Goal: Task Accomplishment & Management: Manage account settings

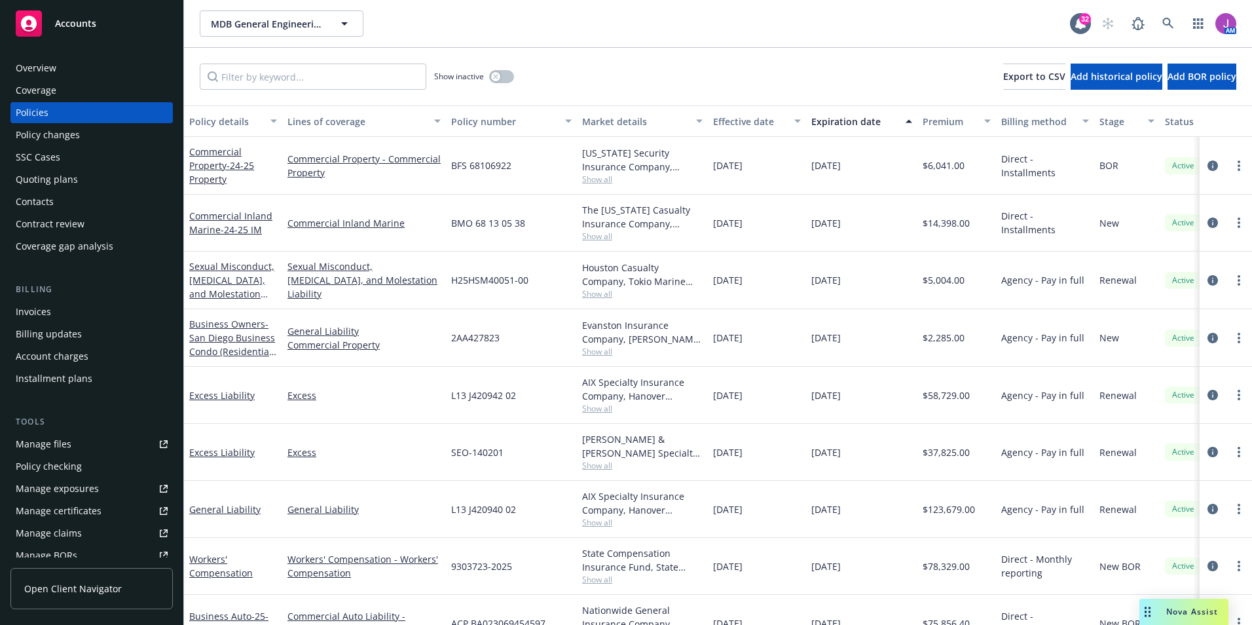
click at [263, 26] on span "MDB General Engineering, Inc" at bounding box center [267, 24] width 113 height 14
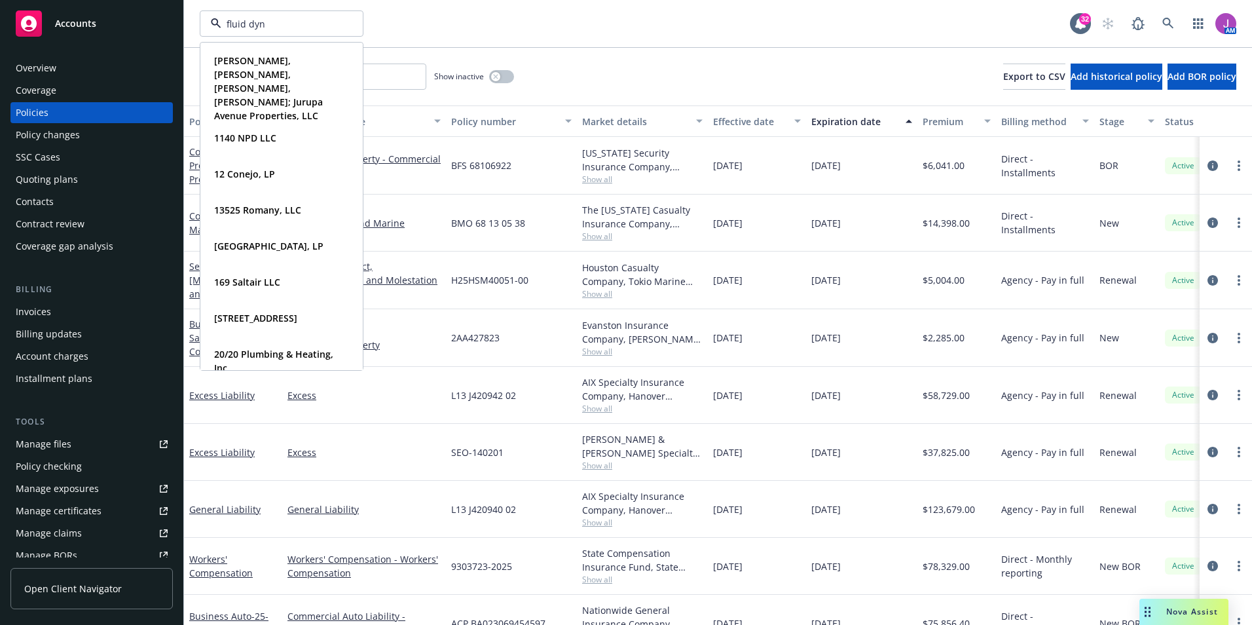
type input "fluid dyna"
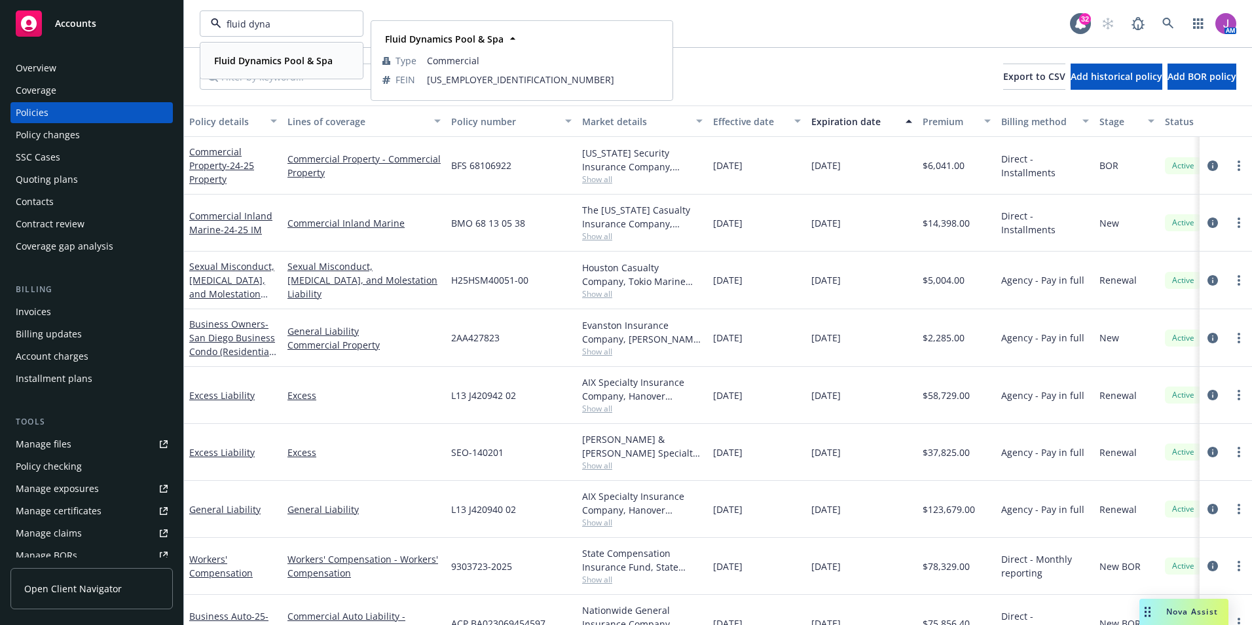
click at [264, 62] on strong "Fluid Dynamics Pool & Spa" at bounding box center [273, 60] width 118 height 12
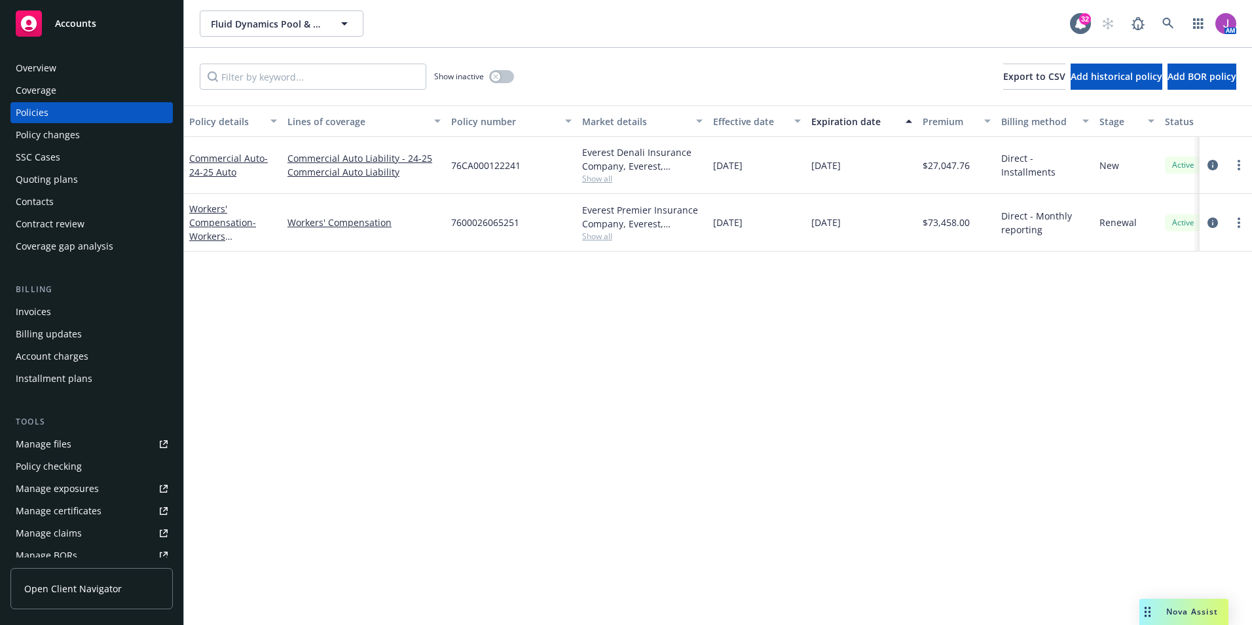
click at [58, 172] on div "Quoting plans" at bounding box center [47, 179] width 62 height 21
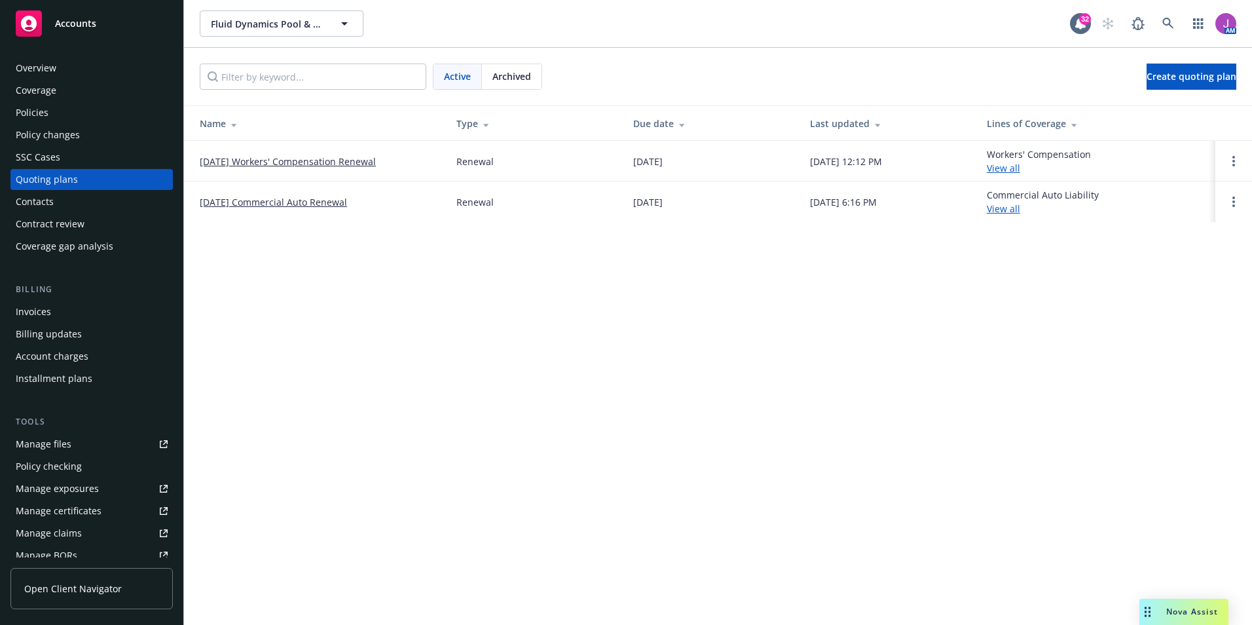
click at [37, 100] on div "Coverage" at bounding box center [36, 90] width 41 height 21
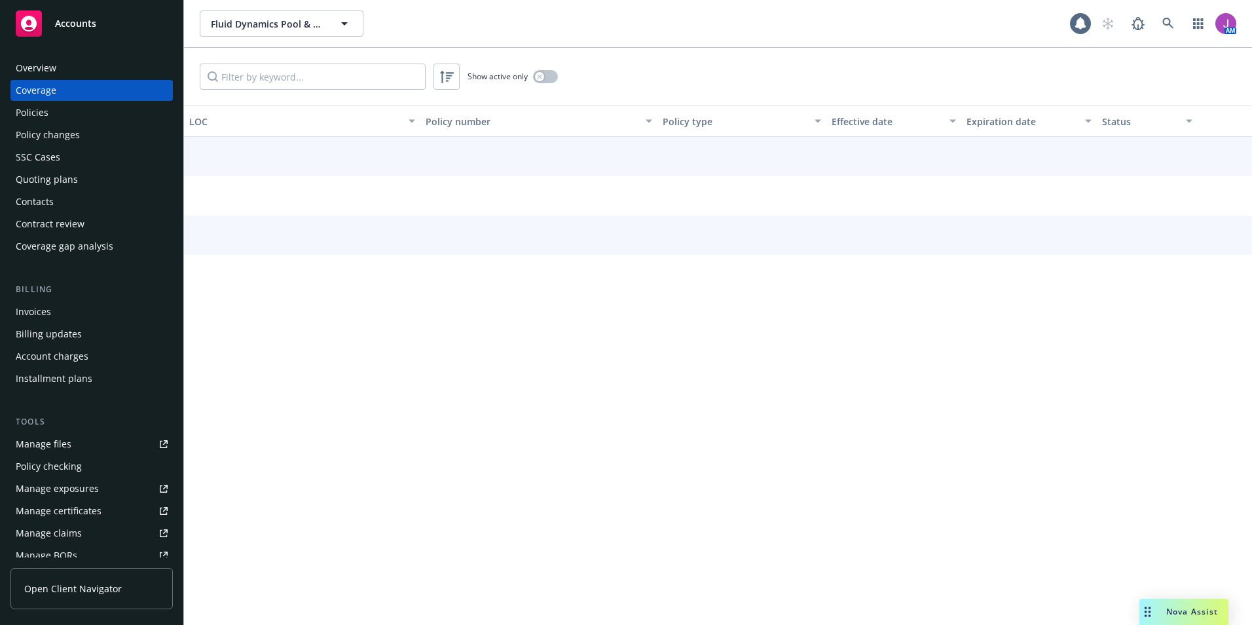
click at [43, 108] on div "Policies" at bounding box center [32, 112] width 33 height 21
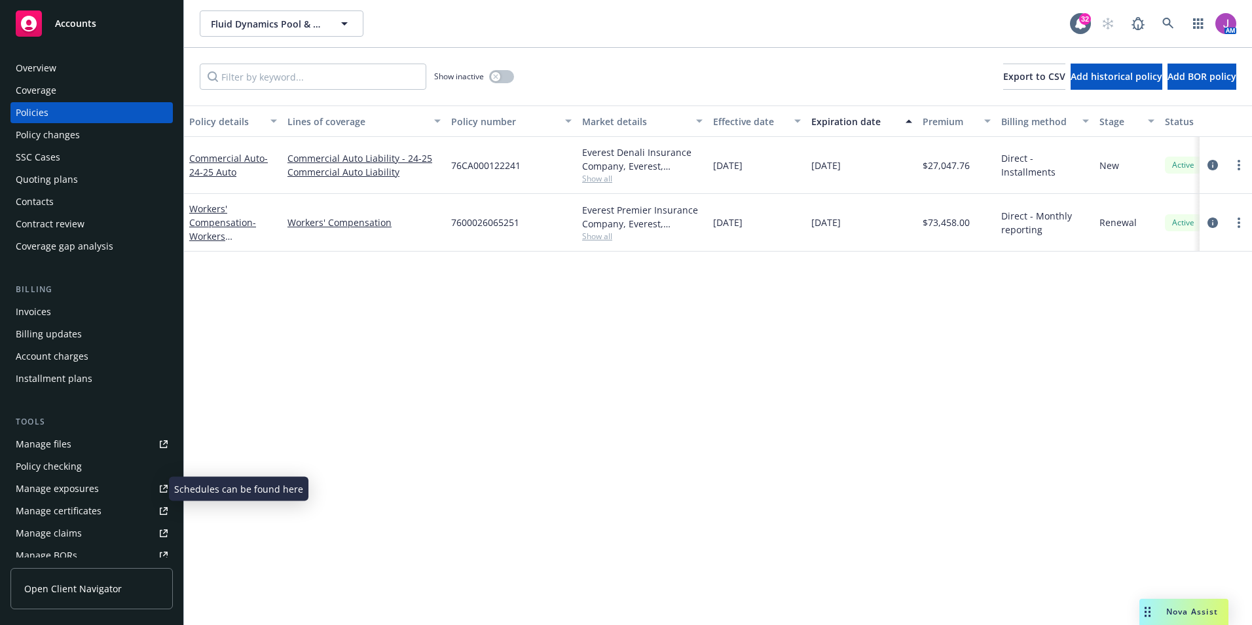
click at [50, 486] on div "Manage exposures" at bounding box center [57, 488] width 83 height 21
click at [260, 16] on button "Fluid Dynamics Pool & Spa" at bounding box center [282, 23] width 164 height 26
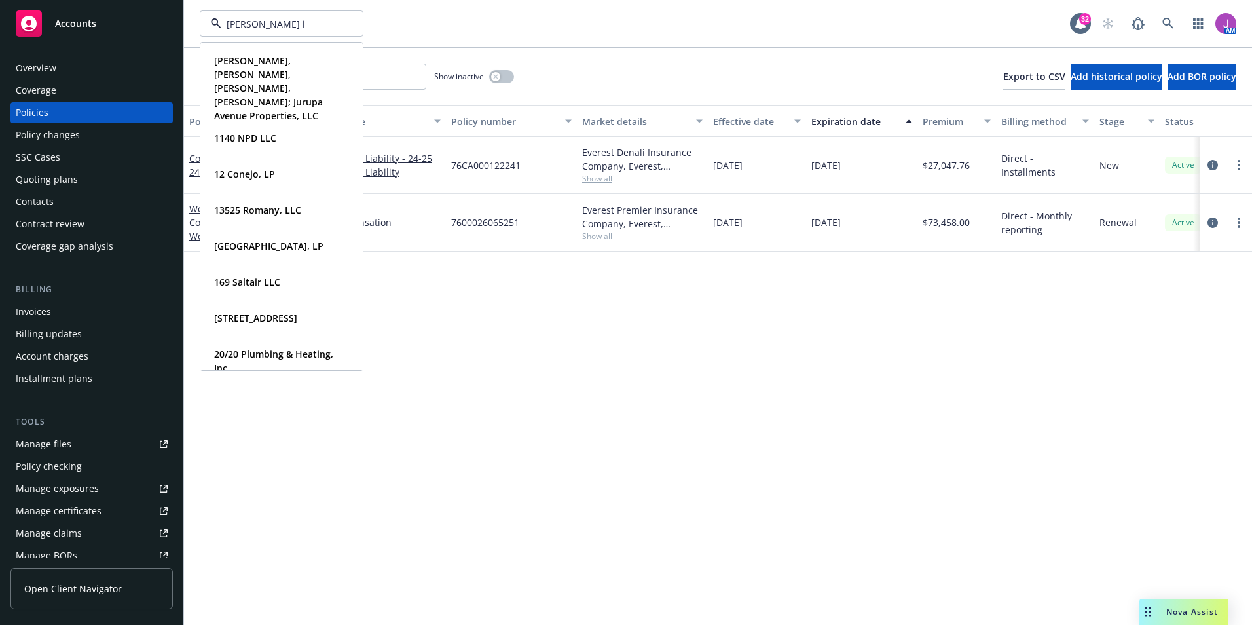
type input "rahn in"
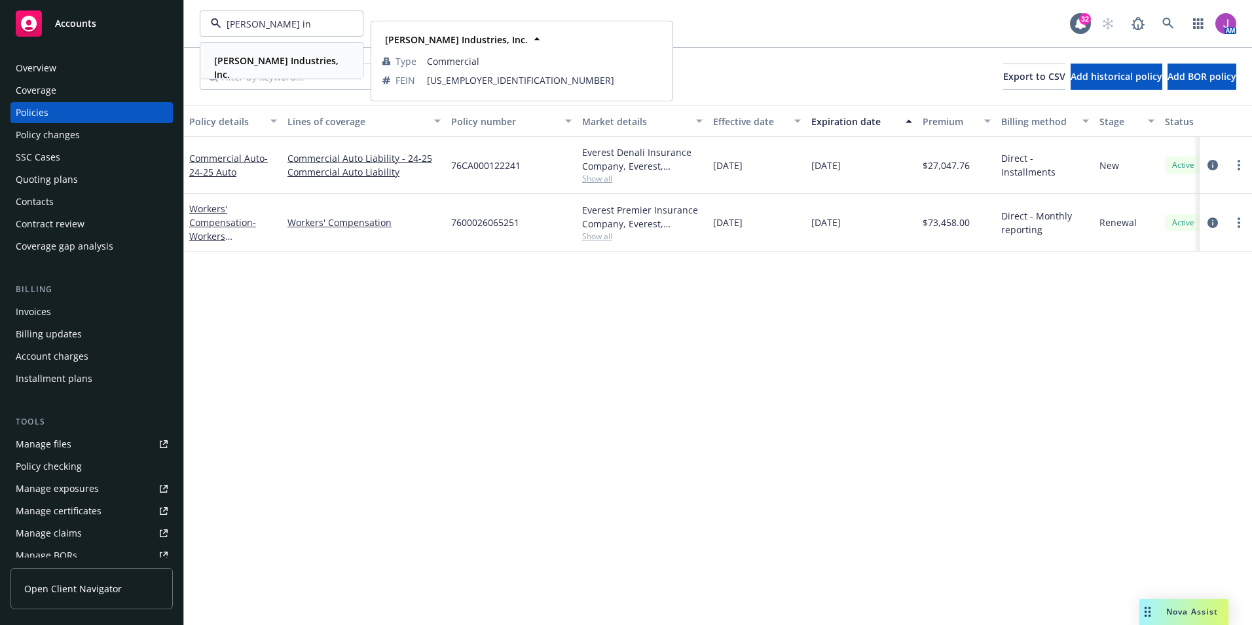
click at [254, 67] on span "Rahn Industries, Inc." at bounding box center [280, 67] width 132 height 27
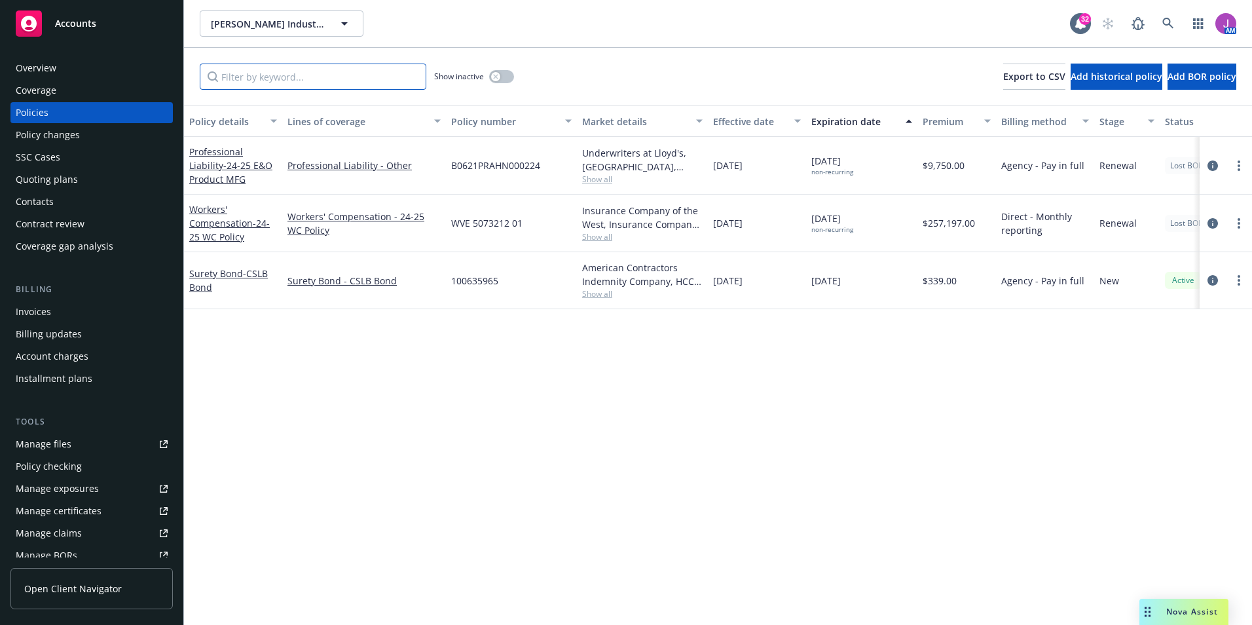
click at [283, 79] on input "Filter by keyword..." at bounding box center [313, 76] width 226 height 26
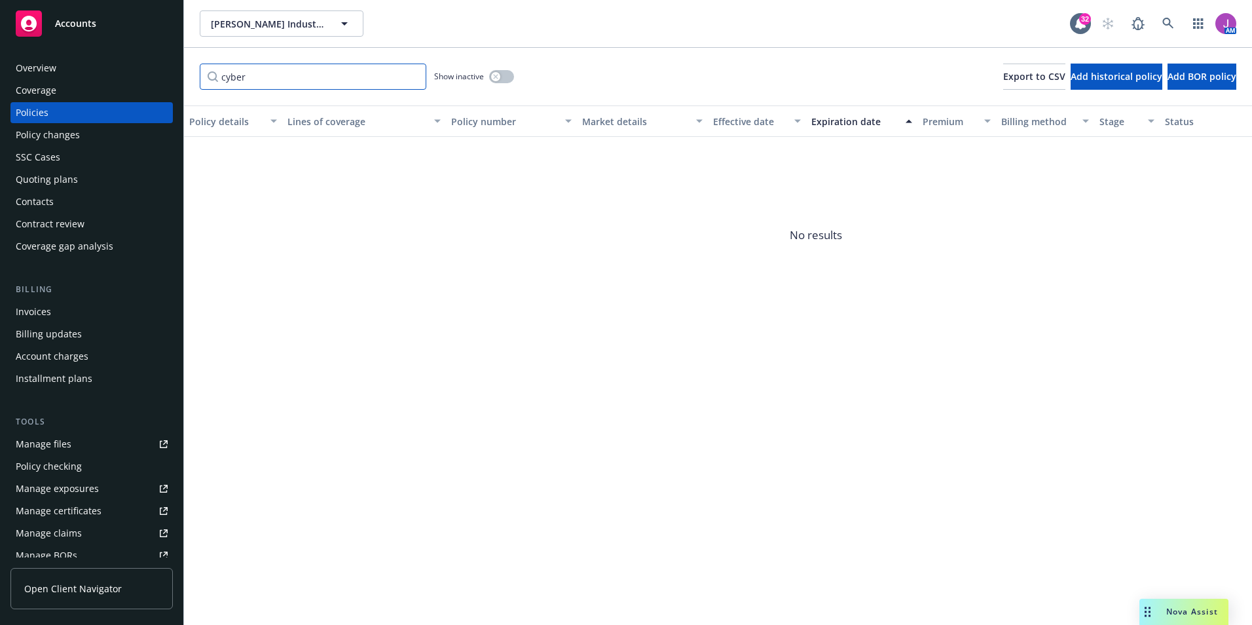
type input "cyber"
click at [505, 77] on button "button" at bounding box center [501, 76] width 25 height 13
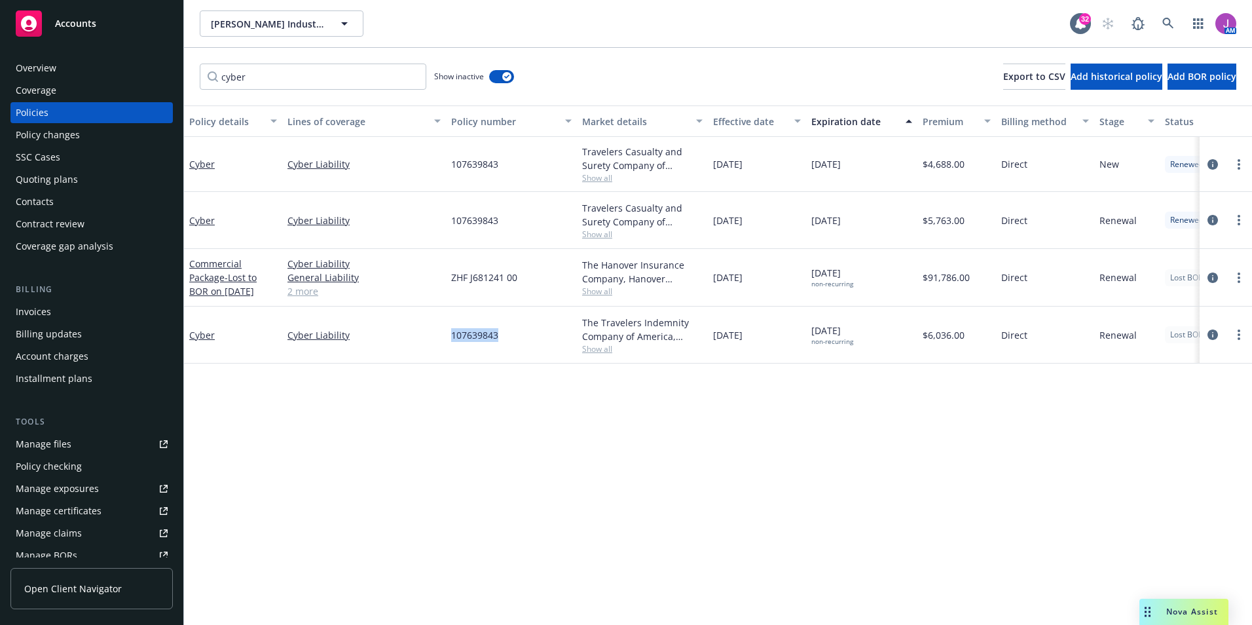
drag, startPoint x: 450, startPoint y: 341, endPoint x: 514, endPoint y: 340, distance: 63.5
click at [514, 340] on div "107639843" at bounding box center [511, 334] width 131 height 57
copy span "107639843"
click at [77, 65] on div "Overview" at bounding box center [92, 68] width 152 height 21
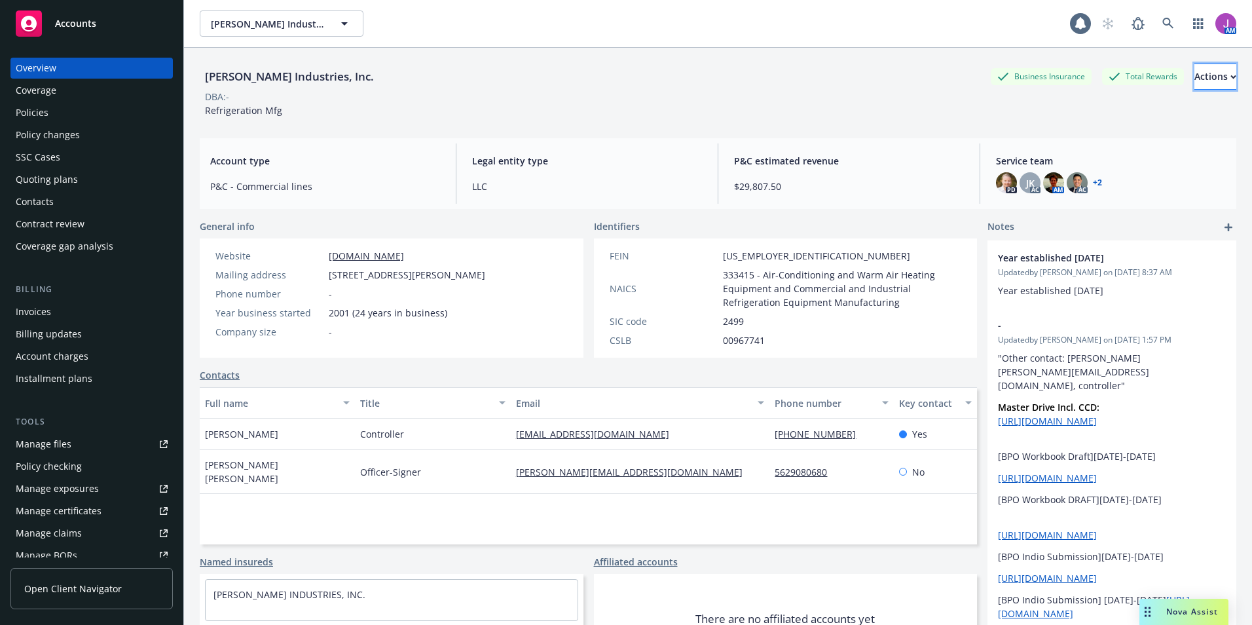
click at [1194, 81] on div "Actions" at bounding box center [1215, 76] width 42 height 25
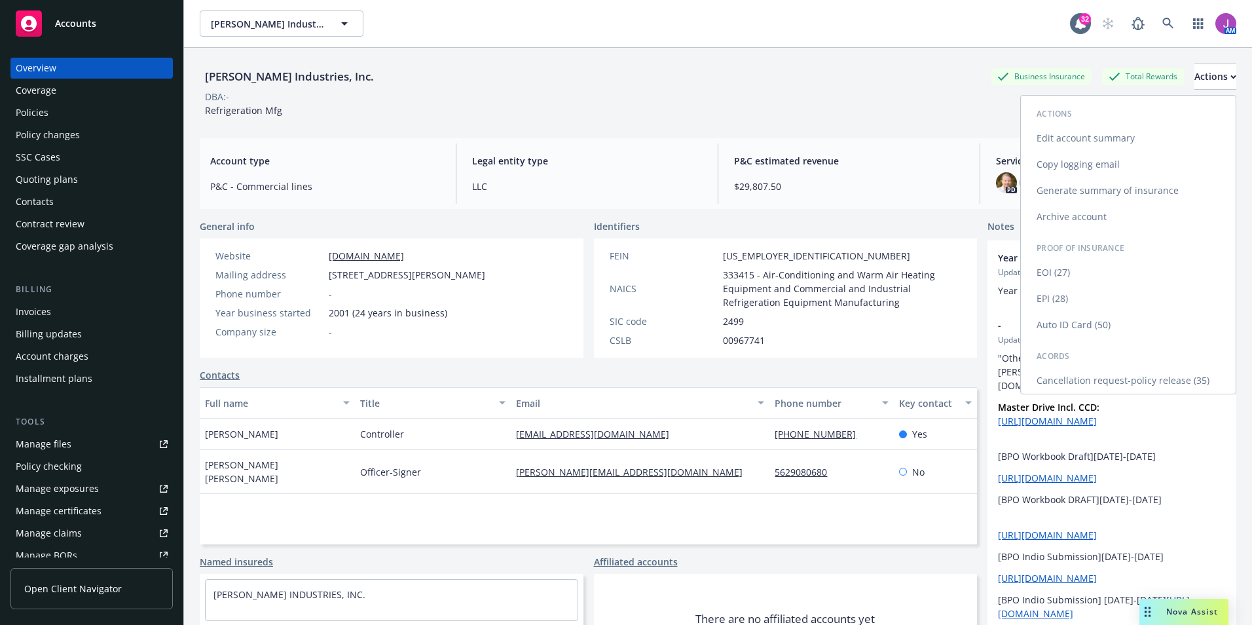
click at [1067, 381] on link "Cancellation request-policy release (35)" at bounding box center [1128, 380] width 215 height 26
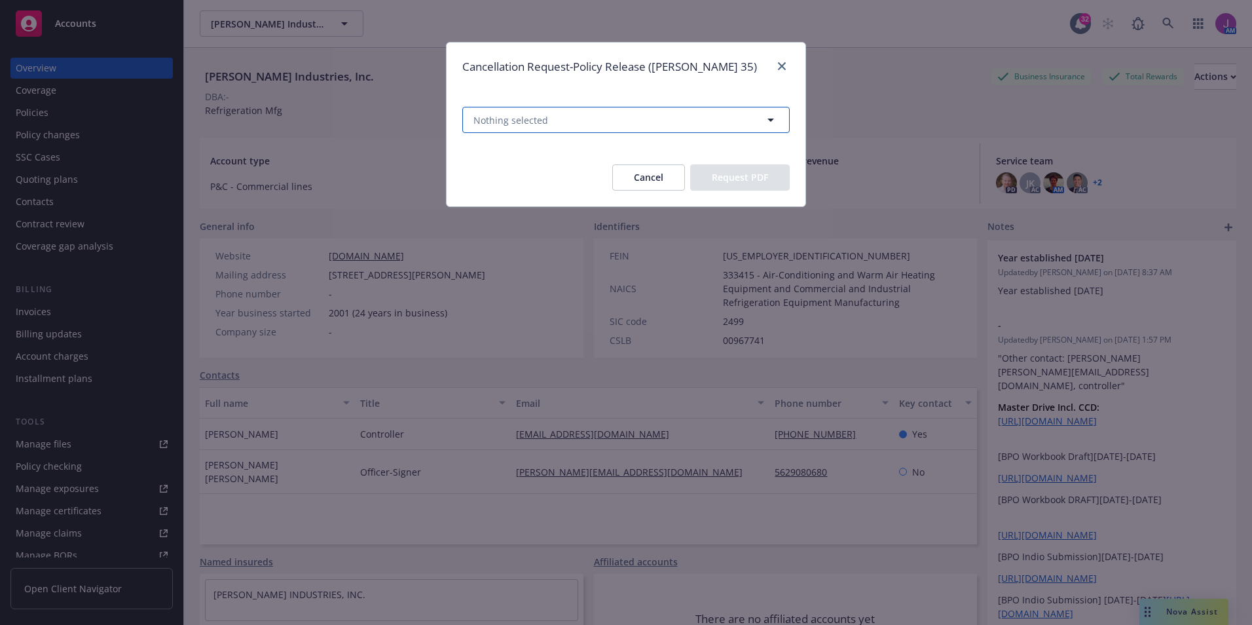
click at [552, 115] on button "Nothing selected" at bounding box center [625, 120] width 327 height 26
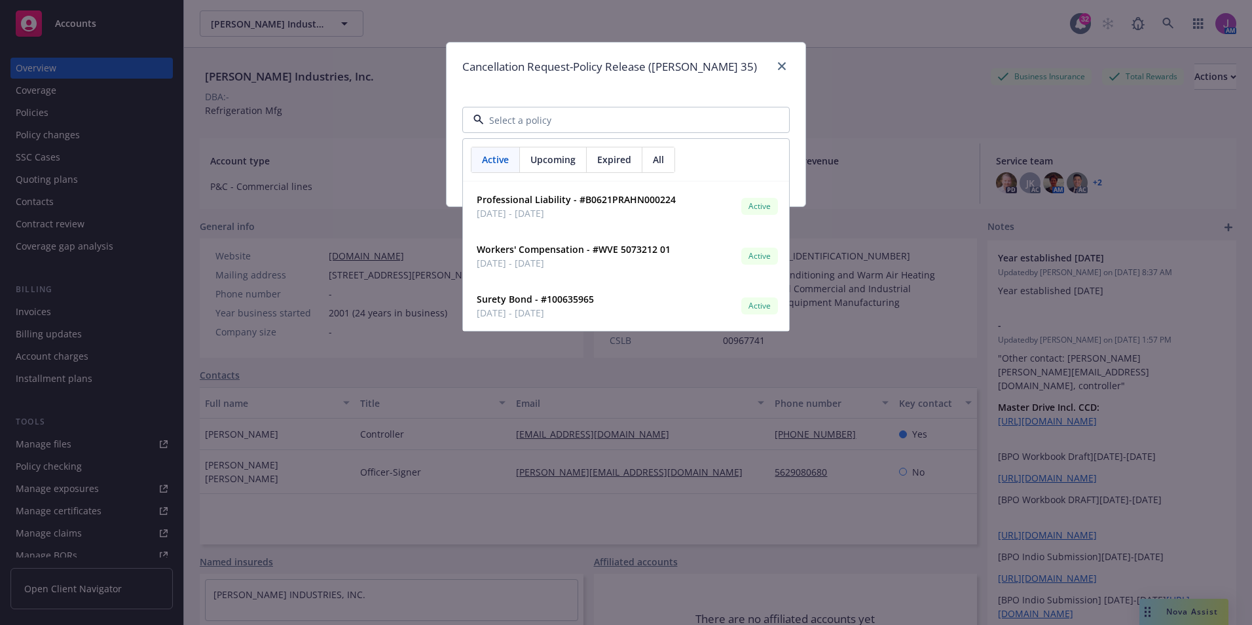
paste input "107639843"
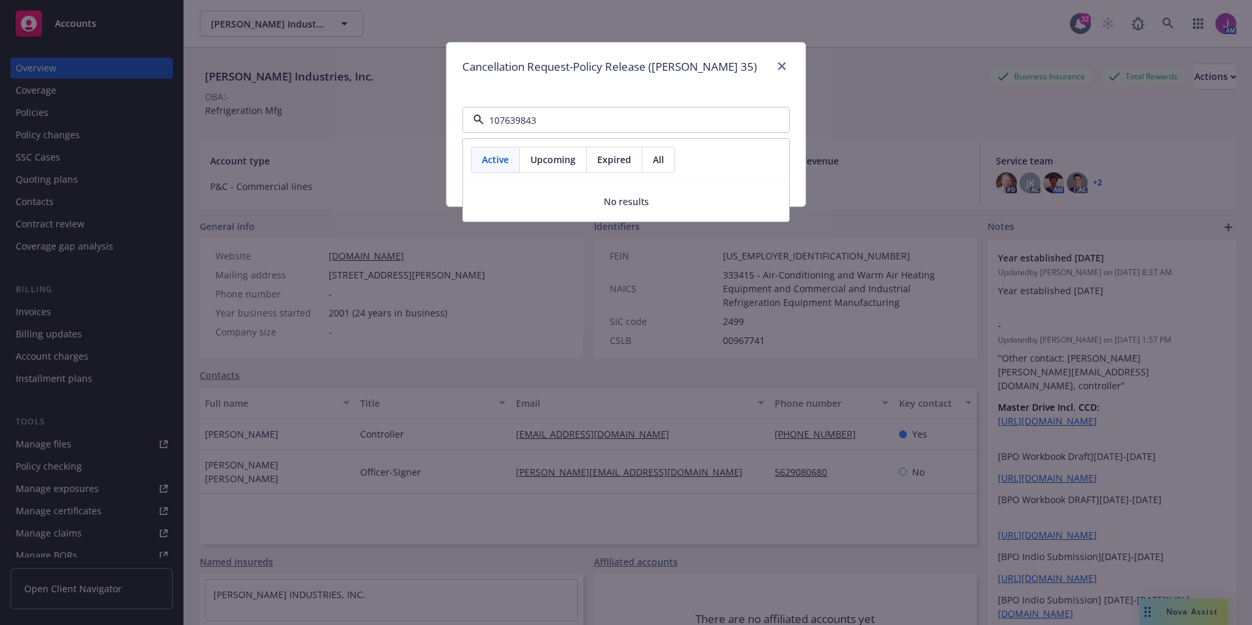
type input "107639843"
click at [623, 160] on span "Expired" at bounding box center [614, 160] width 34 height 14
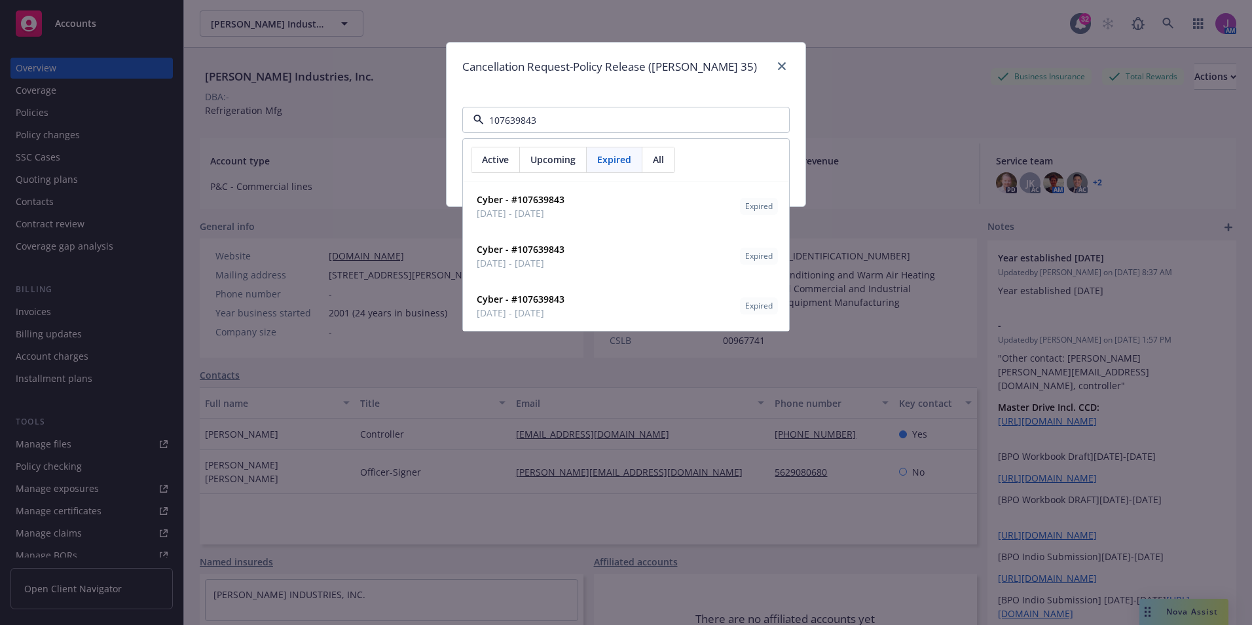
click at [547, 166] on span "Upcoming" at bounding box center [552, 160] width 45 height 14
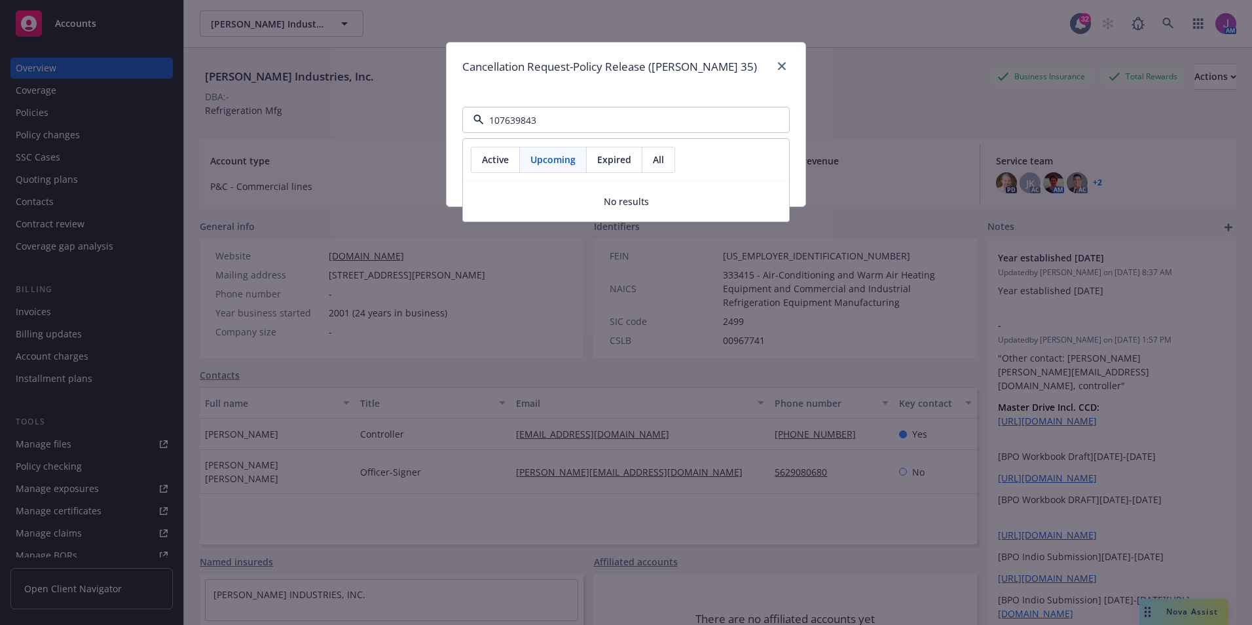
click at [665, 163] on div "All" at bounding box center [658, 159] width 32 height 25
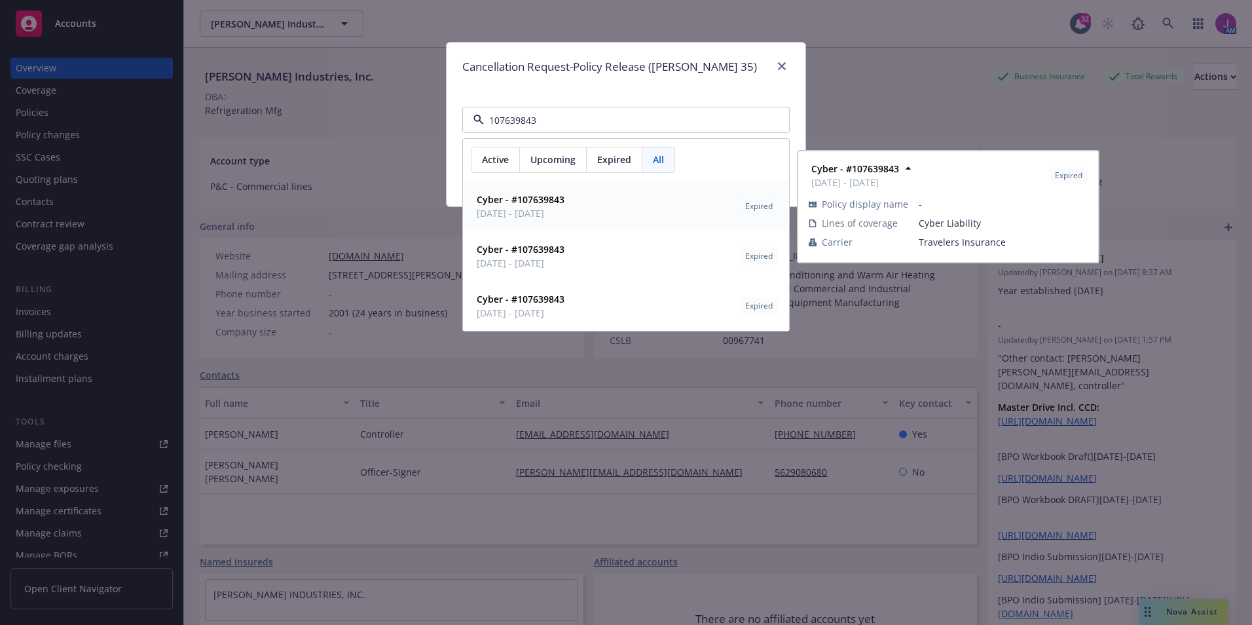
click at [530, 203] on strong "Cyber - #107639843" at bounding box center [521, 199] width 88 height 12
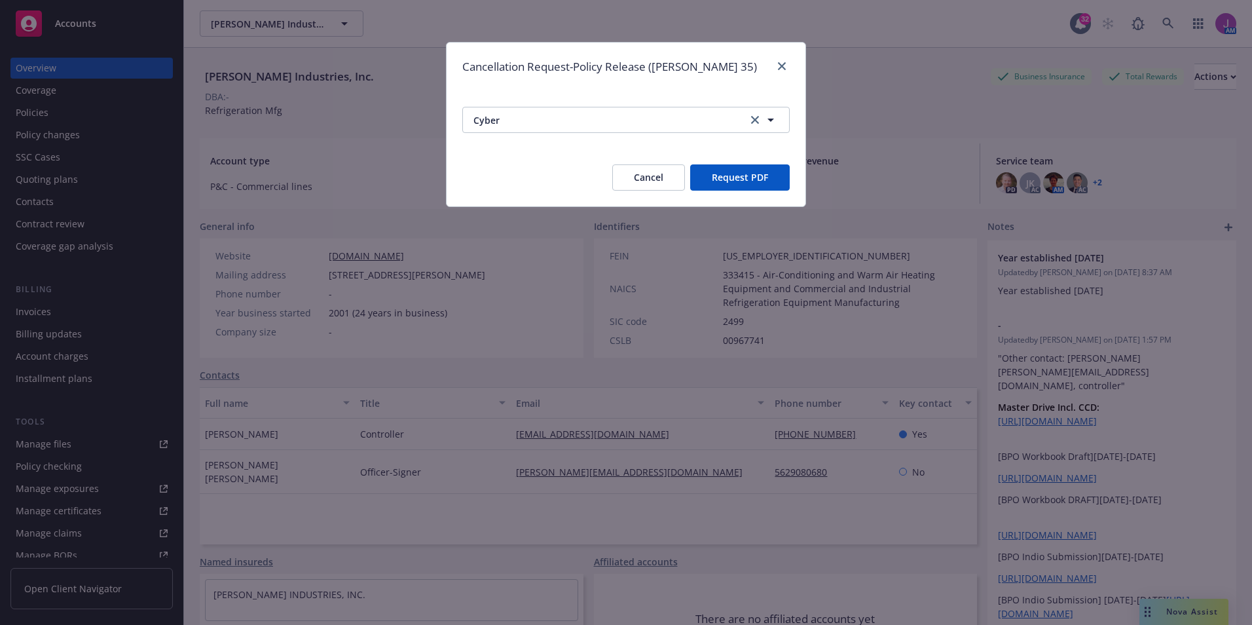
click at [723, 182] on button "Request PDF" at bounding box center [740, 177] width 100 height 26
click at [649, 175] on button "Cancel" at bounding box center [648, 177] width 73 height 26
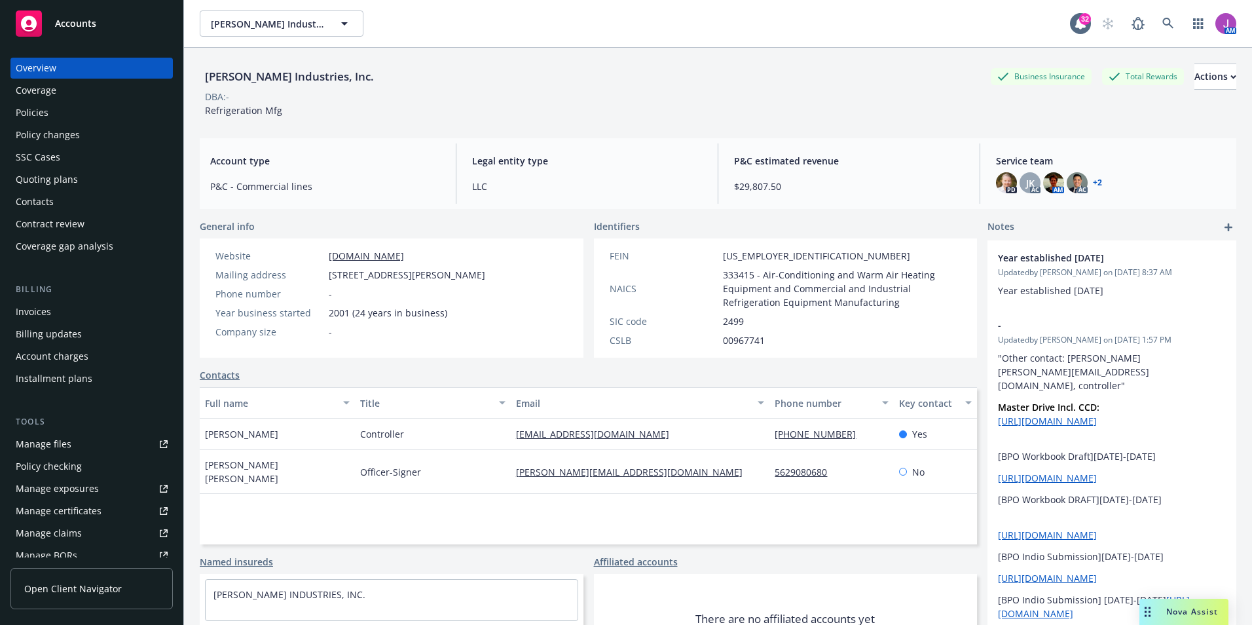
click at [77, 103] on div "Policies" at bounding box center [92, 112] width 152 height 21
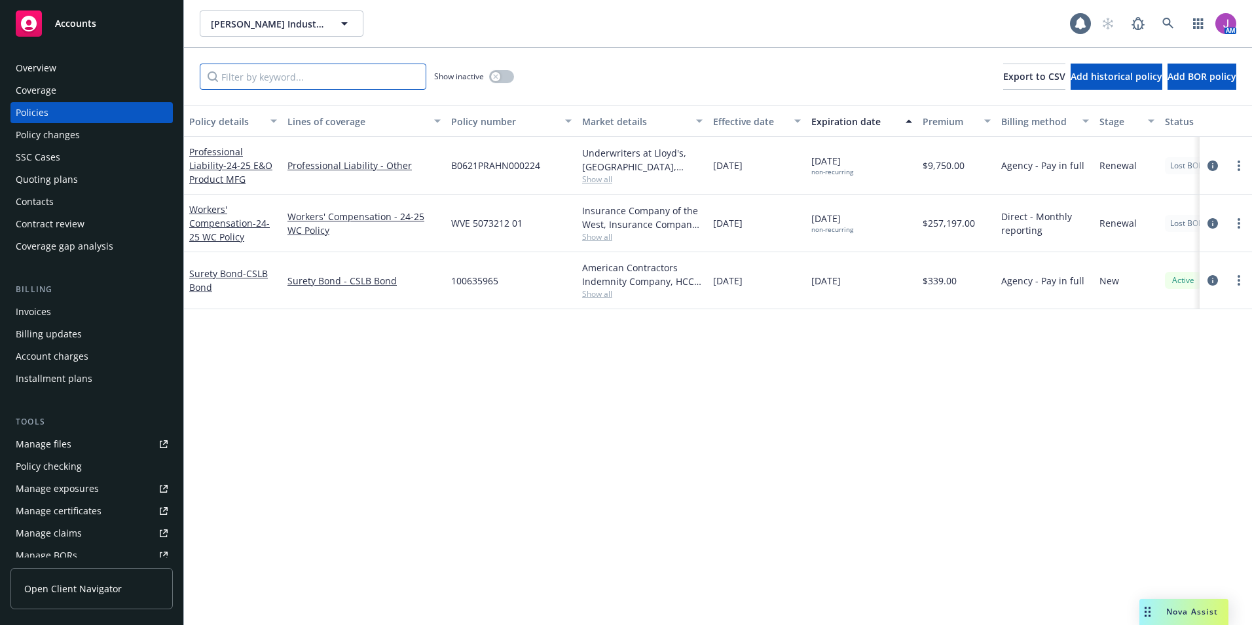
click at [295, 76] on input "Filter by keyword..." at bounding box center [313, 76] width 226 height 26
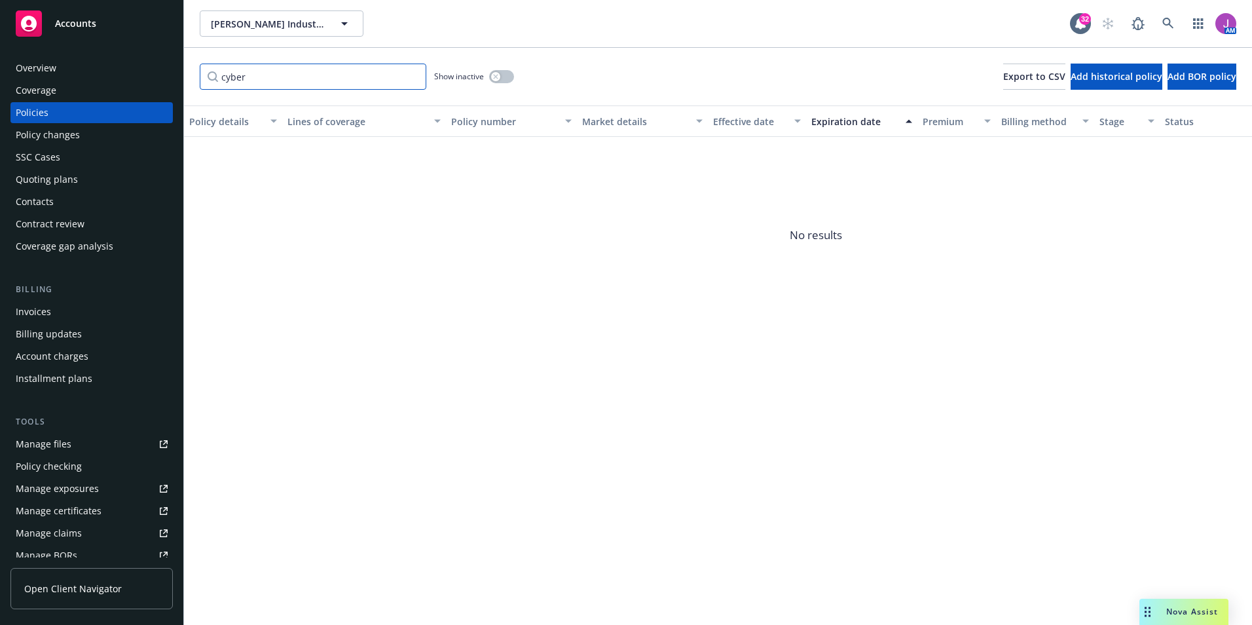
type input "cyber"
click at [511, 67] on div "Show inactive" at bounding box center [474, 76] width 80 height 26
click at [503, 81] on button "button" at bounding box center [501, 76] width 25 height 13
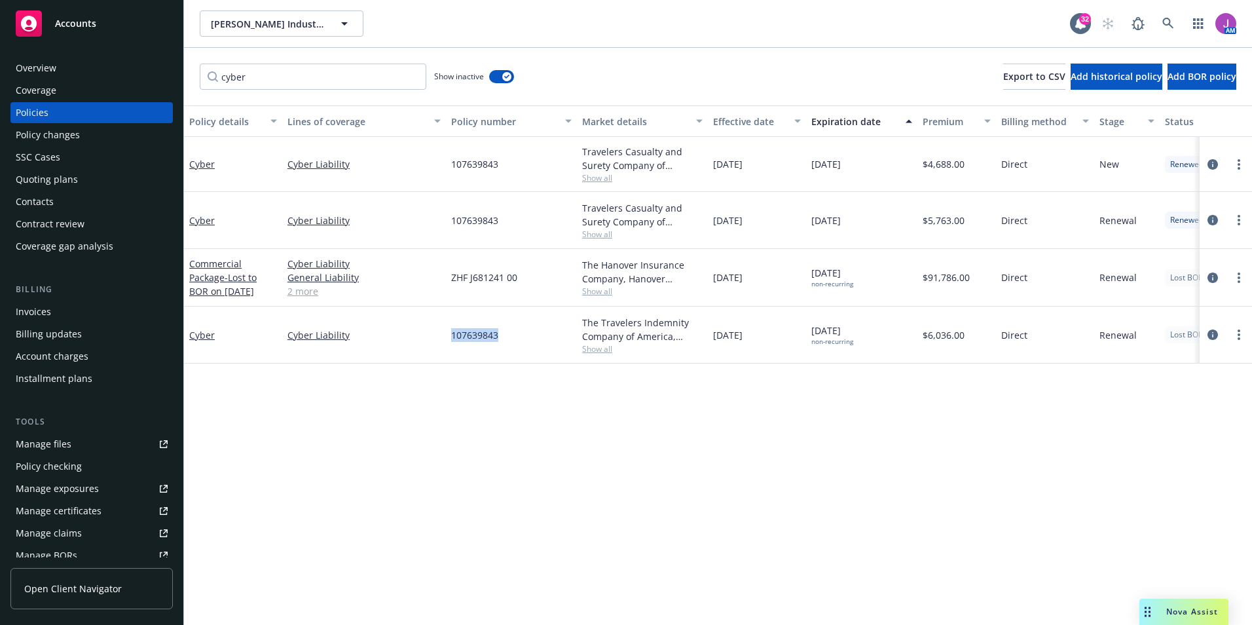
drag, startPoint x: 466, startPoint y: 339, endPoint x: 514, endPoint y: 341, distance: 47.8
click at [514, 341] on div "107639843" at bounding box center [511, 334] width 131 height 57
click at [50, 70] on div "Overview" at bounding box center [36, 68] width 41 height 21
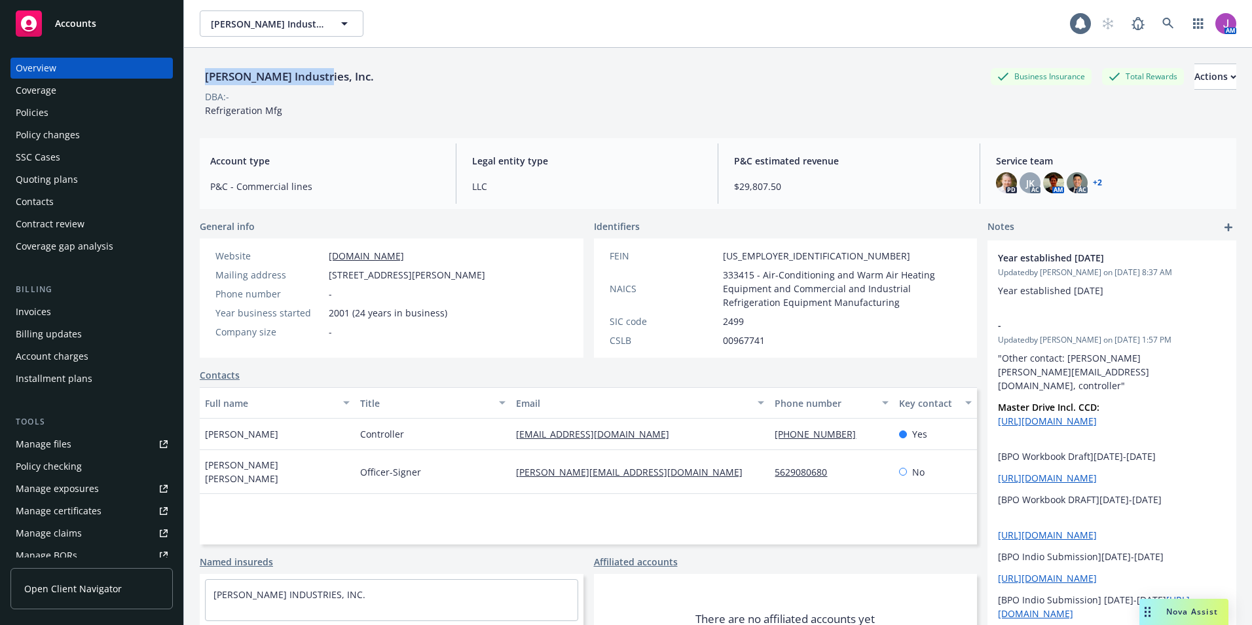
drag, startPoint x: 200, startPoint y: 77, endPoint x: 335, endPoint y: 82, distance: 134.9
click at [335, 82] on div "Rahn Industries, Inc. Business Insurance Total Rewards Actions" at bounding box center [718, 76] width 1036 height 26
copy div "Rahn Industries, Inc."
click at [46, 140] on div "Policy changes" at bounding box center [48, 134] width 64 height 21
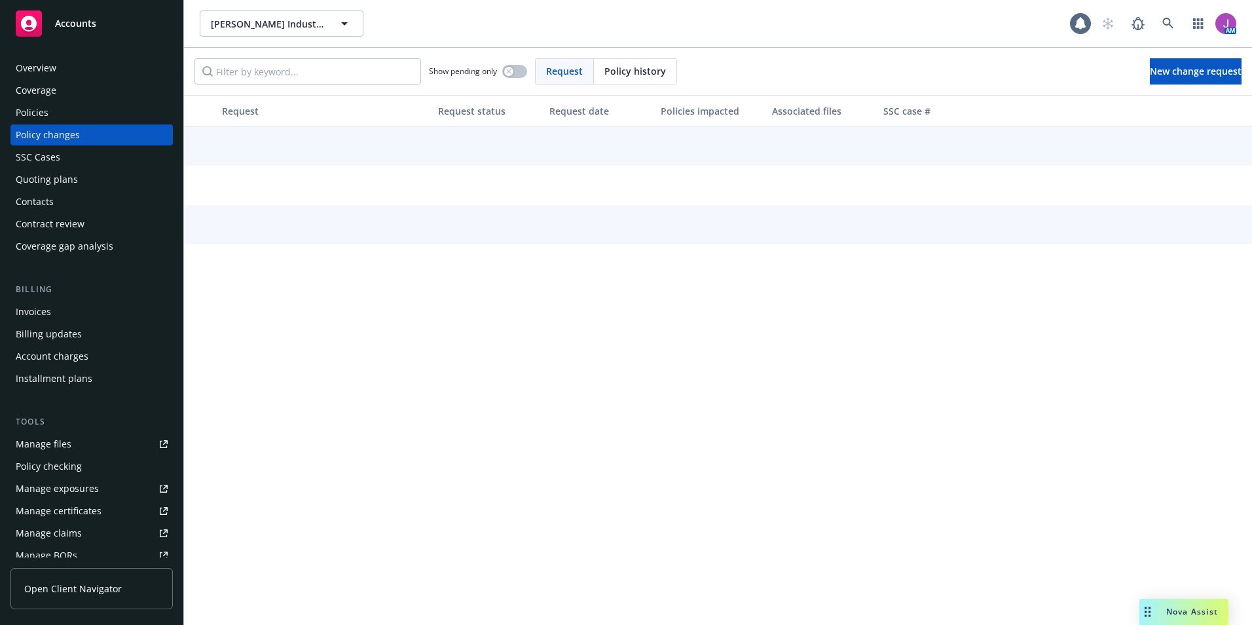
click at [46, 214] on div "Contract review" at bounding box center [50, 223] width 69 height 21
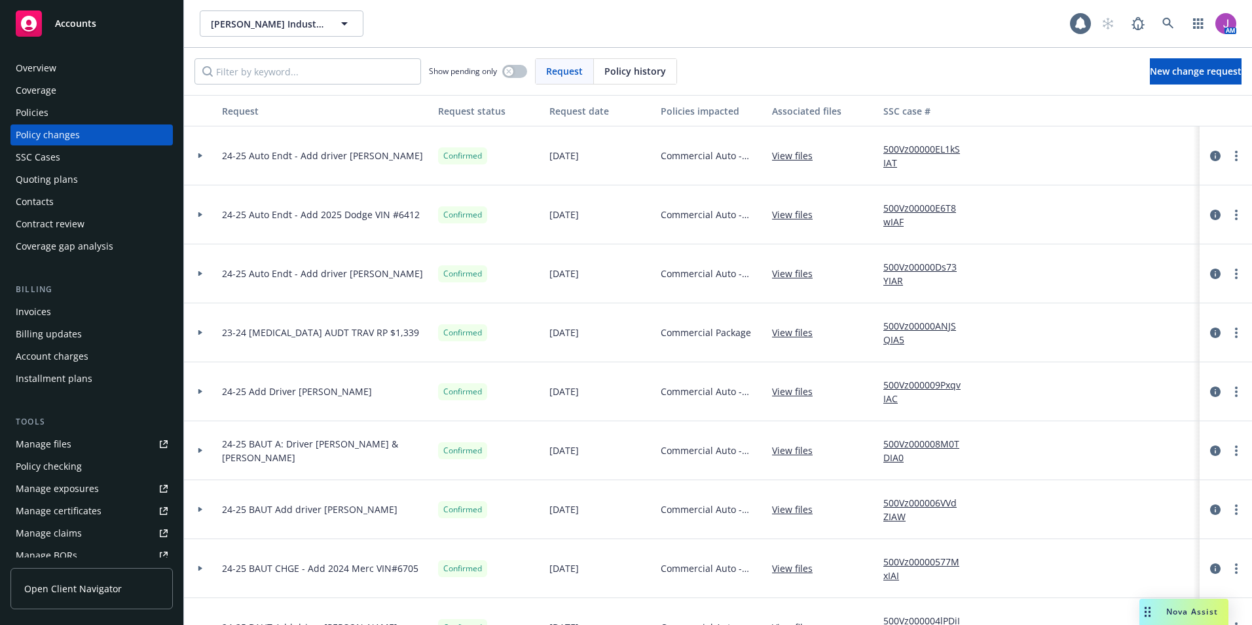
click at [46, 198] on div "Contacts" at bounding box center [35, 201] width 38 height 21
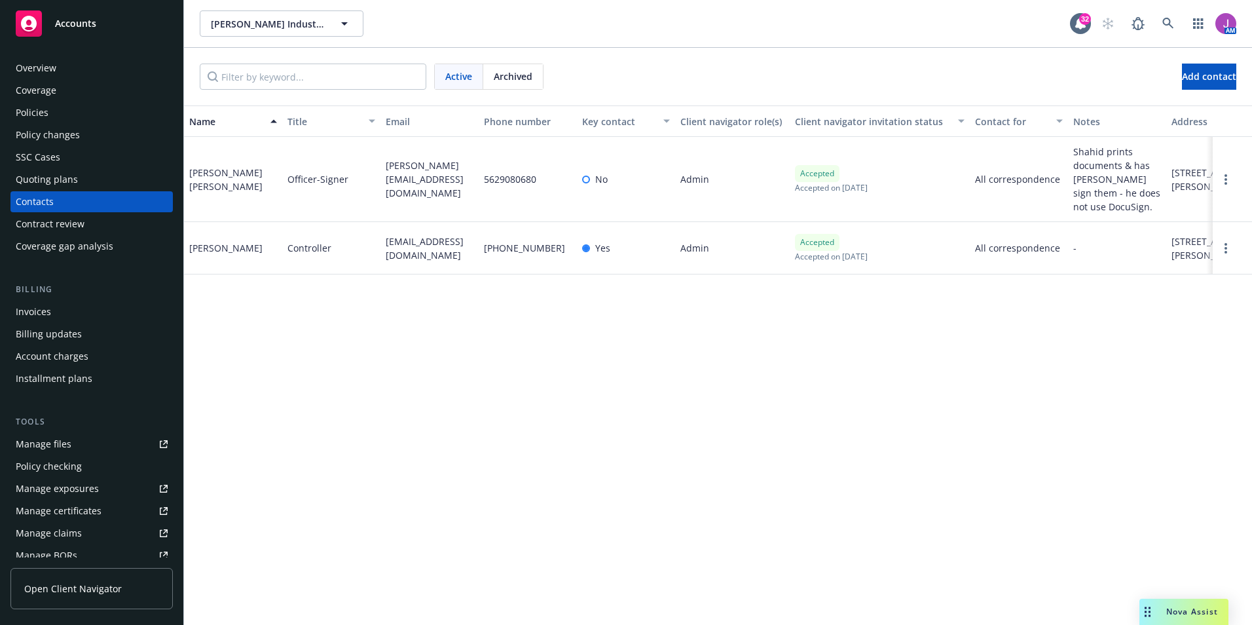
drag, startPoint x: 375, startPoint y: 239, endPoint x: 463, endPoint y: 268, distance: 92.5
click at [463, 268] on div "Shahid Malik Controller shahidmalik@rahnindustries.com 562-908-0680 Yes Admin A…" at bounding box center [718, 248] width 1068 height 52
copy div "shahidmalik@rahnindustries.com"
drag, startPoint x: 187, startPoint y: 246, endPoint x: 268, endPoint y: 250, distance: 81.3
click at [268, 250] on div "Shahid Malik" at bounding box center [233, 248] width 98 height 52
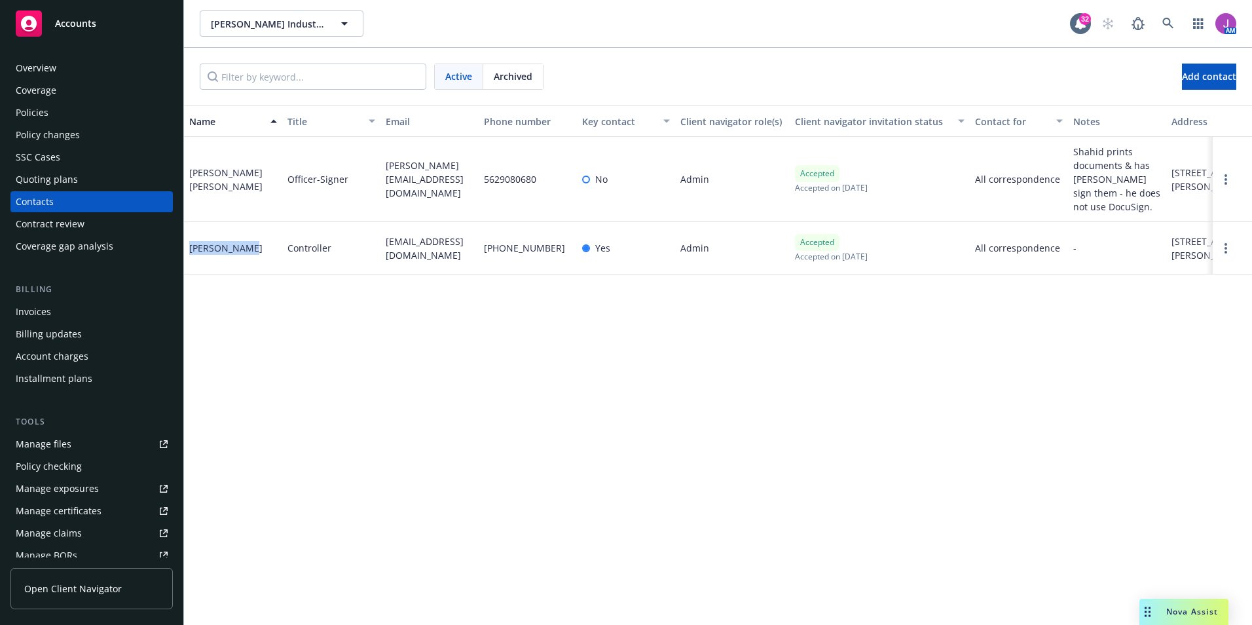
copy div "Shahid Malik"
click at [29, 114] on div "Policies" at bounding box center [32, 112] width 33 height 21
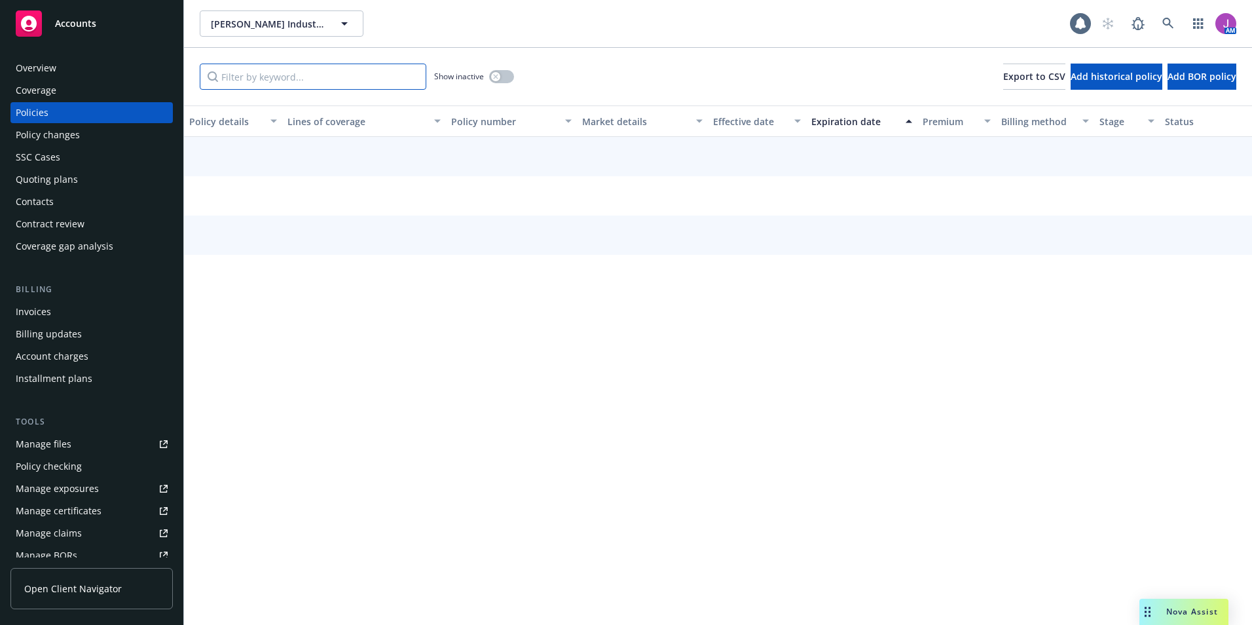
click at [307, 77] on input "Filter by keyword..." at bounding box center [313, 76] width 226 height 26
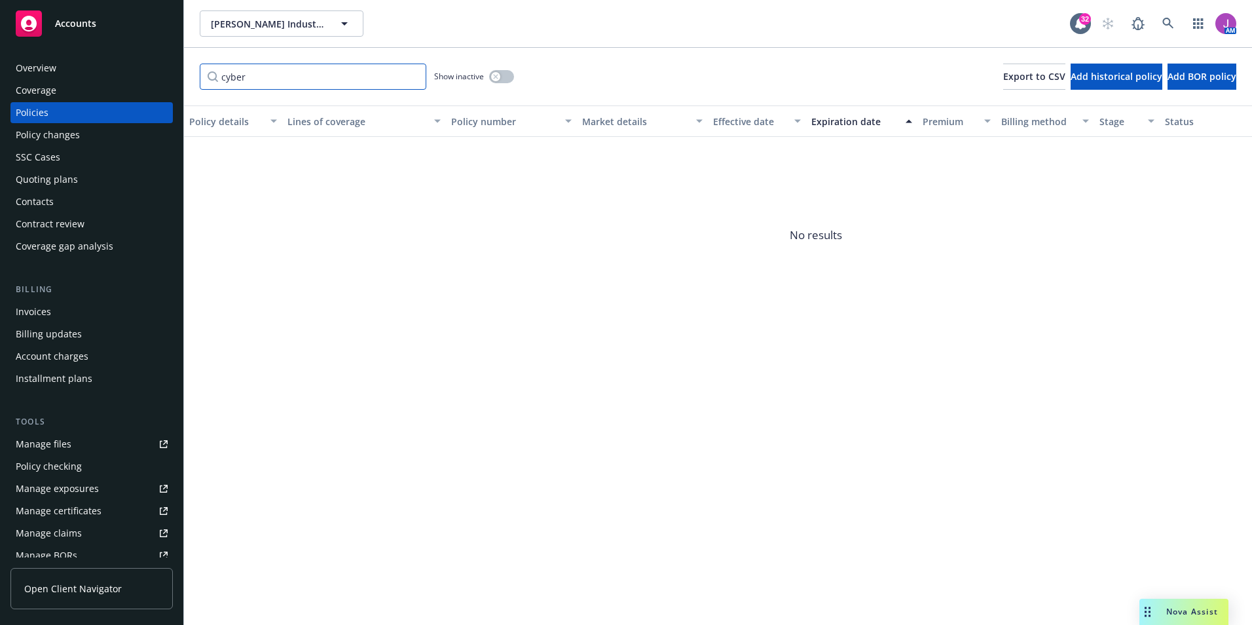
type input "cyber"
click at [505, 81] on button "button" at bounding box center [501, 76] width 25 height 13
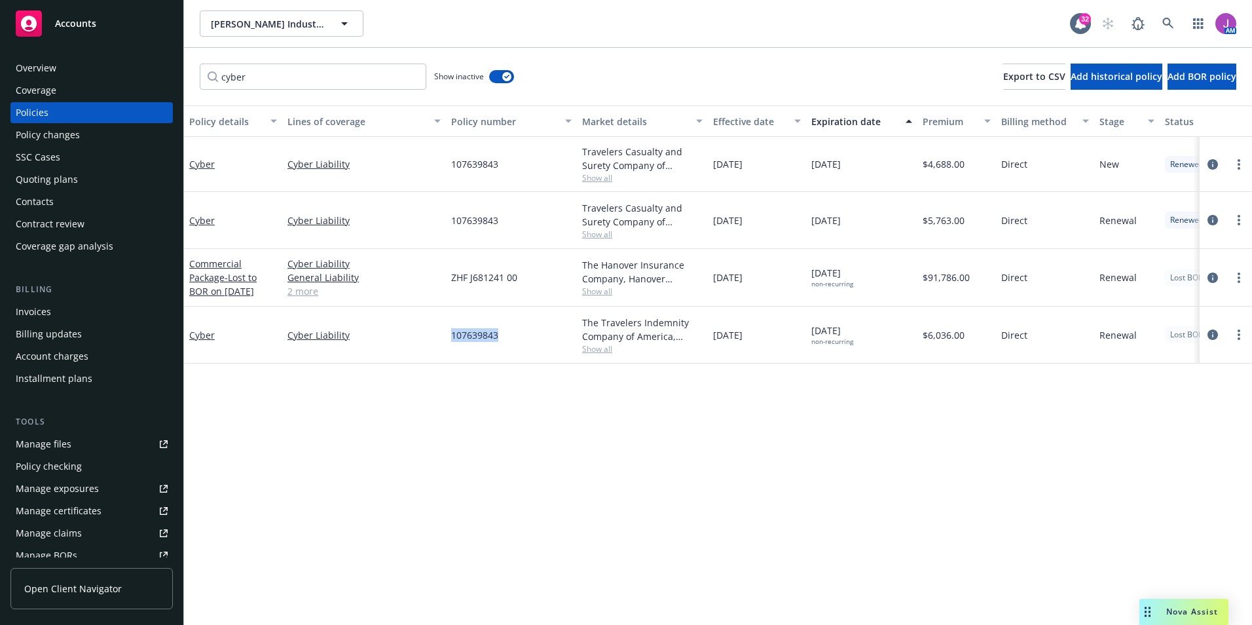
drag, startPoint x: 505, startPoint y: 338, endPoint x: 530, endPoint y: 338, distance: 24.2
click at [530, 338] on div "107639843" at bounding box center [511, 334] width 131 height 57
copy span "107639843"
click at [252, 26] on span "Rahn Industries, Inc." at bounding box center [267, 24] width 113 height 14
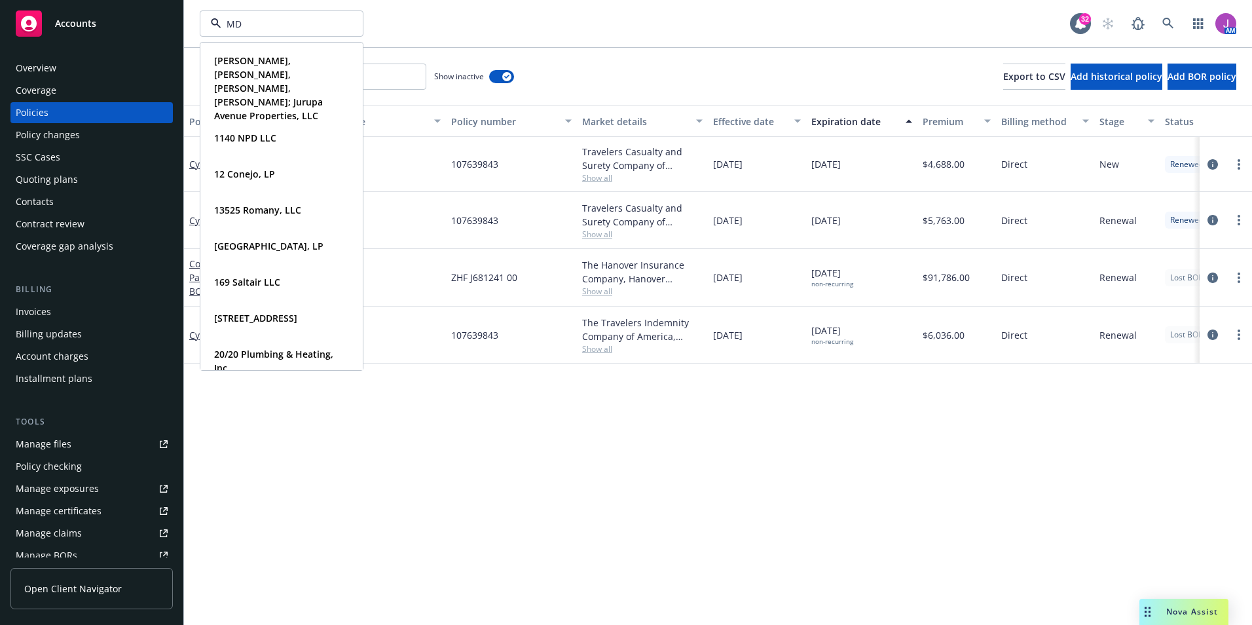
type input "MDB"
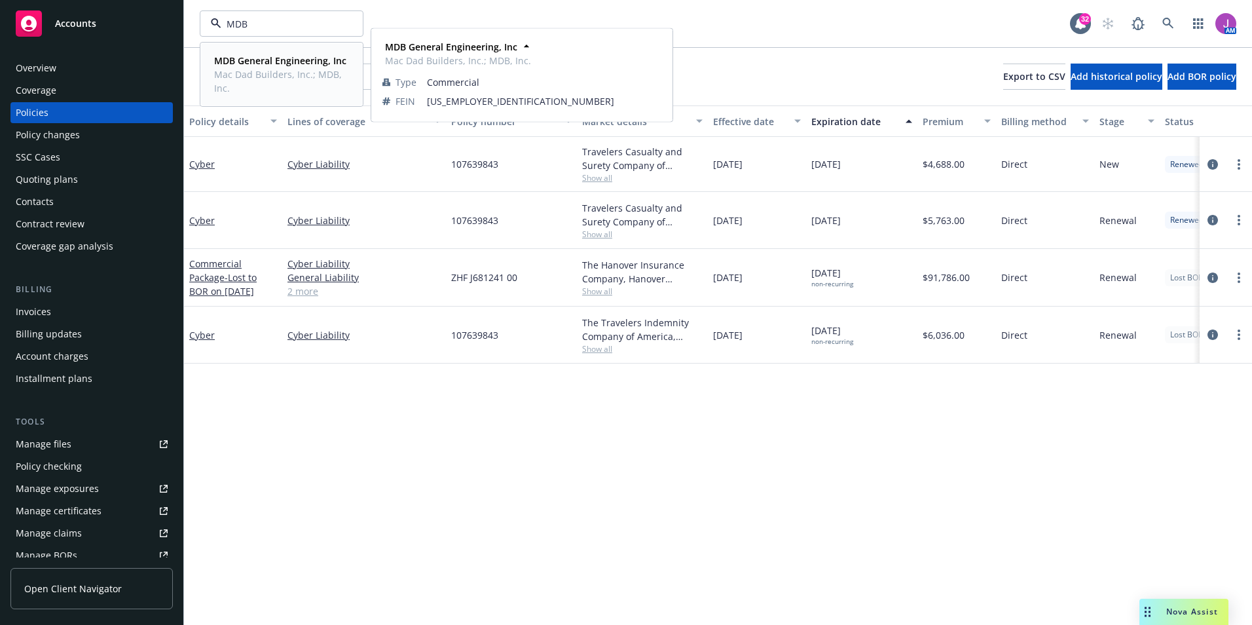
click at [259, 64] on strong "MDB General Engineering, Inc" at bounding box center [280, 60] width 132 height 12
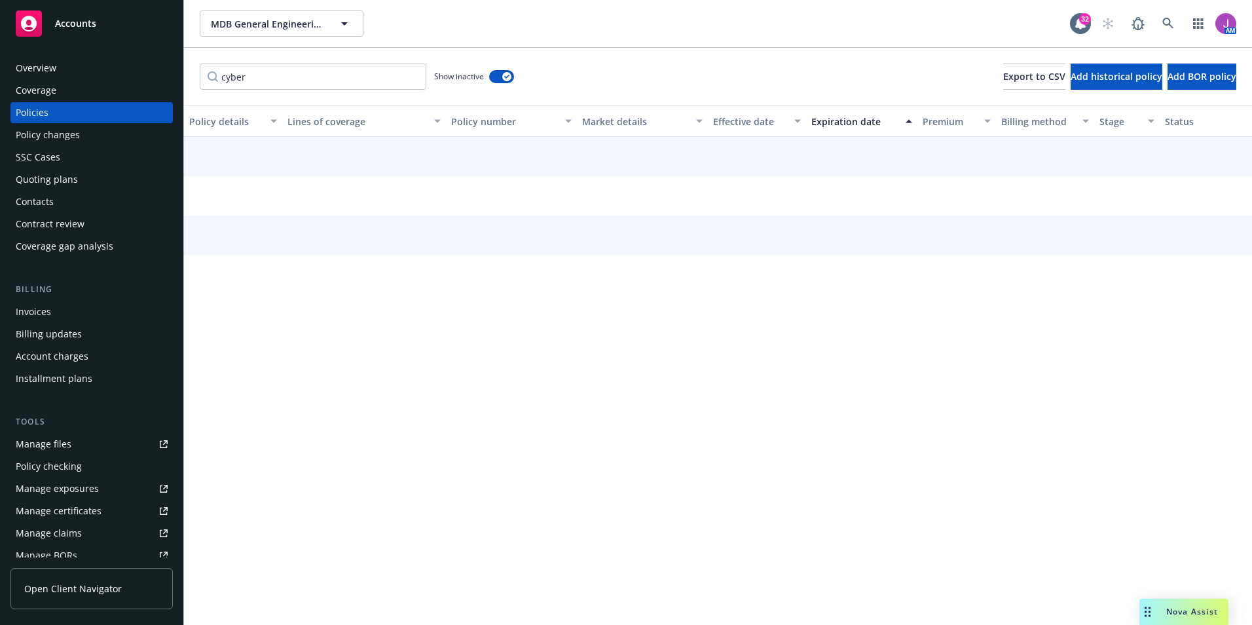
click at [40, 69] on div "Overview" at bounding box center [36, 68] width 41 height 21
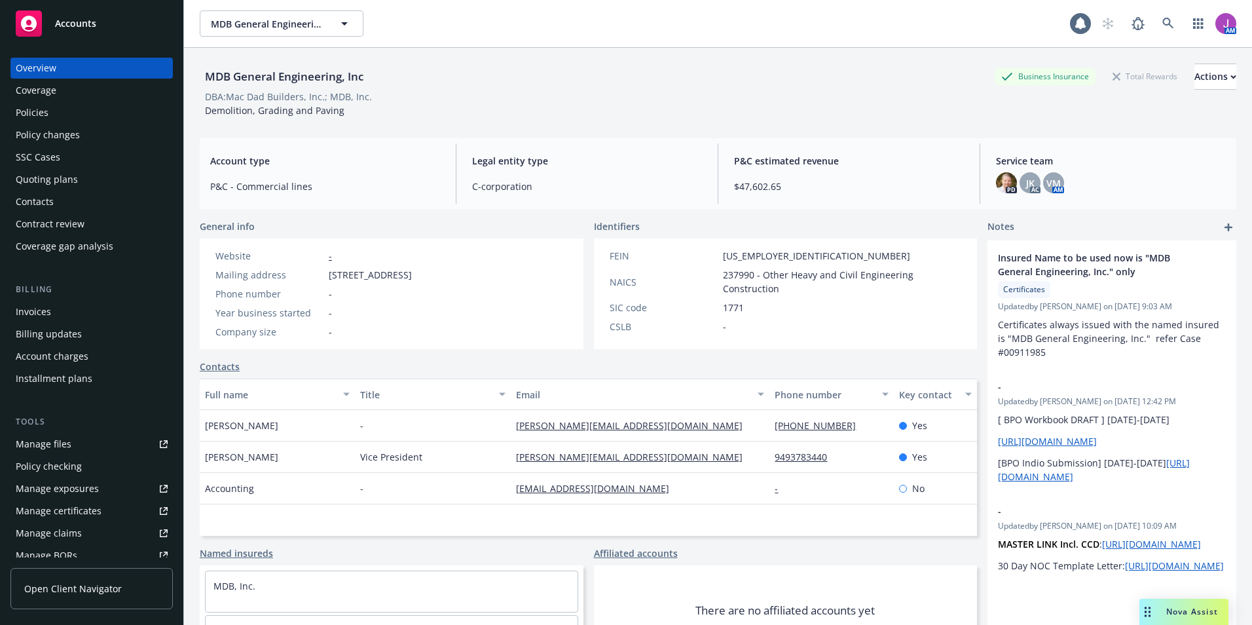
click at [98, 128] on div "Policy changes" at bounding box center [92, 134] width 152 height 21
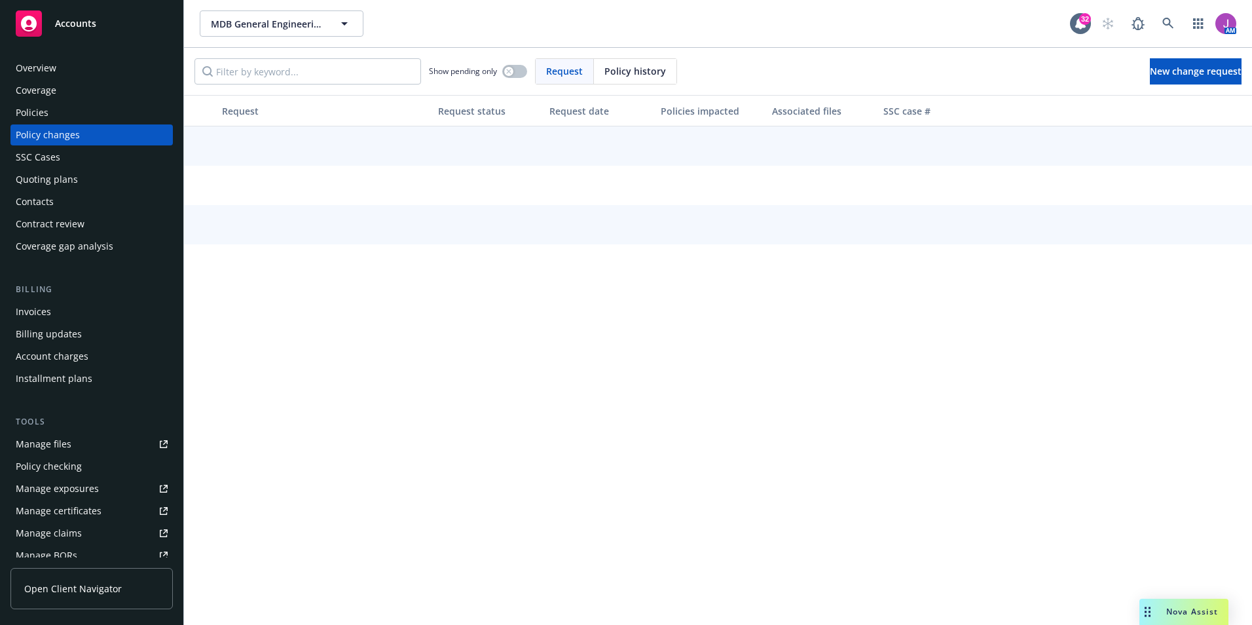
click at [89, 117] on div "Policies" at bounding box center [92, 112] width 152 height 21
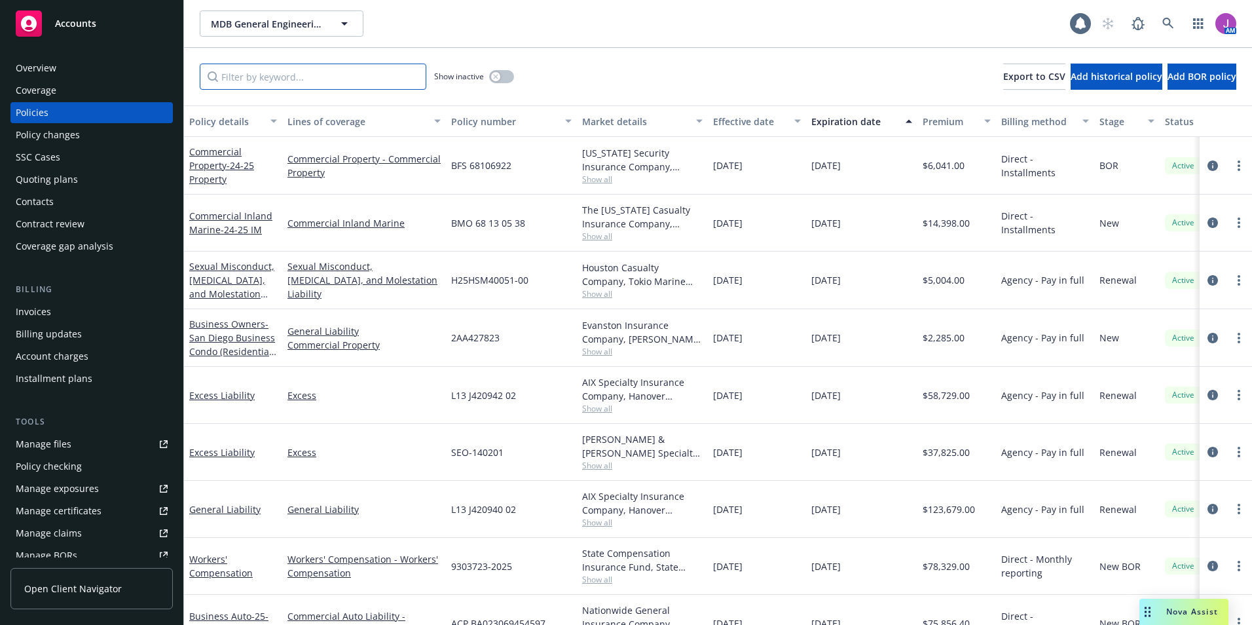
click at [266, 86] on input "Filter by keyword..." at bounding box center [313, 76] width 226 height 26
paste input "L13 J420942 02"
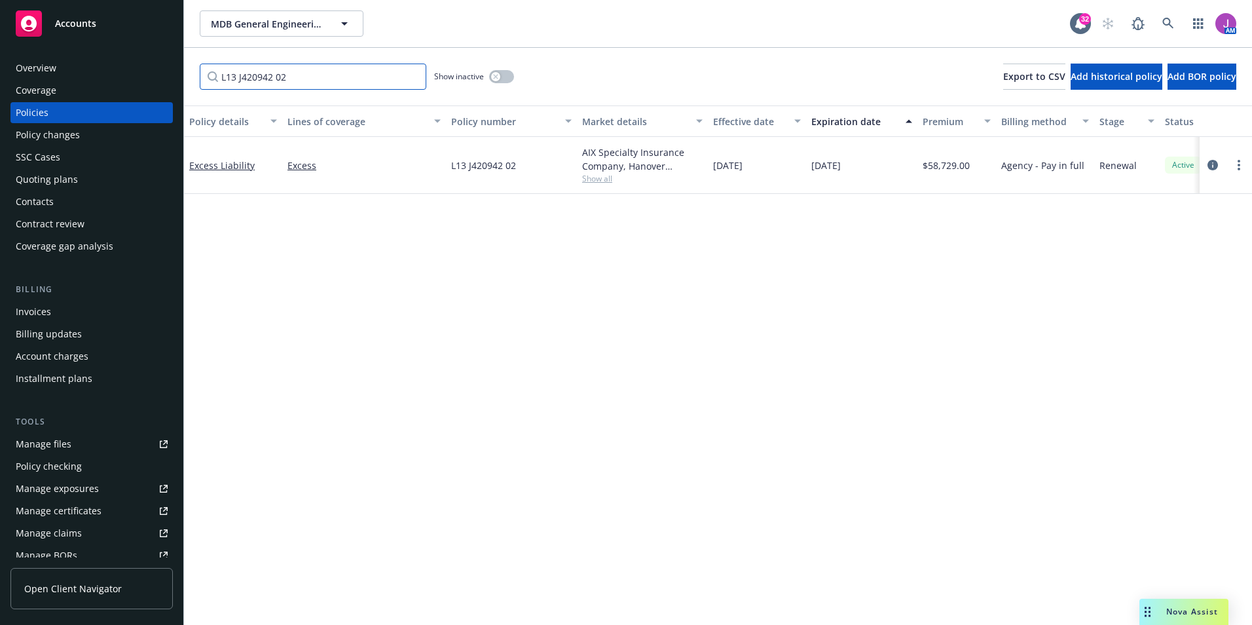
type input "L13 J420942 02"
click at [501, 288] on div "Policy details Lines of coverage Policy number Market details Effective date Ex…" at bounding box center [718, 364] width 1068 height 519
drag, startPoint x: 282, startPoint y: 167, endPoint x: 524, endPoint y: 177, distance: 241.8
click at [524, 177] on div "Excess Liability Excess L13 J420942 02 AIX Specialty Insurance Company, Hanover…" at bounding box center [815, 165] width 1263 height 57
copy div "Excess L13 J420942 02"
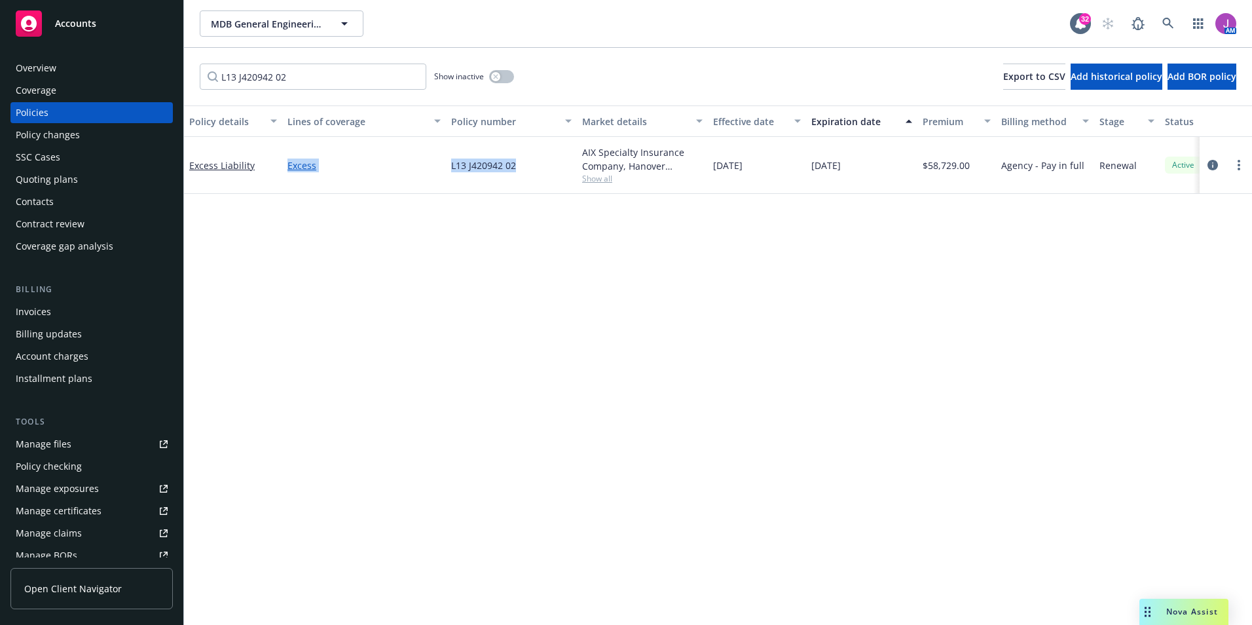
click at [431, 171] on div "Excess" at bounding box center [364, 165] width 164 height 57
click at [454, 164] on span "L13 J420942 02" at bounding box center [483, 165] width 65 height 14
drag, startPoint x: 451, startPoint y: 165, endPoint x: 524, endPoint y: 170, distance: 73.5
click at [524, 170] on div "L13 J420942 02" at bounding box center [511, 165] width 131 height 57
copy span "L13 J420942 02"
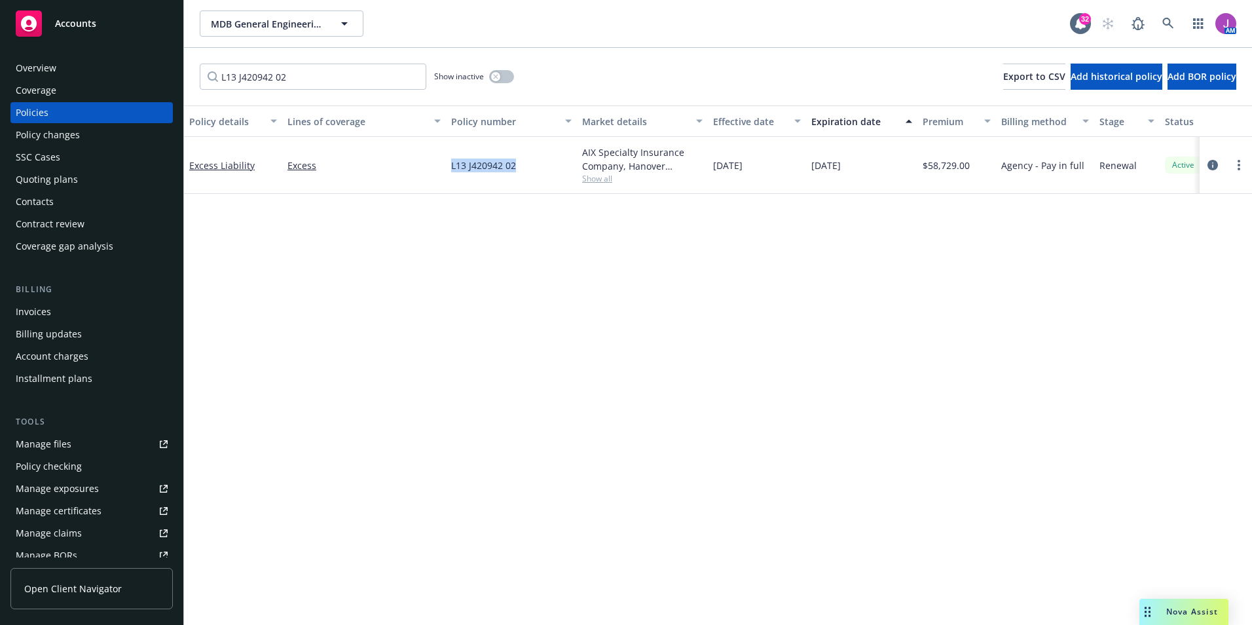
click at [34, 67] on div "Overview" at bounding box center [36, 68] width 41 height 21
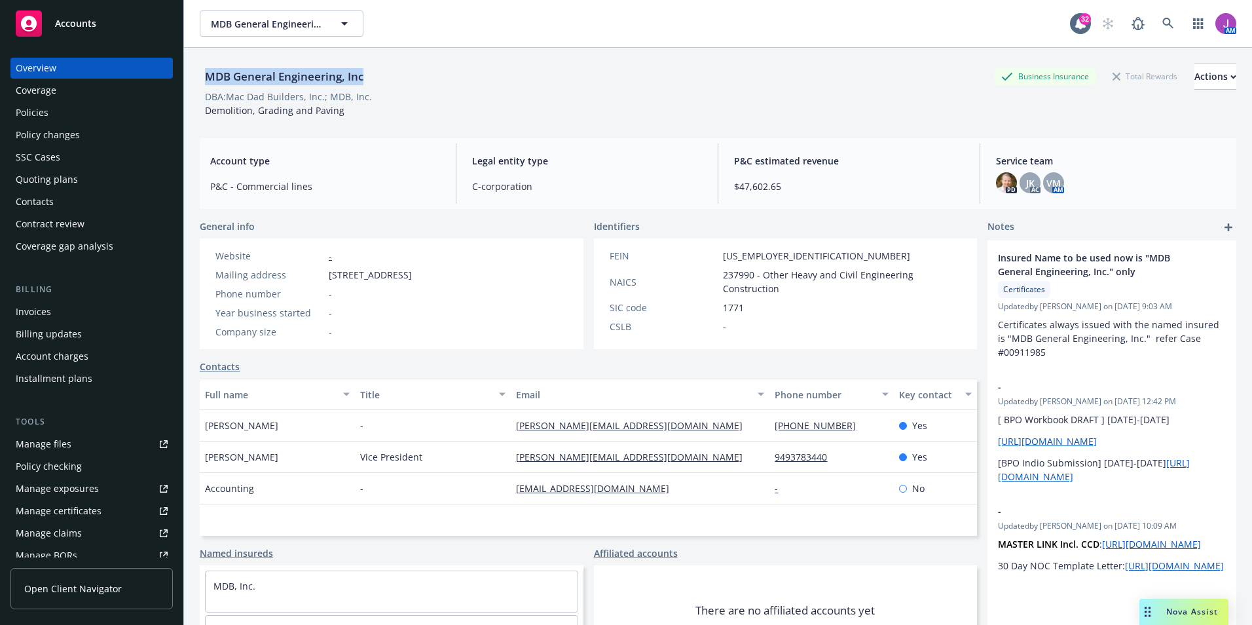
drag, startPoint x: 244, startPoint y: 78, endPoint x: 372, endPoint y: 85, distance: 128.5
click at [372, 85] on div "MDB General Engineering, Inc Business Insurance Total Rewards Actions" at bounding box center [718, 76] width 1036 height 26
click at [50, 116] on div "Policies" at bounding box center [92, 112] width 152 height 21
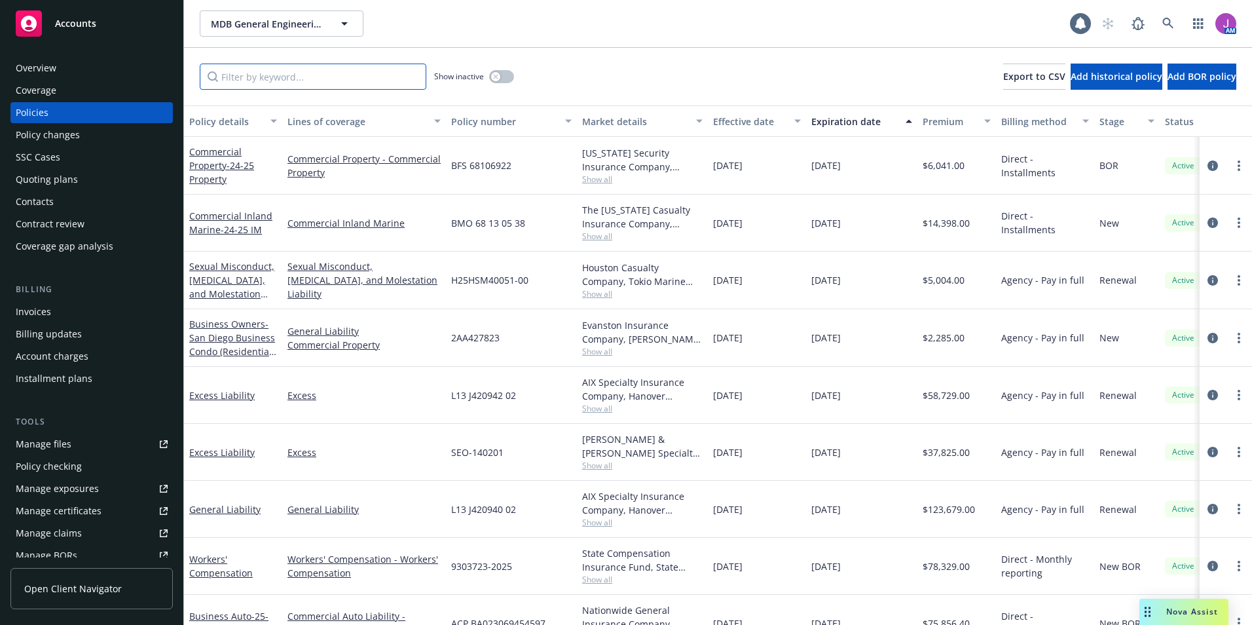
click at [314, 79] on input "Filter by keyword..." at bounding box center [313, 76] width 226 height 26
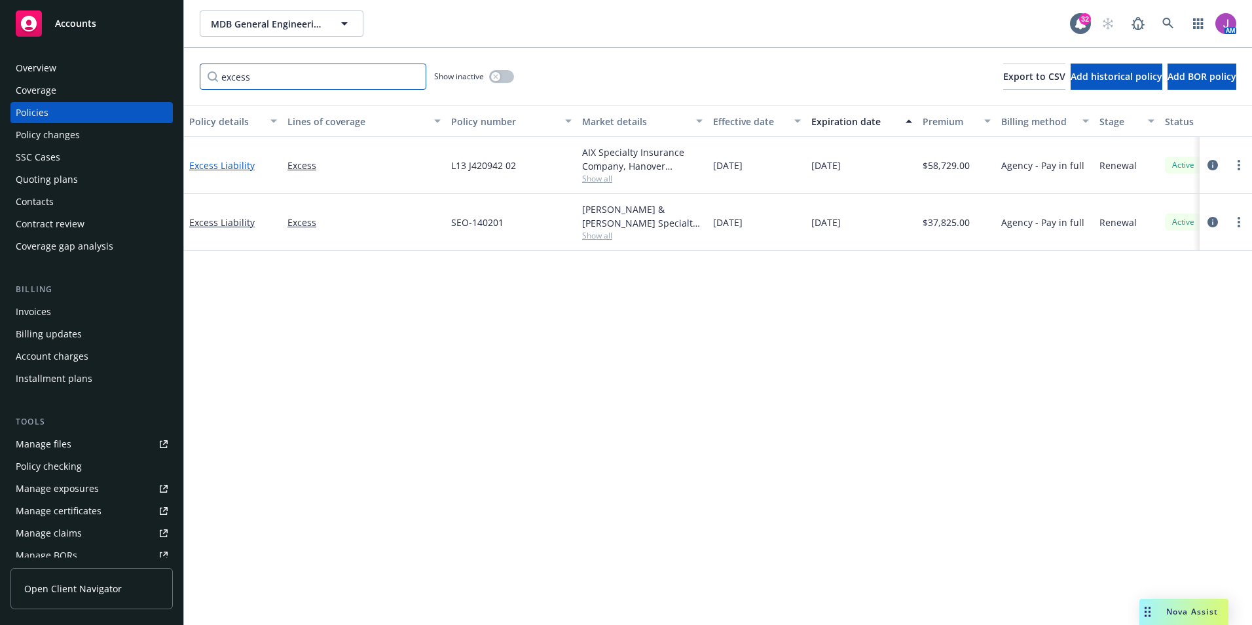
type input "excess"
click at [237, 165] on link "Excess Liability" at bounding box center [221, 165] width 65 height 12
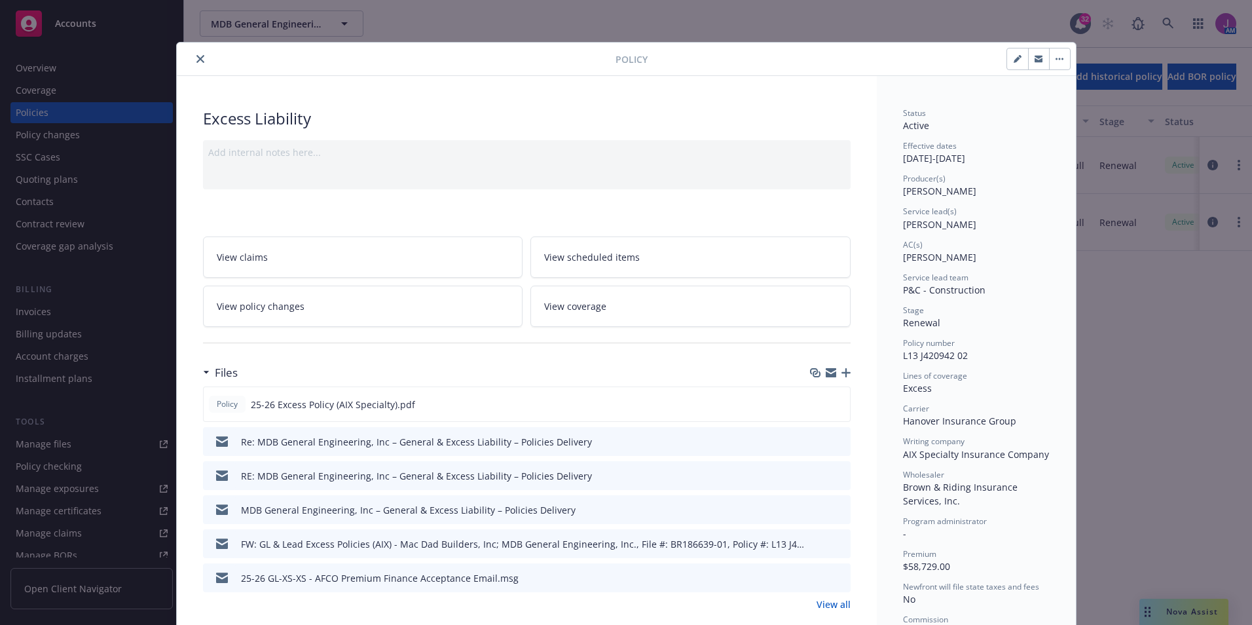
click at [255, 312] on span "View policy changes" at bounding box center [261, 306] width 88 height 14
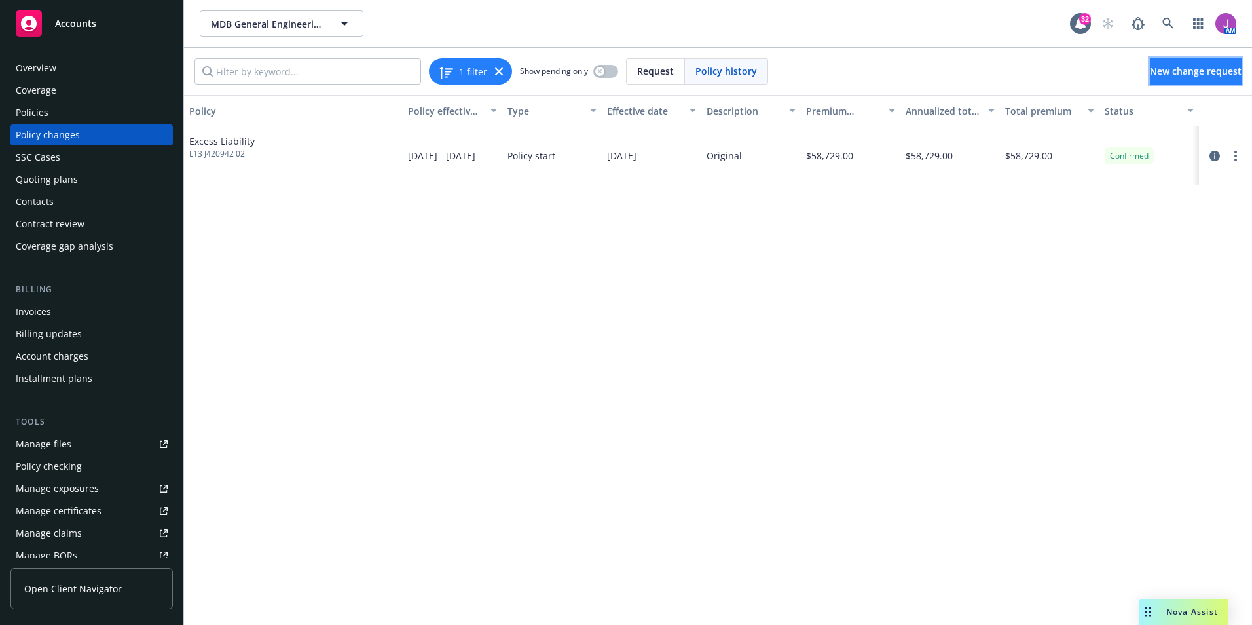
click at [1176, 72] on span "New change request" at bounding box center [1196, 71] width 92 height 12
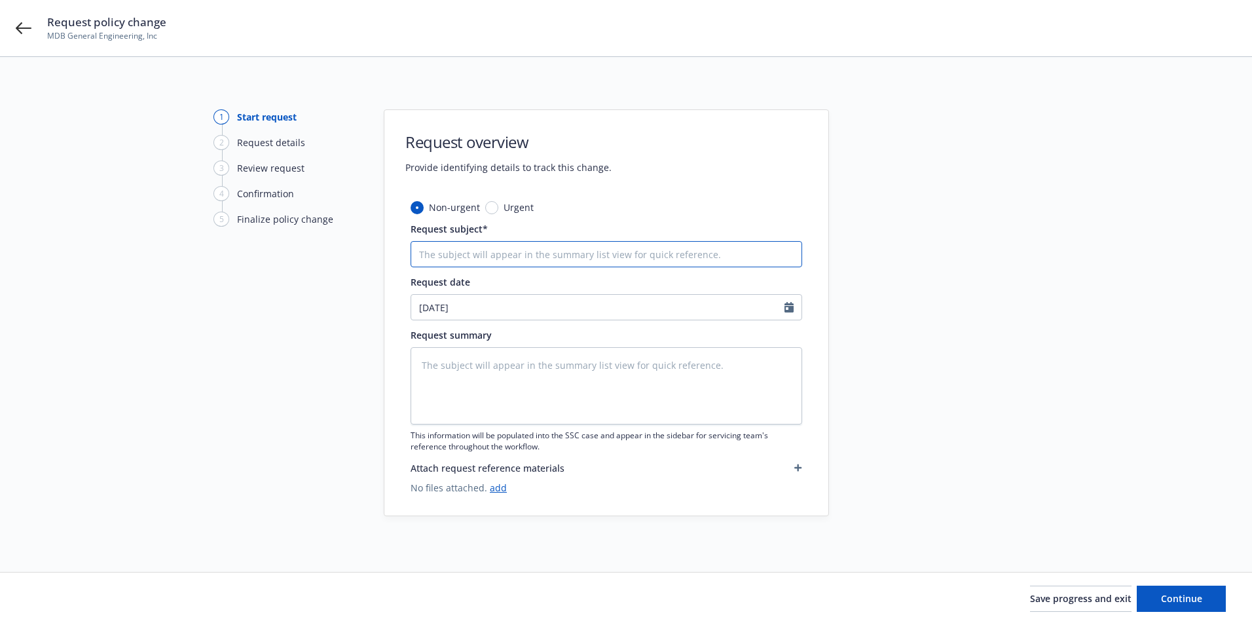
click at [482, 253] on input "Request subject*" at bounding box center [605, 254] width 391 height 26
paste input "Amending the Schedule of Underlying"
type textarea "x"
type input "Amending the Schedule of Underlying"
click at [420, 252] on input "Amending the Schedule of Underlying" at bounding box center [605, 254] width 391 height 26
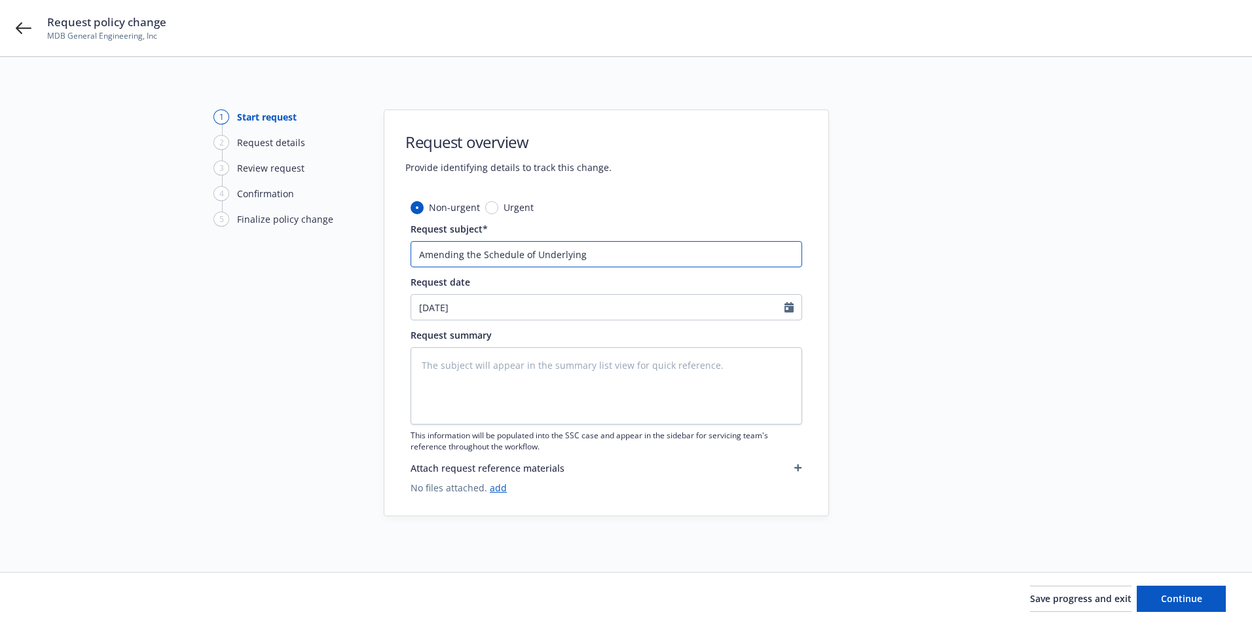
type textarea "x"
type input "2Amending the Schedule of Underlying"
type textarea "x"
type input "25Amending the Schedule of Underlying"
type textarea "x"
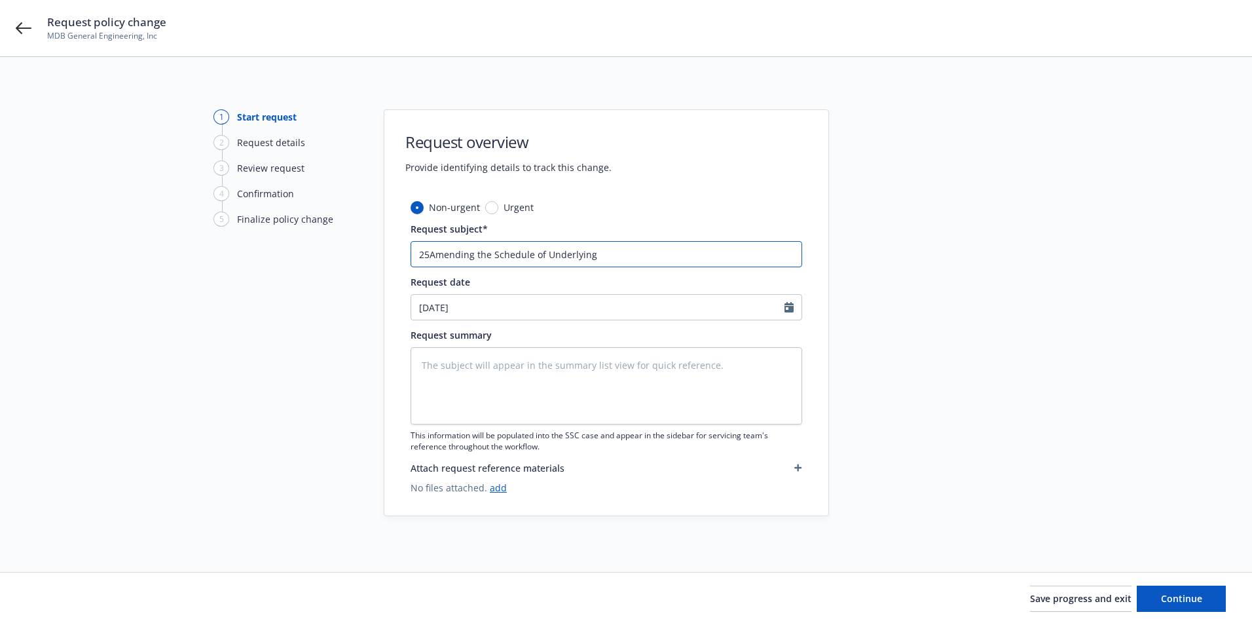
type input "25-Amending the Schedule of Underlying"
type textarea "x"
type input "25-2Amending the Schedule of Underlying"
type textarea "x"
type input "25-26Amending the Schedule of Underlying"
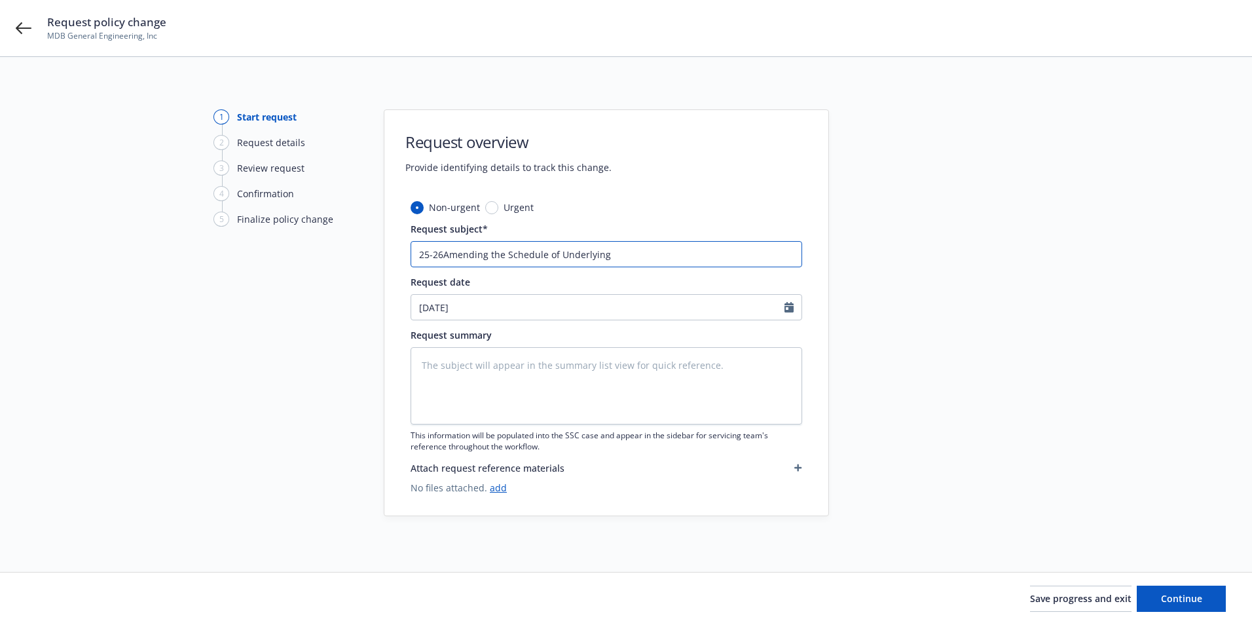
type textarea "x"
type input "25-26 Amending the Schedule of Underlying"
type textarea "x"
type input "25-26 XAmending the Schedule of Underlying"
type textarea "x"
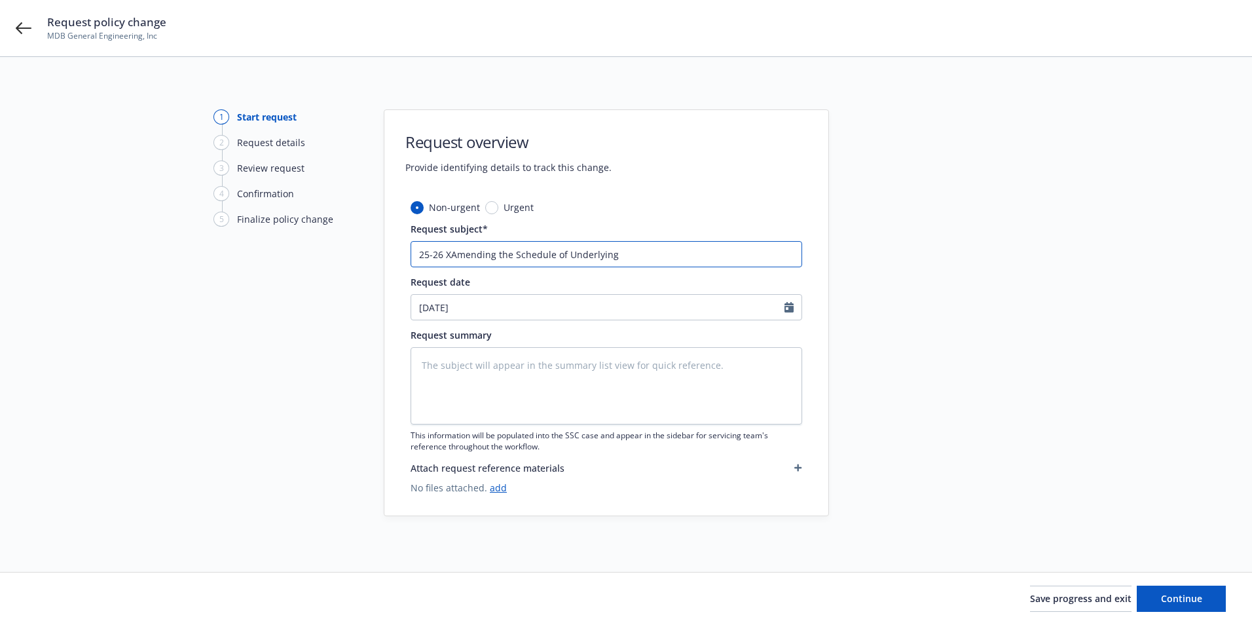
type input "25-26 XSAmending the Schedule of Underlying"
type textarea "x"
type input "25-26 XS Amending the Schedule of Underlying"
type textarea "x"
type input "25-26 XS -Amending the Schedule of Underlying"
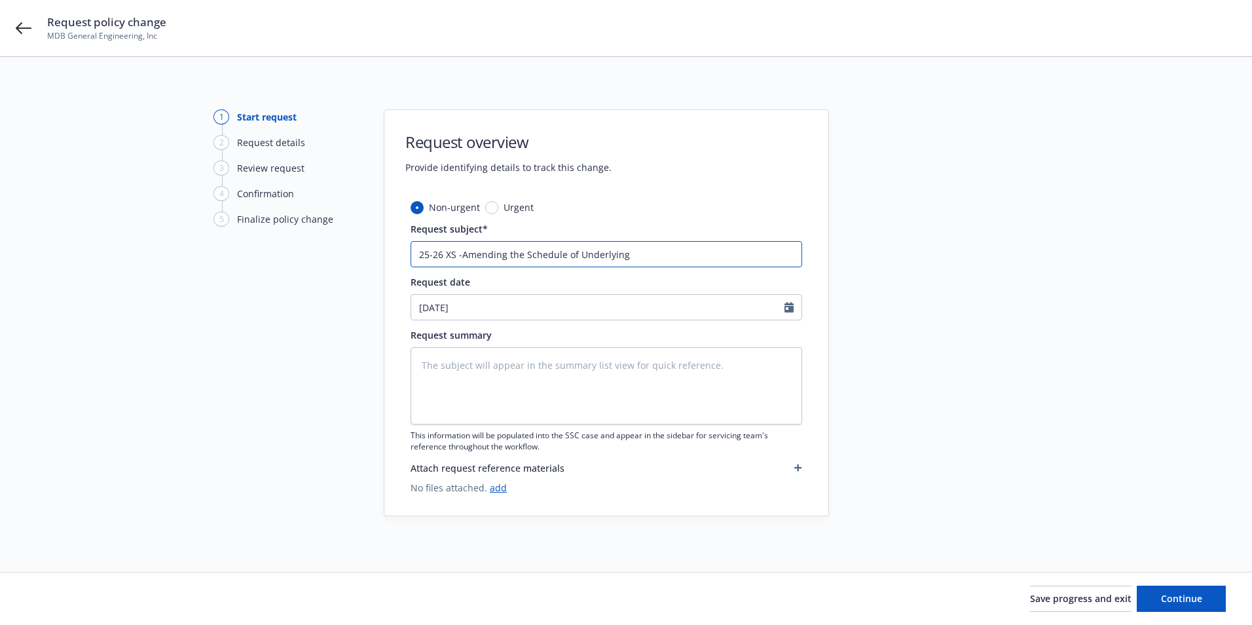
type textarea "x"
type input "25-26 XS - Amending the Schedule of Underlying"
type textarea "x"
type input "25-26 XS -Amending the Schedule of Underlying"
type textarea "x"
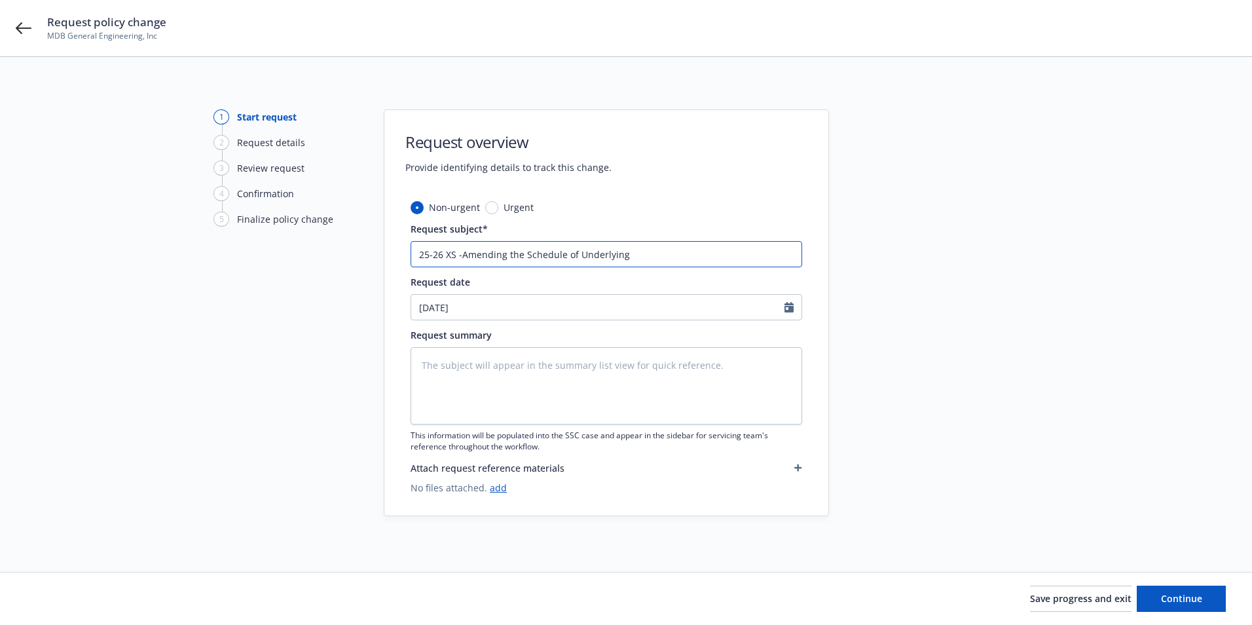
type input "25-26 XS Amending the Schedule of Underlying"
type textarea "x"
type input "25-26 XS EAmending the Schedule of Underlying"
type textarea "x"
type input "25-26 XS EnAmending the Schedule of Underlying"
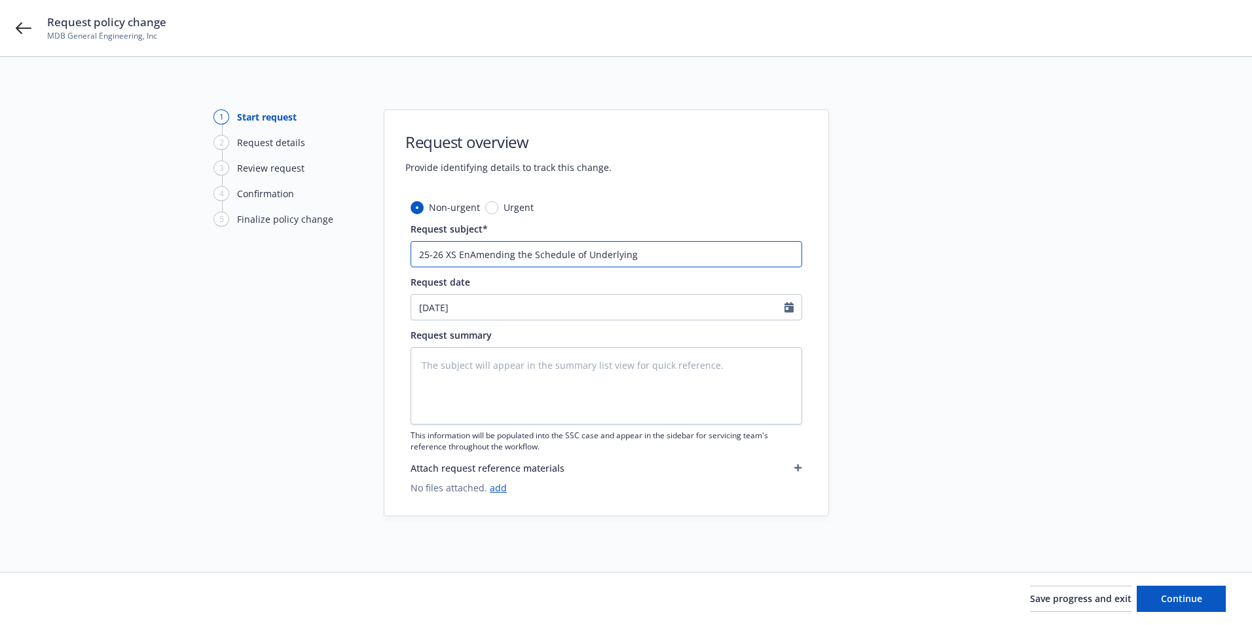
type textarea "x"
type input "25-26 XS EndAmending the Schedule of Underlying"
type textarea "x"
type input "25-26 XS EndtAmending the Schedule of Underlying"
type textarea "x"
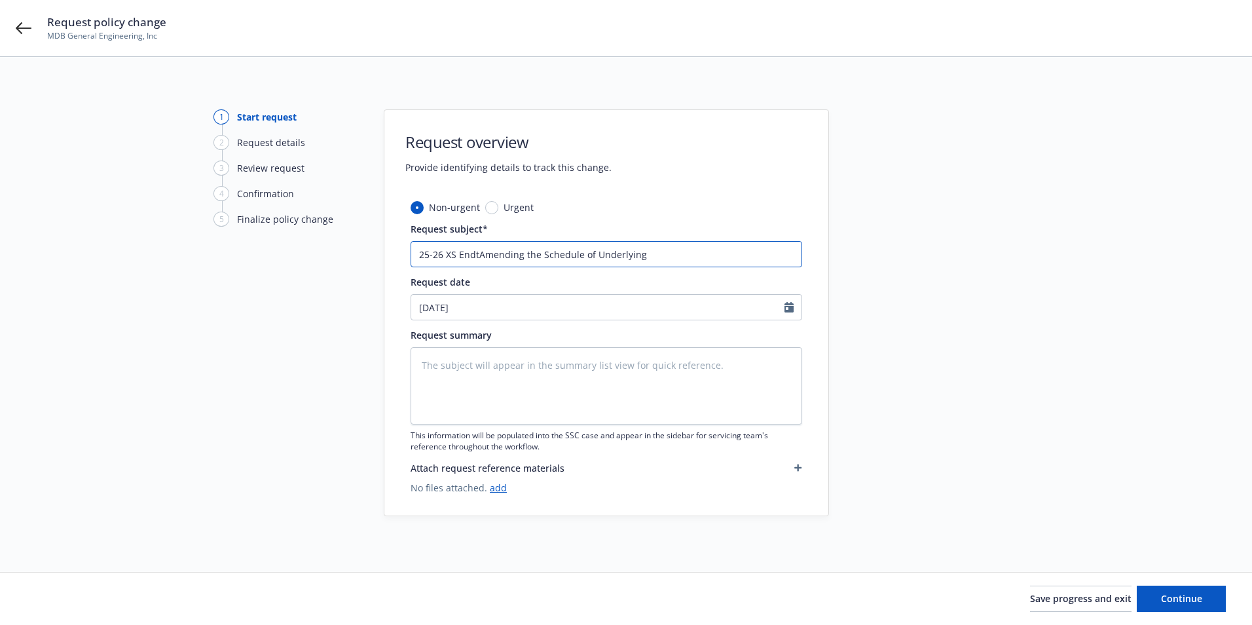
type input "25-26 XS Endt Amending the Schedule of Underlying"
type textarea "x"
type input "25-26 XS Endt -Amending the Schedule of Underlying"
type textarea "x"
type input "25-26 XS Endt - Amending the Schedule of Underlying"
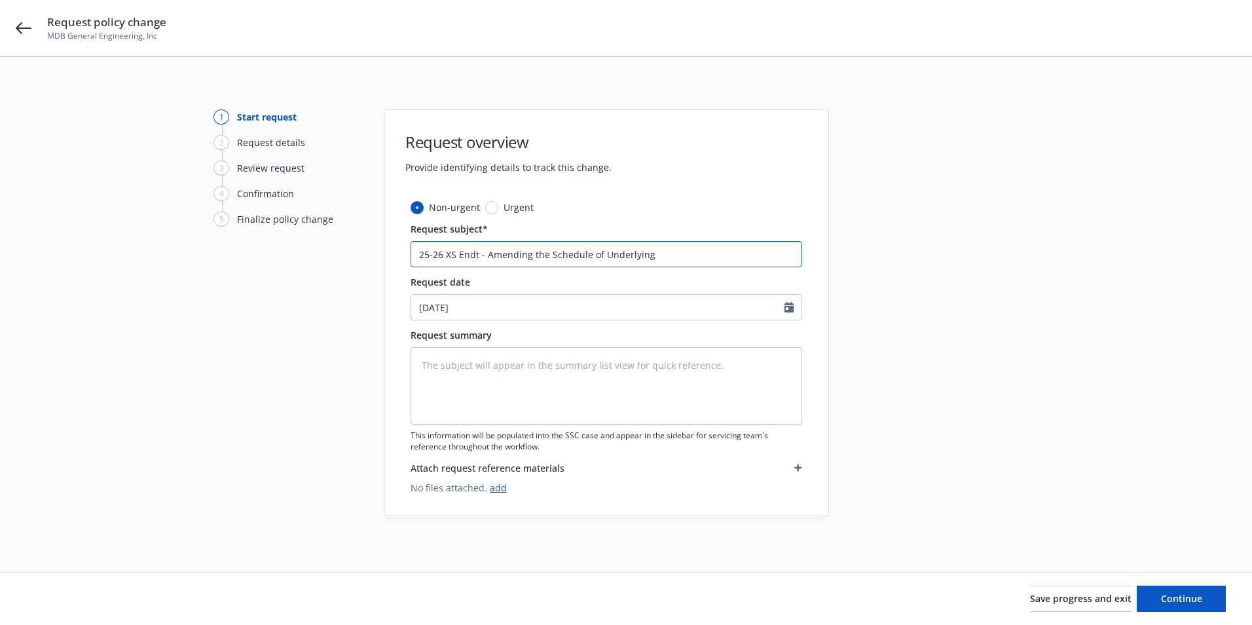
type textarea "x"
type input "25-26 XS Endt -Amending the Schedule of Underlying"
type textarea "x"
type input "25-26 XS Endt Amending the Schedule of Underlying"
type textarea "x"
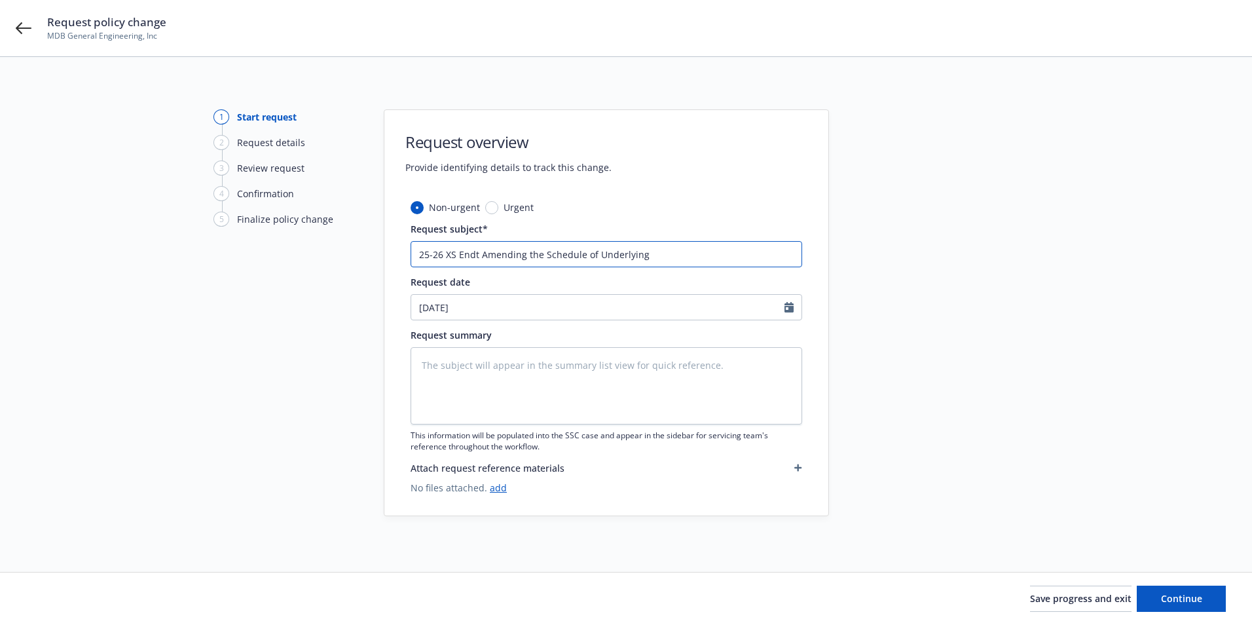
type input "25-26 XS EndtAmending the Schedule of Underlying"
type textarea "x"
type input "25-26 XS EndAmending the Schedule of Underlying"
type textarea "x"
type input "25-26 XS EnAmending the Schedule of Underlying"
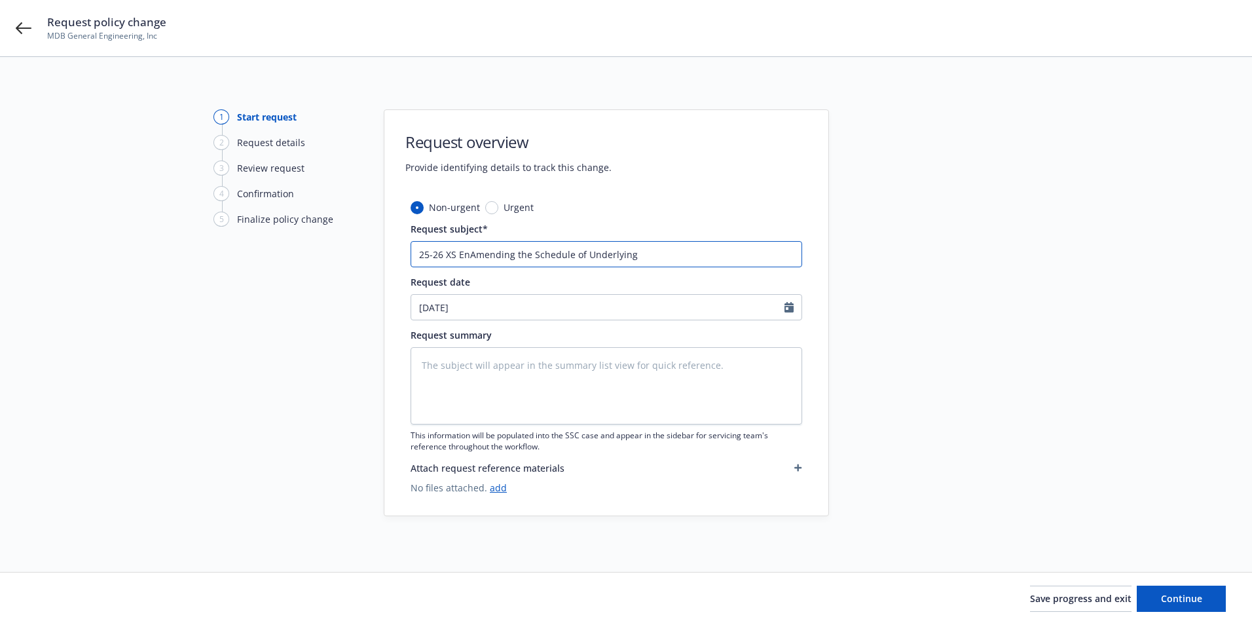
type textarea "x"
type input "25-26 XS EAmending the Schedule of Underlying"
type textarea "x"
type input "25-26 XS Amending the Schedule of Underlying"
type textarea "x"
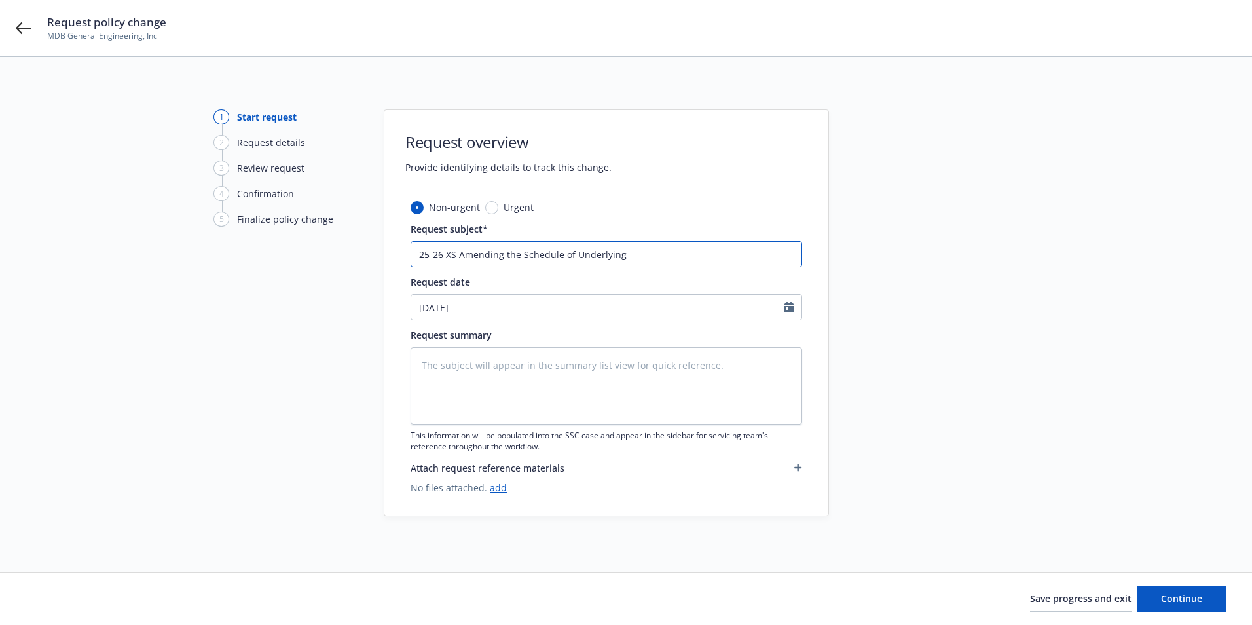
type input "25-26 XS -Amending the Schedule of Underlying"
type textarea "x"
type input "25-26 XS - Amending the Schedule of Underlying"
click at [472, 310] on input "09/12/2025" at bounding box center [597, 307] width 373 height 25
select select "9"
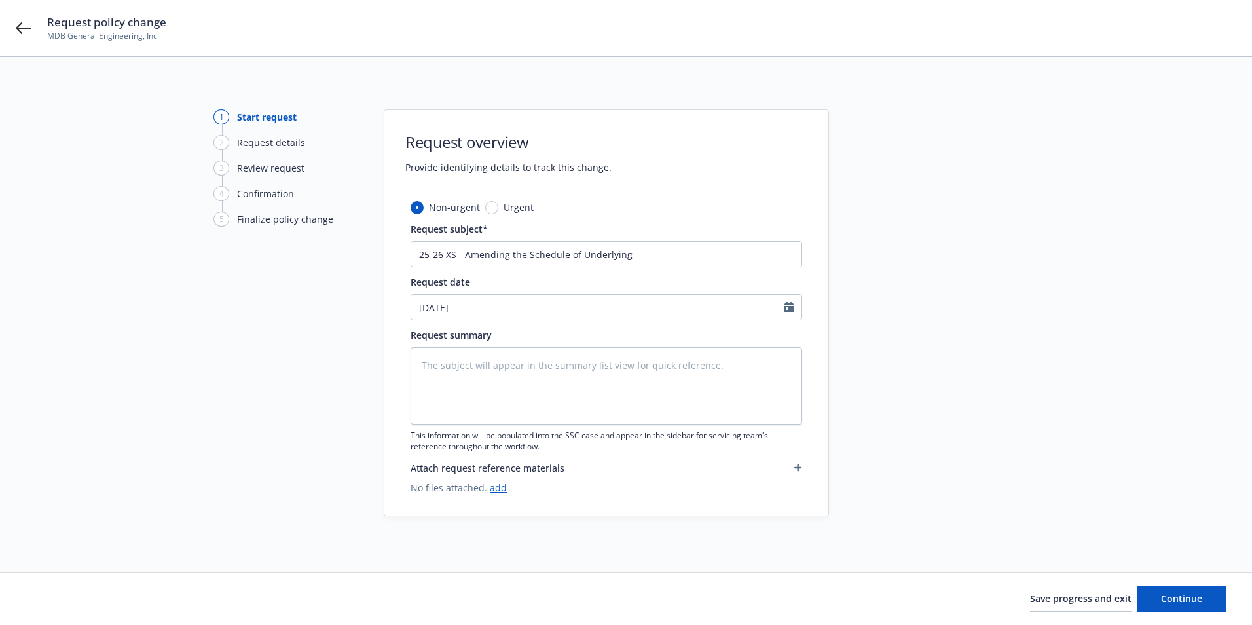
click at [275, 419] on div "1 Start request 2 Request details 3 Review request 4 Confirmation 5 Finalize po…" at bounding box center [285, 314] width 144 height 410
type textarea "x"
select select "9"
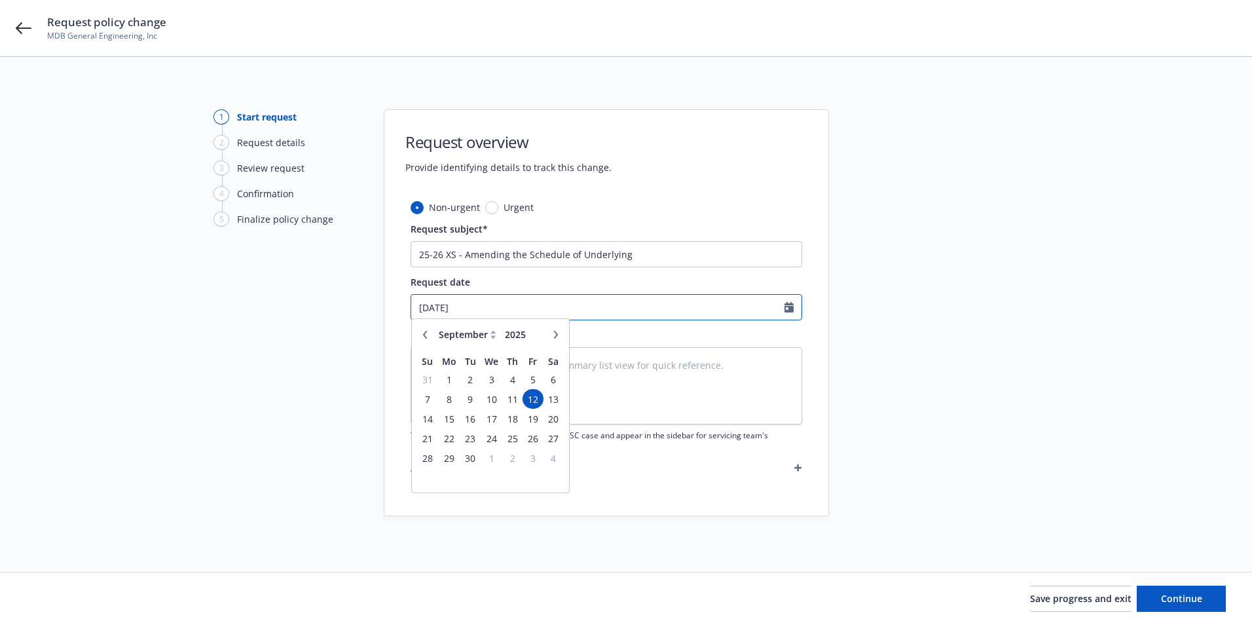
click at [462, 305] on input "09/12/2025" at bounding box center [597, 307] width 373 height 25
type textarea "x"
click at [429, 338] on button "button" at bounding box center [425, 339] width 16 height 16
select select "8"
drag, startPoint x: 513, startPoint y: 426, endPoint x: 507, endPoint y: 416, distance: 11.1
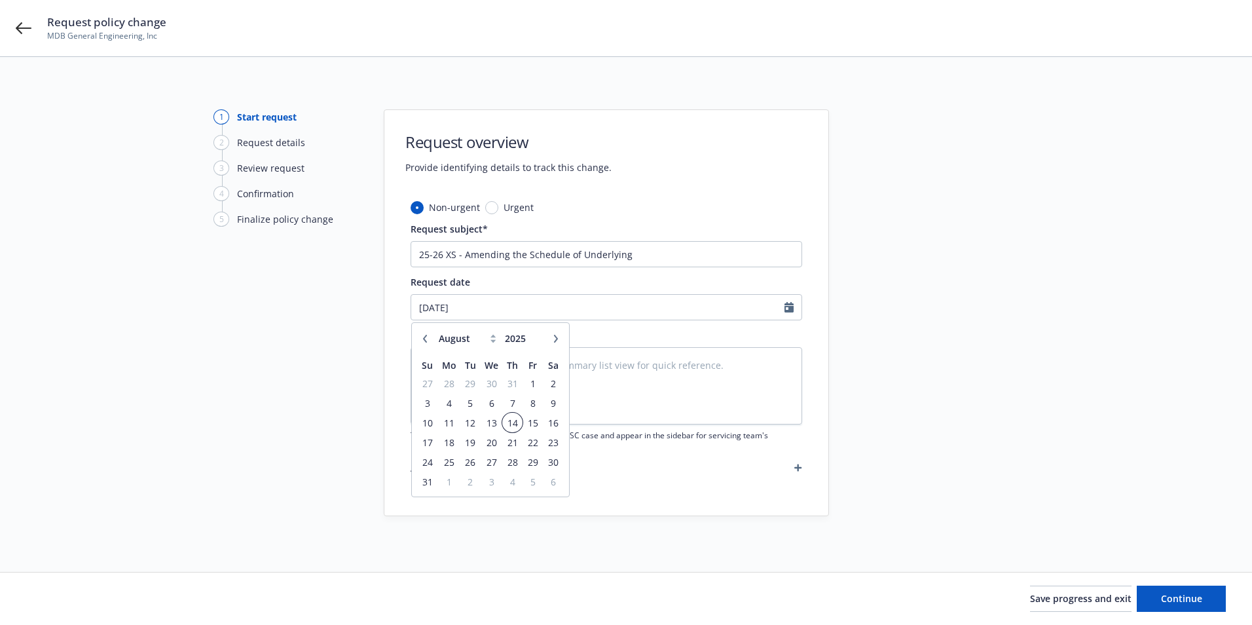
click at [513, 425] on span "14" at bounding box center [512, 422] width 18 height 16
type textarea "x"
type input "08/14/2025"
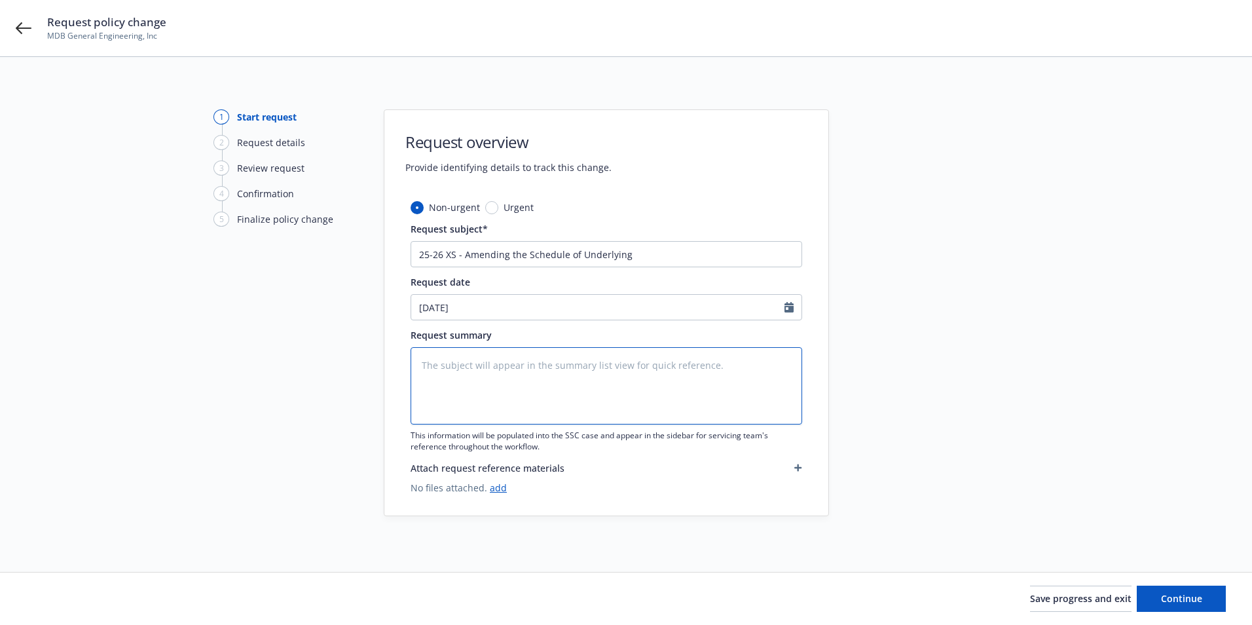
click at [508, 374] on textarea at bounding box center [605, 385] width 391 height 77
click at [467, 366] on textarea at bounding box center [605, 385] width 391 height 77
type textarea "x"
type textarea "-"
click at [1195, 590] on button "Continue" at bounding box center [1180, 598] width 89 height 26
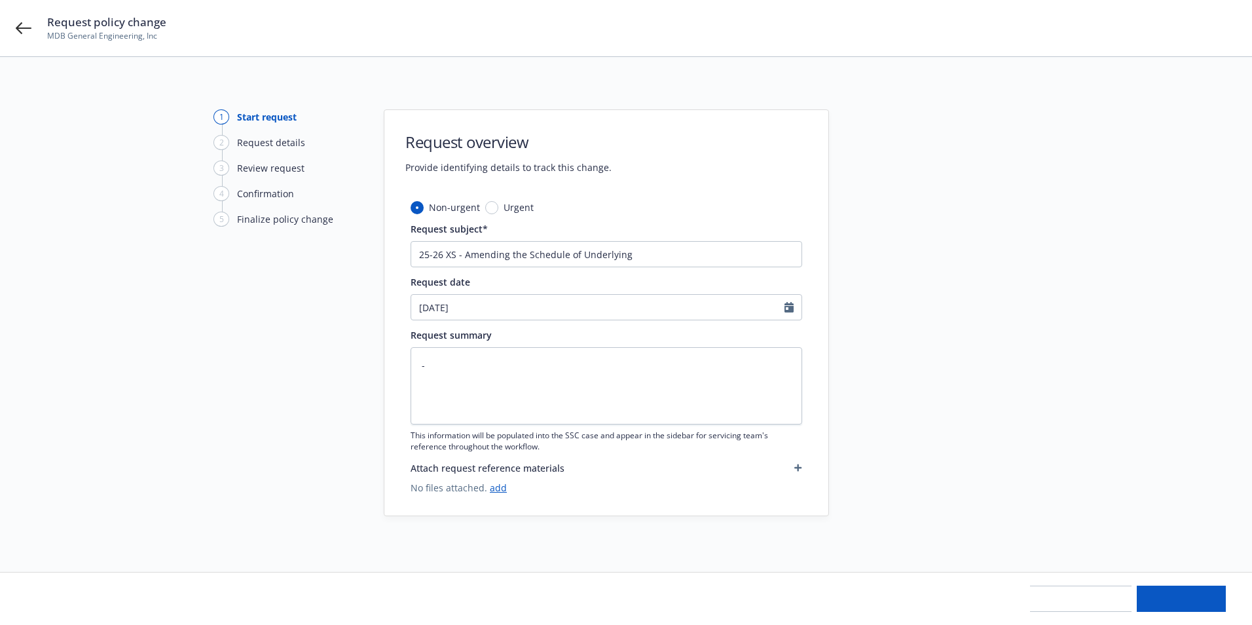
type textarea "x"
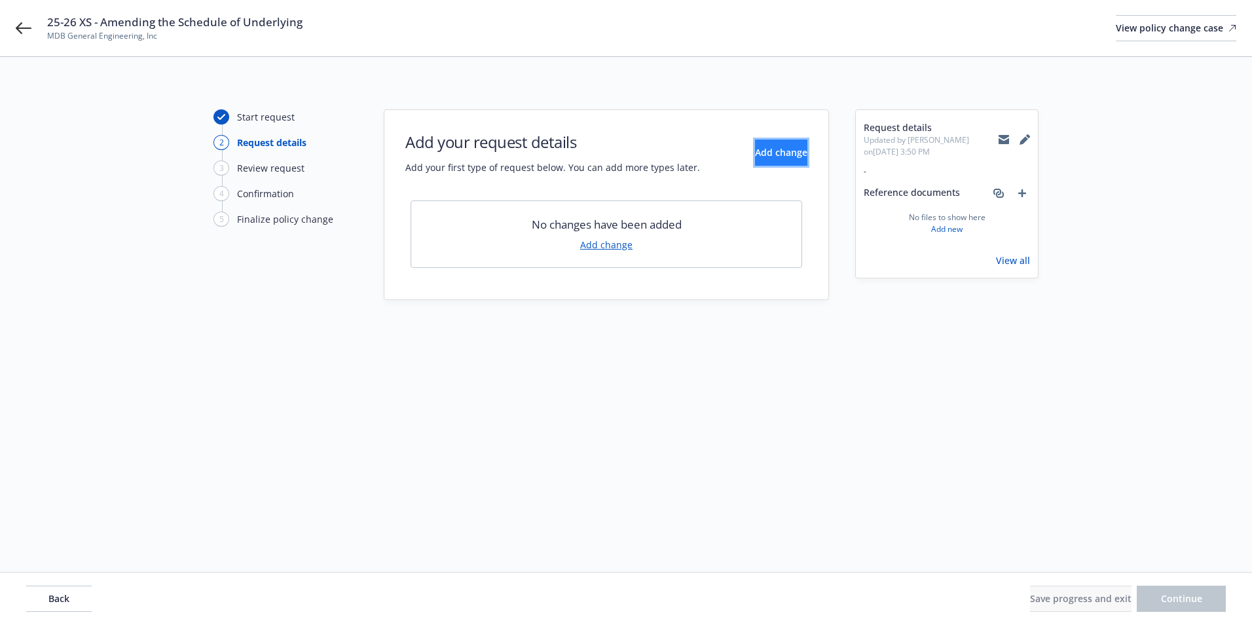
click at [755, 156] on span "Add change" at bounding box center [781, 152] width 52 height 12
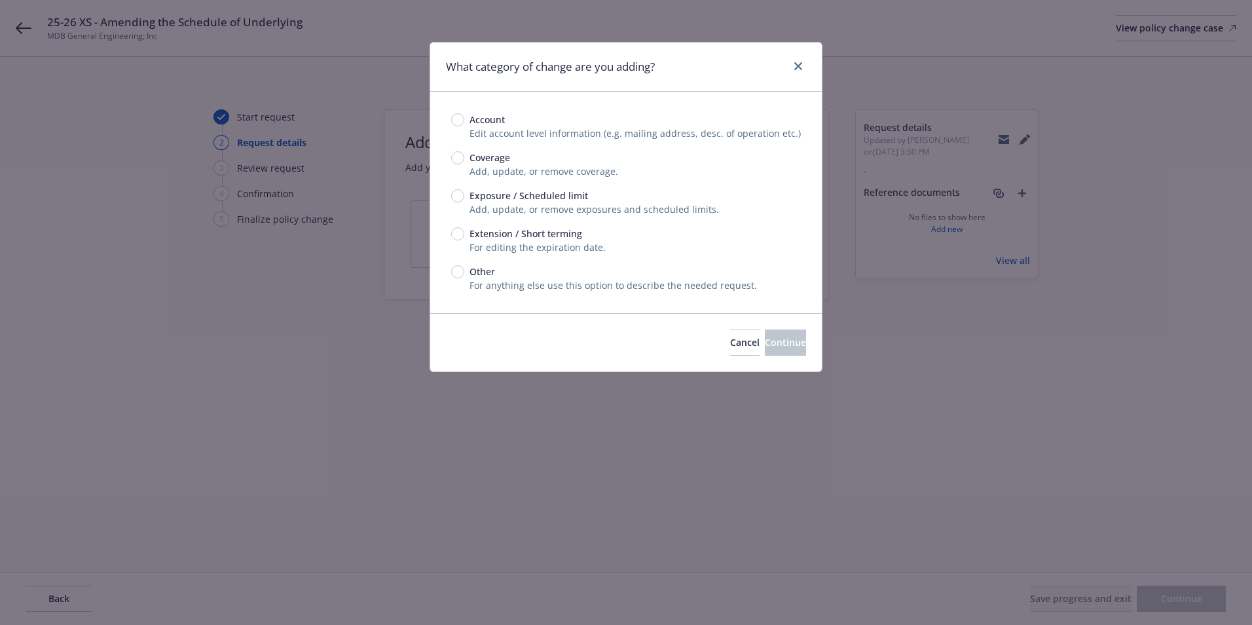
click at [496, 230] on span "Extension / Short terming" at bounding box center [525, 233] width 113 height 14
click at [464, 230] on input "Extension / Short terming" at bounding box center [457, 233] width 13 height 13
radio input "true"
click at [456, 272] on input "Other" at bounding box center [457, 271] width 13 height 13
radio input "true"
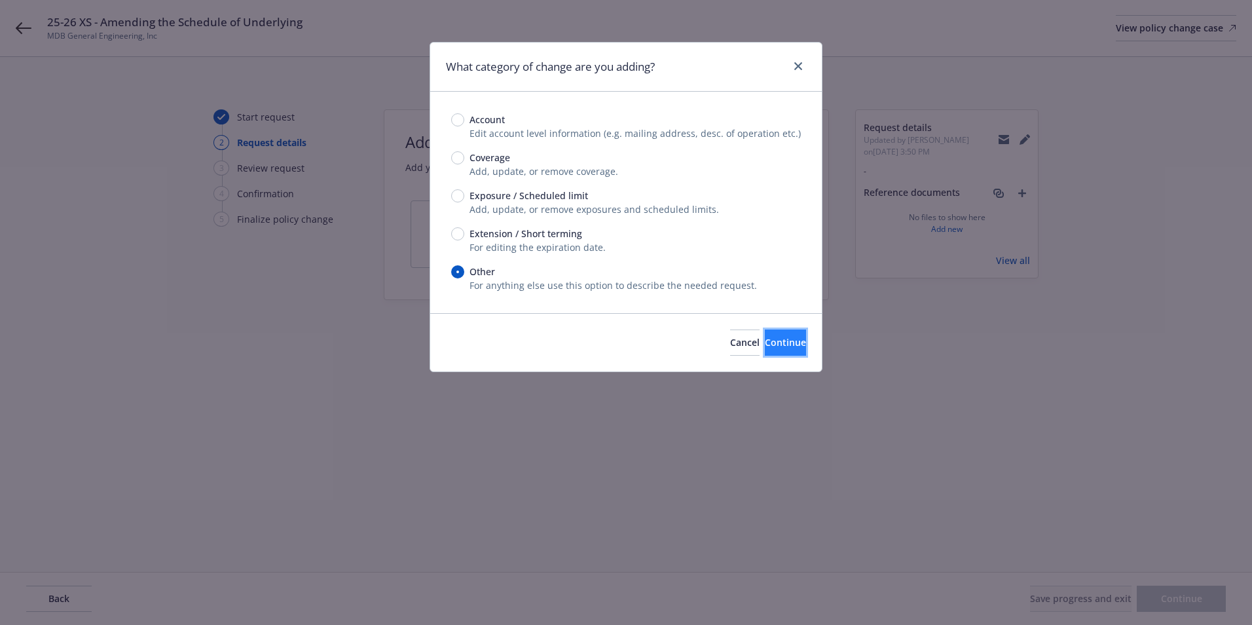
click at [765, 330] on button "Continue" at bounding box center [785, 342] width 41 height 26
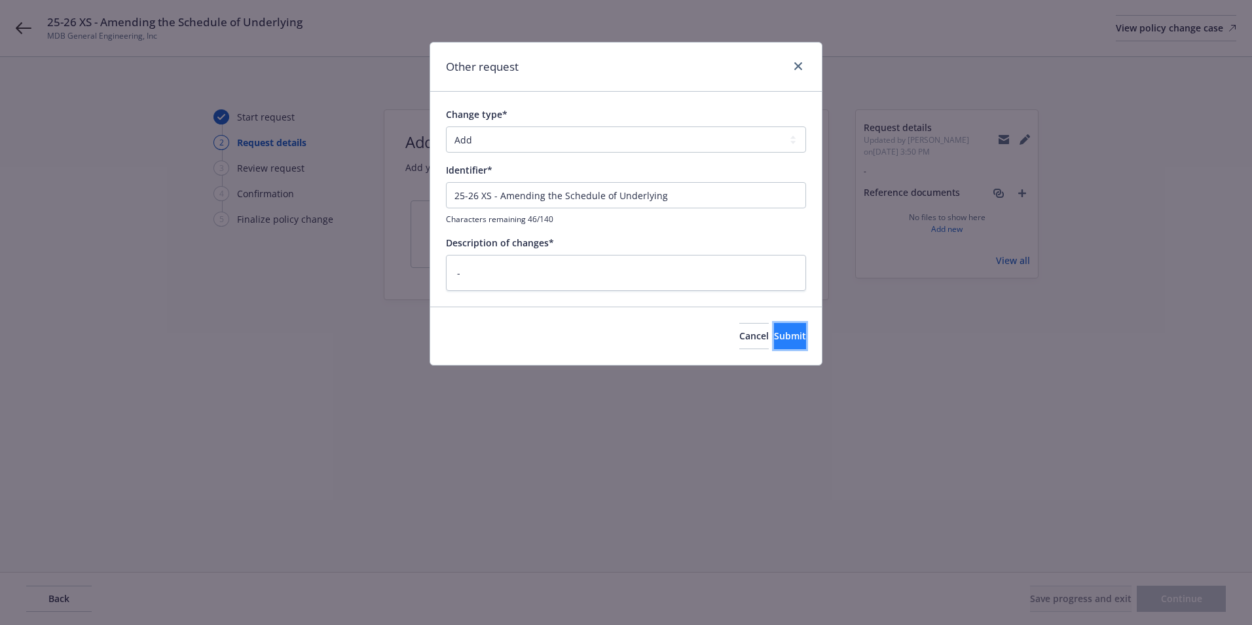
click at [779, 337] on span "Submit" at bounding box center [790, 335] width 32 height 12
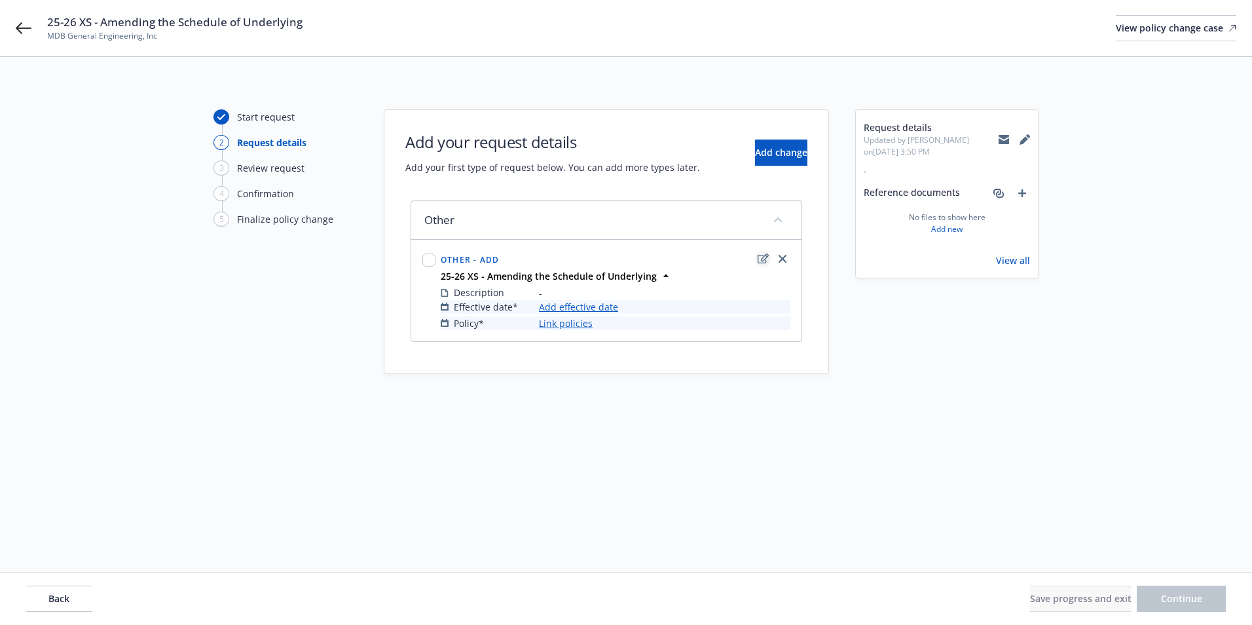
click at [759, 264] on link "edit" at bounding box center [763, 259] width 16 height 16
type textarea "x"
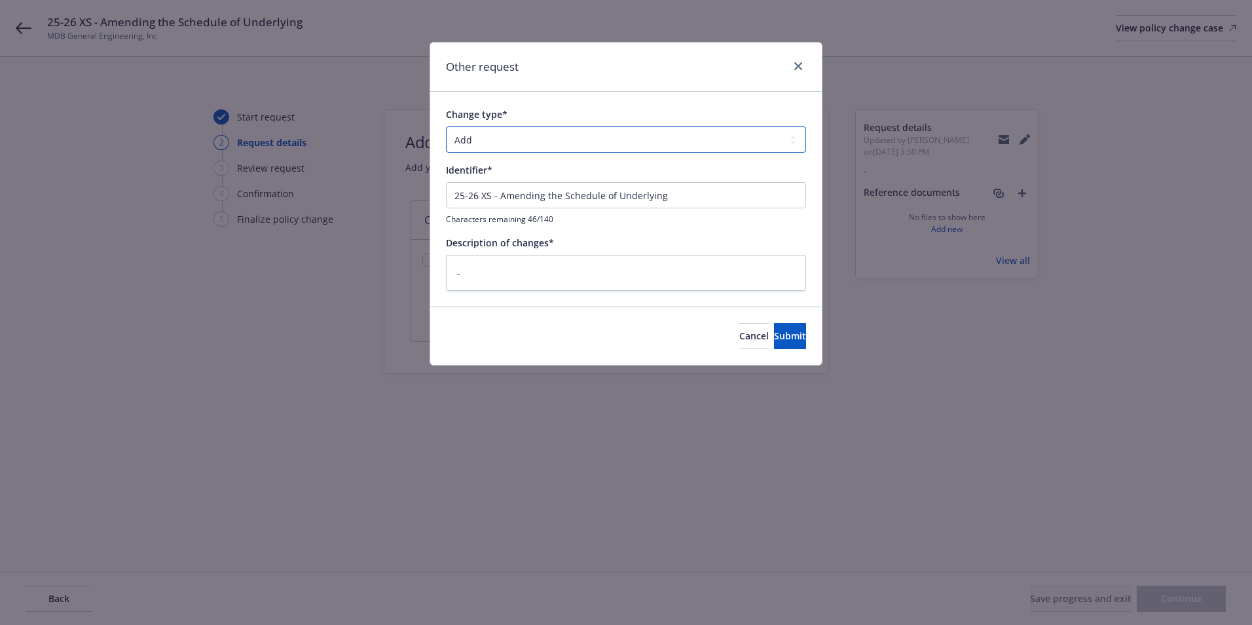
click at [481, 137] on select "Add Audit Change Remove" at bounding box center [626, 139] width 360 height 26
select select "CHANGE"
click at [446, 126] on select "Add Audit Change Remove" at bounding box center [626, 139] width 360 height 26
click at [774, 333] on span "Submit" at bounding box center [790, 335] width 32 height 12
type textarea "x"
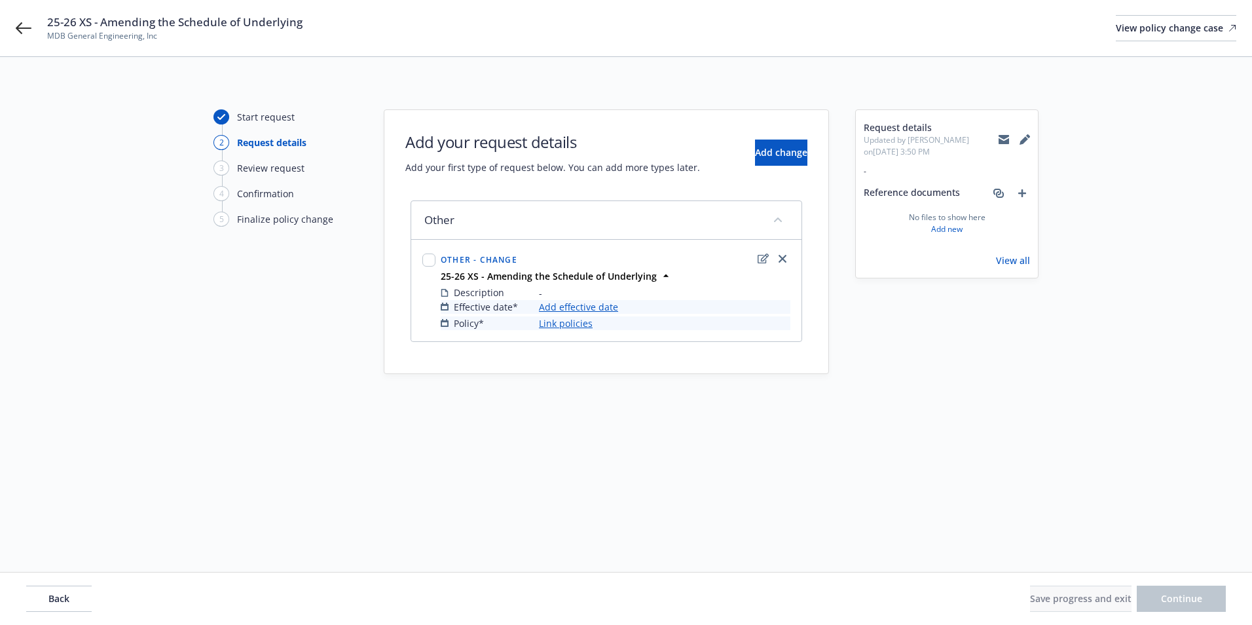
click at [569, 306] on link "Add effective date" at bounding box center [578, 307] width 79 height 14
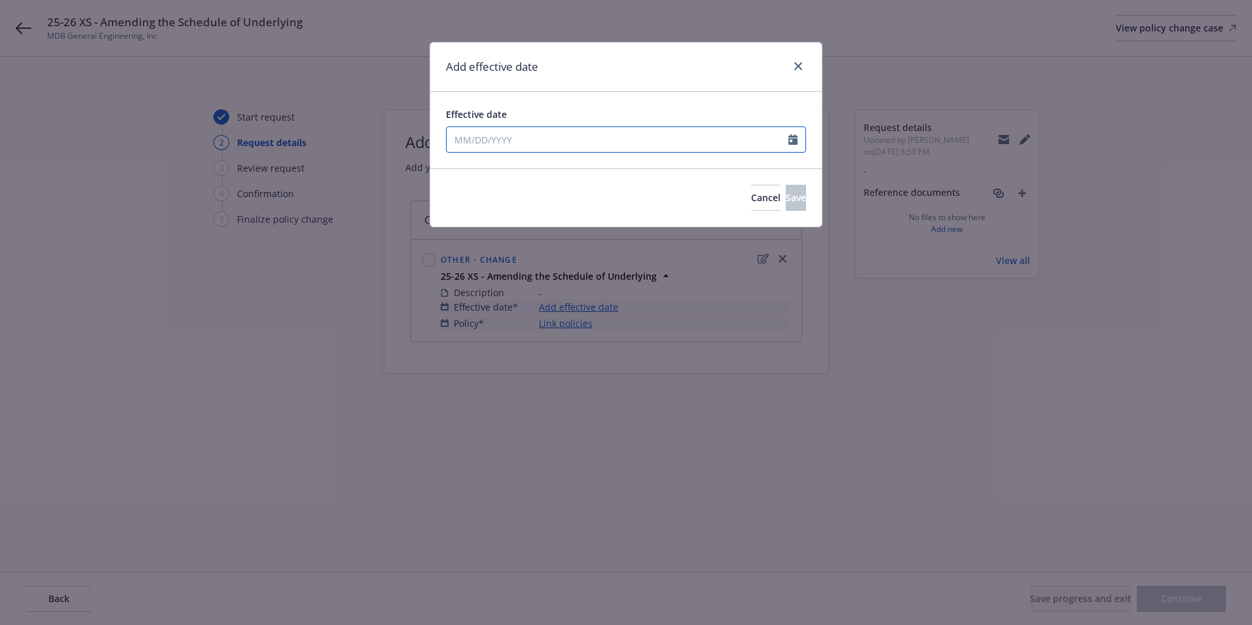
click at [488, 133] on input "Effective date" at bounding box center [617, 139] width 342 height 25
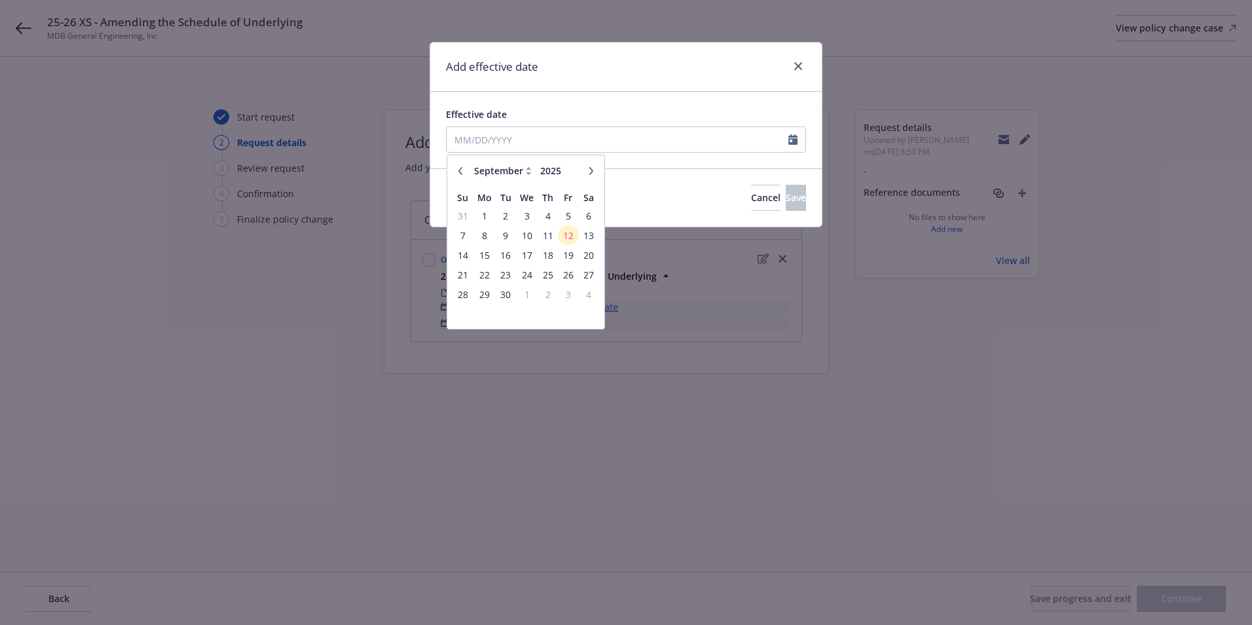
click at [460, 171] on icon "button" at bounding box center [460, 170] width 4 height 8
select select "8"
click at [541, 257] on span "14" at bounding box center [548, 255] width 18 height 16
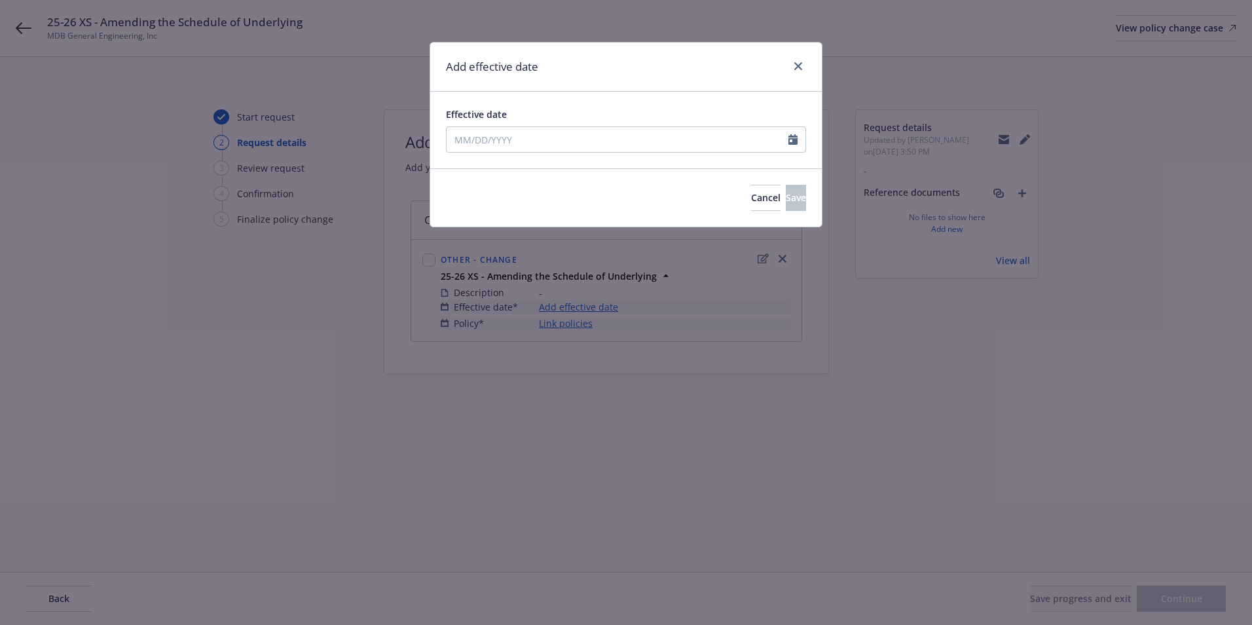
type input "08/14/2025"
click at [786, 187] on button "Save" at bounding box center [796, 198] width 20 height 26
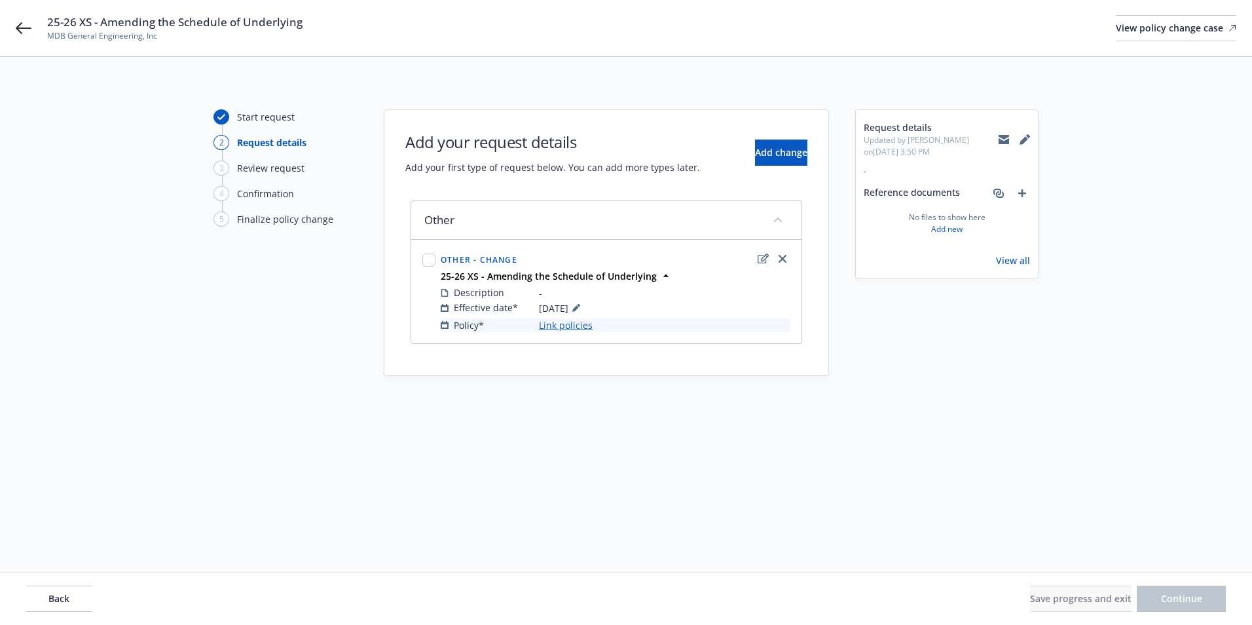
click at [562, 328] on link "Link policies" at bounding box center [566, 325] width 54 height 14
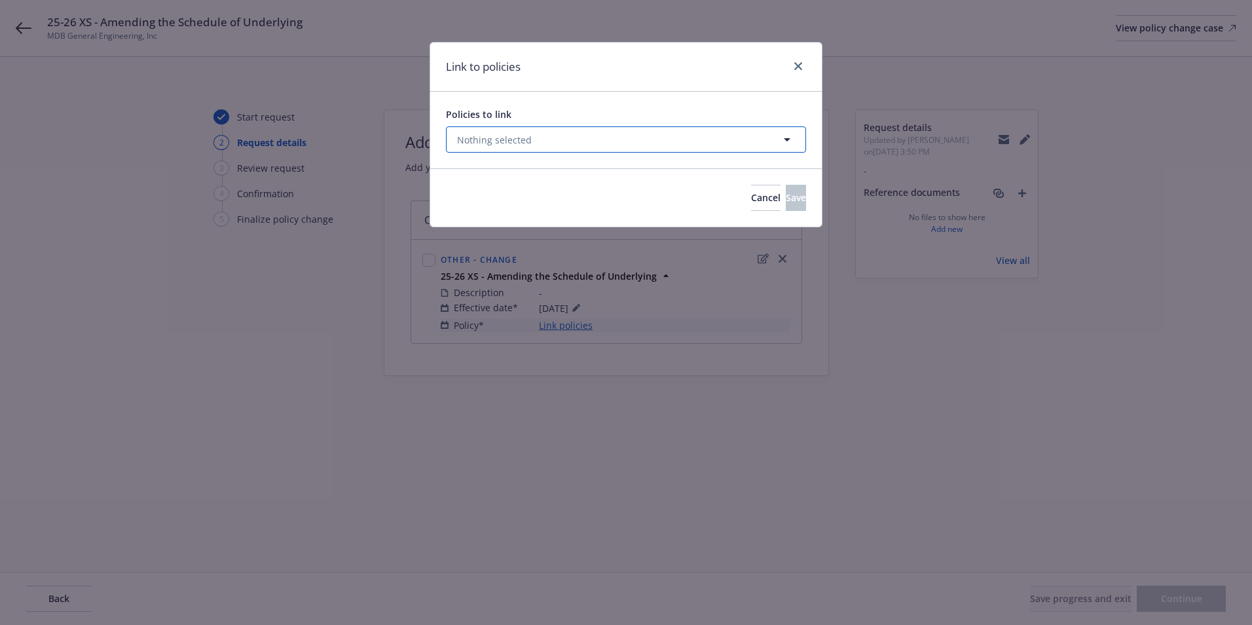
click at [507, 141] on span "Nothing selected" at bounding box center [494, 140] width 75 height 14
select select "ACTIVE"
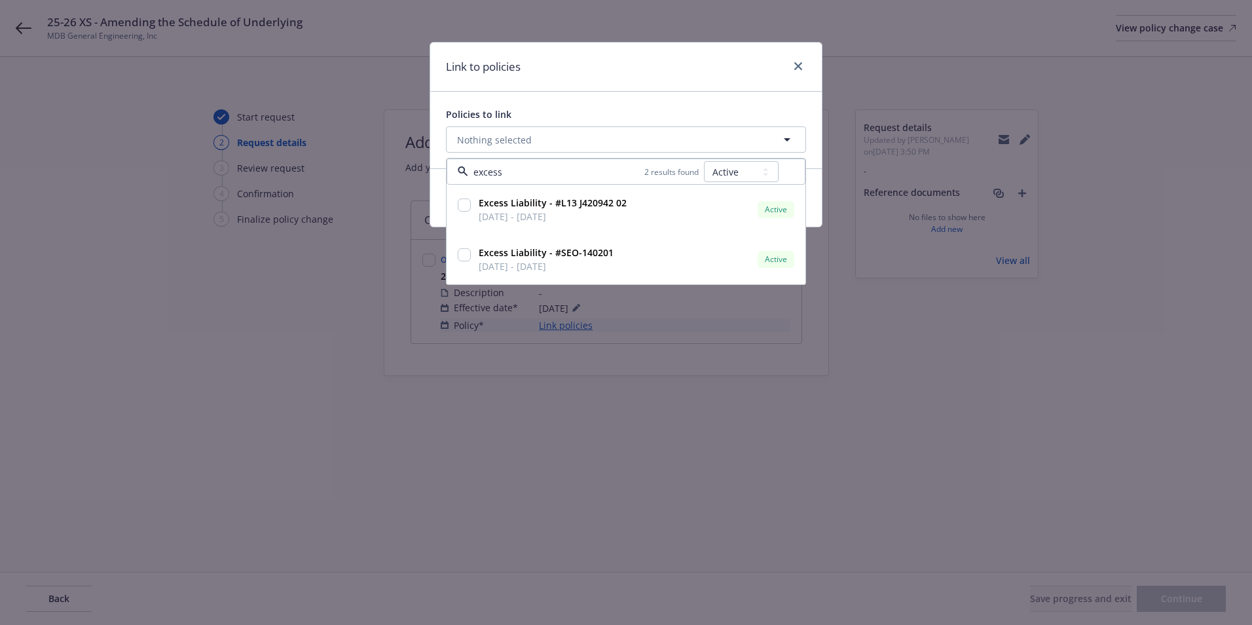
type input "excess"
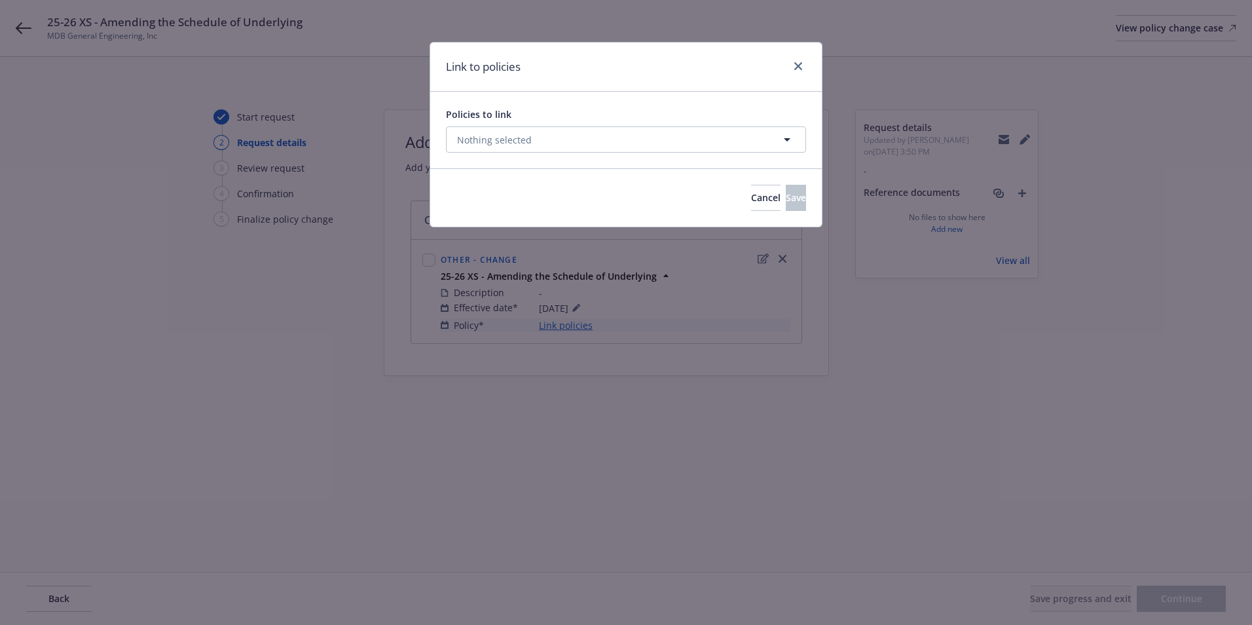
click at [494, 126] on div "Policies to link Nothing selected" at bounding box center [626, 129] width 360 height 45
click at [497, 134] on span "Nothing selected" at bounding box center [494, 140] width 75 height 14
select select "ACTIVE"
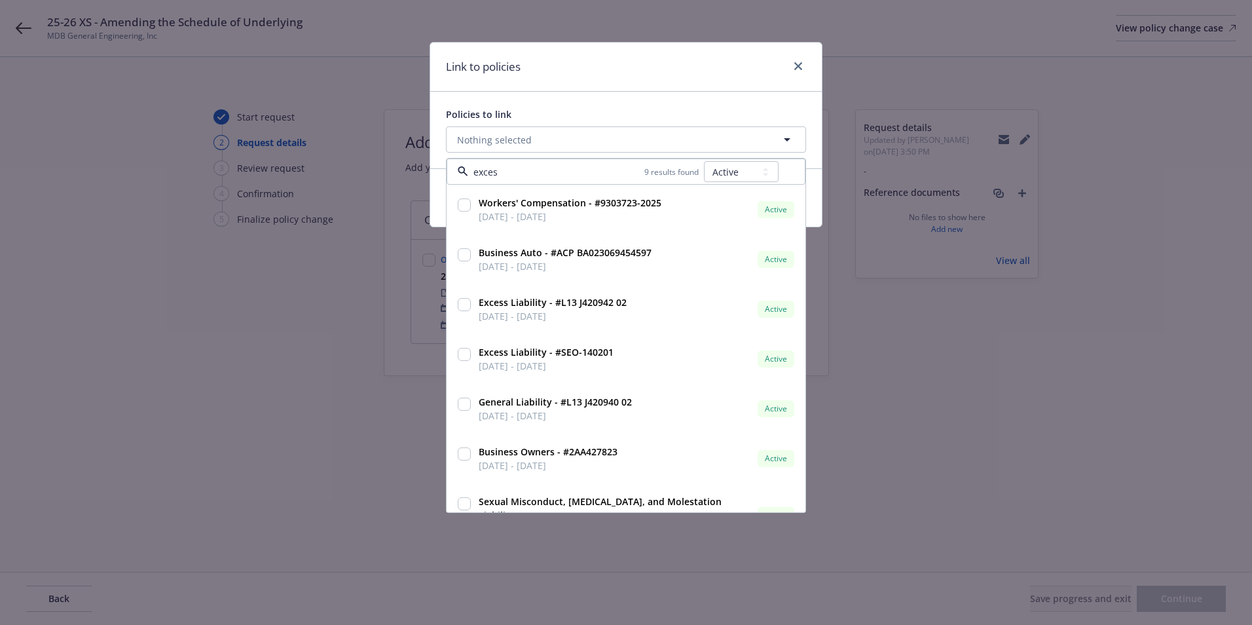
type input "excess"
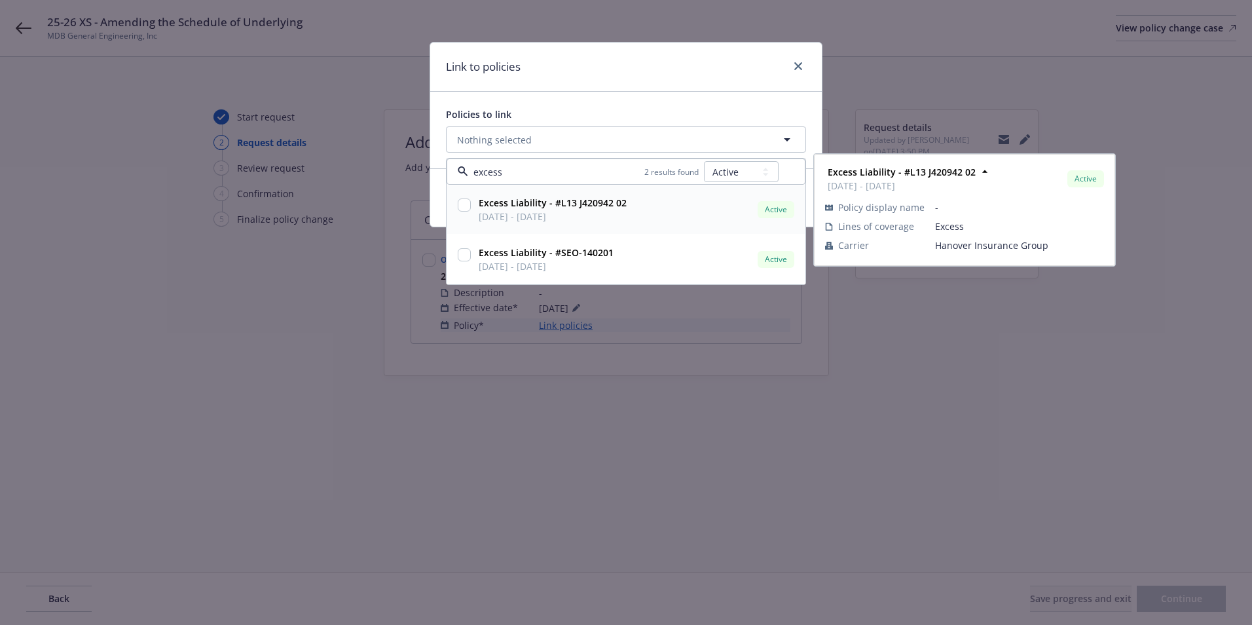
click at [466, 206] on input "checkbox" at bounding box center [464, 204] width 13 height 13
checkbox input "true"
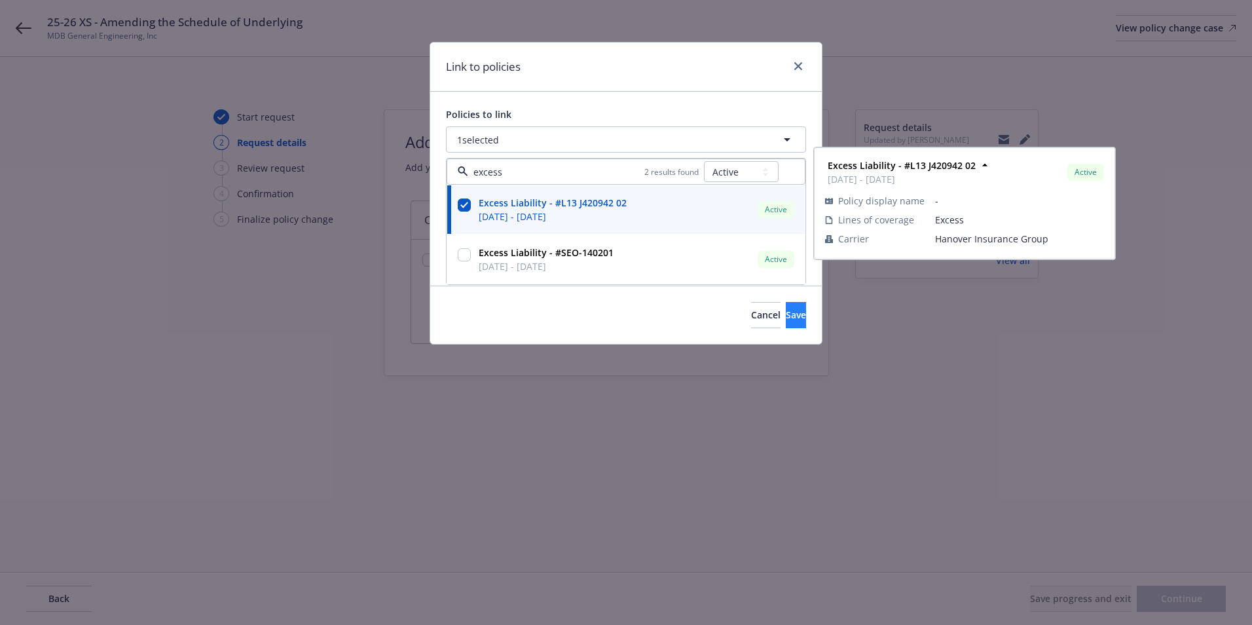
type input "excess"
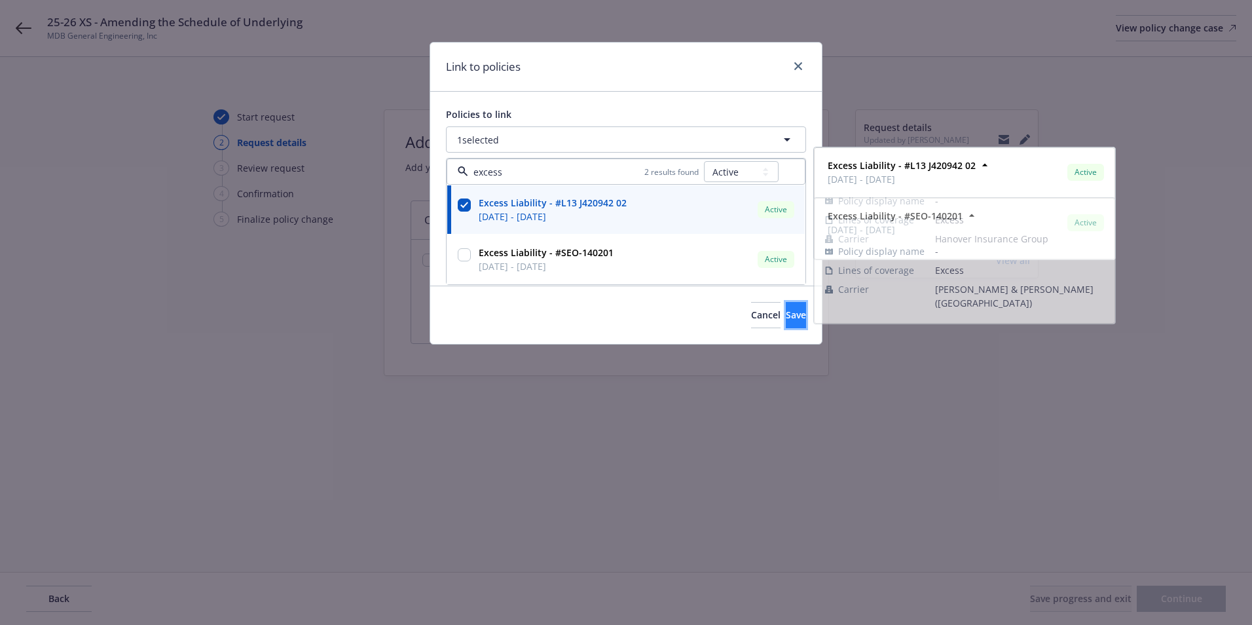
click at [786, 308] on button "Save" at bounding box center [796, 315] width 20 height 26
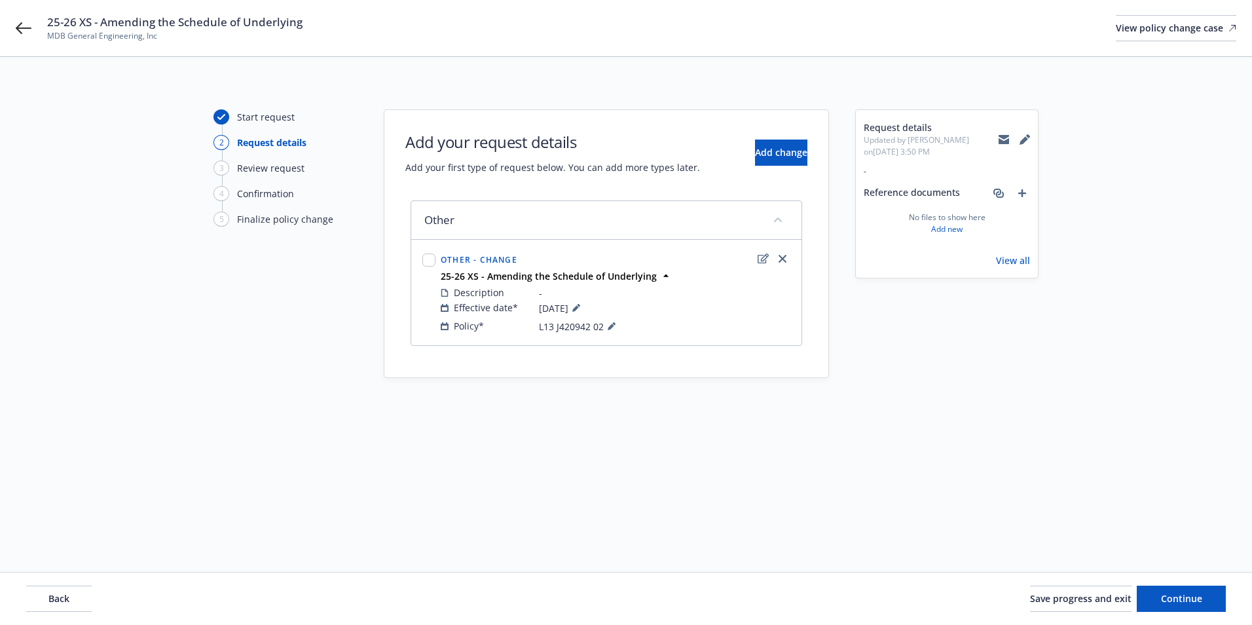
click at [1184, 616] on div "Back Save progress and exit Continue" at bounding box center [626, 598] width 1252 height 52
click at [1179, 610] on button "Continue" at bounding box center [1180, 598] width 89 height 26
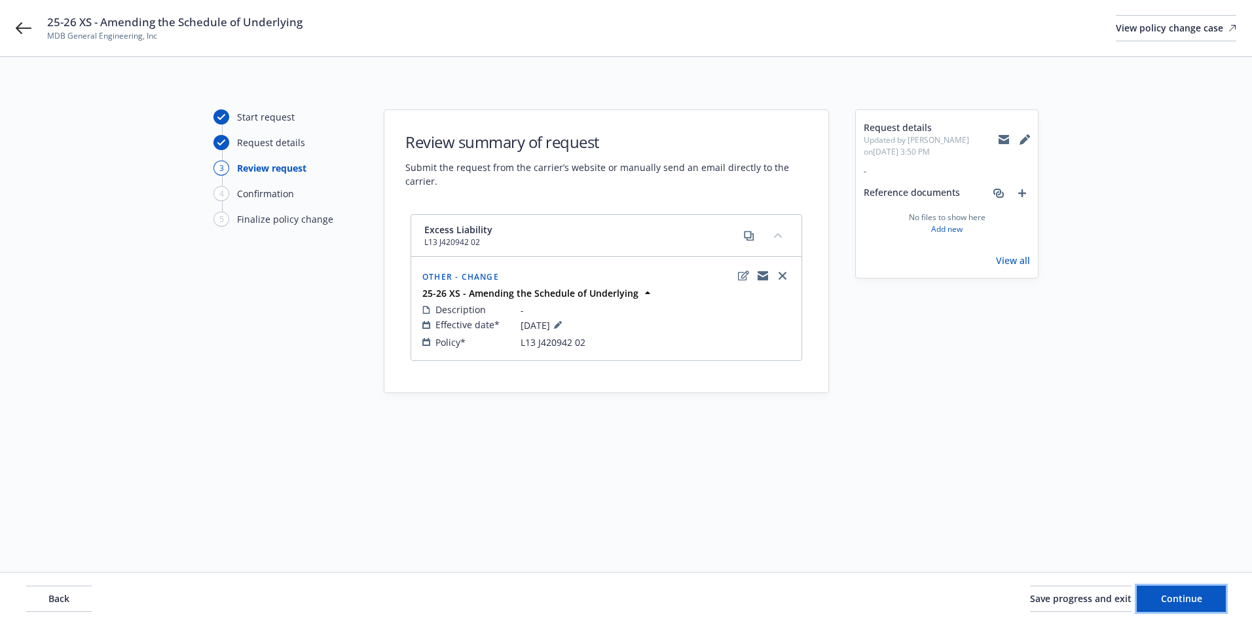
click at [1176, 600] on span "Continue" at bounding box center [1181, 598] width 41 height 12
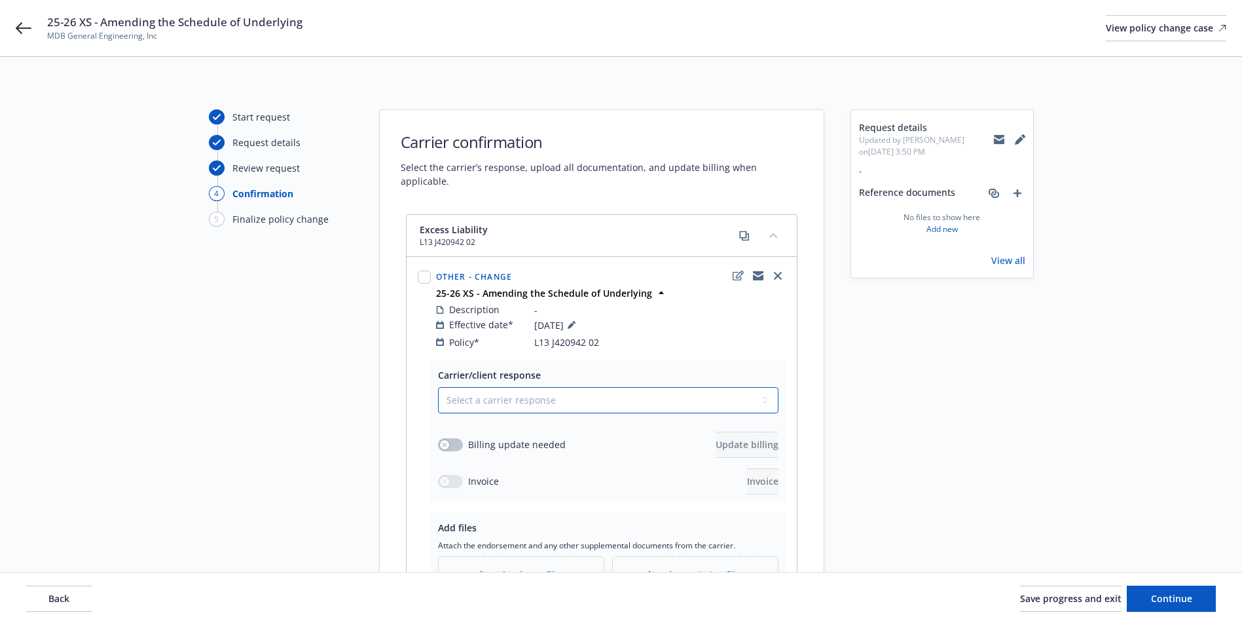
click at [513, 387] on select "Select a carrier response Accepted Accepted with revision No endorsement needed…" at bounding box center [608, 400] width 340 height 26
select select "ACCEPTED"
click at [438, 387] on select "Select a carrier response Accepted Accepted with revision No endorsement needed…" at bounding box center [608, 400] width 340 height 26
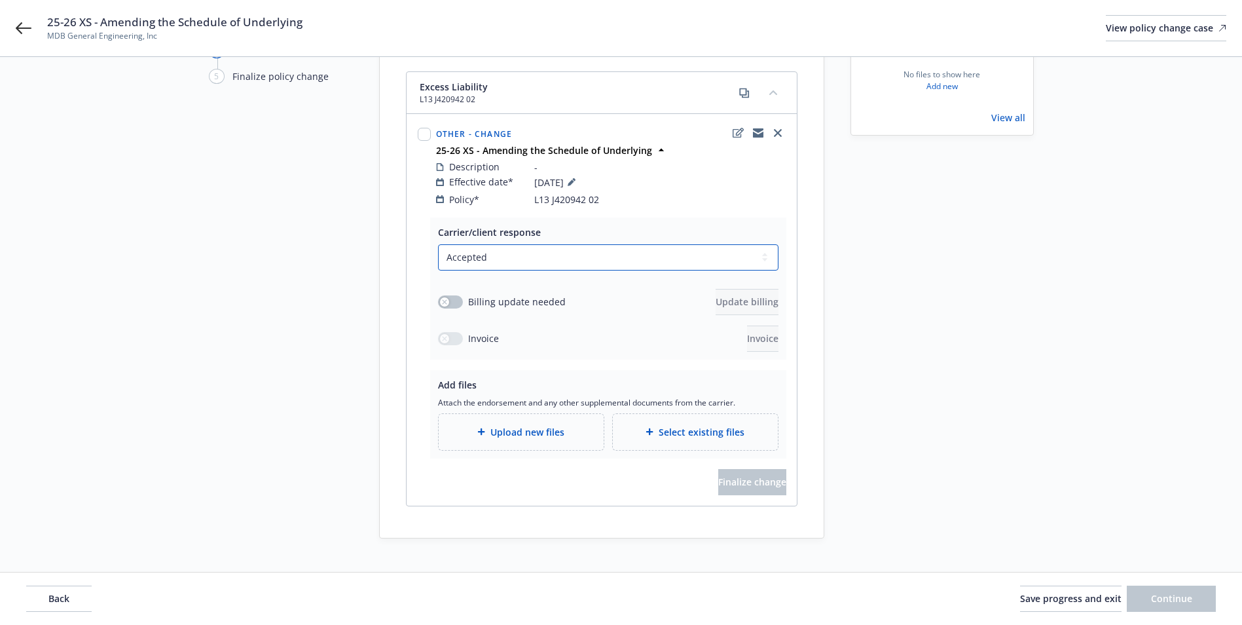
scroll to position [148, 0]
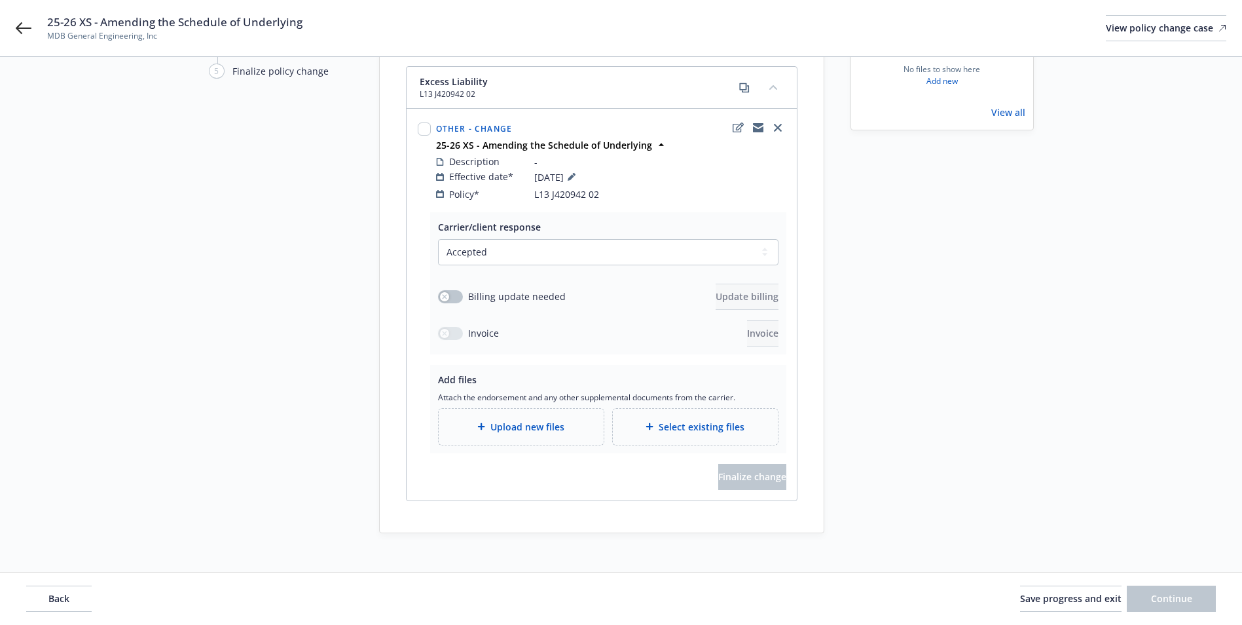
click at [523, 420] on span "Upload new files" at bounding box center [527, 427] width 74 height 14
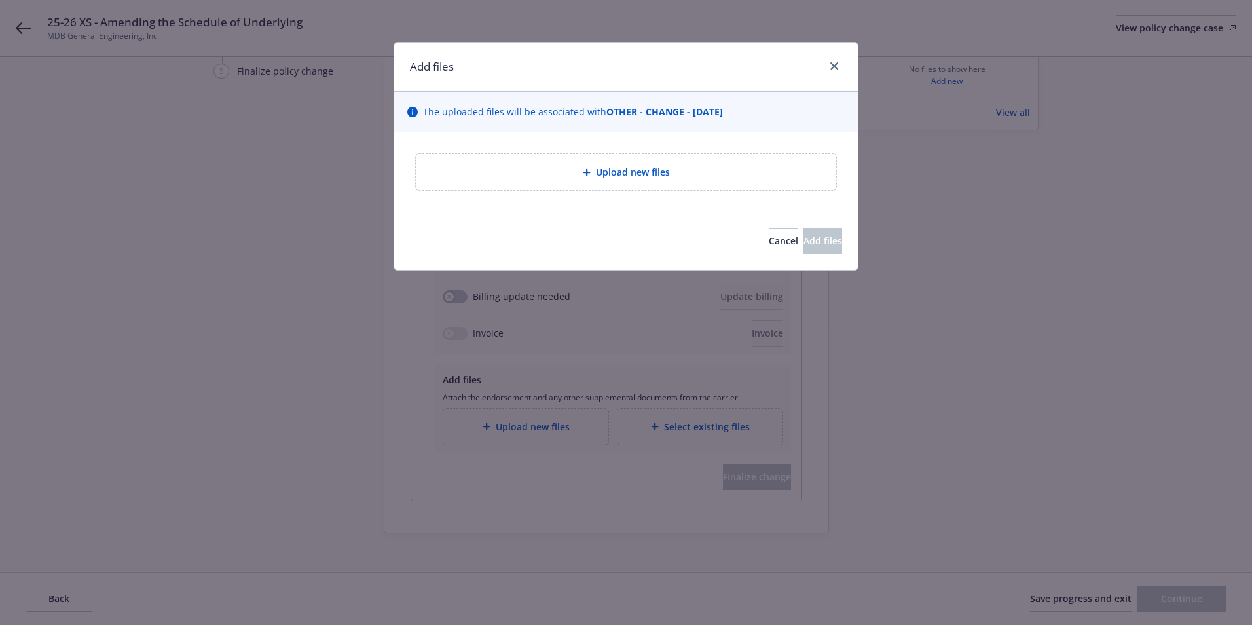
click at [591, 183] on div "Upload new files" at bounding box center [626, 172] width 420 height 36
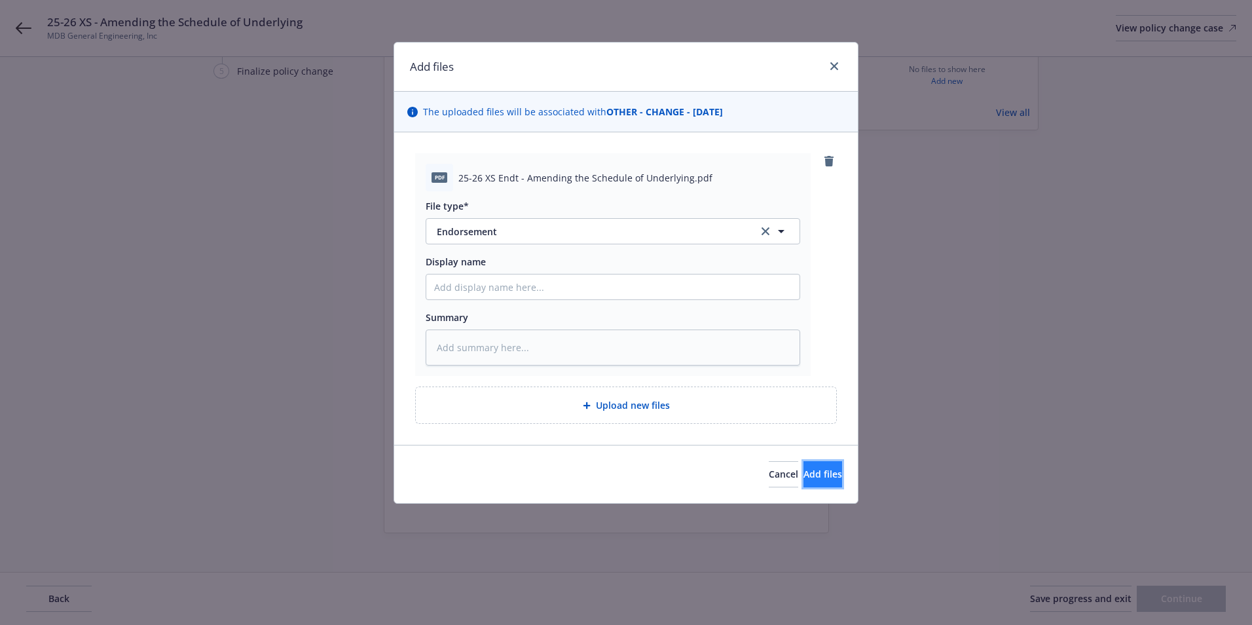
click at [803, 480] on button "Add files" at bounding box center [822, 474] width 39 height 26
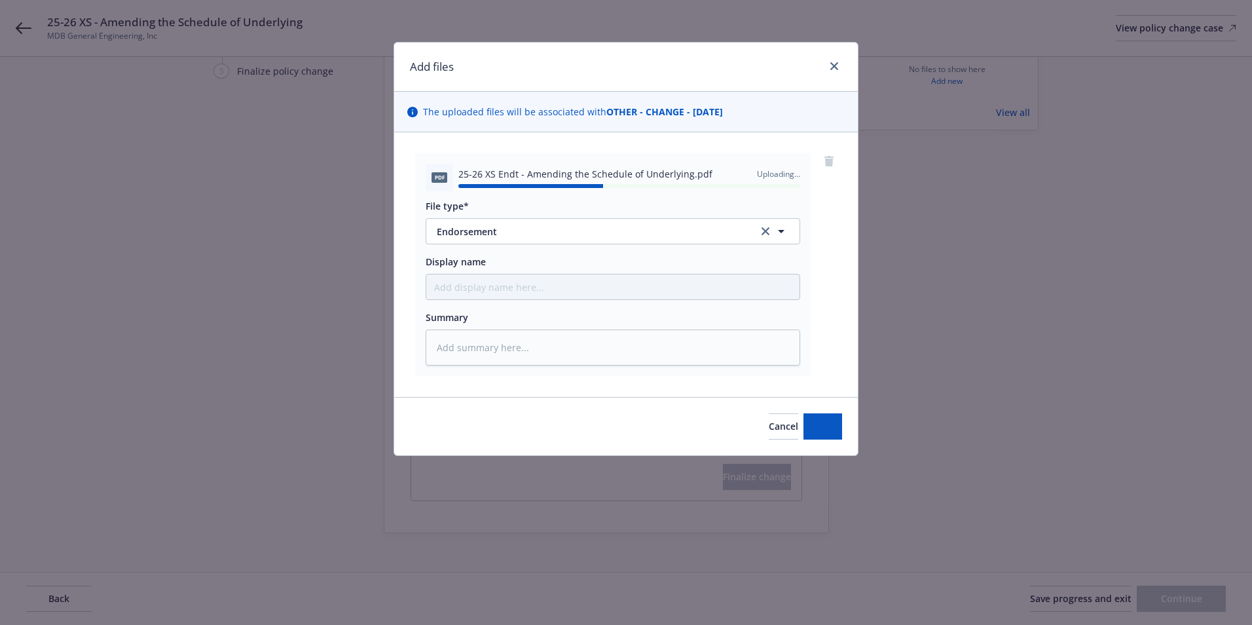
type textarea "x"
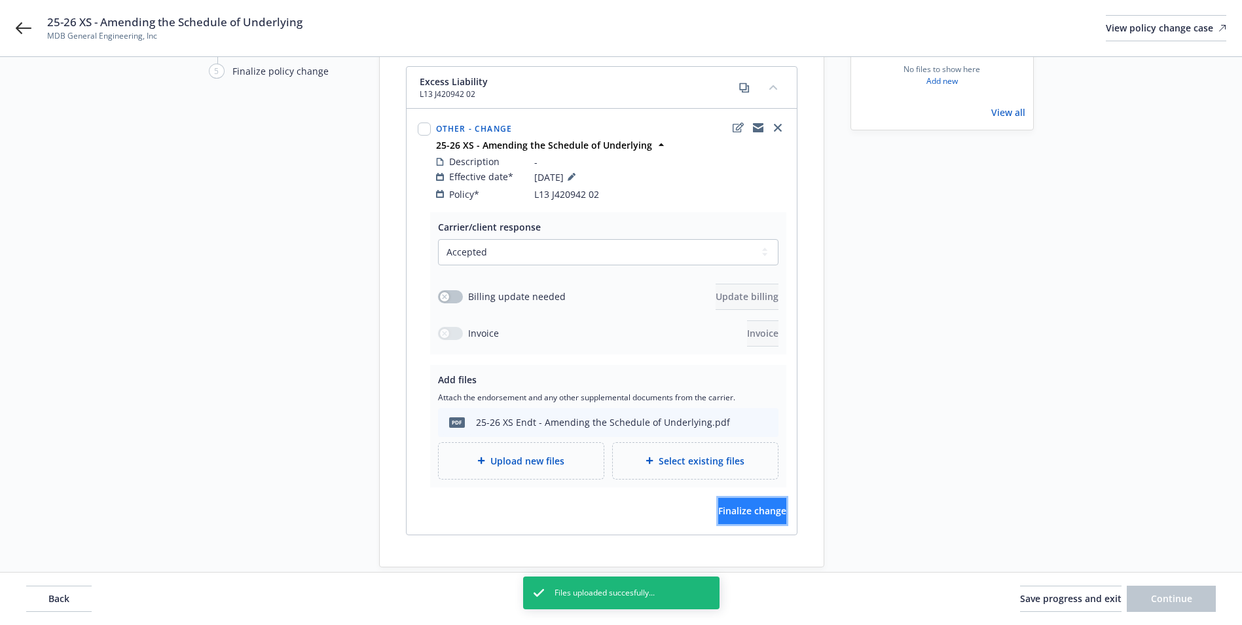
click at [735, 504] on span "Finalize change" at bounding box center [752, 510] width 68 height 12
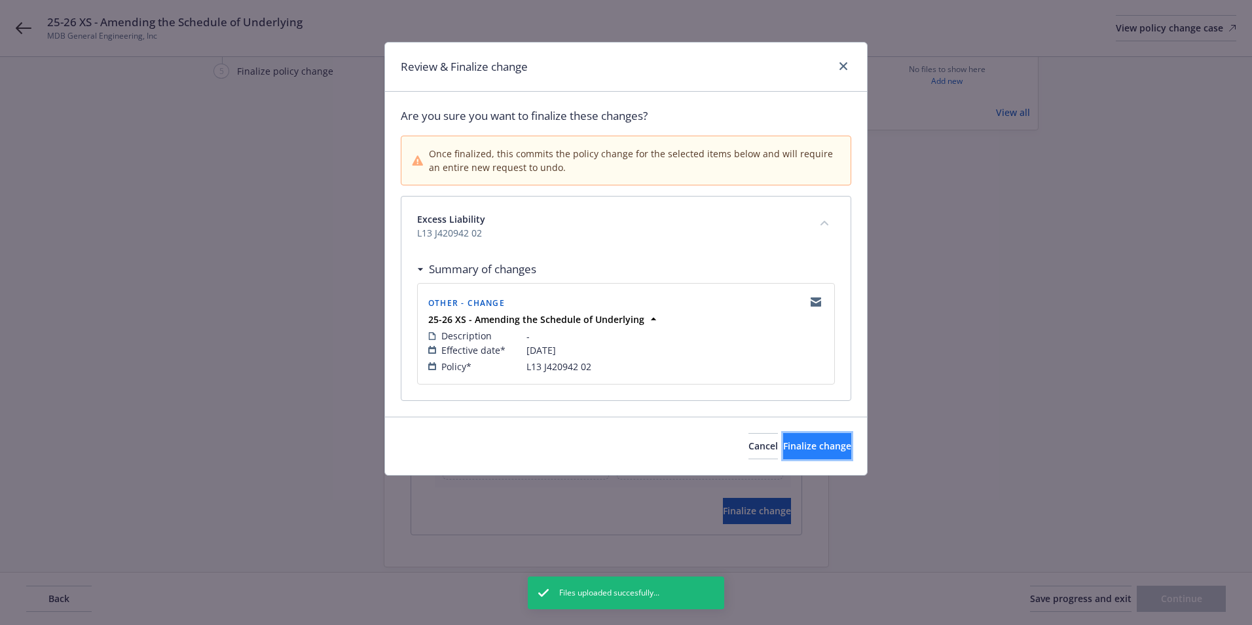
click at [814, 452] on button "Finalize change" at bounding box center [817, 446] width 68 height 26
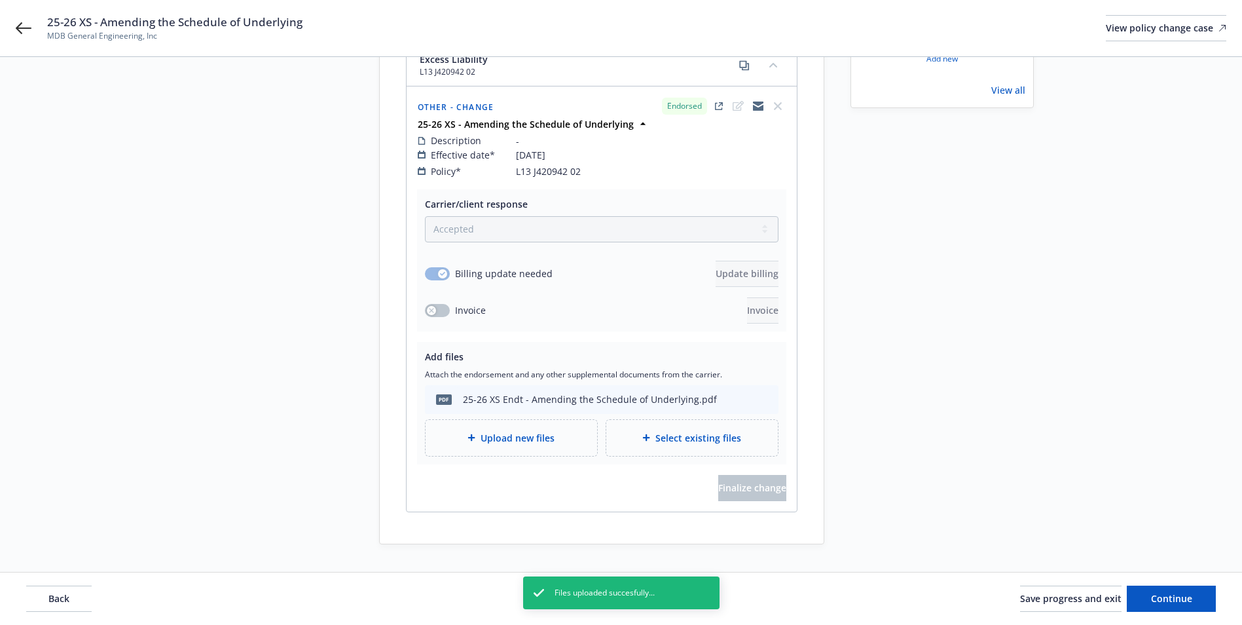
scroll to position [181, 0]
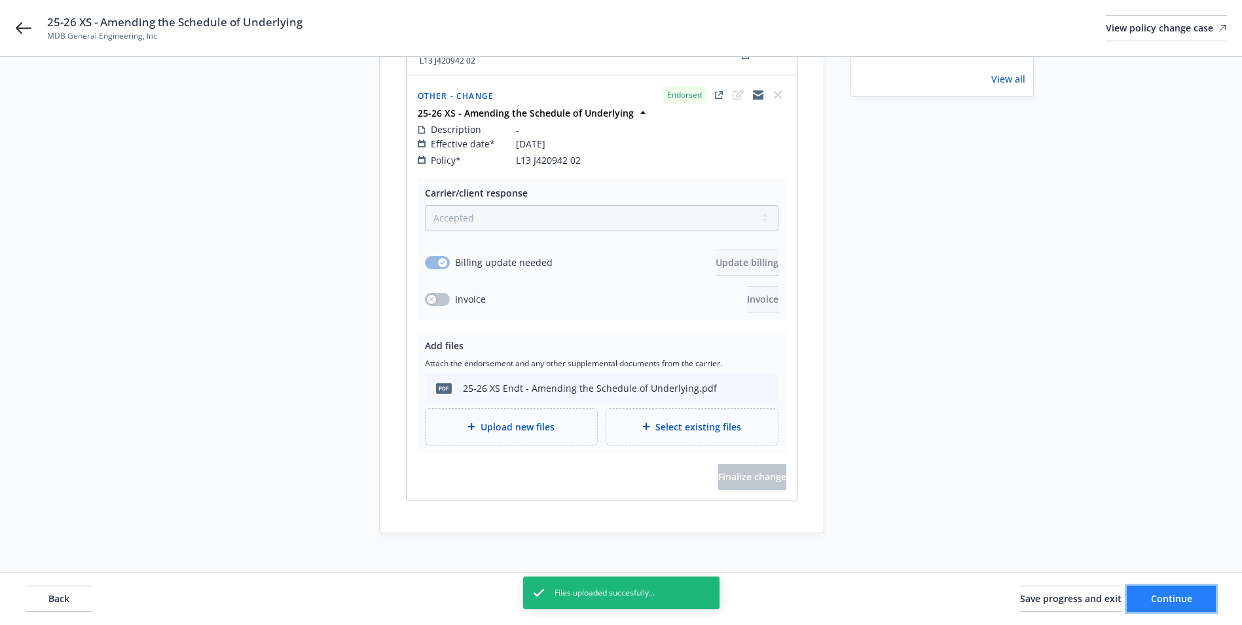
click at [1196, 596] on button "Continue" at bounding box center [1171, 598] width 89 height 26
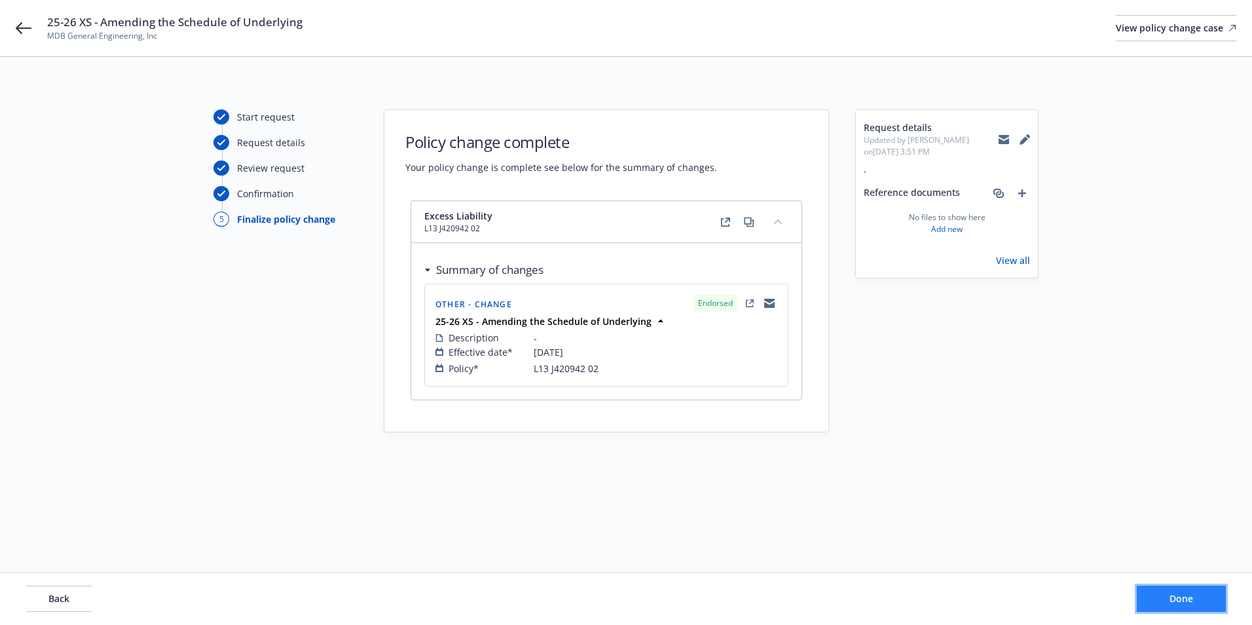
click at [1172, 600] on span "Done" at bounding box center [1181, 598] width 24 height 12
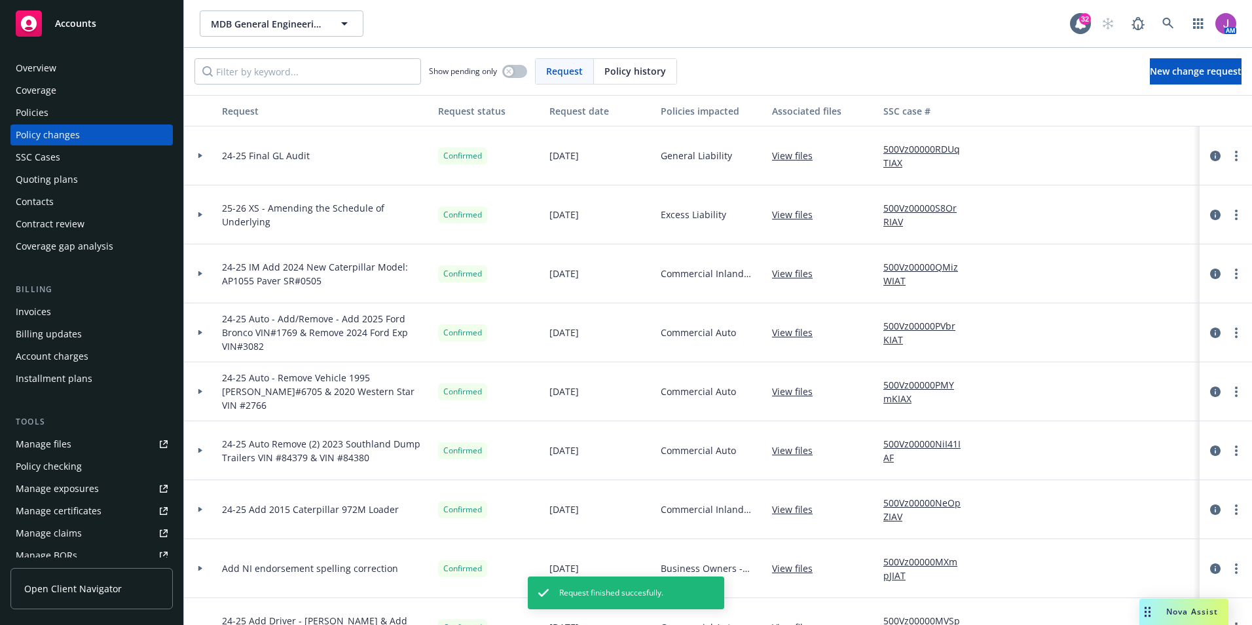
click at [801, 160] on link "View files" at bounding box center [797, 156] width 51 height 14
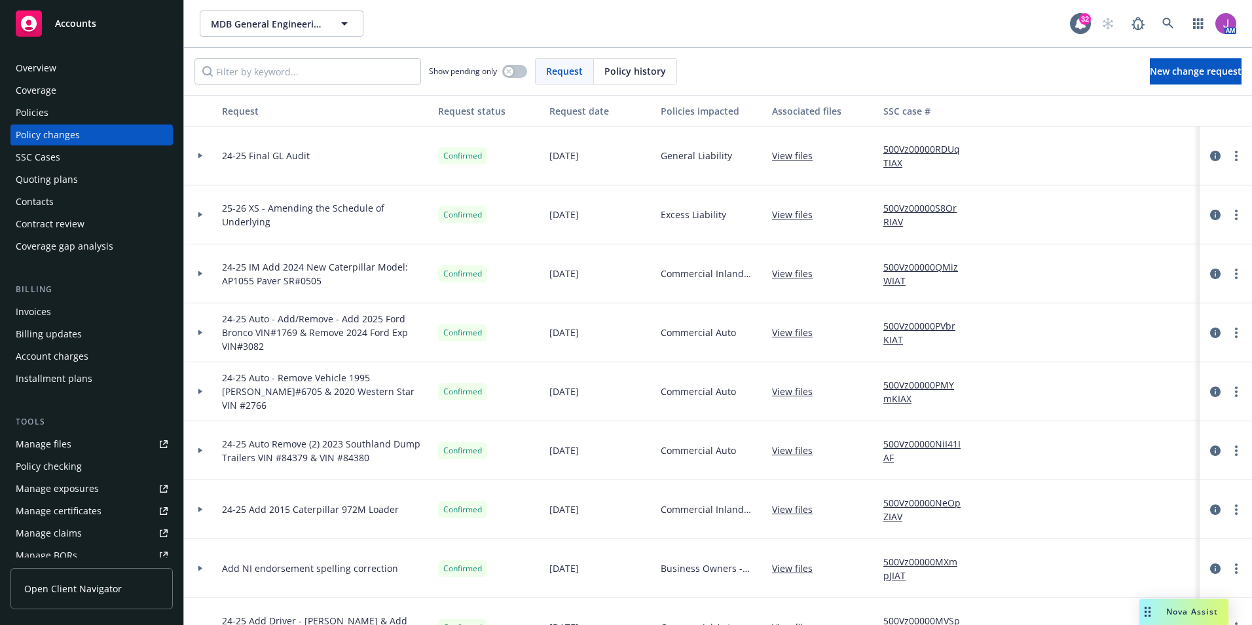
click at [799, 215] on link "View files" at bounding box center [797, 215] width 51 height 14
click at [293, 24] on span "MDB General Engineering, Inc" at bounding box center [267, 24] width 113 height 14
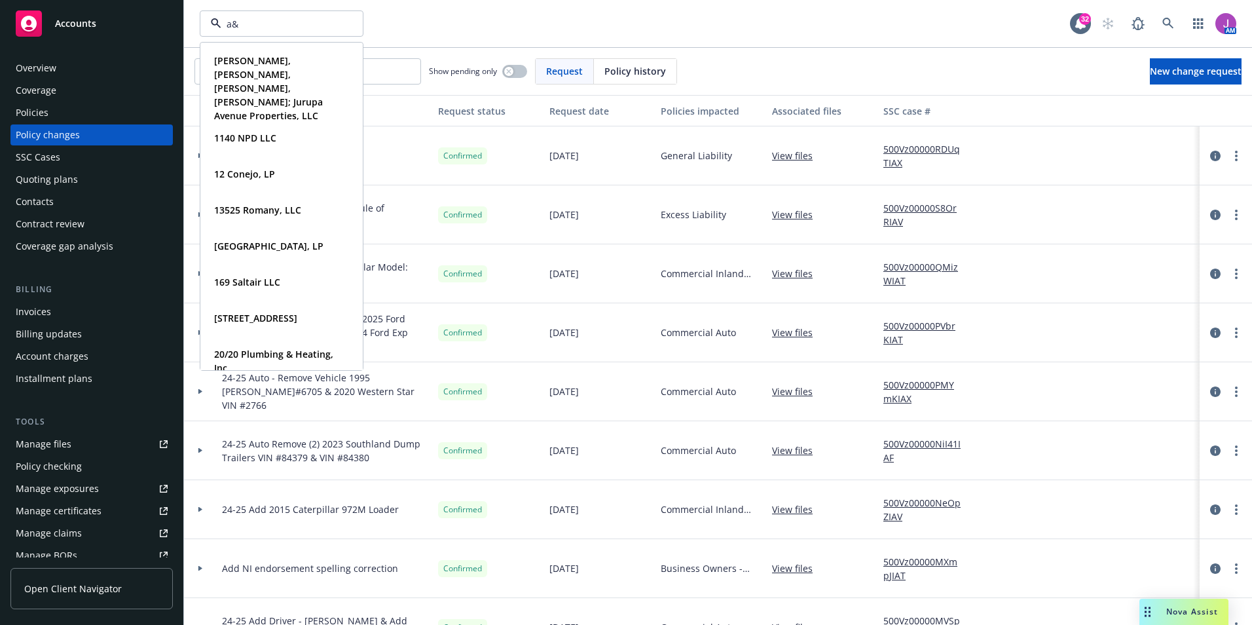
type input "a&N"
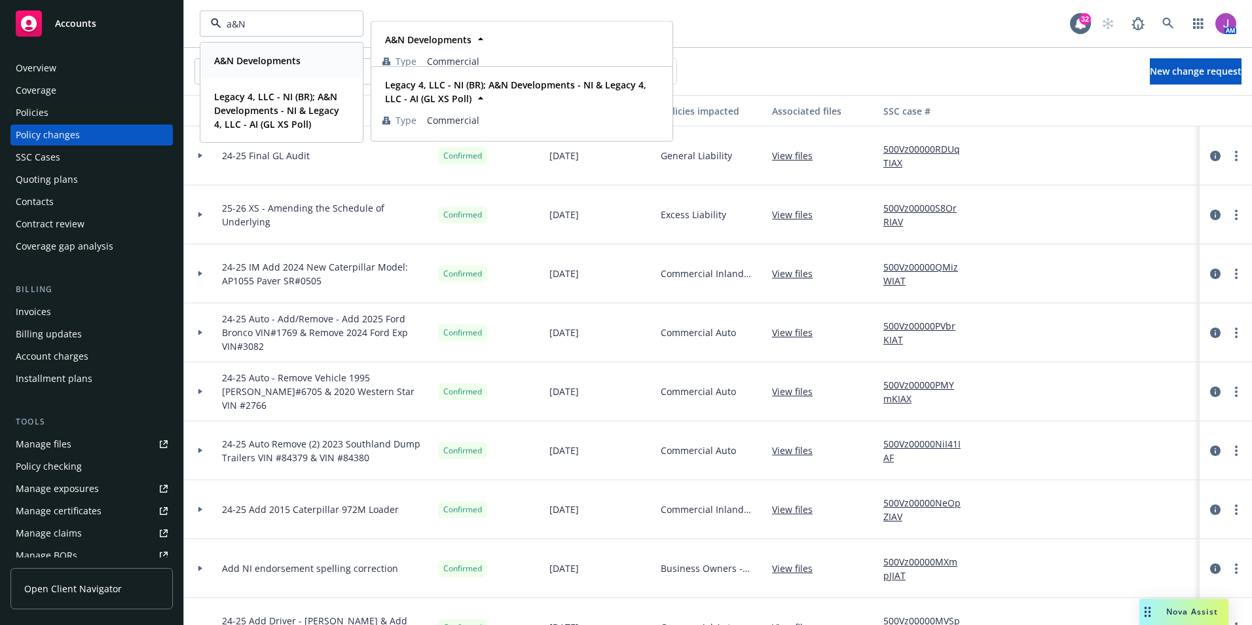
click at [259, 56] on strong "A&N Developments" at bounding box center [257, 60] width 86 height 12
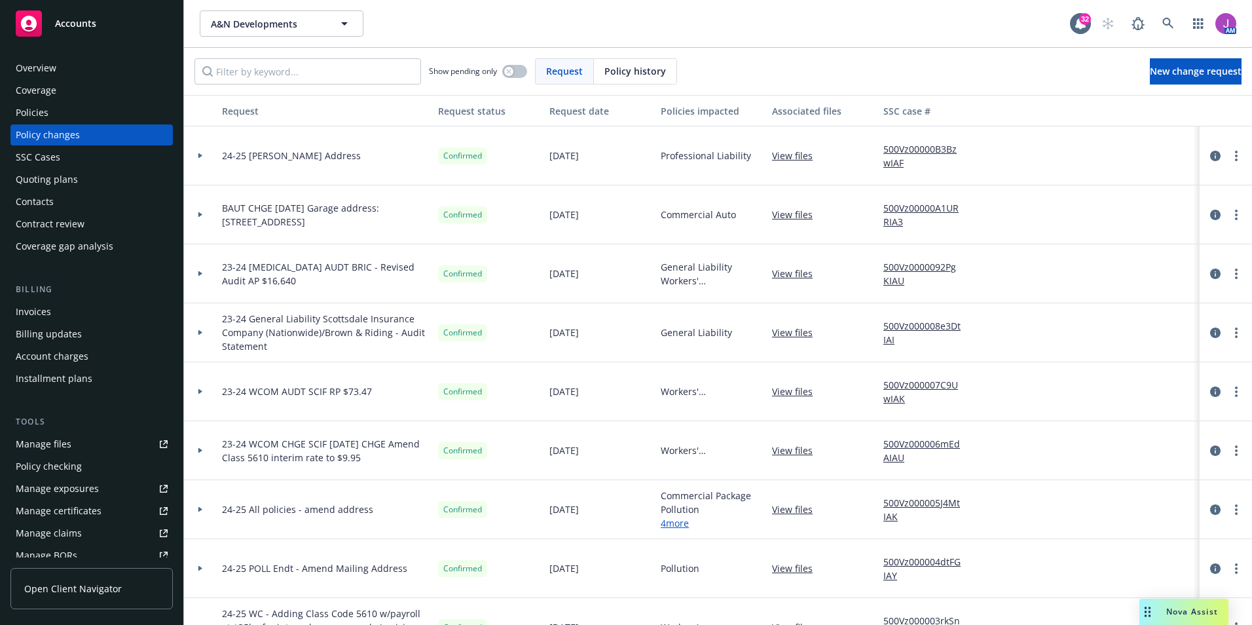
click at [52, 107] on div "Policies" at bounding box center [92, 112] width 152 height 21
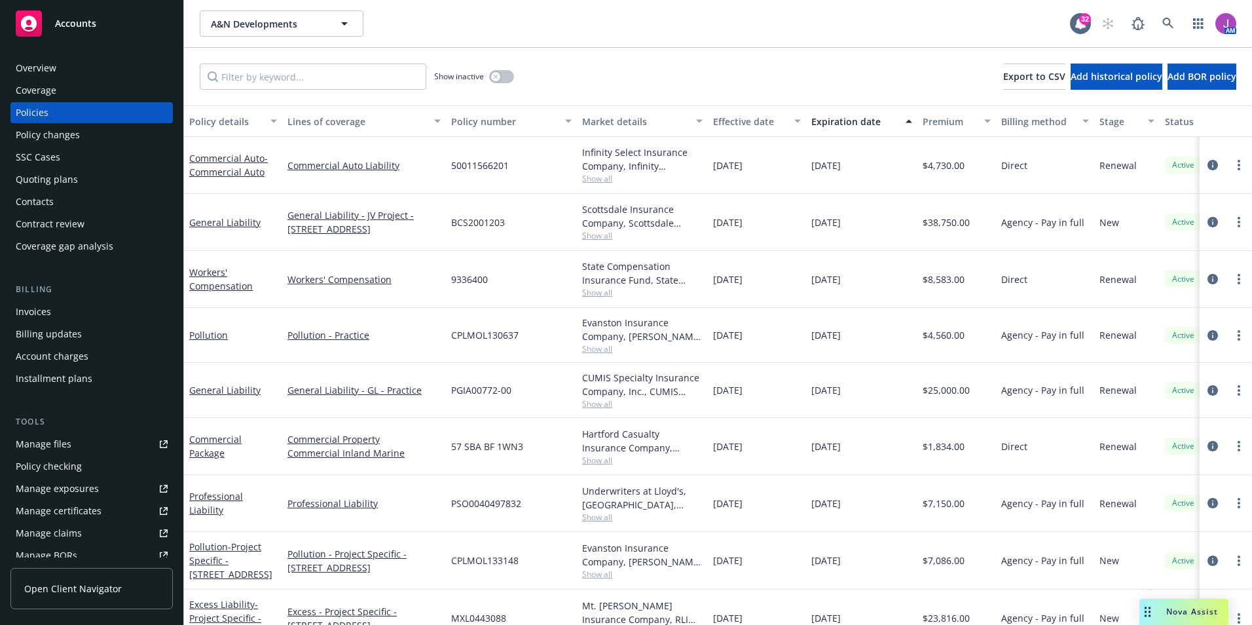
click at [52, 189] on div "Quoting plans" at bounding box center [47, 179] width 62 height 21
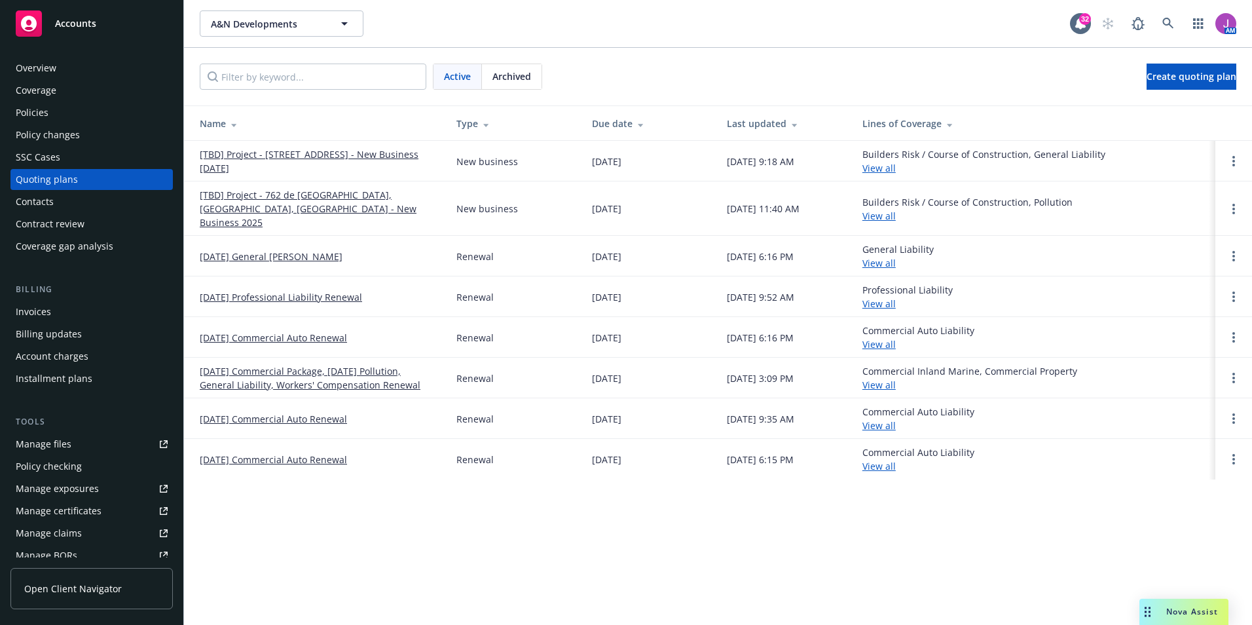
click at [281, 155] on link "[TBD] Project - 426 Swarthmore Ave, Pacific Palisades, CA - New Business 09/09/…" at bounding box center [318, 160] width 236 height 27
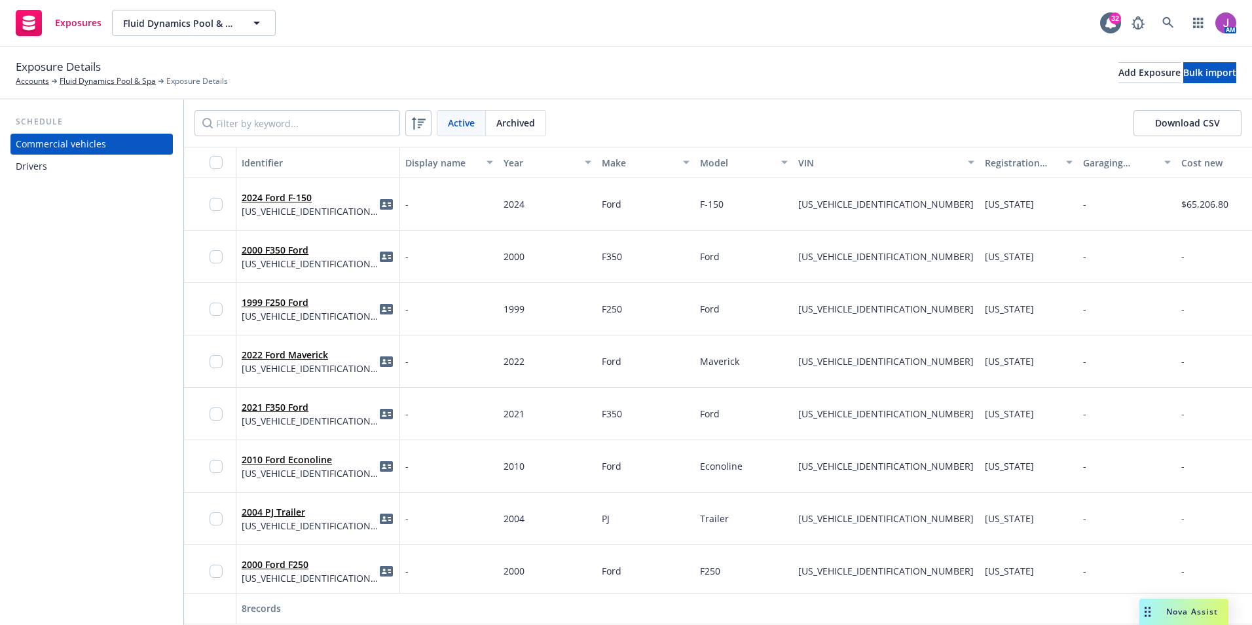
click at [79, 169] on div "Drivers" at bounding box center [92, 166] width 152 height 21
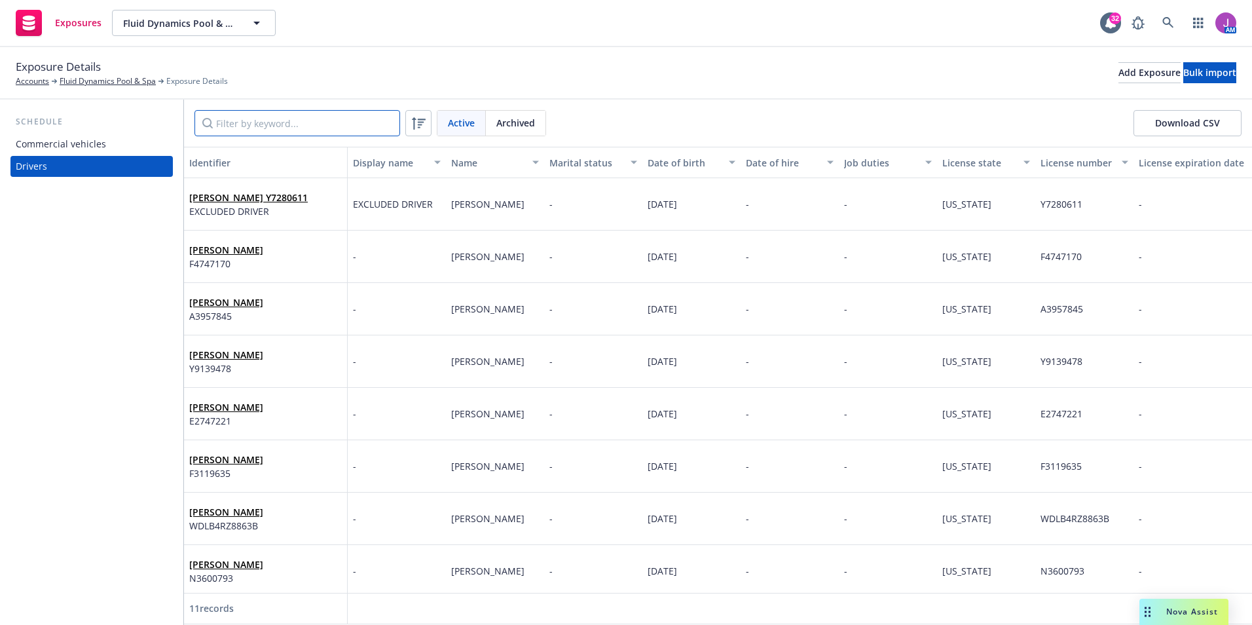
click at [253, 129] on input "Filter by keyword..." at bounding box center [297, 123] width 206 height 26
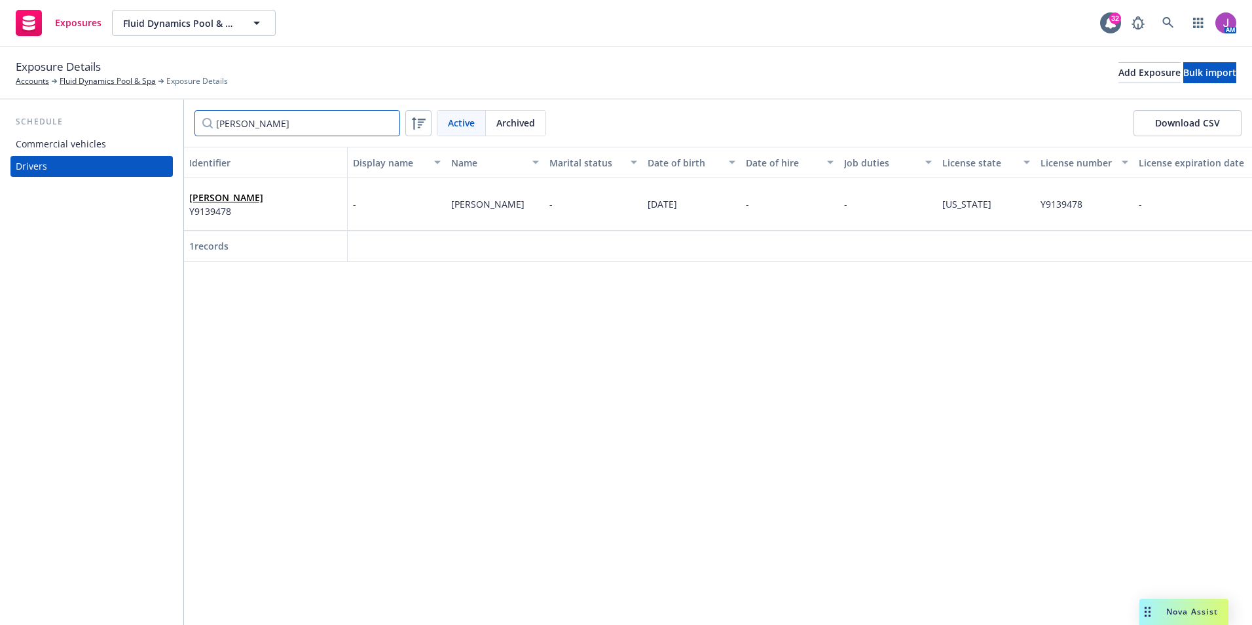
type input "edward"
click at [255, 220] on div "Edward Russell III Y9139478" at bounding box center [265, 204] width 153 height 36
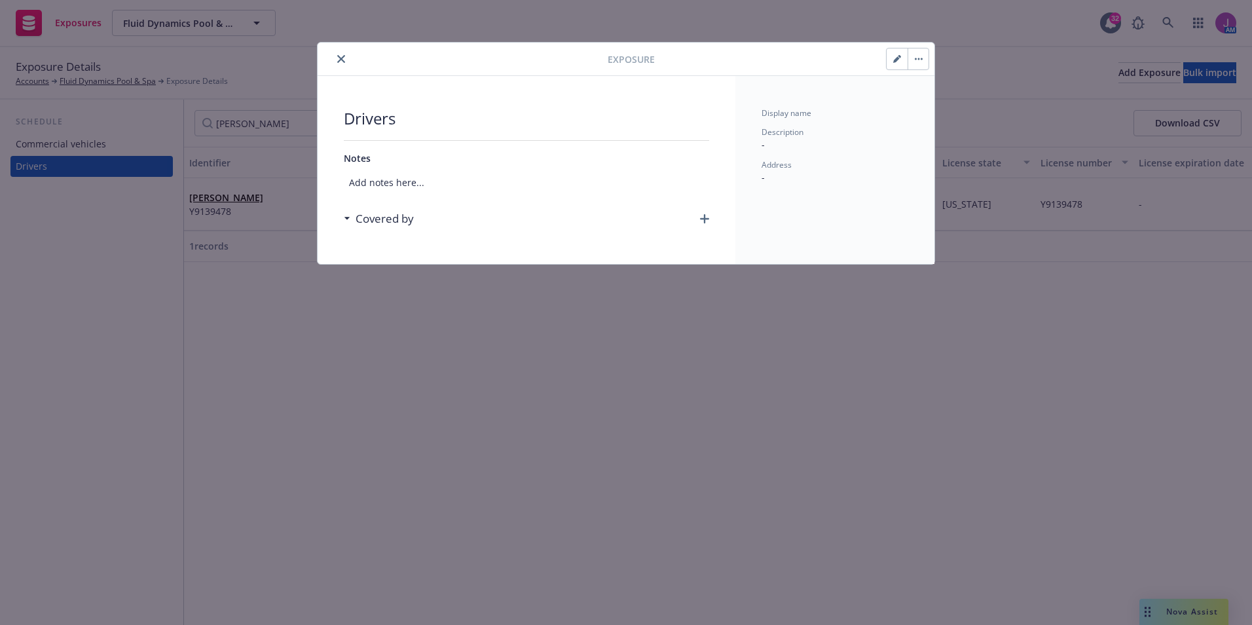
click at [341, 56] on icon "close" at bounding box center [341, 59] width 8 height 8
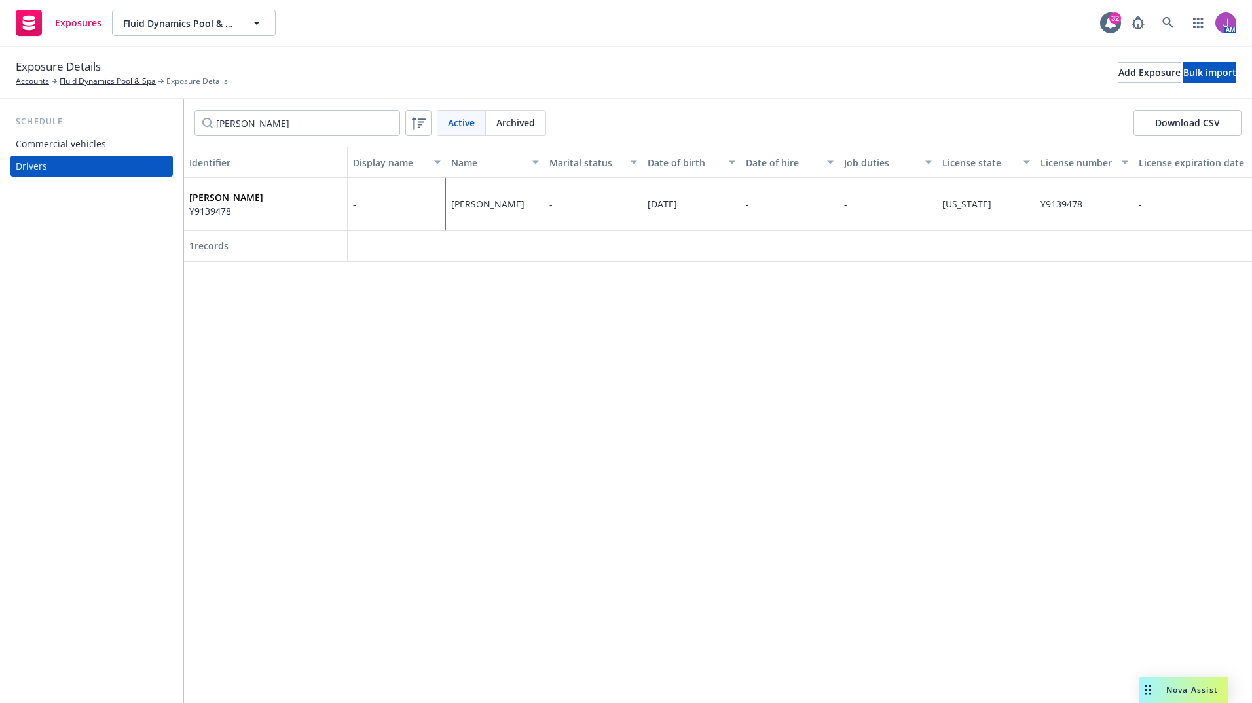
drag, startPoint x: 488, startPoint y: 208, endPoint x: 532, endPoint y: 217, distance: 45.4
click at [532, 217] on div "Edward Russell III" at bounding box center [495, 204] width 98 height 52
copy span "Russell III"
drag, startPoint x: 645, startPoint y: 200, endPoint x: 701, endPoint y: 204, distance: 55.8
click at [701, 204] on div "09/01/2001" at bounding box center [691, 204] width 98 height 52
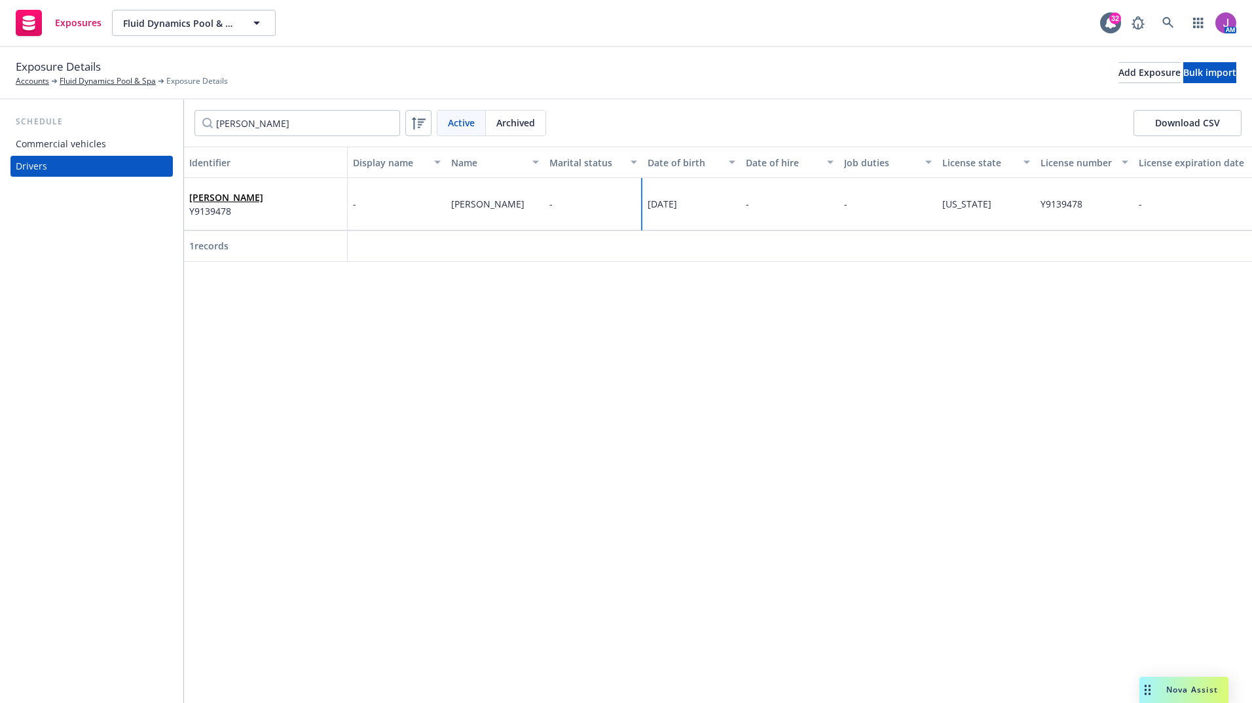
copy span "09/01/2001"
drag, startPoint x: 683, startPoint y: 208, endPoint x: 728, endPoint y: 204, distance: 45.3
click at [728, 204] on div "Y9139478" at bounding box center [727, 204] width 98 height 52
copy span "Y9139478"
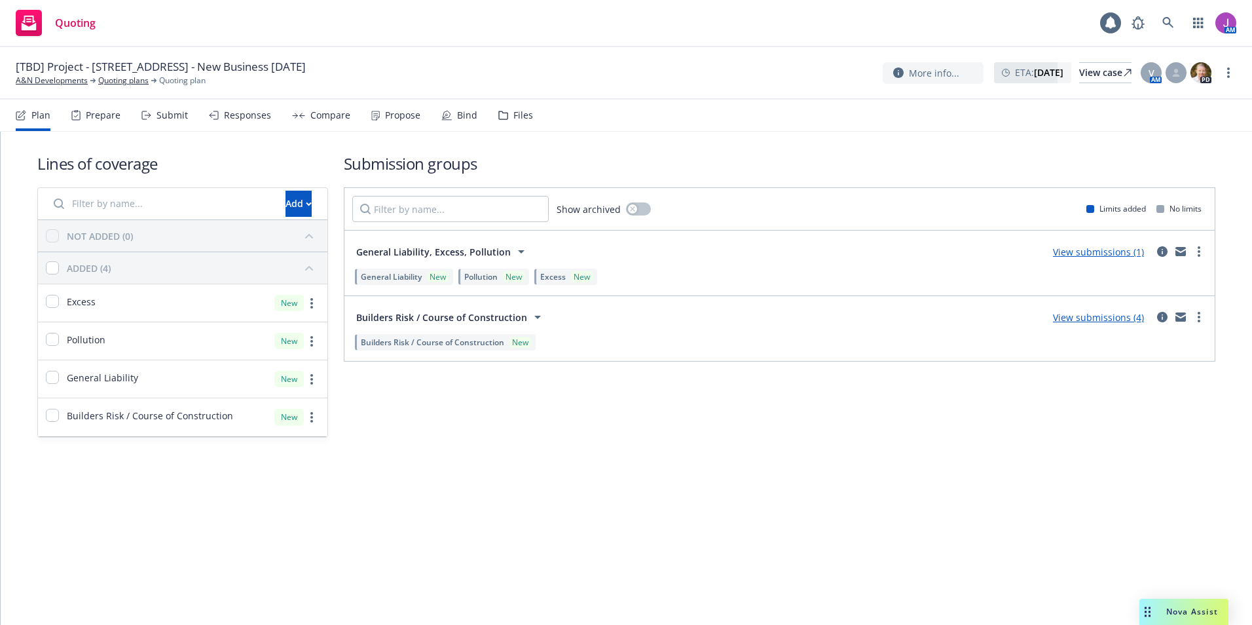
click at [503, 115] on icon at bounding box center [503, 115] width 9 height 8
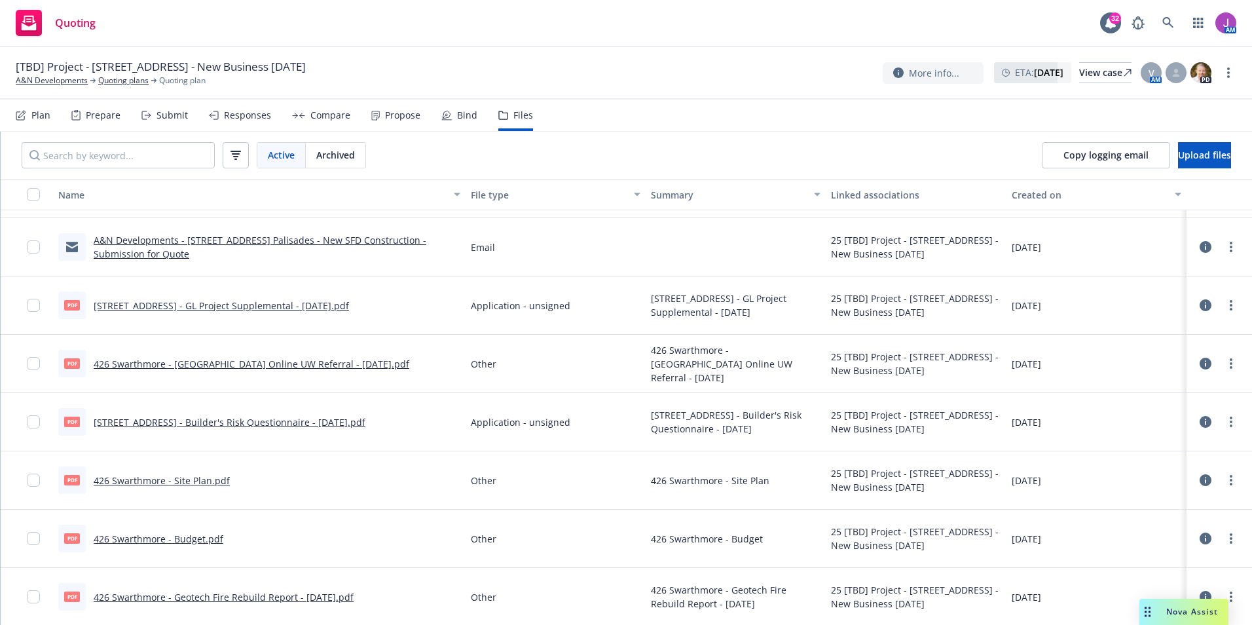
scroll to position [1089, 0]
click at [194, 479] on link "426 Swarthmore - Site Plan.pdf" at bounding box center [162, 479] width 136 height 12
click at [202, 479] on link "426 Swarthmore - Site Plan.pdf" at bounding box center [162, 479] width 136 height 12
drag, startPoint x: 96, startPoint y: 479, endPoint x: 208, endPoint y: 484, distance: 112.7
click at [208, 484] on link "426 Swarthmore - Site Plan.pdf" at bounding box center [162, 479] width 136 height 12
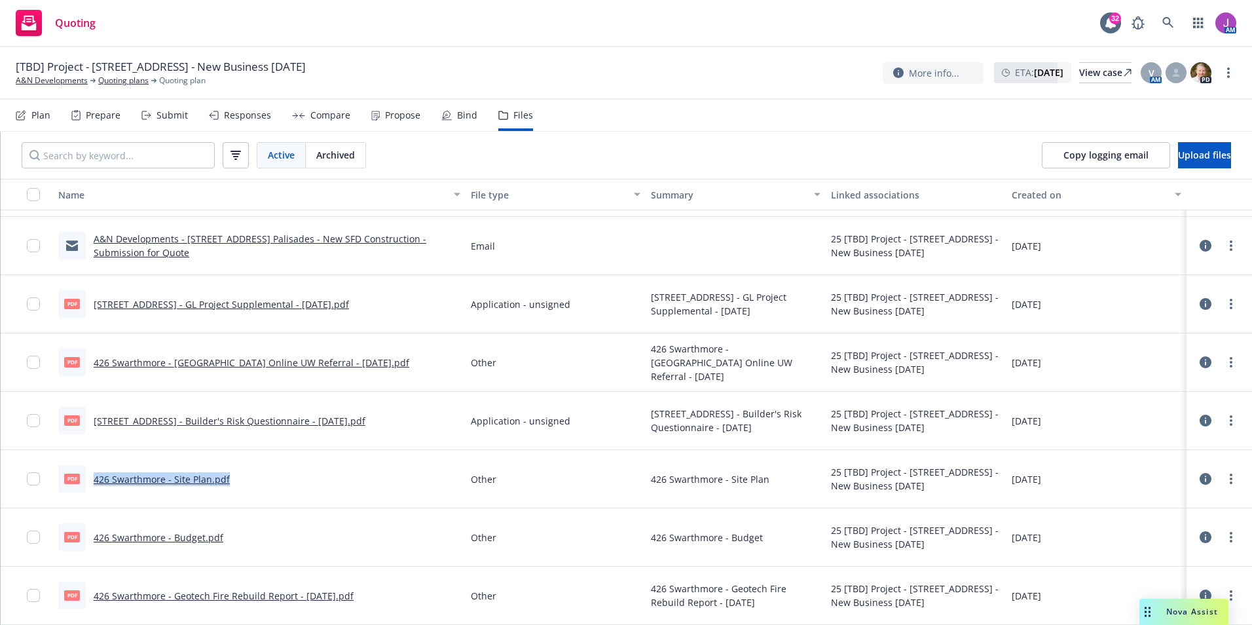
drag, startPoint x: 92, startPoint y: 475, endPoint x: 232, endPoint y: 484, distance: 140.3
click at [232, 484] on div "pdf 426 Swarthmore - Site Plan.pdf" at bounding box center [259, 479] width 412 height 58
copy link "426 Swarthmore - Site Plan.pdf"
click at [175, 533] on link "426 Swarthmore - Budget.pdf" at bounding box center [159, 537] width 130 height 12
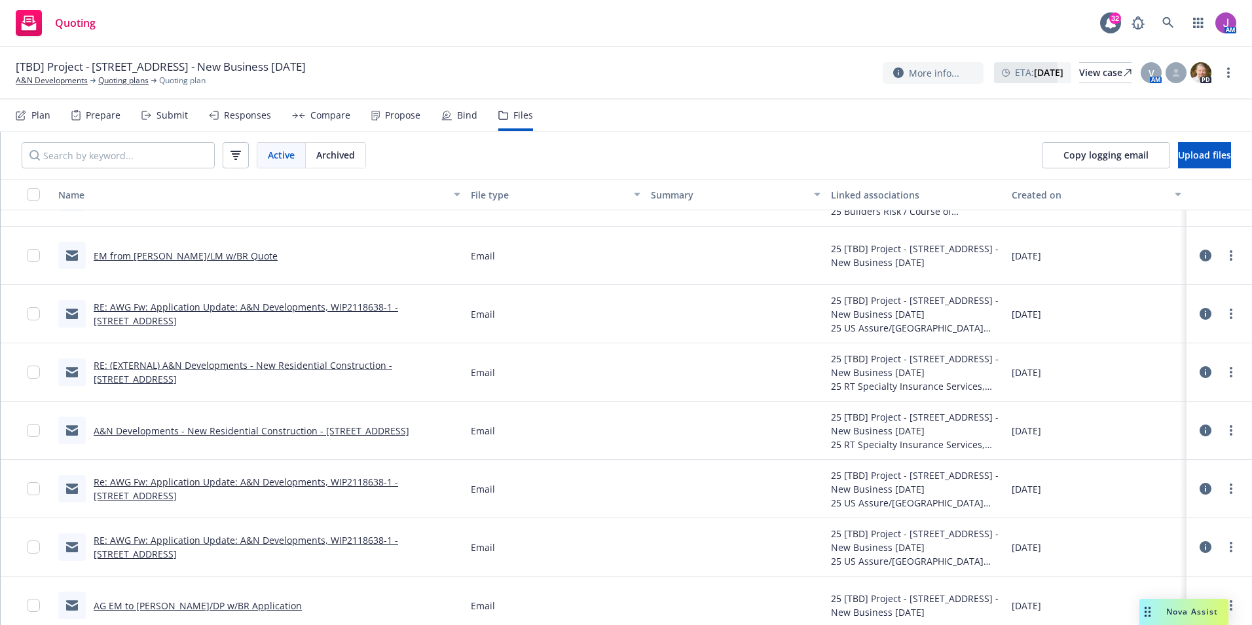
scroll to position [0, 0]
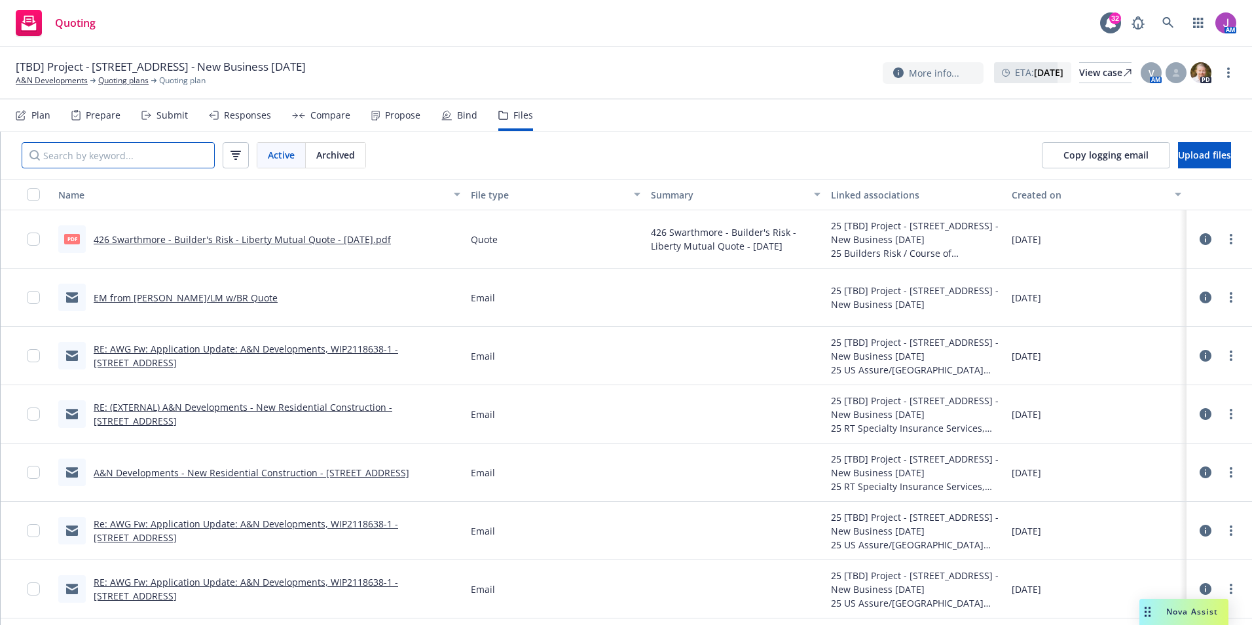
click at [119, 151] on input "Search by keyword..." at bounding box center [118, 155] width 193 height 26
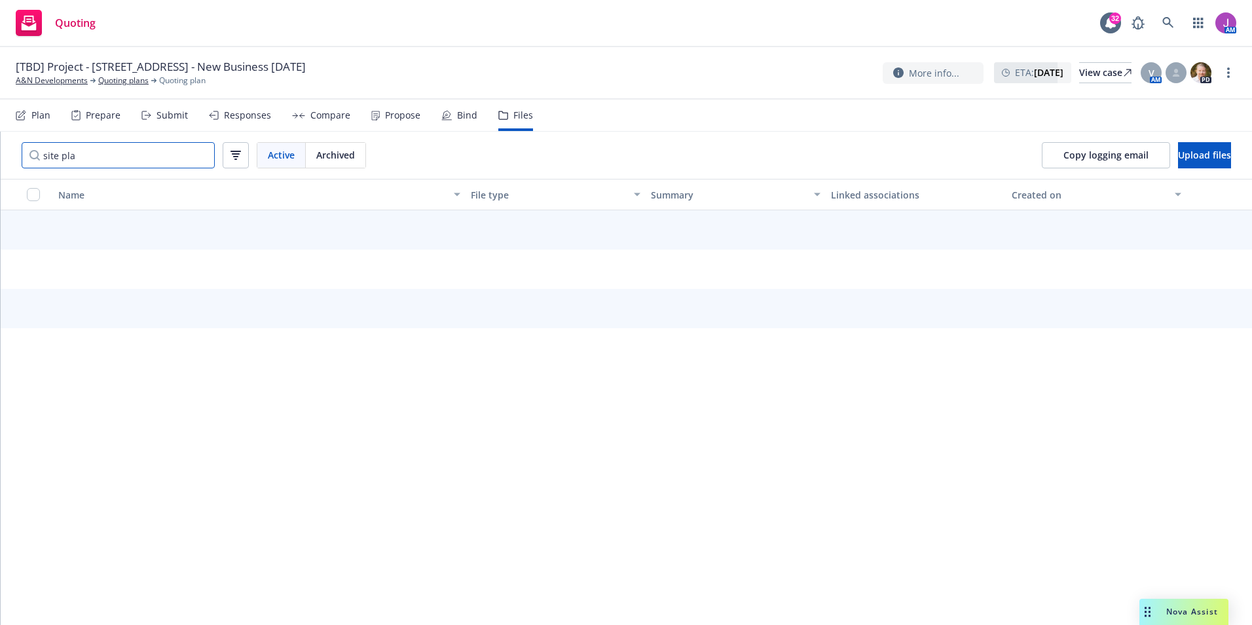
type input "site plan"
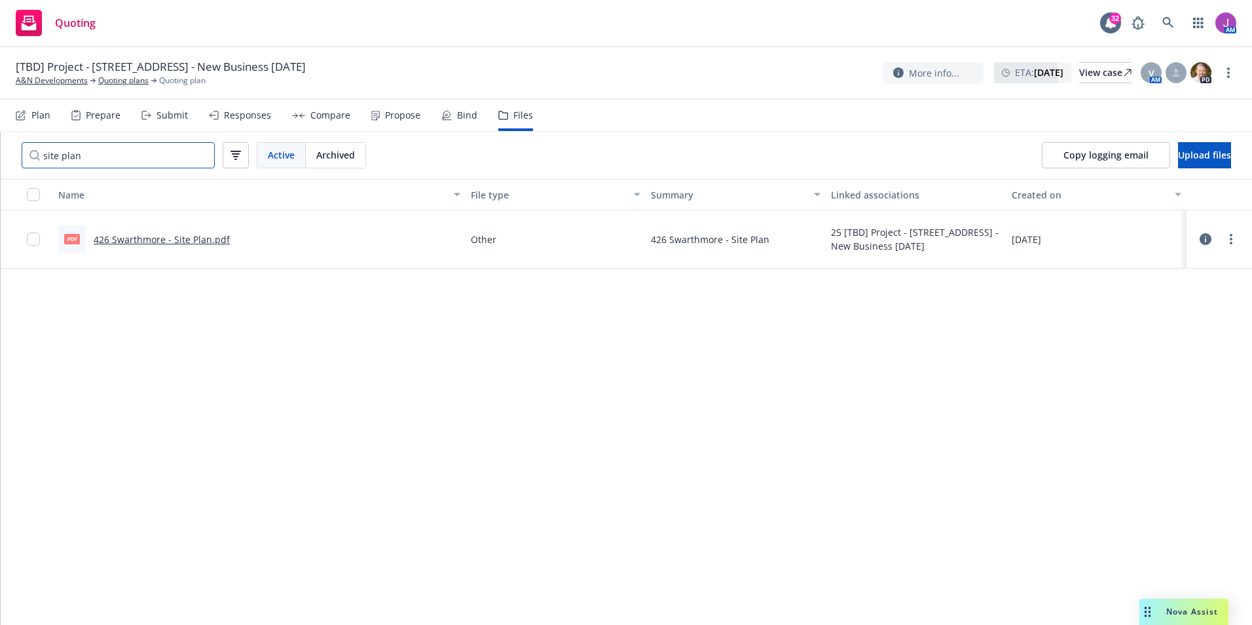
drag, startPoint x: 130, startPoint y: 147, endPoint x: -37, endPoint y: 147, distance: 166.9
click at [0, 147] on html "Quoting 32 AM [TBD] Project - 426 Swarthmore Ave, Pacific Palisades, CA - New B…" at bounding box center [626, 312] width 1252 height 625
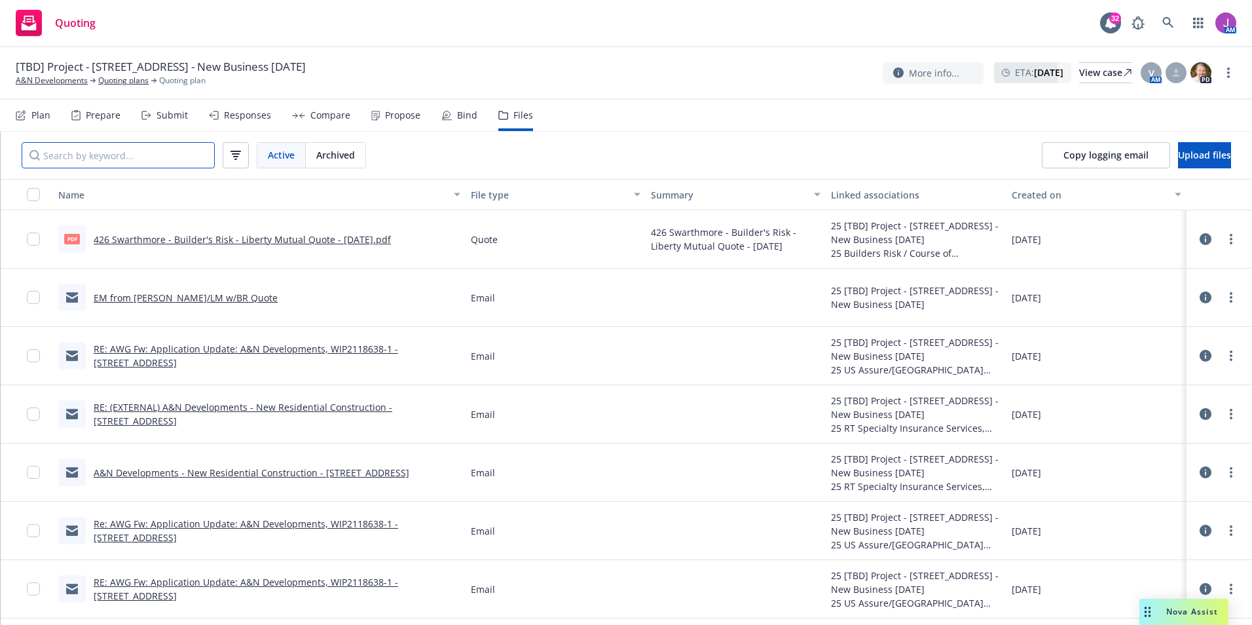
click at [133, 160] on input "Search by keyword..." at bounding box center [118, 155] width 193 height 26
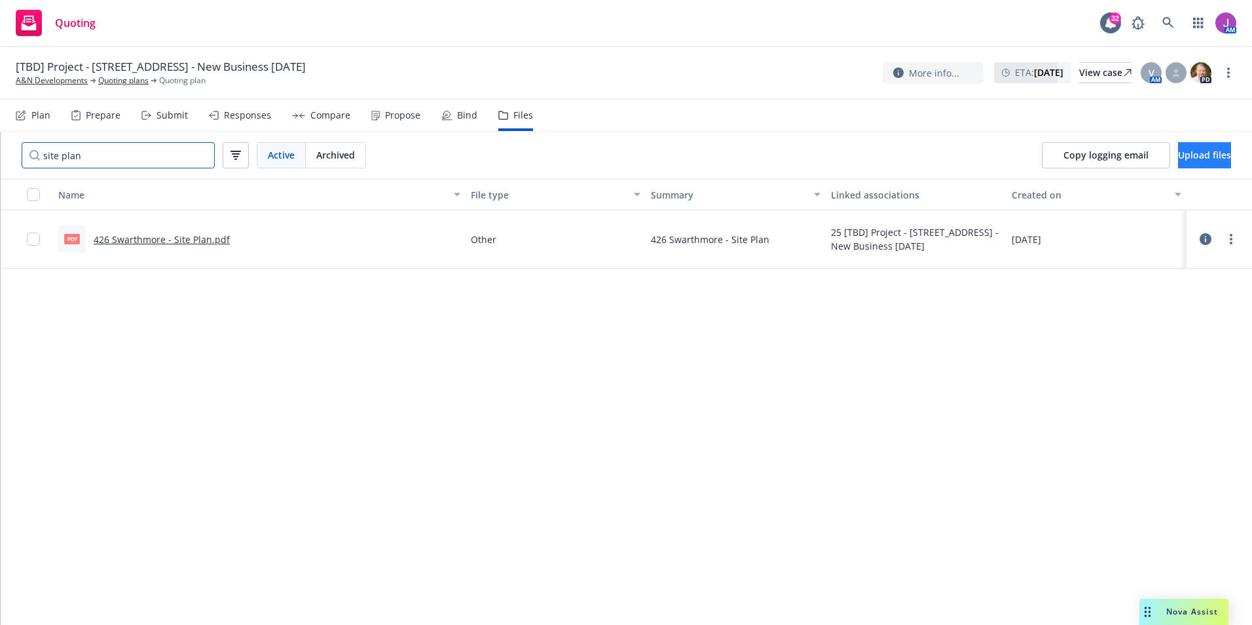
type input "site plan"
click at [1184, 151] on span "Upload files" at bounding box center [1204, 155] width 53 height 12
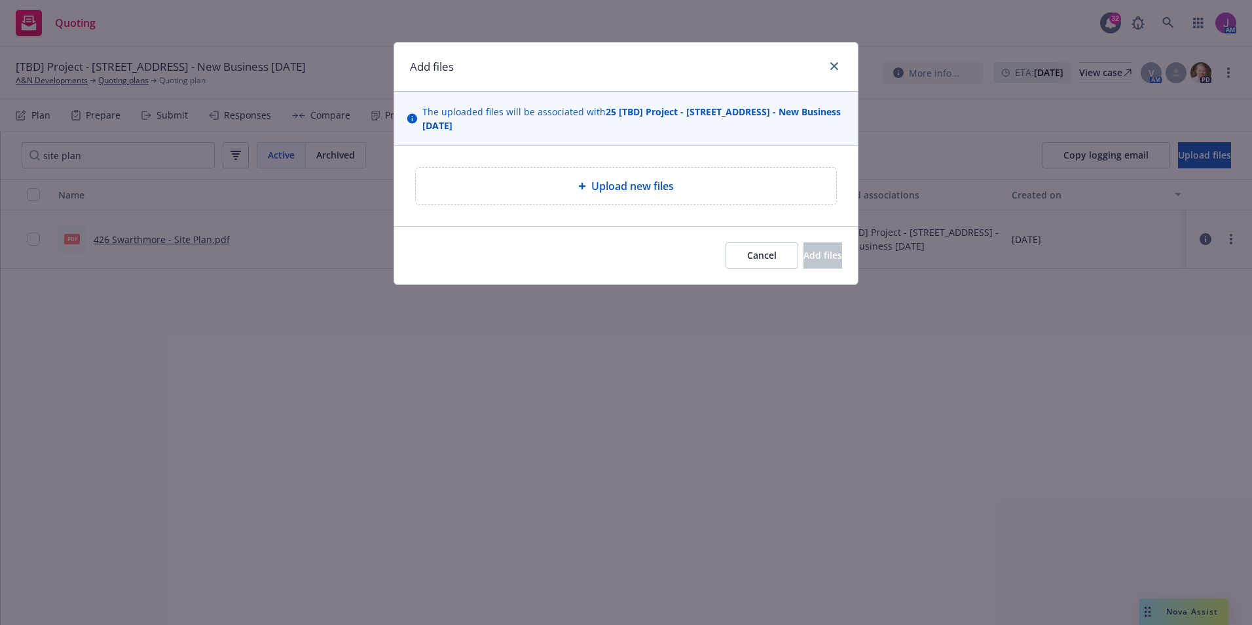
click at [640, 202] on div "Upload new files" at bounding box center [626, 186] width 420 height 37
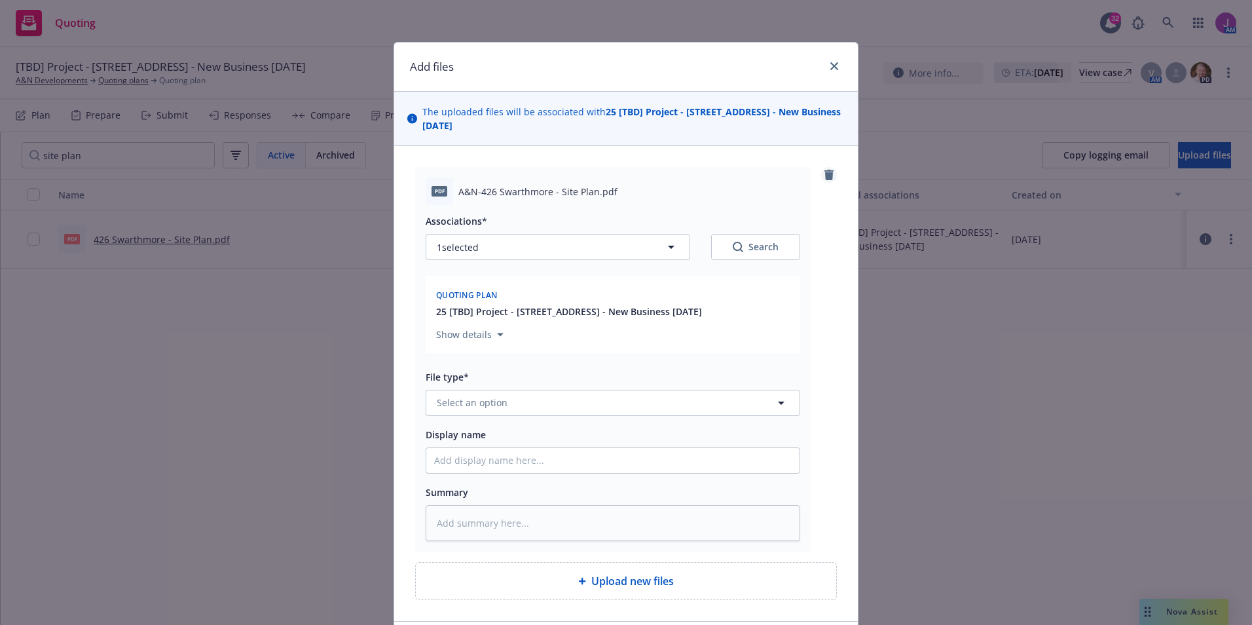
click at [825, 179] on icon "remove" at bounding box center [828, 175] width 9 height 10
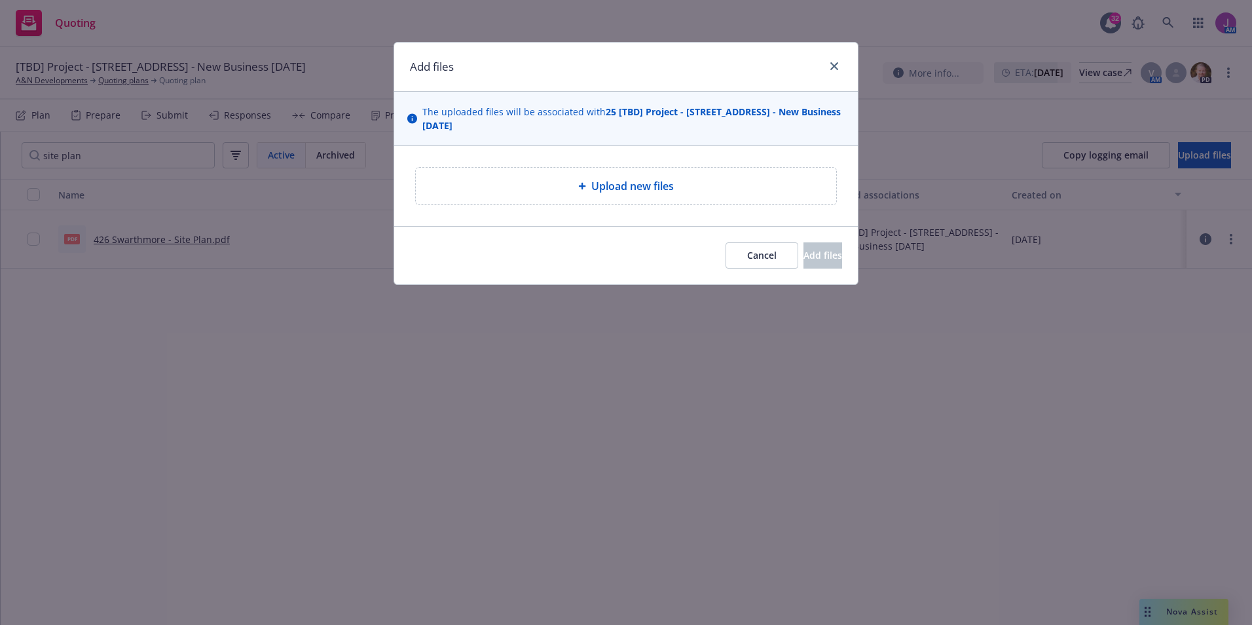
click at [605, 190] on span "Upload new files" at bounding box center [632, 186] width 82 height 16
type textarea "x"
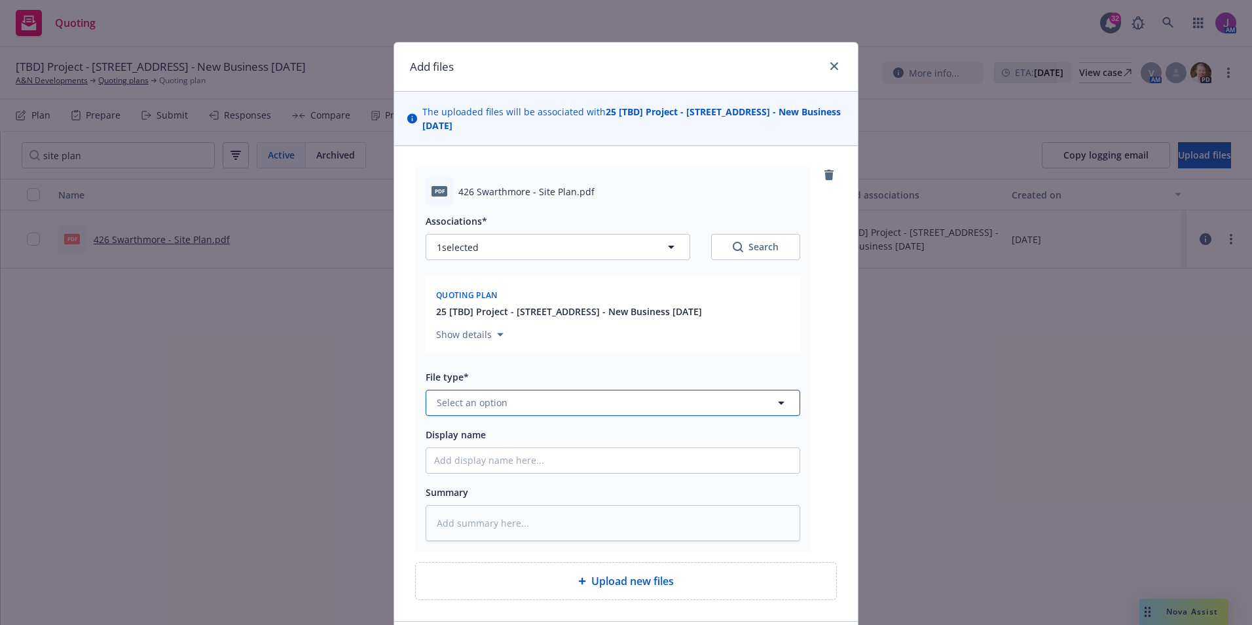
click at [518, 416] on button "Select an option" at bounding box center [613, 402] width 374 height 26
type input "other"
click at [500, 376] on div "Other" at bounding box center [612, 366] width 357 height 19
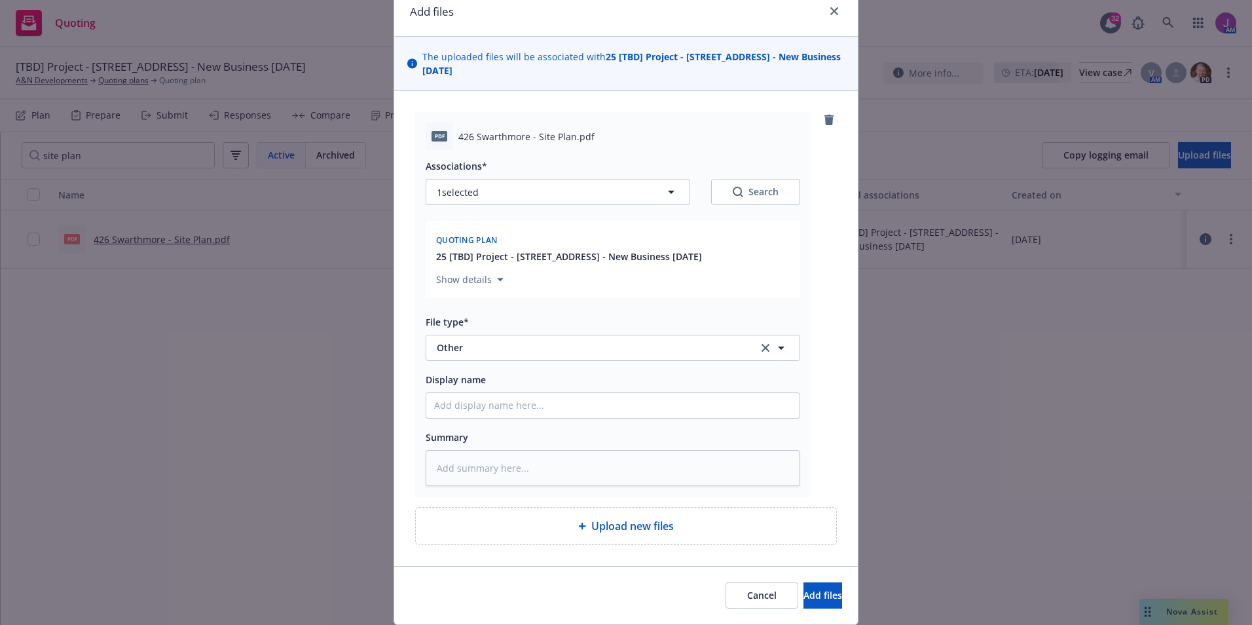
scroll to position [111, 0]
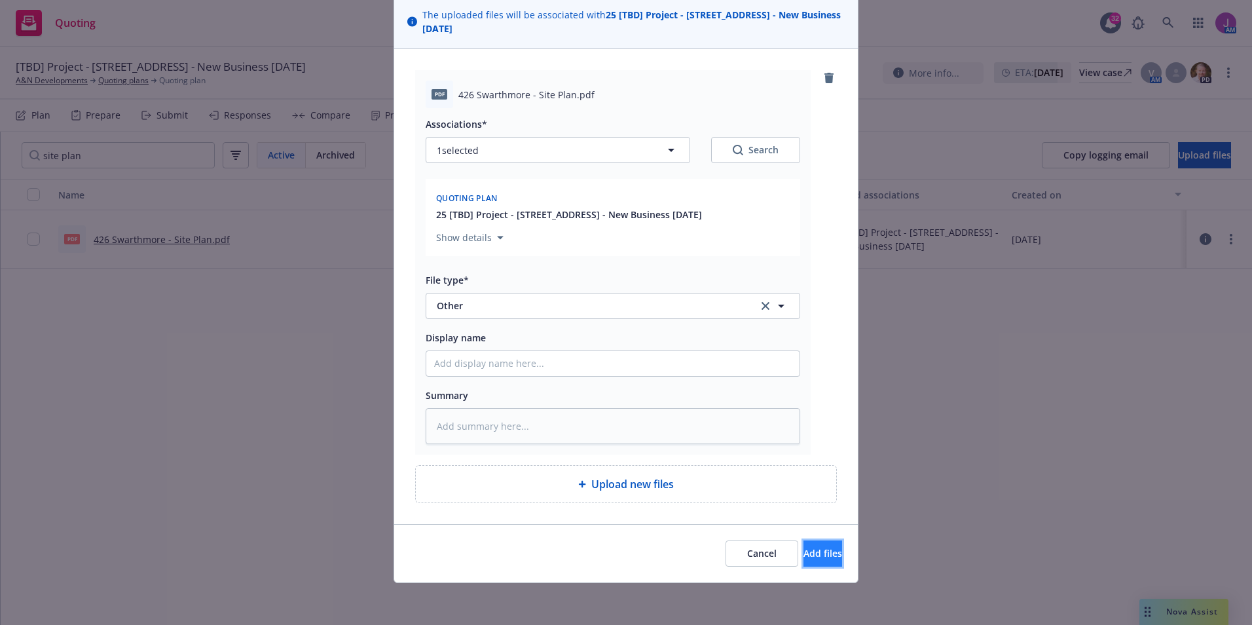
click at [809, 553] on span "Add files" at bounding box center [822, 553] width 39 height 12
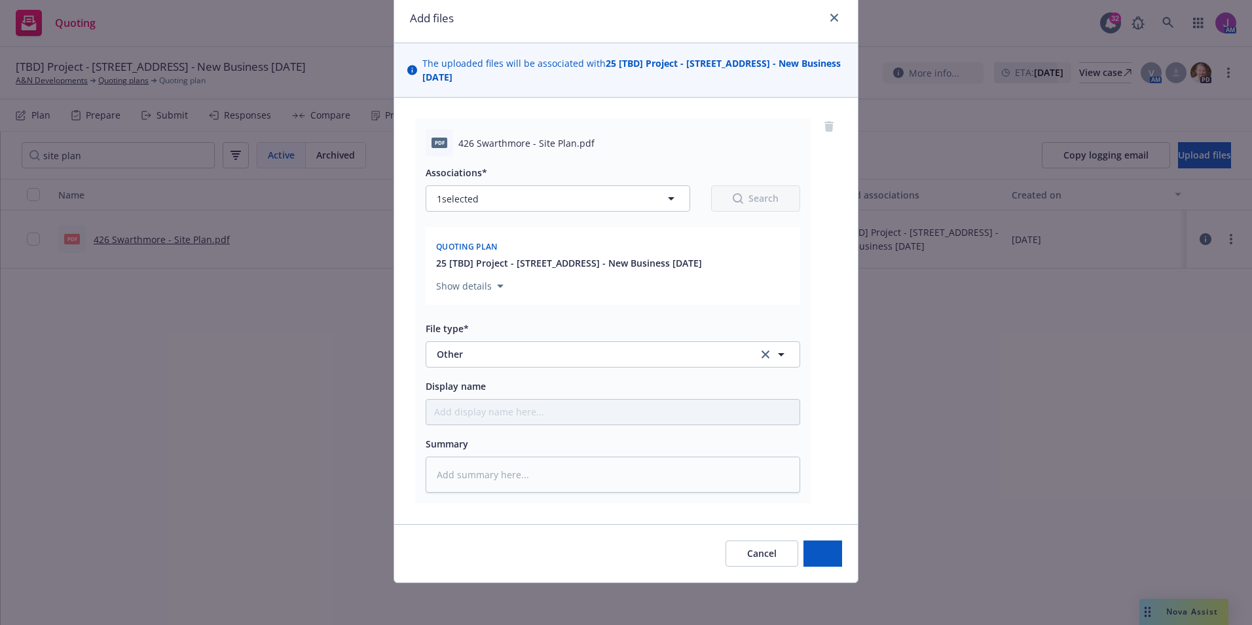
scroll to position [62, 0]
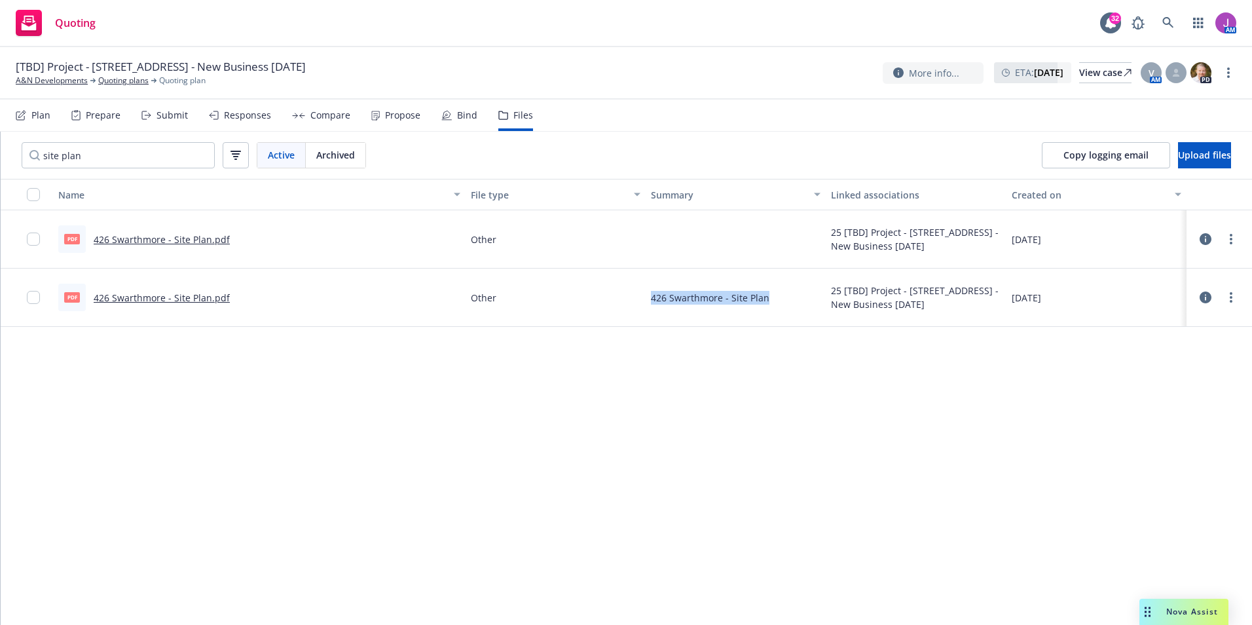
drag, startPoint x: 649, startPoint y: 299, endPoint x: 767, endPoint y: 304, distance: 118.6
click at [767, 304] on div "426 Swarthmore - Site Plan" at bounding box center [735, 297] width 180 height 58
copy span "426 Swarthmore - Site Plan"
click at [1231, 242] on circle "more" at bounding box center [1230, 243] width 3 height 3
click at [1156, 315] on link "Edit" at bounding box center [1173, 318] width 130 height 26
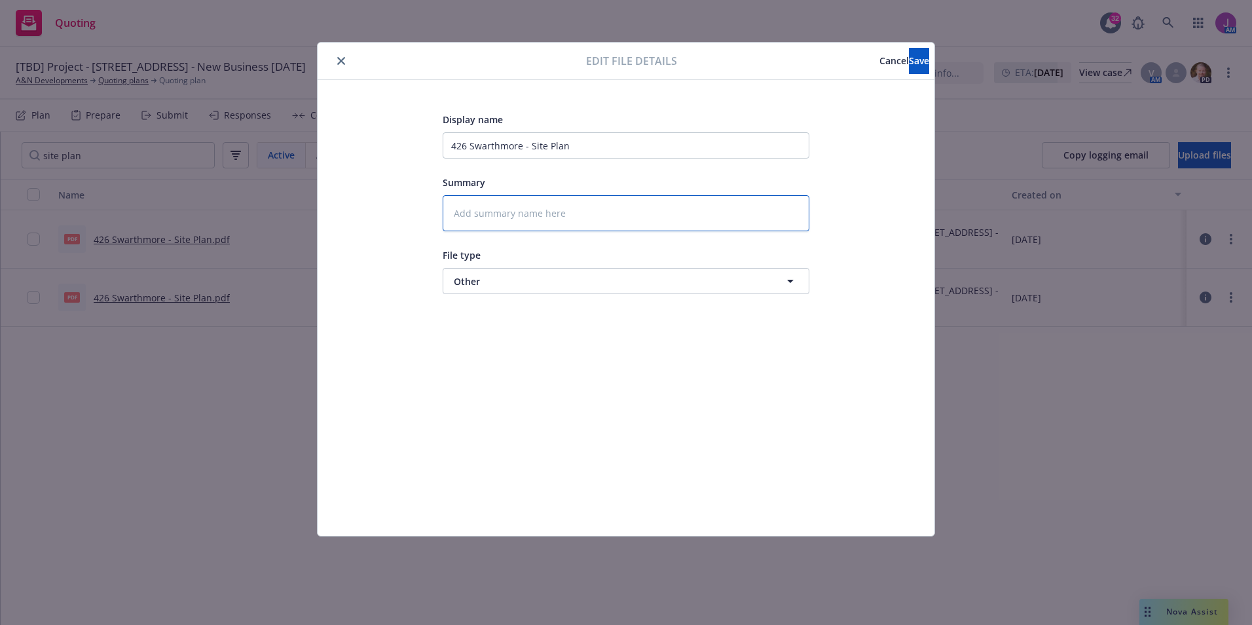
click at [578, 210] on textarea at bounding box center [626, 213] width 367 height 36
paste textarea "426 Swarthmore - Site Plan"
type textarea "x"
type textarea "426 Swarthmore - Site Plan"
click at [909, 51] on button "Save" at bounding box center [919, 61] width 20 height 26
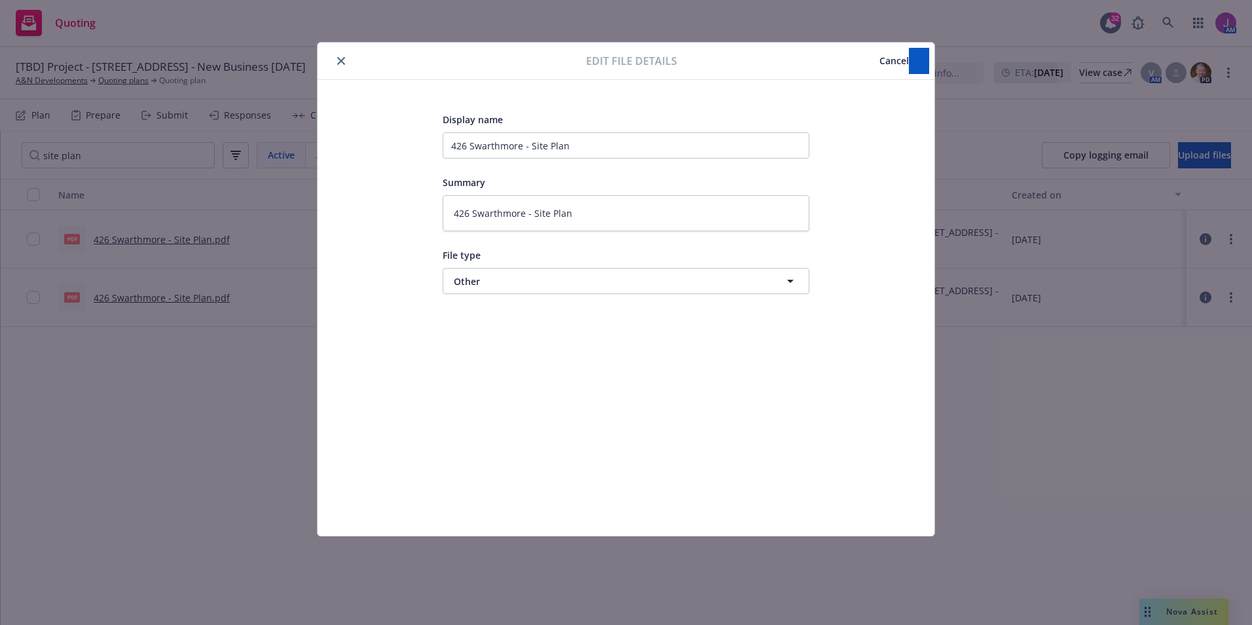
type textarea "x"
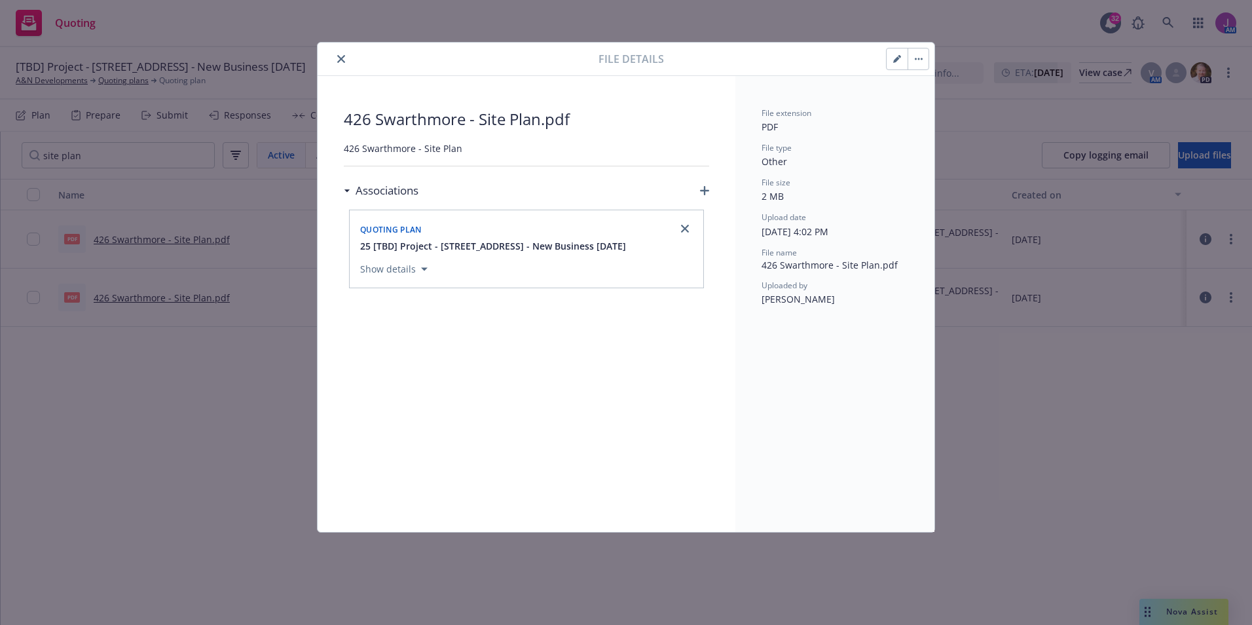
click at [340, 59] on icon "close" at bounding box center [341, 59] width 8 height 8
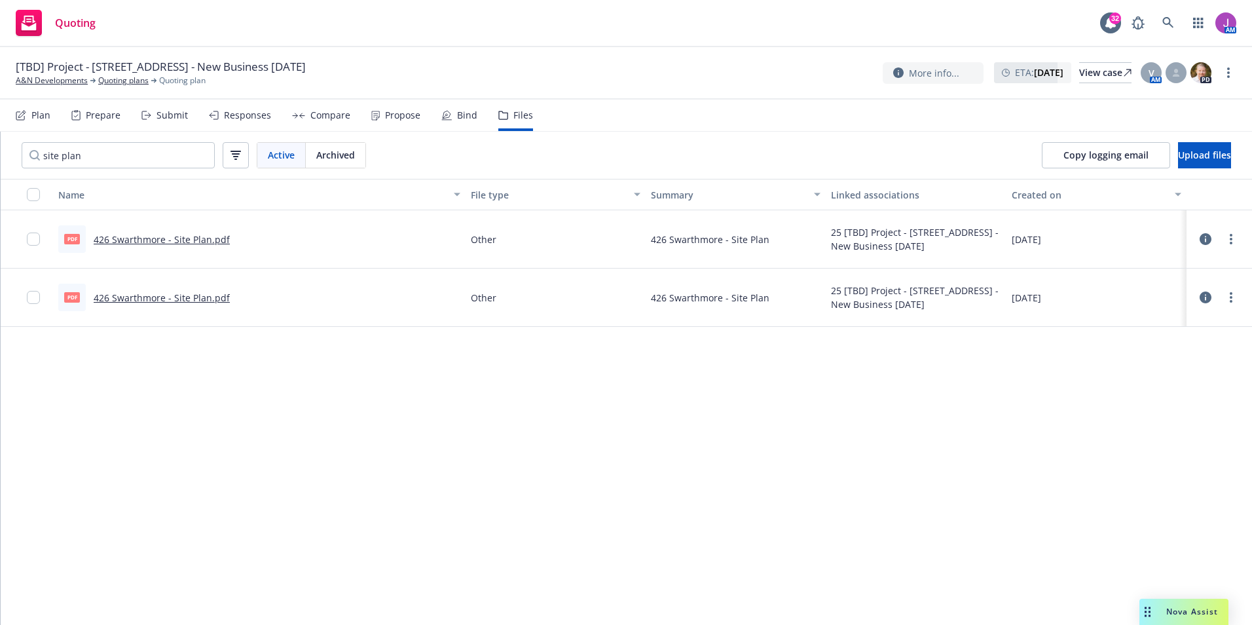
drag, startPoint x: 295, startPoint y: 384, endPoint x: 303, endPoint y: 377, distance: 10.7
click at [295, 385] on div "Name File type Summary Linked associations Created on pdf 426 Swarthmore - Site…" at bounding box center [626, 402] width 1251 height 446
click at [132, 238] on link "426 Swarthmore - Site Plan.pdf" at bounding box center [162, 239] width 136 height 12
click at [199, 298] on link "426 Swarthmore - Site Plan.pdf" at bounding box center [162, 297] width 136 height 12
click at [1236, 300] on link "more" at bounding box center [1231, 297] width 16 height 16
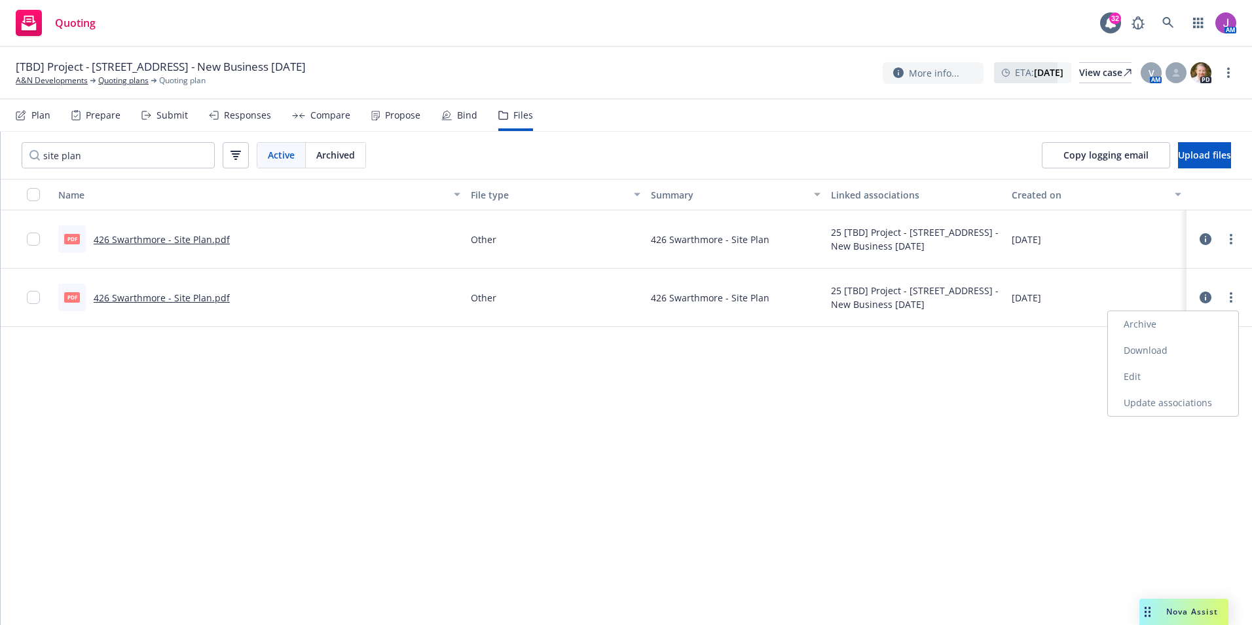
click at [1142, 328] on link "Archive" at bounding box center [1173, 324] width 130 height 26
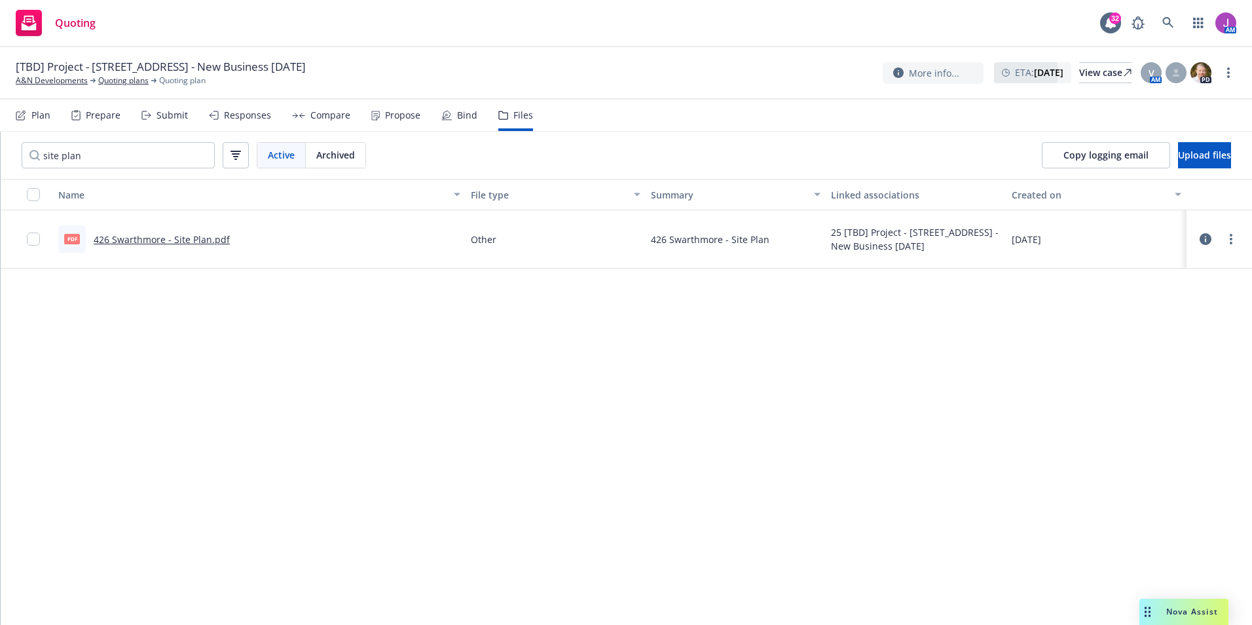
click at [186, 240] on link "426 Swarthmore - Site Plan.pdf" at bounding box center [162, 239] width 136 height 12
click at [1165, 20] on icon at bounding box center [1168, 23] width 12 height 12
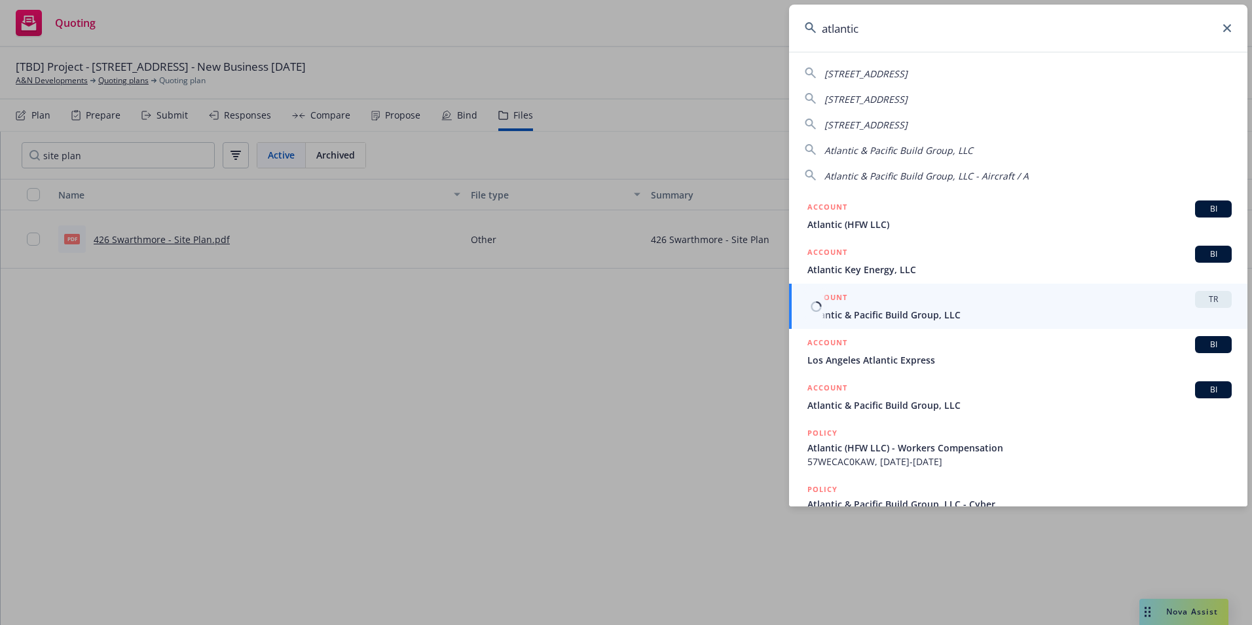
type input "atlantic"
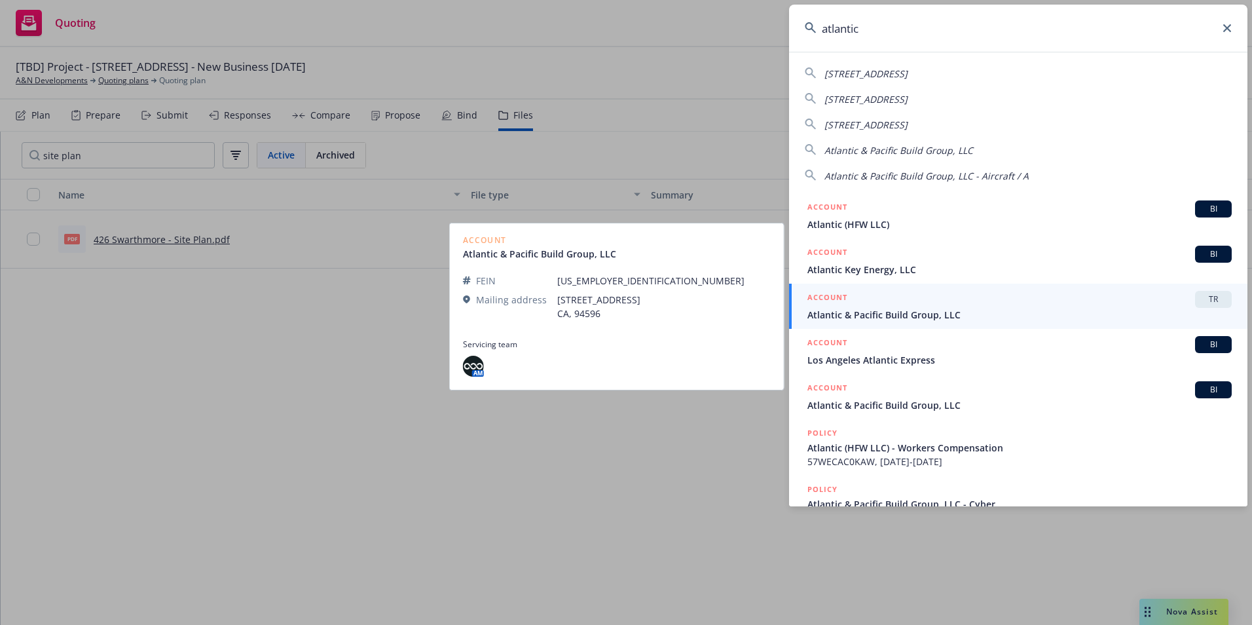
click at [849, 316] on span "Atlantic & Pacific Build Group, LLC" at bounding box center [1019, 315] width 424 height 14
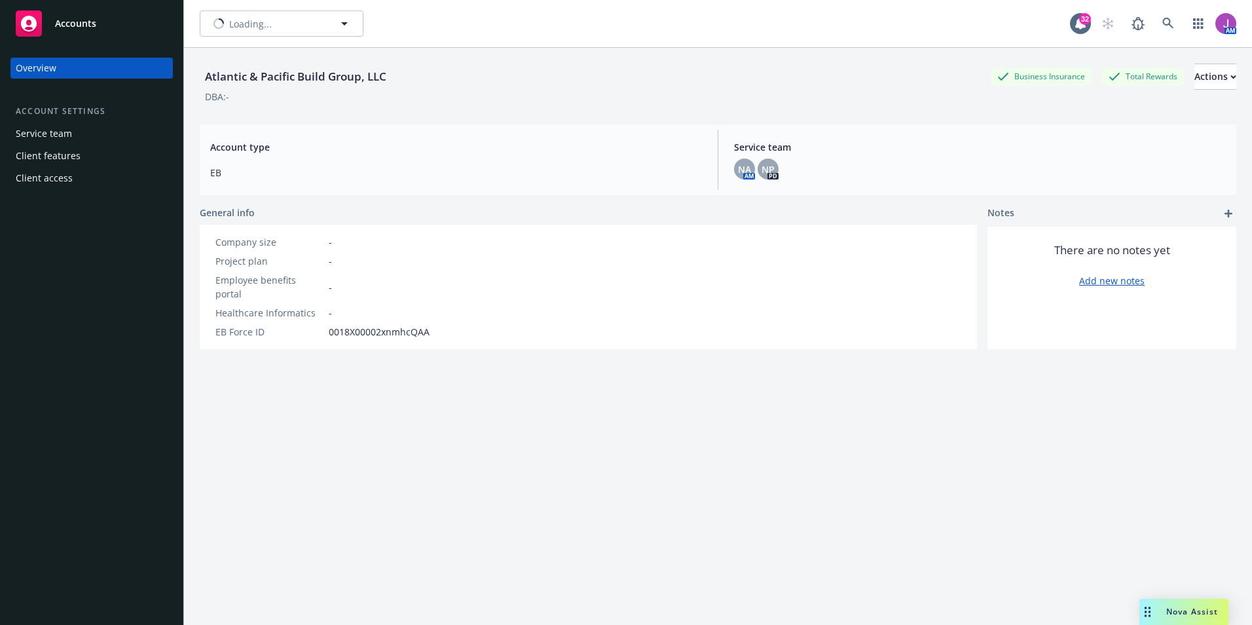
type input "Atlantic & Pacific Build Group, LLC"
type input "atlantic"
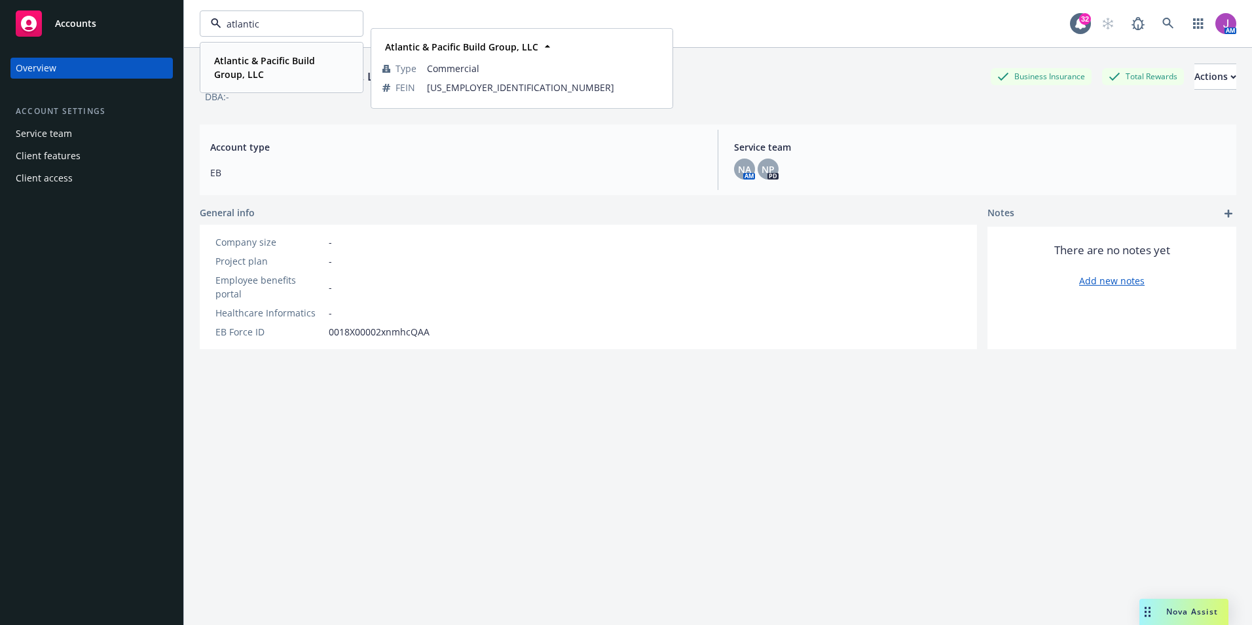
click at [249, 54] on strong "Atlantic & Pacific Build Group, LLC" at bounding box center [264, 67] width 101 height 26
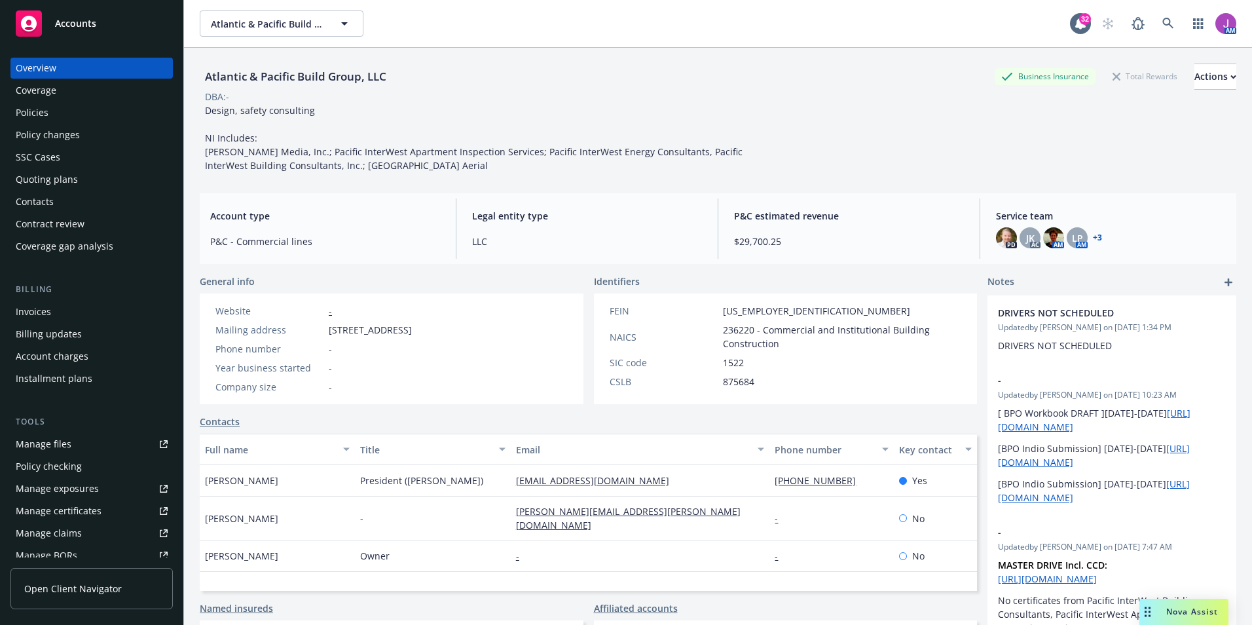
click at [67, 118] on div "Policies" at bounding box center [92, 112] width 152 height 21
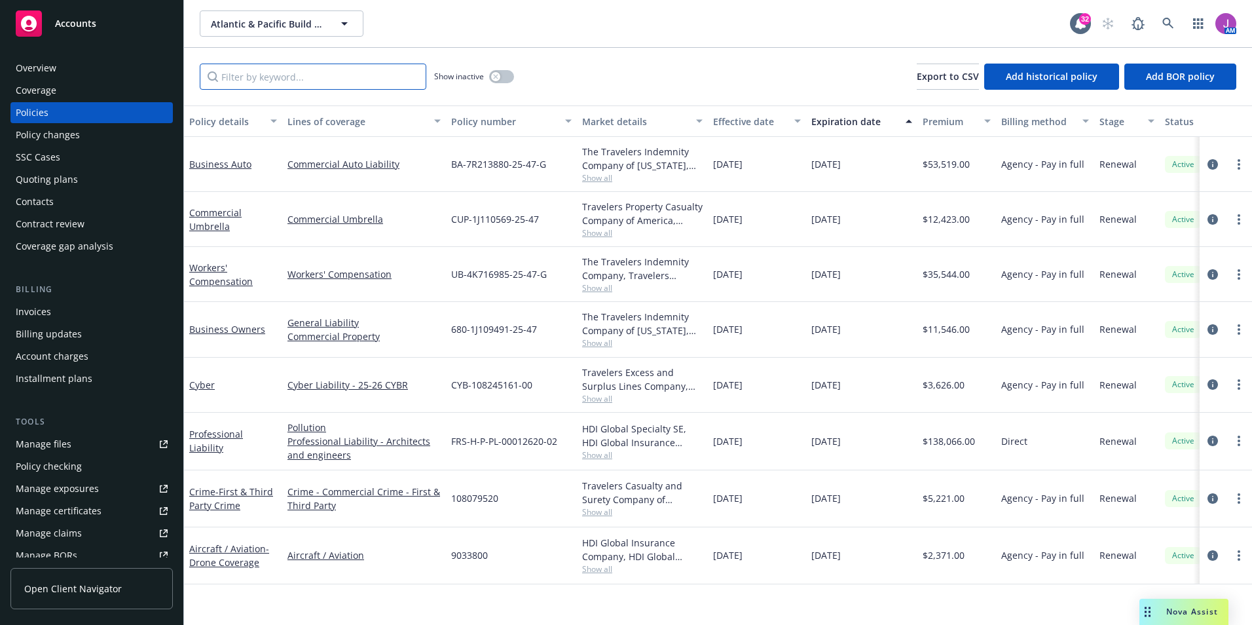
click at [290, 76] on input "Filter by keyword..." at bounding box center [313, 76] width 226 height 26
paste input "BA-7R213880-25-47-G"
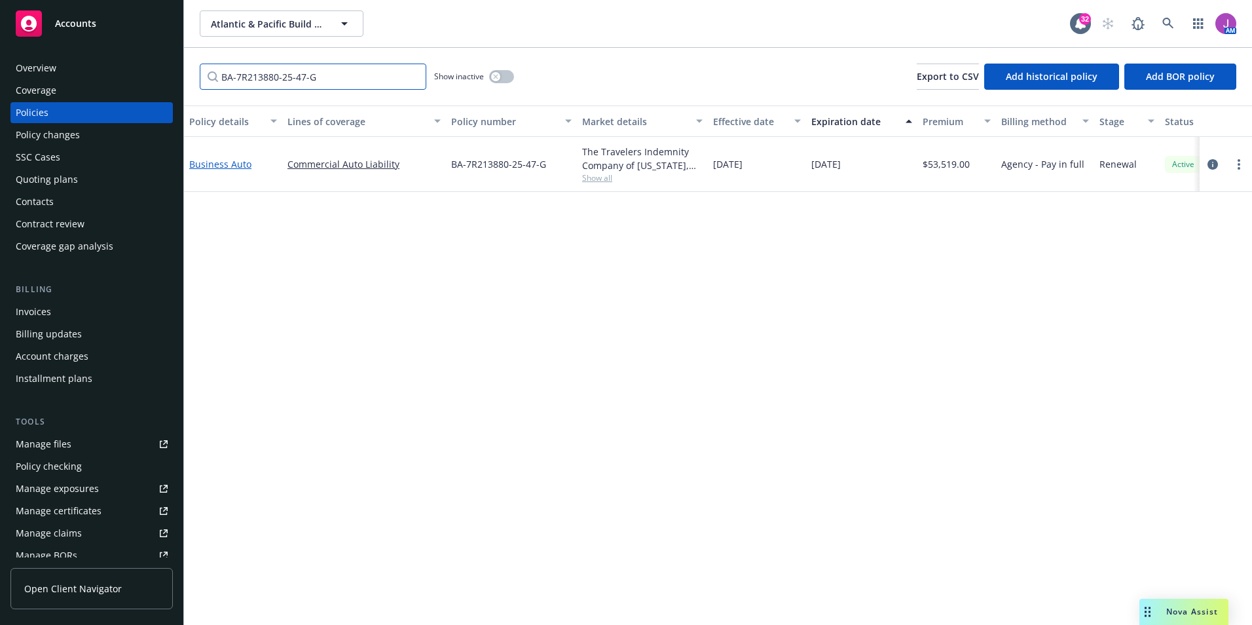
type input "BA-7R213880-25-47-G"
click at [229, 164] on link "Business Auto" at bounding box center [220, 164] width 62 height 12
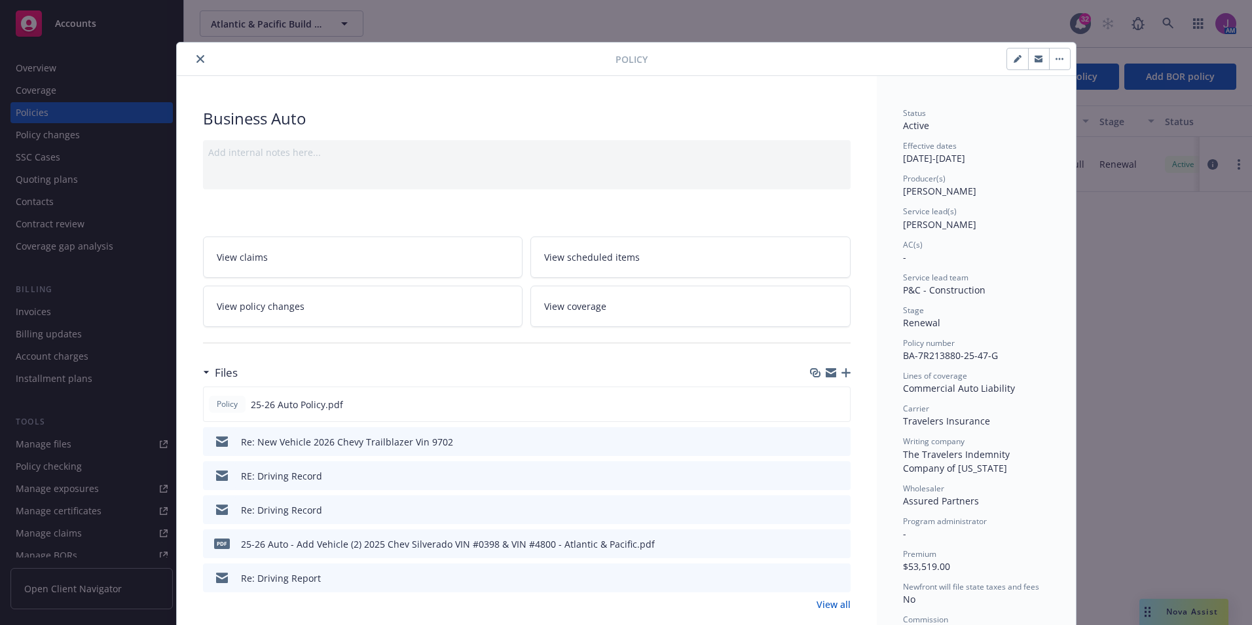
click at [257, 310] on span "View policy changes" at bounding box center [261, 306] width 88 height 14
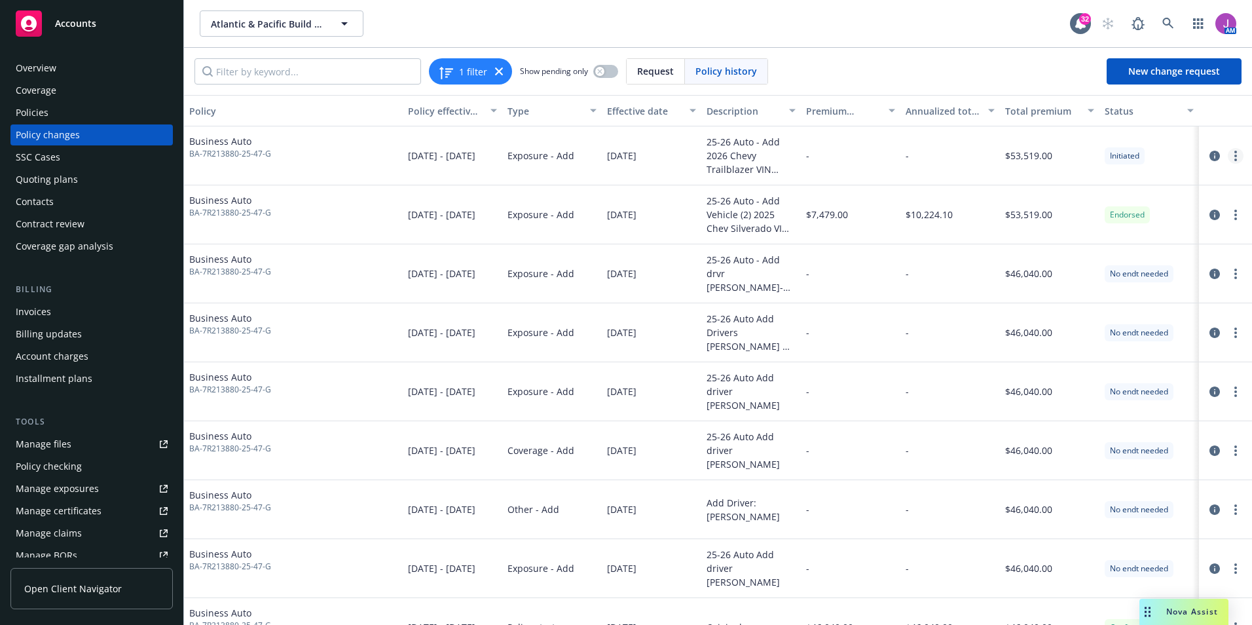
click at [1234, 154] on icon "more" at bounding box center [1235, 156] width 3 height 10
click at [1097, 209] on link "Resume workflow" at bounding box center [1121, 209] width 225 height 26
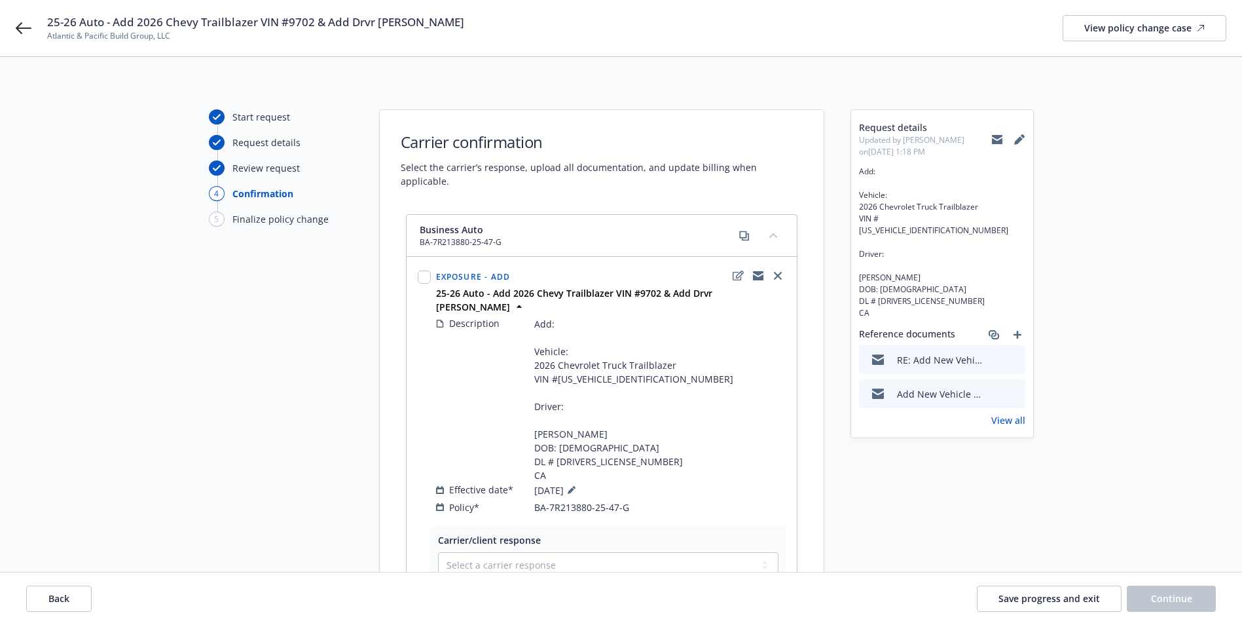
scroll to position [65, 0]
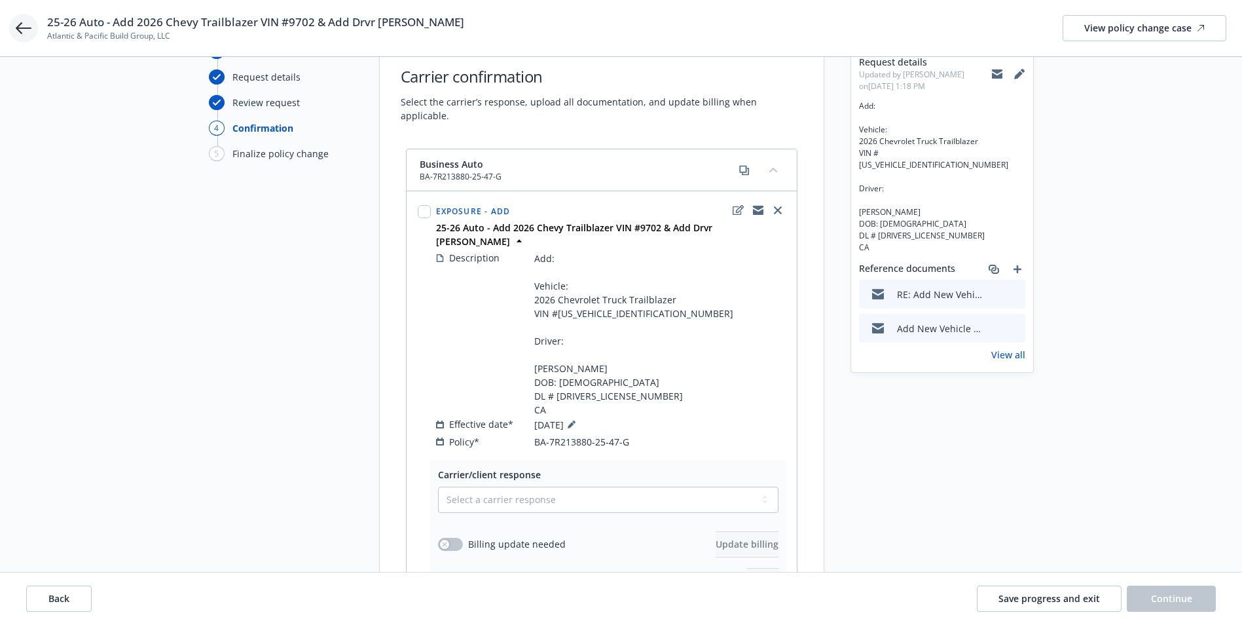
click at [20, 25] on icon at bounding box center [24, 28] width 16 height 12
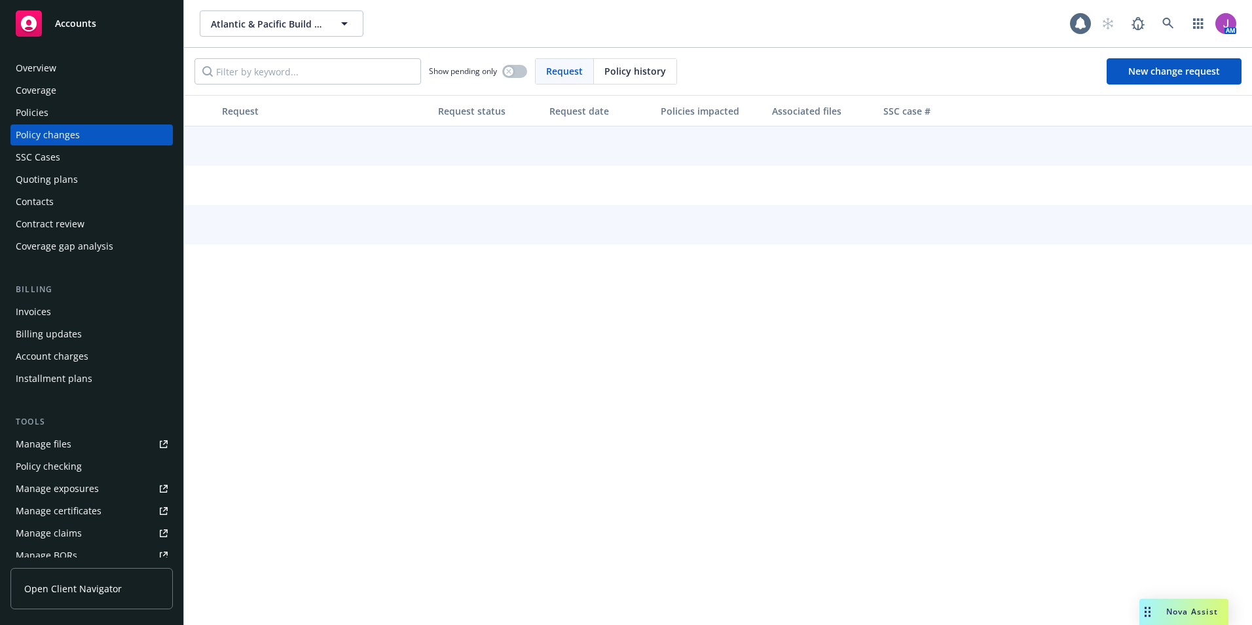
click at [66, 478] on div "Manage exposures" at bounding box center [57, 488] width 83 height 21
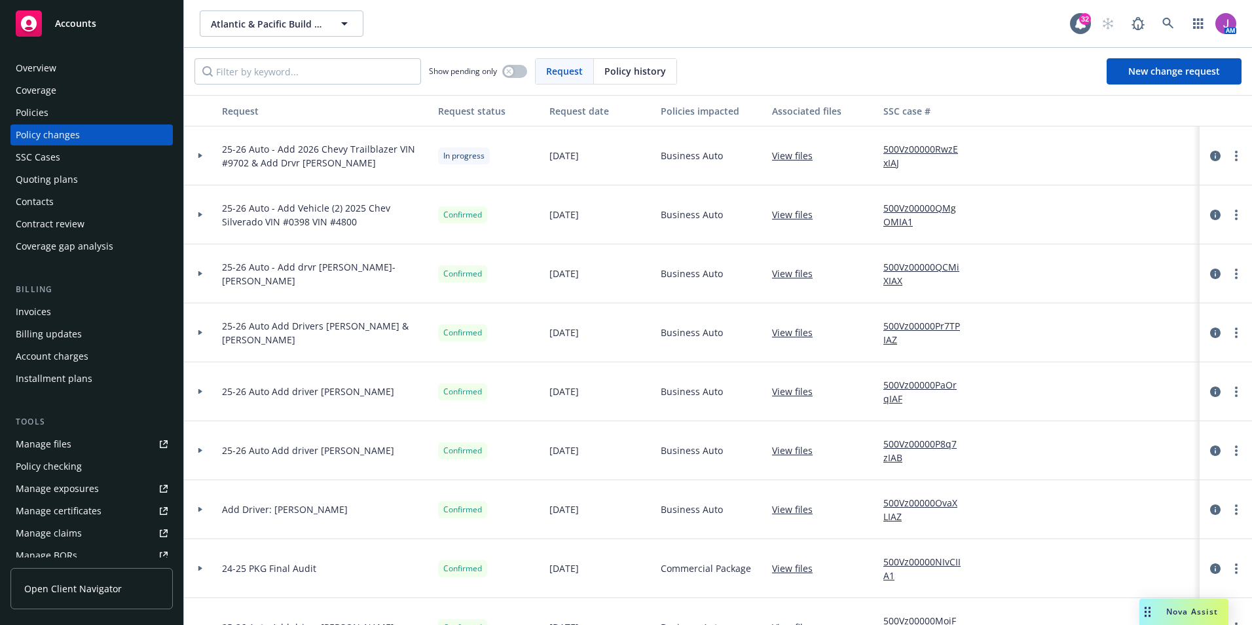
click at [52, 113] on div "Policies" at bounding box center [92, 112] width 152 height 21
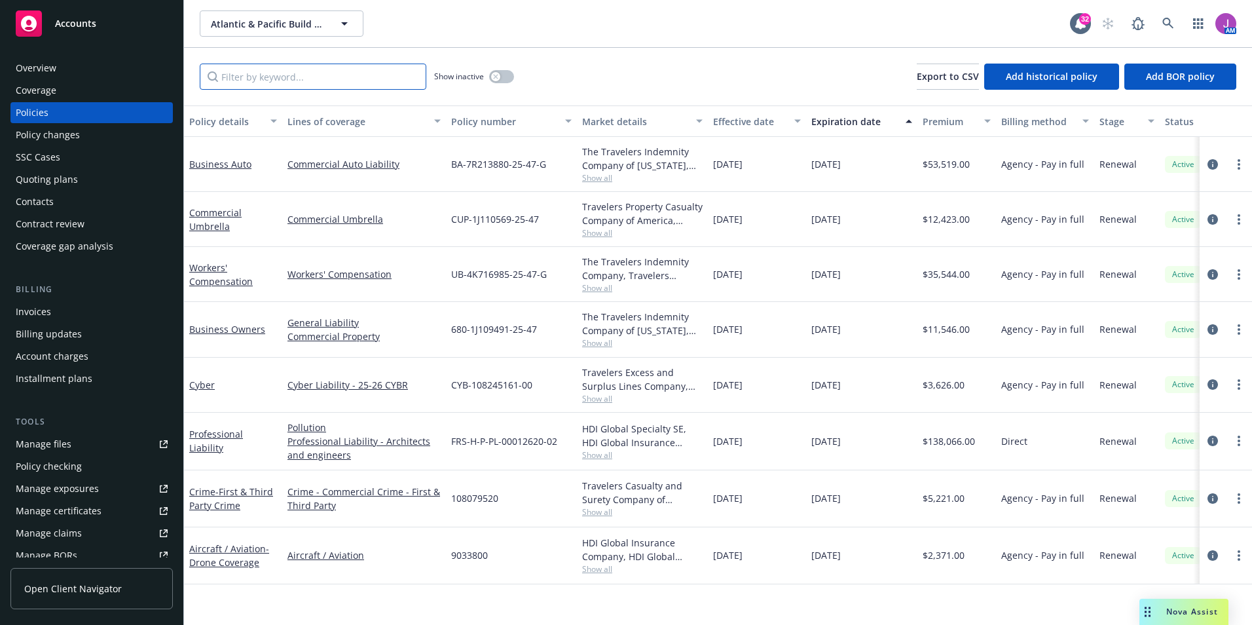
click at [320, 81] on input "Filter by keyword..." at bounding box center [313, 76] width 226 height 26
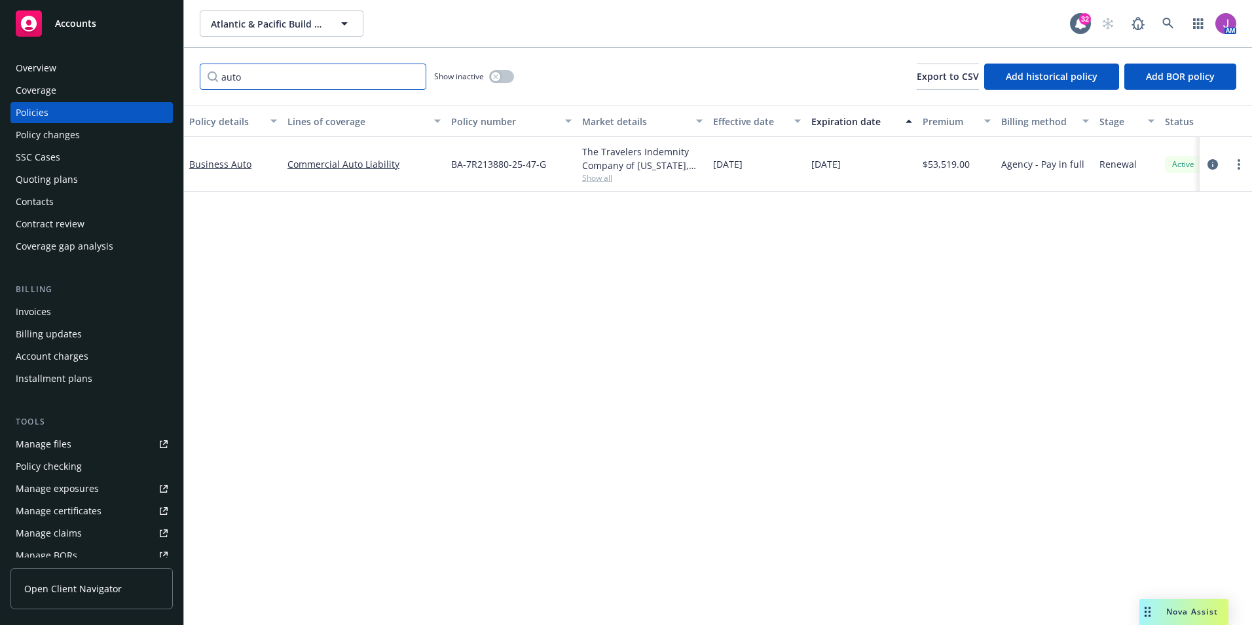
type input "auto"
click at [502, 77] on button "button" at bounding box center [501, 76] width 25 height 13
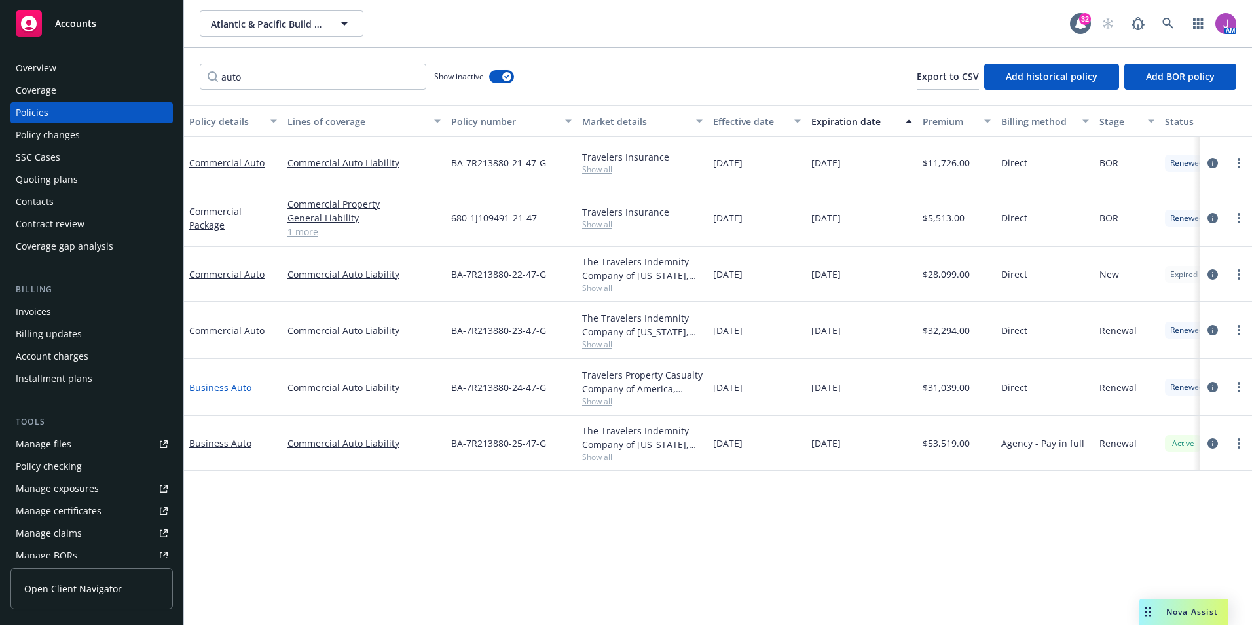
click at [227, 384] on link "Business Auto" at bounding box center [220, 387] width 62 height 12
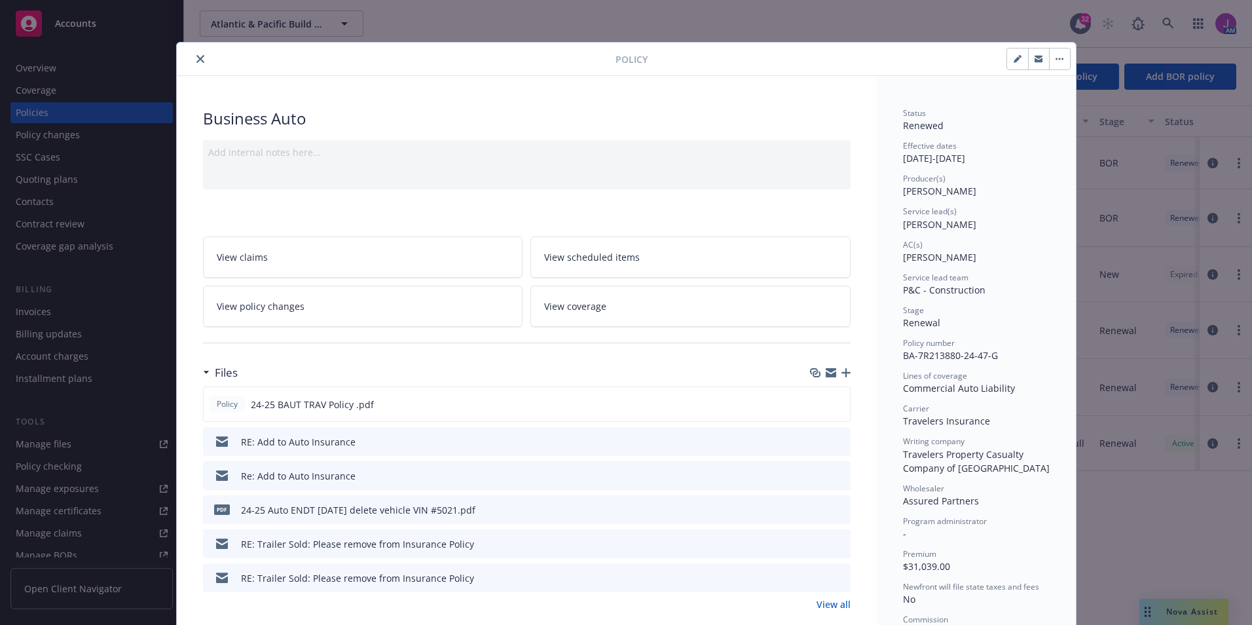
click at [325, 312] on link "View policy changes" at bounding box center [363, 305] width 320 height 41
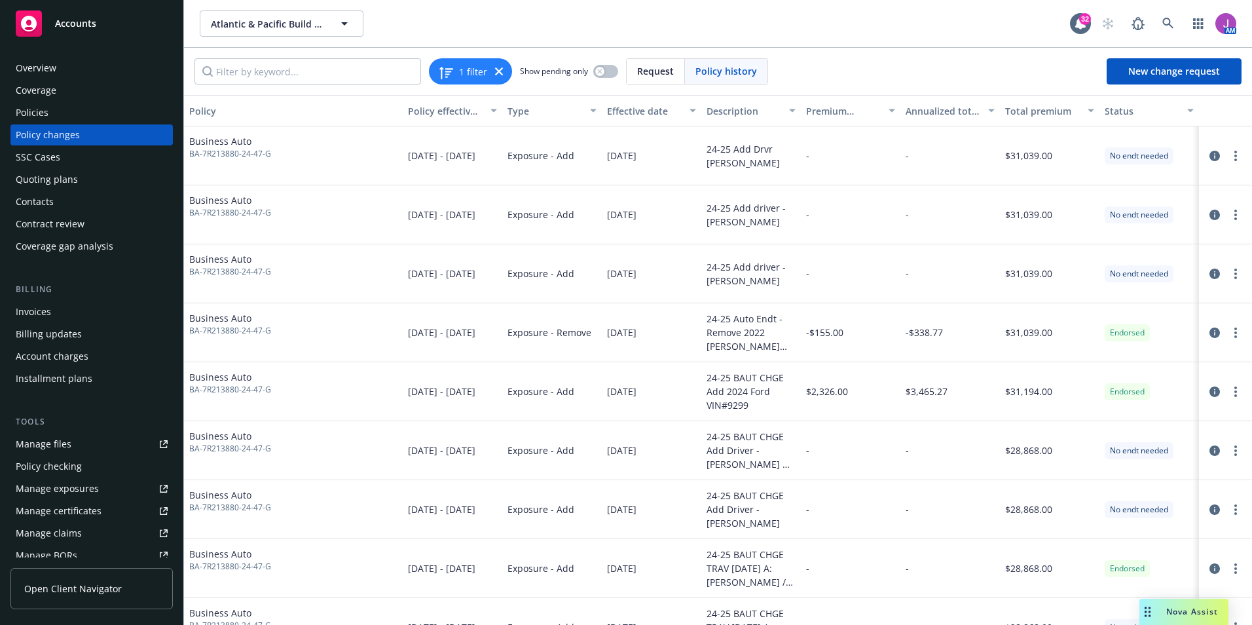
click at [40, 175] on div "Quoting plans" at bounding box center [47, 179] width 62 height 21
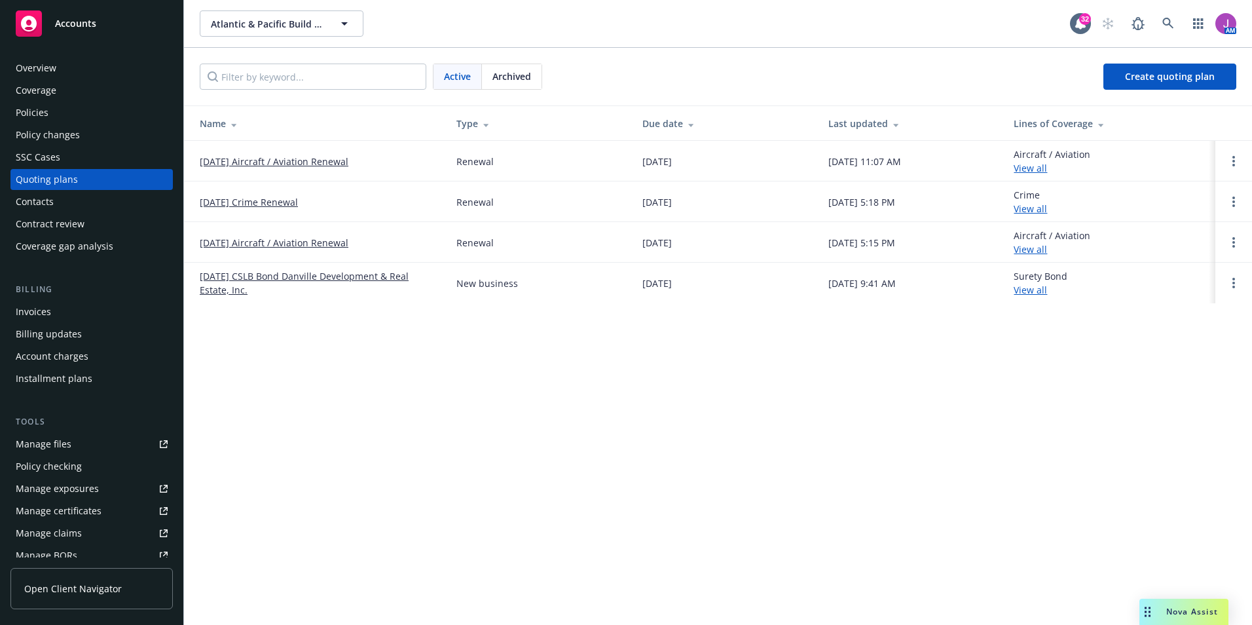
click at [524, 79] on span "Archived" at bounding box center [511, 76] width 39 height 14
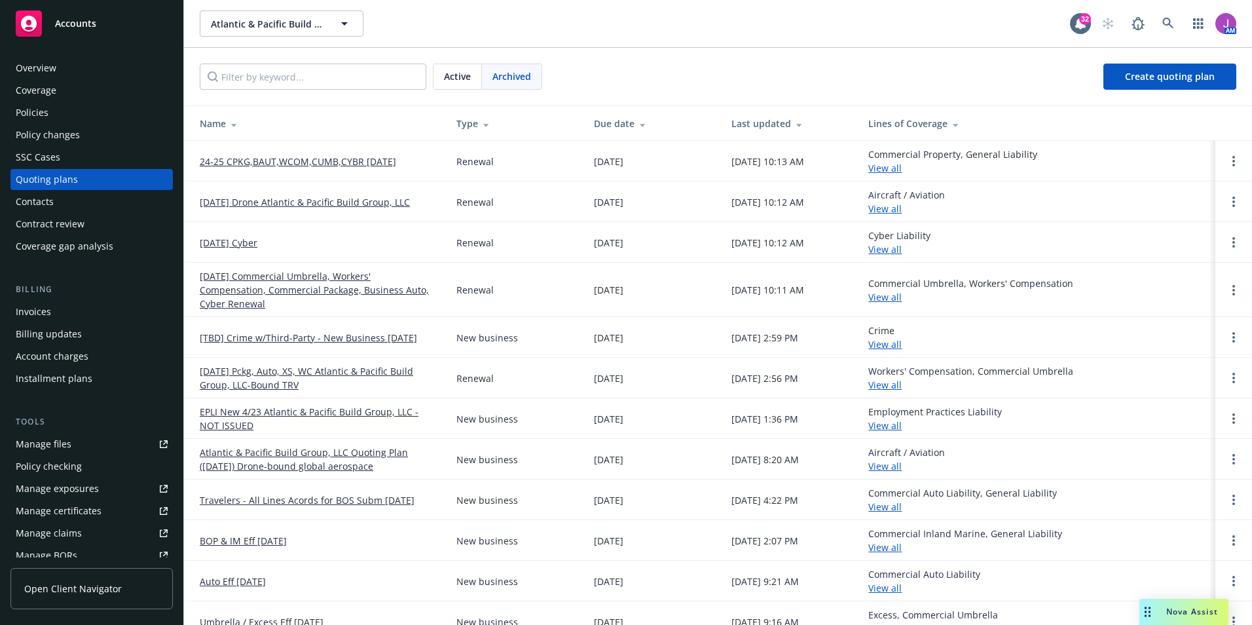
click at [300, 275] on link "05/01/25 Commercial Umbrella, Workers' Compensation, Commercial Package, Busine…" at bounding box center [318, 289] width 236 height 41
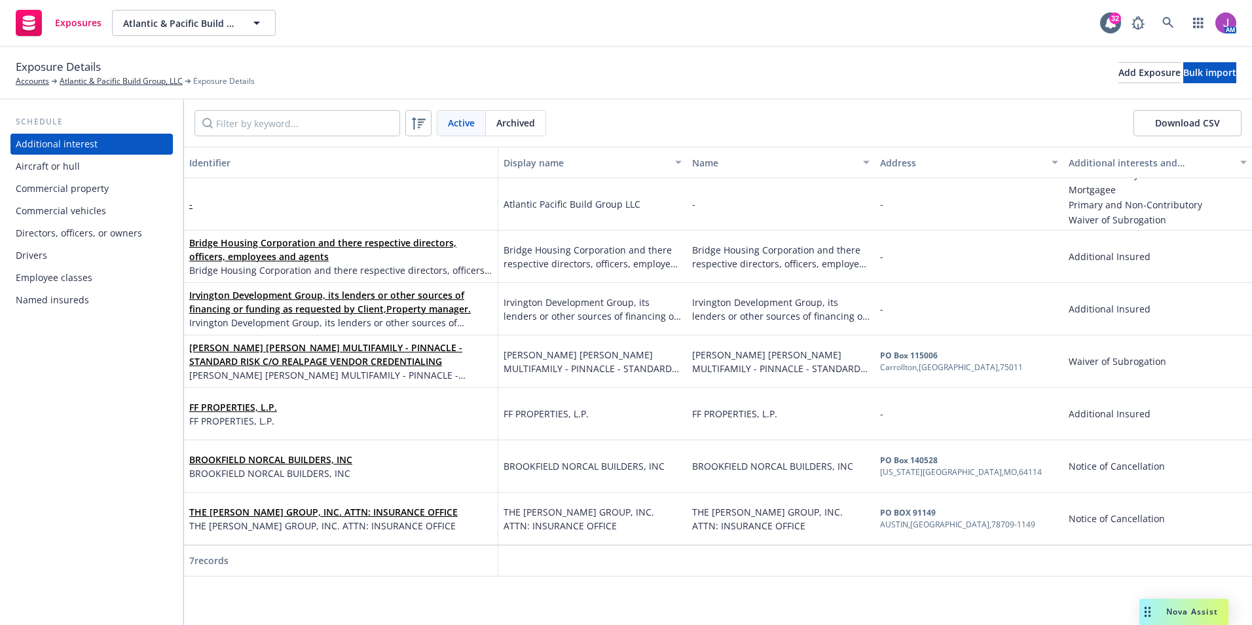
click at [40, 255] on div "Drivers" at bounding box center [31, 255] width 31 height 21
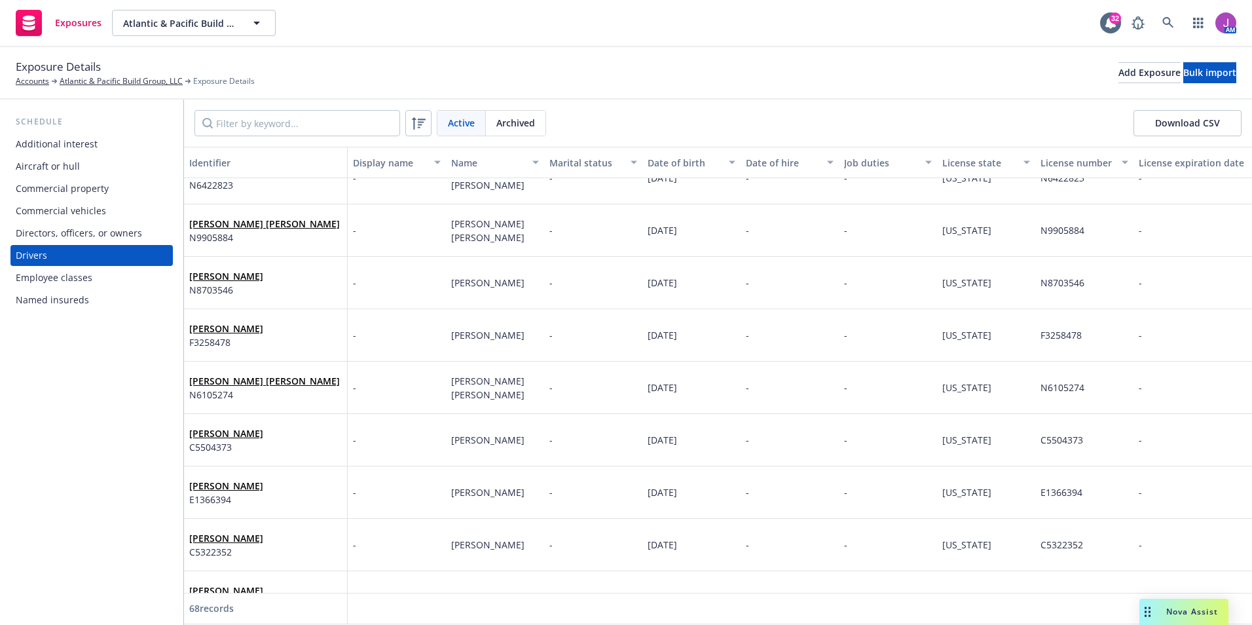
scroll to position [3157, 0]
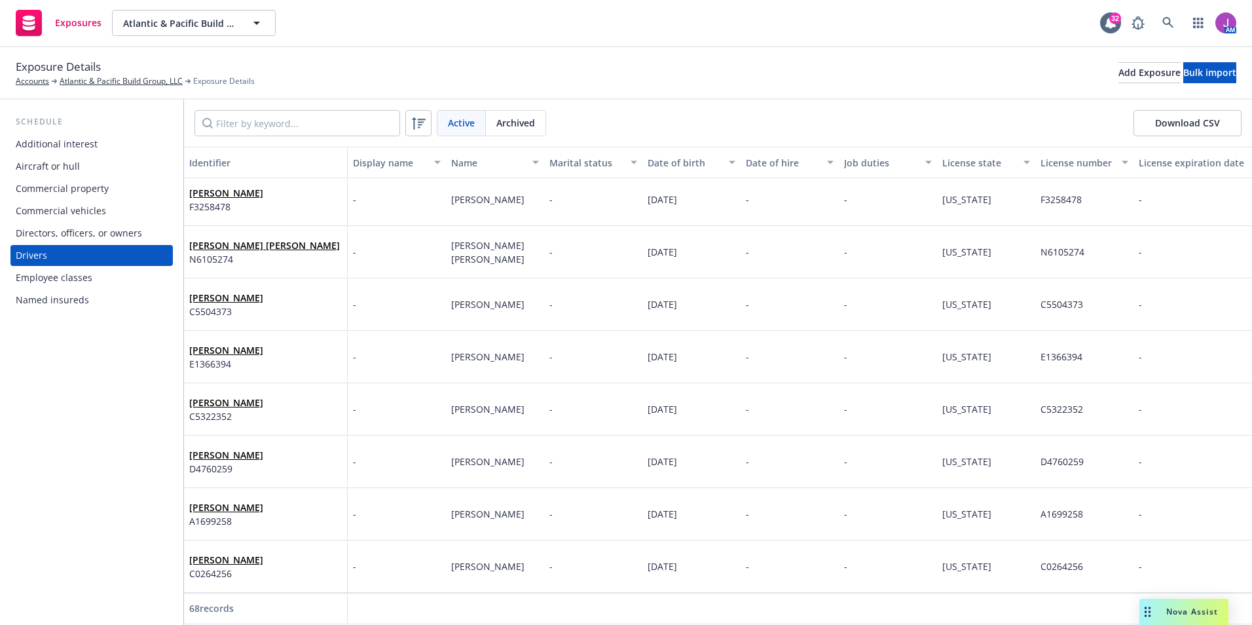
click at [530, 115] on div "Archived" at bounding box center [516, 123] width 60 height 25
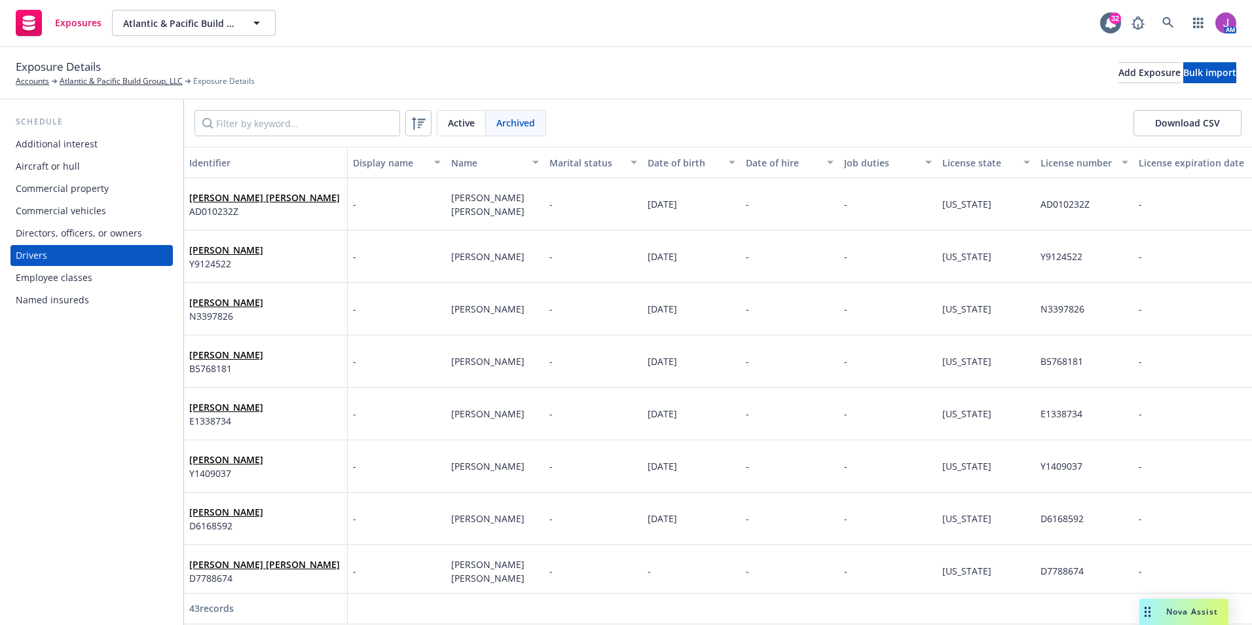
click at [462, 123] on span "Active" at bounding box center [461, 123] width 27 height 14
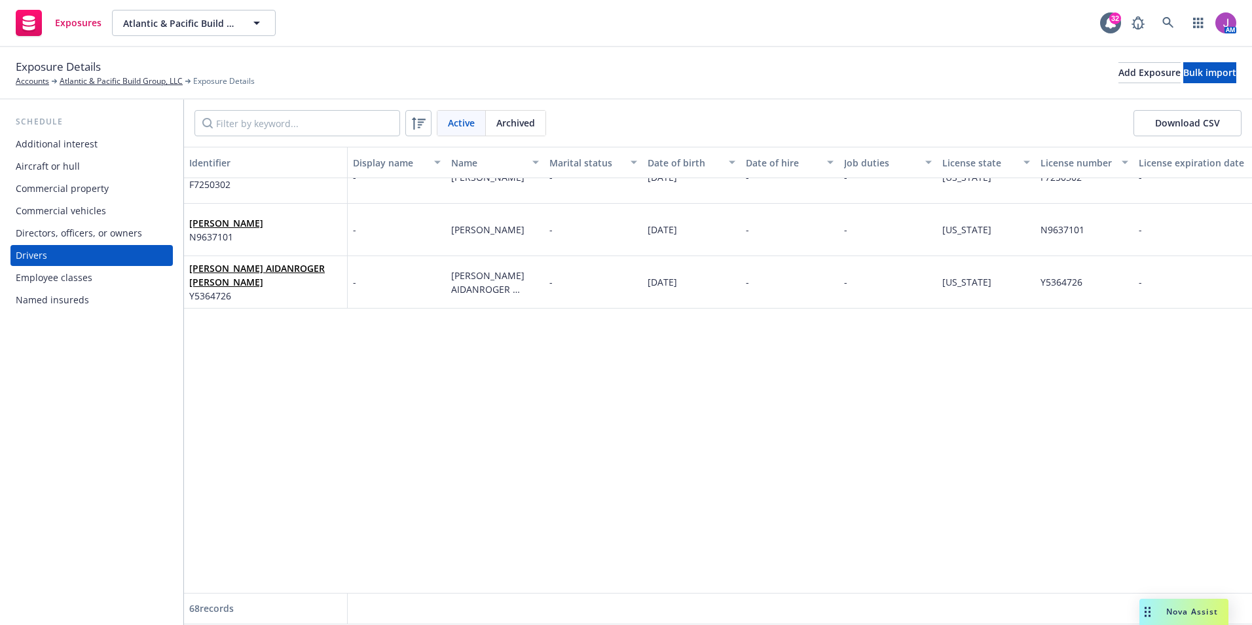
scroll to position [1520, 0]
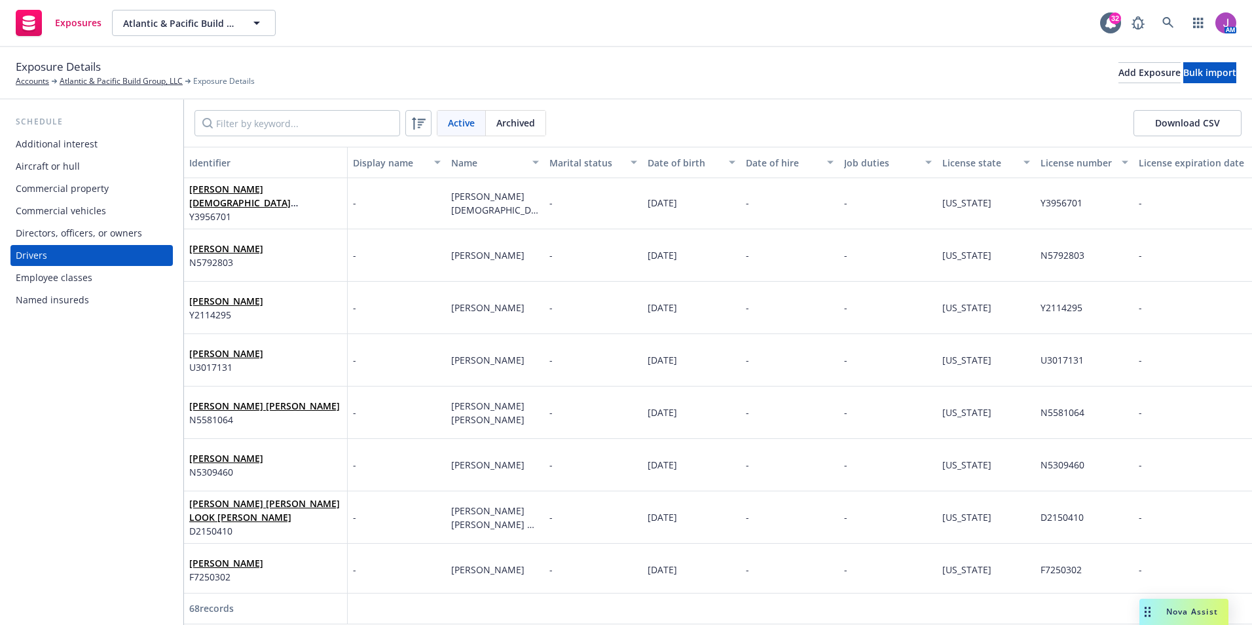
click at [527, 123] on span "Archived" at bounding box center [515, 123] width 39 height 14
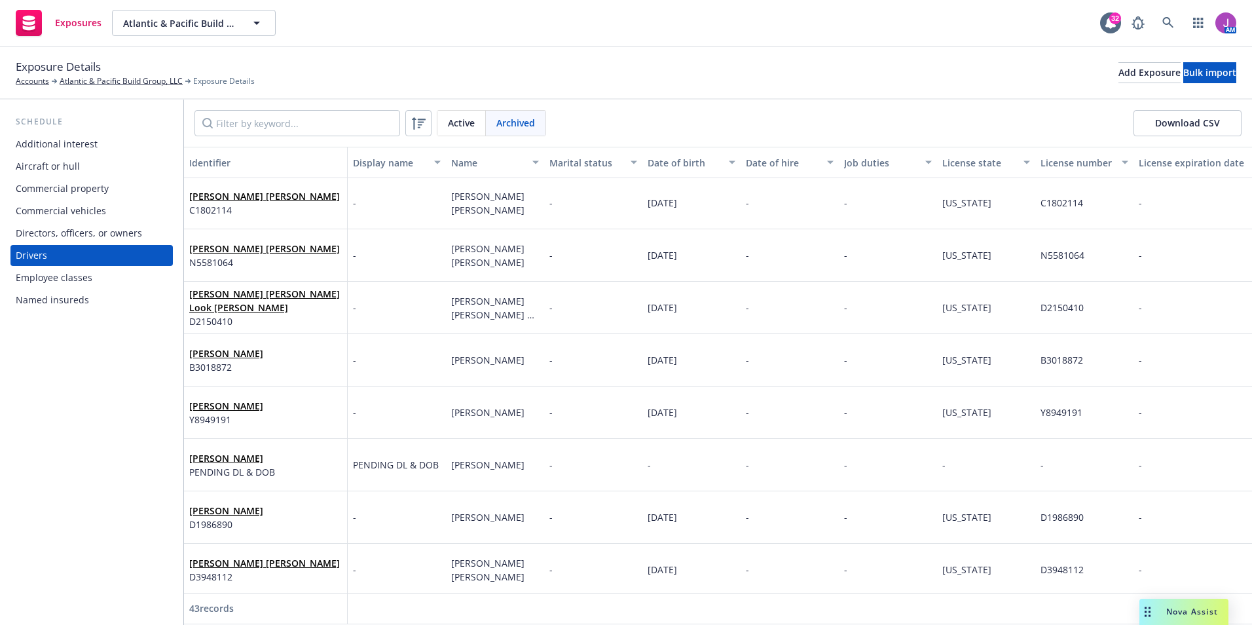
click at [456, 123] on span "Active" at bounding box center [461, 123] width 27 height 14
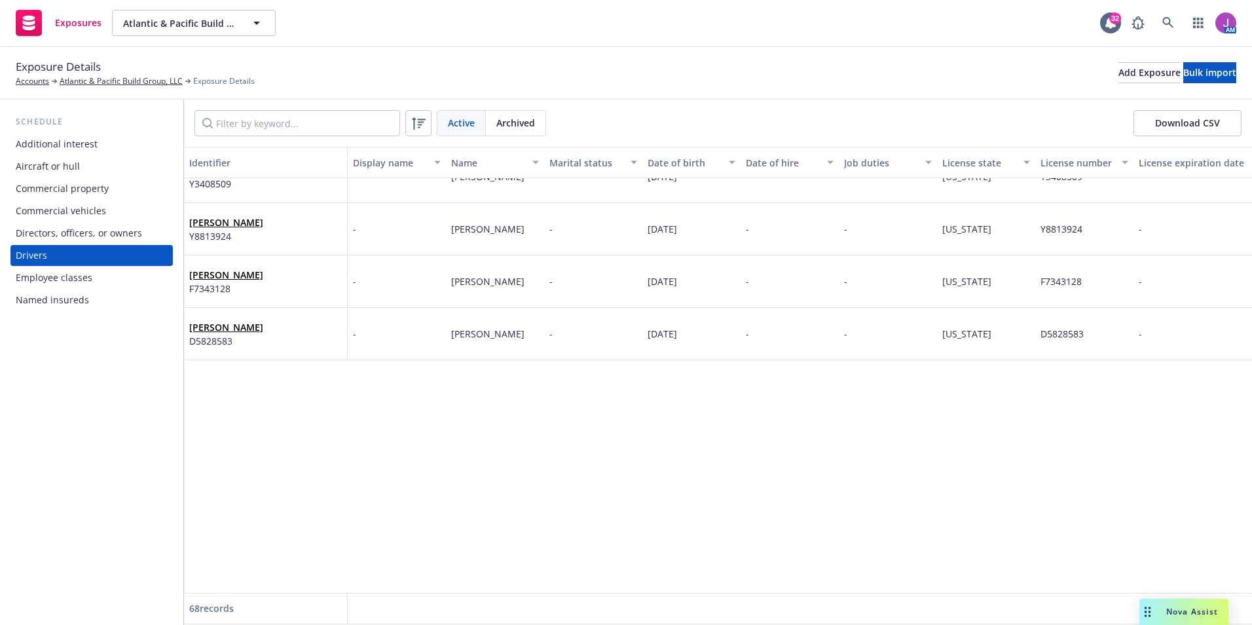
scroll to position [0, 0]
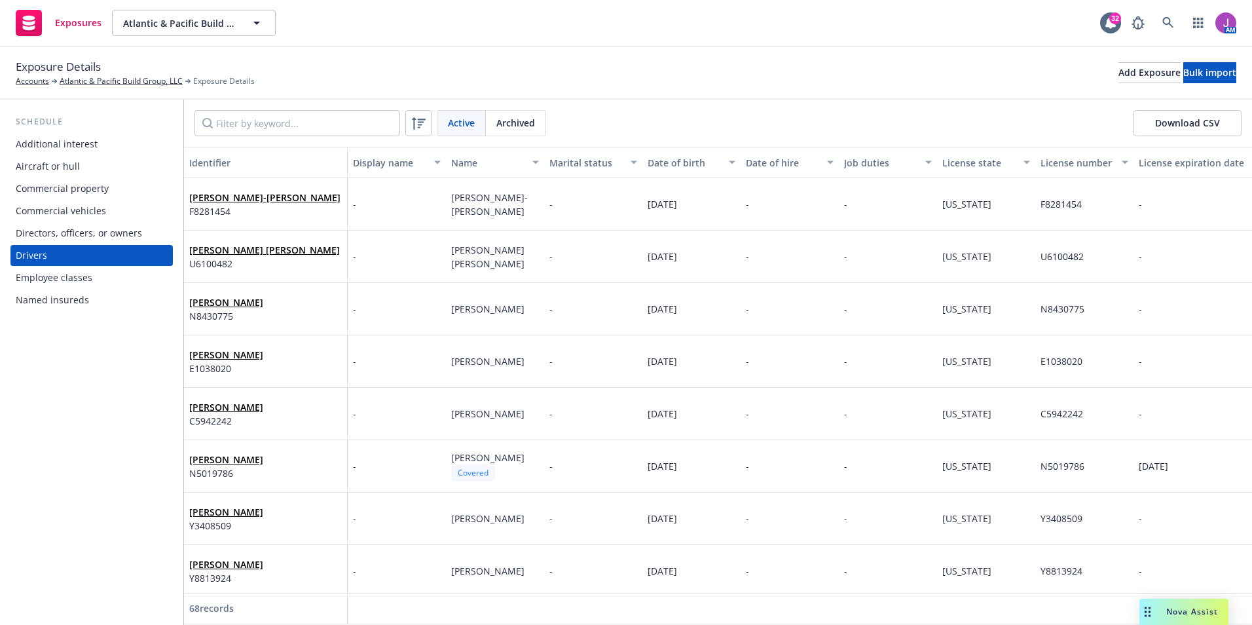
click at [1159, 117] on button "Download CSV" at bounding box center [1187, 123] width 108 height 26
click at [252, 125] on input "Filter by keyword..." at bounding box center [297, 123] width 206 height 26
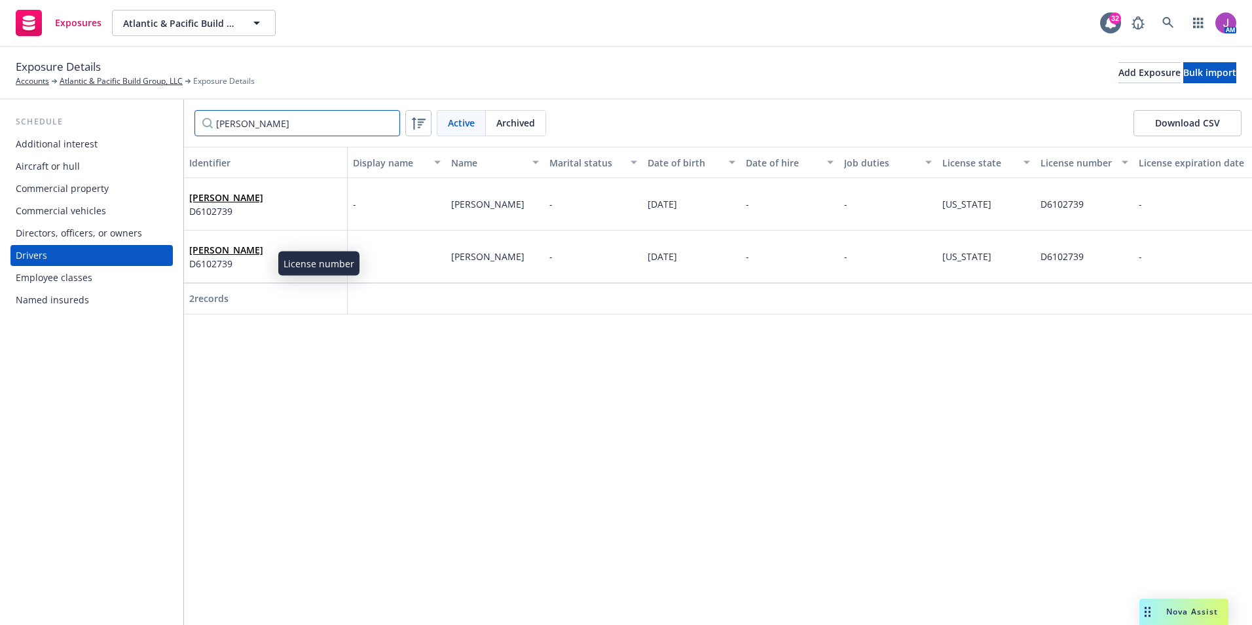
type input "earl"
click at [253, 264] on span "D6102739" at bounding box center [226, 264] width 74 height 14
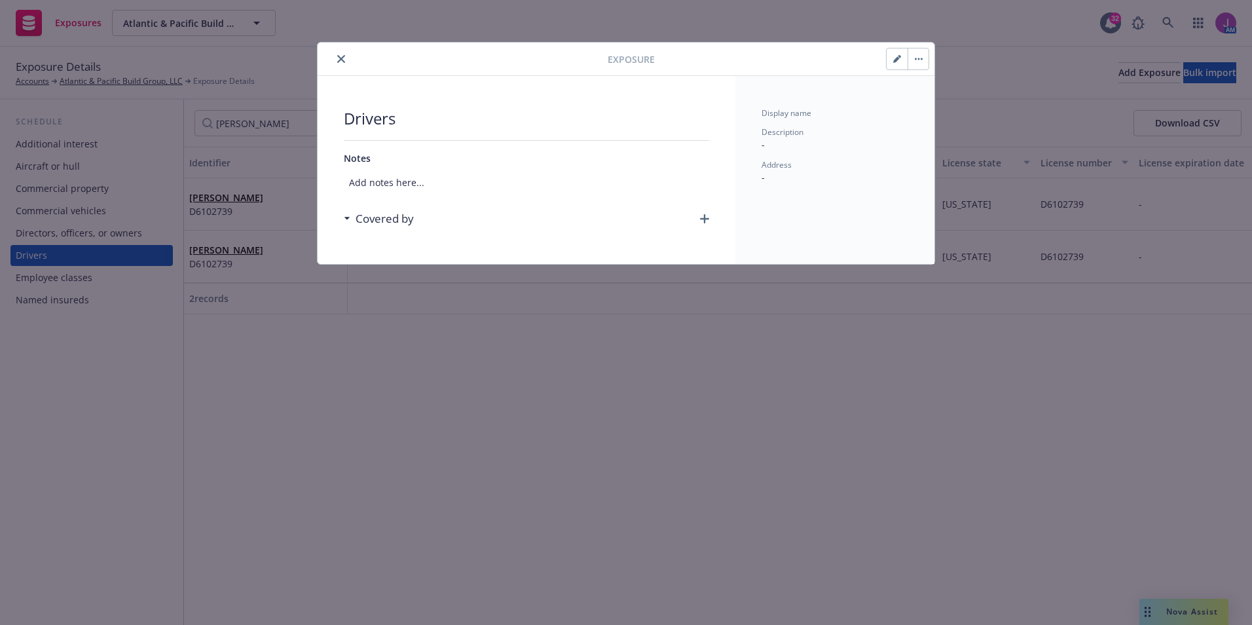
click at [893, 49] on button "button" at bounding box center [896, 58] width 21 height 21
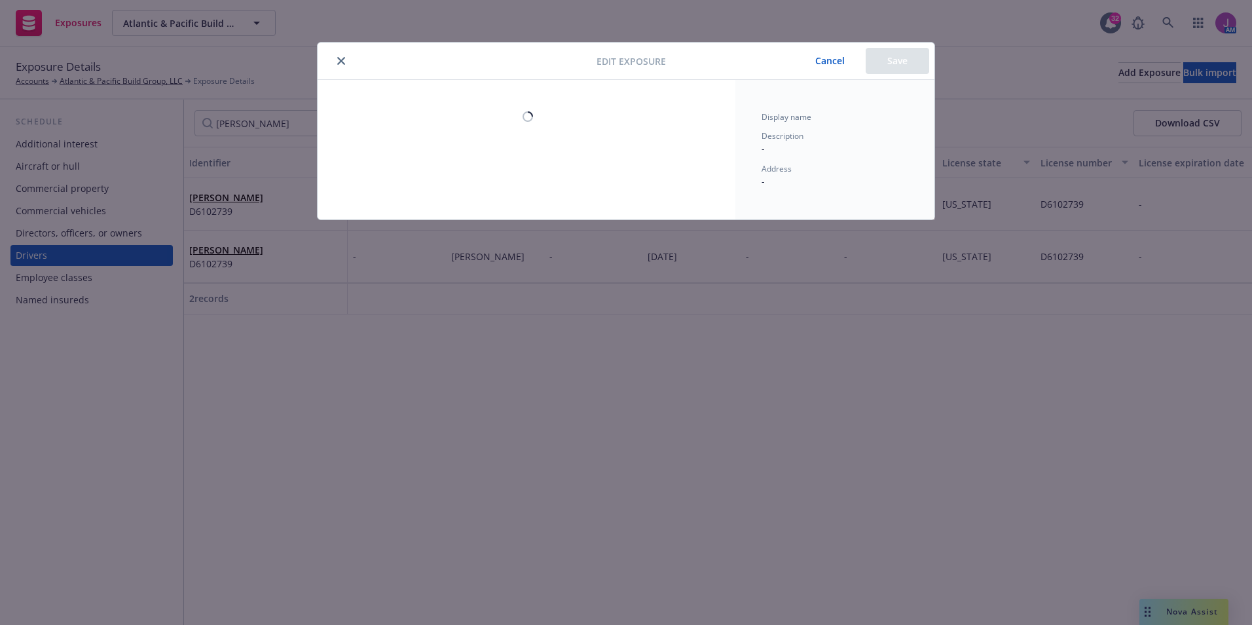
select select "CA"
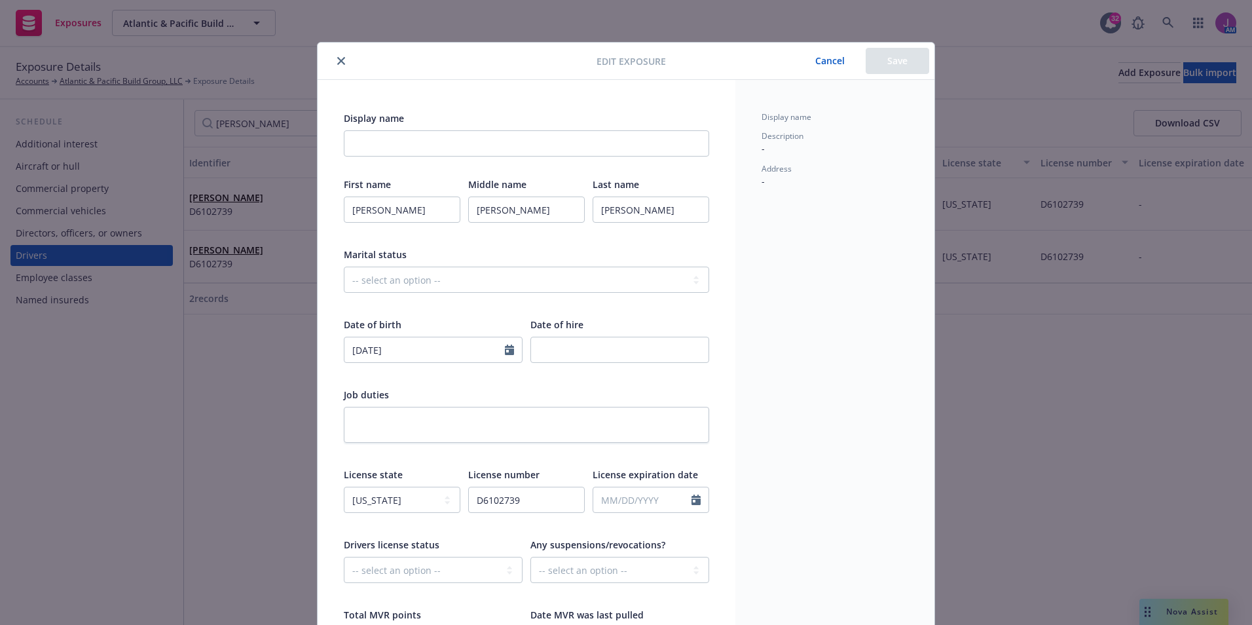
click at [336, 52] on div "Edit exposure Cancel Save" at bounding box center [625, 61] width 617 height 37
click at [337, 65] on button "close" at bounding box center [341, 61] width 16 height 16
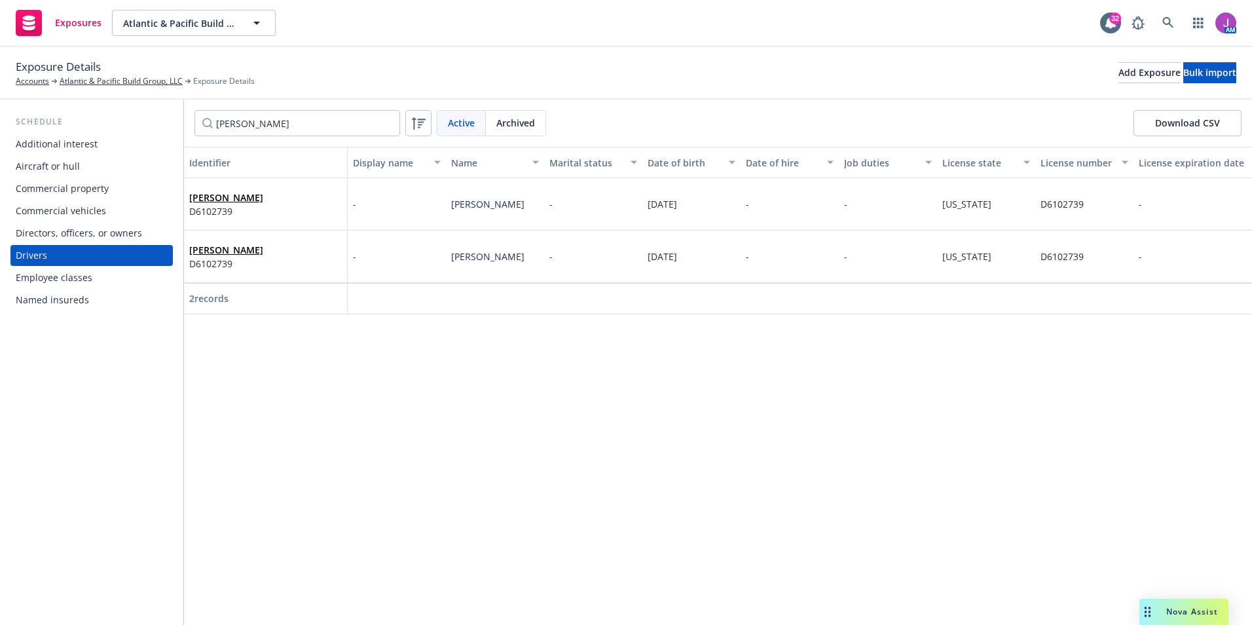
click at [325, 261] on div "EARL ALLEN JONES D6102739" at bounding box center [265, 256] width 153 height 36
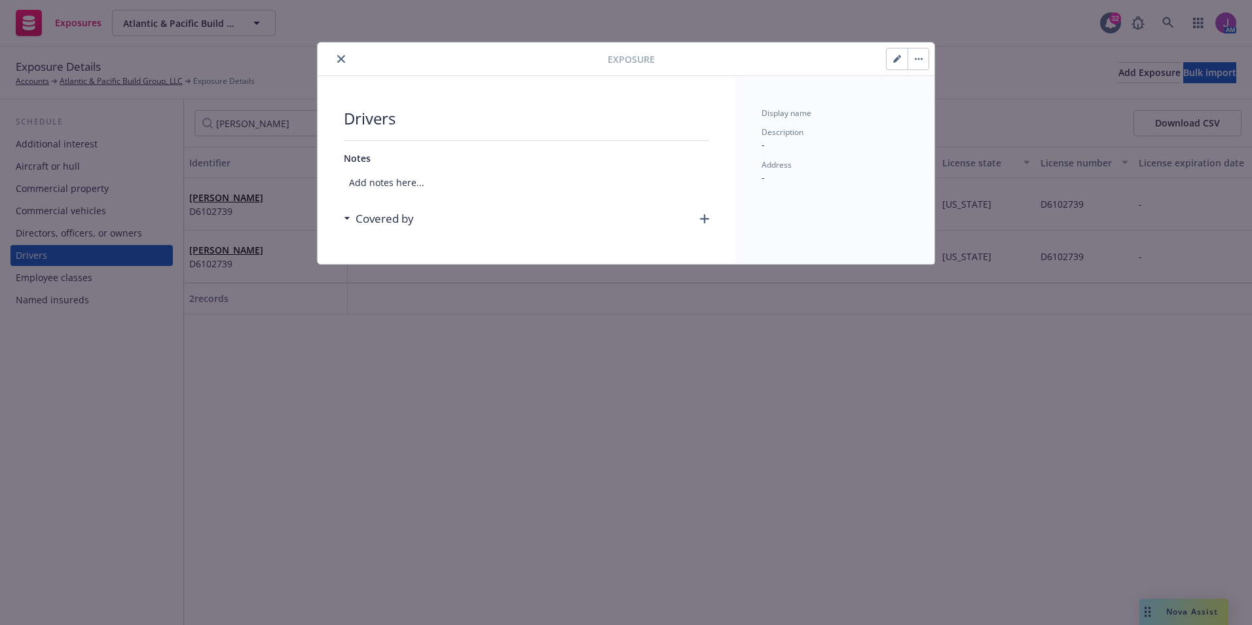
click at [918, 60] on button "button" at bounding box center [917, 58] width 21 height 21
click at [940, 90] on link "Archive" at bounding box center [945, 95] width 75 height 26
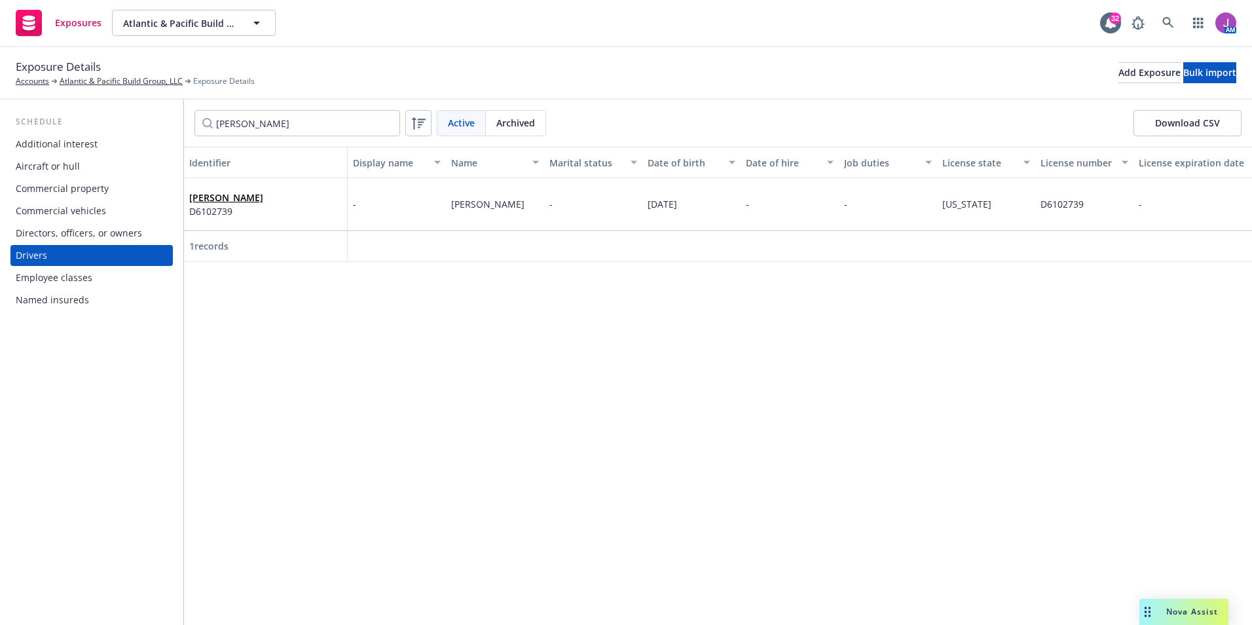
click at [527, 124] on span "Archived" at bounding box center [515, 123] width 39 height 14
click at [352, 124] on input "earl" at bounding box center [297, 123] width 206 height 26
click at [310, 206] on div "EARL ALLEN JONES D6102739" at bounding box center [265, 204] width 153 height 36
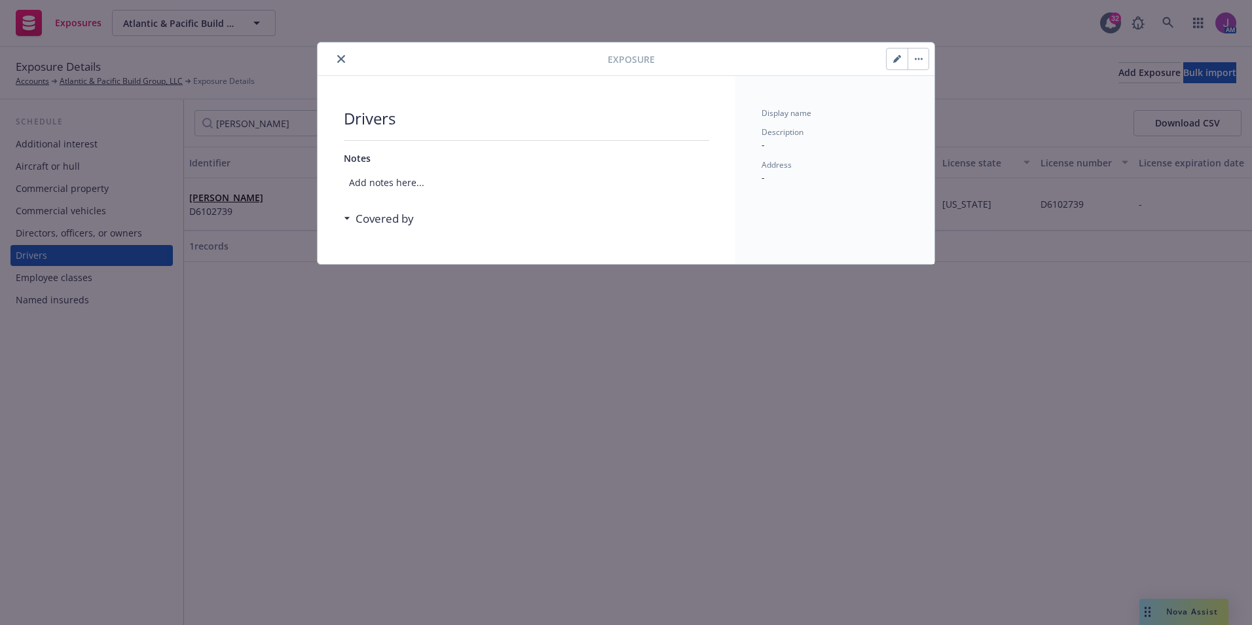
click at [896, 64] on button "button" at bounding box center [896, 58] width 21 height 21
select select "CA"
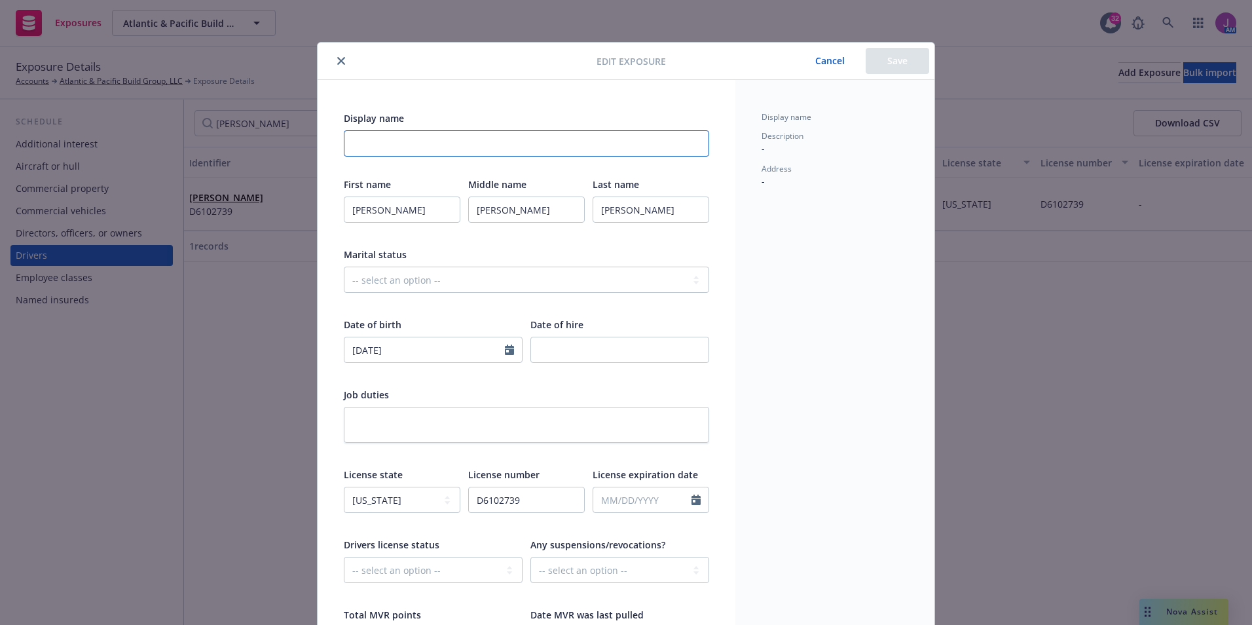
click at [456, 145] on input "Display name" at bounding box center [526, 143] width 365 height 26
type input "DUPLICATE"
click at [888, 74] on div "Edit exposure Cancel Save" at bounding box center [625, 61] width 617 height 37
click at [887, 62] on button "Save" at bounding box center [896, 61] width 63 height 26
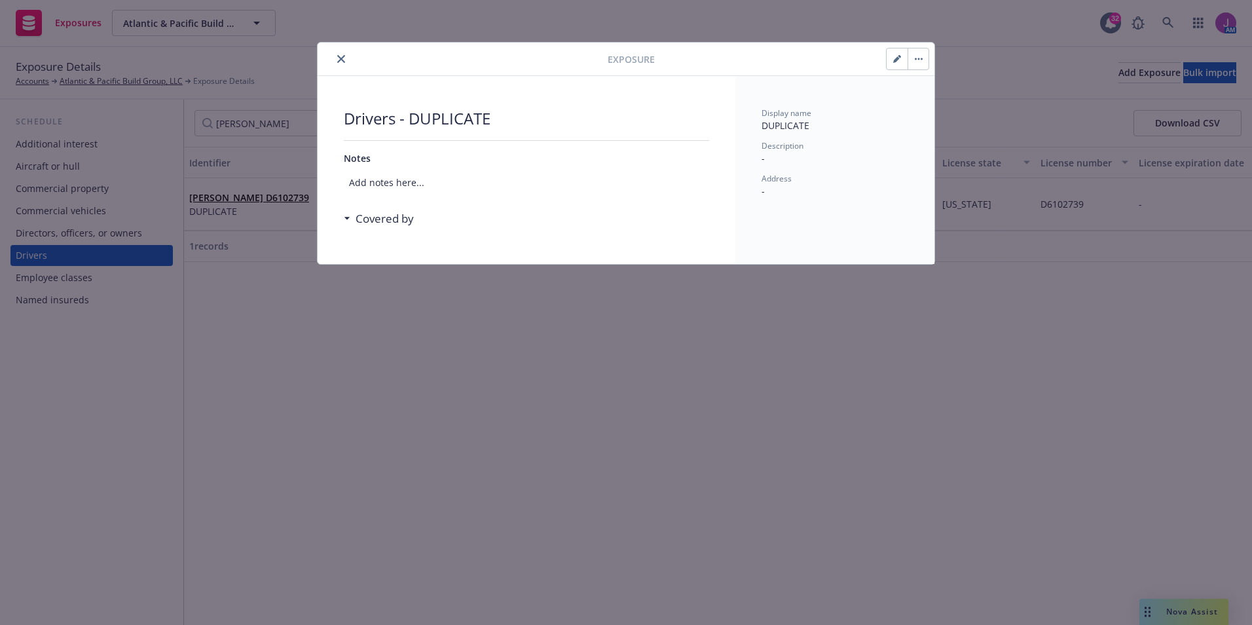
click at [337, 56] on icon "close" at bounding box center [341, 59] width 8 height 8
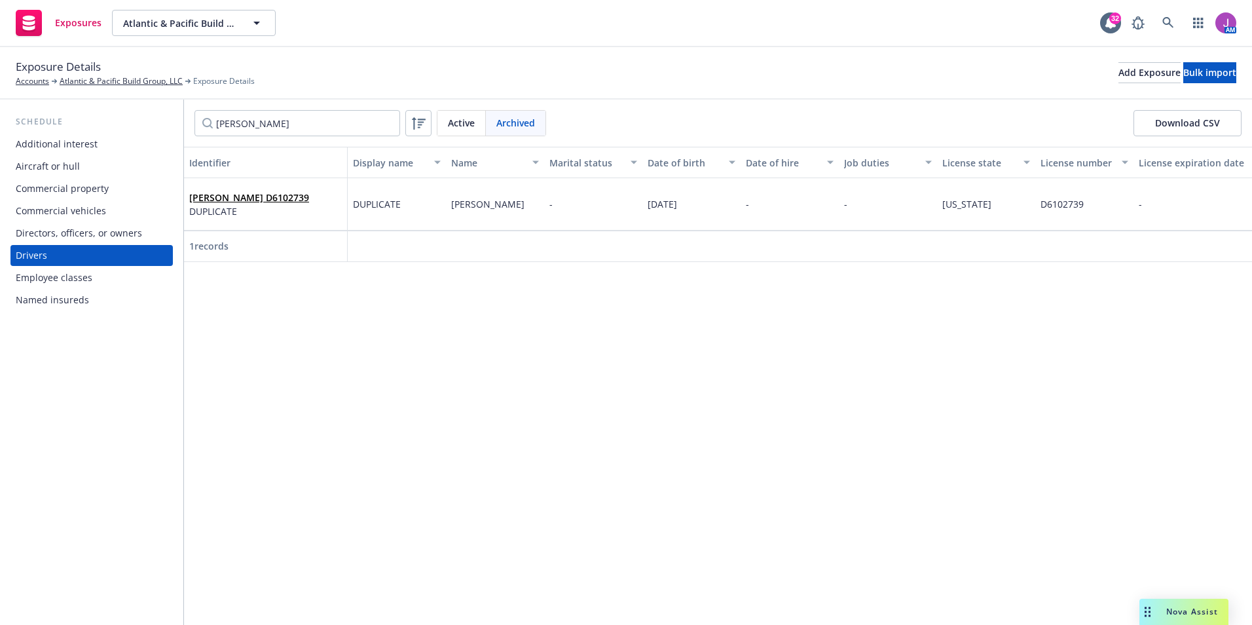
click at [459, 126] on span "Active" at bounding box center [461, 123] width 27 height 14
drag, startPoint x: 259, startPoint y: 124, endPoint x: 77, endPoint y: 84, distance: 186.5
click at [139, 124] on div "Schedule Additional interest Aircraft or hull Commercial property Commercial ve…" at bounding box center [626, 362] width 1252 height 525
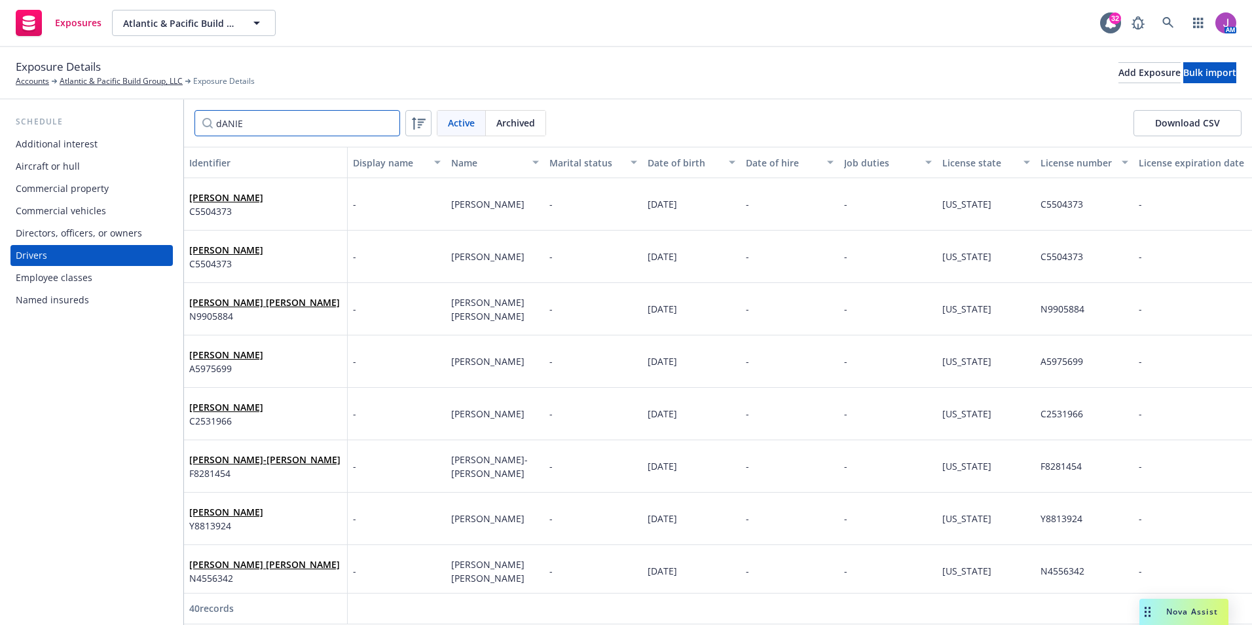
type input "dANIEL"
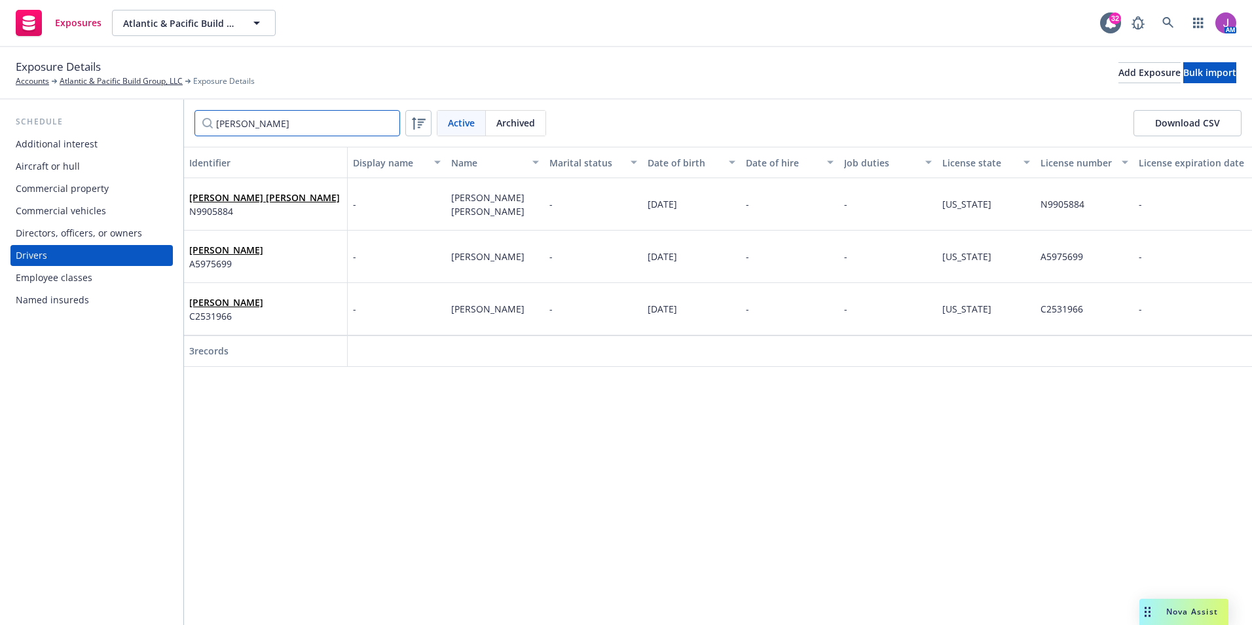
drag, startPoint x: 278, startPoint y: 123, endPoint x: 76, endPoint y: 105, distance: 203.1
click at [76, 105] on div "Schedule Additional interest Aircraft or hull Commercial property Commercial ve…" at bounding box center [626, 362] width 1252 height 525
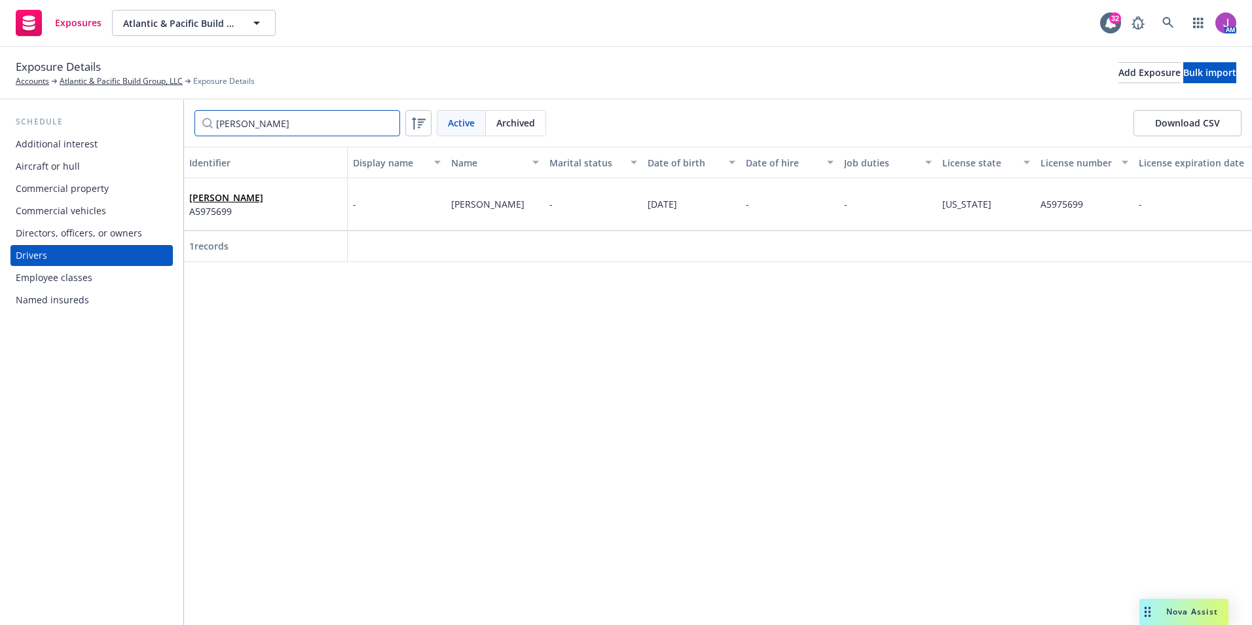
type input "daniel James"
click at [520, 120] on span "Archived" at bounding box center [515, 123] width 39 height 14
click at [474, 116] on div "Active" at bounding box center [461, 123] width 48 height 25
click at [283, 129] on input "daniel James" at bounding box center [297, 123] width 206 height 26
click at [244, 122] on input "daniel James" at bounding box center [297, 123] width 206 height 26
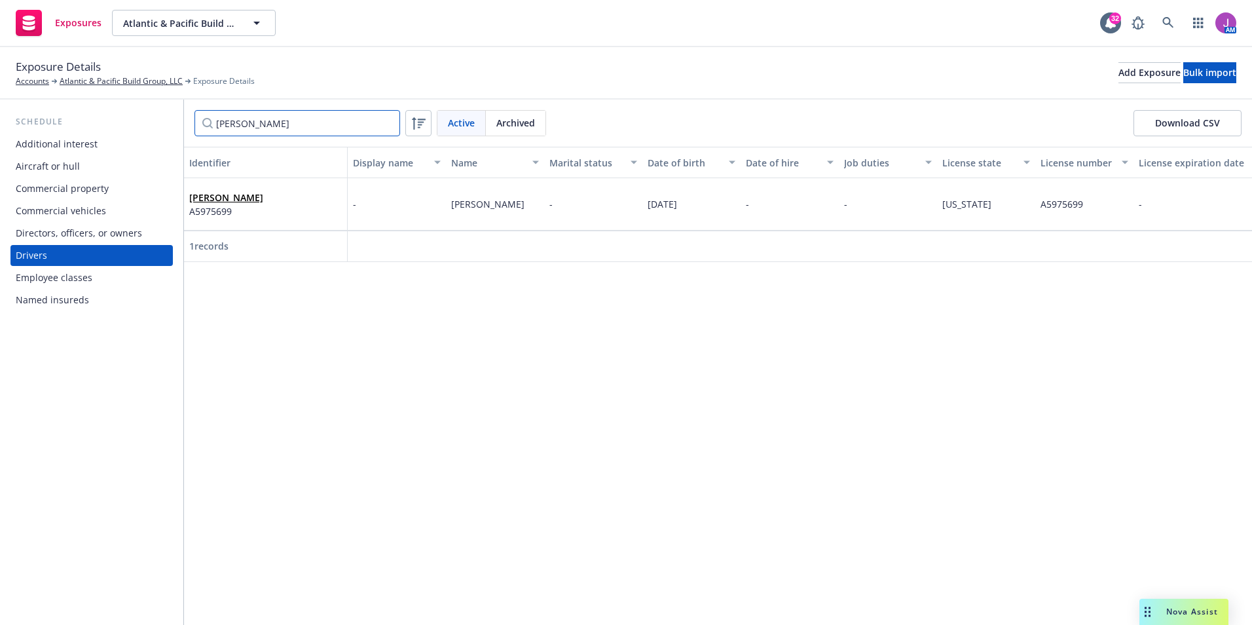
drag, startPoint x: 305, startPoint y: 124, endPoint x: 157, endPoint y: 120, distance: 148.0
click at [157, 120] on div "Schedule Additional interest Aircraft or hull Commercial property Commercial ve…" at bounding box center [626, 362] width 1252 height 525
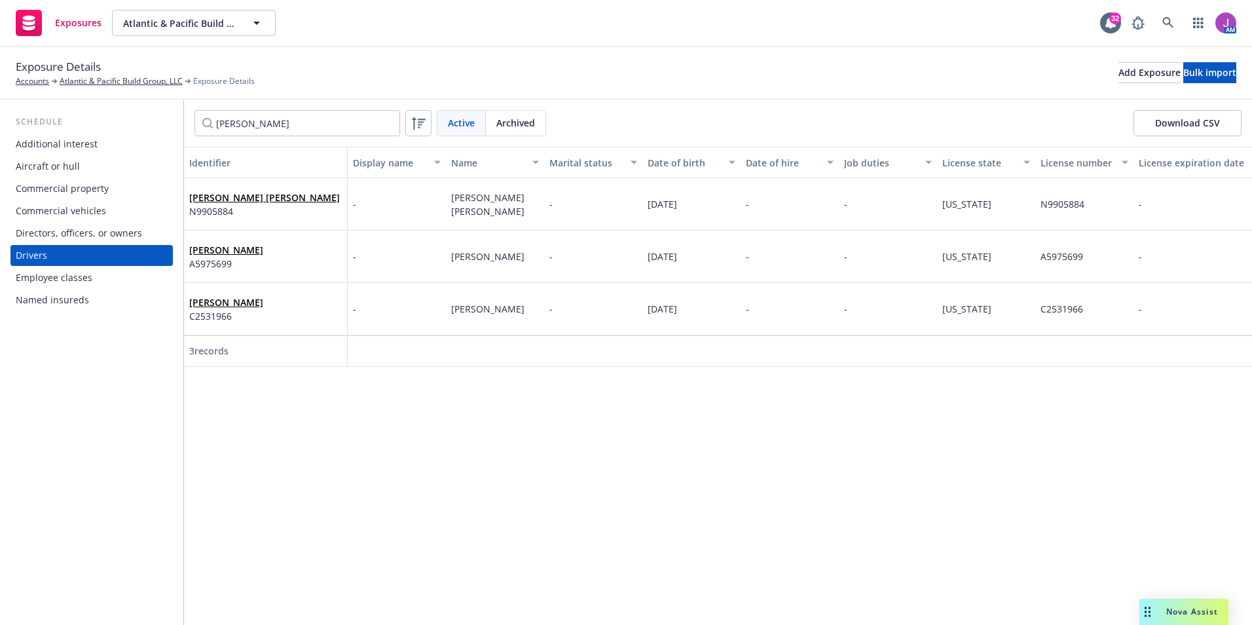
click at [524, 118] on span "Archived" at bounding box center [515, 123] width 39 height 14
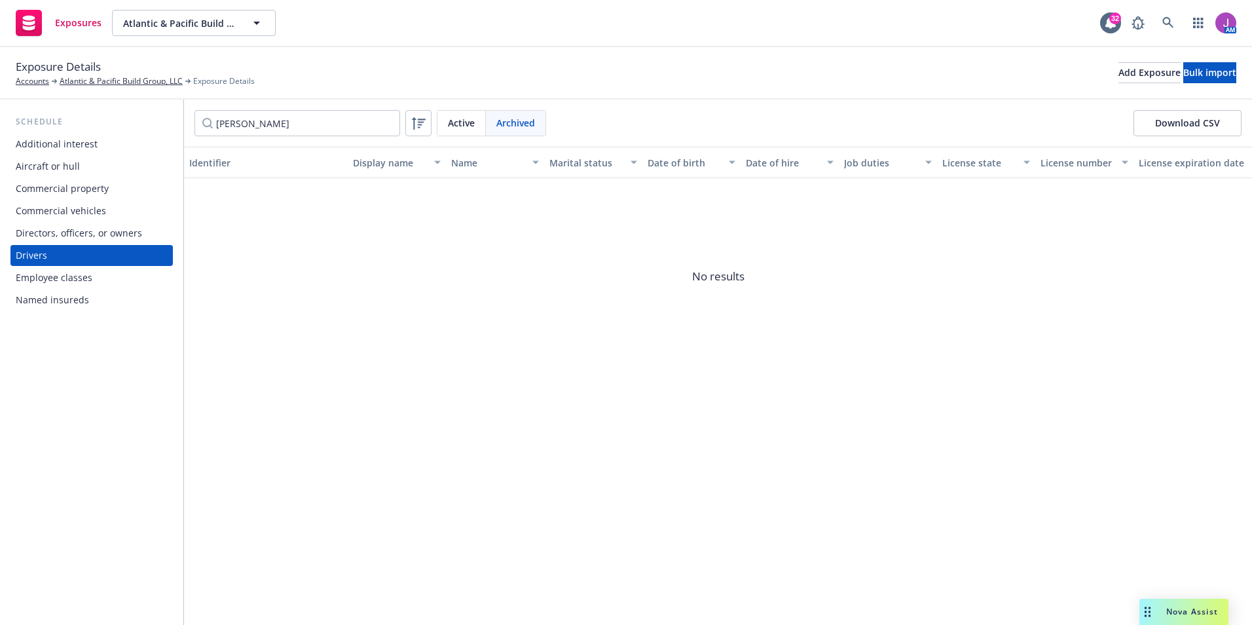
click at [462, 120] on span "Active" at bounding box center [461, 123] width 27 height 14
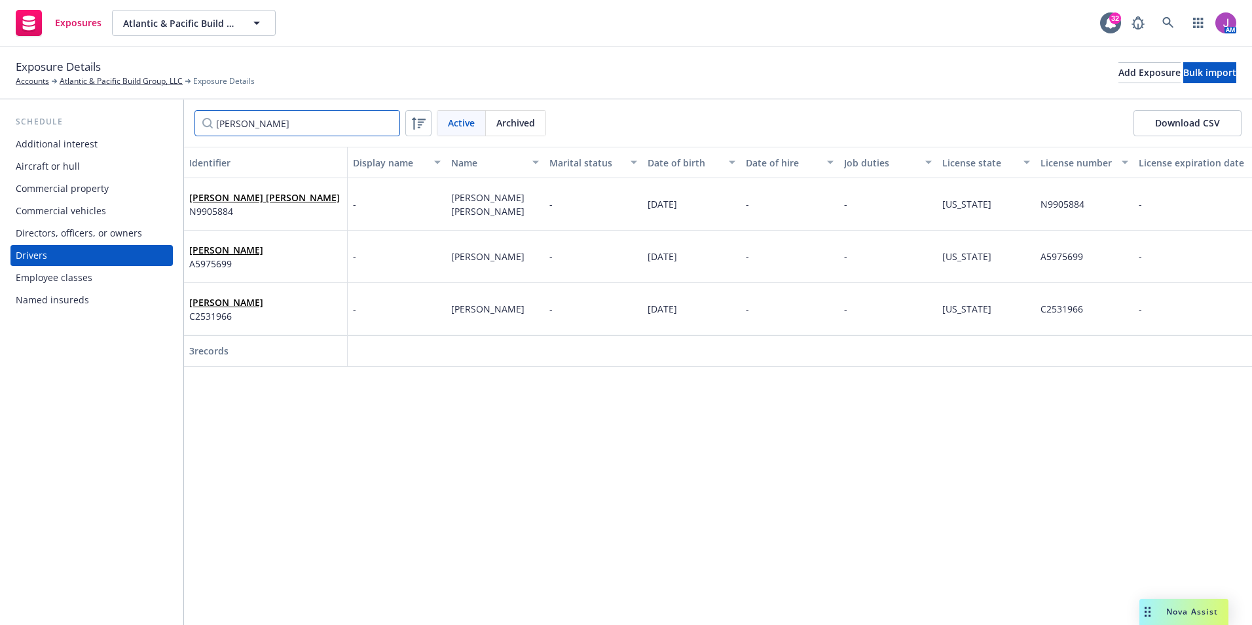
drag, startPoint x: 277, startPoint y: 124, endPoint x: 160, endPoint y: 122, distance: 116.5
click at [160, 122] on div "Schedule Additional interest Aircraft or hull Commercial property Commercial ve…" at bounding box center [626, 362] width 1252 height 525
drag, startPoint x: 276, startPoint y: 120, endPoint x: 170, endPoint y: 111, distance: 106.4
click at [187, 115] on div "eric Active Archived Download CSV" at bounding box center [718, 123] width 1068 height 47
drag, startPoint x: 217, startPoint y: 113, endPoint x: 143, endPoint y: 109, distance: 74.7
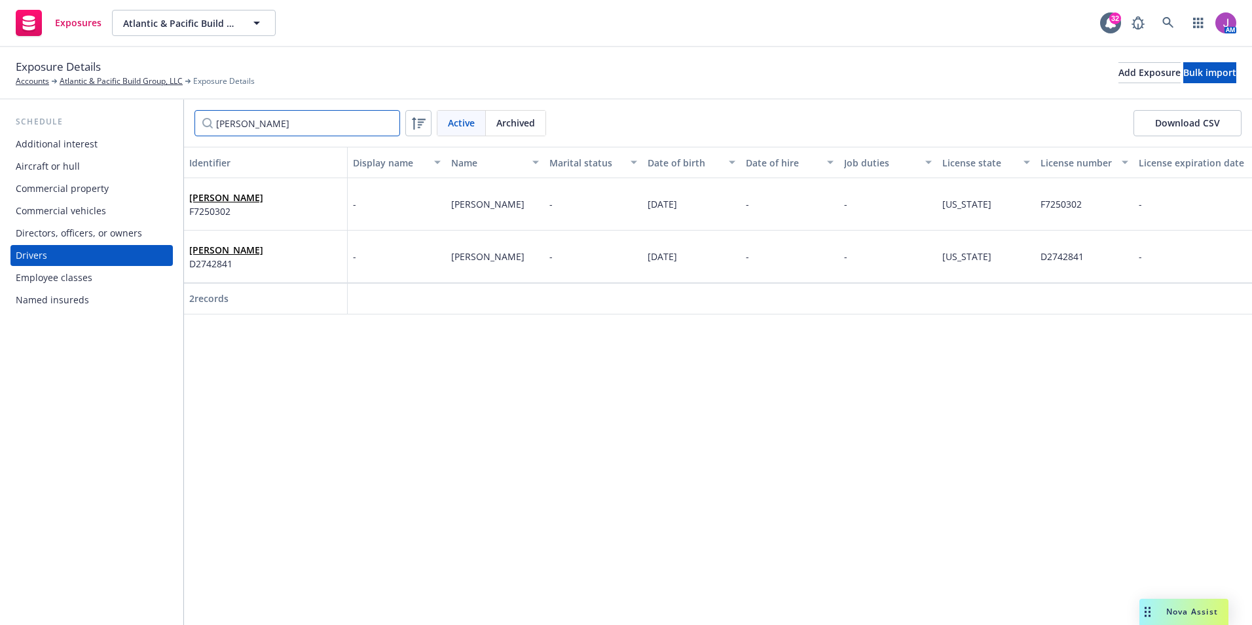
click at [143, 109] on div "Schedule Additional interest Aircraft or hull Commercial property Commercial ve…" at bounding box center [626, 362] width 1252 height 525
type input "richard"
drag, startPoint x: 234, startPoint y: 117, endPoint x: 160, endPoint y: 113, distance: 74.1
click at [160, 113] on div "Schedule Additional interest Aircraft or hull Commercial property Commercial ve…" at bounding box center [626, 362] width 1252 height 525
paste input "A1699258"
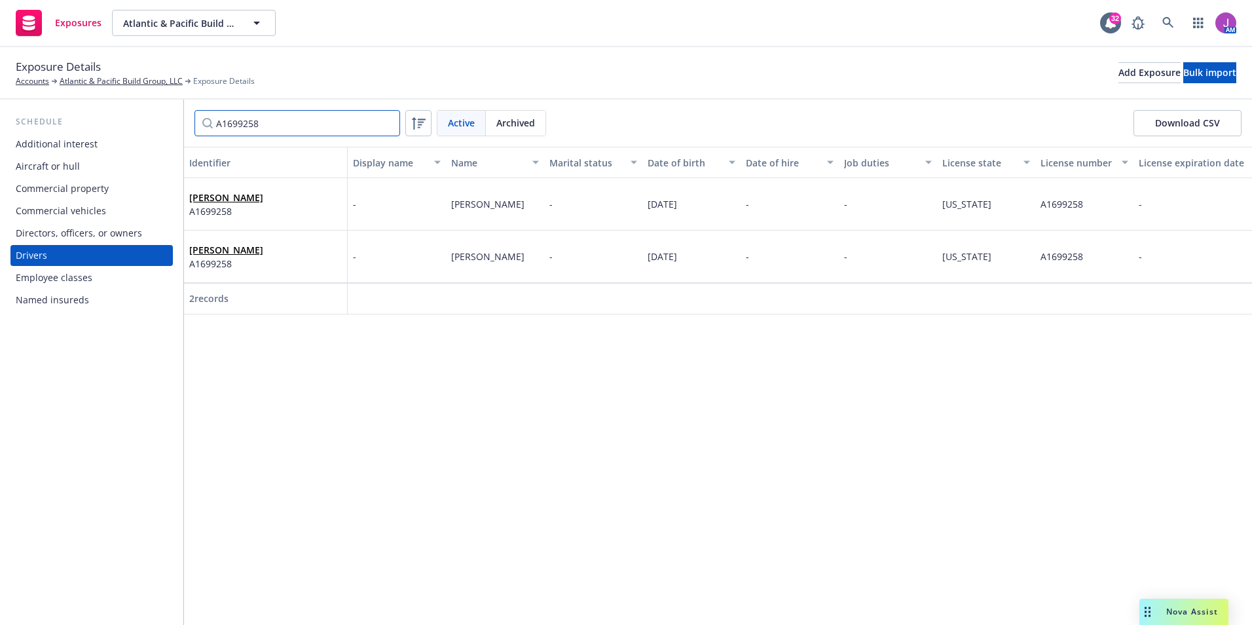
type input "A1699258"
click at [263, 214] on span "A1699258" at bounding box center [226, 211] width 74 height 14
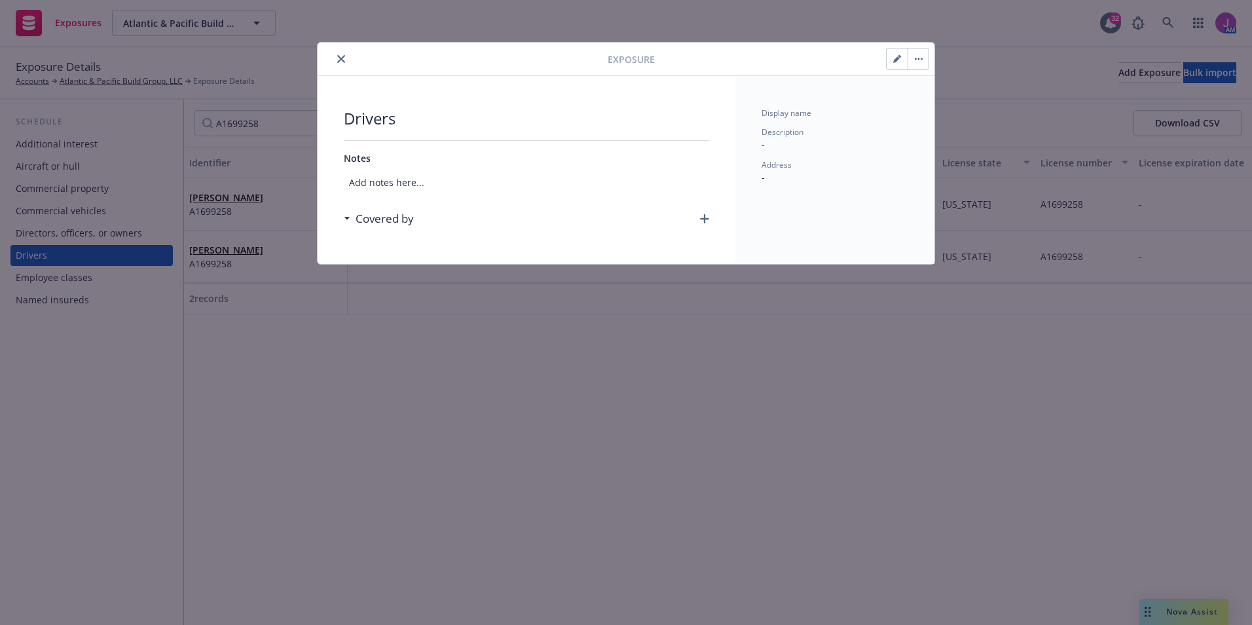
click at [891, 63] on button "button" at bounding box center [896, 58] width 21 height 21
select select "CA"
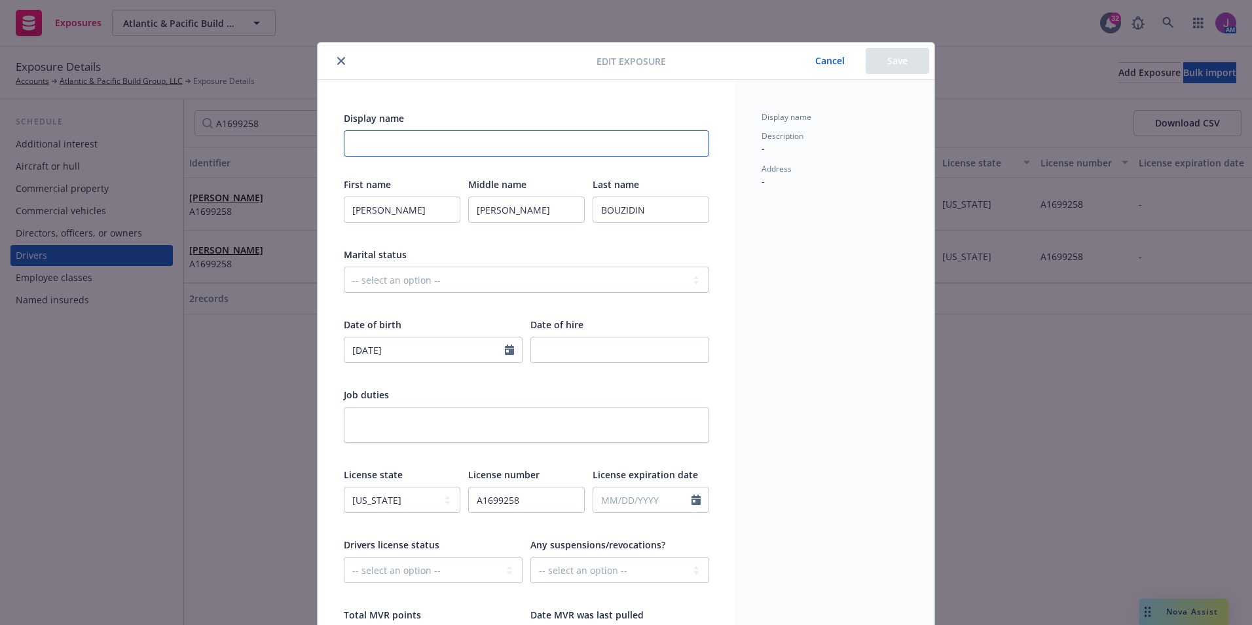
click at [515, 139] on input "Display name" at bounding box center [526, 143] width 365 height 26
type input "DUPLICATE"
click at [885, 67] on button "Save" at bounding box center [896, 61] width 63 height 26
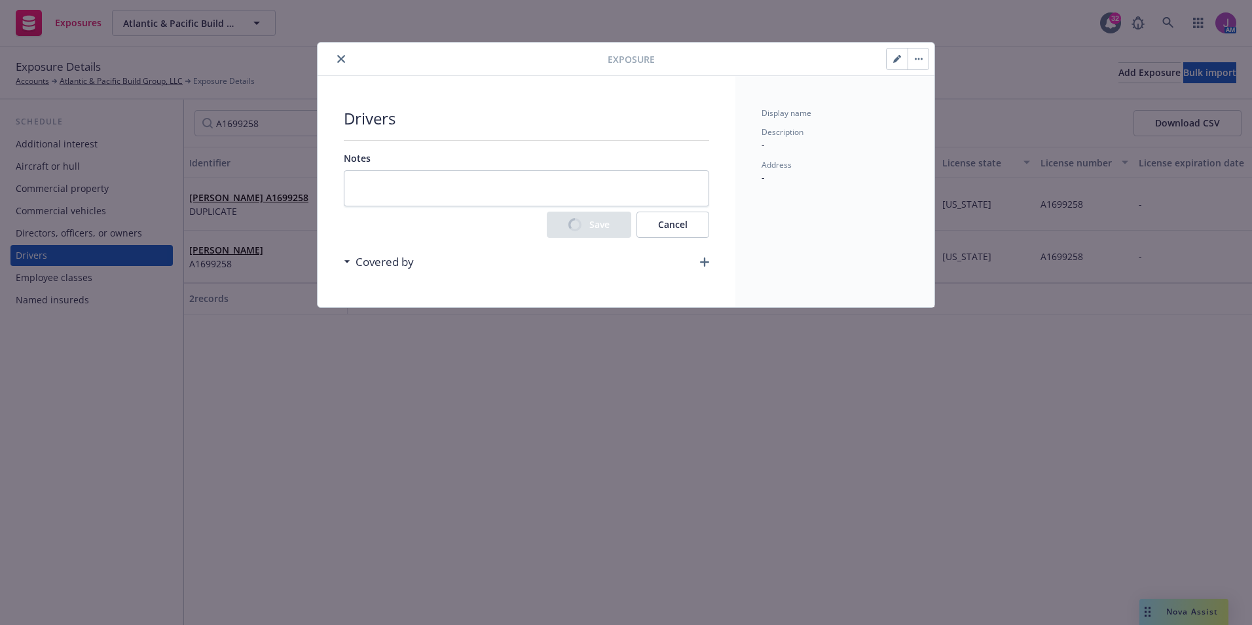
click at [914, 66] on button "button" at bounding box center [917, 58] width 21 height 21
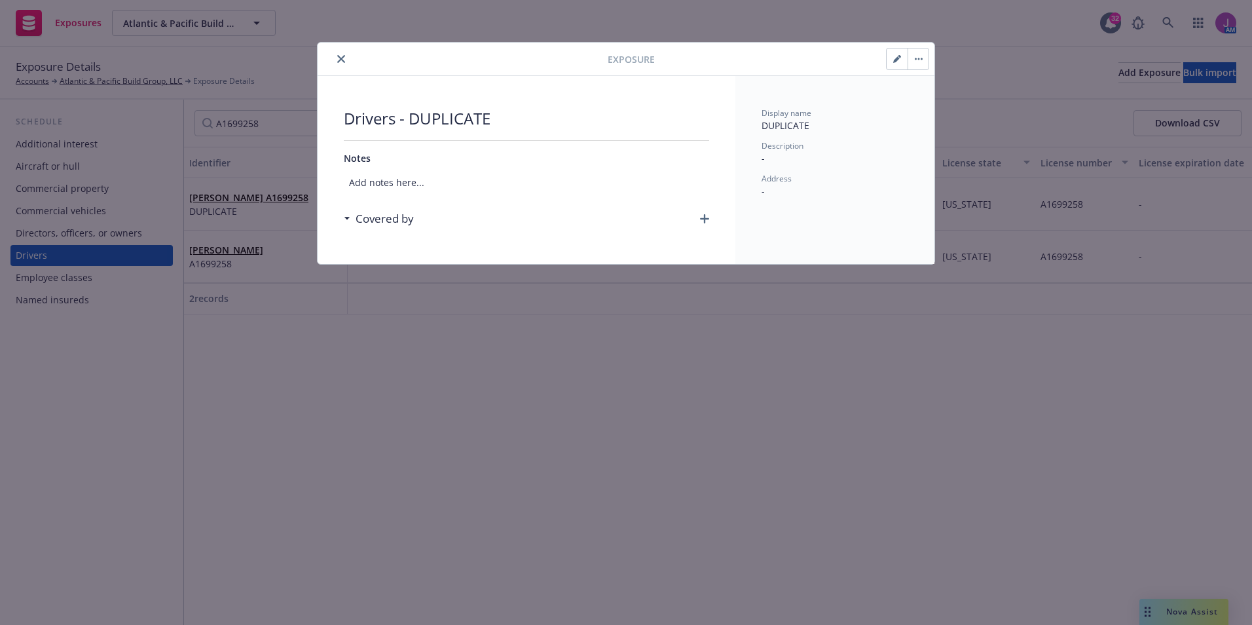
click at [927, 96] on link "Archive" at bounding box center [945, 95] width 75 height 26
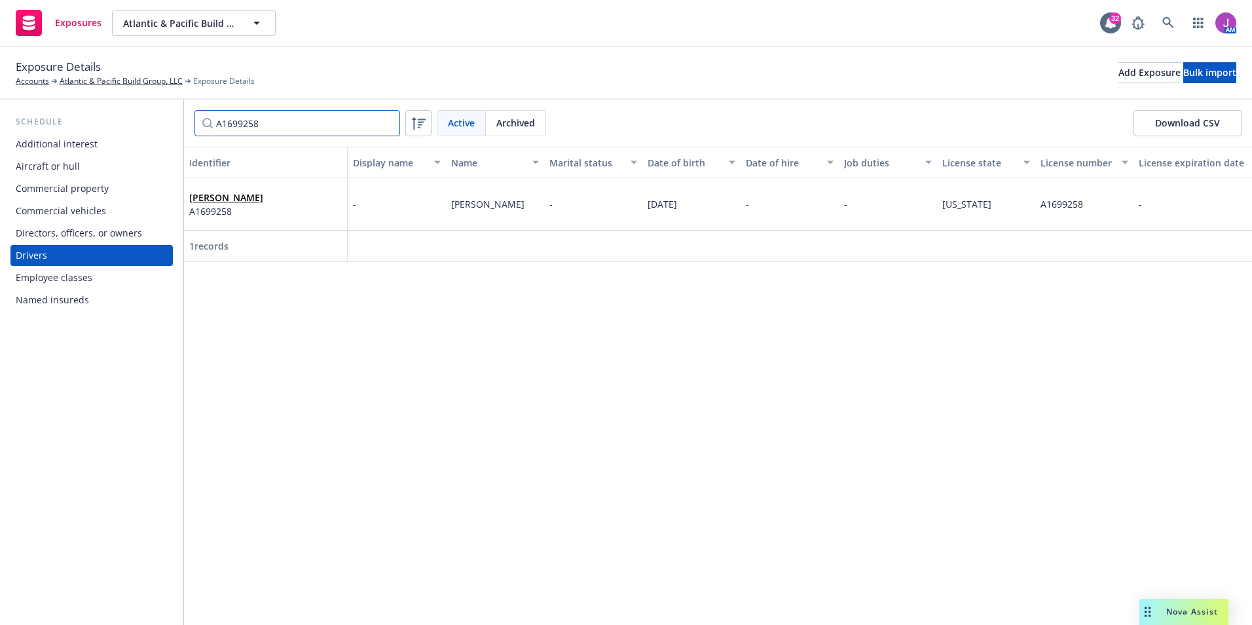
drag, startPoint x: 191, startPoint y: 120, endPoint x: 137, endPoint y: 117, distance: 54.4
click at [148, 118] on div "Schedule Additional interest Aircraft or hull Commercial property Commercial ve…" at bounding box center [626, 362] width 1252 height 525
paste input "C5504373"
type input "C5504373"
click at [263, 217] on span "C5504373" at bounding box center [226, 211] width 74 height 14
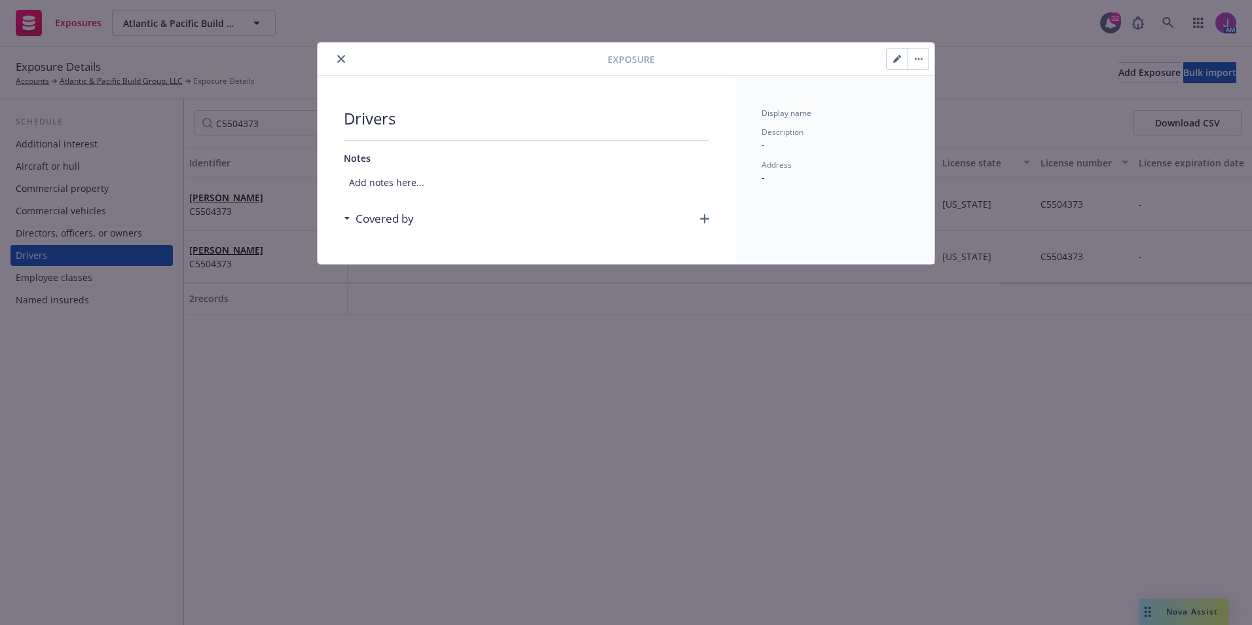
click at [894, 66] on button "button" at bounding box center [896, 58] width 21 height 21
select select "CA"
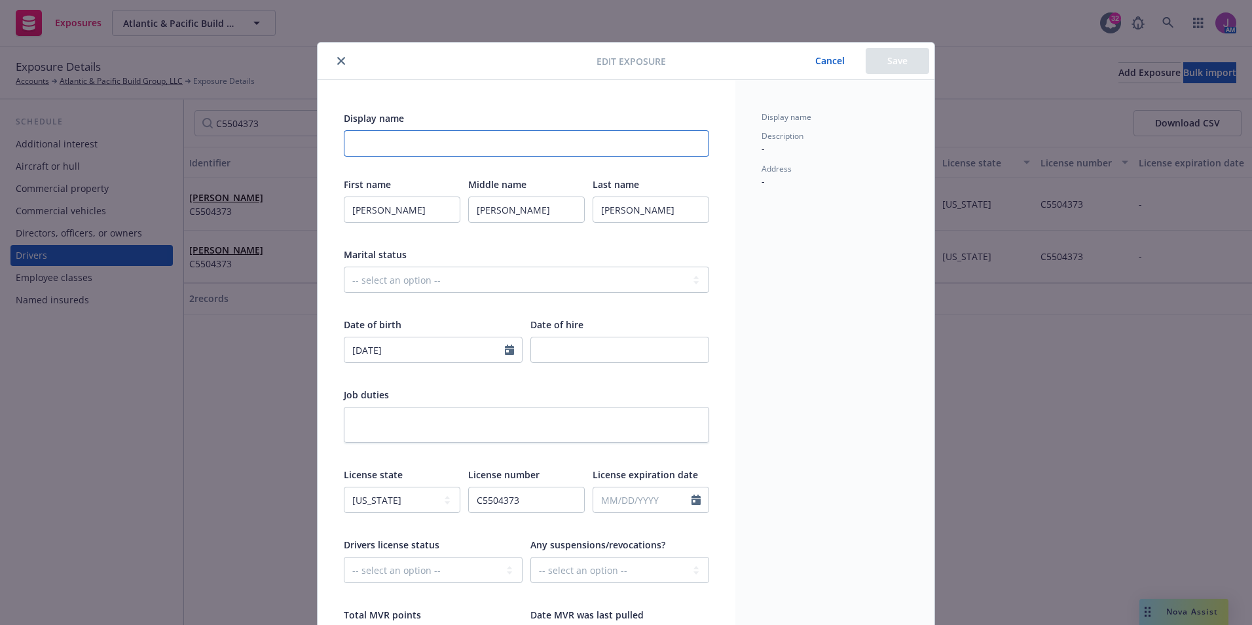
click at [431, 139] on input "Display name" at bounding box center [526, 143] width 365 height 26
type input "DUPLICATE"
click at [889, 72] on button "Save" at bounding box center [896, 61] width 63 height 26
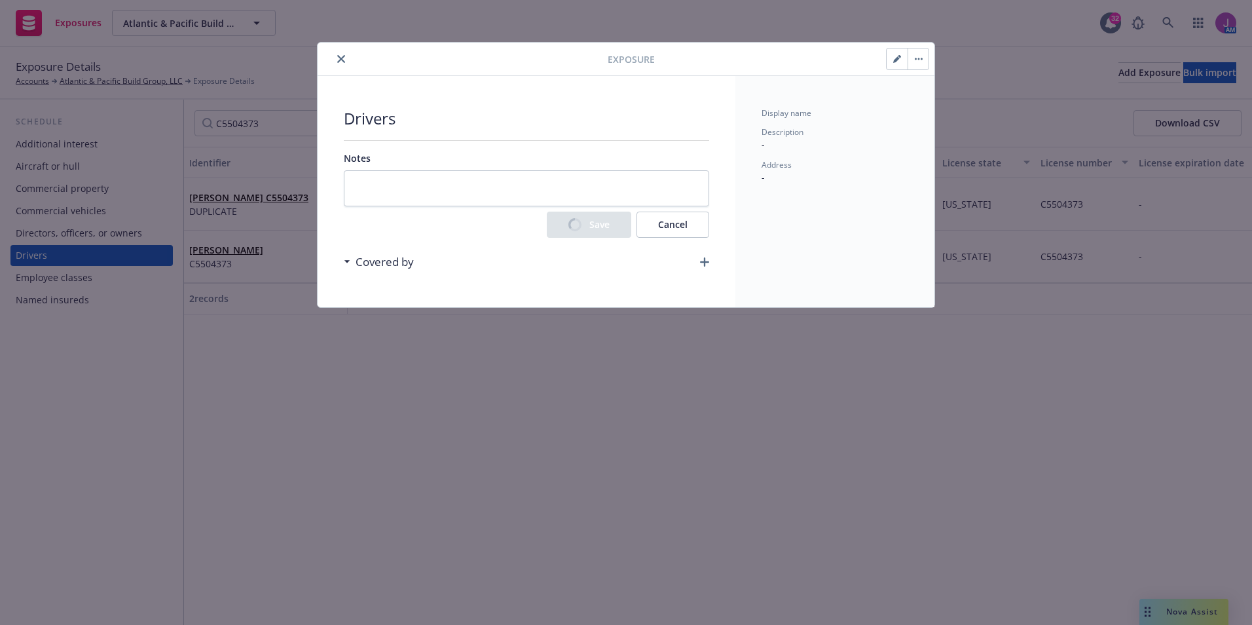
click at [918, 55] on button "button" at bounding box center [917, 58] width 21 height 21
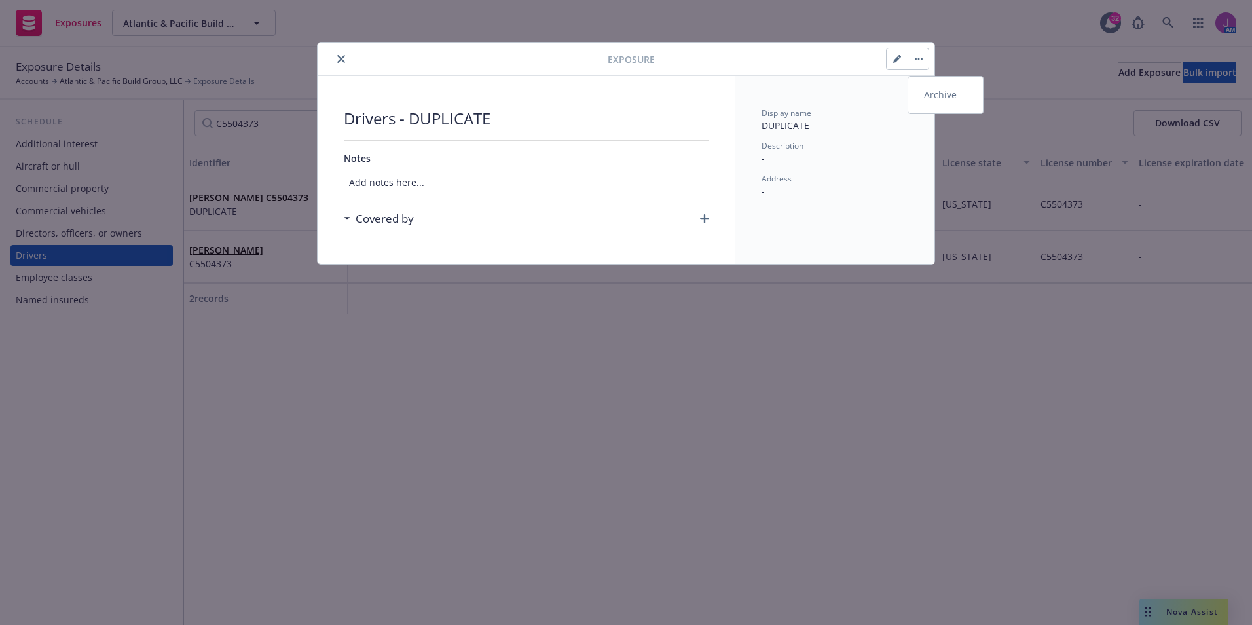
click at [939, 96] on link "Archive" at bounding box center [945, 95] width 75 height 26
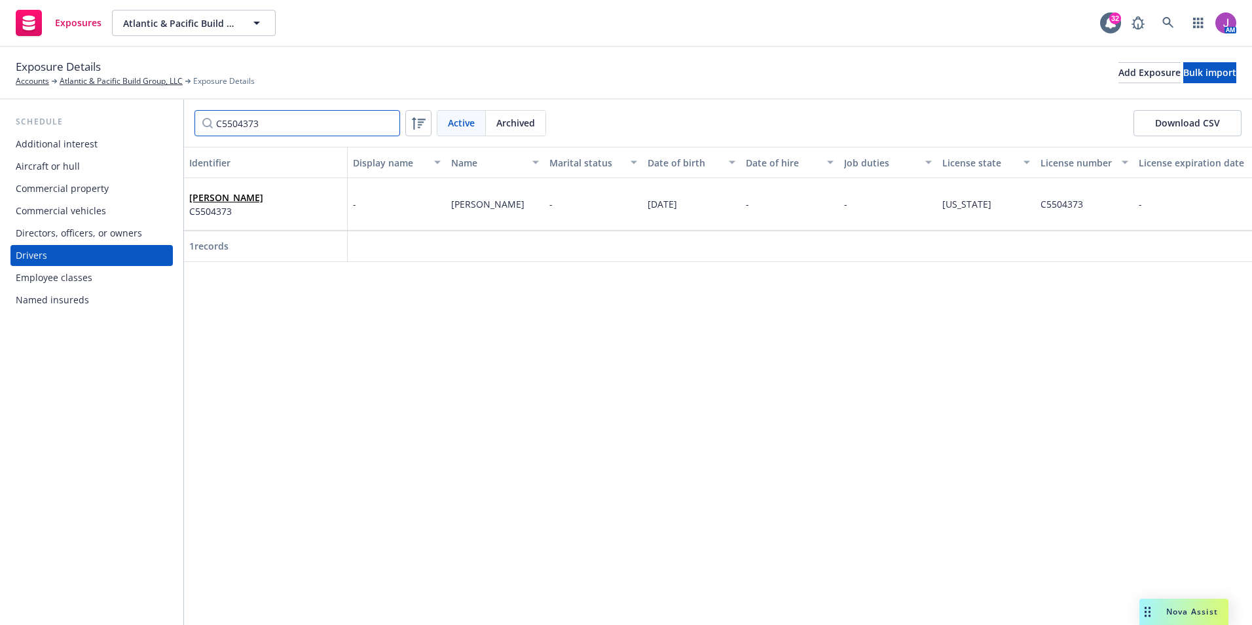
drag, startPoint x: 263, startPoint y: 122, endPoint x: 147, endPoint y: 94, distance: 119.9
click at [147, 94] on div "Exposure Details Accounts Atlantic & Pacific Build Group, LLC Exposure Details …" at bounding box center [626, 335] width 1252 height 577
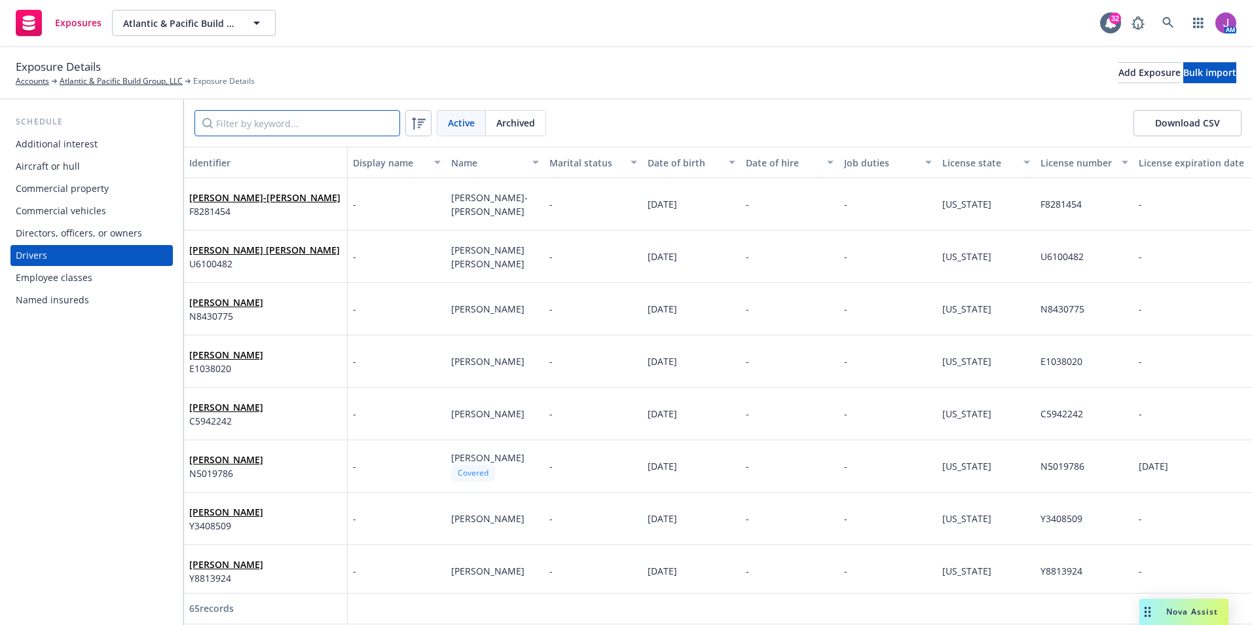
click at [293, 113] on input "Filter by keyword..." at bounding box center [297, 123] width 206 height 26
paste input "D6102739"
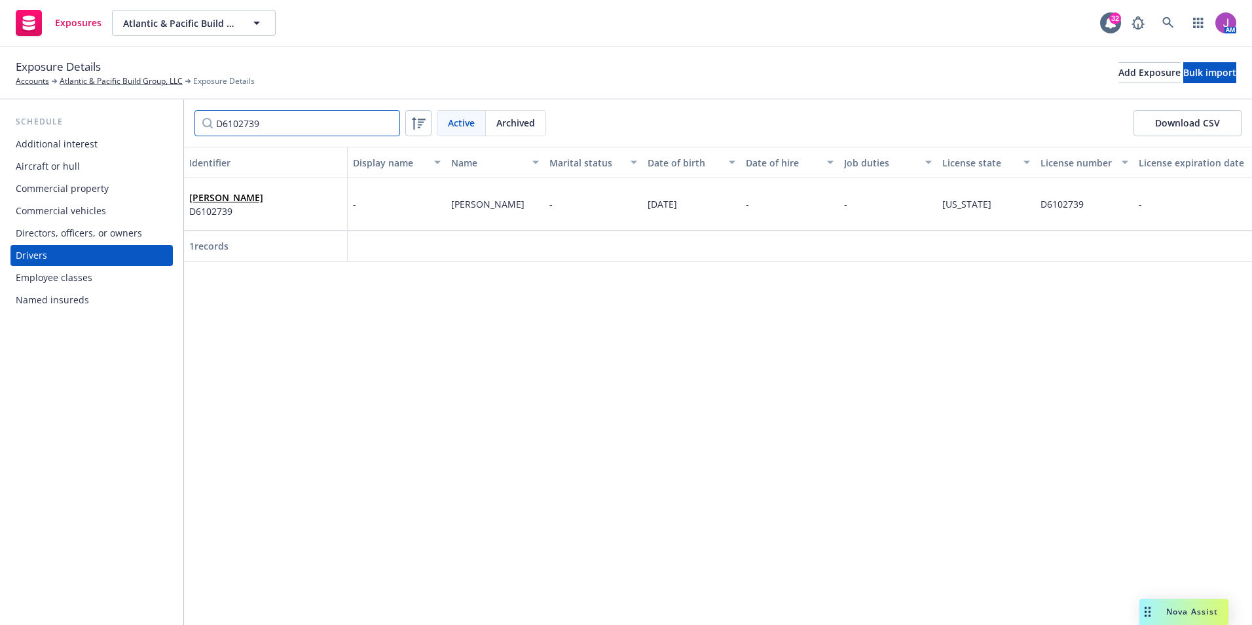
drag, startPoint x: 314, startPoint y: 127, endPoint x: 155, endPoint y: 100, distance: 161.3
click at [158, 101] on div "Schedule Additional interest Aircraft or hull Commercial property Commercial ve…" at bounding box center [626, 362] width 1252 height 525
type input "D6102739"
click at [524, 119] on span "Archived" at bounding box center [515, 123] width 39 height 14
click at [478, 118] on div "Active" at bounding box center [461, 123] width 48 height 25
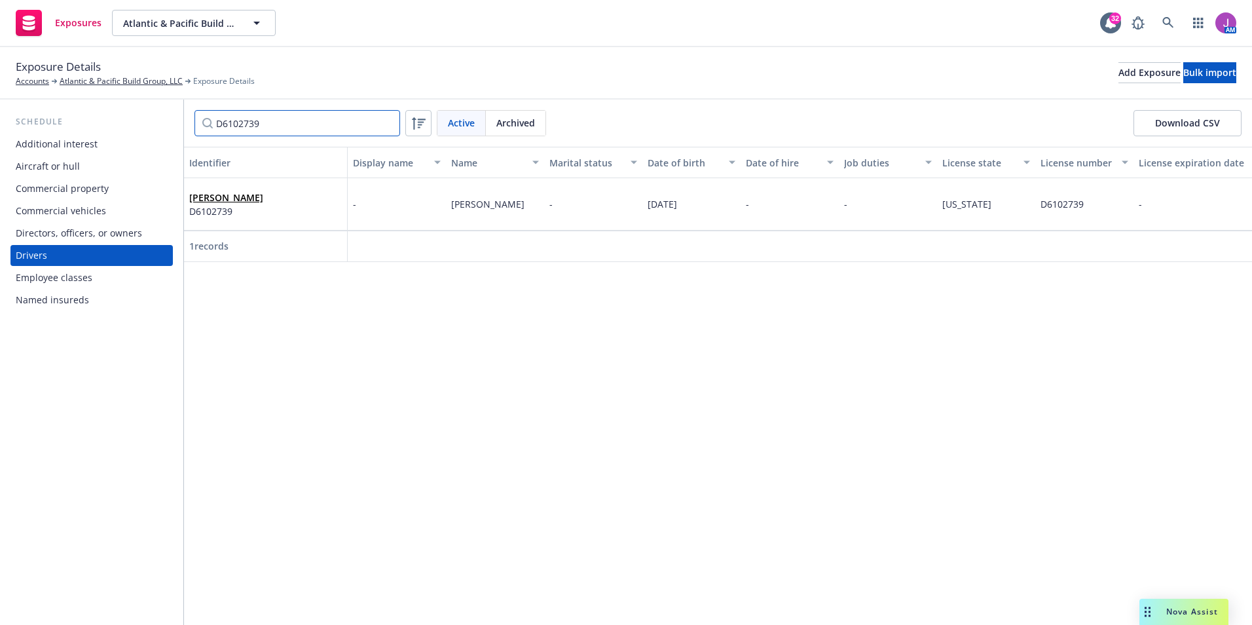
drag, startPoint x: 105, startPoint y: 89, endPoint x: 95, endPoint y: 89, distance: 9.8
click at [95, 89] on div "Exposure Details Accounts Atlantic & Pacific Build Group, LLC Exposure Details …" at bounding box center [626, 335] width 1252 height 577
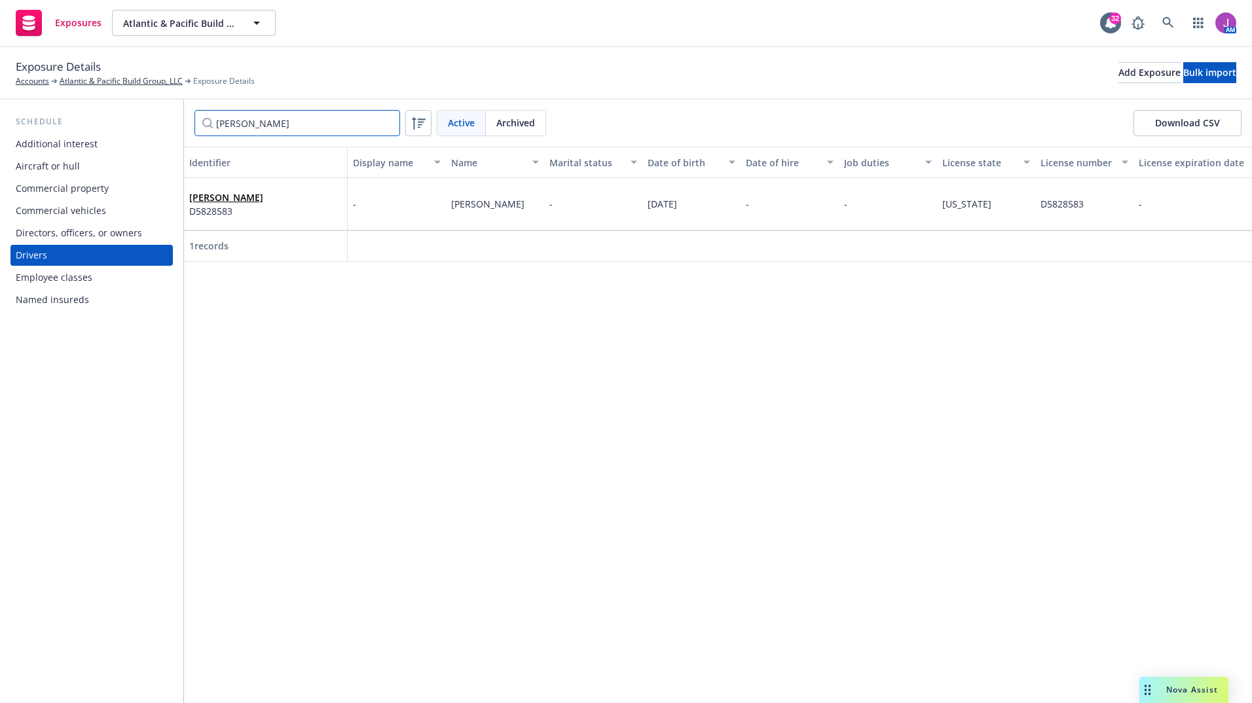
type input "LINDSEY"
click at [279, 214] on div "LINDSEY WARREN D5828583" at bounding box center [265, 204] width 153 height 36
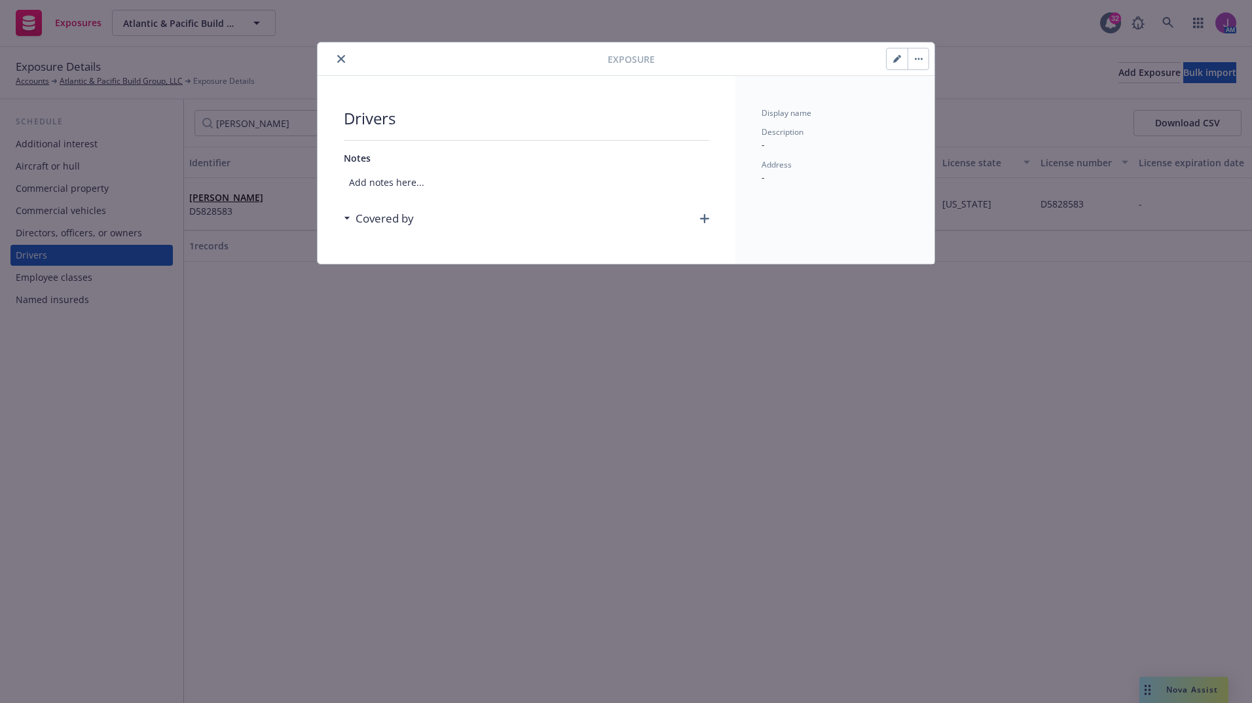
click at [897, 59] on icon "button" at bounding box center [896, 59] width 7 height 7
select select "CA"
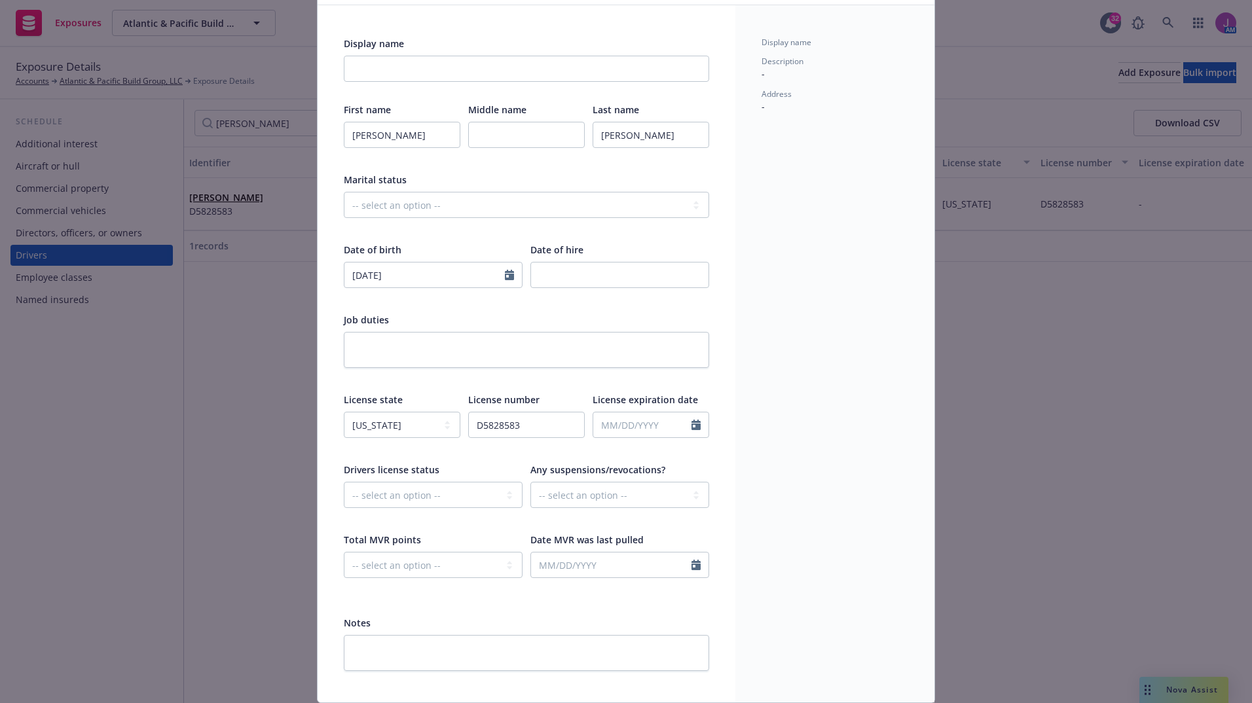
scroll to position [117, 0]
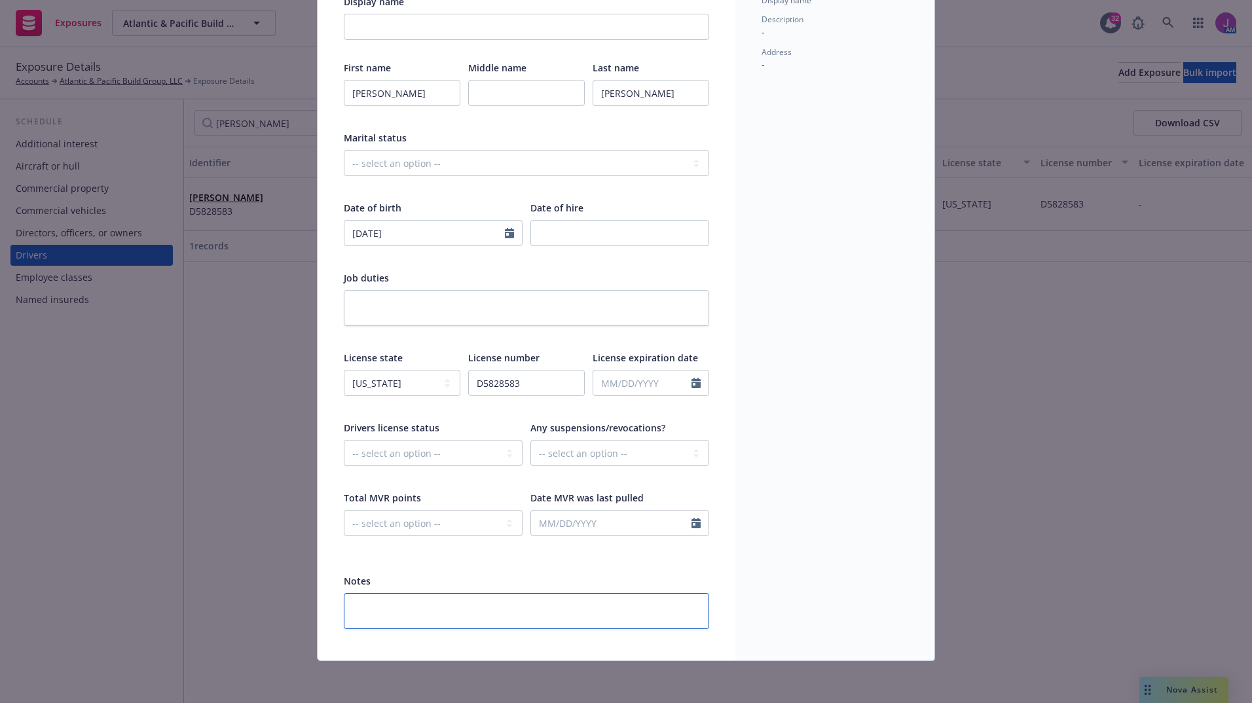
click at [482, 609] on textarea at bounding box center [526, 611] width 365 height 36
type textarea "x"
type textarea "r"
type textarea "x"
type textarea "re"
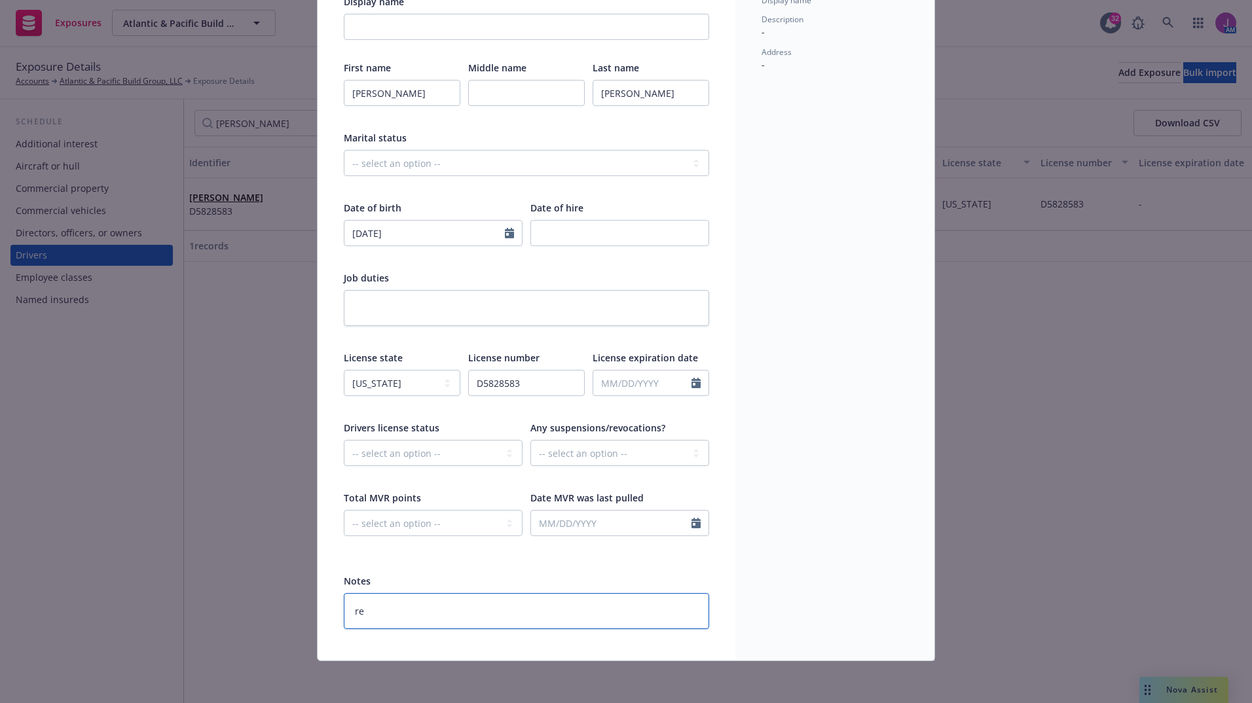
type textarea "x"
type textarea "rem"
type textarea "x"
type textarea "remo"
type textarea "x"
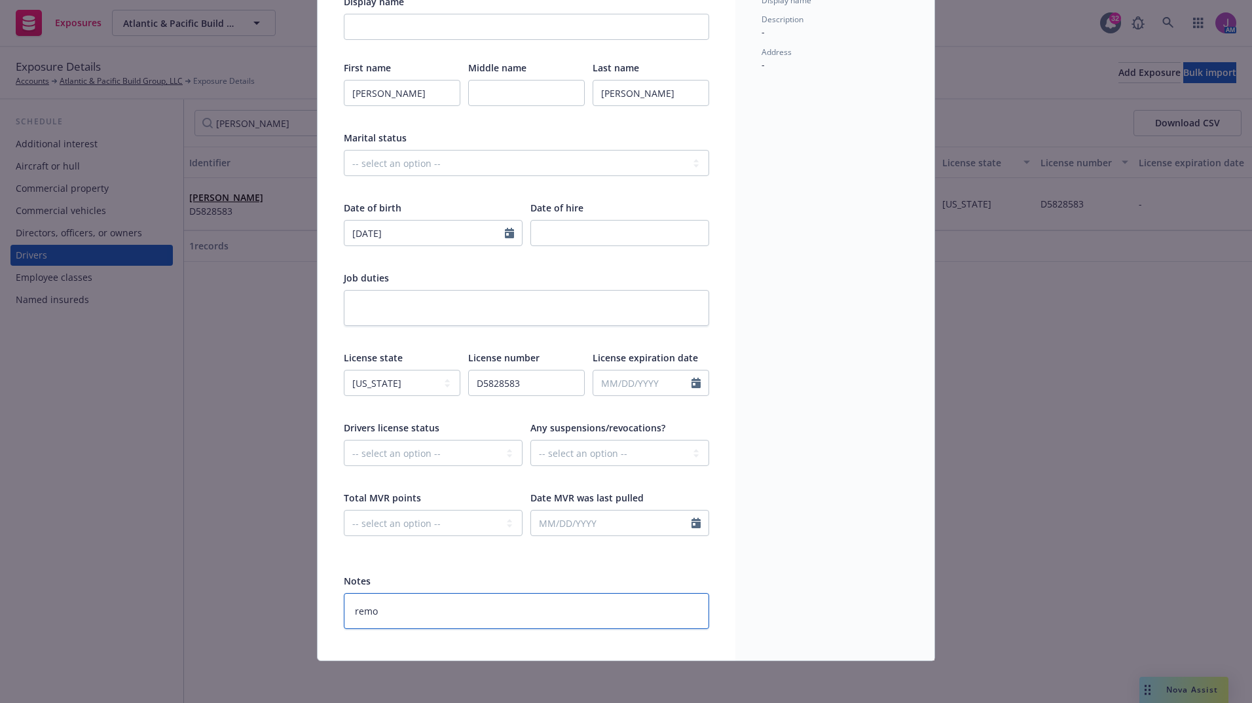
type textarea "remov"
type textarea "x"
type textarea "remove"
type textarea "x"
type textarea "removed"
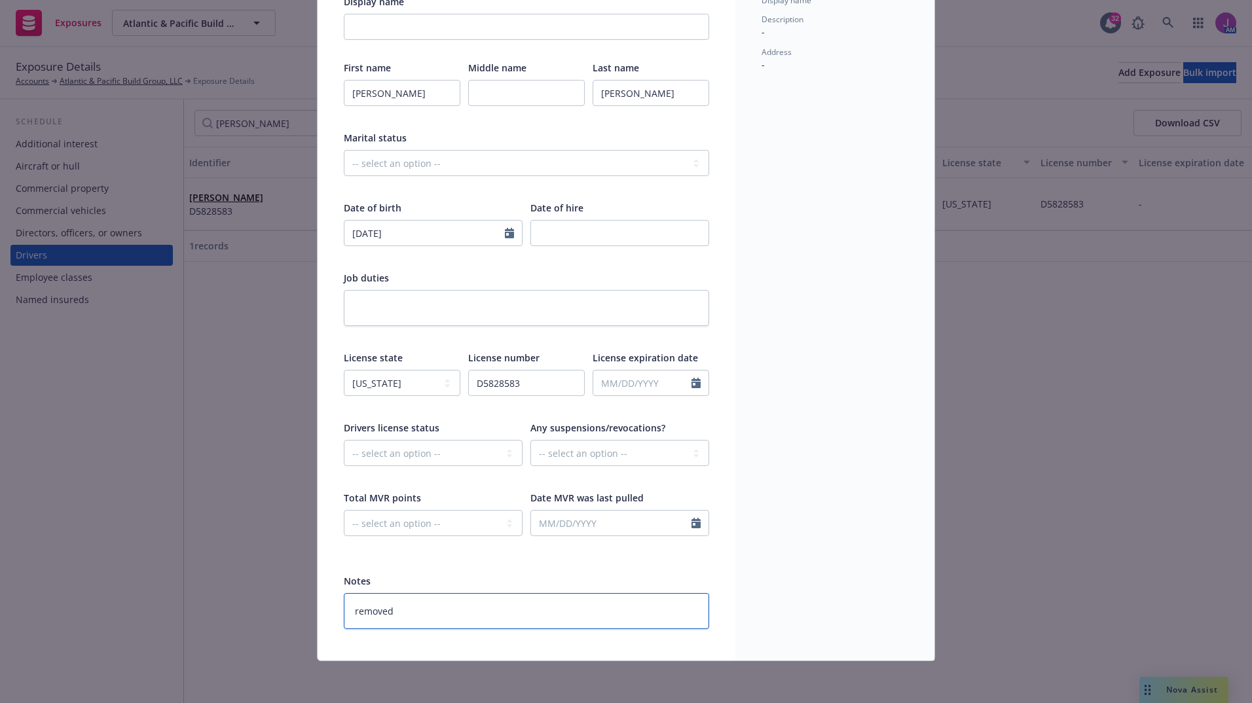
type textarea "x"
type textarea "removed"
type textarea "x"
type textarea "removed a"
type textarea "x"
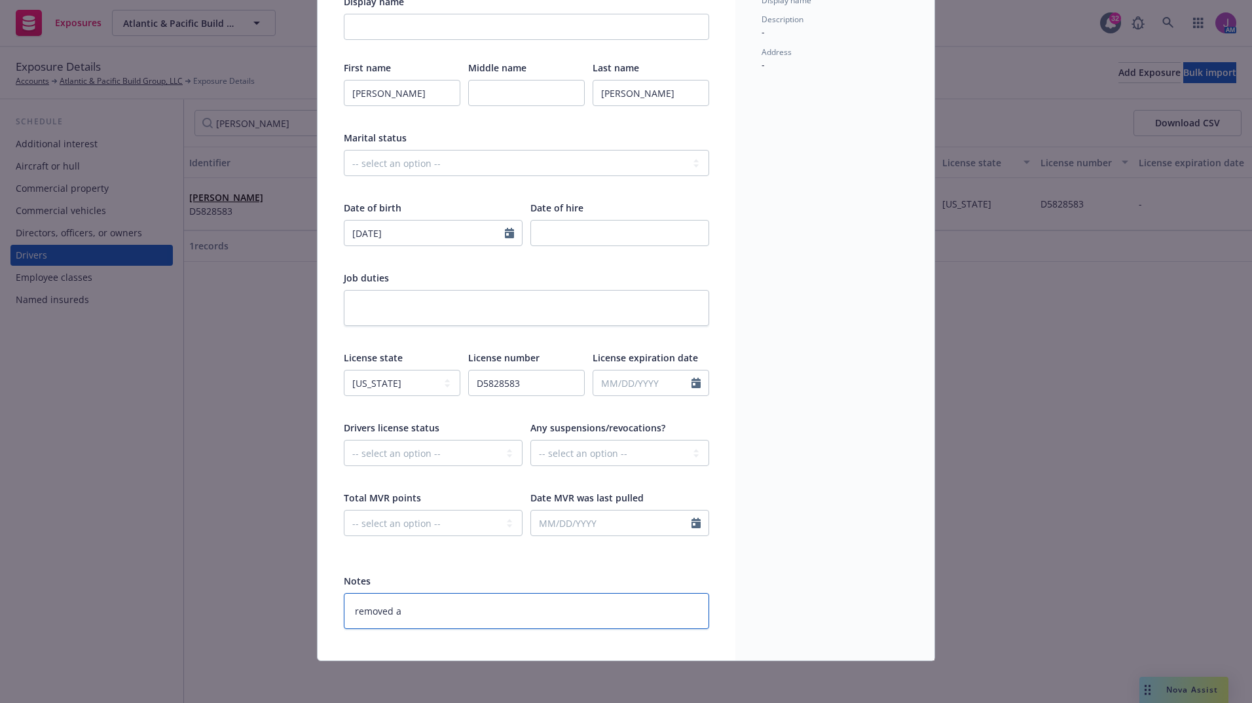
type textarea "removed at"
type textarea "x"
type textarea "removed at"
type textarea "x"
type textarea "removed at 2"
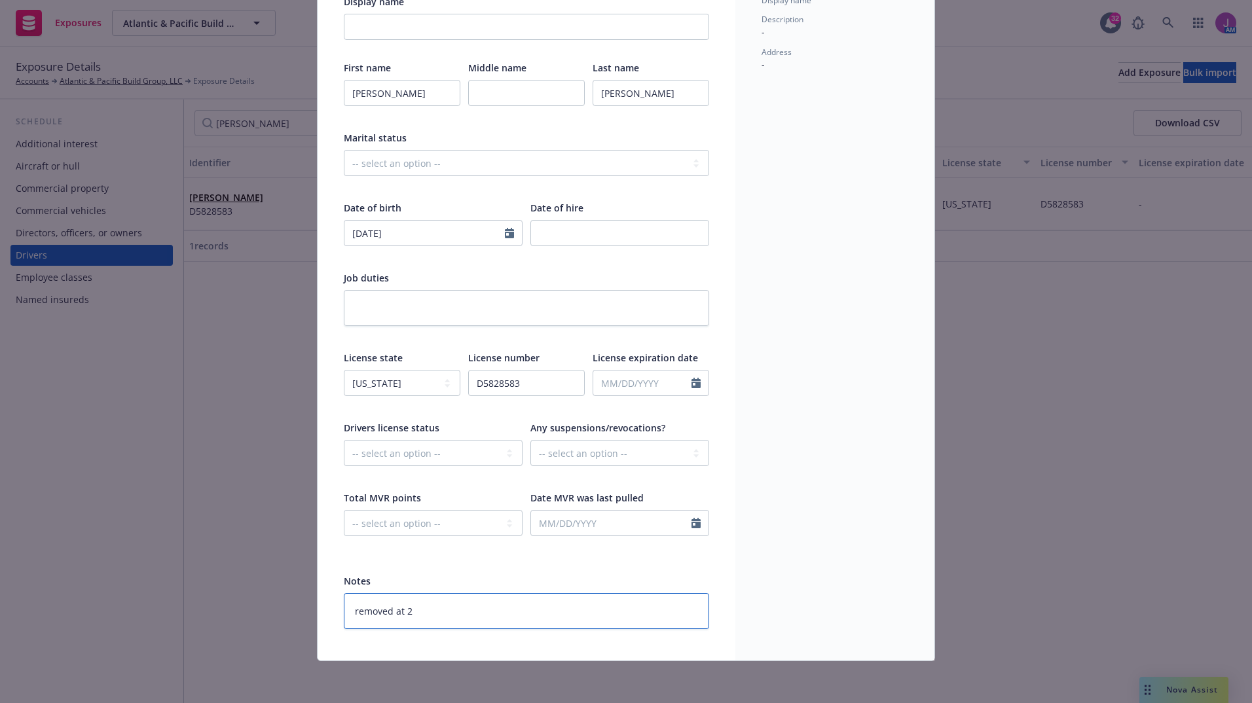
type textarea "x"
type textarea "removed at 20"
type textarea "x"
type textarea "removed at 202"
type textarea "x"
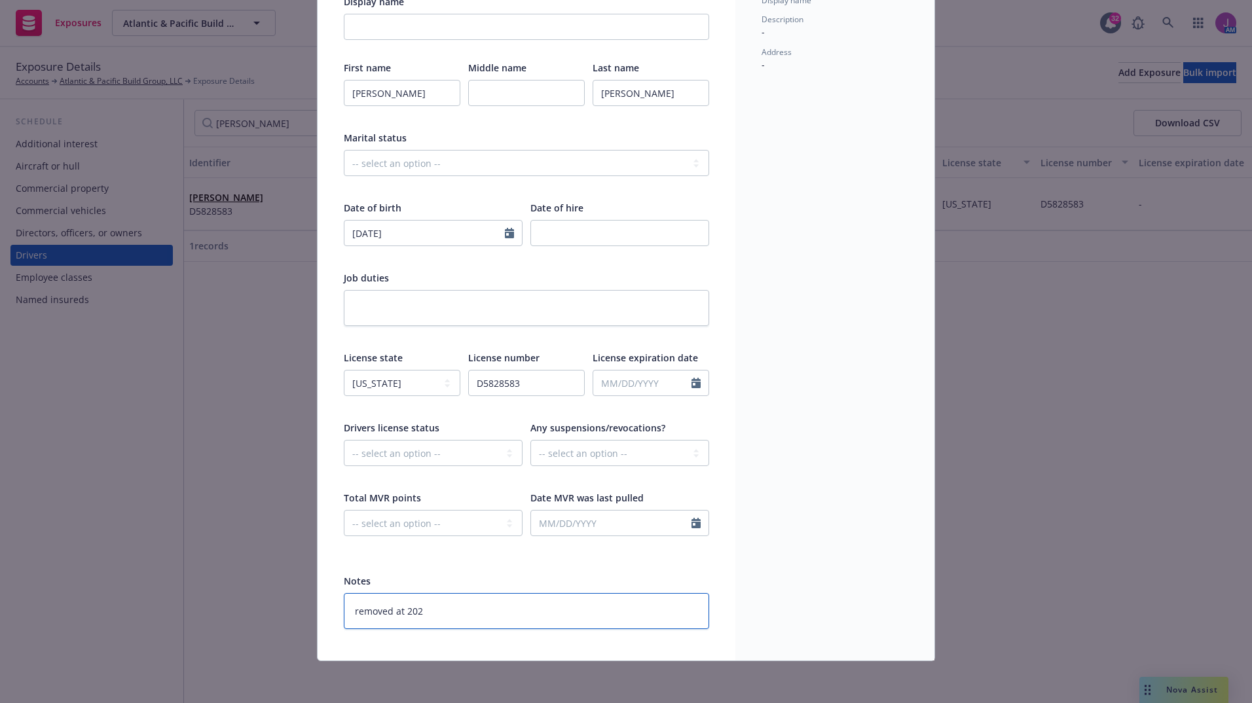
type textarea "removed at 2025"
type textarea "x"
type textarea "removed at 2025"
type textarea "x"
type textarea "removed at 2025 r"
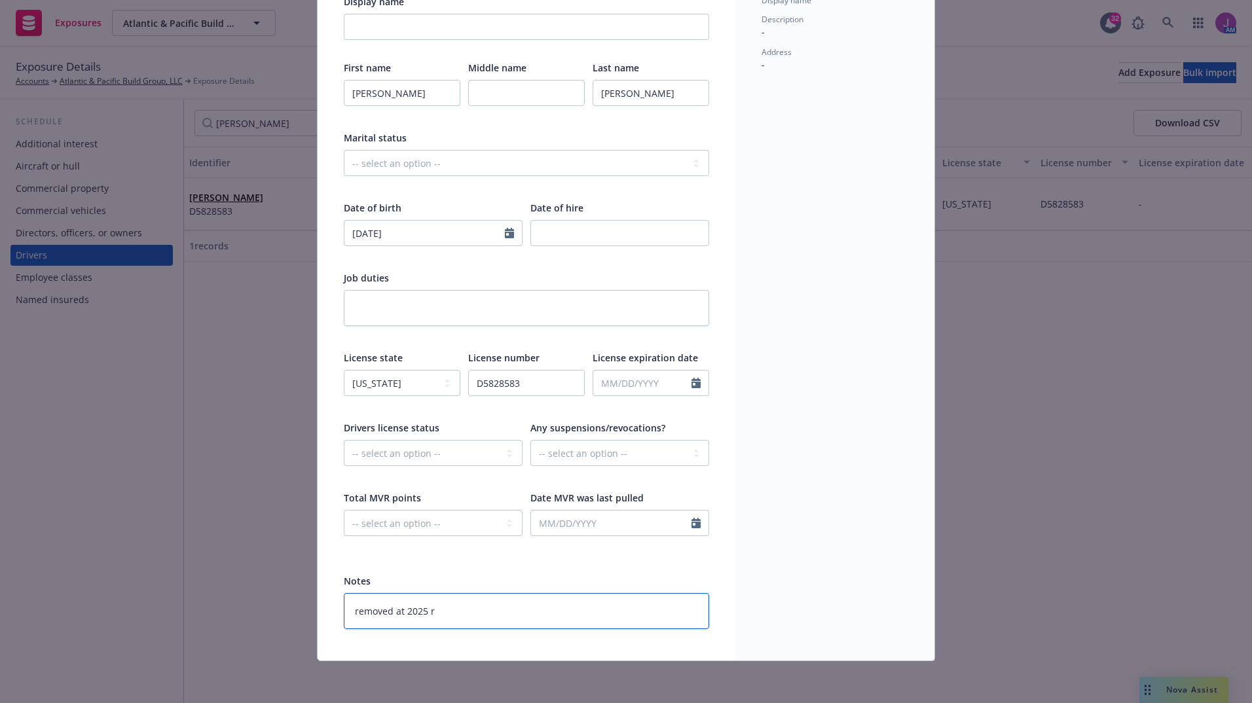
type textarea "x"
type textarea "removed at 2025 ren"
type textarea "x"
type textarea "removed at 2025 rene"
type textarea "x"
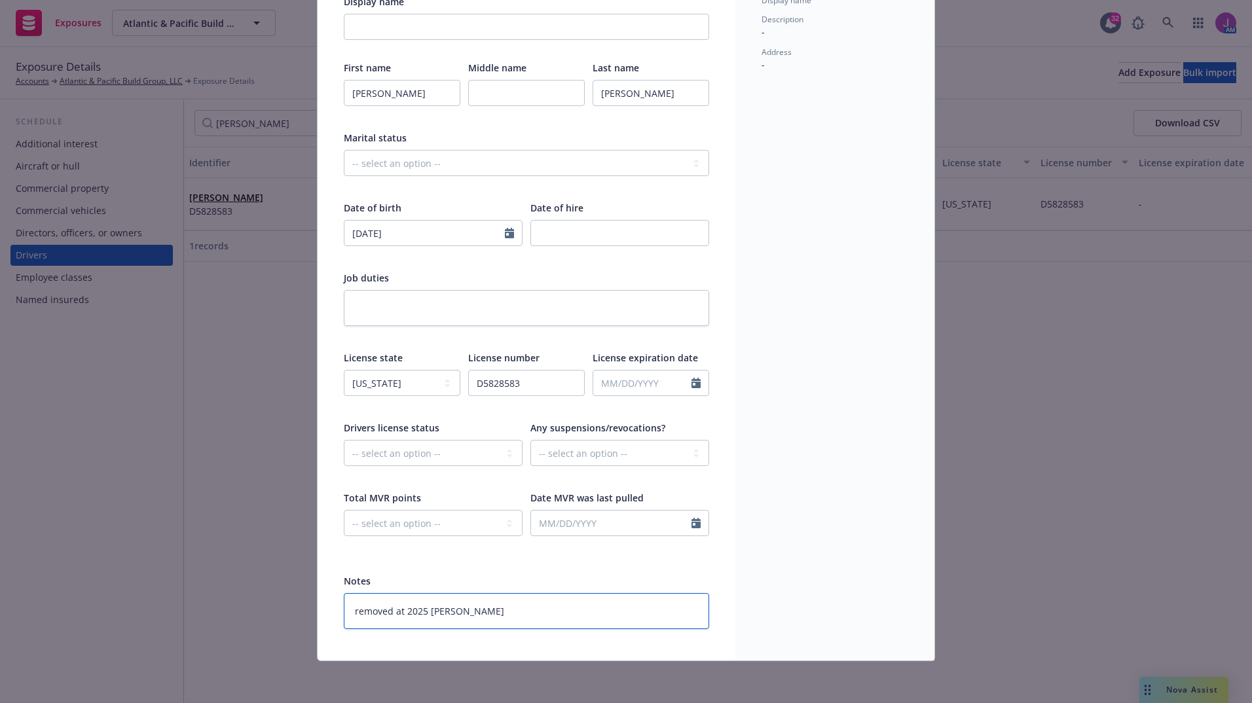
type textarea "removed at 2025 renew"
type textarea "x"
type textarea "removed at 2025 renewa"
type textarea "x"
drag, startPoint x: 497, startPoint y: 608, endPoint x: 268, endPoint y: 590, distance: 229.8
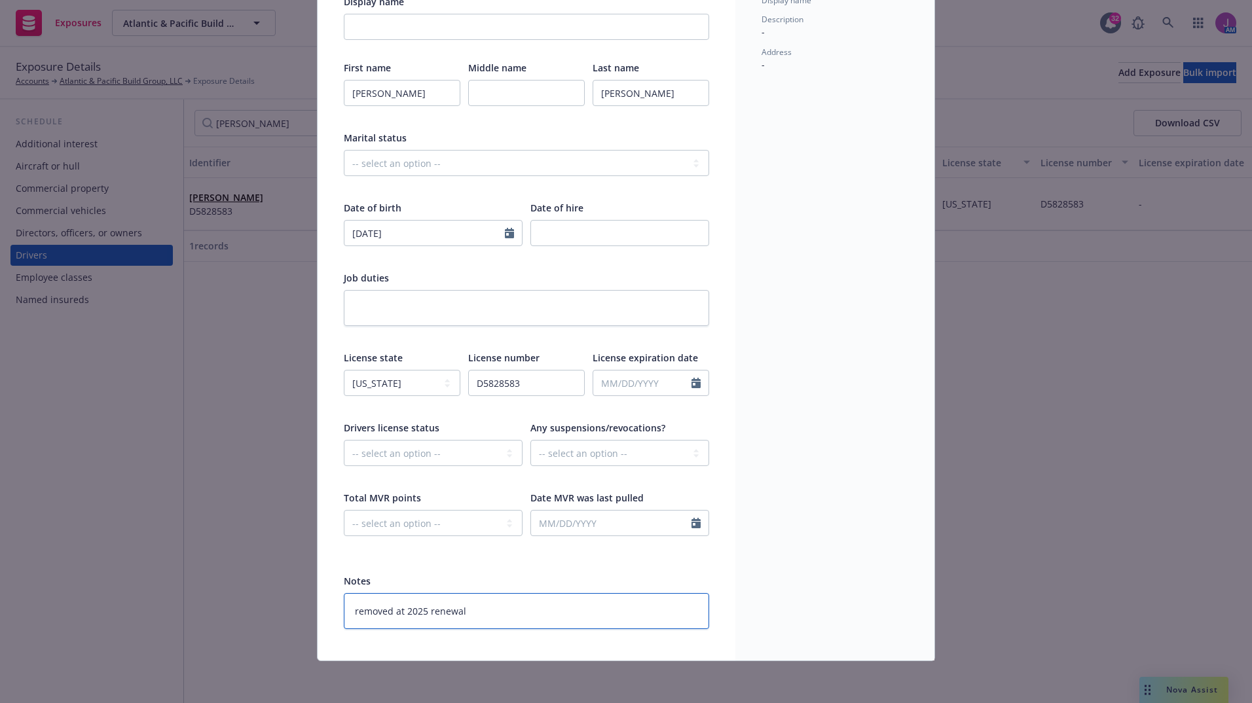
click at [268, 590] on div "Edit exposure Cancel Save Display name First name LINDSEY Middle name Last name…" at bounding box center [626, 351] width 1252 height 703
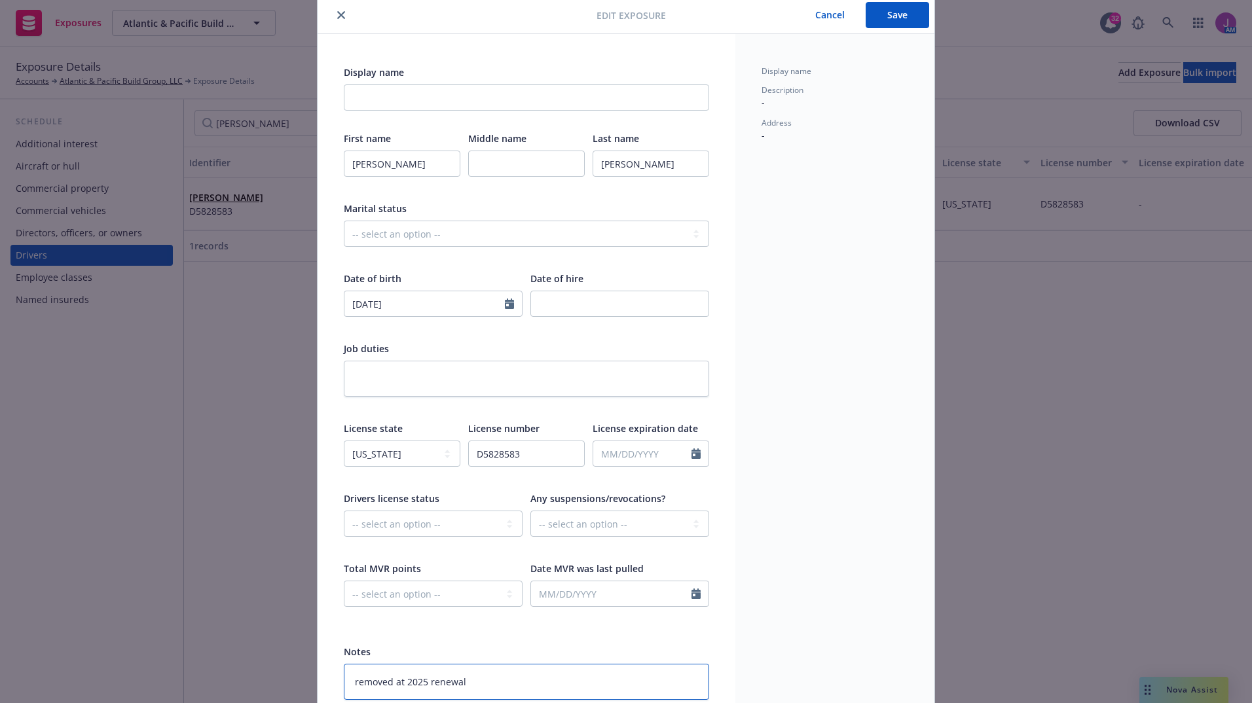
scroll to position [0, 0]
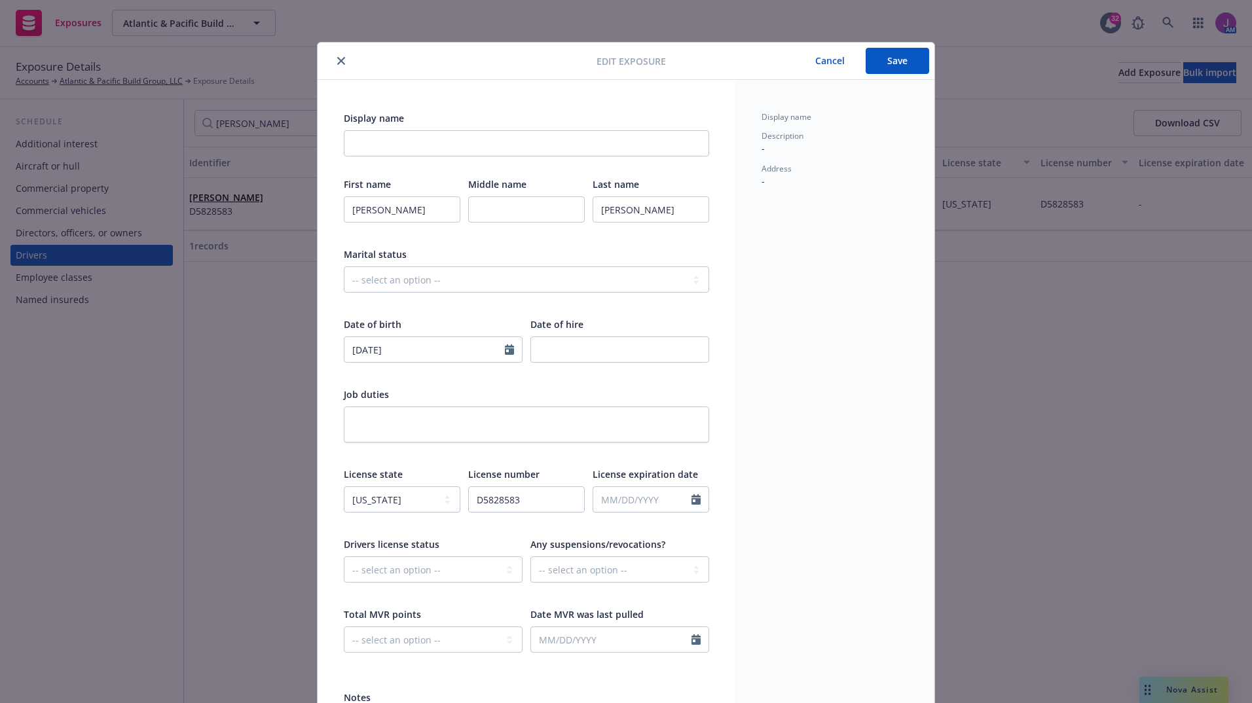
type textarea "removed at 2025 renewal"
click at [886, 62] on button "Save" at bounding box center [896, 61] width 63 height 26
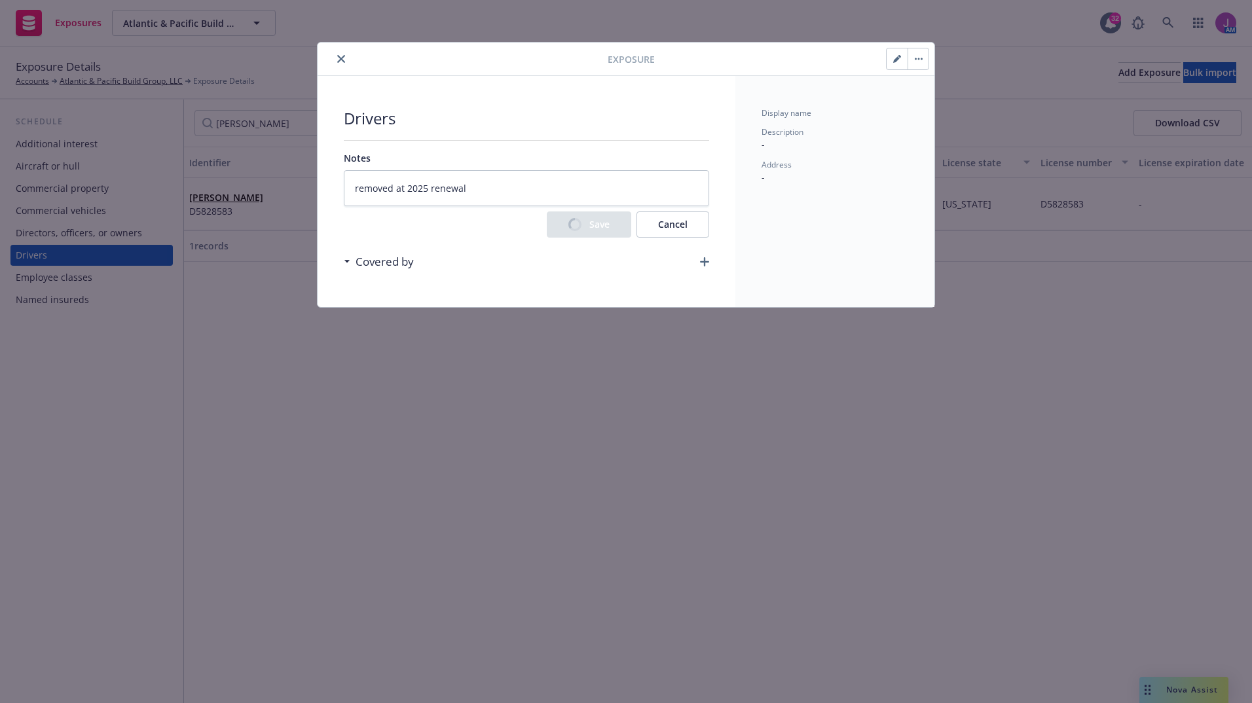
type textarea "x"
click at [912, 62] on button "button" at bounding box center [917, 58] width 21 height 21
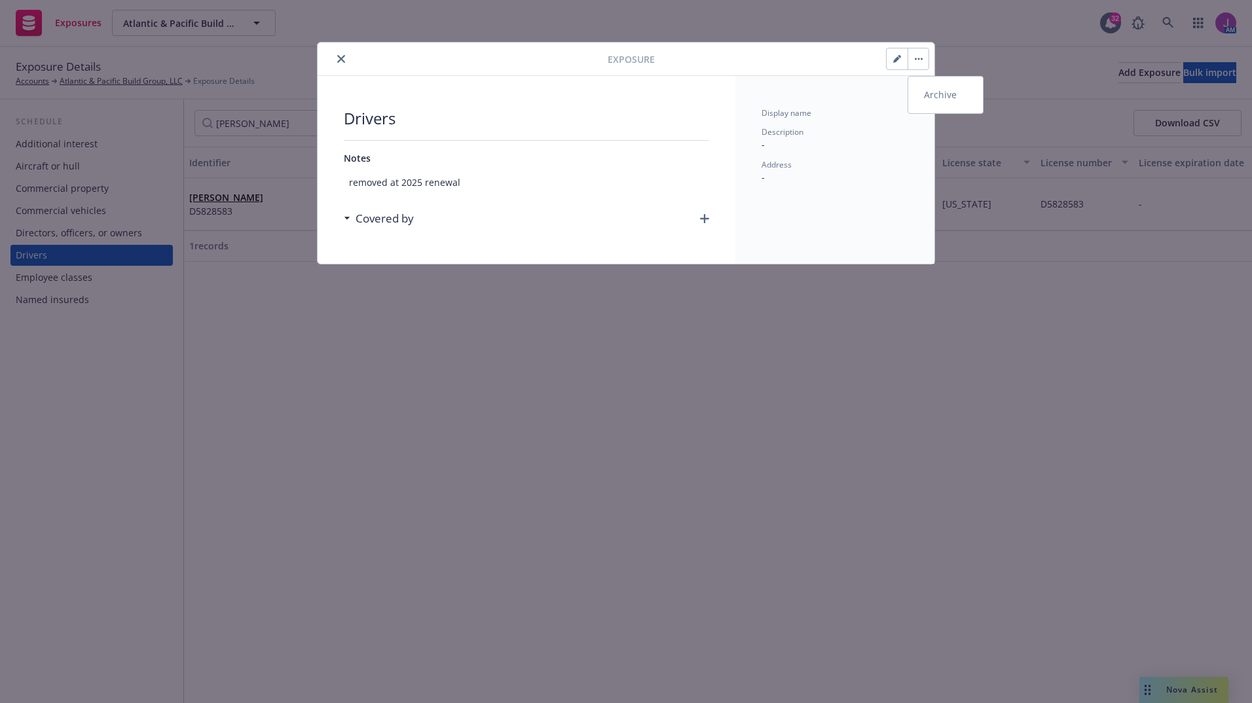
click at [923, 103] on link "Archive" at bounding box center [945, 95] width 75 height 26
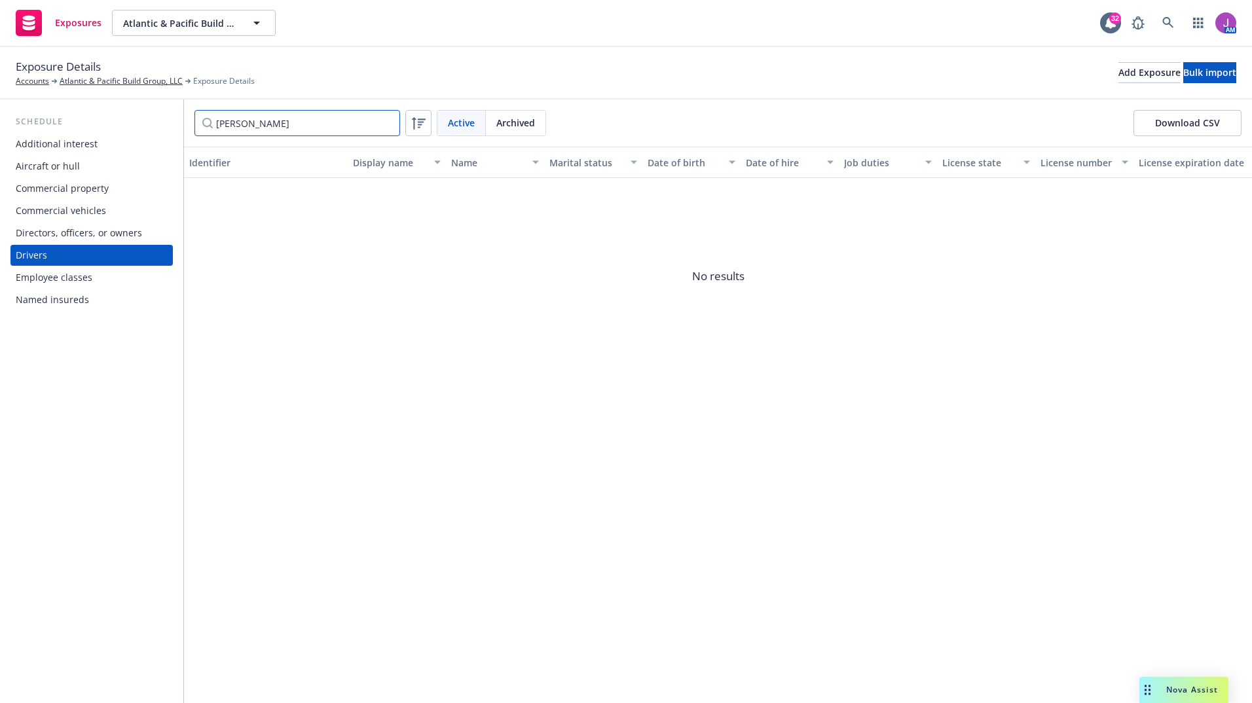
drag, startPoint x: 272, startPoint y: 128, endPoint x: 177, endPoint y: 115, distance: 95.8
click at [177, 115] on div "Schedule Additional interest Aircraft or hull Commercial property Commercial ve…" at bounding box center [626, 402] width 1252 height 604
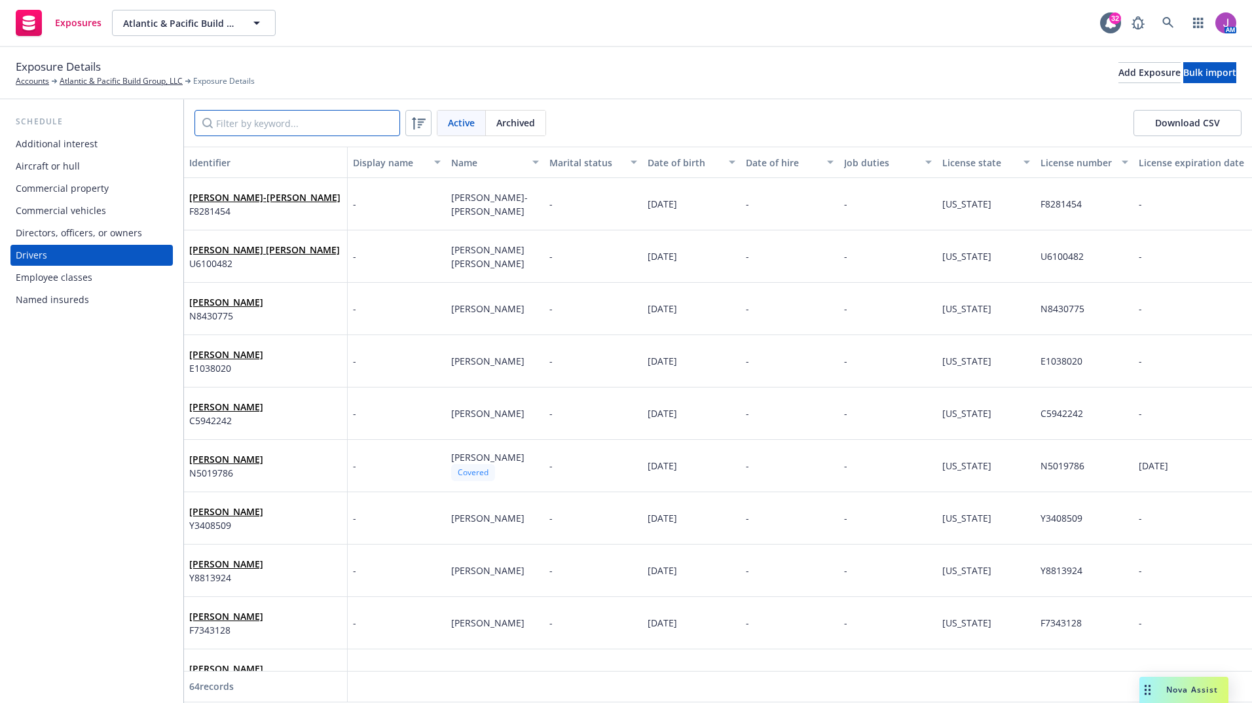
click at [351, 122] on input "Filter by keyword..." at bounding box center [297, 123] width 206 height 26
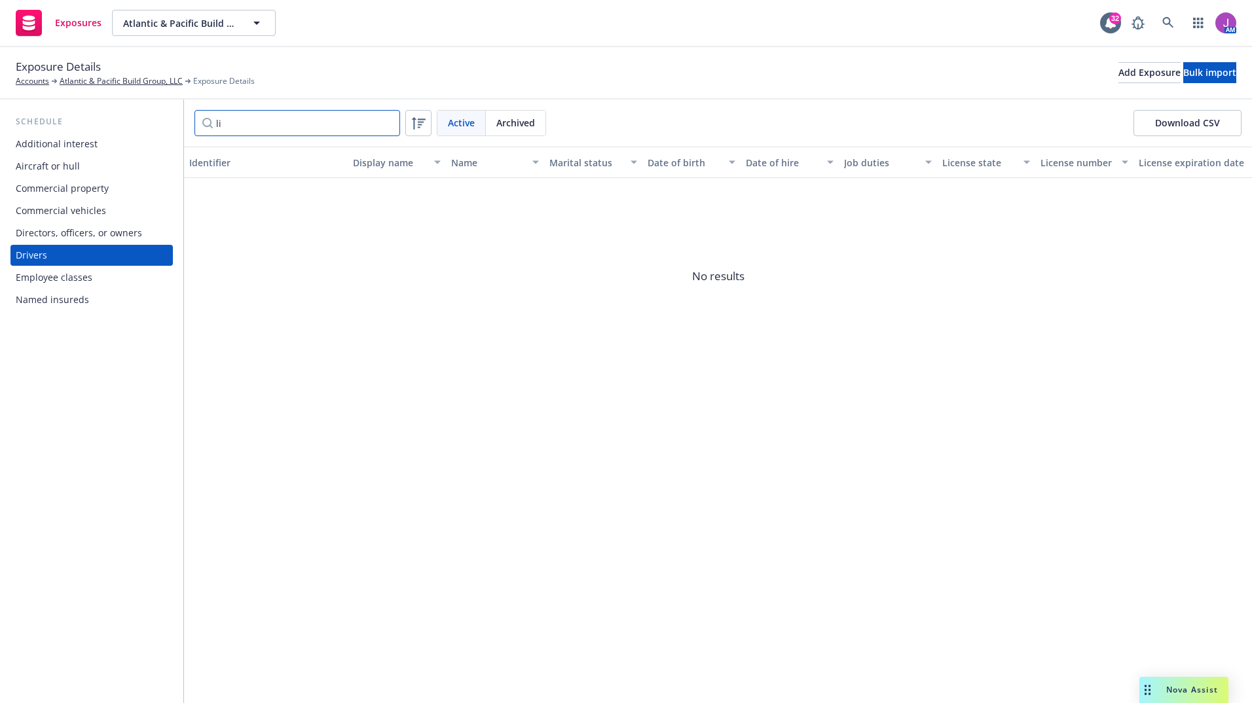
type input "l"
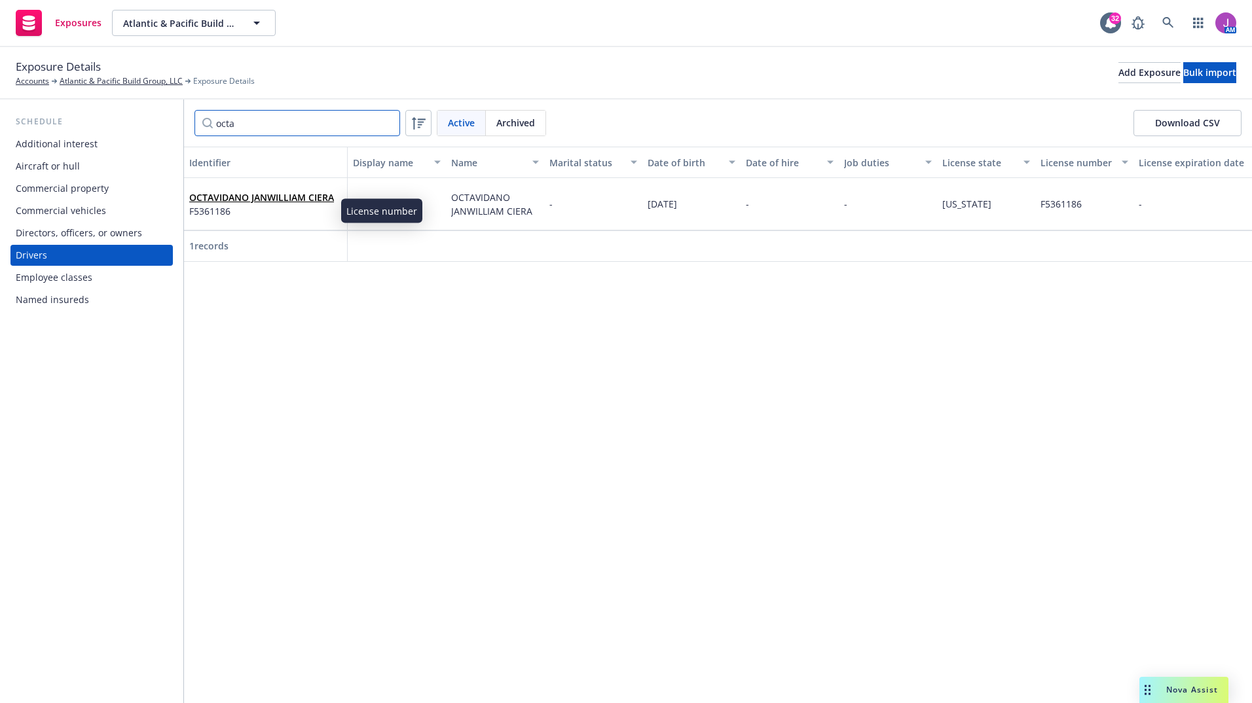
type input "octa"
click at [264, 217] on span "F5361186" at bounding box center [261, 211] width 145 height 14
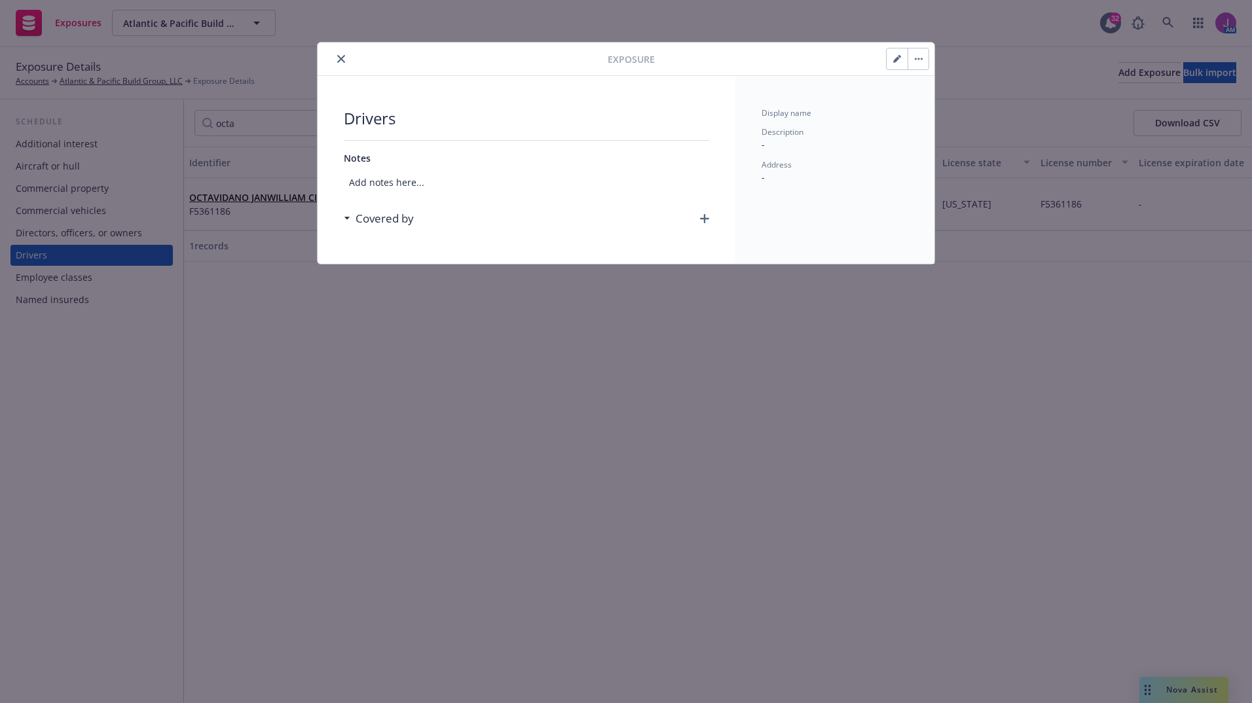
click at [890, 54] on button "button" at bounding box center [896, 58] width 21 height 21
select select "CA"
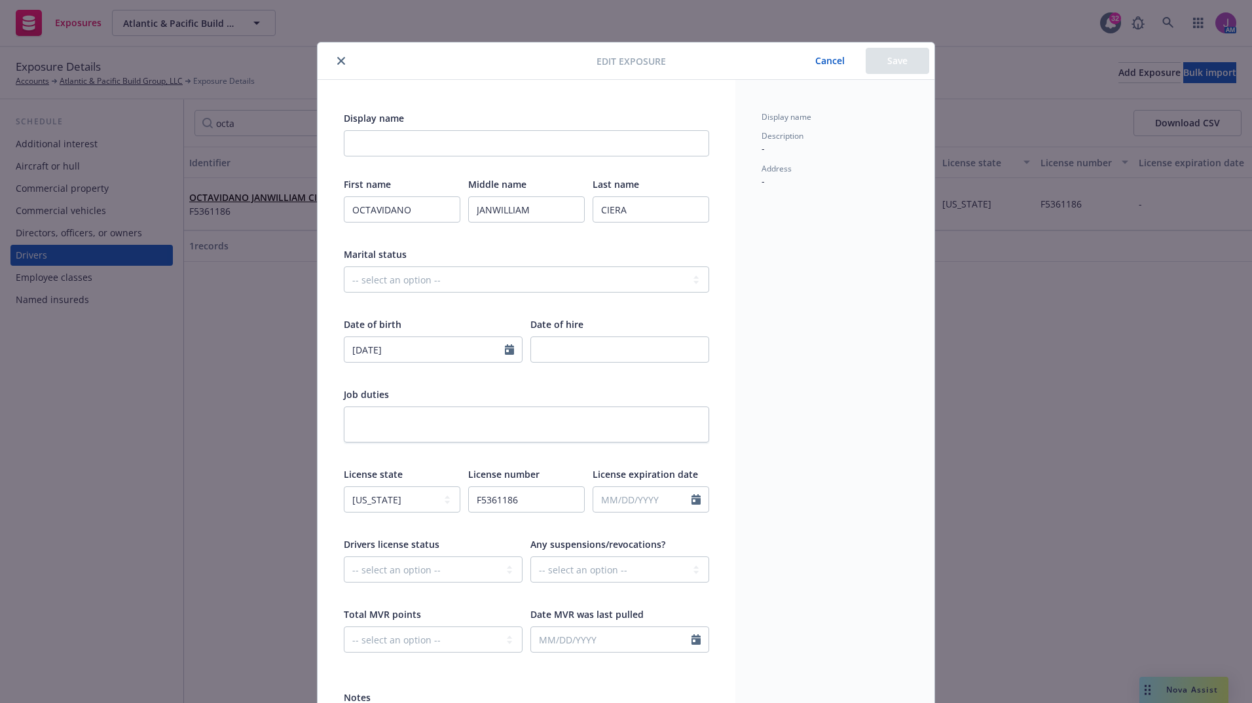
scroll to position [117, 0]
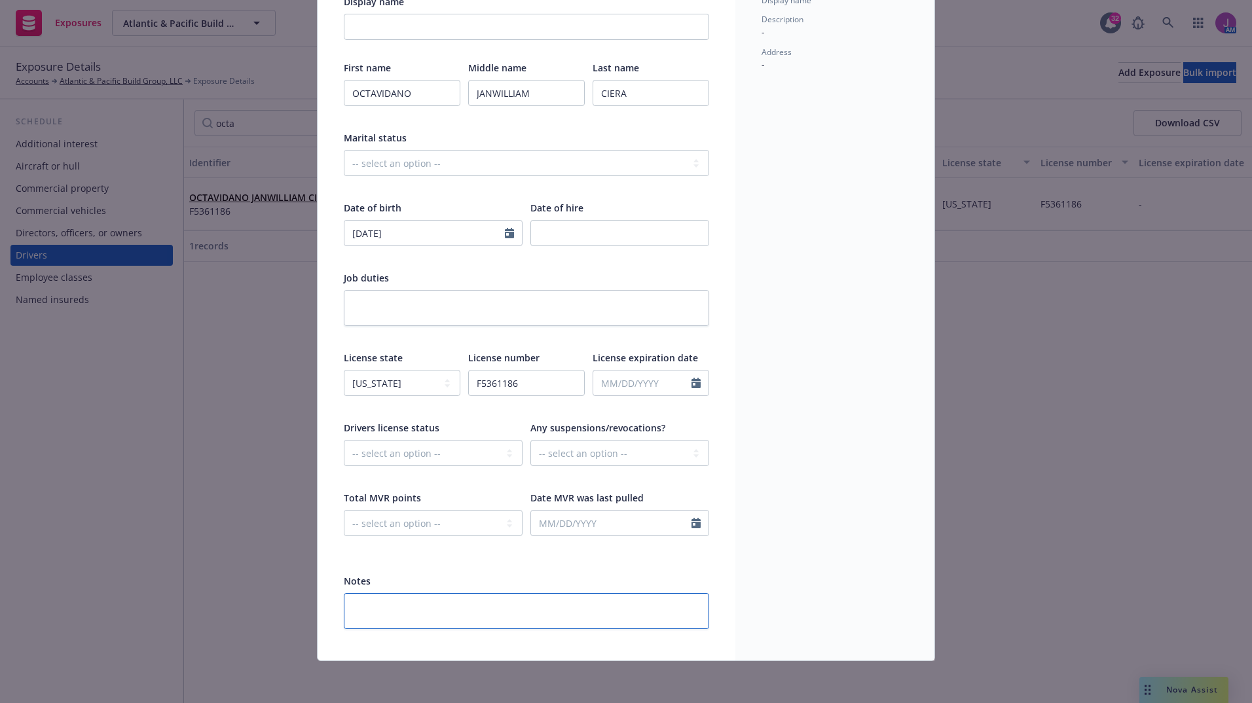
click at [456, 611] on textarea at bounding box center [526, 611] width 365 height 36
paste textarea "removed at 2025 renewal"
type textarea "x"
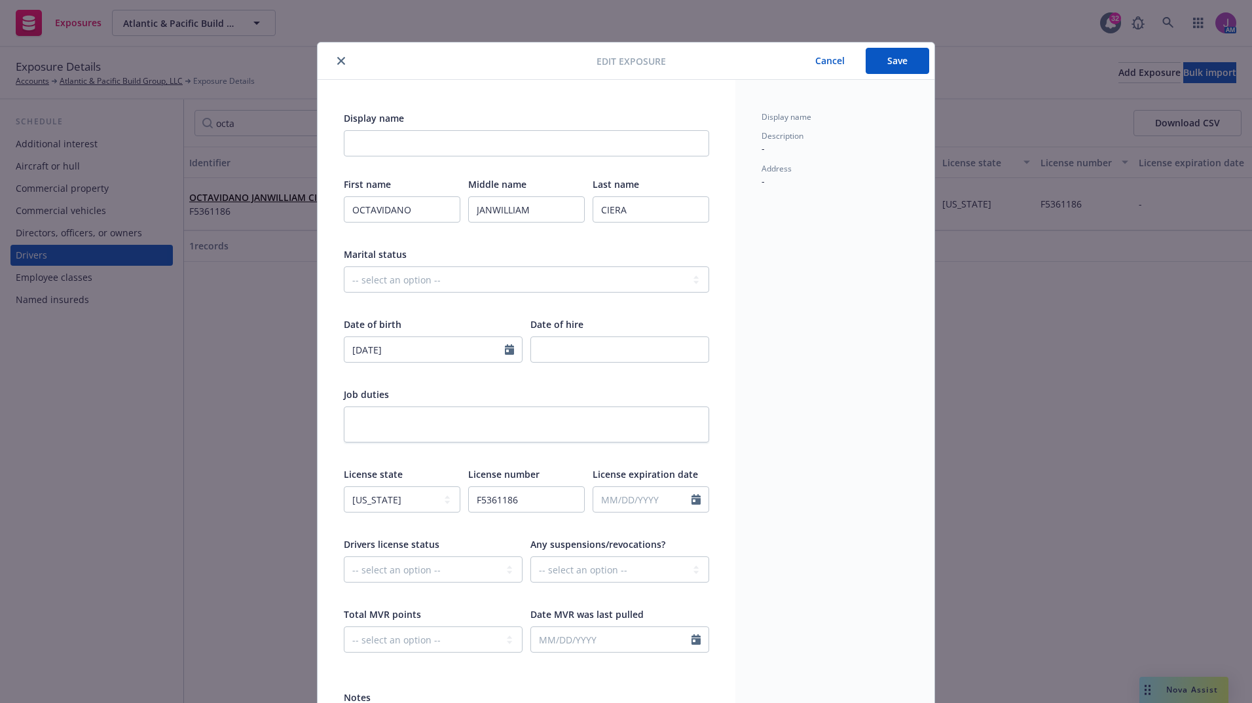
type textarea "removed at 2025 renewal"
click at [878, 51] on button "Save" at bounding box center [896, 61] width 63 height 26
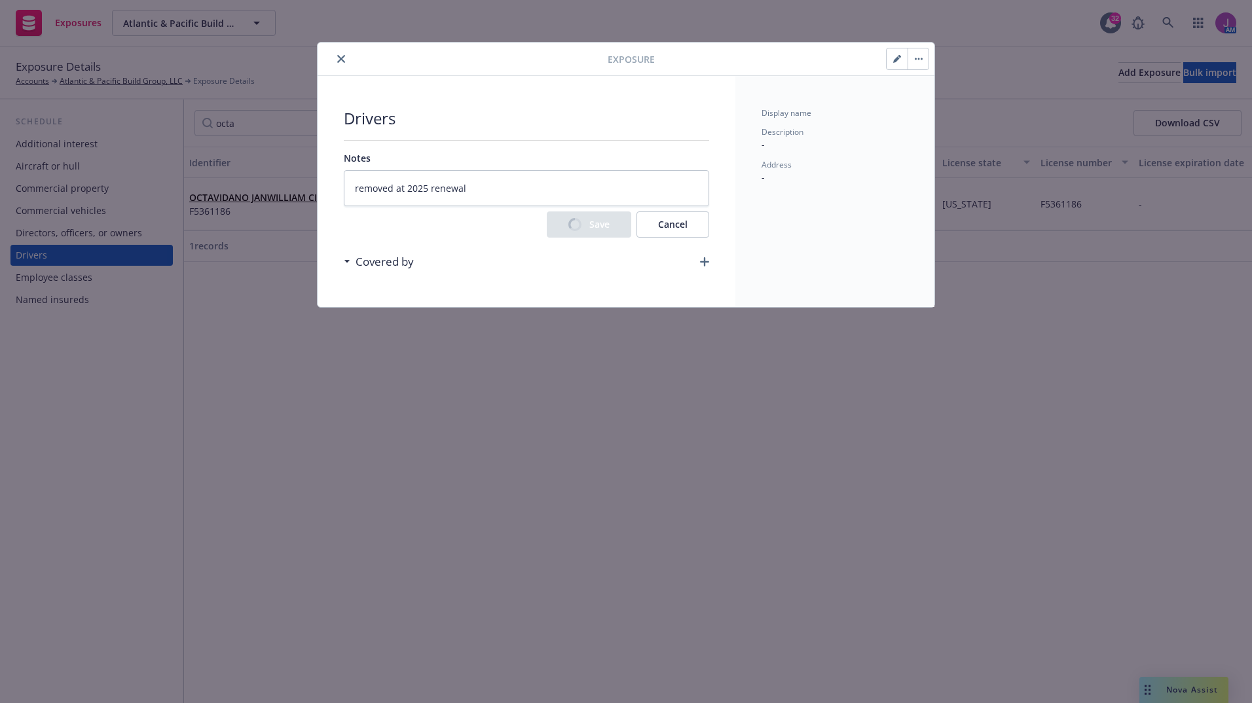
type textarea "x"
click at [922, 67] on button "button" at bounding box center [917, 58] width 21 height 21
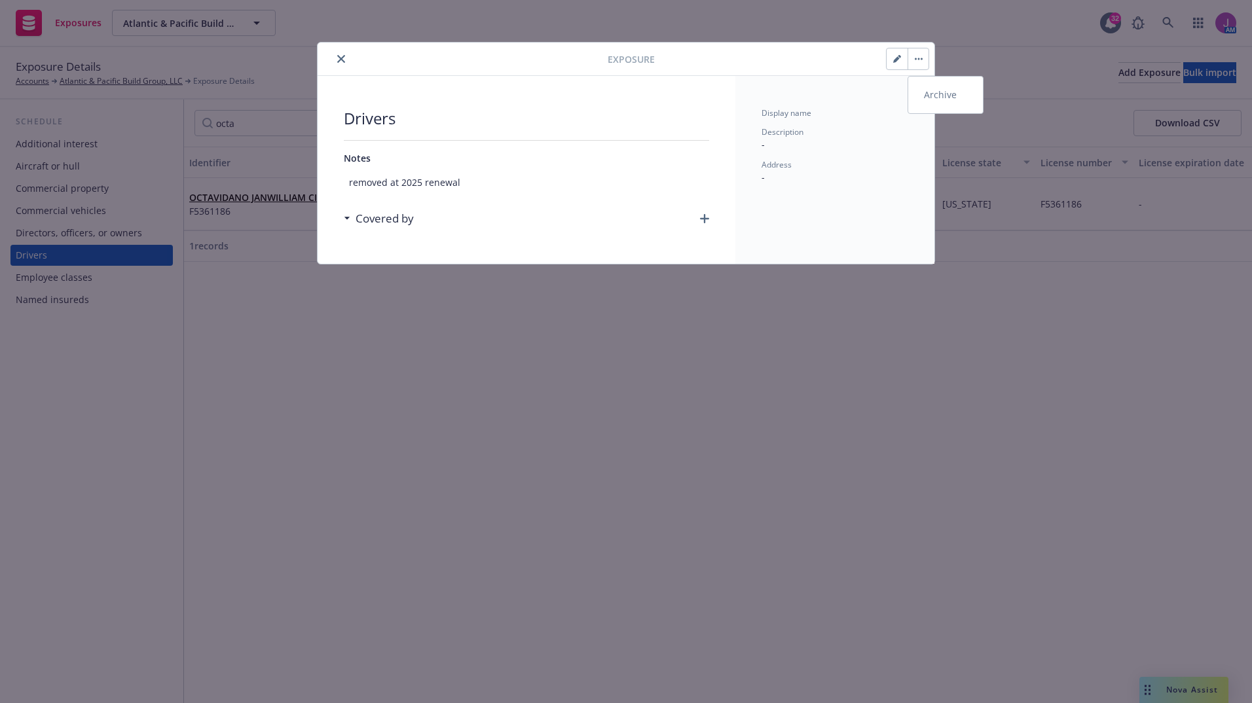
drag, startPoint x: 931, startPoint y: 82, endPoint x: 935, endPoint y: 88, distance: 7.1
click at [931, 82] on link "Archive" at bounding box center [945, 95] width 75 height 26
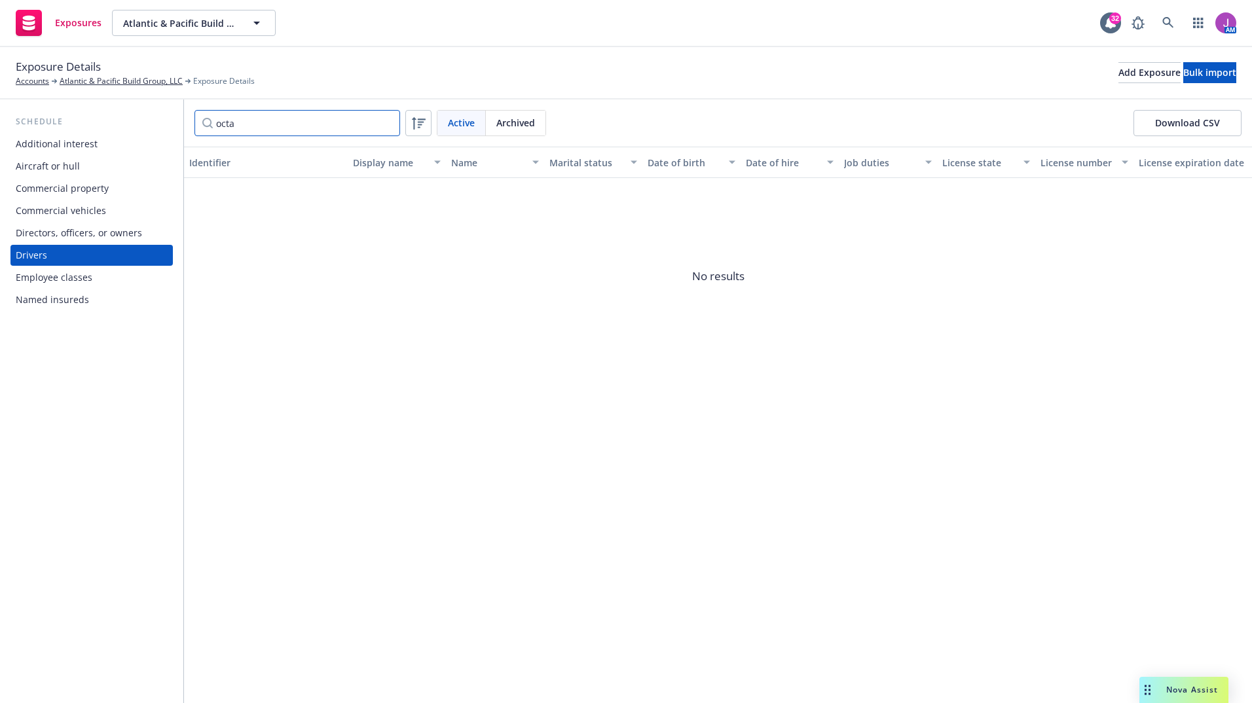
drag, startPoint x: 260, startPoint y: 121, endPoint x: 182, endPoint y: 120, distance: 77.9
click at [183, 120] on div "Schedule Additional interest Aircraft or hull Commercial property Commercial ve…" at bounding box center [626, 402] width 1252 height 604
type input "doug"
click at [270, 221] on div "DOUGLAS REYNOLDS COPE N4556342" at bounding box center [265, 204] width 153 height 36
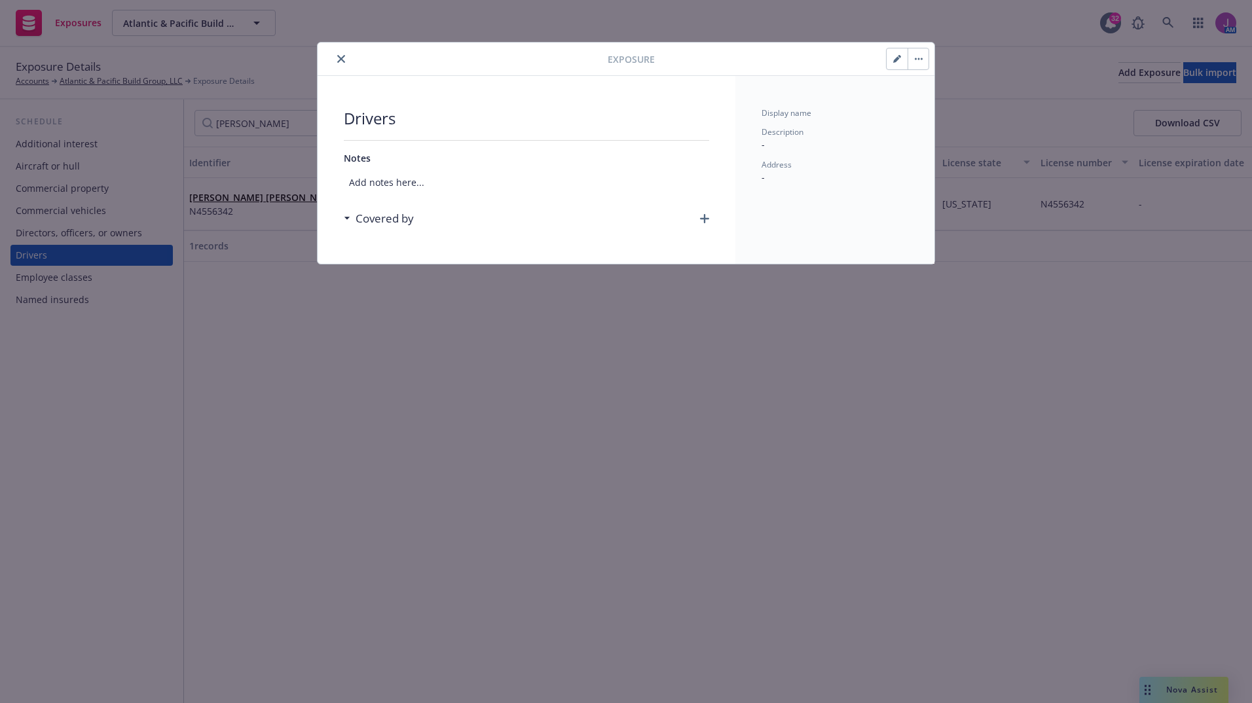
click at [893, 61] on icon "button" at bounding box center [897, 59] width 8 height 8
select select "CA"
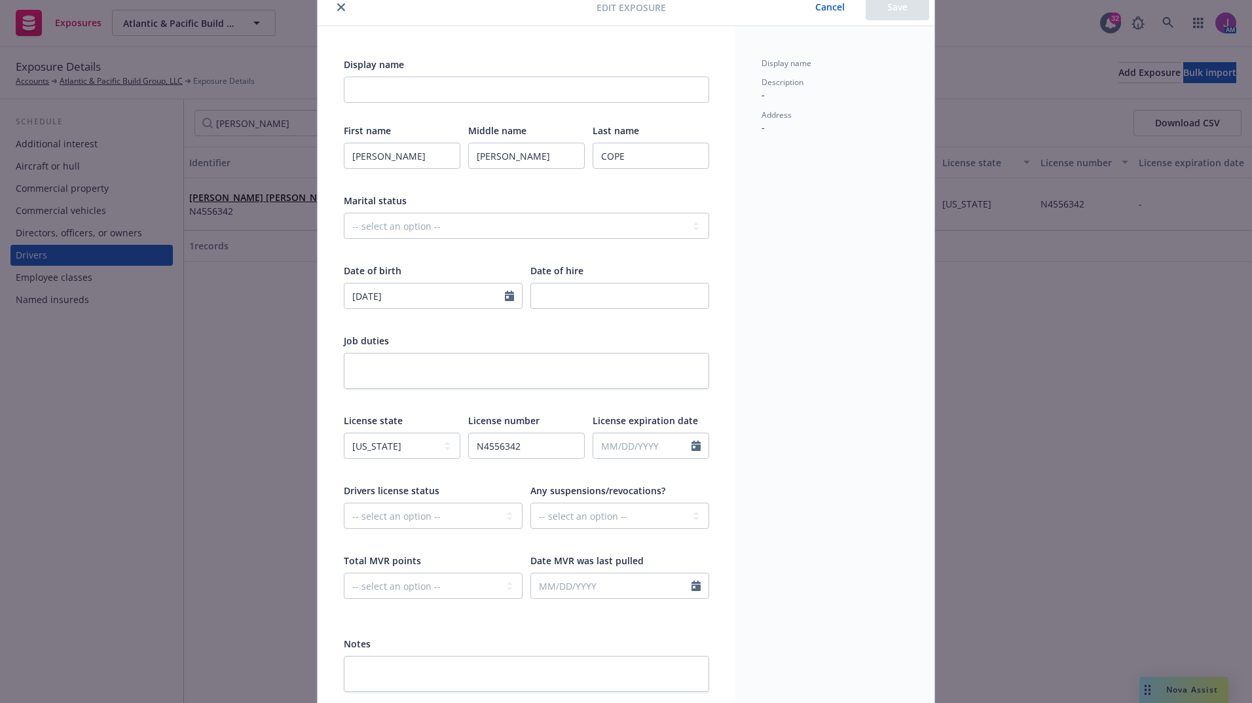
scroll to position [117, 0]
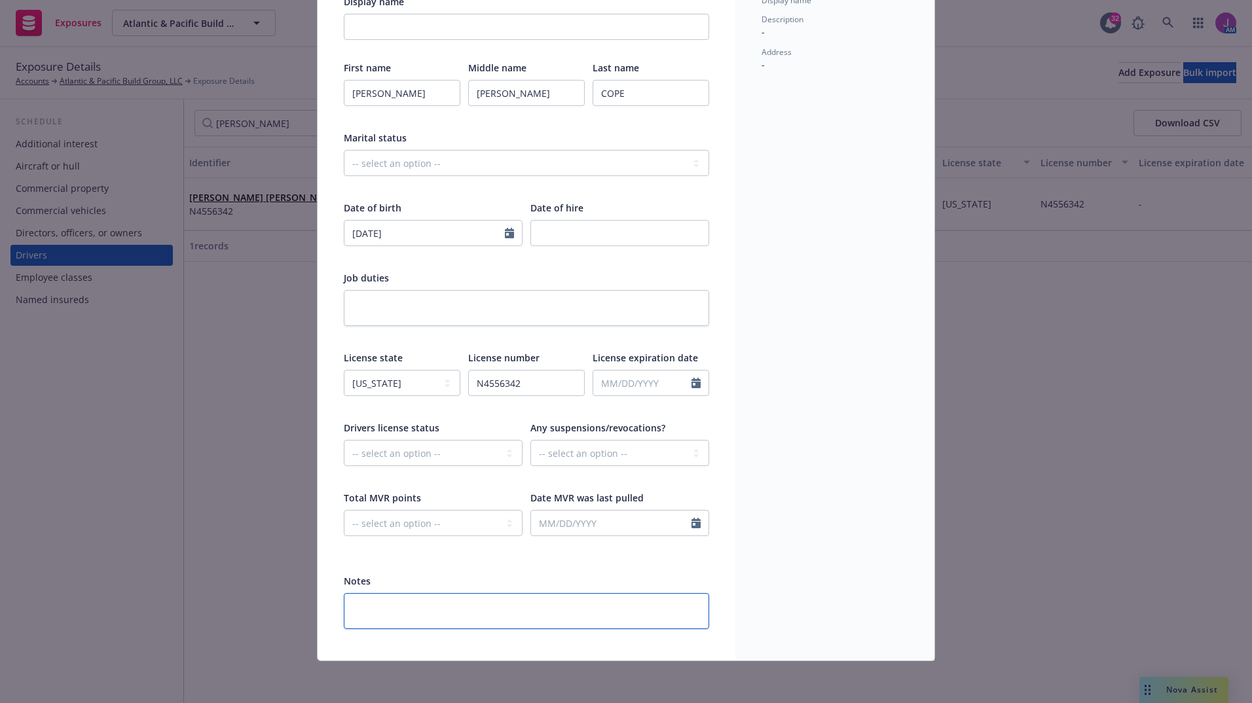
click at [391, 615] on textarea at bounding box center [526, 611] width 365 height 36
paste textarea "removed at 2025 renewal"
type textarea "x"
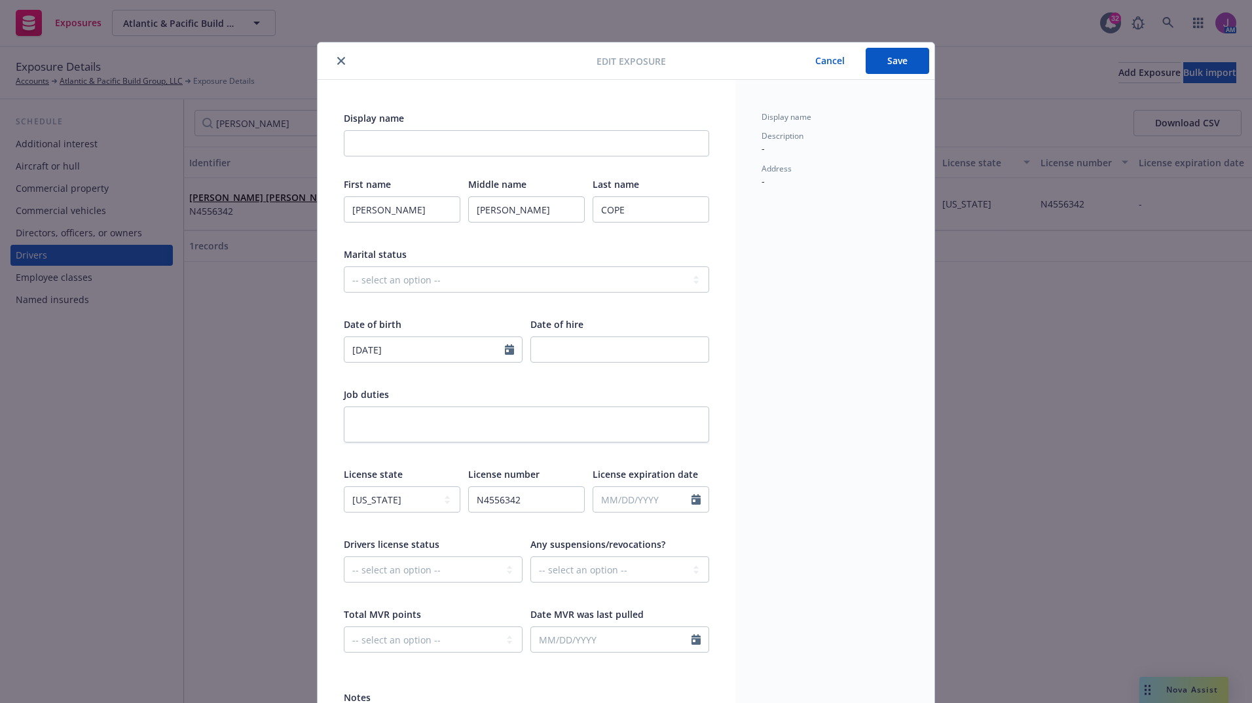
type textarea "removed at 2025 renewal"
click at [894, 60] on button "Save" at bounding box center [896, 61] width 63 height 26
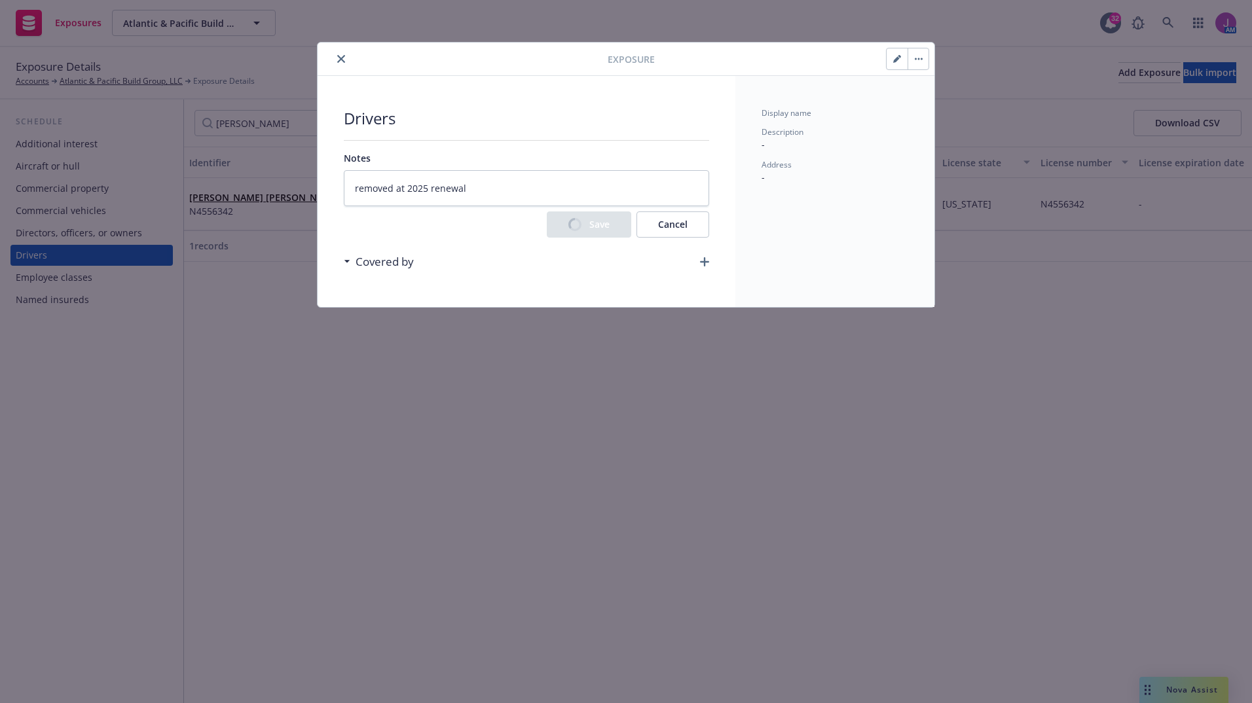
click at [924, 62] on button "button" at bounding box center [917, 58] width 21 height 21
click at [932, 98] on link "Archive" at bounding box center [945, 95] width 75 height 26
type textarea "x"
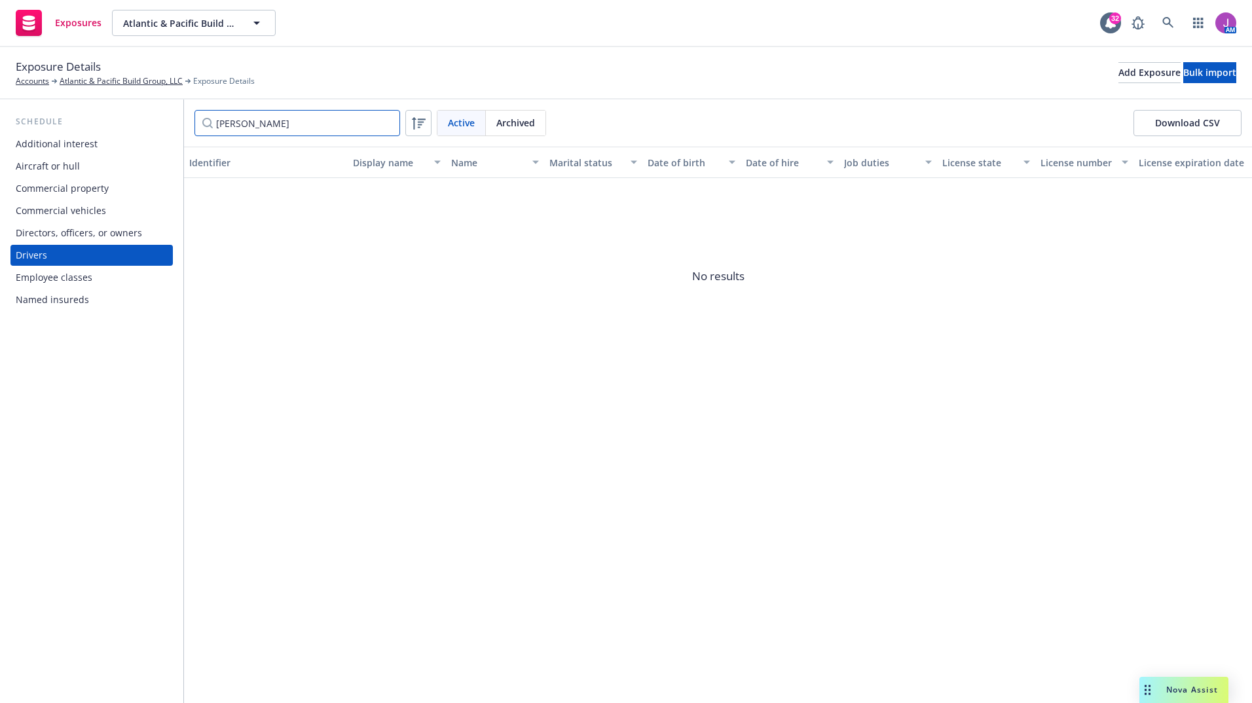
drag, startPoint x: 196, startPoint y: 111, endPoint x: 158, endPoint y: 105, distance: 37.8
click at [158, 105] on div "Schedule Additional interest Aircraft or hull Commercial property Commercial ve…" at bounding box center [626, 402] width 1252 height 604
paste input "Adreyn Keanu Peters Gana"
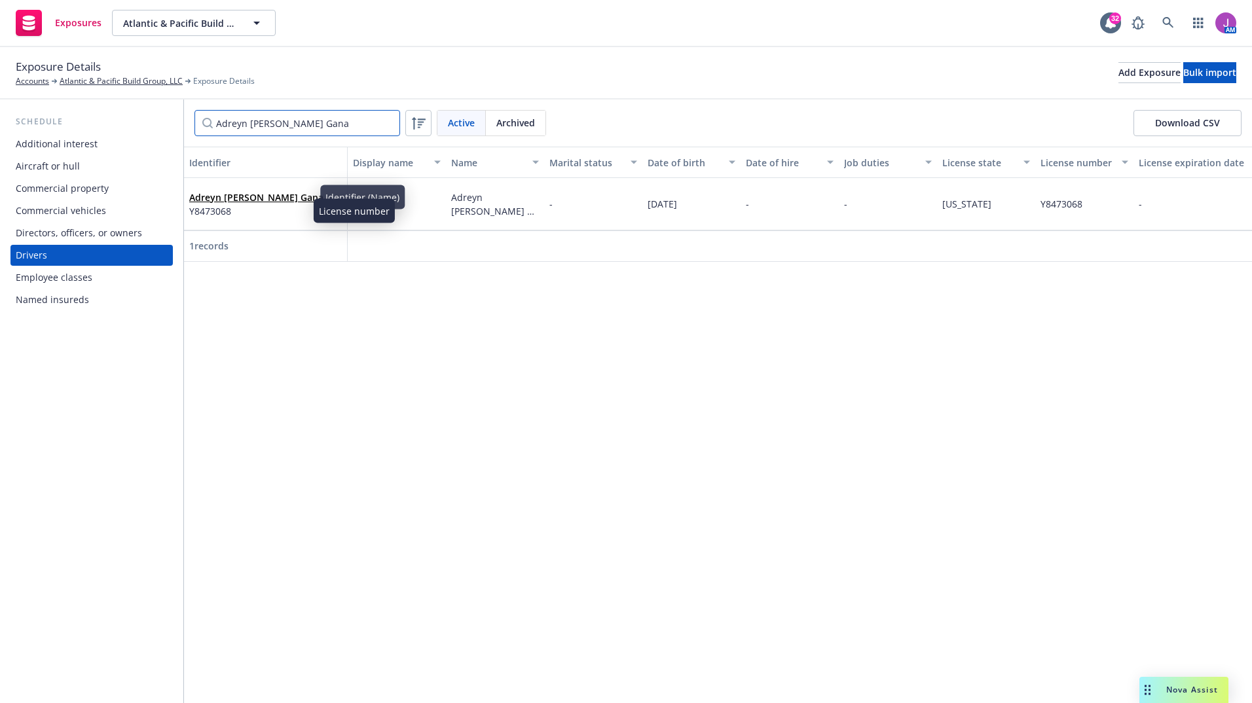
type input "Adreyn Keanu Peters Gana"
click at [266, 213] on span "Y8473068" at bounding box center [256, 211] width 134 height 14
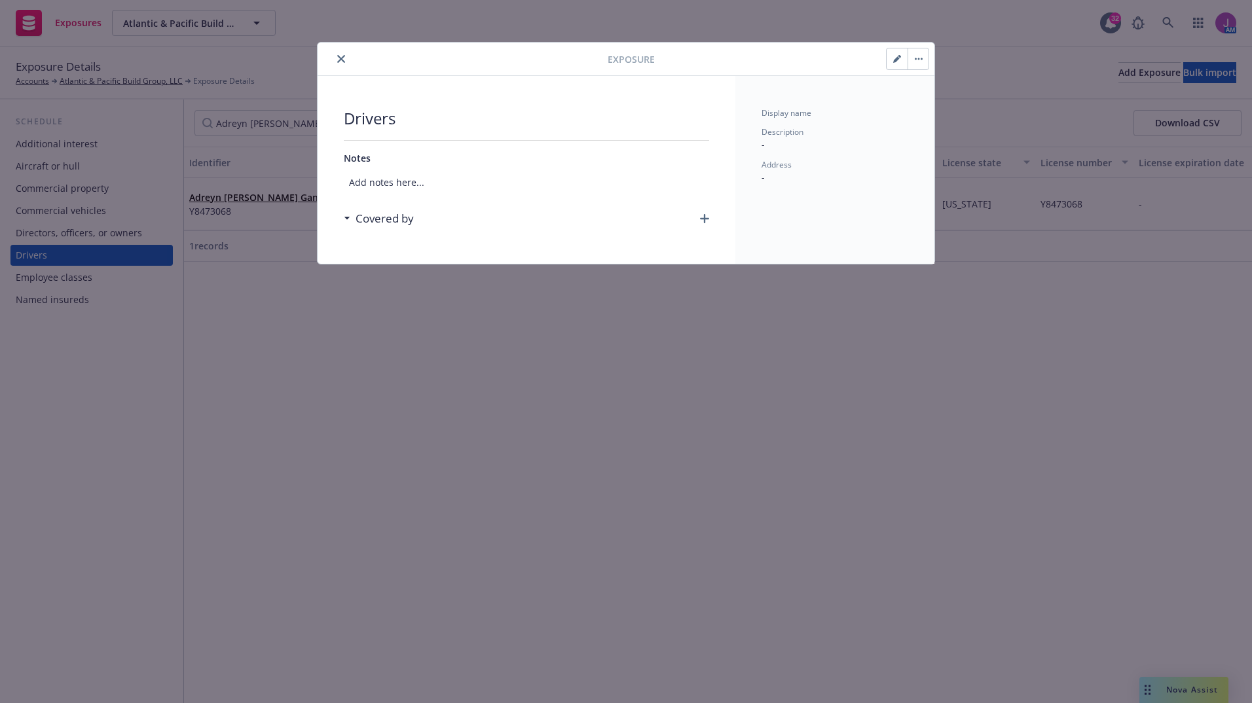
click at [891, 67] on button "button" at bounding box center [896, 58] width 21 height 21
select select "CA"
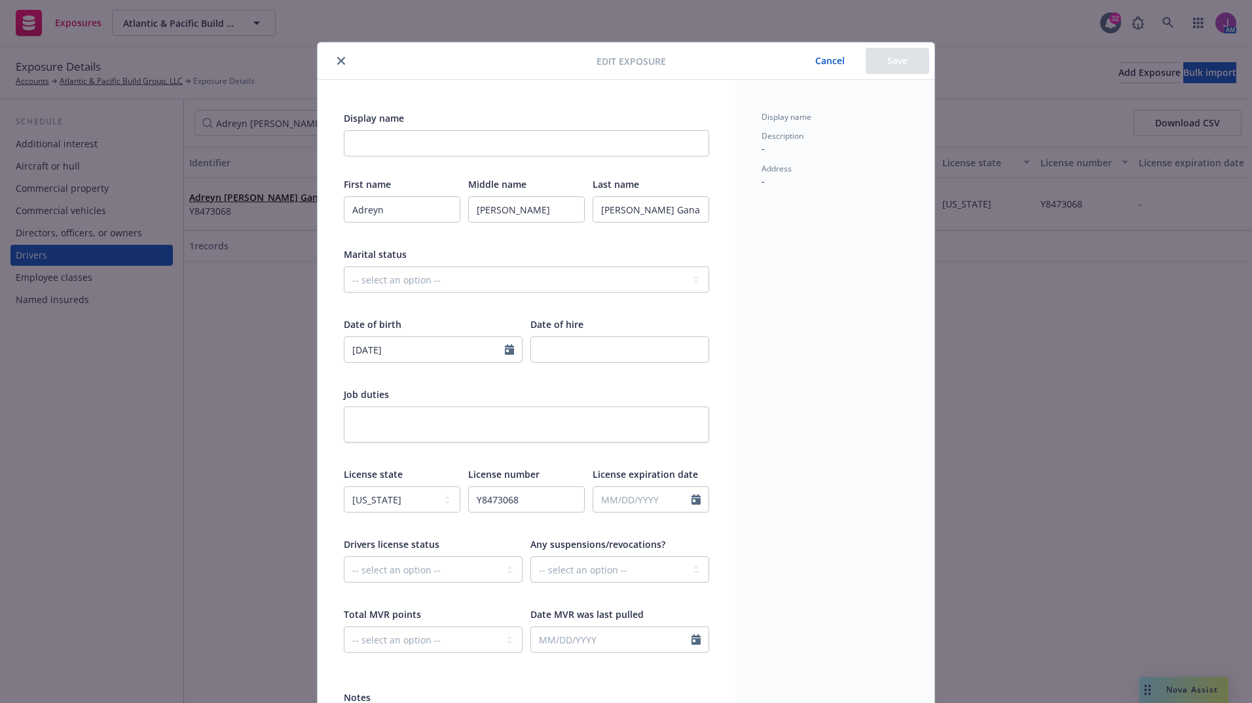
scroll to position [117, 0]
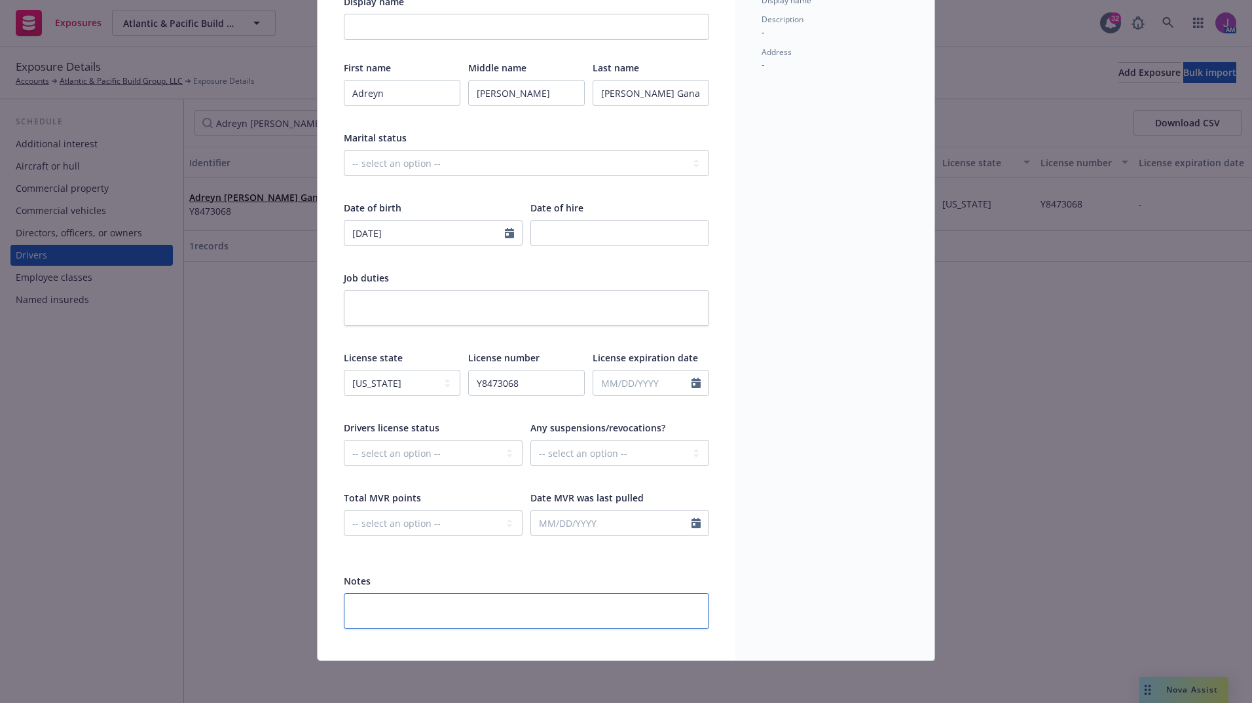
click at [573, 602] on textarea at bounding box center [526, 611] width 365 height 36
drag, startPoint x: 573, startPoint y: 602, endPoint x: 554, endPoint y: 600, distance: 19.0
click at [554, 600] on textarea at bounding box center [526, 611] width 365 height 36
click at [500, 615] on textarea at bounding box center [526, 611] width 365 height 36
paste textarea "Adreyn Keanu Peters Gana"
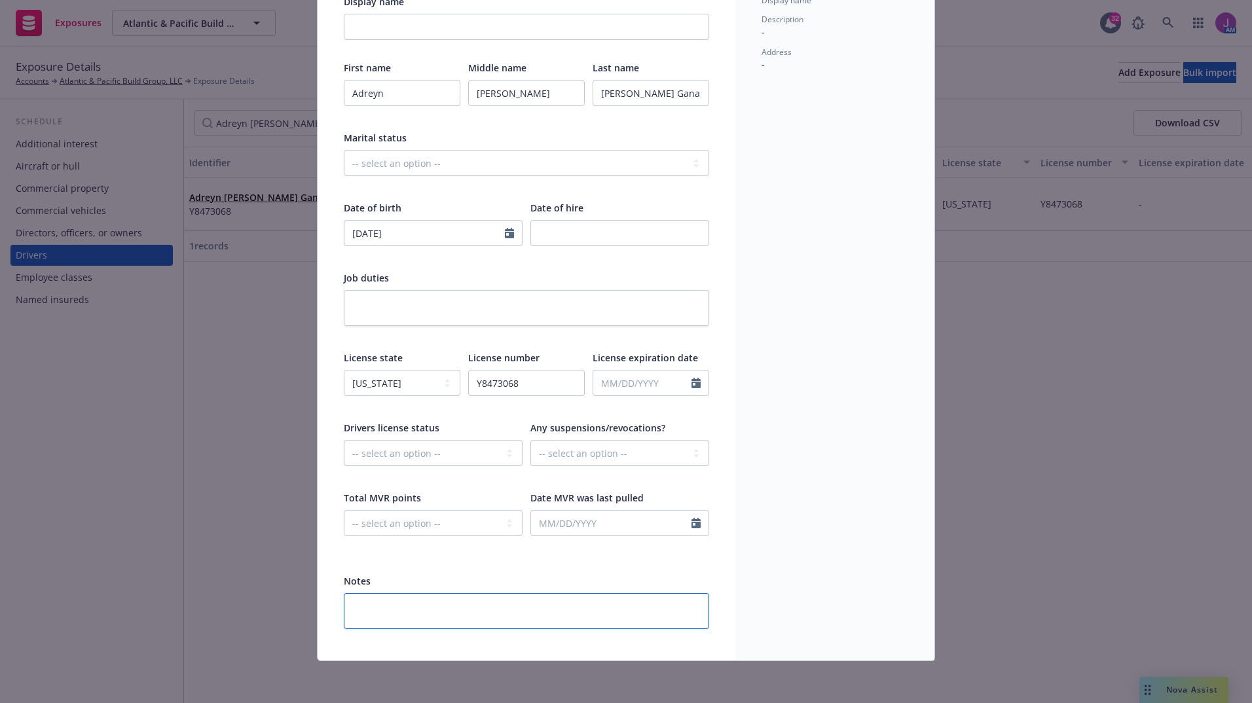
type textarea "x"
type textarea "Adreyn Keanu Peters Gana"
drag, startPoint x: 509, startPoint y: 607, endPoint x: 262, endPoint y: 582, distance: 248.1
click at [262, 582] on div "Edit exposure Cancel Save Display name First name Adreyn Middle name Keanu Last…" at bounding box center [626, 351] width 1252 height 703
type textarea "x"
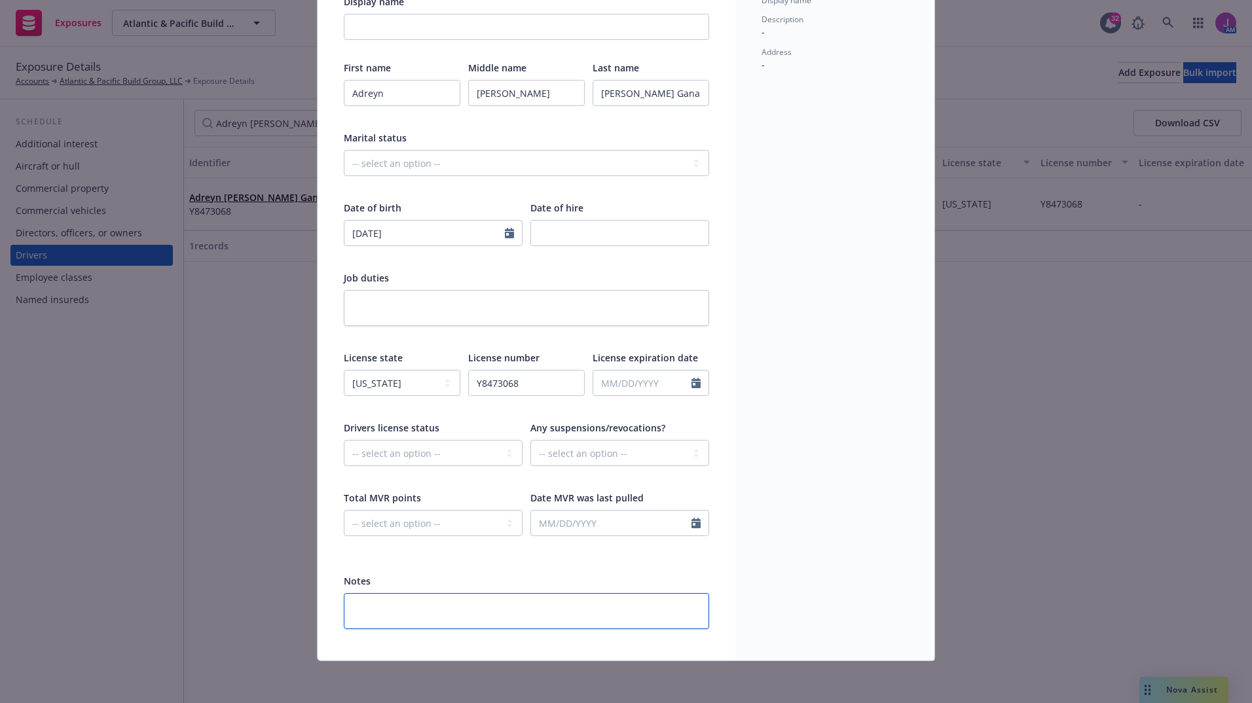
type textarea "r"
type textarea "x"
type textarea "re"
type textarea "x"
type textarea "rem"
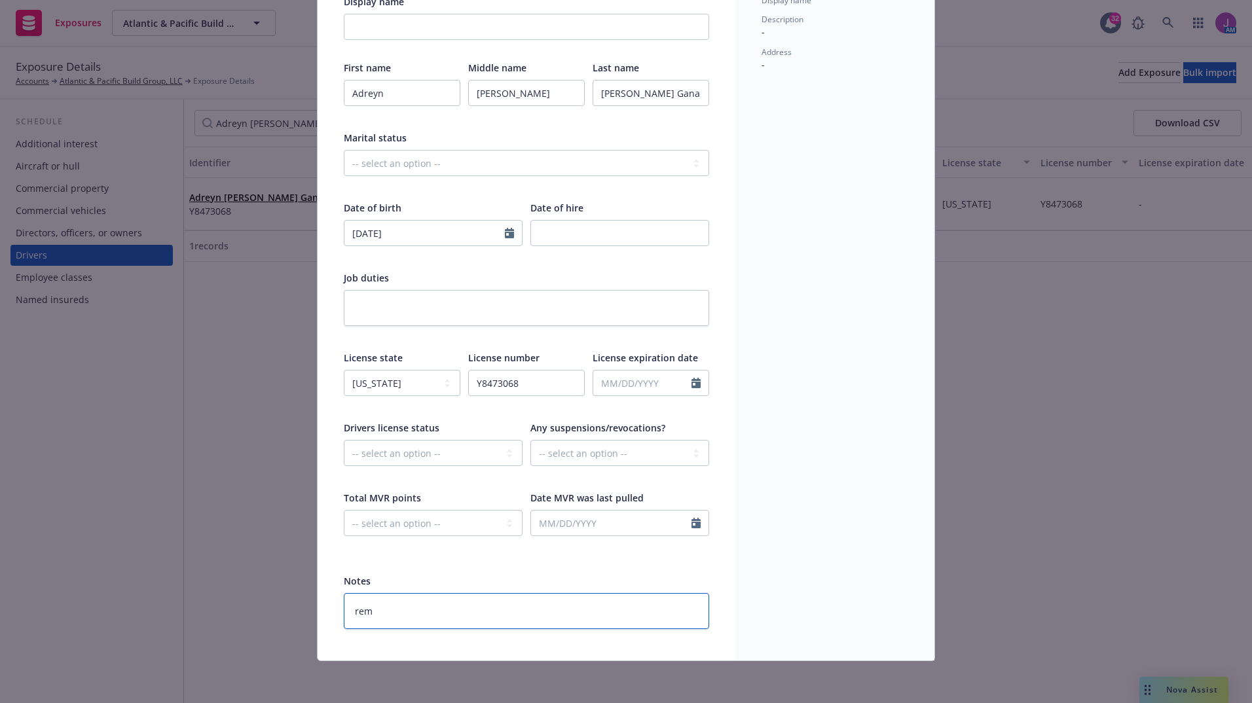
type textarea "x"
type textarea "remov"
type textarea "x"
type textarea "remove"
type textarea "x"
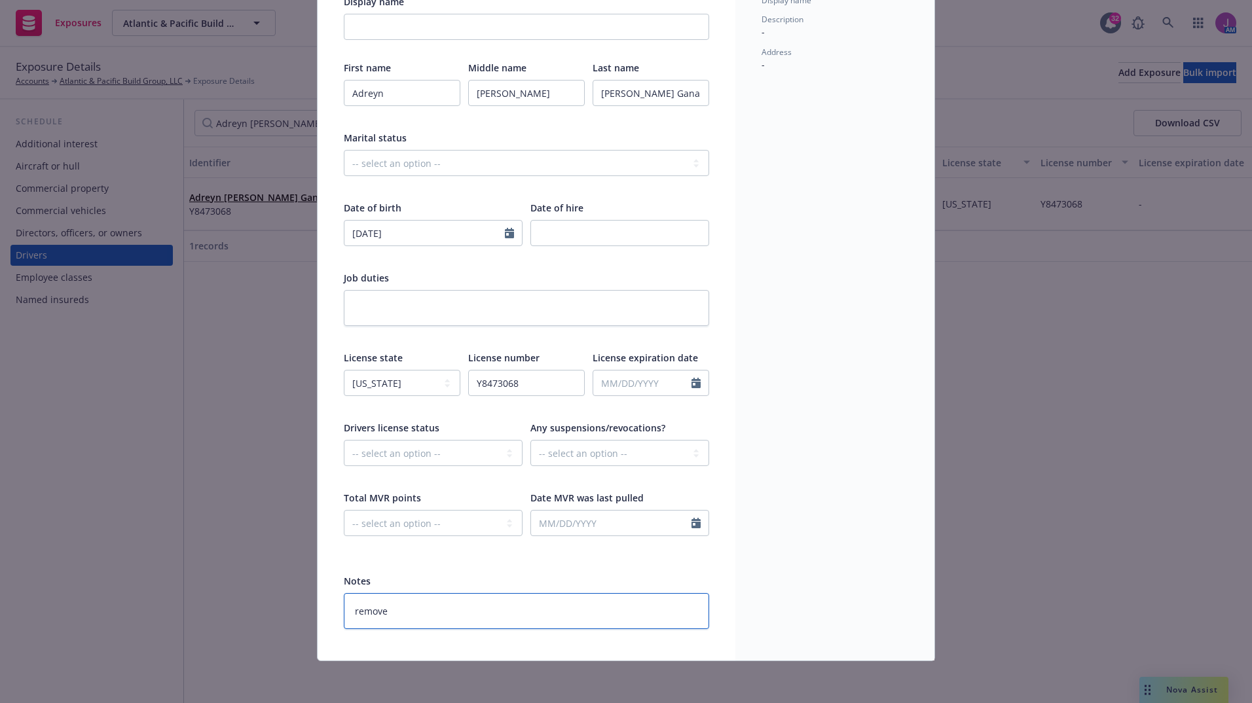
type textarea "removed"
type textarea "x"
type textarea "removed"
type textarea "x"
type textarea "removed a"
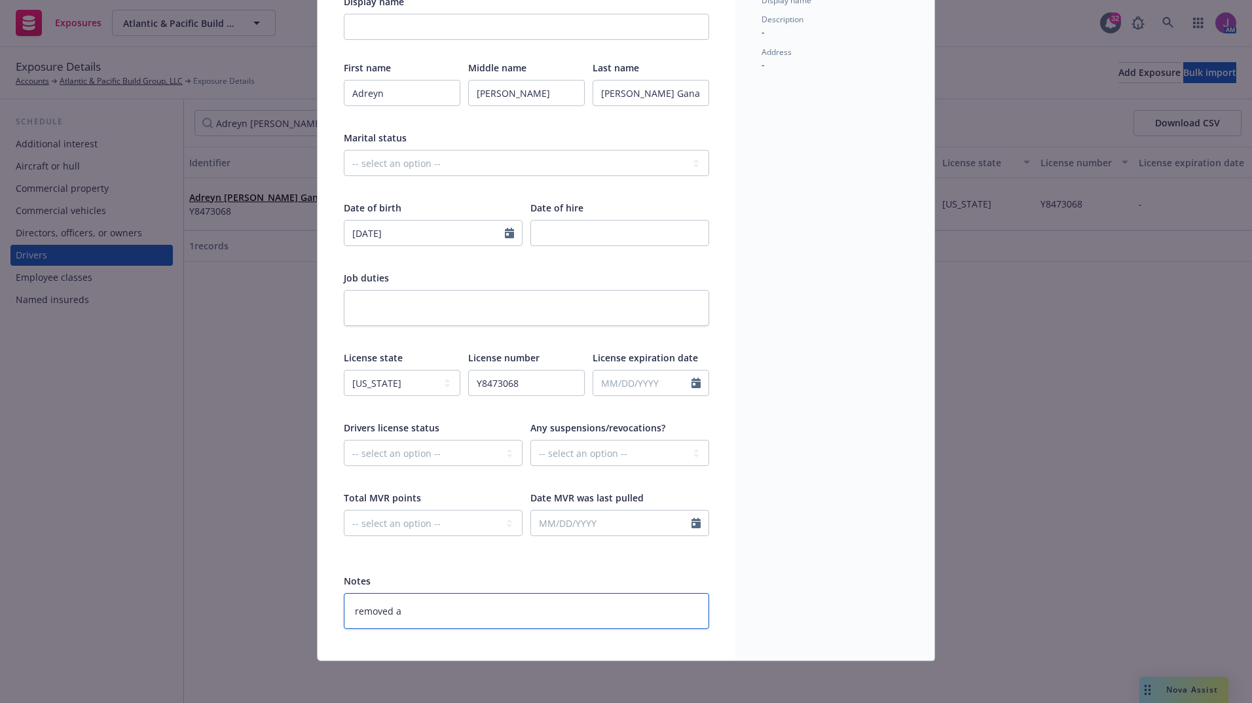
type textarea "x"
type textarea "removed at"
type textarea "x"
type textarea "removed at"
type textarea "x"
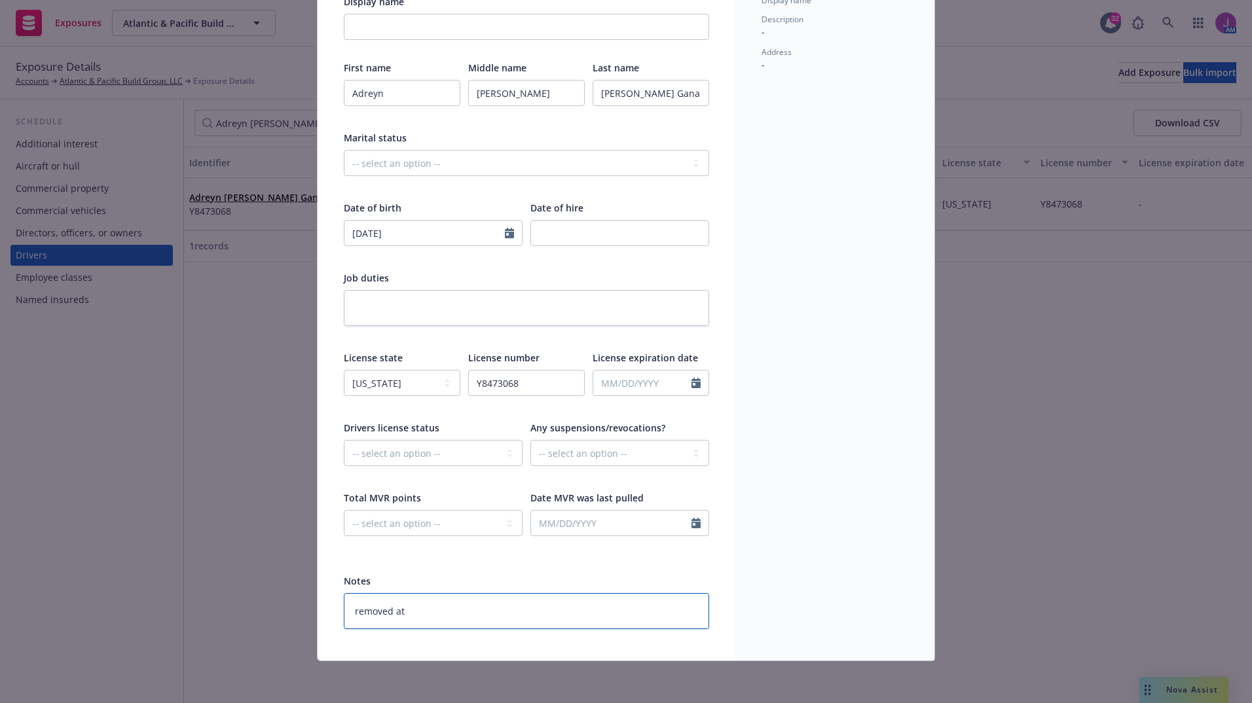
type textarea "removed at 2"
type textarea "x"
type textarea "removed at 20"
type textarea "x"
type textarea "removed at 202"
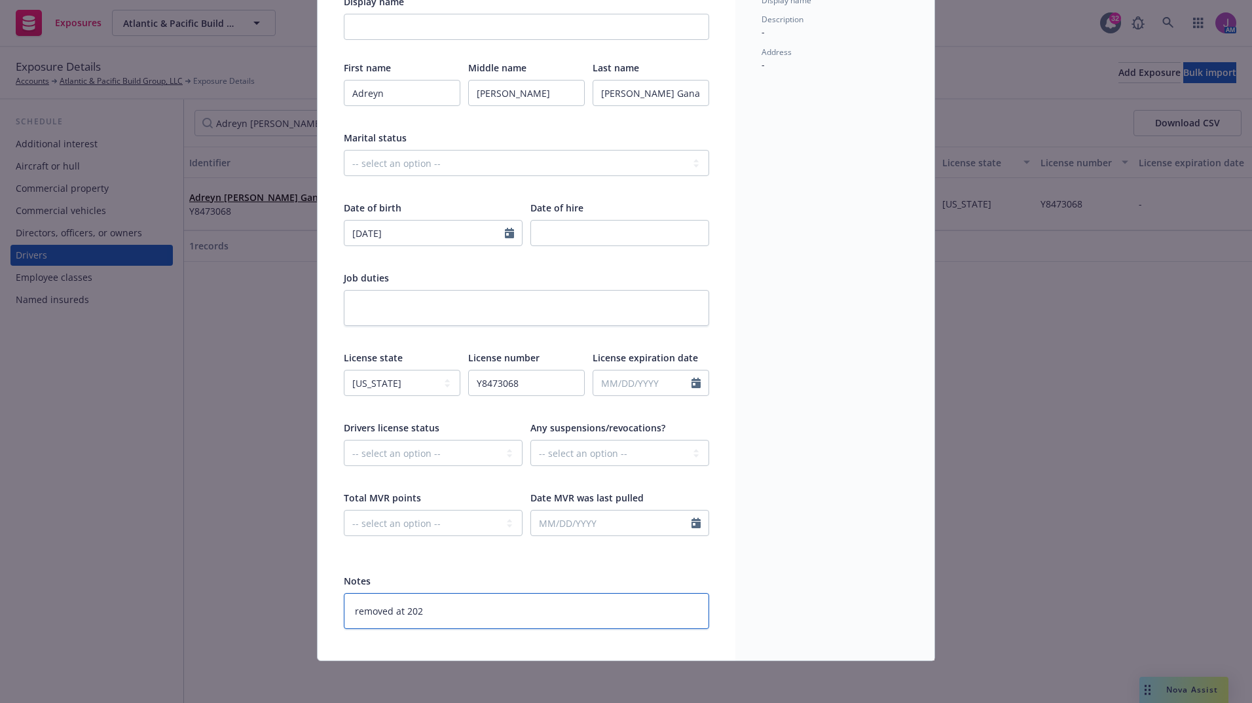
type textarea "x"
type textarea "removed at 2025"
type textarea "x"
type textarea "removed at 2025"
type textarea "x"
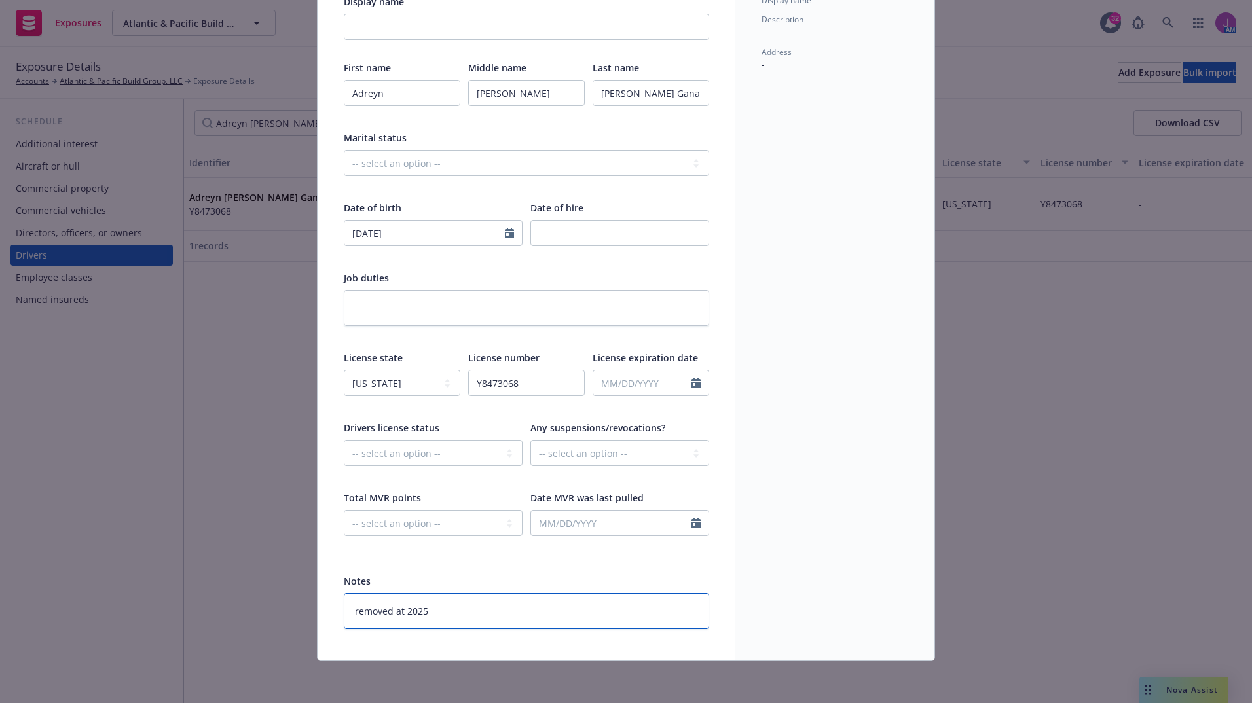
type textarea "removed at 2025 r"
type textarea "x"
type textarea "removed at 2025 re"
type textarea "x"
type textarea "removed at 2025 ren"
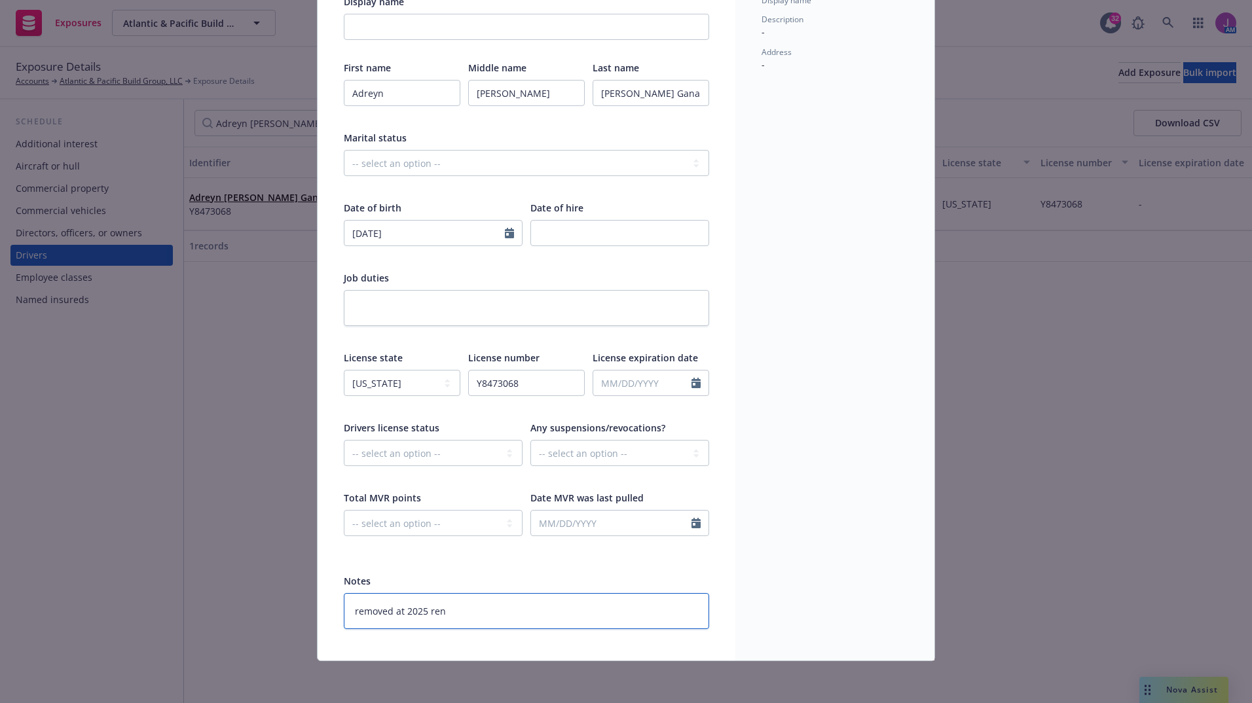
type textarea "x"
type textarea "removed at 2025 rene"
type textarea "x"
type textarea "removed at 2025 renew"
type textarea "x"
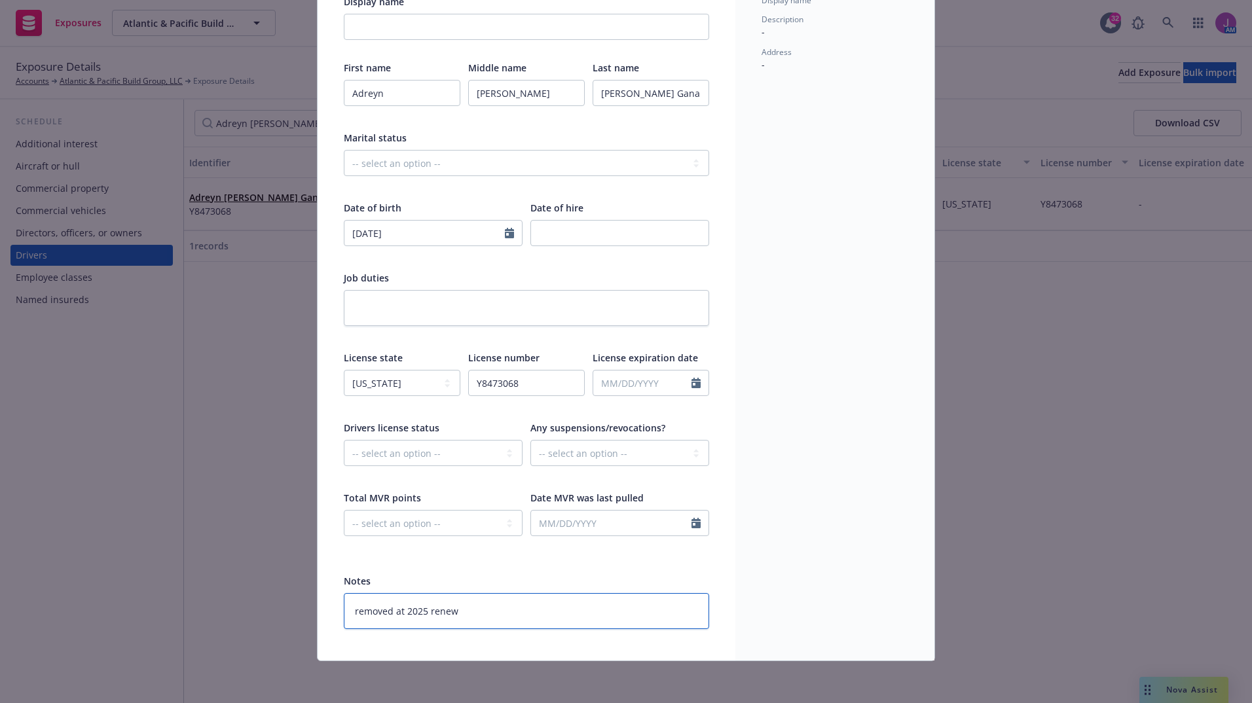
type textarea "removed at 2025 renewa"
type textarea "x"
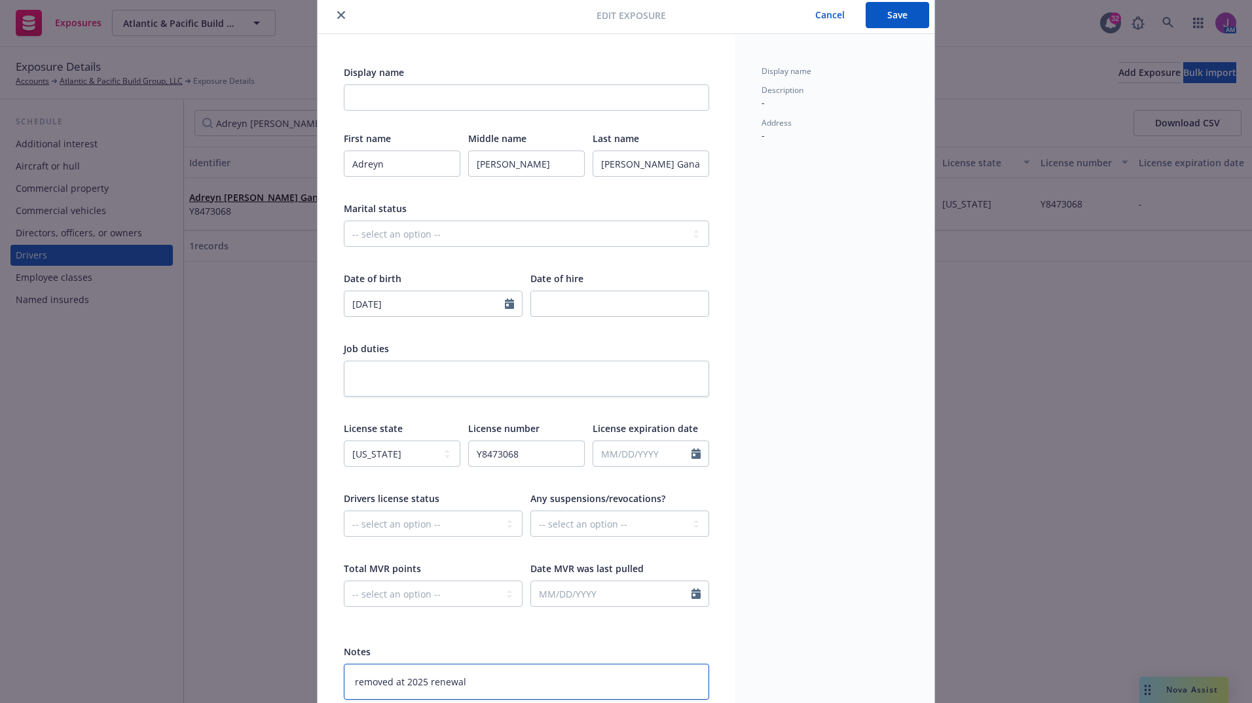
scroll to position [0, 0]
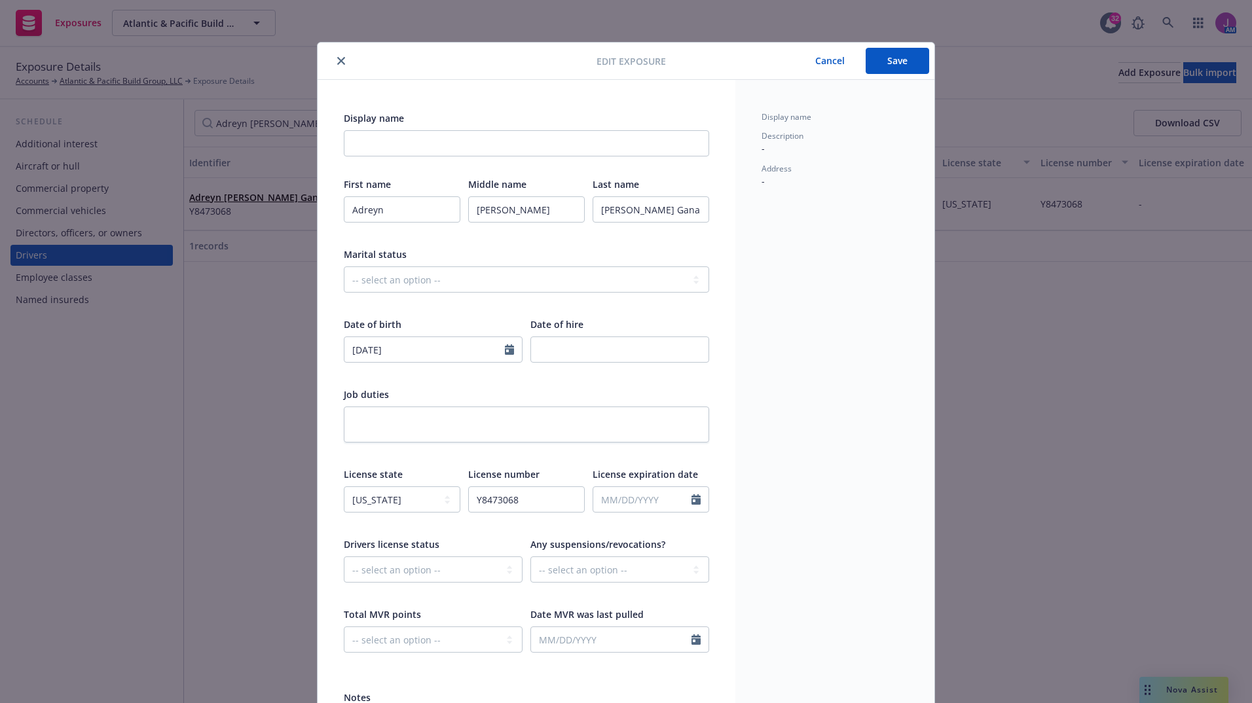
type textarea "removed at 2025 renewal"
click at [903, 68] on button "Save" at bounding box center [896, 61] width 63 height 26
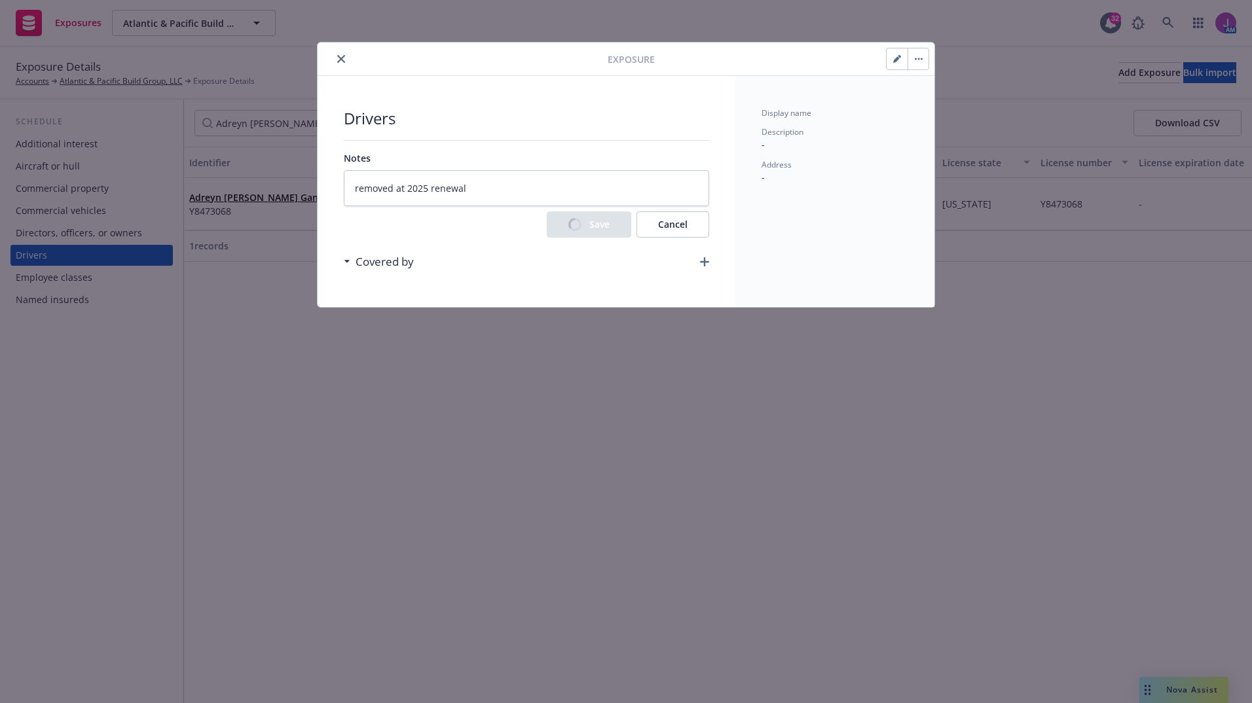
click at [918, 64] on button "button" at bounding box center [917, 58] width 21 height 21
click at [915, 101] on link "Archive" at bounding box center [945, 95] width 75 height 26
type textarea "x"
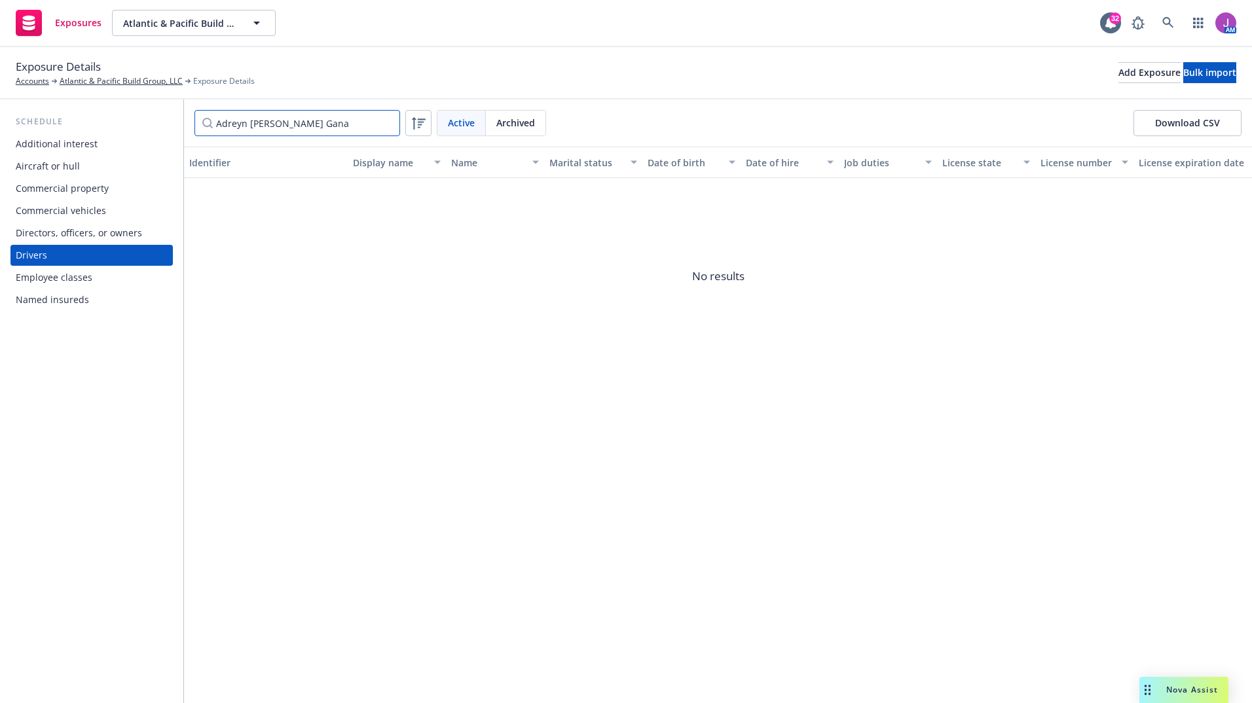
drag, startPoint x: 365, startPoint y: 128, endPoint x: 96, endPoint y: 122, distance: 269.1
click at [96, 122] on div "Schedule Additional interest Aircraft or hull Commercial property Commercial ve…" at bounding box center [626, 402] width 1252 height 604
type input "angelina marie"
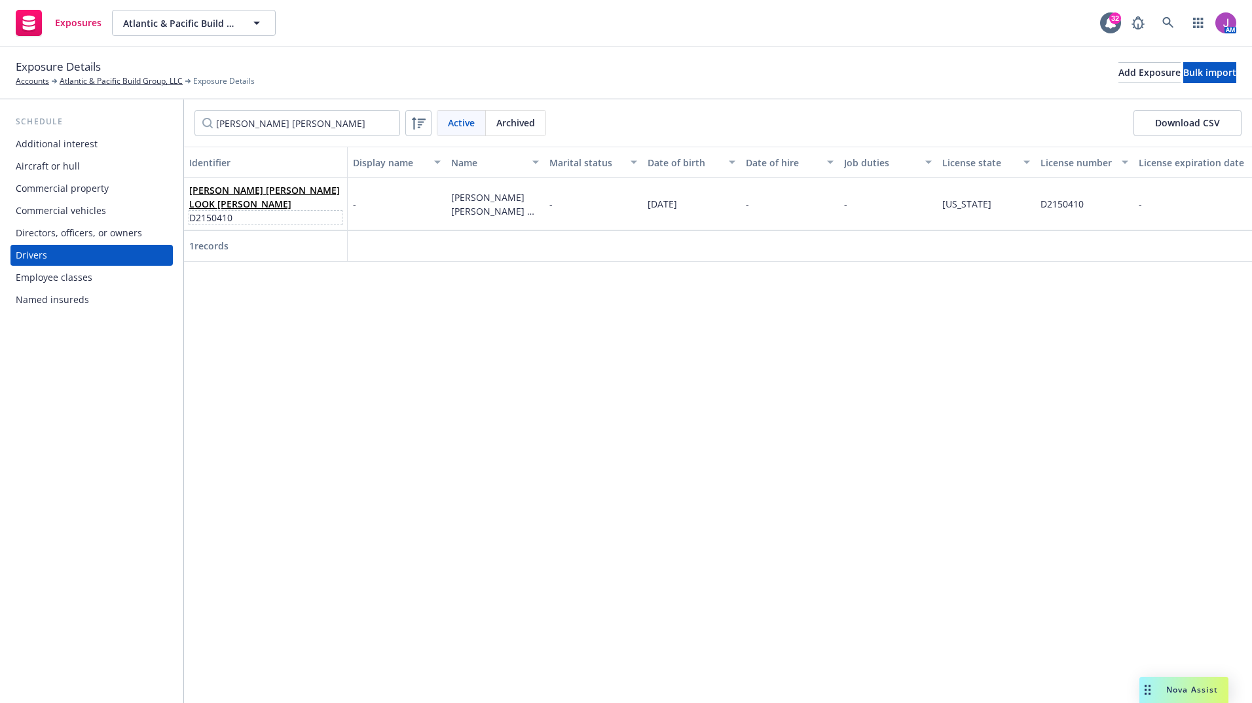
click at [267, 213] on span "D2150410" at bounding box center [265, 218] width 153 height 14
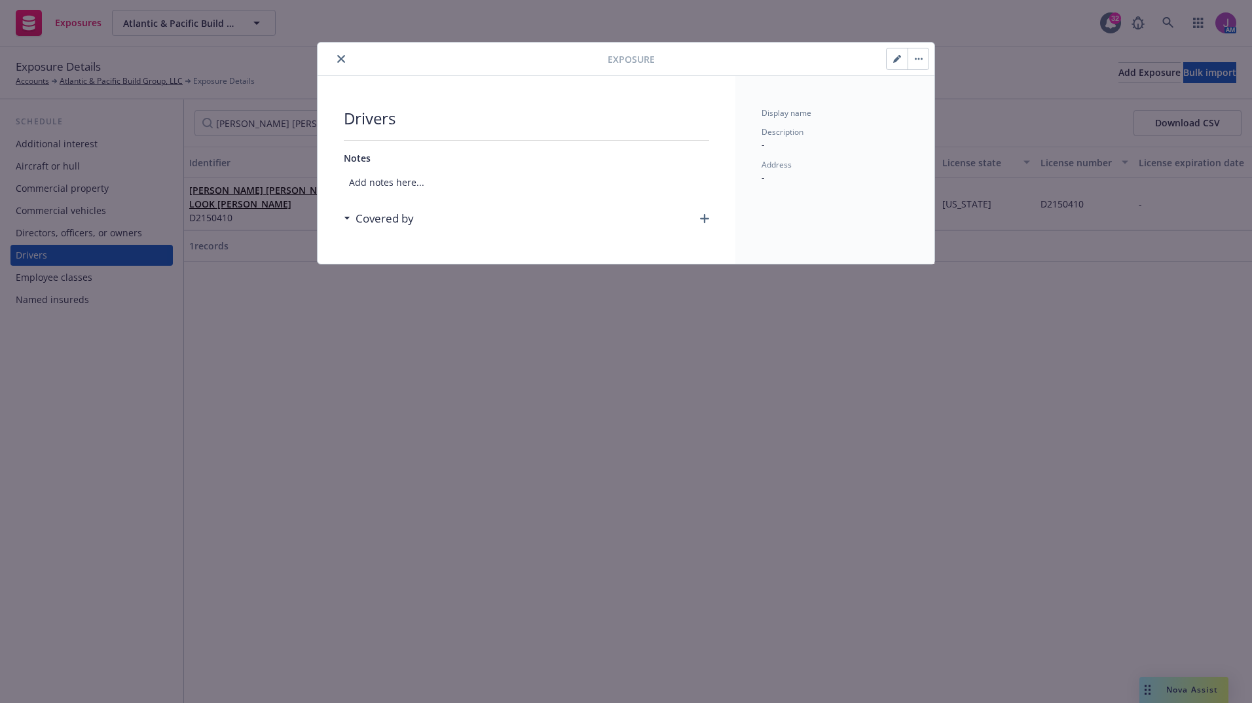
click at [884, 58] on div at bounding box center [792, 59] width 274 height 22
click at [896, 58] on icon "button" at bounding box center [897, 59] width 8 height 8
select select "CA"
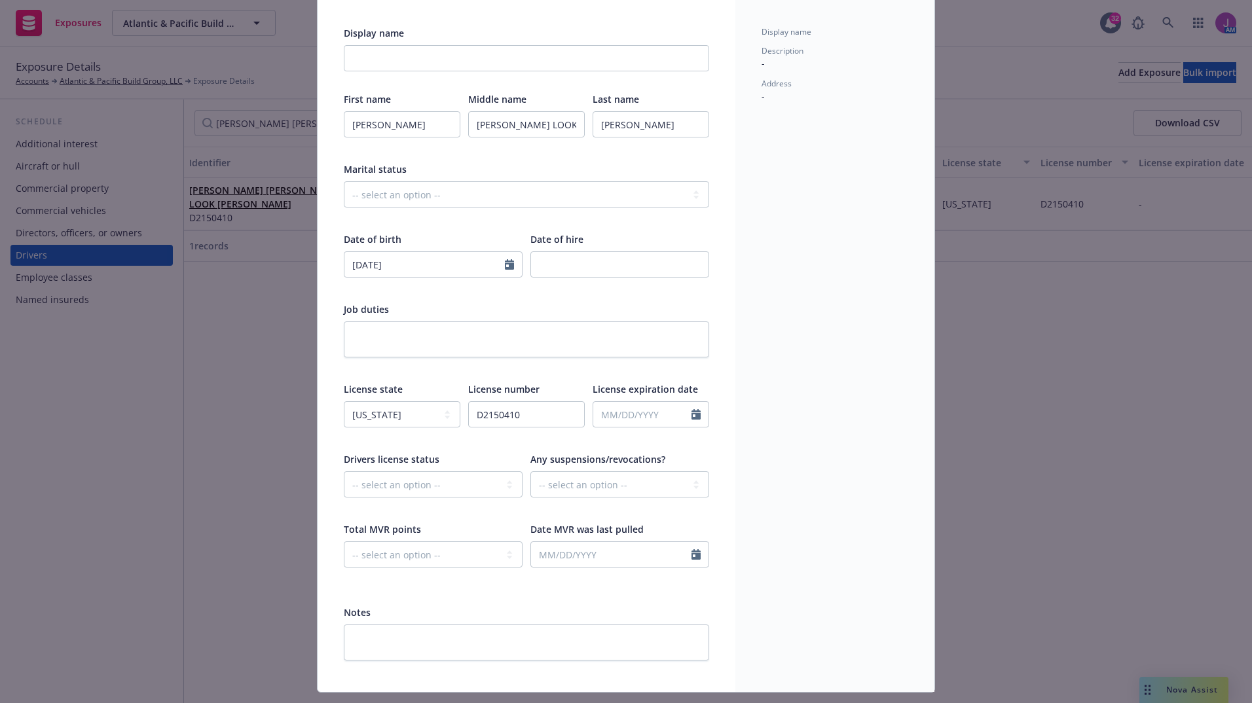
scroll to position [117, 0]
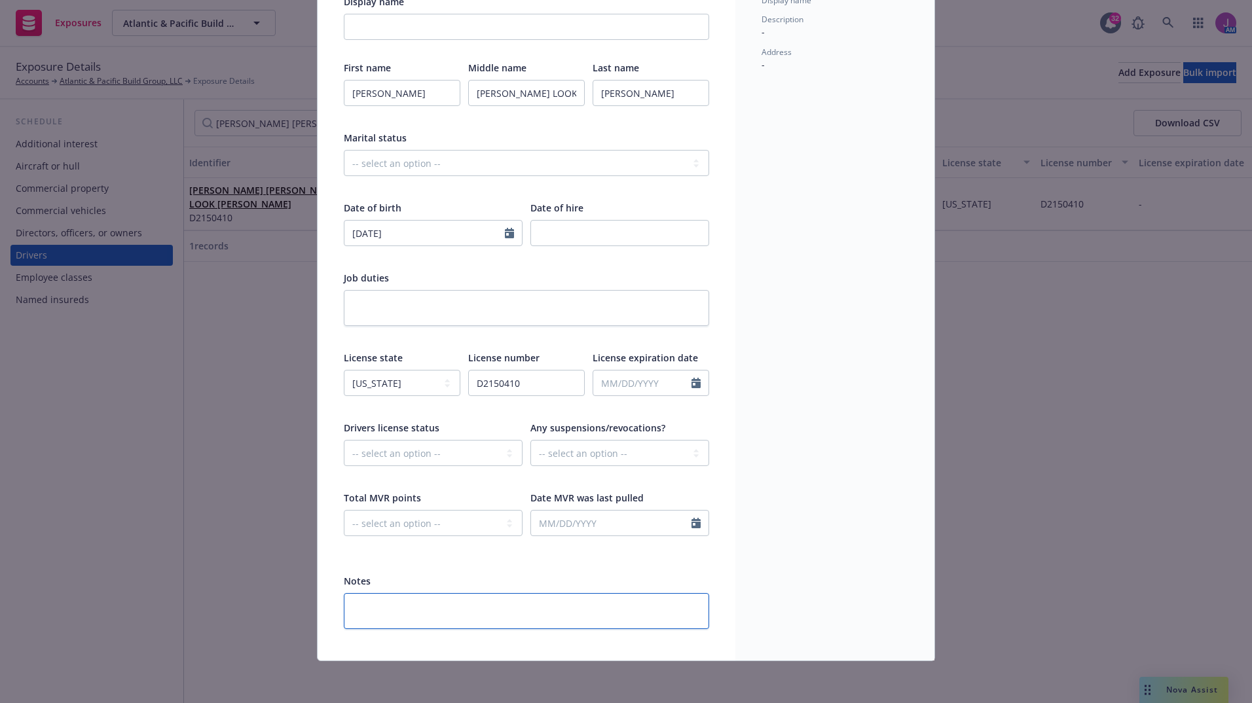
click at [398, 612] on textarea at bounding box center [526, 611] width 365 height 36
paste textarea "Adreyn Keanu Peters Gana"
type textarea "x"
type textarea "Adreyn Keanu Peters Gana"
drag, startPoint x: 473, startPoint y: 615, endPoint x: 172, endPoint y: 597, distance: 301.6
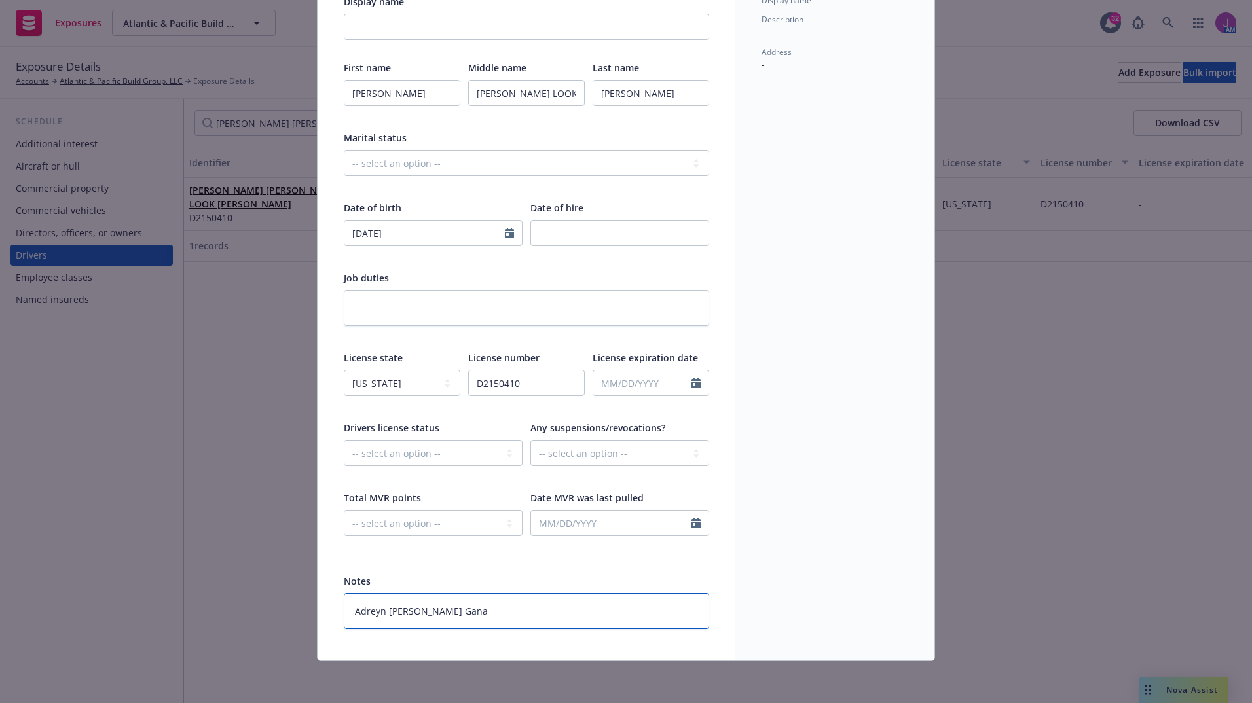
click at [172, 597] on div "Edit exposure Cancel Save Display name First name ANGELINA Middle name MARIE LO…" at bounding box center [626, 351] width 1252 height 703
type textarea "x"
type textarea "r"
type textarea "x"
type textarea "re"
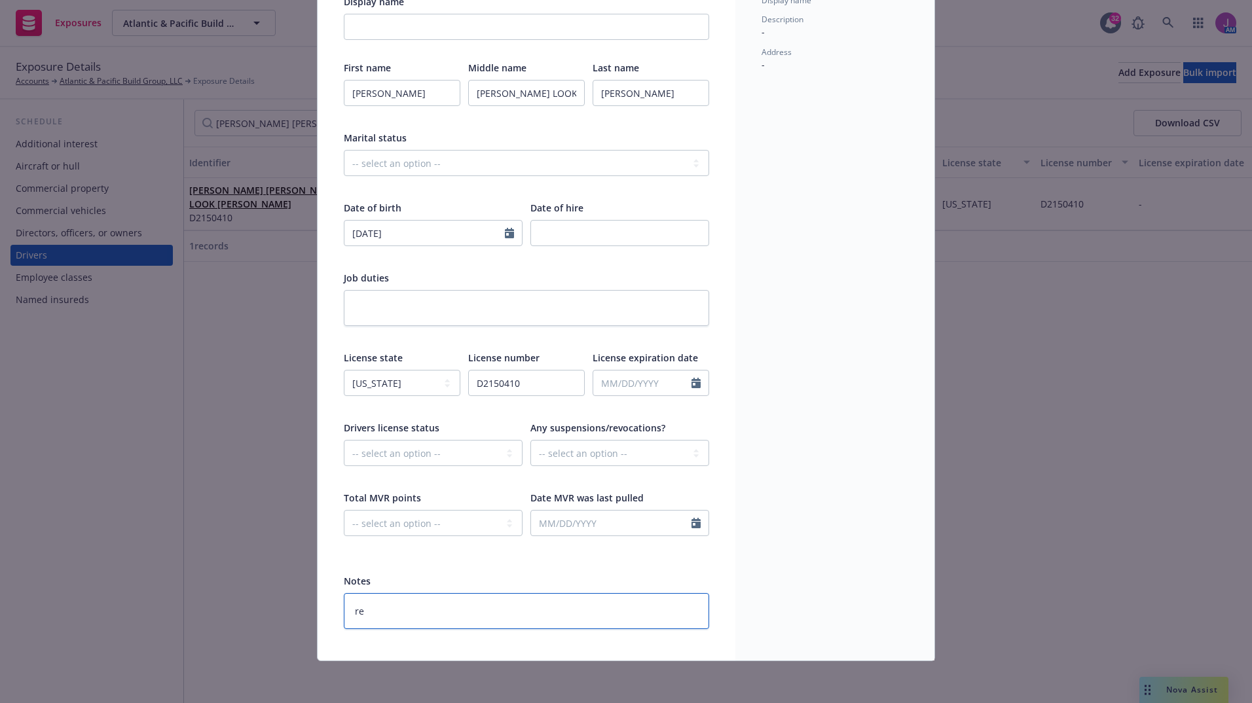
type textarea "x"
type textarea "rem"
type textarea "x"
type textarea "remo"
type textarea "x"
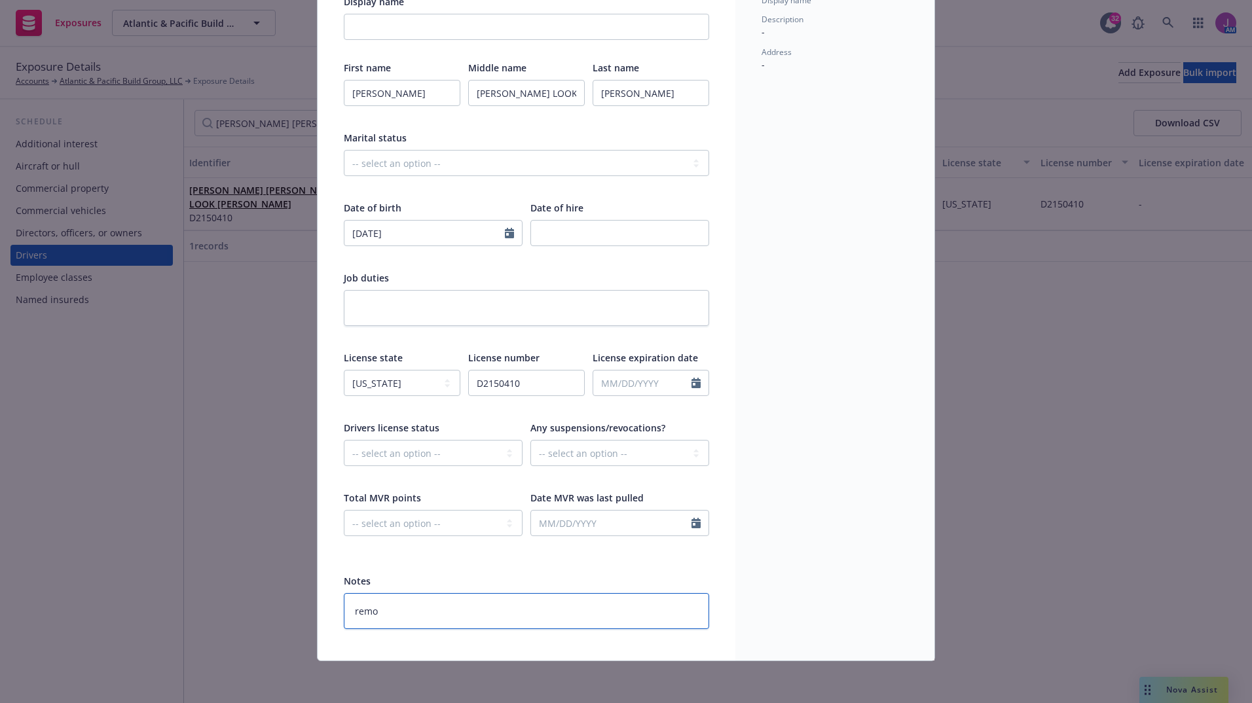
type textarea "remov"
type textarea "x"
type textarea "remove"
type textarea "x"
type textarea "removed"
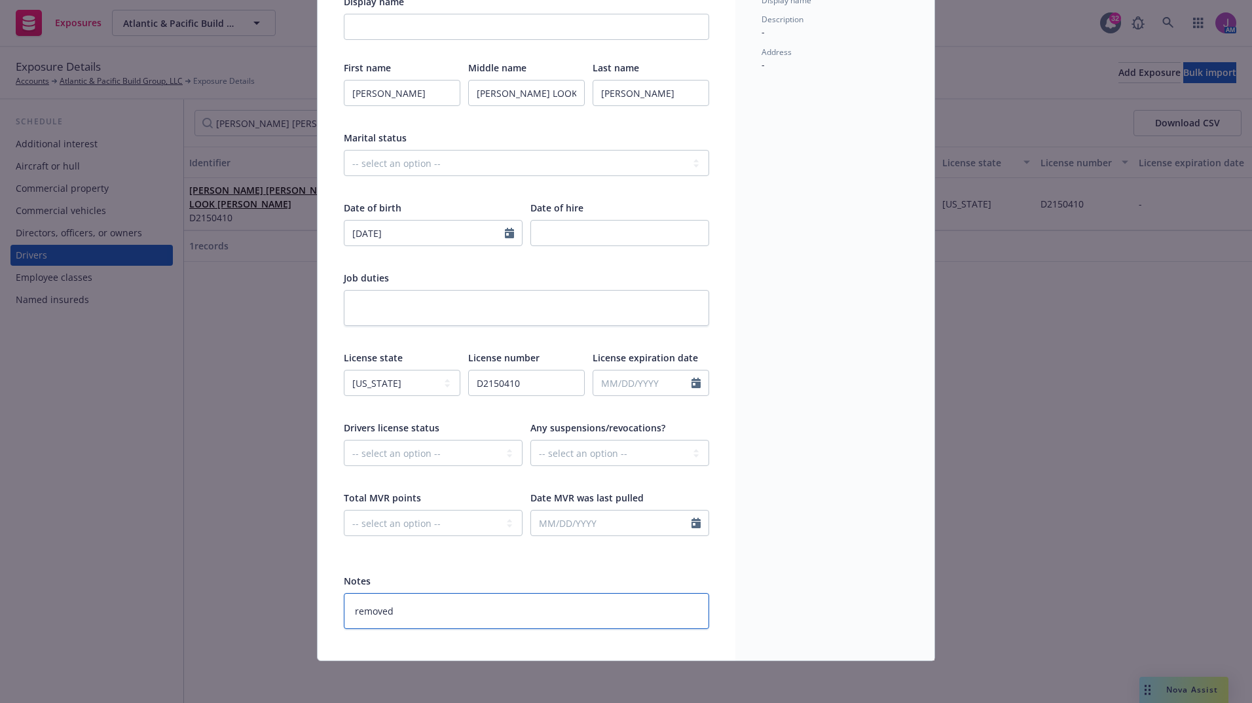
type textarea "x"
type textarea "removed"
type textarea "x"
type textarea "removed a"
type textarea "x"
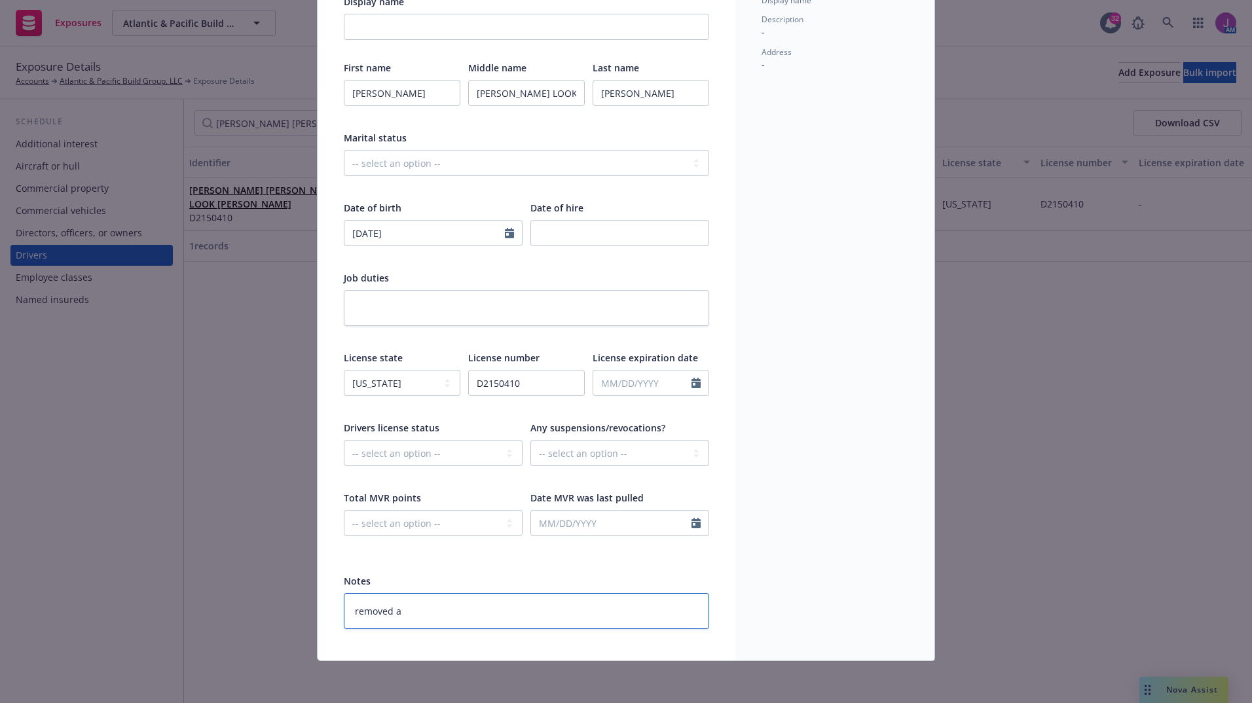
type textarea "removed at"
type textarea "x"
type textarea "removed at"
type textarea "x"
type textarea "removed at 2"
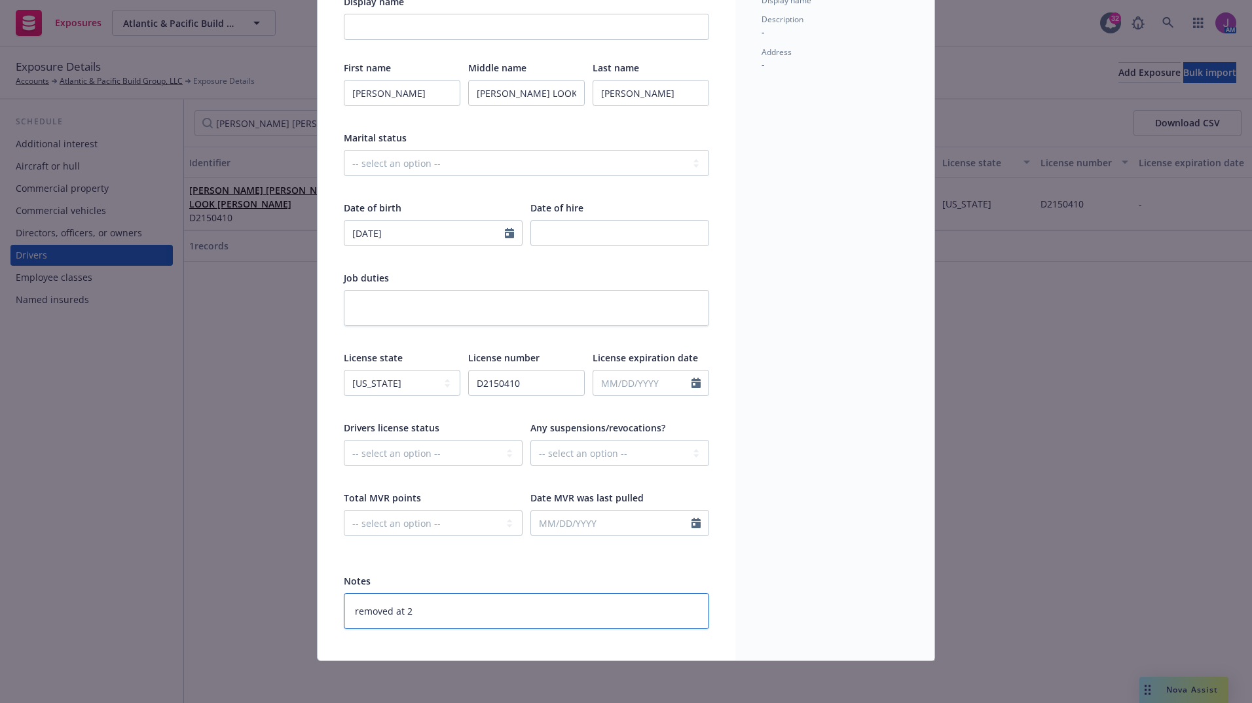
type textarea "x"
type textarea "removed at 20"
type textarea "x"
type textarea "removed at 202"
type textarea "x"
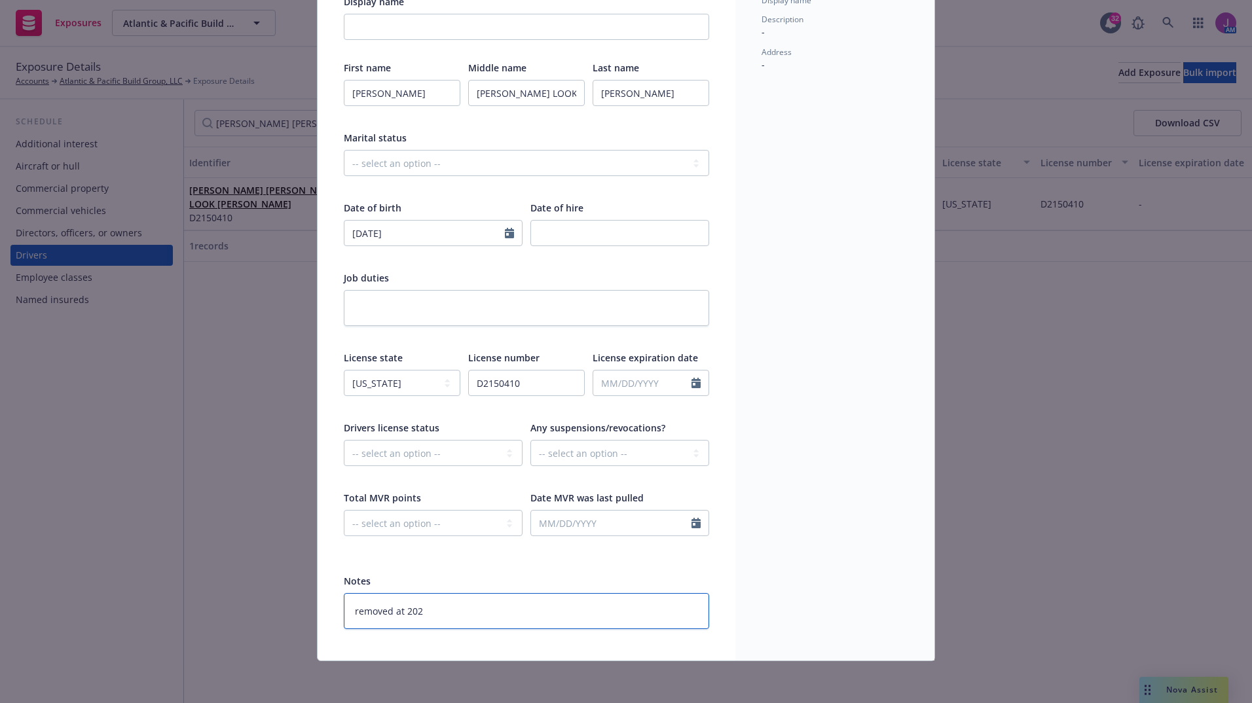
type textarea "removed at 2025"
type textarea "x"
type textarea "removed at 2025"
type textarea "x"
type textarea "removed at 2025 r"
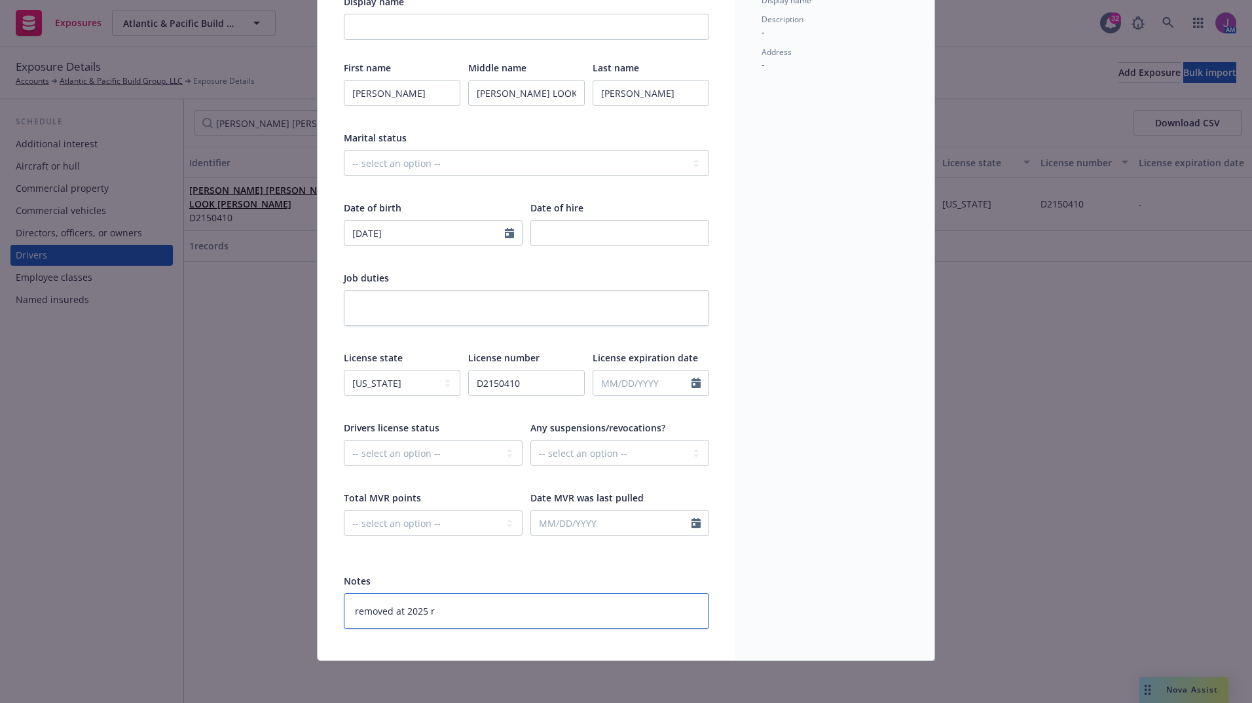
type textarea "x"
type textarea "removed at 2025 re"
type textarea "x"
type textarea "removed at 2025 ren"
type textarea "x"
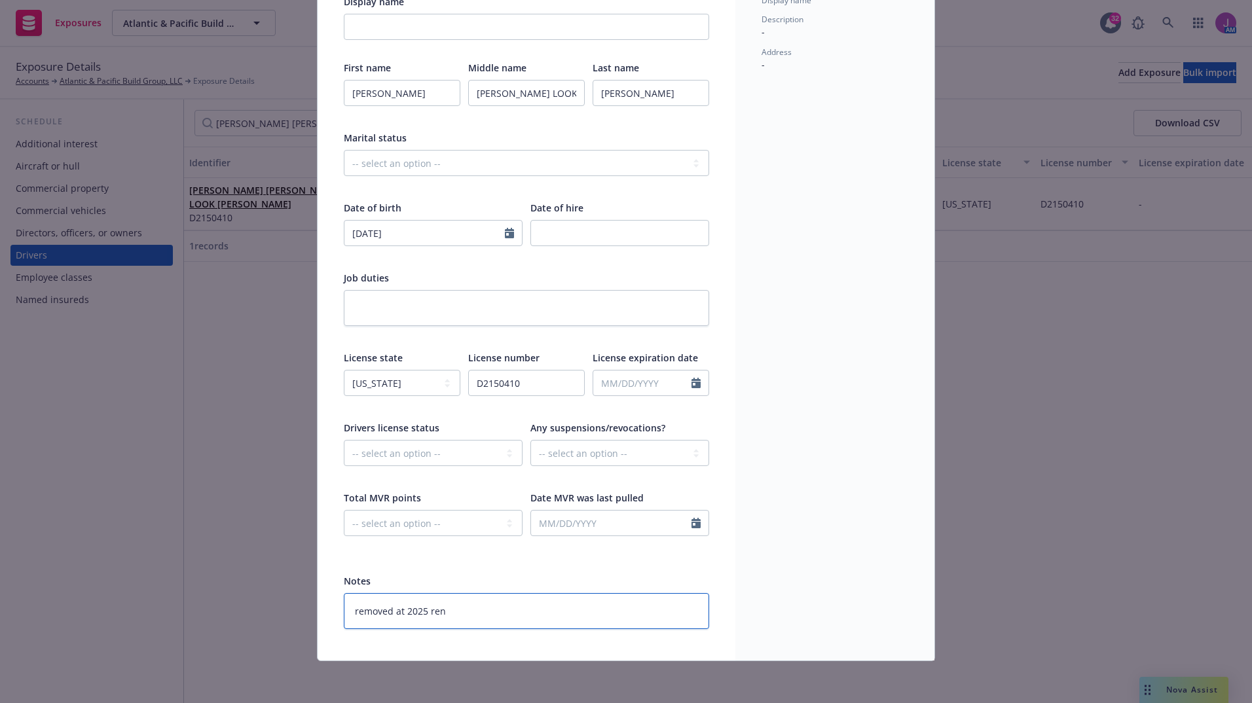
type textarea "removed at 2025 rene"
type textarea "x"
type textarea "removed at 2025 renew"
type textarea "x"
type textarea "removed at 2025 renewa"
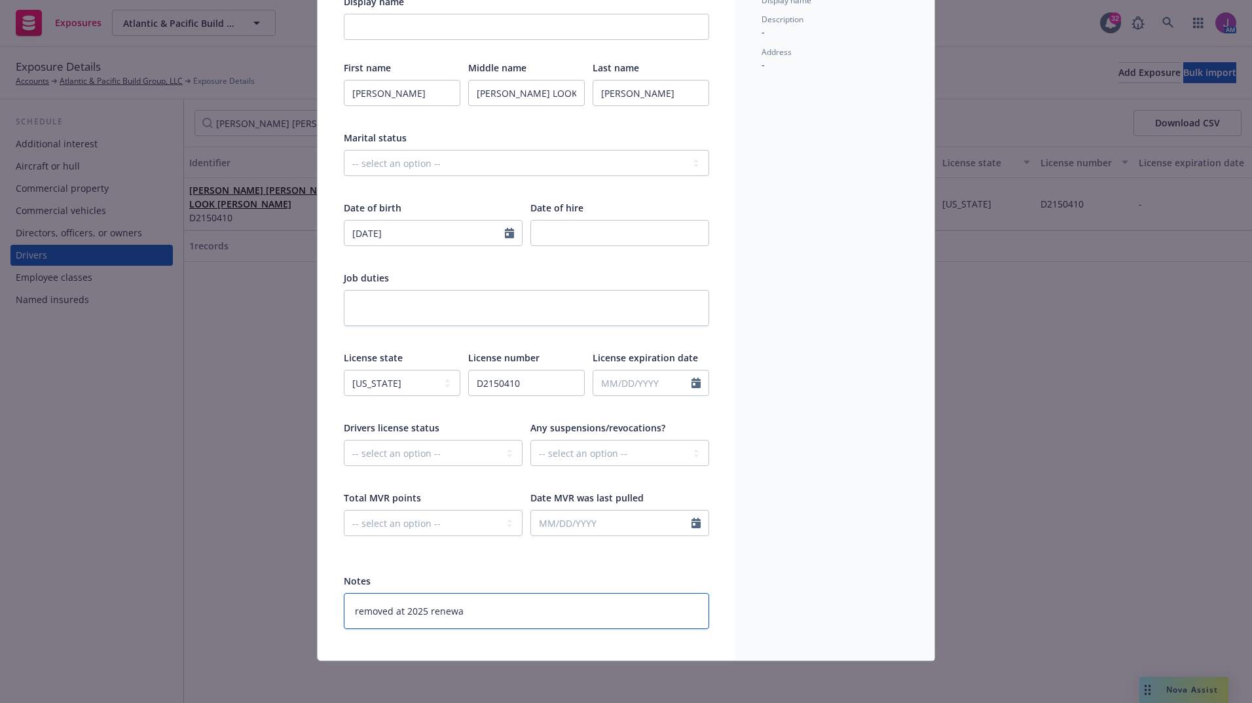
type textarea "x"
drag, startPoint x: 475, startPoint y: 604, endPoint x: 297, endPoint y: 600, distance: 178.8
click at [297, 600] on div "Edit exposure Cancel Save Display name First name ANGELINA Middle name MARIE LO…" at bounding box center [626, 351] width 1252 height 703
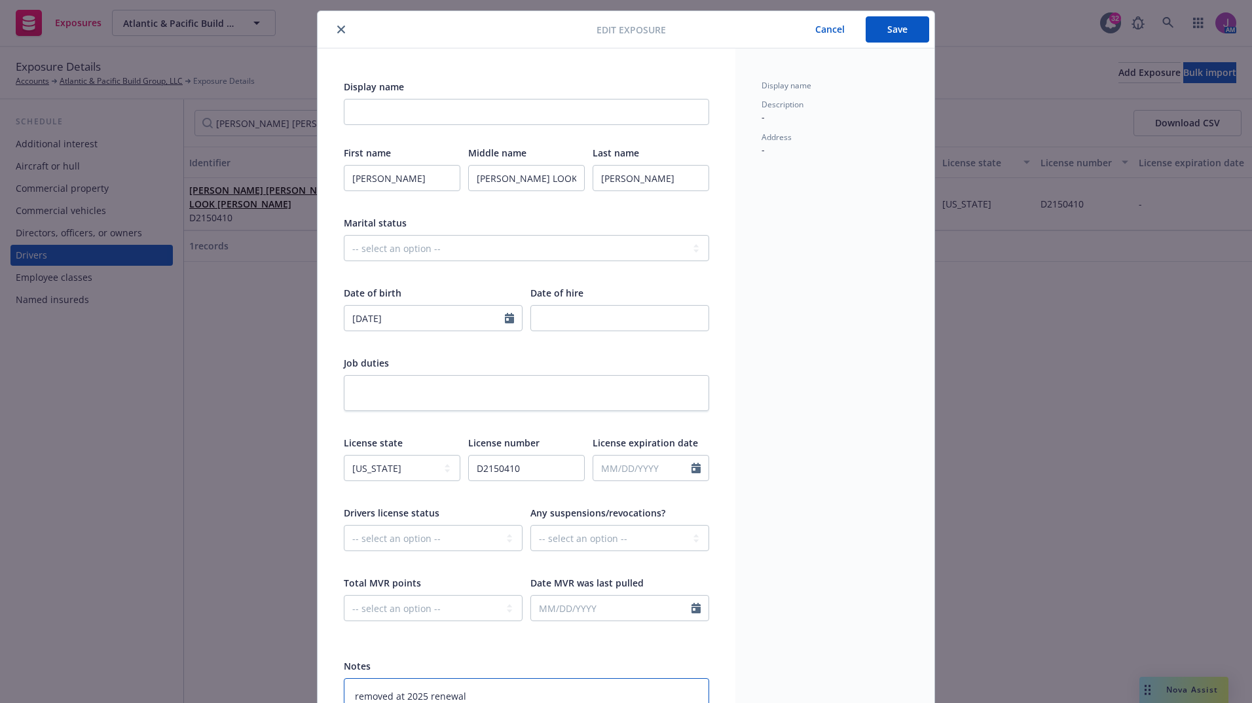
scroll to position [0, 0]
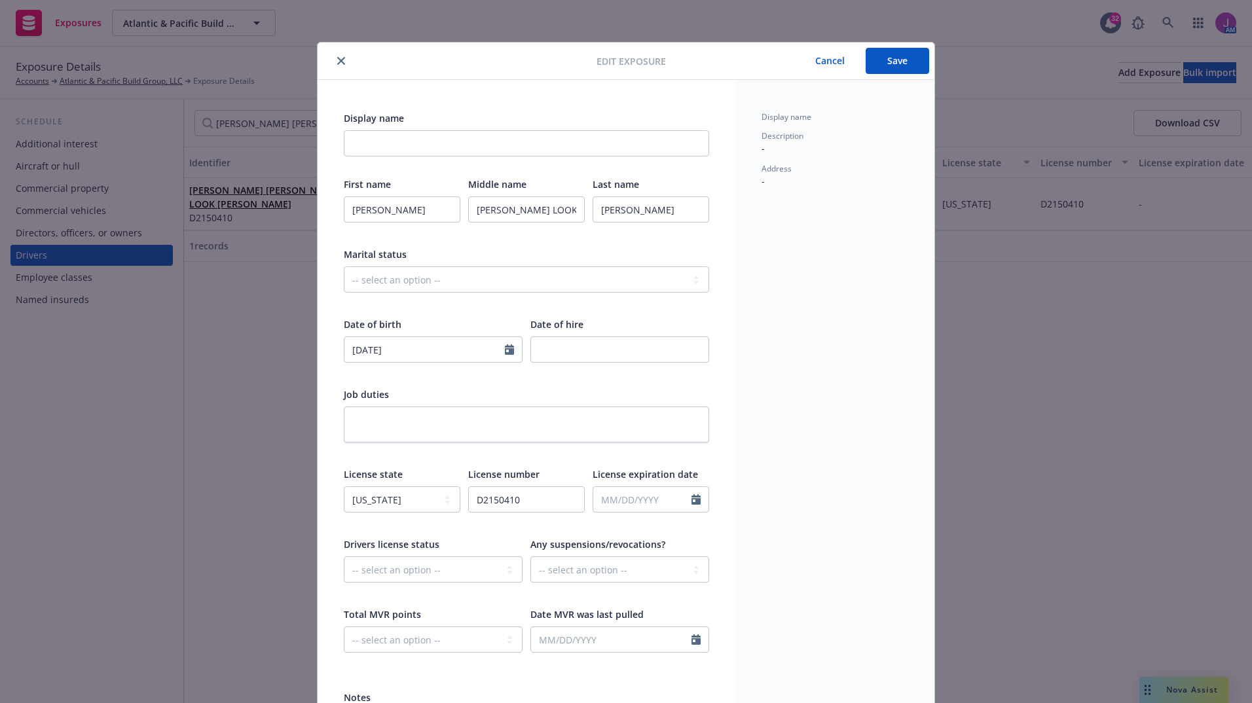
type textarea "removed at 2025 renewal"
click at [886, 55] on button "Save" at bounding box center [896, 61] width 63 height 26
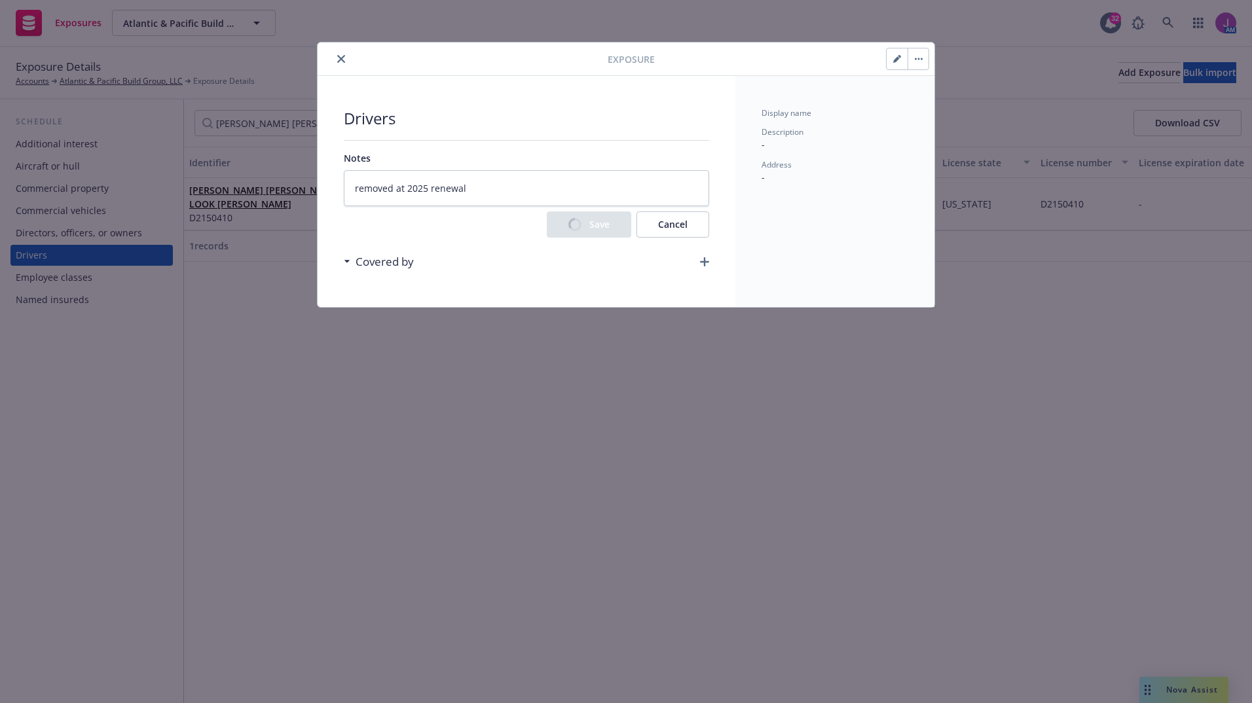
type textarea "x"
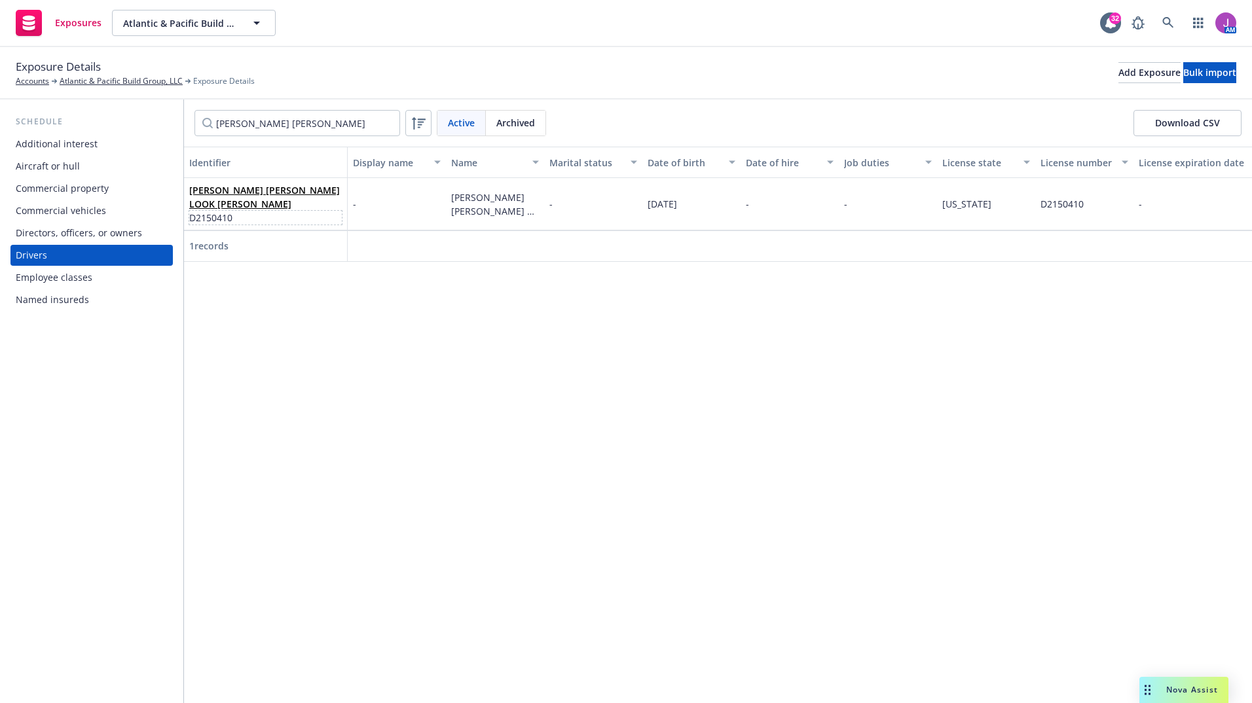
click at [283, 213] on span "D2150410" at bounding box center [265, 218] width 153 height 14
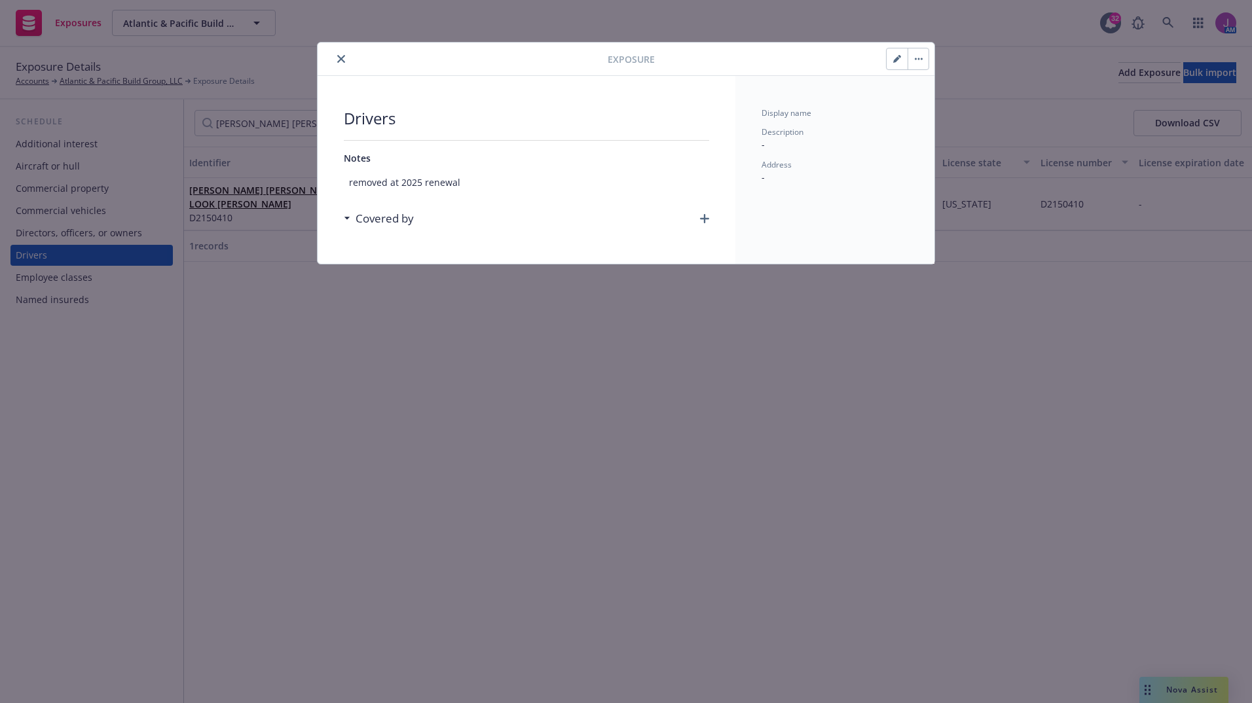
click at [915, 62] on button "button" at bounding box center [917, 58] width 21 height 21
click at [935, 90] on link "Archive" at bounding box center [945, 95] width 75 height 26
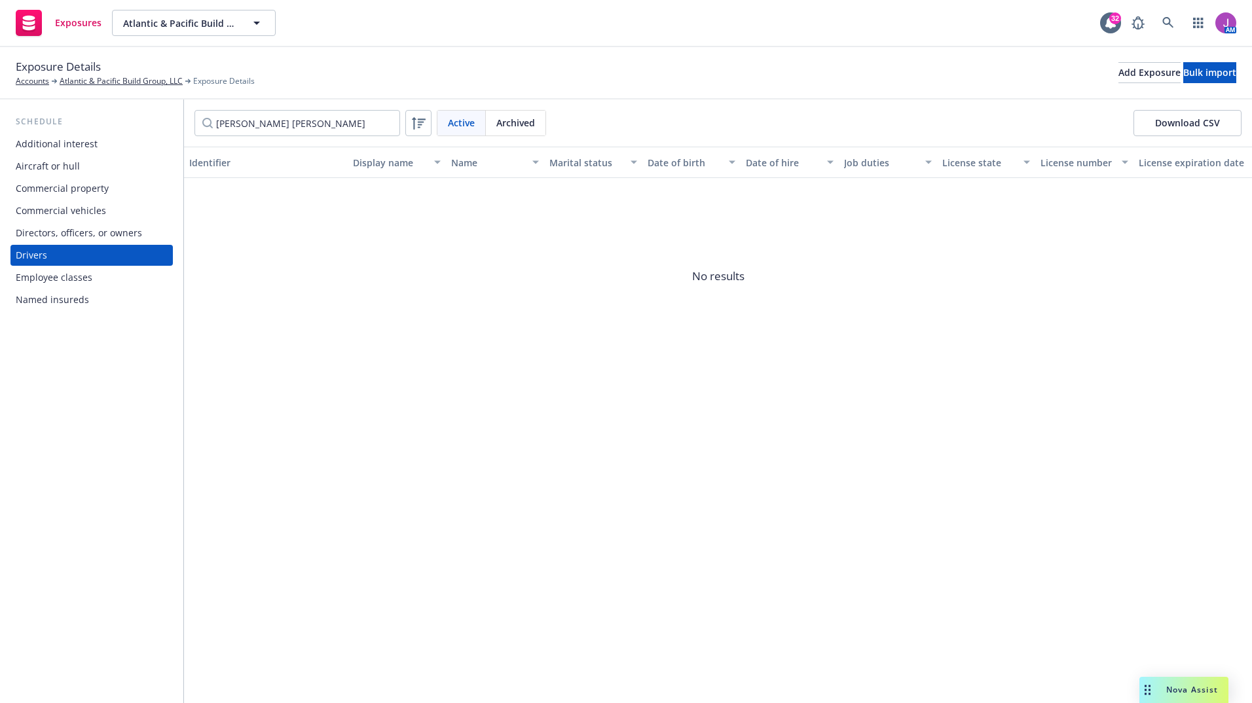
click at [410, 397] on div "Identifier Display name Name Marital status Date of birth Date of hire Job duti…" at bounding box center [718, 425] width 1068 height 556
click at [386, 122] on input "angelina marie" at bounding box center [297, 123] width 206 height 26
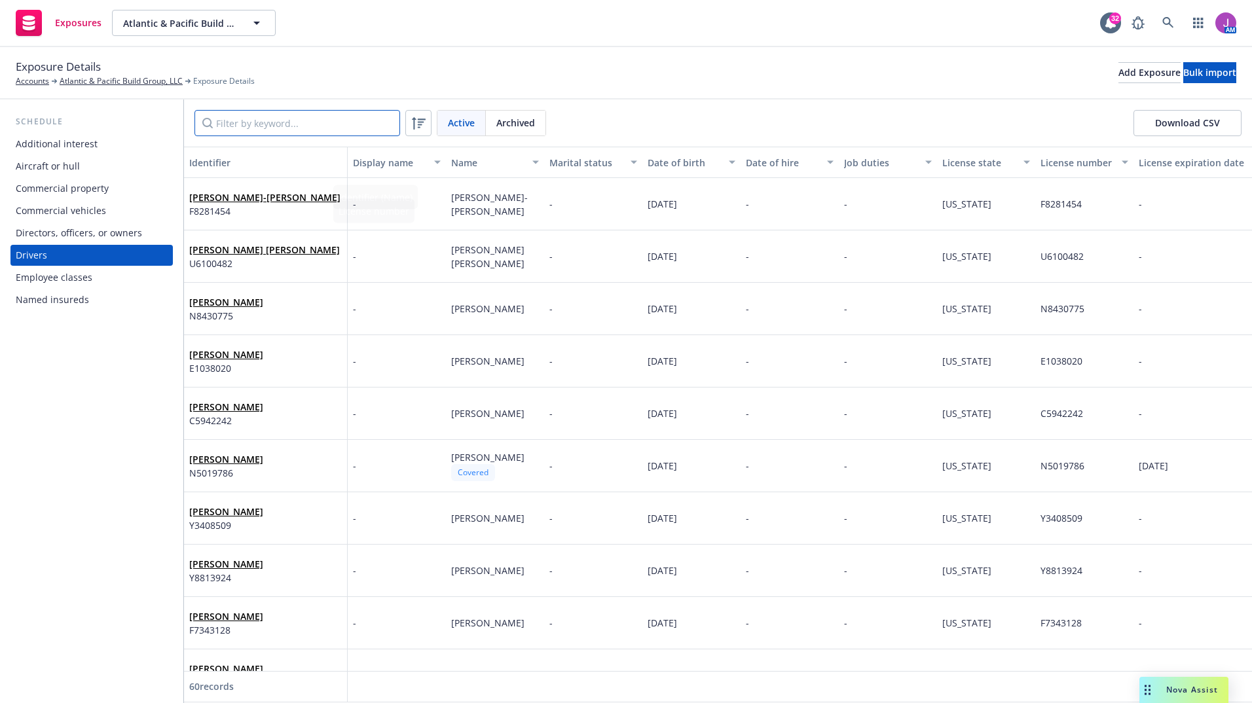
click at [252, 120] on input "Filter by keyword..." at bounding box center [297, 123] width 206 height 26
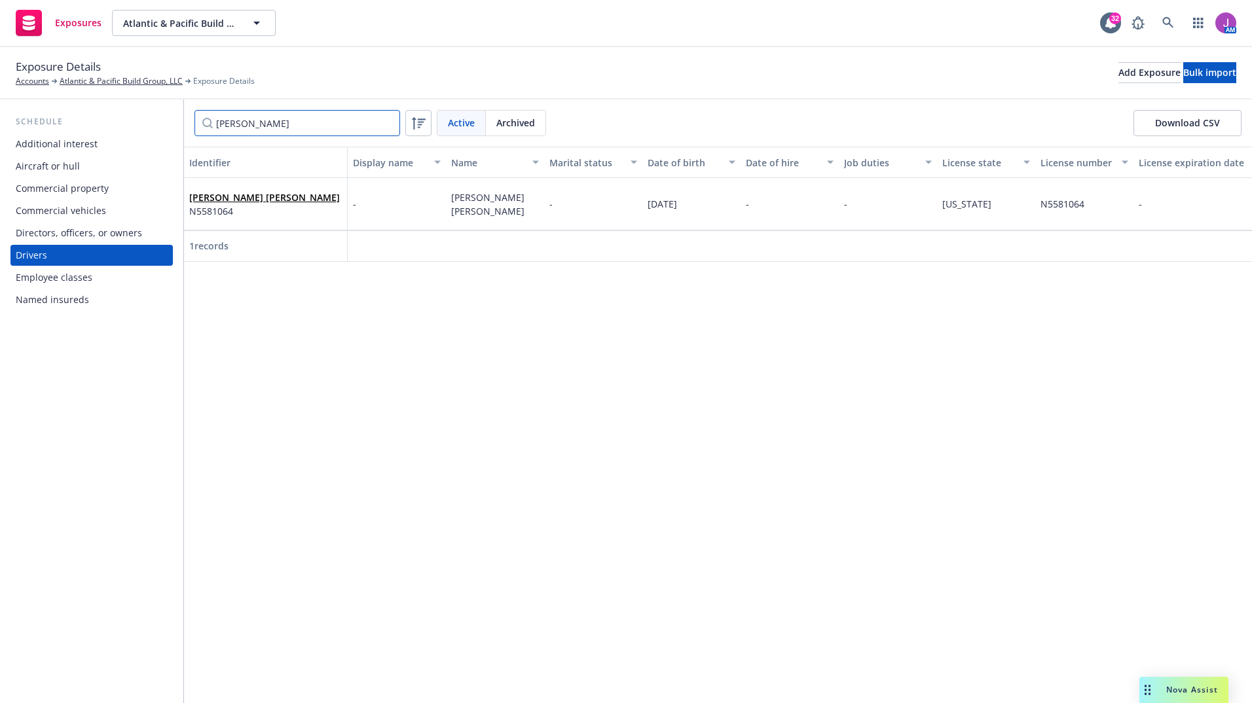
type input "robert"
click at [258, 223] on div "ROBERT GRANT MONKHOUSE N5581064" at bounding box center [266, 204] width 164 height 52
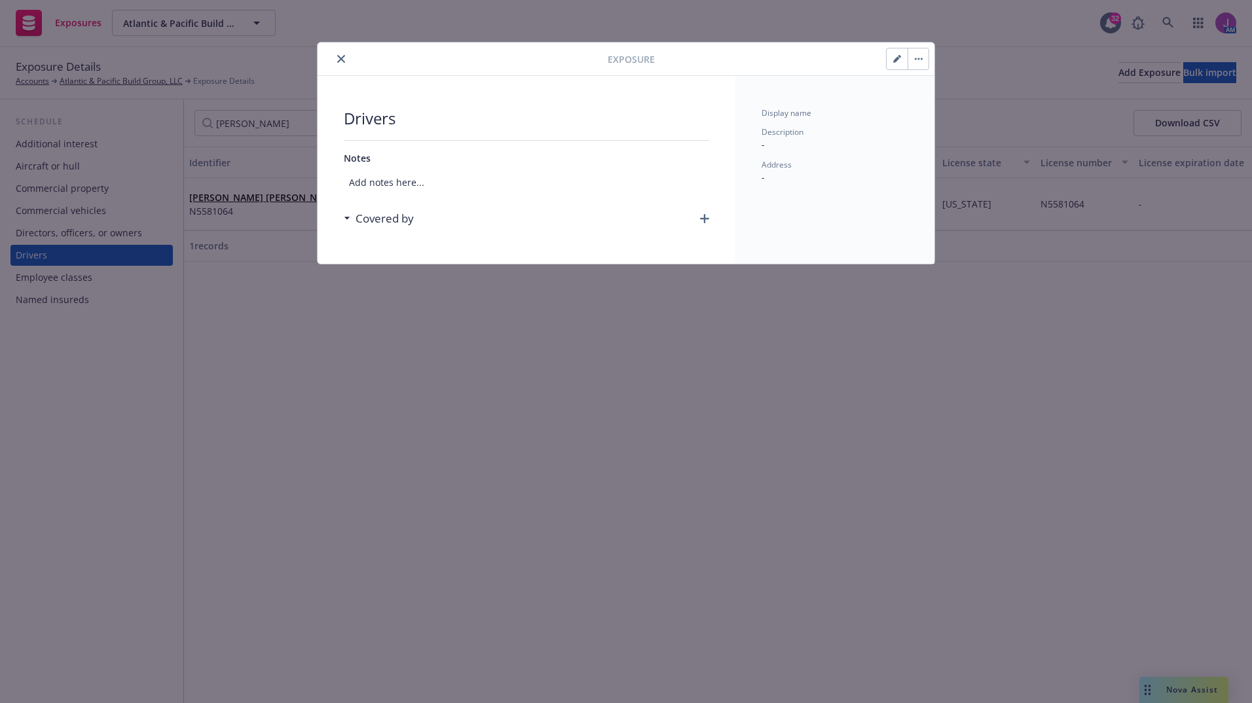
click at [888, 60] on button "button" at bounding box center [896, 58] width 21 height 21
select select "CA"
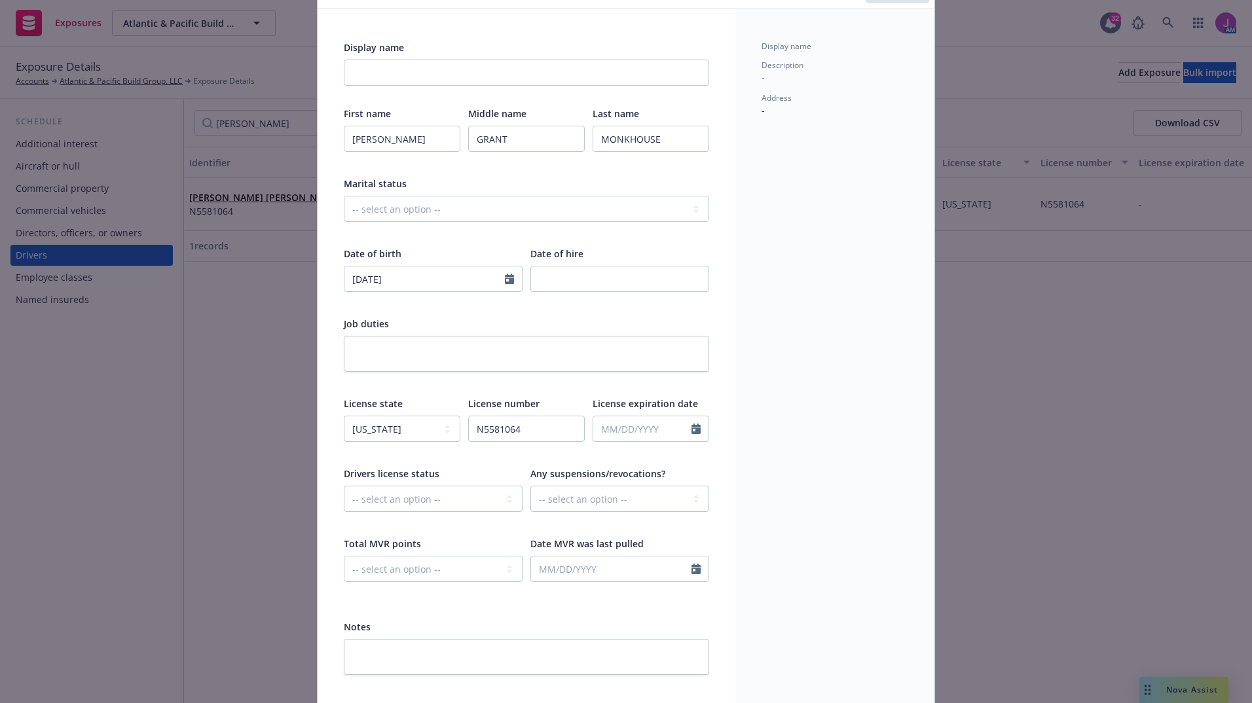
scroll to position [117, 0]
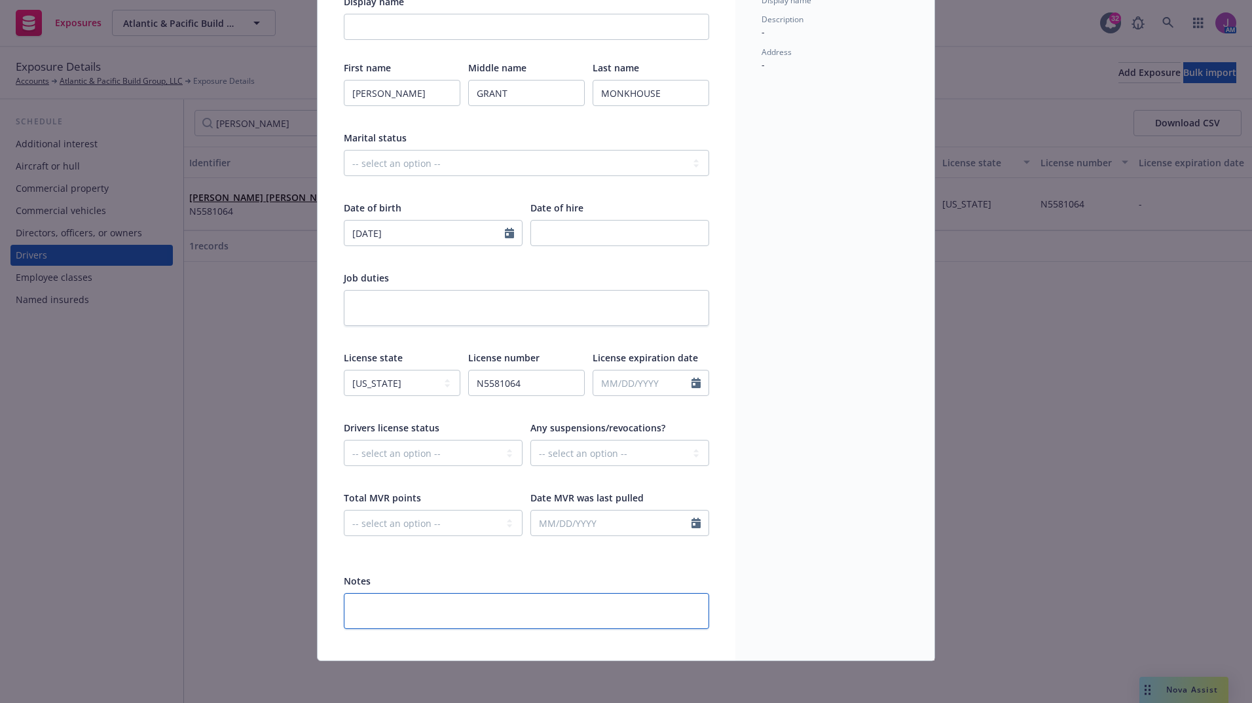
click at [466, 619] on textarea at bounding box center [526, 611] width 365 height 36
paste textarea "removed at 2025 renewal"
type textarea "x"
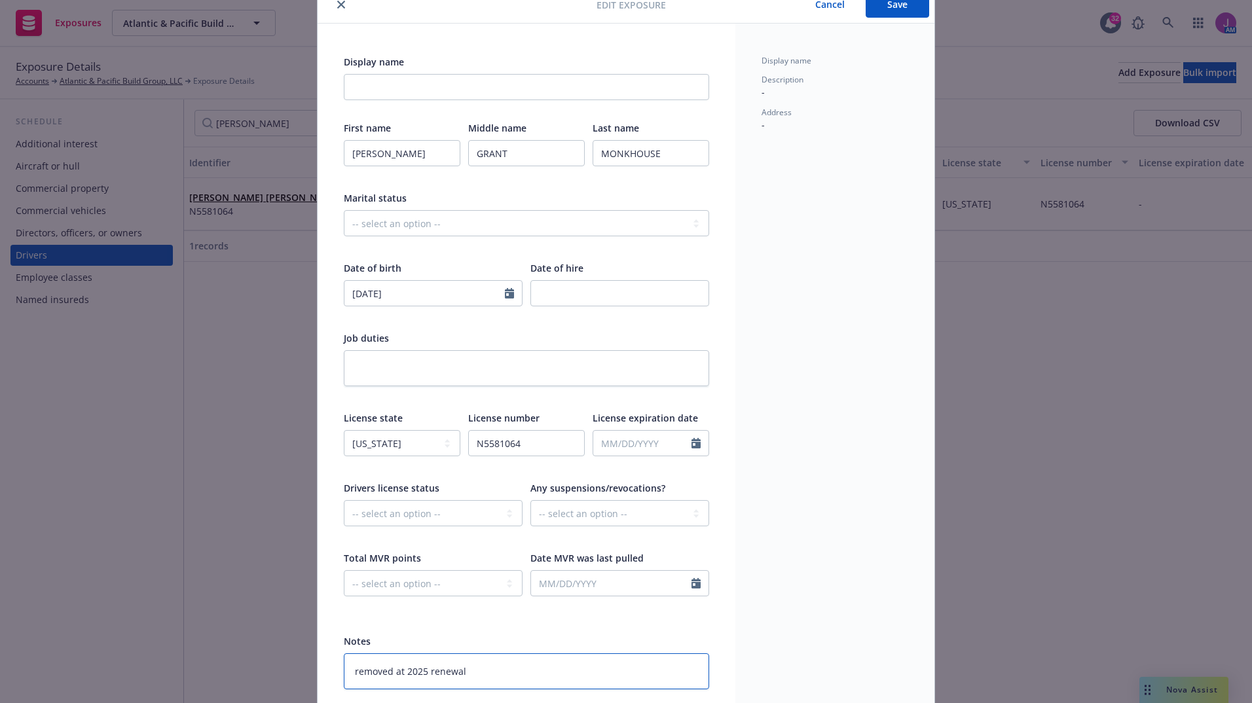
scroll to position [0, 0]
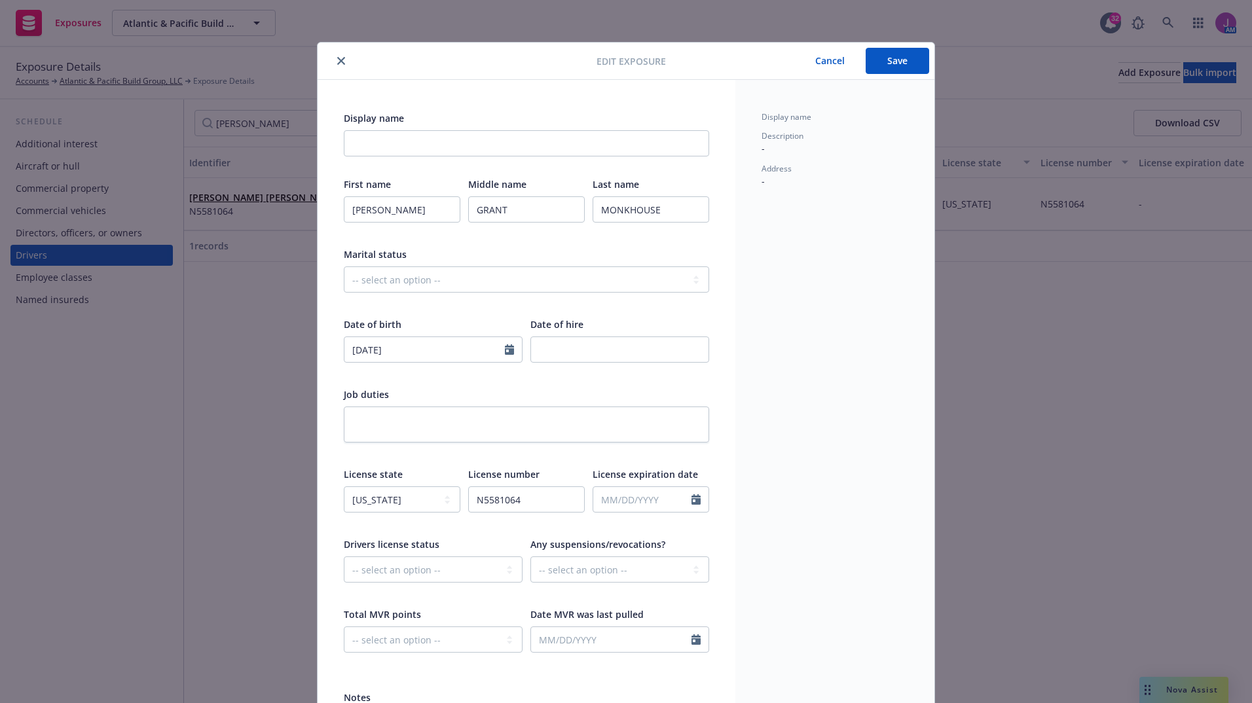
type textarea "removed at 2025 renewal"
click at [902, 66] on button "Save" at bounding box center [896, 61] width 63 height 26
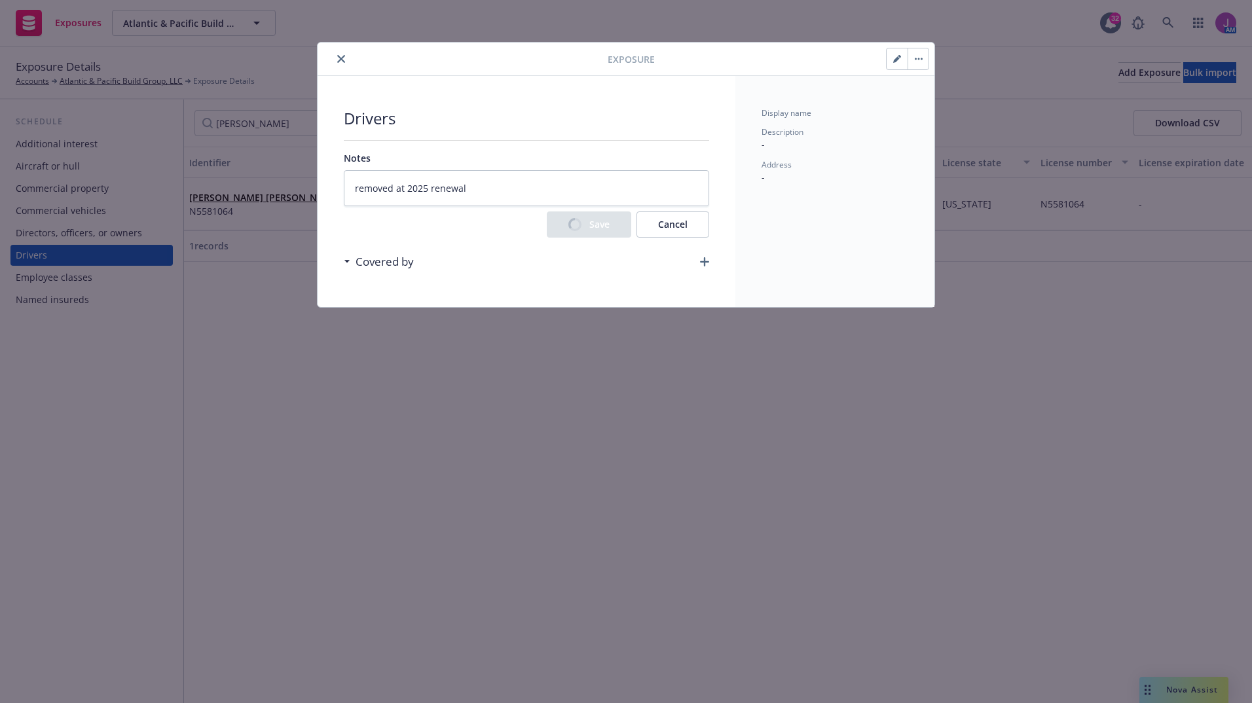
click at [915, 63] on button "button" at bounding box center [917, 58] width 21 height 21
type textarea "x"
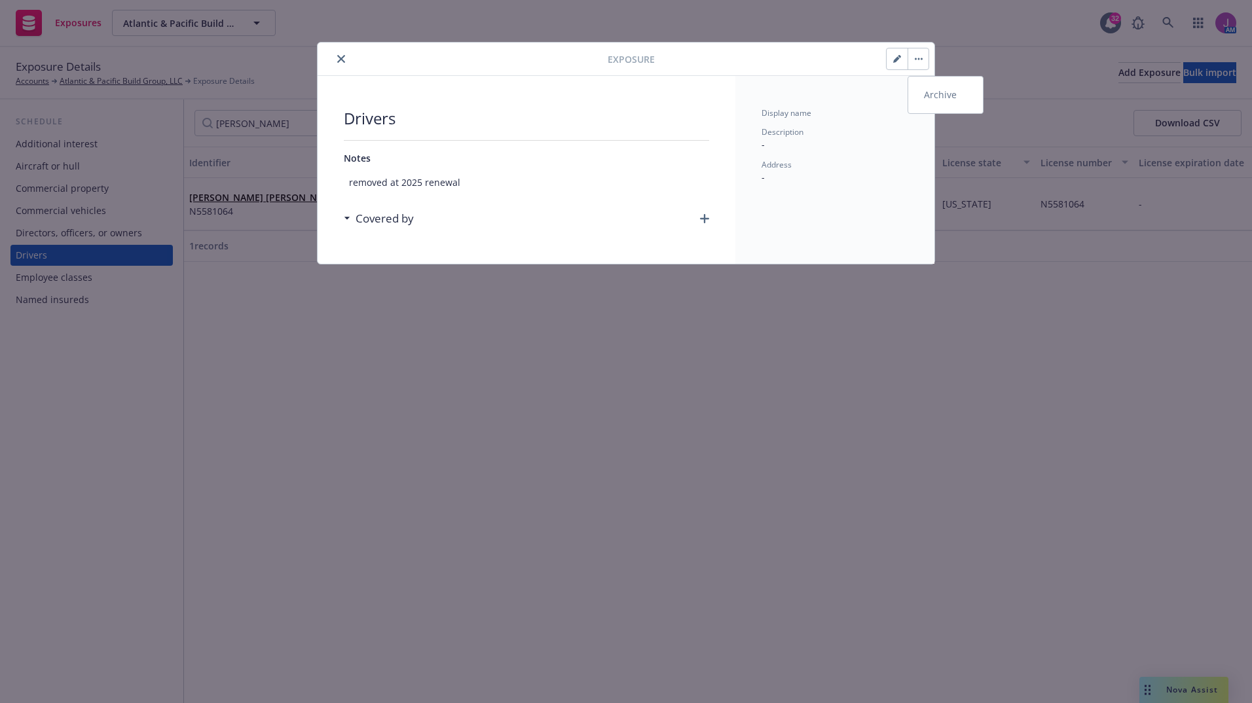
click at [935, 92] on link "Archive" at bounding box center [945, 95] width 75 height 26
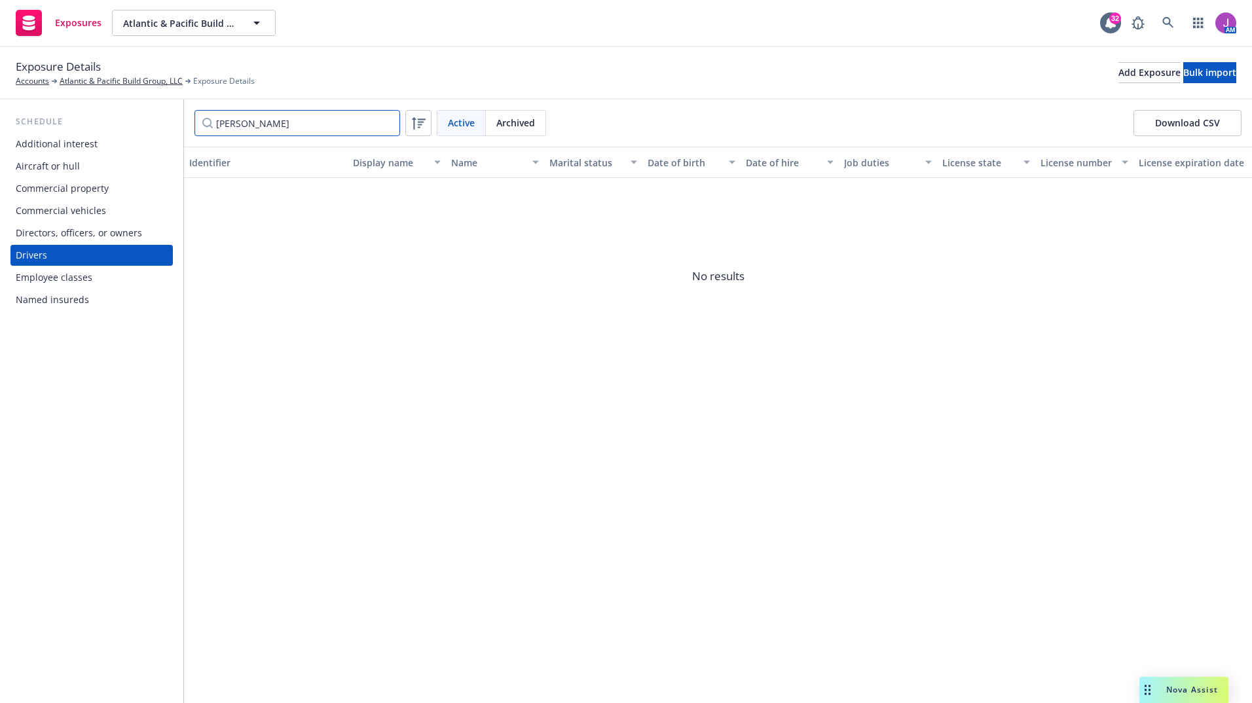
click at [325, 126] on input "robert" at bounding box center [297, 123] width 206 height 26
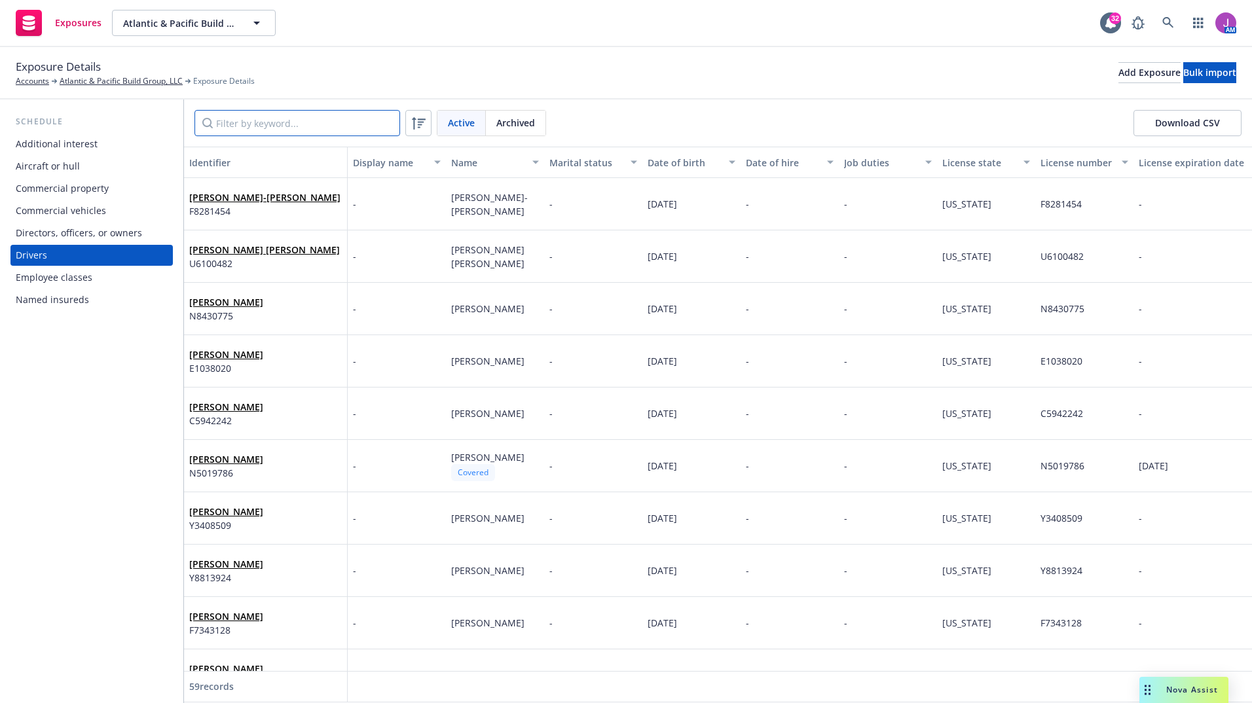
click at [325, 126] on input "Filter by keyword..." at bounding box center [297, 123] width 206 height 26
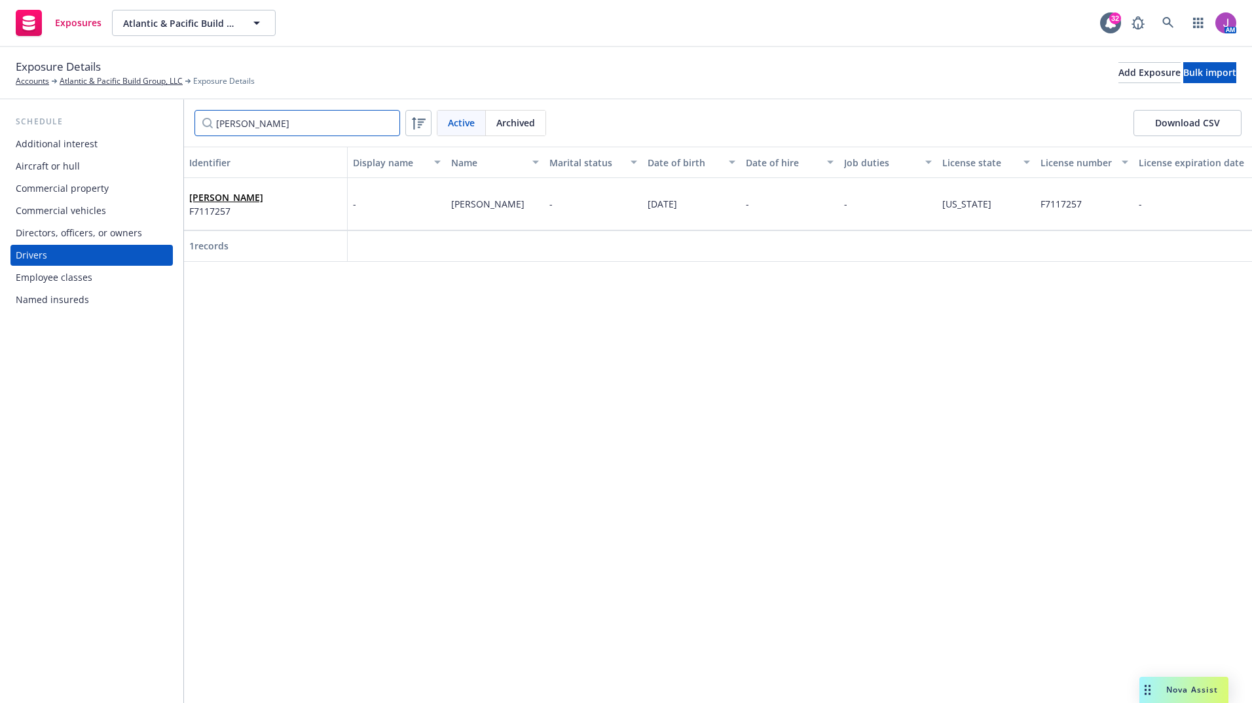
type input "lloyd"
click at [275, 211] on div "LLOYD WILSON F7117257" at bounding box center [265, 204] width 153 height 36
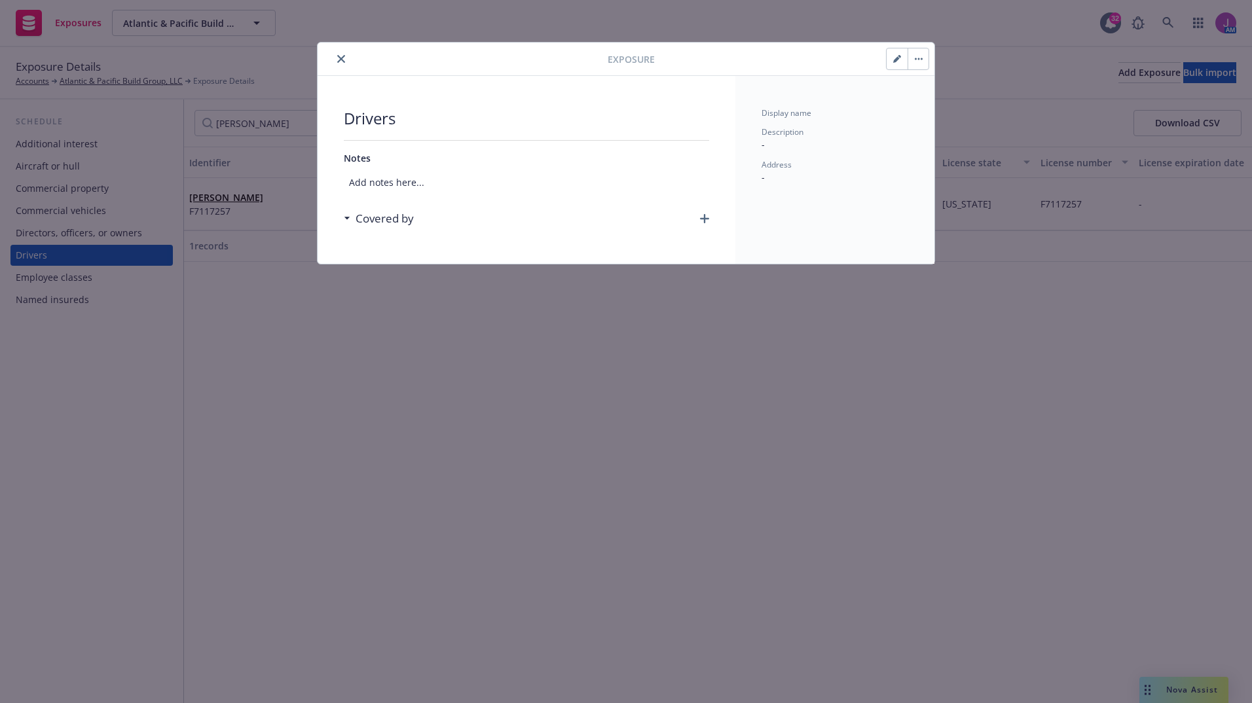
click at [903, 63] on button "button" at bounding box center [896, 58] width 21 height 21
select select "CA"
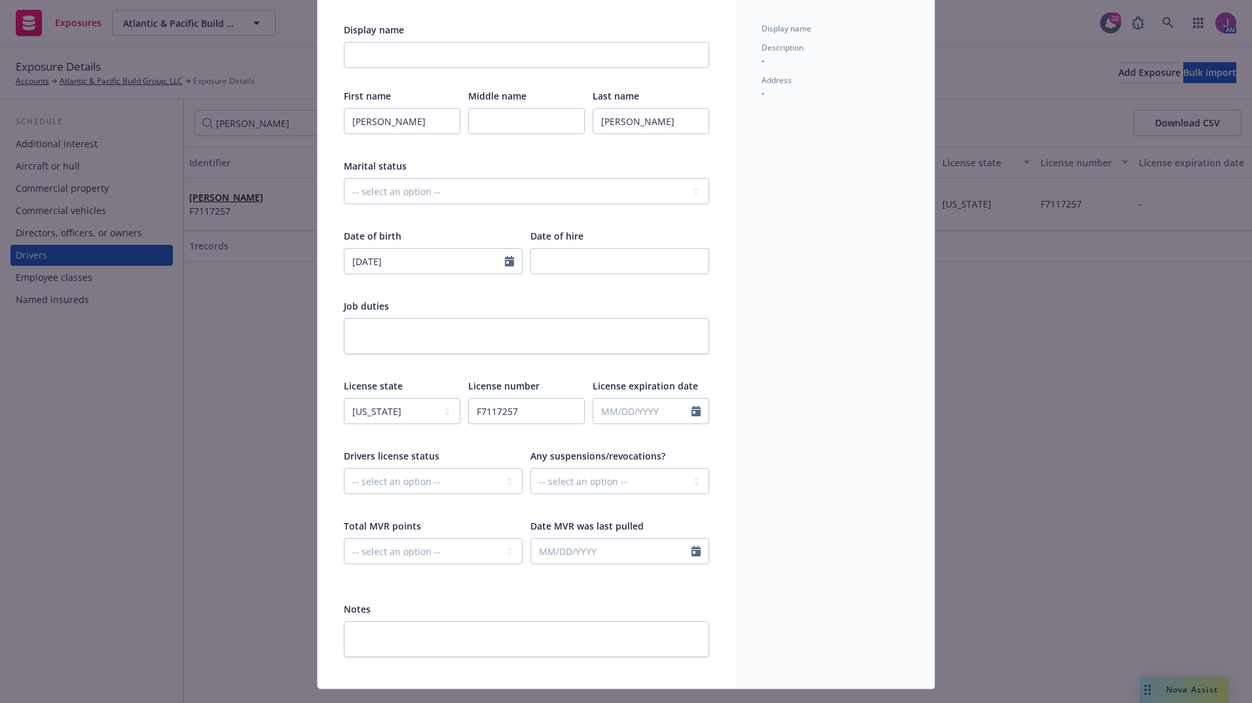
scroll to position [117, 0]
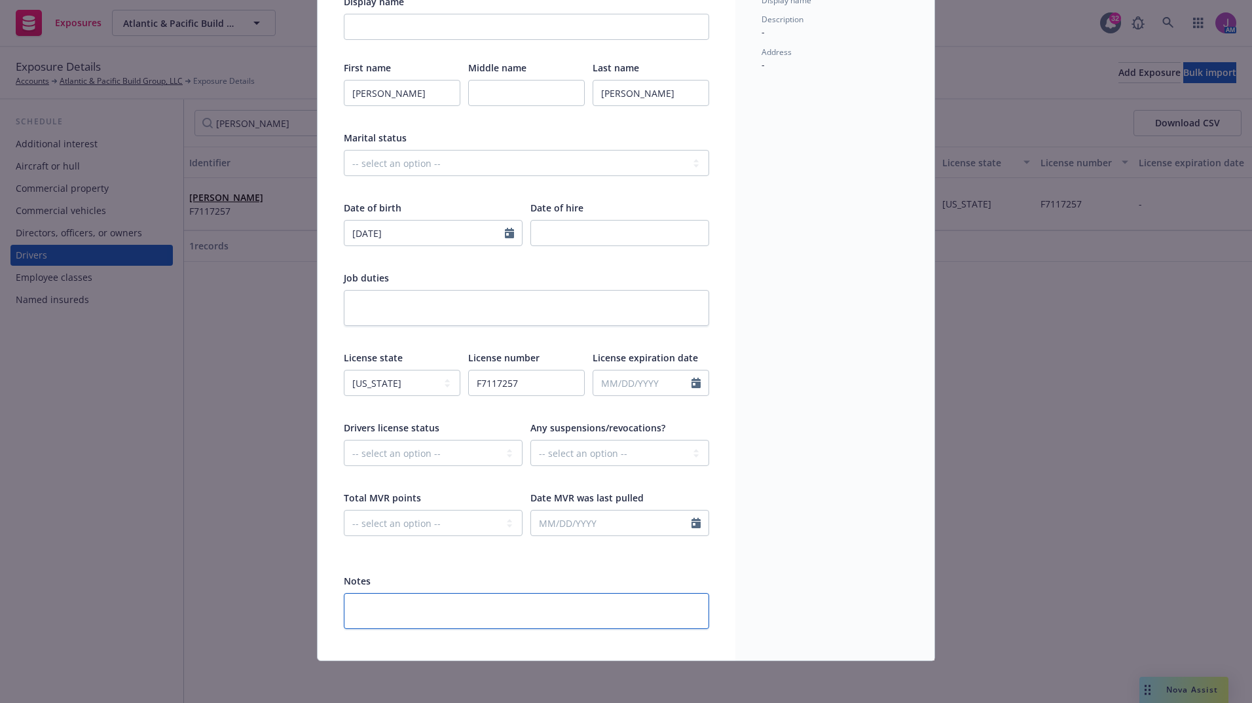
click at [518, 609] on textarea at bounding box center [526, 611] width 365 height 36
paste textarea "removed at 2025 renewal"
type textarea "x"
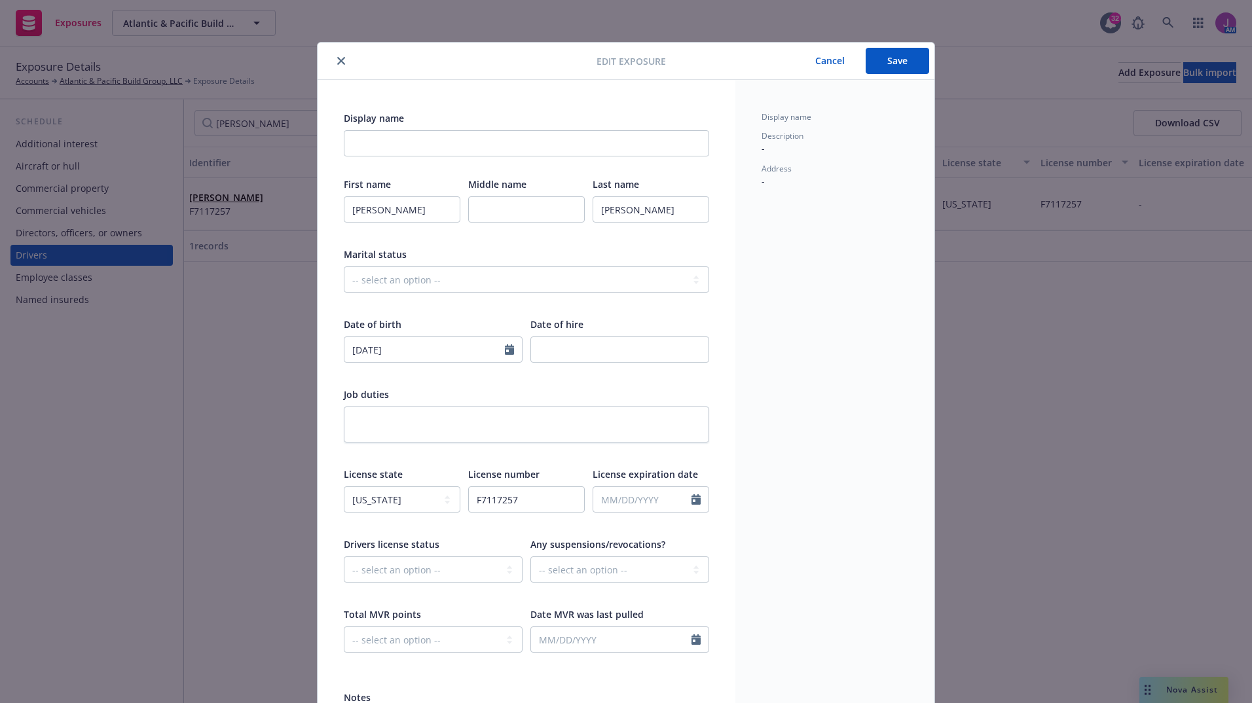
type textarea "removed at 2025 renewal"
click at [892, 52] on button "Save" at bounding box center [896, 61] width 63 height 26
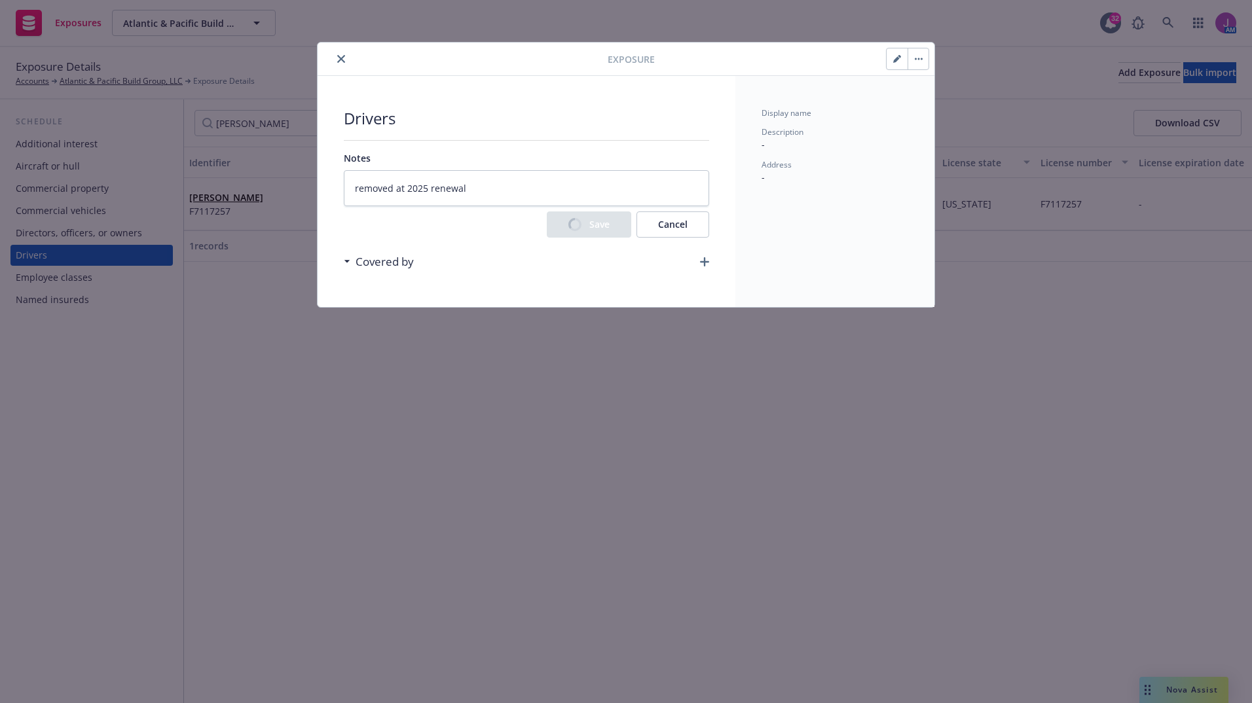
type textarea "x"
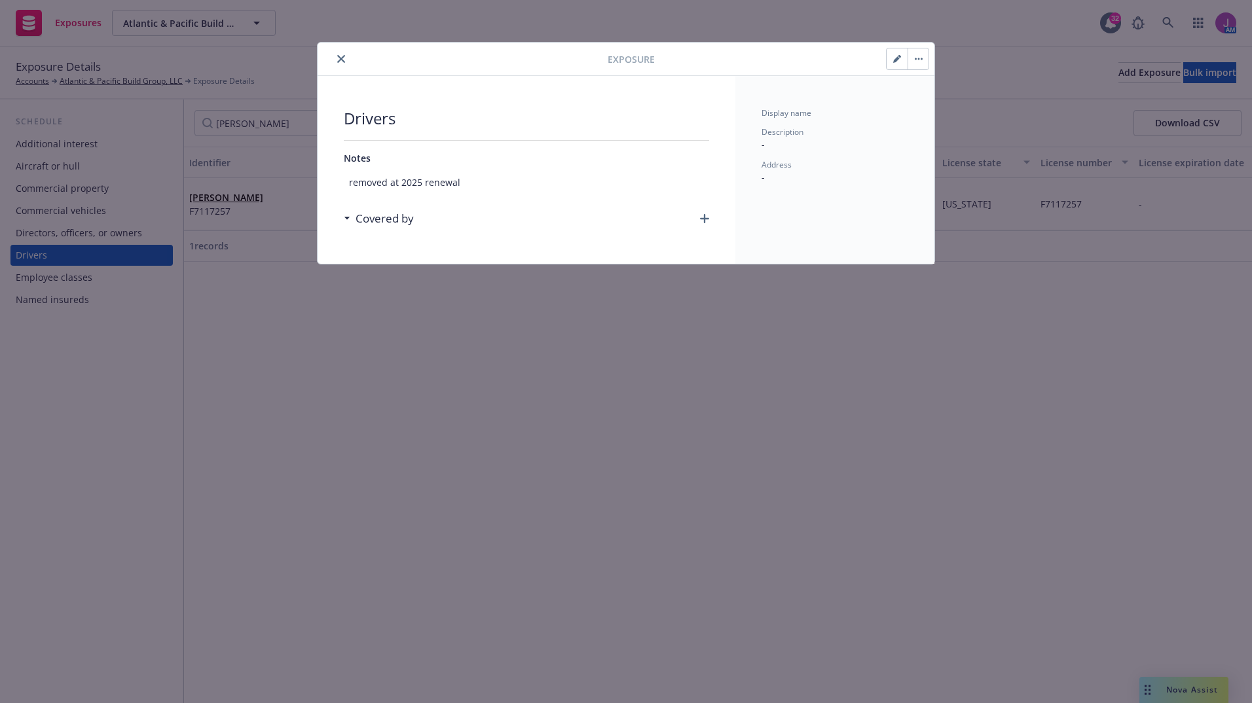
click at [913, 68] on button "button" at bounding box center [917, 58] width 21 height 21
click at [933, 107] on link "Archive" at bounding box center [945, 95] width 75 height 26
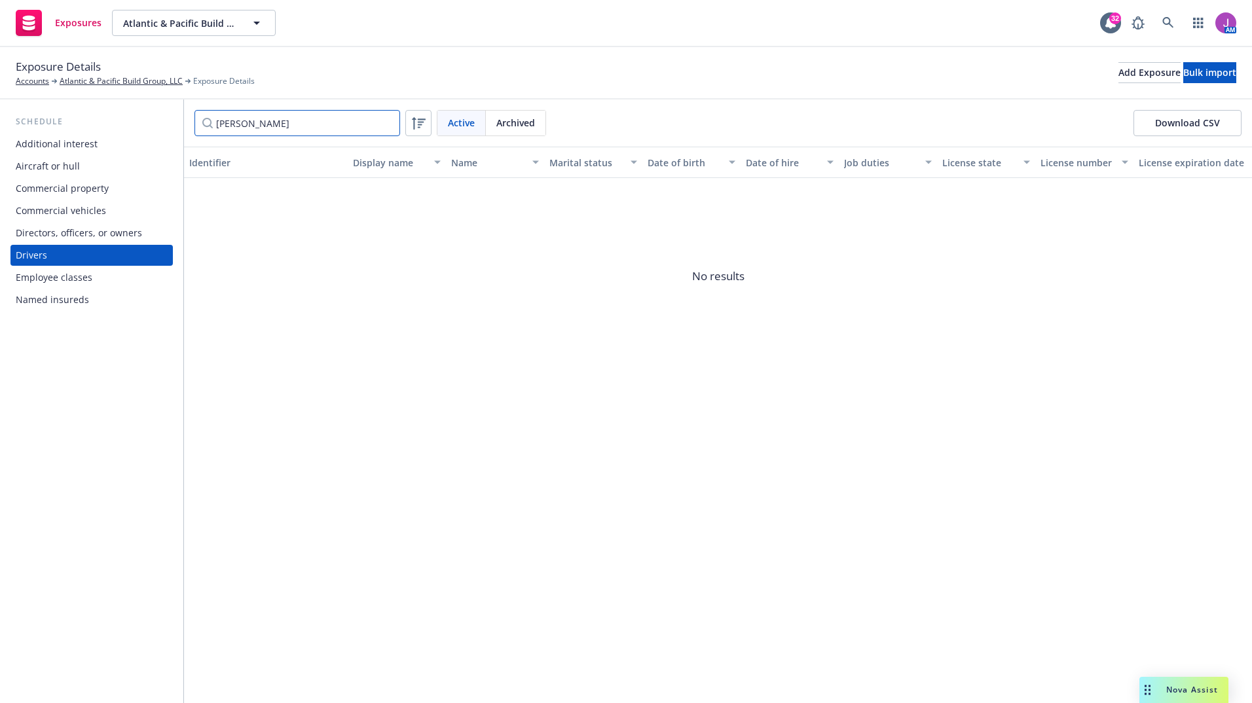
drag, startPoint x: 264, startPoint y: 125, endPoint x: 172, endPoint y: 119, distance: 92.5
click at [172, 119] on div "Schedule Additional interest Aircraft or hull Commercial property Commercial ve…" at bounding box center [626, 402] width 1252 height 604
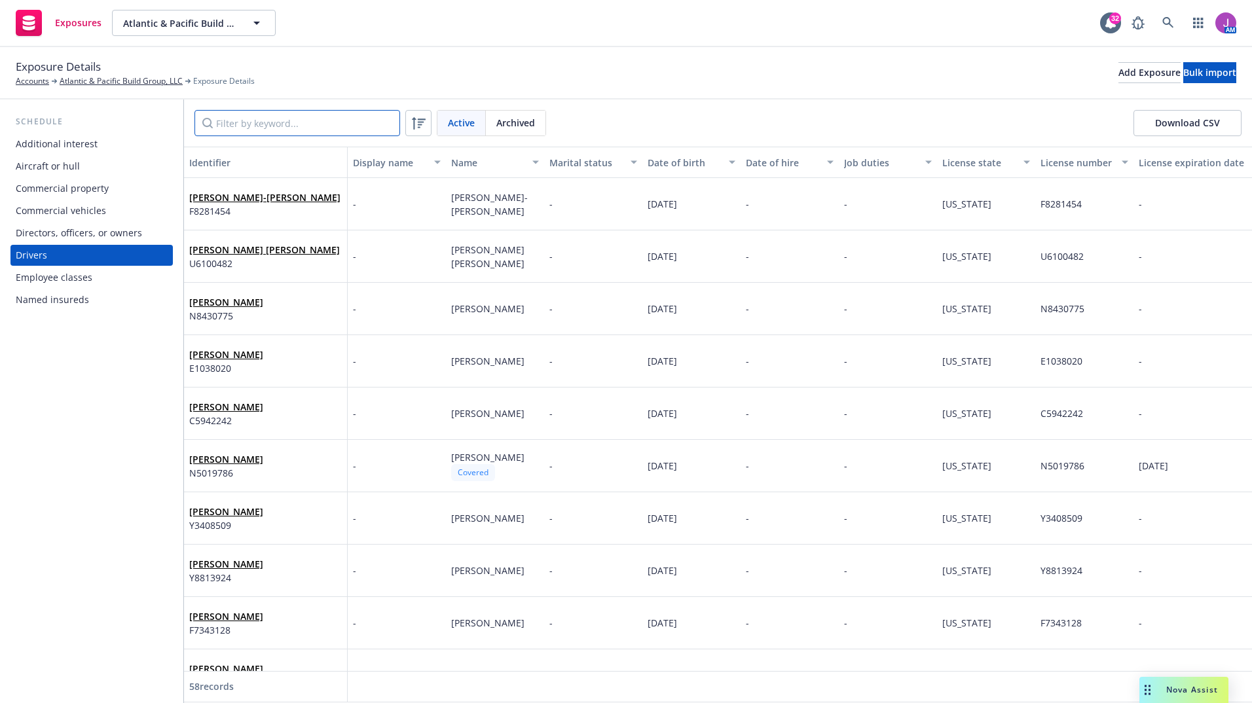
click at [235, 122] on input "Filter by keyword..." at bounding box center [297, 123] width 206 height 26
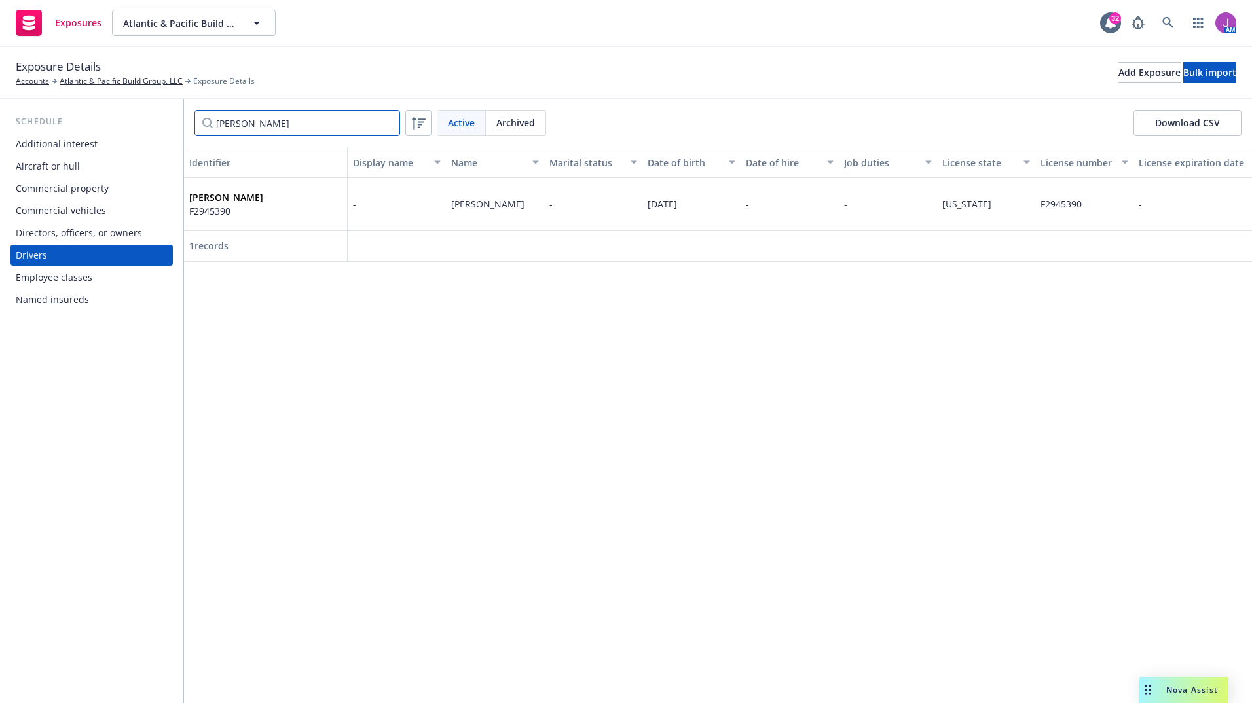
type input "eric yang"
click at [248, 209] on div "ERIC YANG F2945390" at bounding box center [265, 204] width 153 height 36
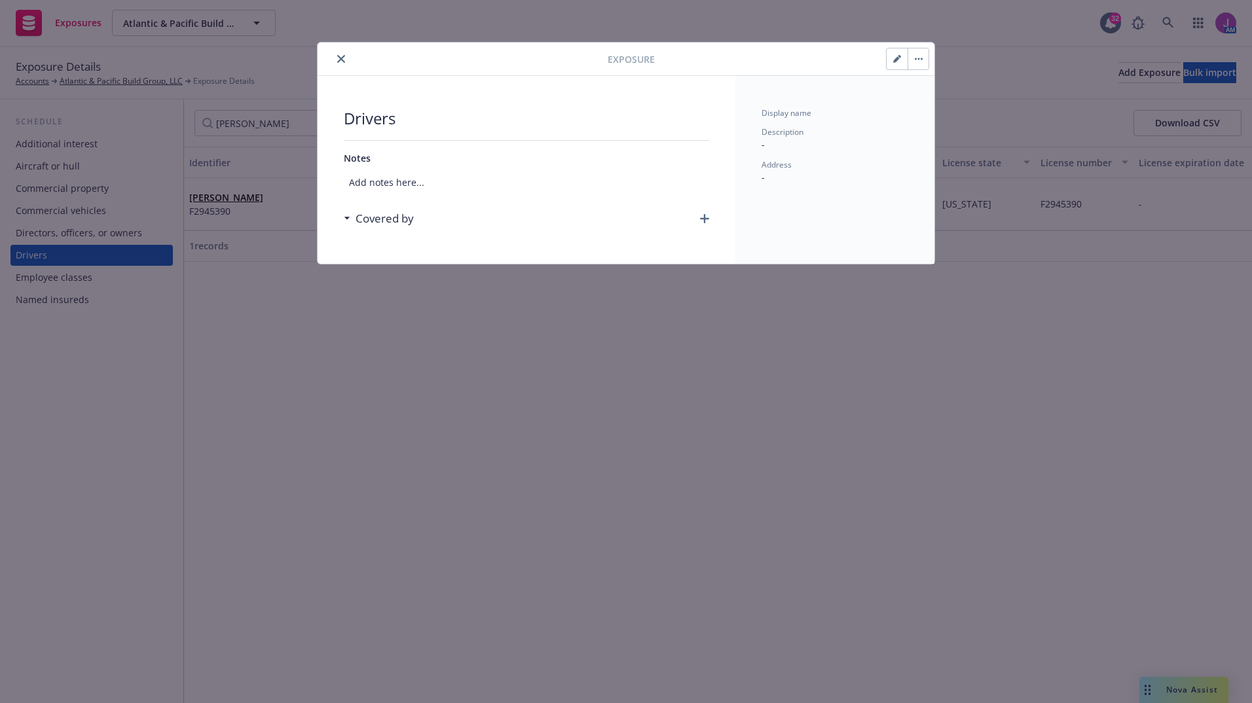
click at [900, 56] on icon "button" at bounding box center [897, 59] width 8 height 8
select select "CA"
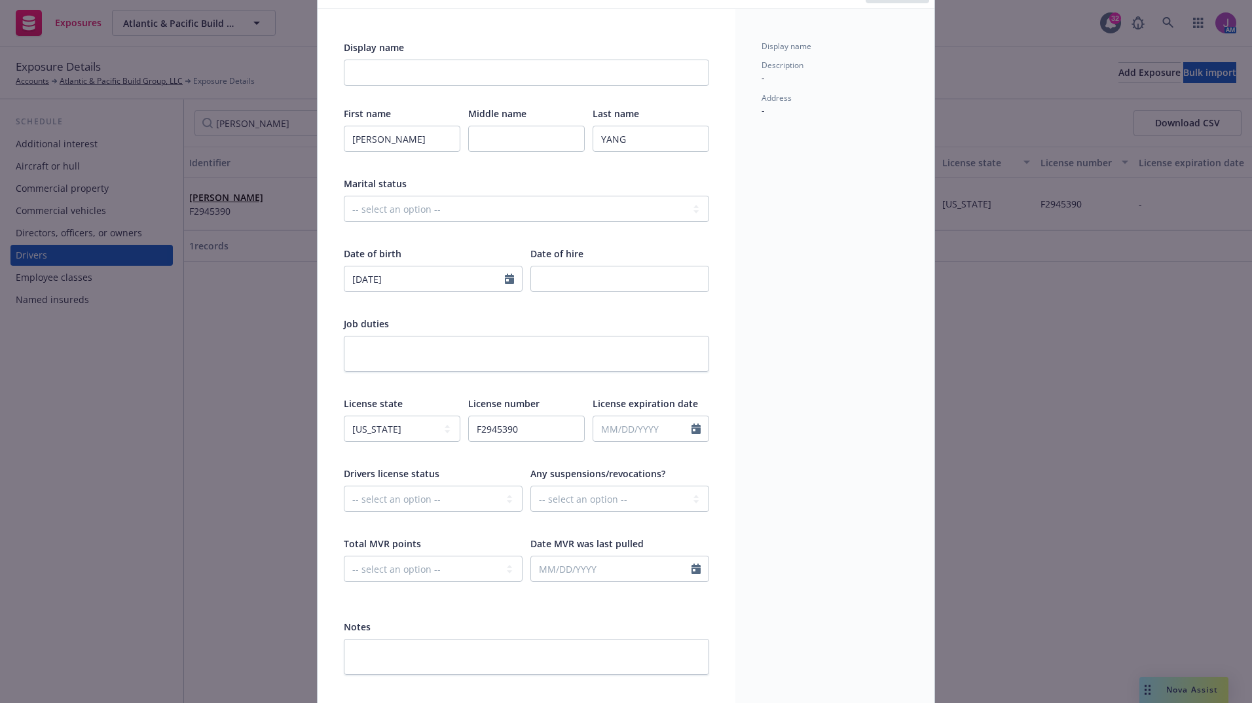
scroll to position [117, 0]
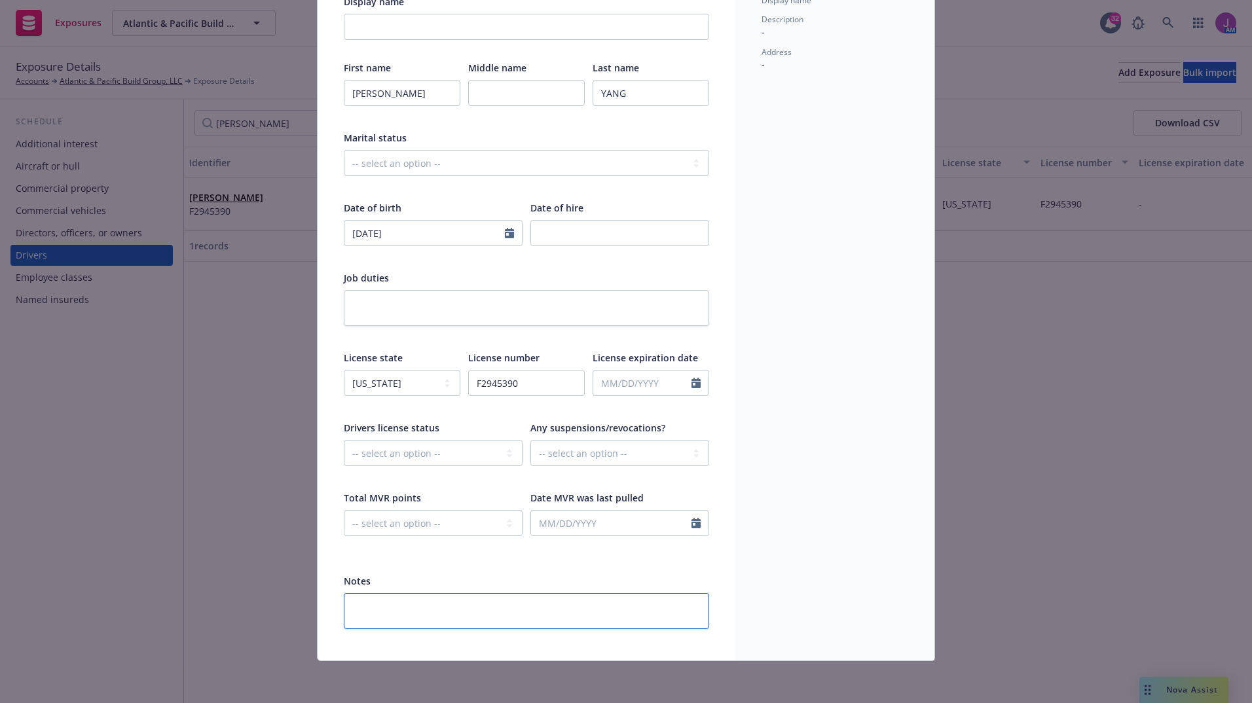
click at [486, 624] on textarea at bounding box center [526, 611] width 365 height 36
paste textarea "removed at 2025 renewal"
type textarea "x"
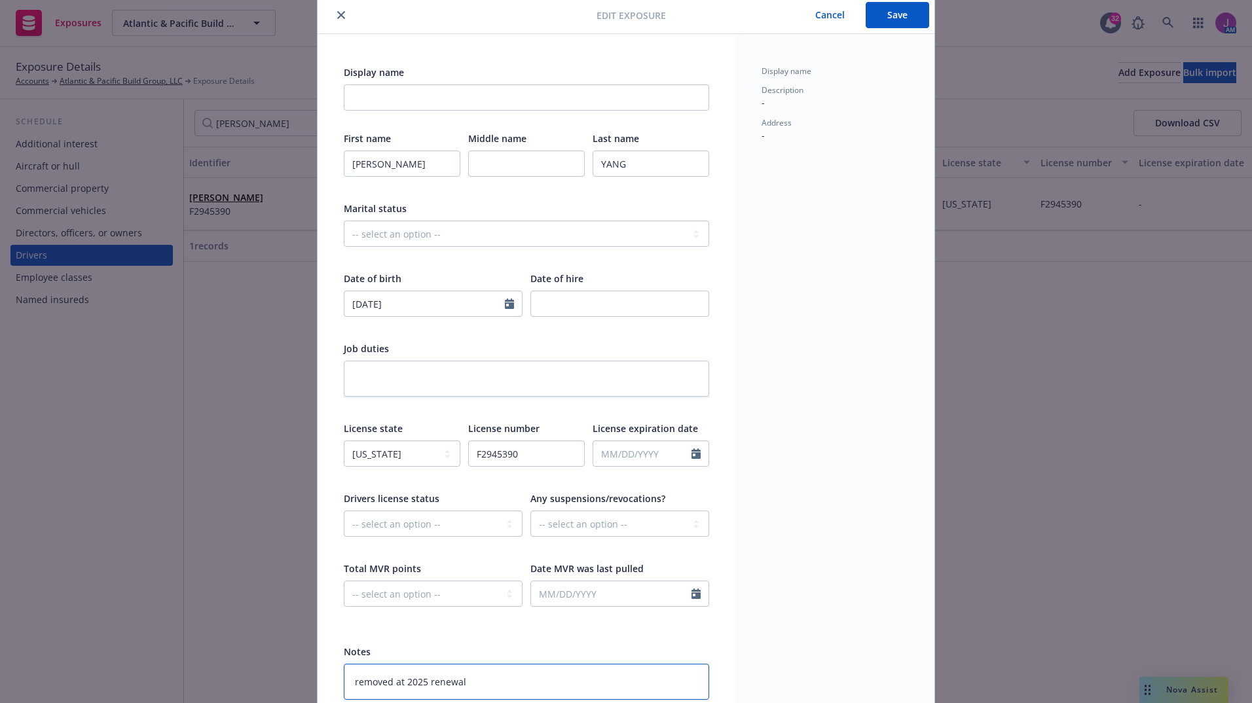
scroll to position [0, 0]
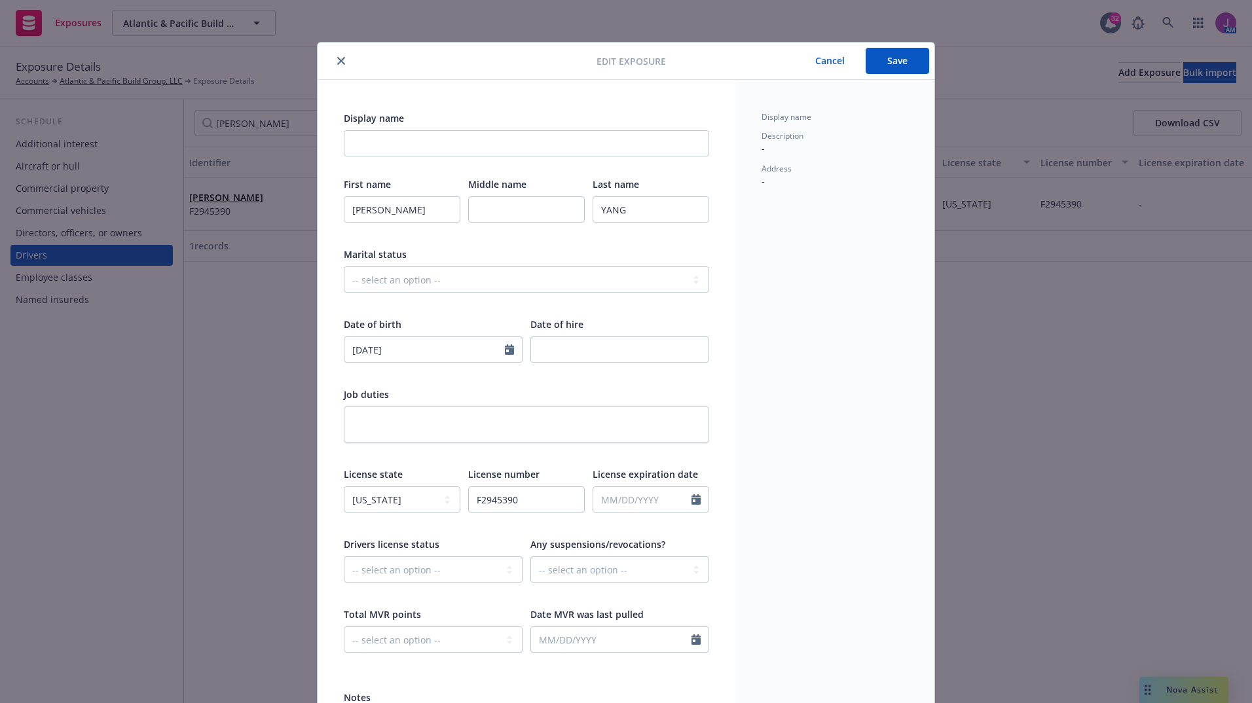
type textarea "removed at 2025 renewal"
click at [880, 71] on button "Save" at bounding box center [896, 61] width 63 height 26
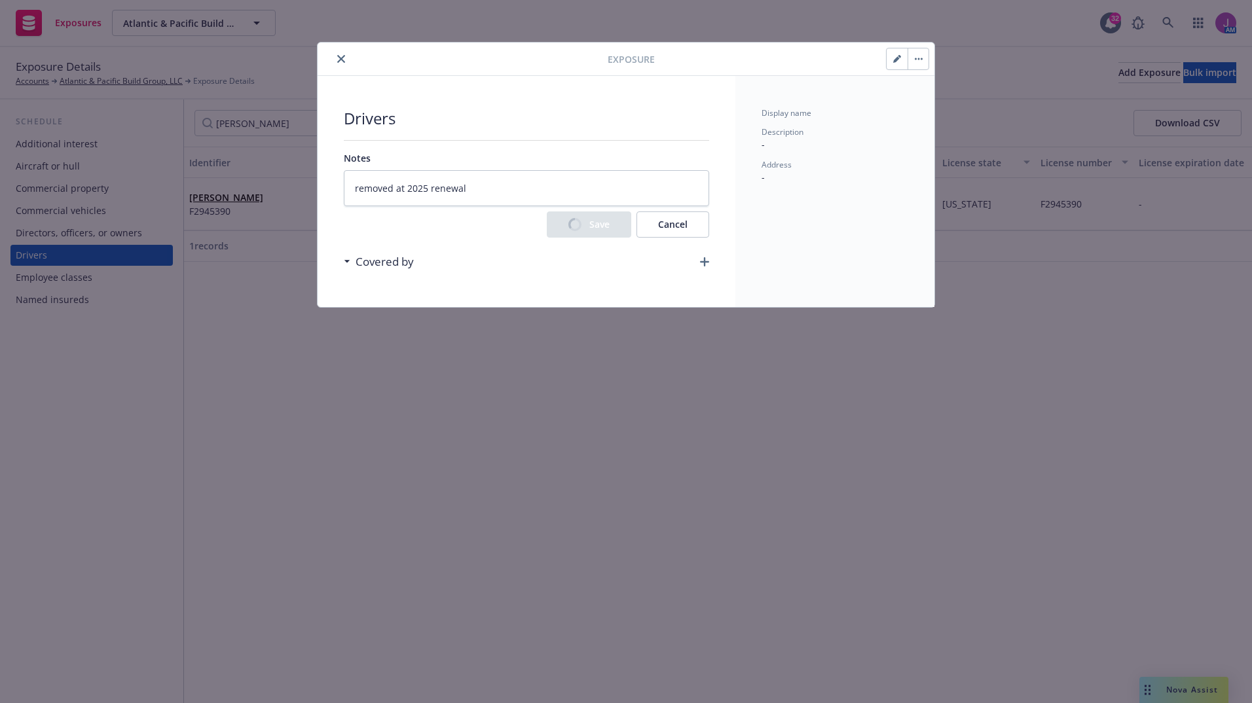
type textarea "x"
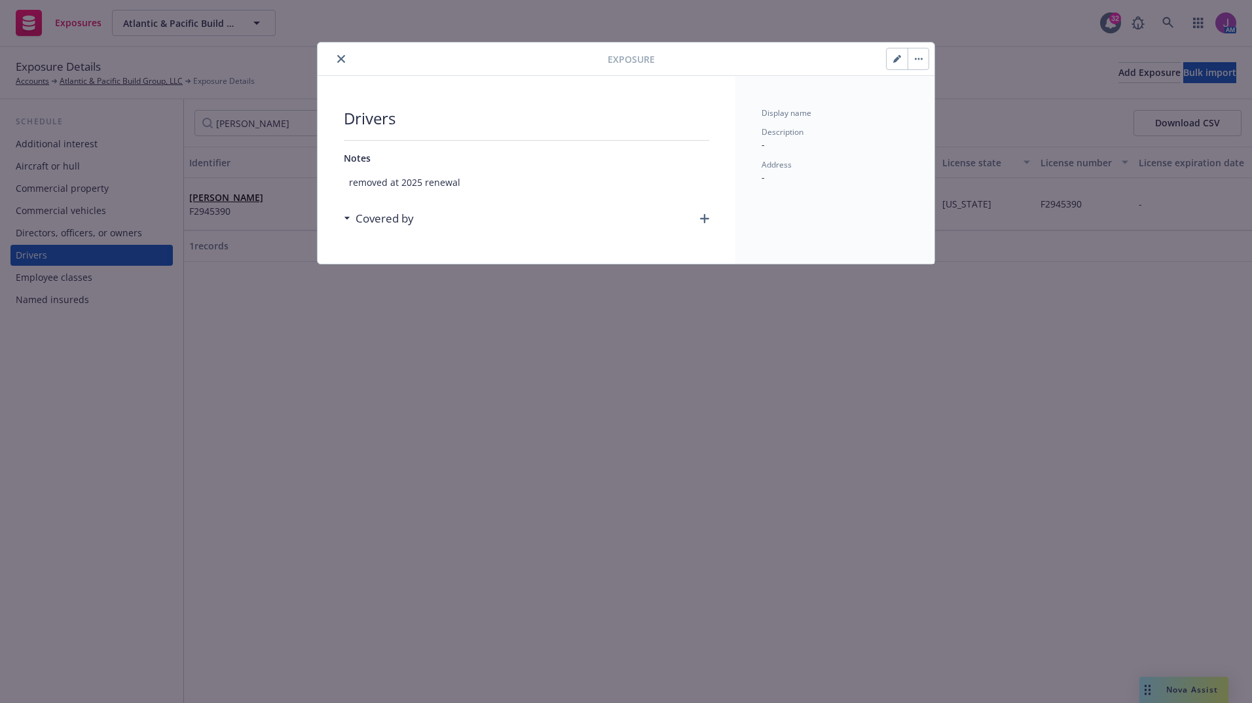
click at [918, 60] on icon "button" at bounding box center [918, 59] width 2 height 2
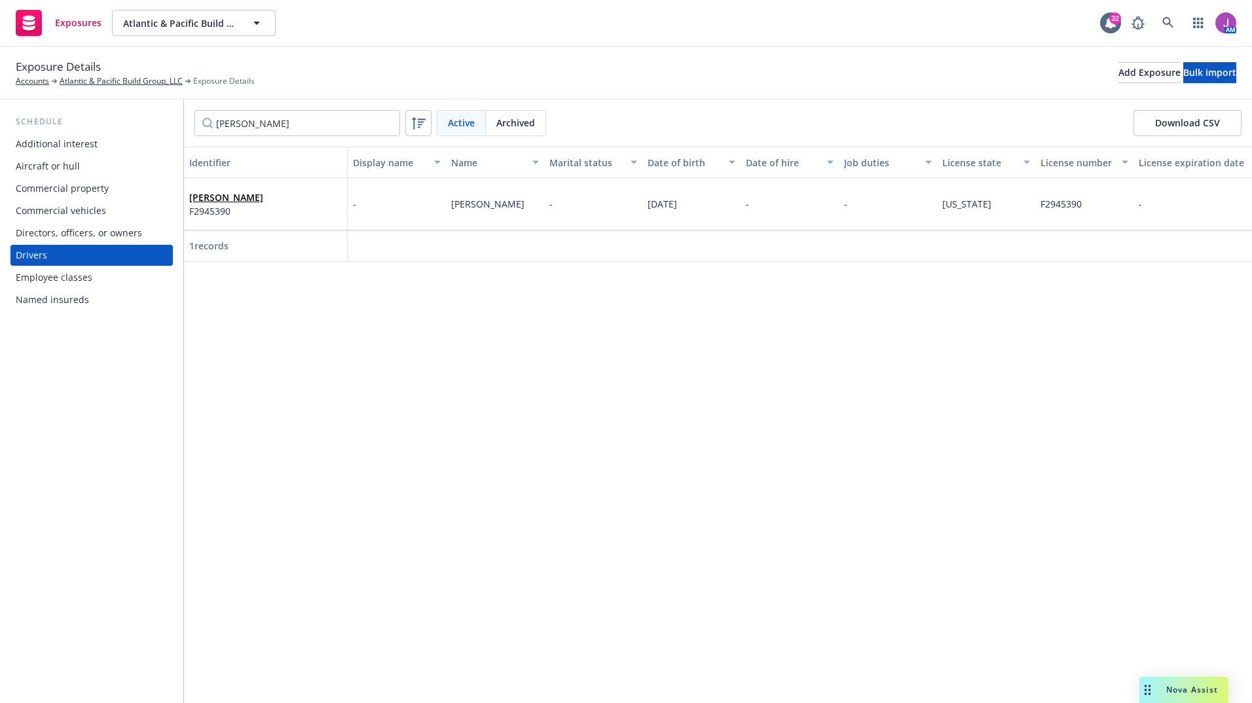
click at [270, 209] on div "ERIC YANG F2945390" at bounding box center [265, 204] width 153 height 36
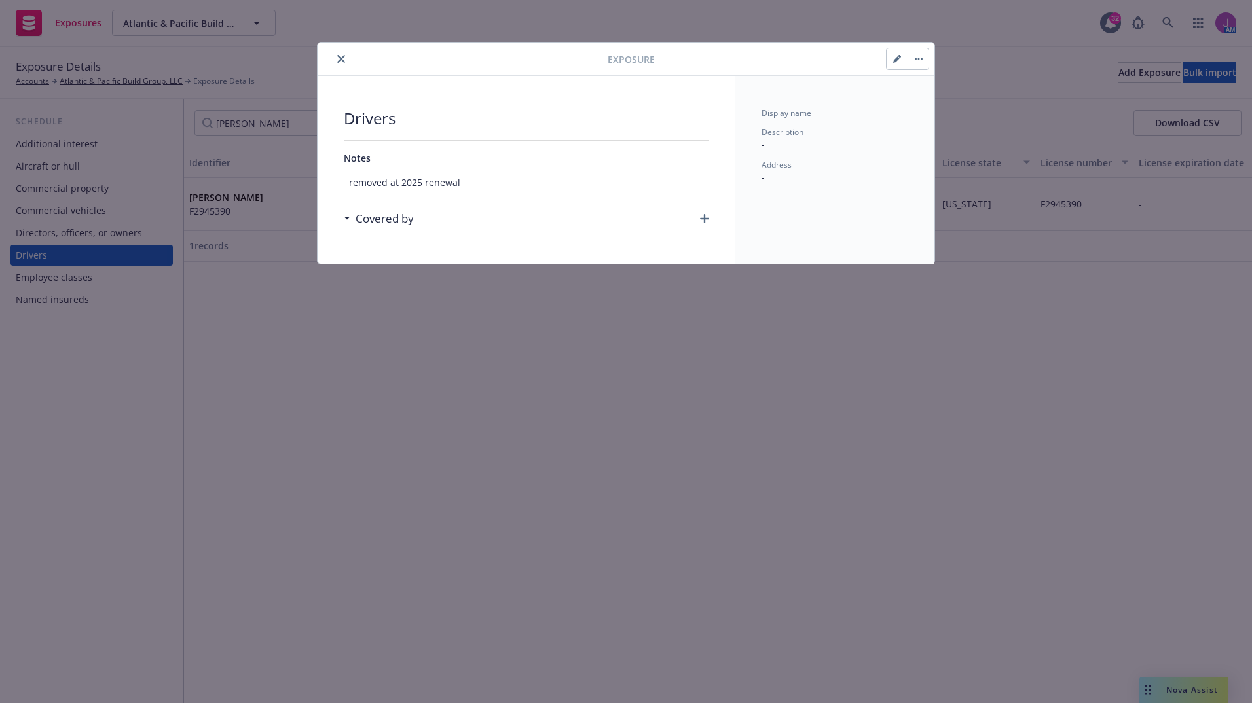
click at [917, 66] on button "button" at bounding box center [917, 58] width 21 height 21
click at [926, 95] on link "Archive" at bounding box center [945, 95] width 75 height 26
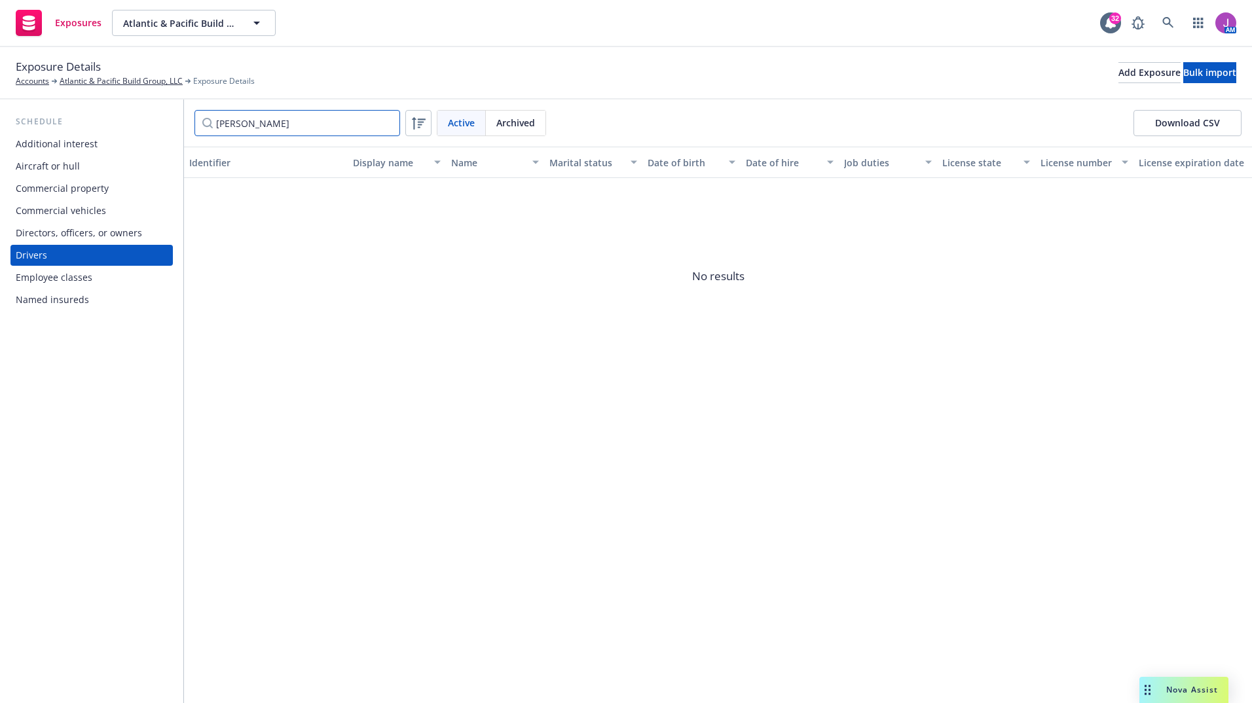
drag, startPoint x: 190, startPoint y: 113, endPoint x: 137, endPoint y: 112, distance: 52.4
click at [140, 109] on div "Schedule Additional interest Aircraft or hull Commercial property Commercial ve…" at bounding box center [626, 402] width 1252 height 604
type input "geo"
click at [261, 221] on div "GEORGINA GOODING F7343128" at bounding box center [265, 204] width 153 height 36
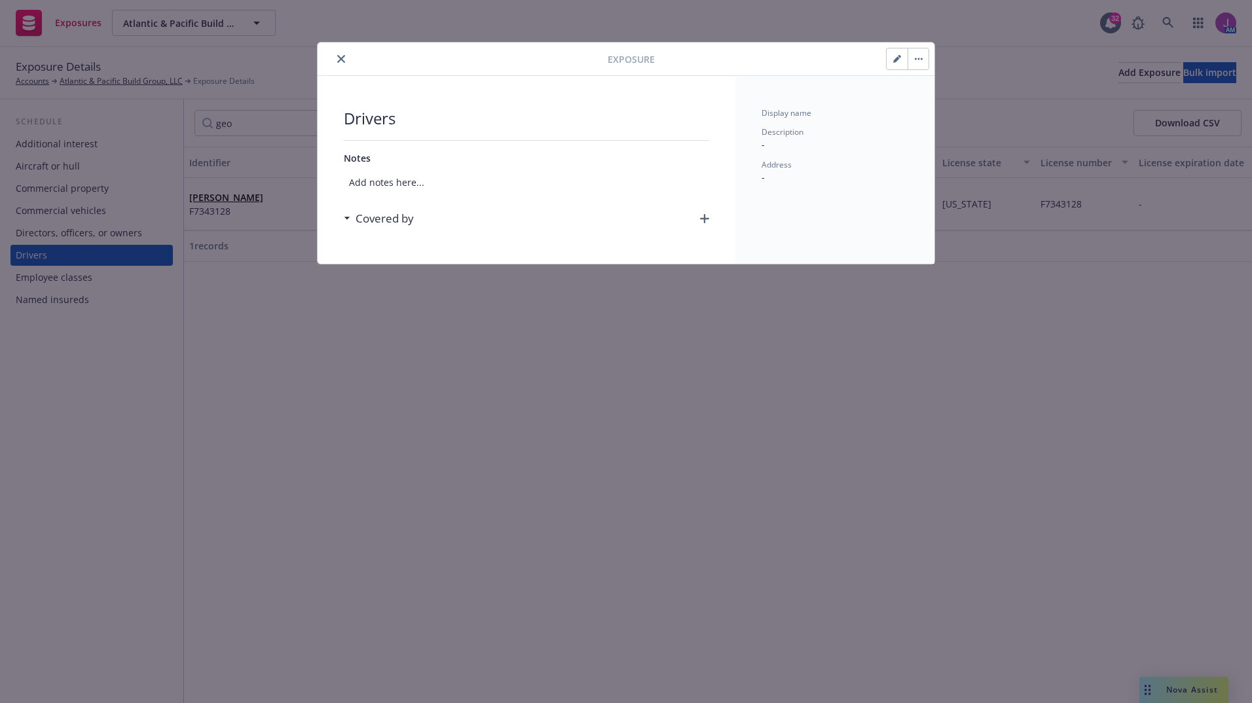
click at [919, 62] on button "button" at bounding box center [917, 58] width 21 height 21
click at [896, 63] on button "button" at bounding box center [896, 58] width 21 height 21
select select "CA"
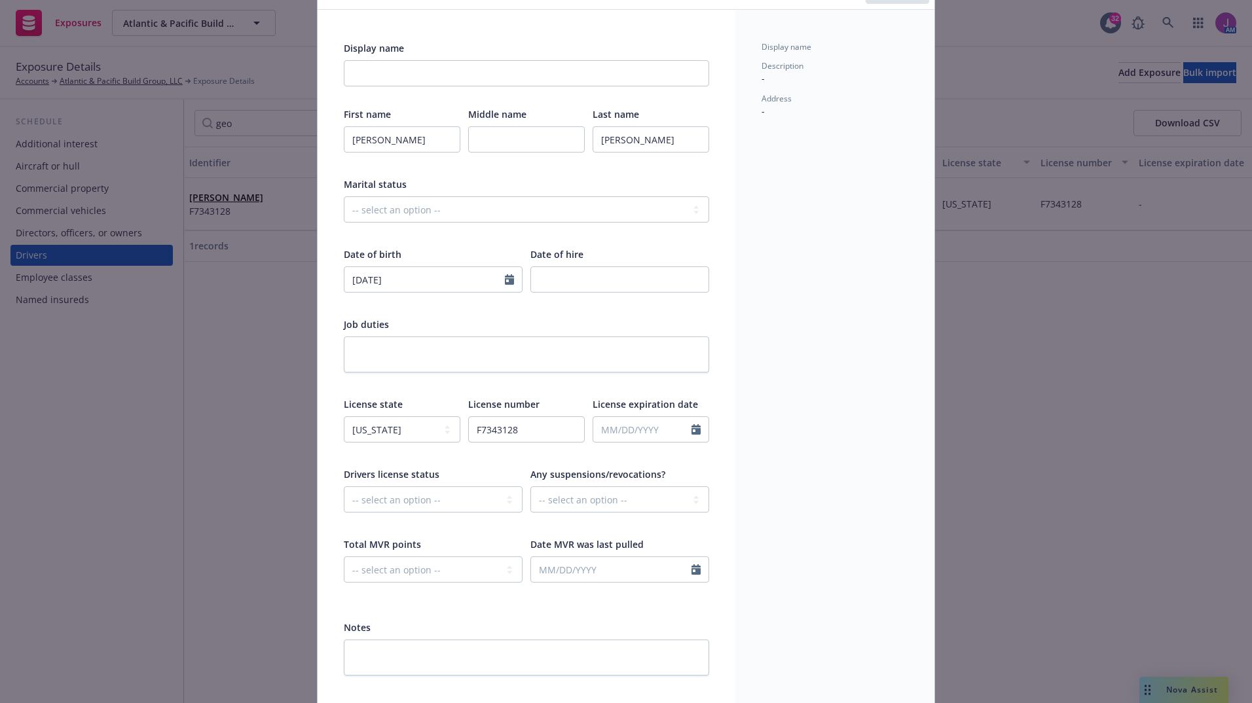
scroll to position [117, 0]
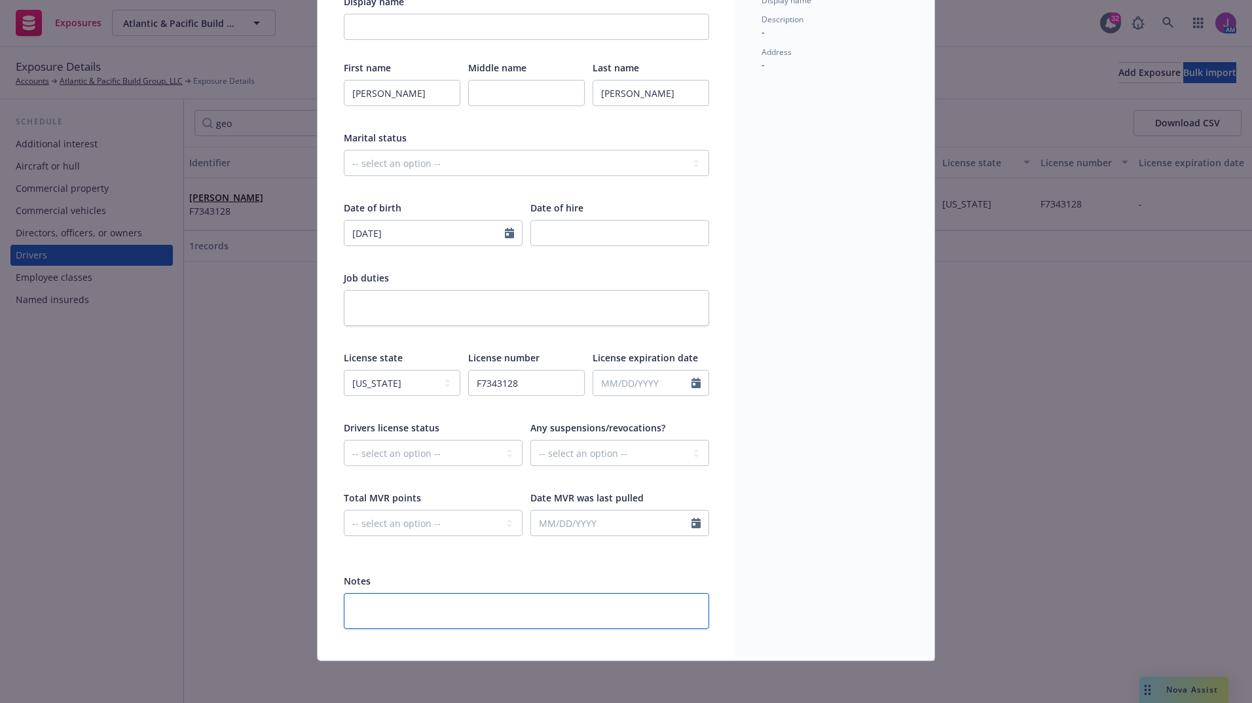
click at [530, 600] on textarea at bounding box center [526, 611] width 365 height 36
paste textarea "removed at 2025 renewal"
type textarea "x"
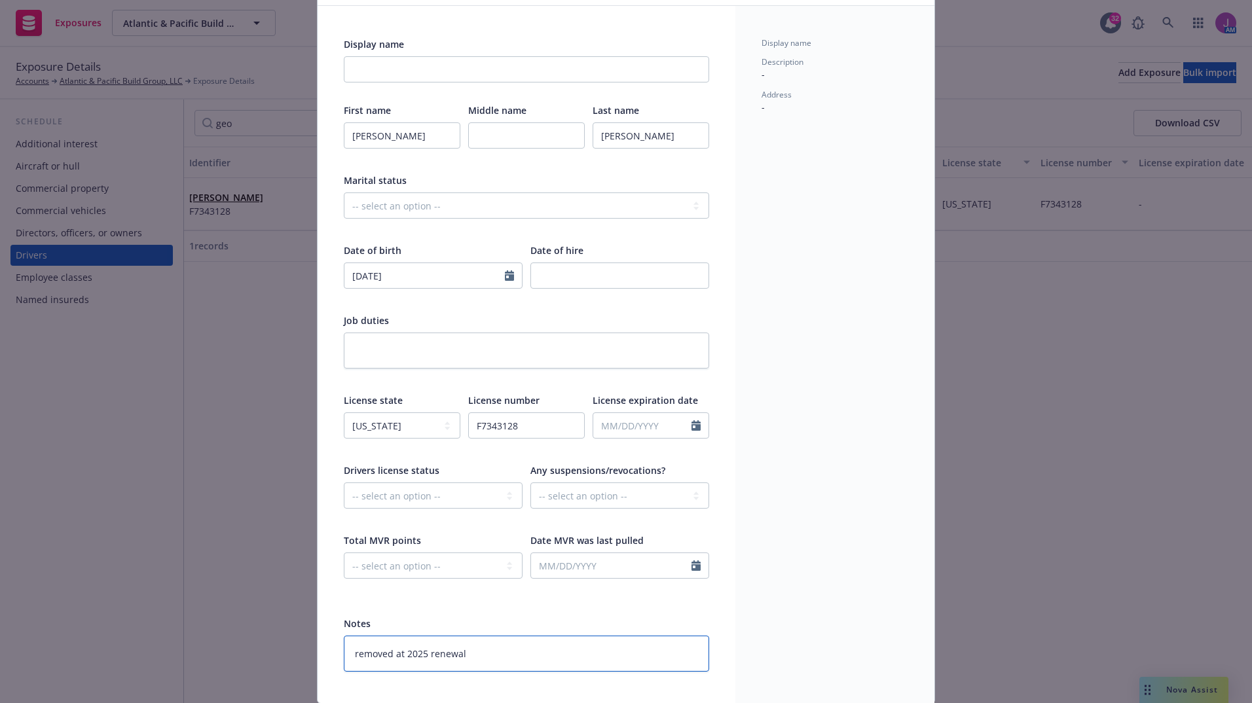
scroll to position [0, 0]
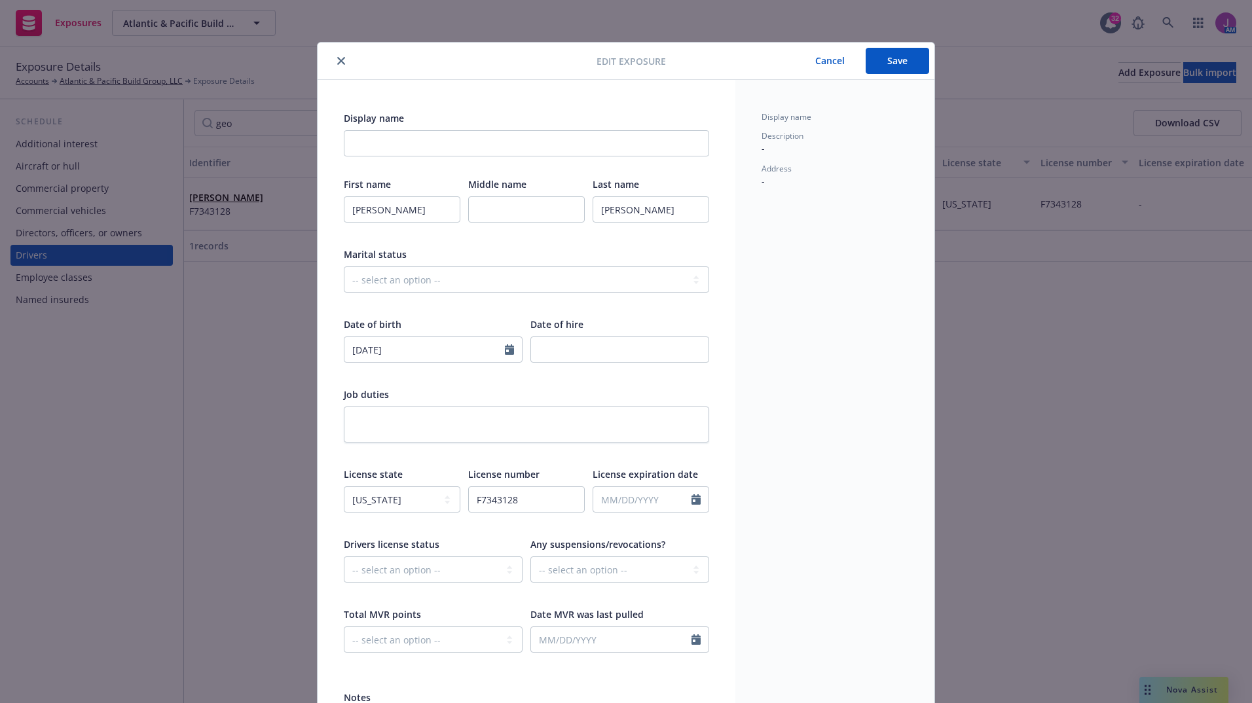
type textarea "removed at 2025 renewal"
click at [892, 56] on button "Save" at bounding box center [896, 61] width 63 height 26
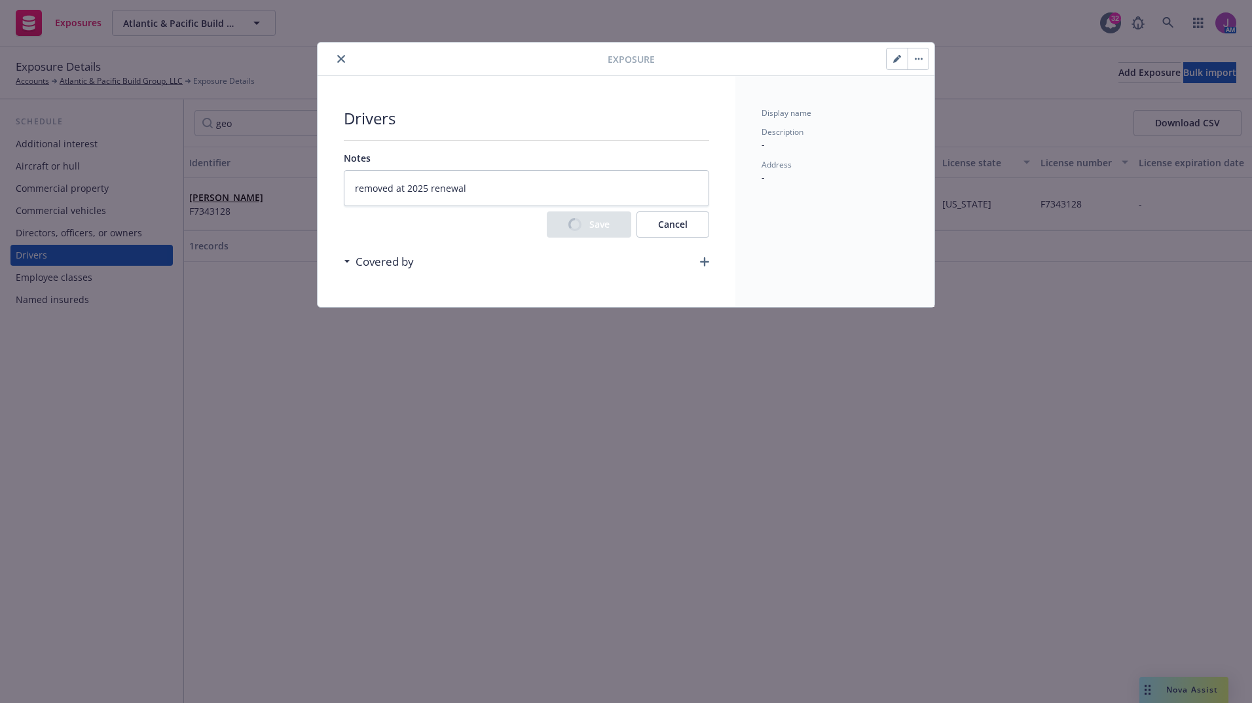
click at [921, 56] on button "button" at bounding box center [917, 58] width 21 height 21
click at [949, 98] on link "Archive" at bounding box center [945, 95] width 75 height 26
type textarea "x"
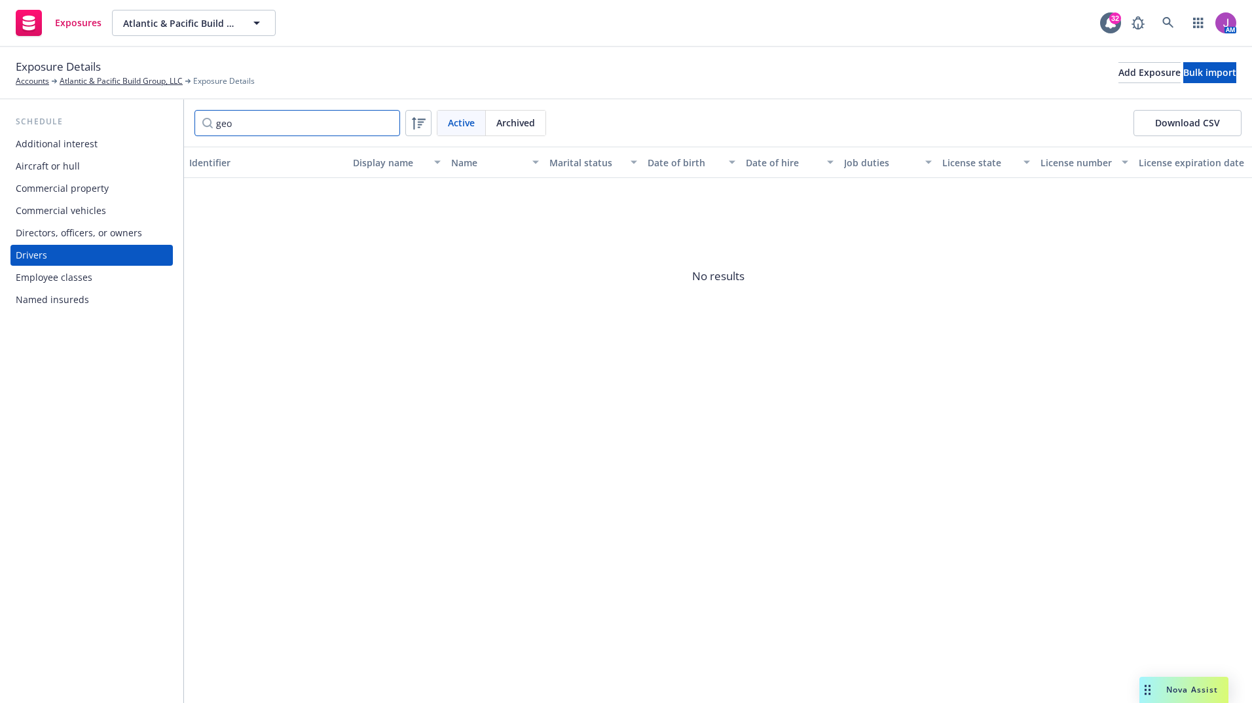
drag, startPoint x: 247, startPoint y: 130, endPoint x: 156, endPoint y: 117, distance: 91.9
click at [156, 117] on div "Schedule Additional interest Aircraft or hull Commercial property Commercial ve…" at bounding box center [626, 402] width 1252 height 604
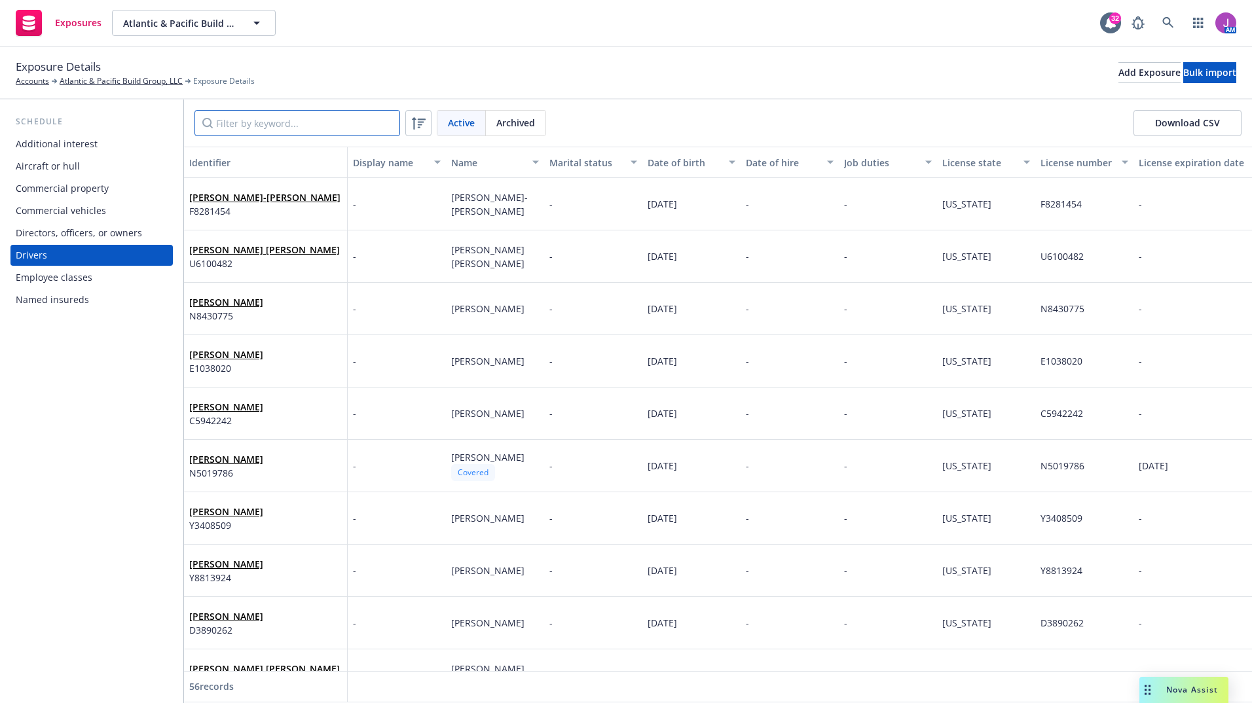
click at [349, 124] on input "Filter by keyword..." at bounding box center [297, 123] width 206 height 26
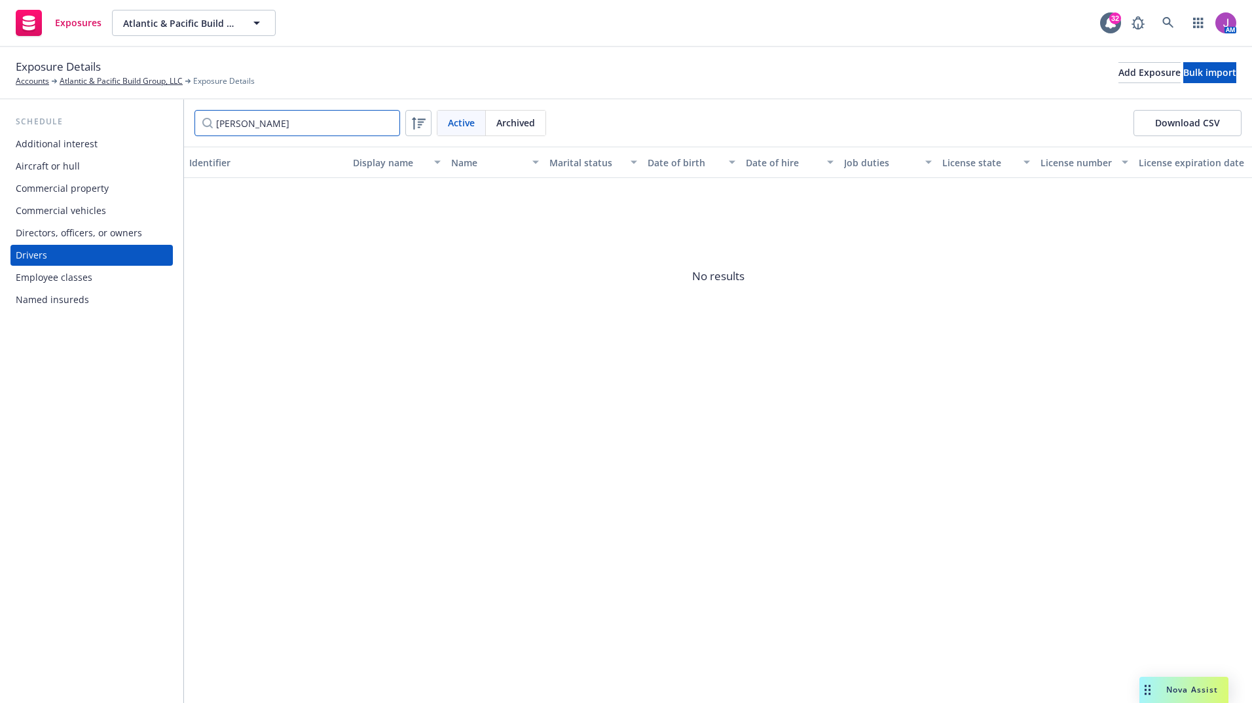
drag, startPoint x: 283, startPoint y: 128, endPoint x: 237, endPoint y: 122, distance: 46.1
click at [237, 122] on input "amy maldo" at bounding box center [297, 123] width 206 height 26
type input "amy"
drag, startPoint x: 283, startPoint y: 124, endPoint x: 255, endPoint y: 122, distance: 27.6
click at [151, 122] on div "Schedule Additional interest Aircraft or hull Commercial property Commercial ve…" at bounding box center [626, 402] width 1252 height 604
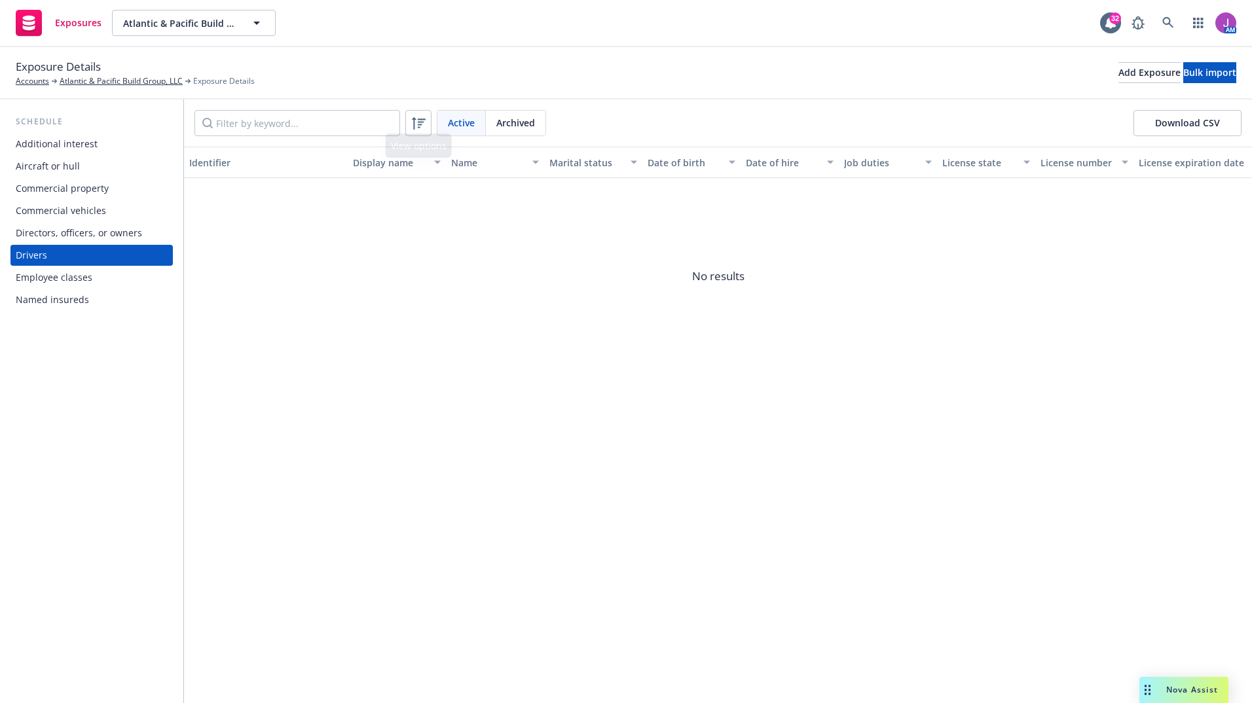
click at [518, 122] on span "Archived" at bounding box center [515, 123] width 39 height 14
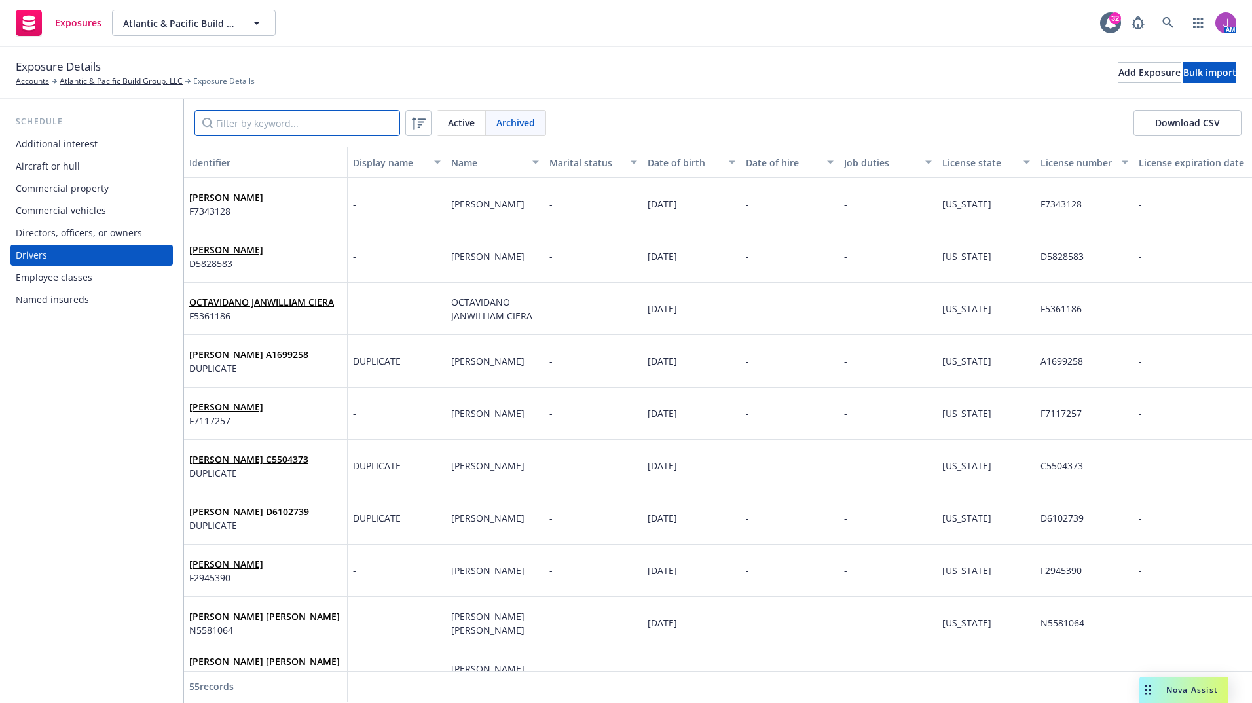
click at [324, 119] on input "Filter by keyword..." at bounding box center [297, 123] width 206 height 26
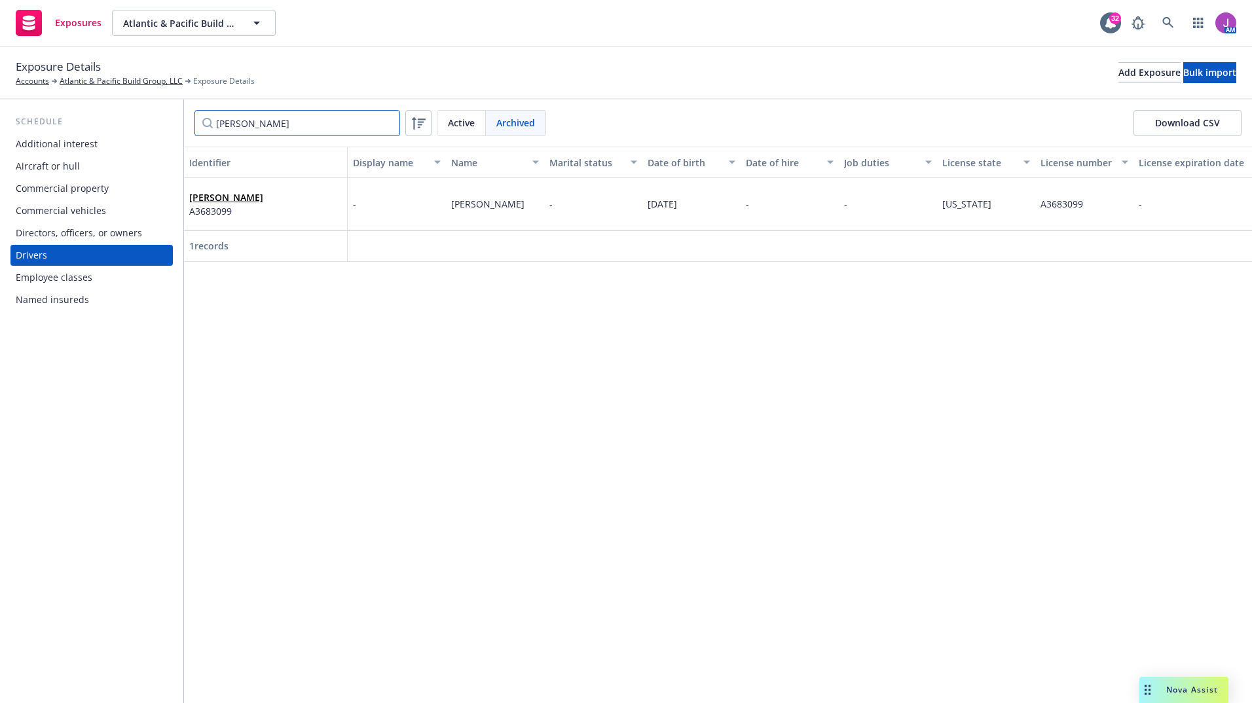
type input "amy"
click at [309, 190] on div "Amy Maldonado A3683099" at bounding box center [265, 204] width 153 height 36
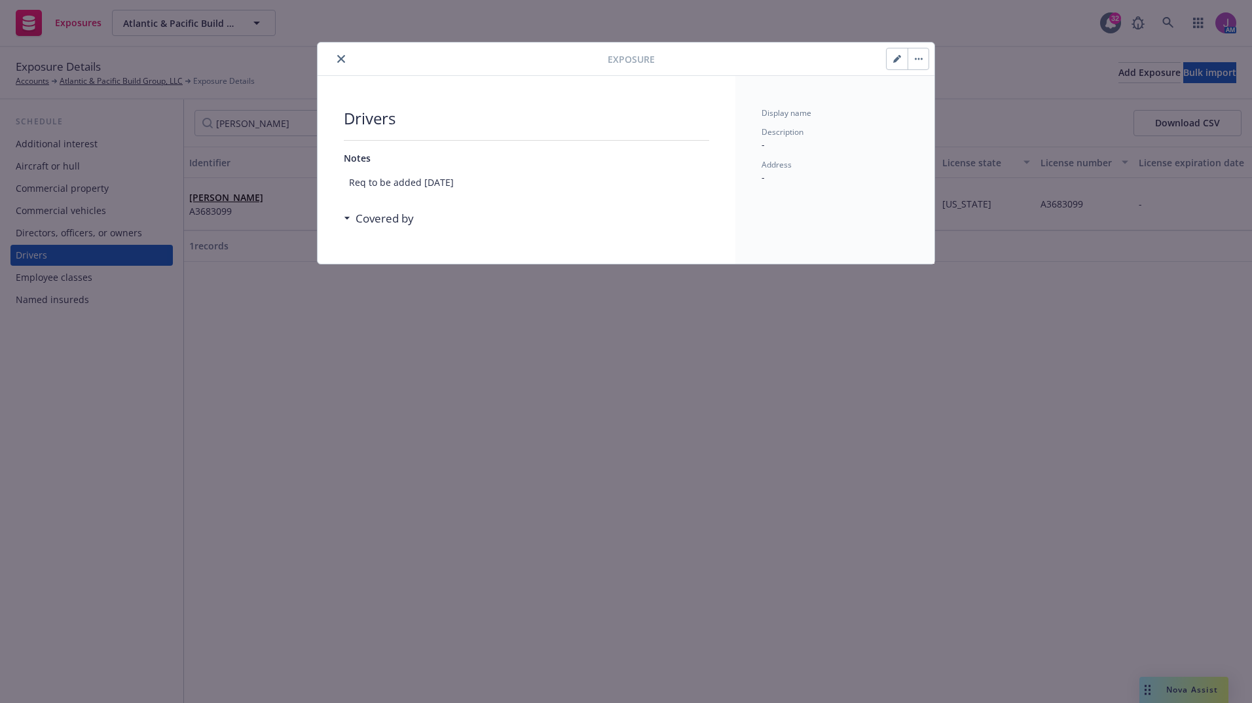
click at [341, 58] on icon "close" at bounding box center [341, 59] width 8 height 8
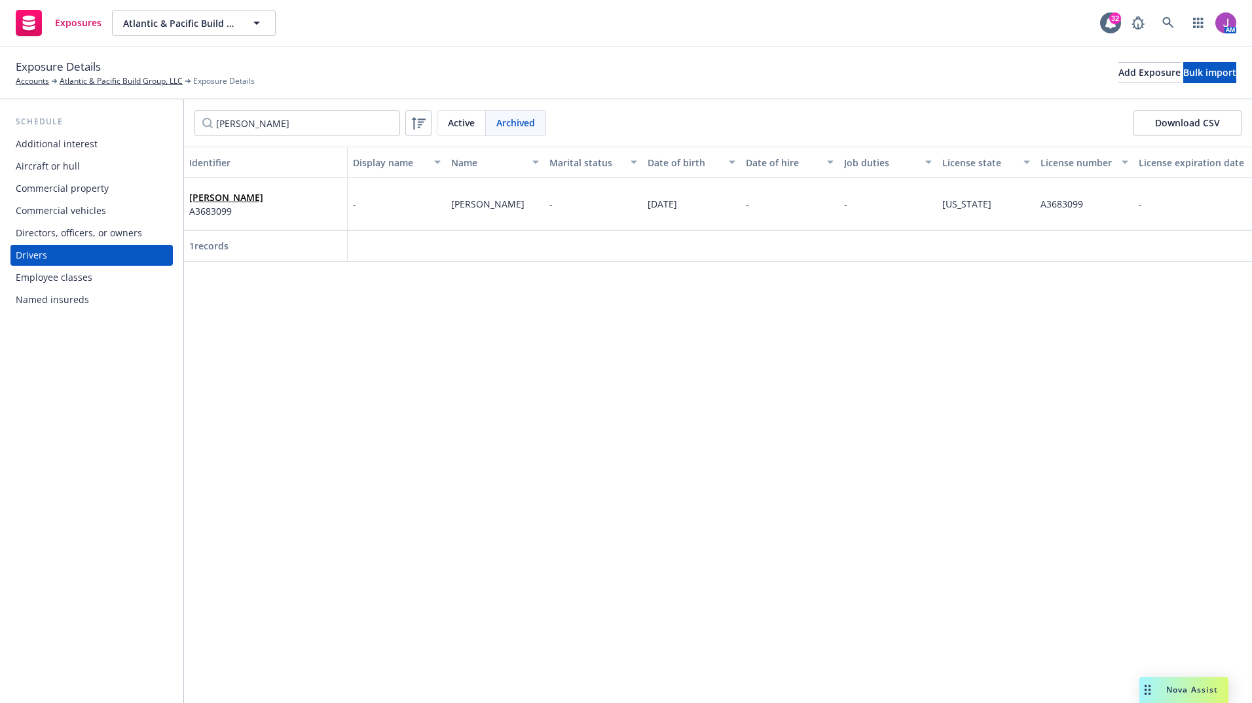
click at [462, 124] on span "Active" at bounding box center [461, 123] width 27 height 14
drag, startPoint x: 264, startPoint y: 126, endPoint x: 140, endPoint y: 117, distance: 124.7
click at [140, 117] on div "Schedule Additional interest Aircraft or hull Commercial property Commercial ve…" at bounding box center [626, 402] width 1252 height 604
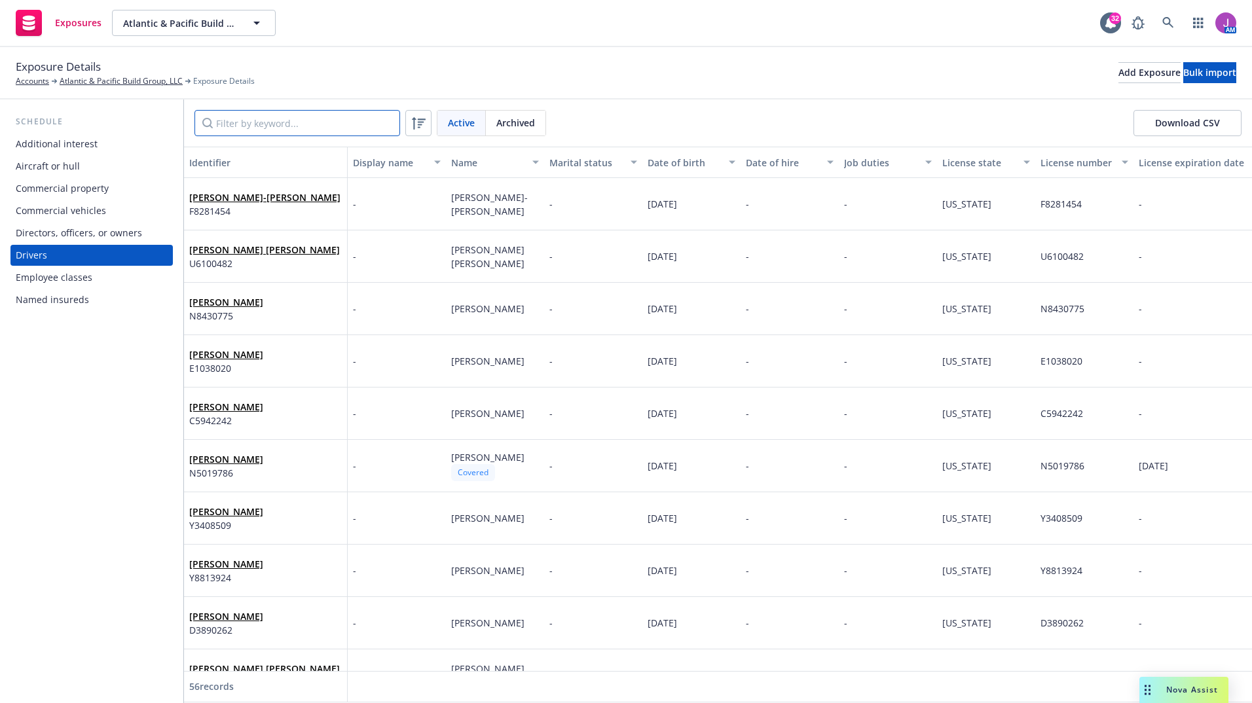
click at [280, 127] on input "Filter by keyword..." at bounding box center [297, 123] width 206 height 26
type input "geo"
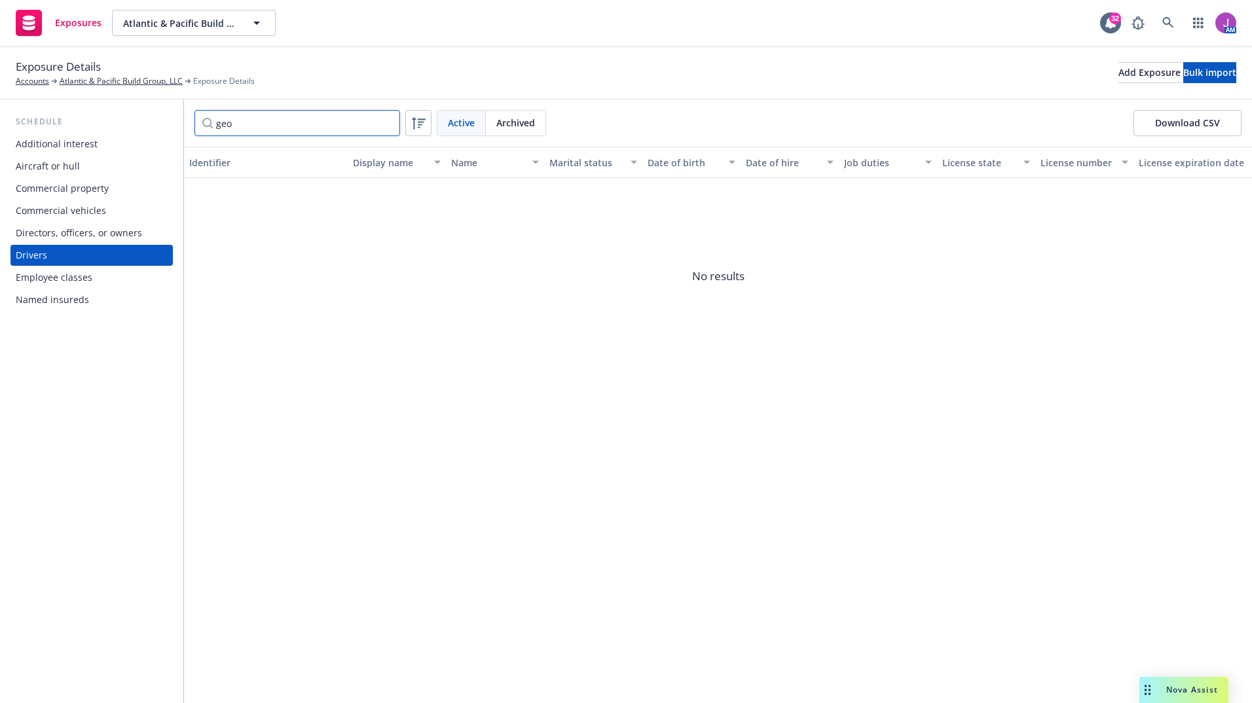
drag, startPoint x: 280, startPoint y: 127, endPoint x: 135, endPoint y: 116, distance: 145.1
click at [135, 116] on div "Schedule Additional interest Aircraft or hull Commercial property Commercial ve…" at bounding box center [626, 402] width 1252 height 604
type input "thomas"
click at [506, 122] on span "Archived" at bounding box center [515, 123] width 39 height 14
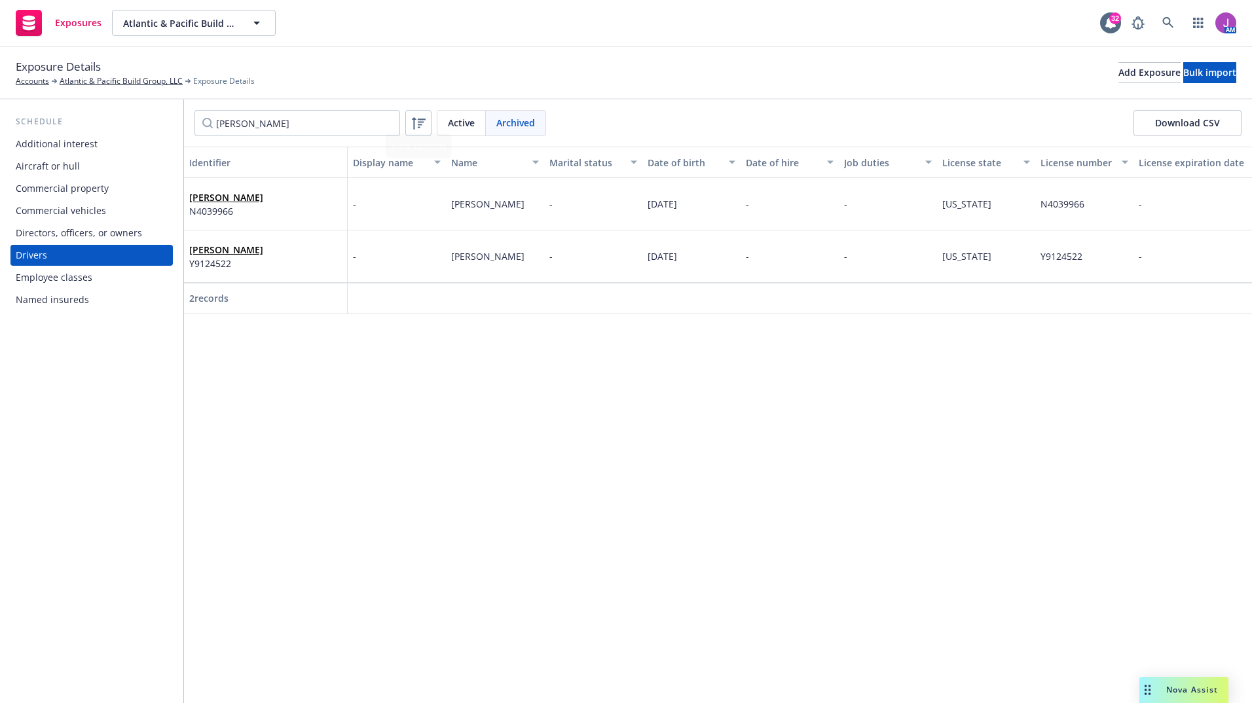
click at [454, 128] on span "Active" at bounding box center [461, 123] width 27 height 14
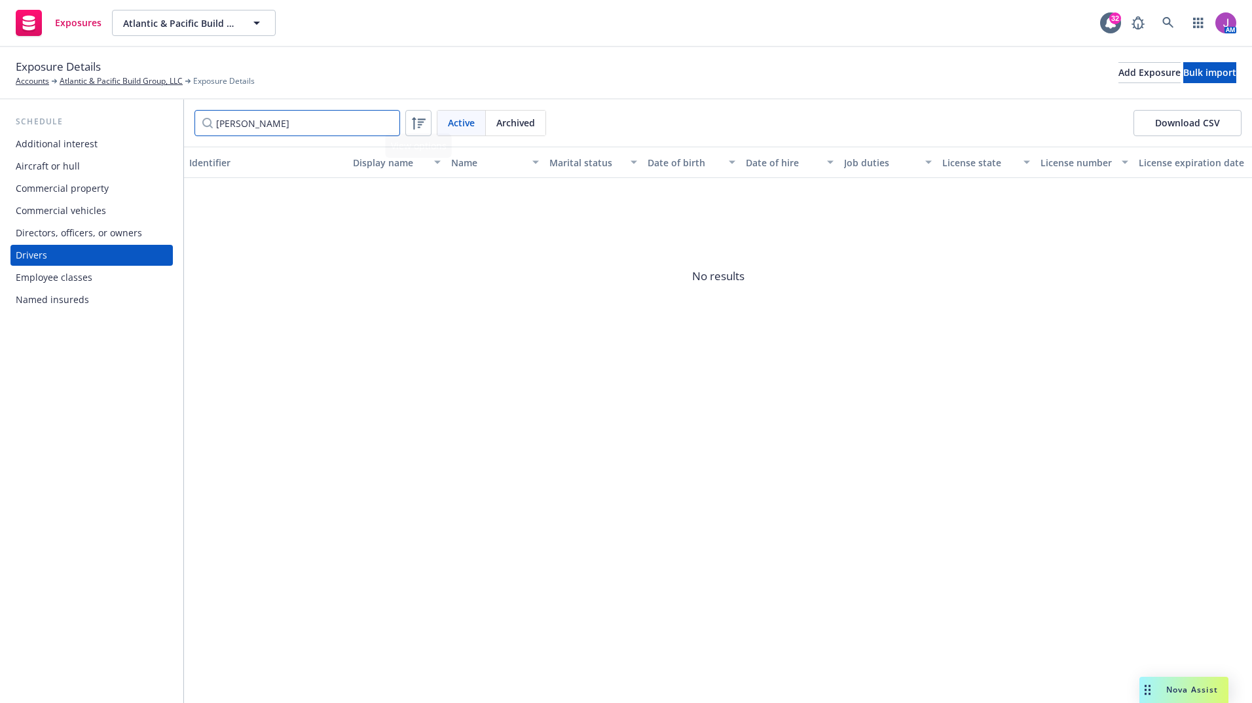
drag, startPoint x: 267, startPoint y: 122, endPoint x: 147, endPoint y: 122, distance: 120.5
click at [149, 122] on div "Schedule Additional interest Aircraft or hull Commercial property Commercial ve…" at bounding box center [626, 402] width 1252 height 604
type input "suzanne"
click at [501, 118] on span "Archived" at bounding box center [515, 123] width 39 height 14
click at [469, 122] on span "Active" at bounding box center [461, 123] width 27 height 14
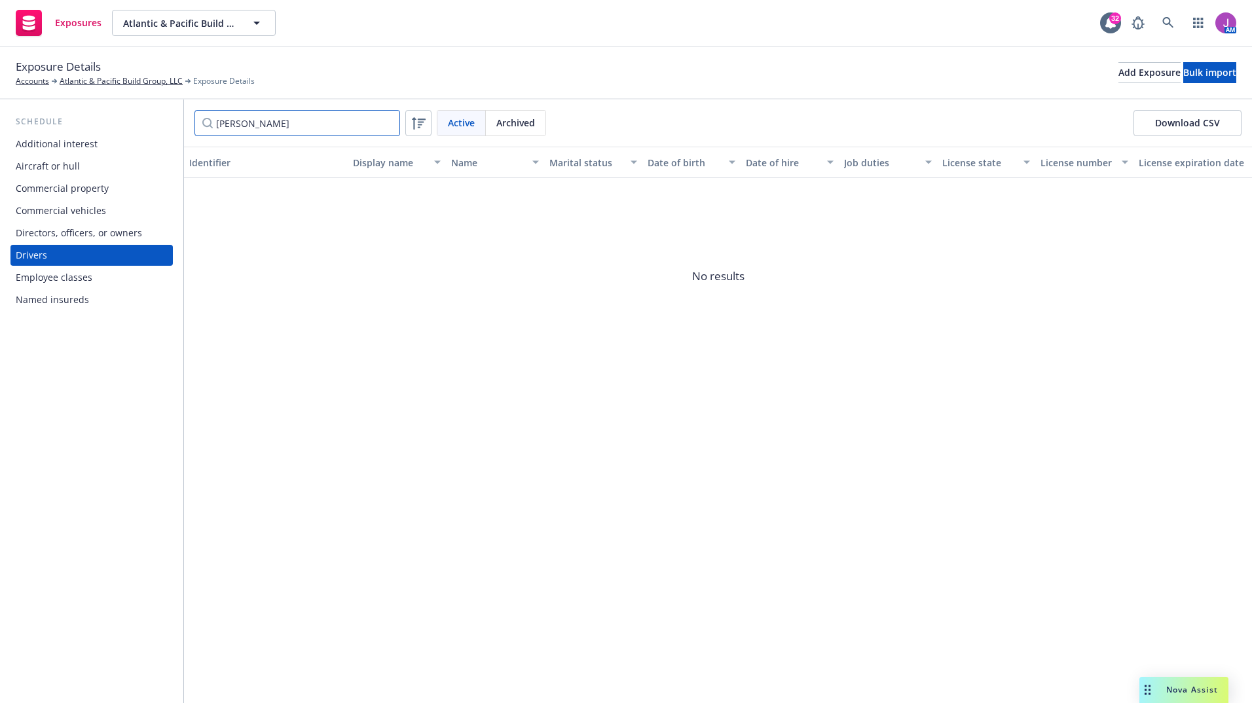
drag, startPoint x: 277, startPoint y: 121, endPoint x: 160, endPoint y: 118, distance: 116.6
click at [160, 118] on div "Schedule Additional interest Aircraft or hull Commercial property Commercial ve…" at bounding box center [626, 402] width 1252 height 604
type input "hany"
click at [520, 109] on div "hany Active Archived Download CSV" at bounding box center [718, 123] width 1068 height 47
click at [522, 119] on span "Archived" at bounding box center [515, 123] width 39 height 14
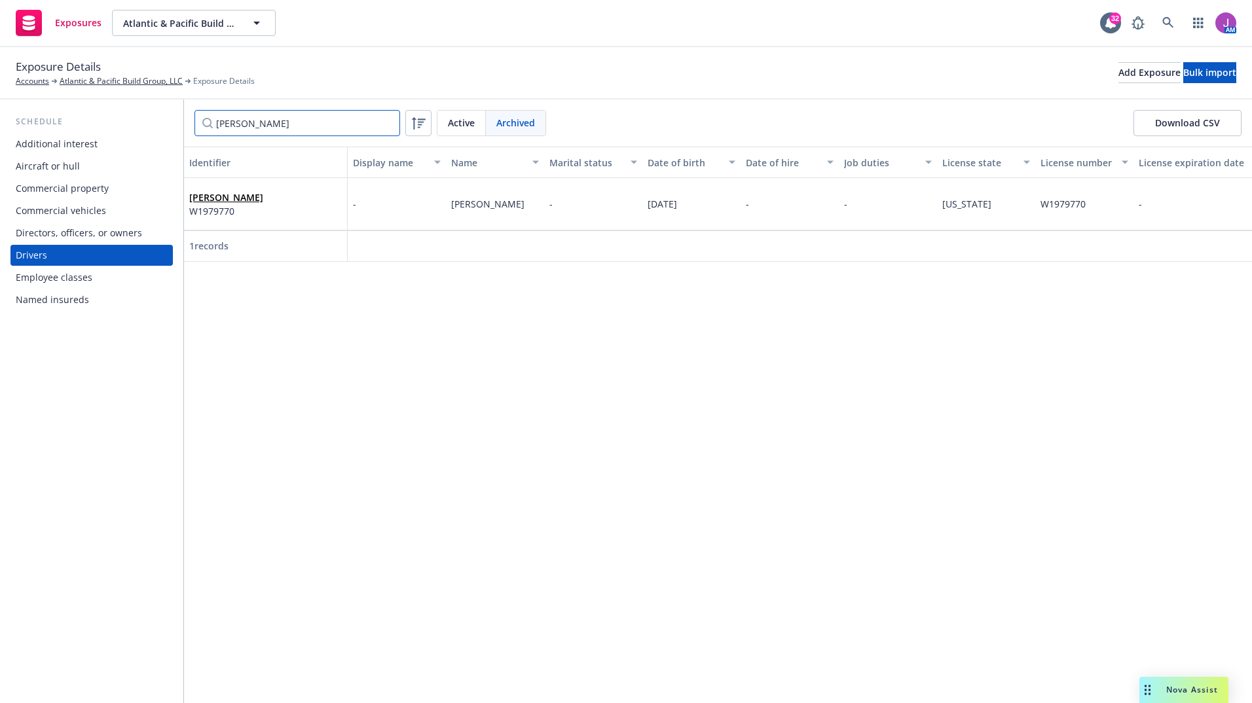
drag, startPoint x: 346, startPoint y: 117, endPoint x: 141, endPoint y: 114, distance: 204.3
click at [141, 114] on div "Schedule Additional interest Aircraft or hull Commercial property Commercial ve…" at bounding box center [626, 402] width 1252 height 604
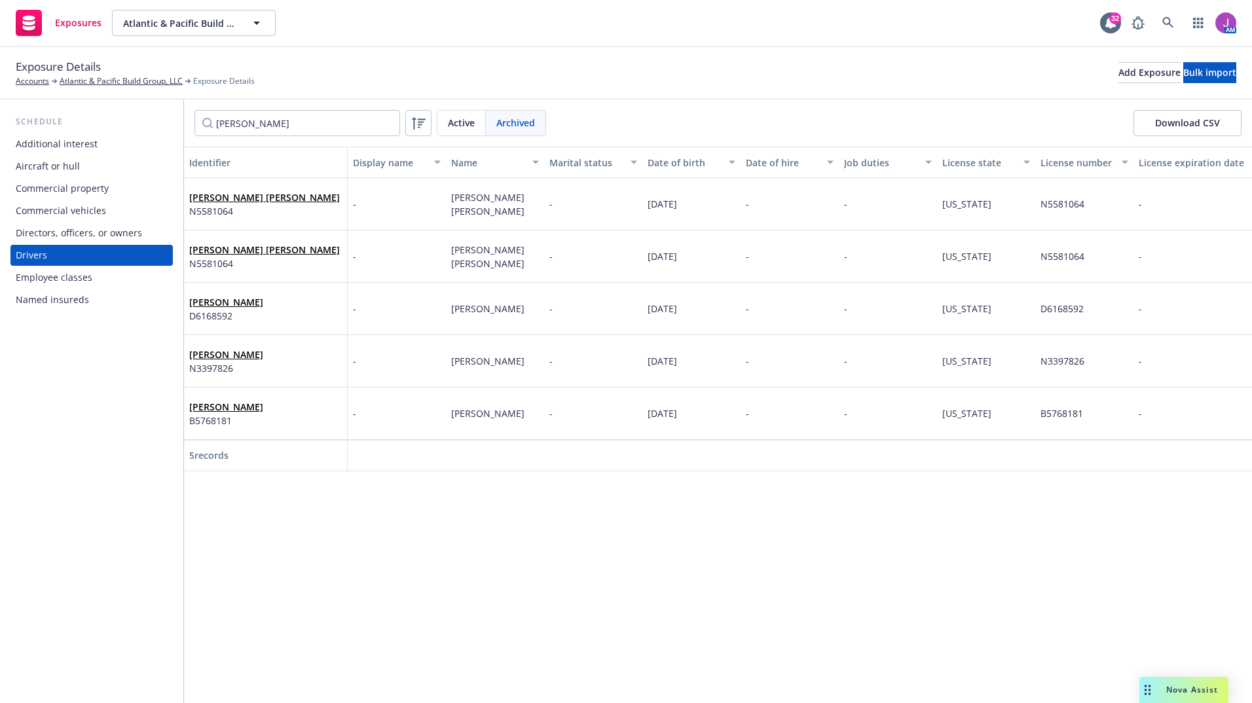
click at [455, 120] on span "Active" at bounding box center [461, 123] width 27 height 14
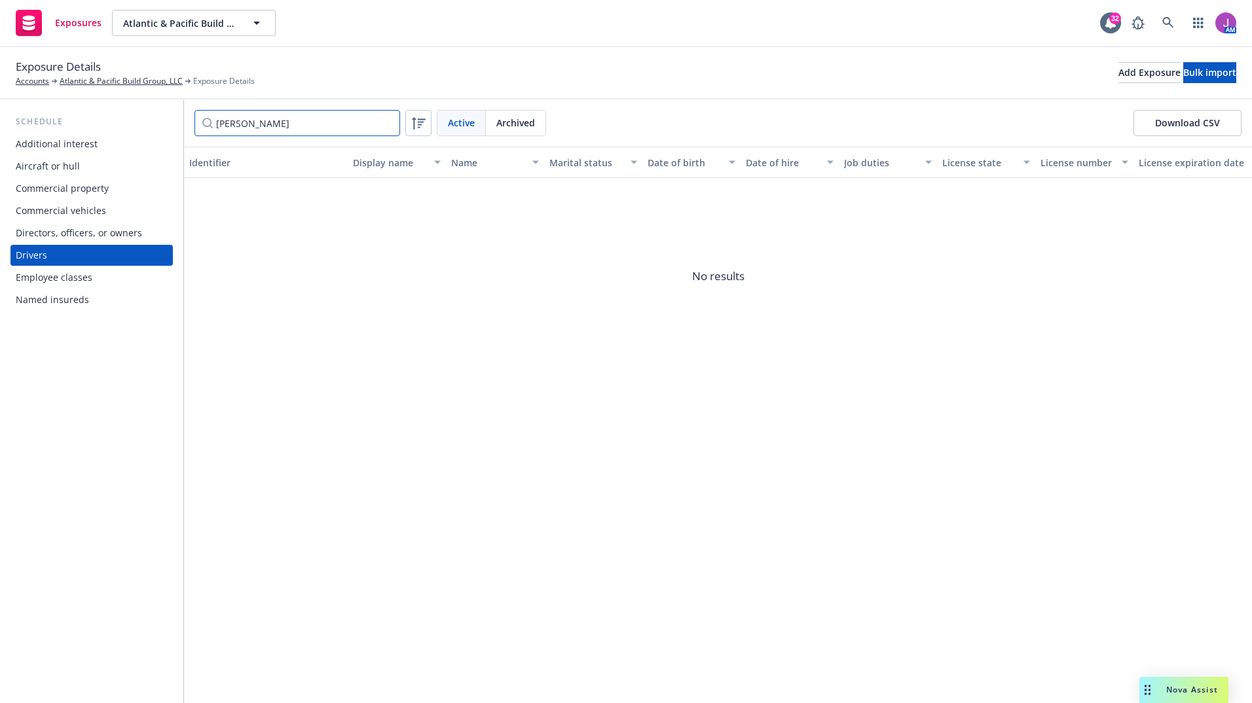
drag, startPoint x: 234, startPoint y: 124, endPoint x: 125, endPoint y: 117, distance: 109.6
click at [133, 118] on div "Schedule Additional interest Aircraft or hull Commercial property Commercial ve…" at bounding box center [626, 402] width 1252 height 604
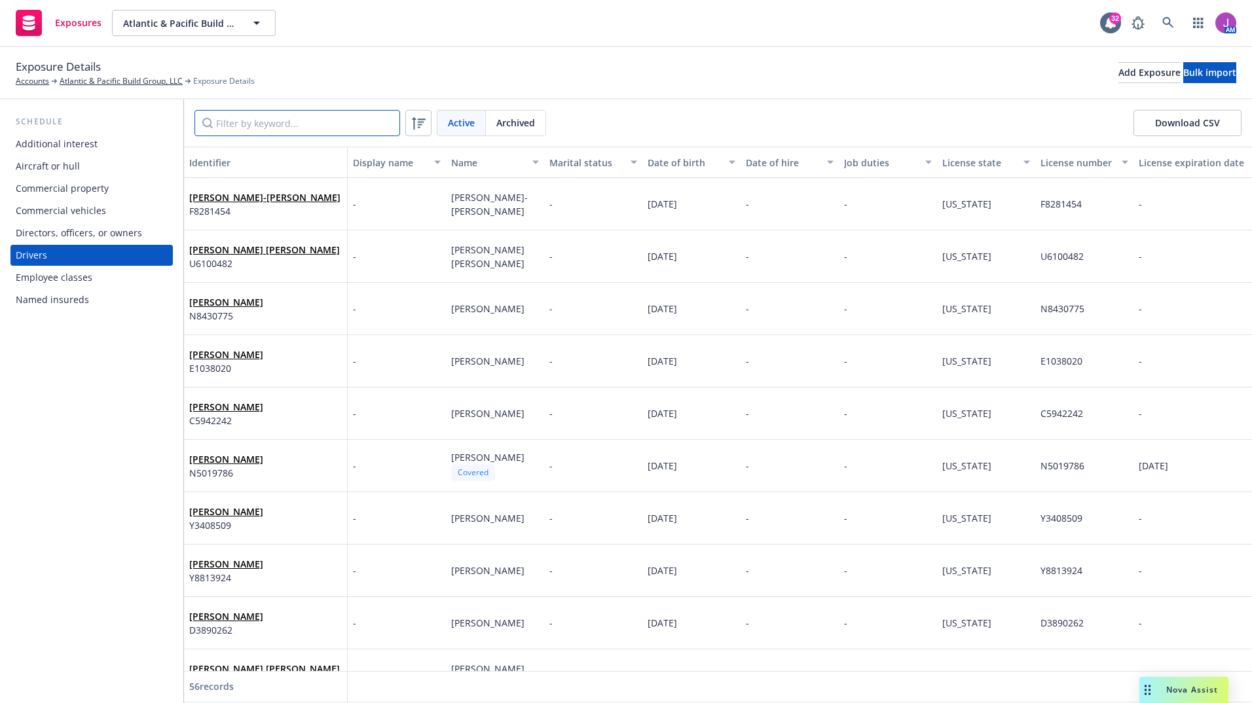
click at [316, 128] on input "Filter by keyword..." at bounding box center [297, 123] width 206 height 26
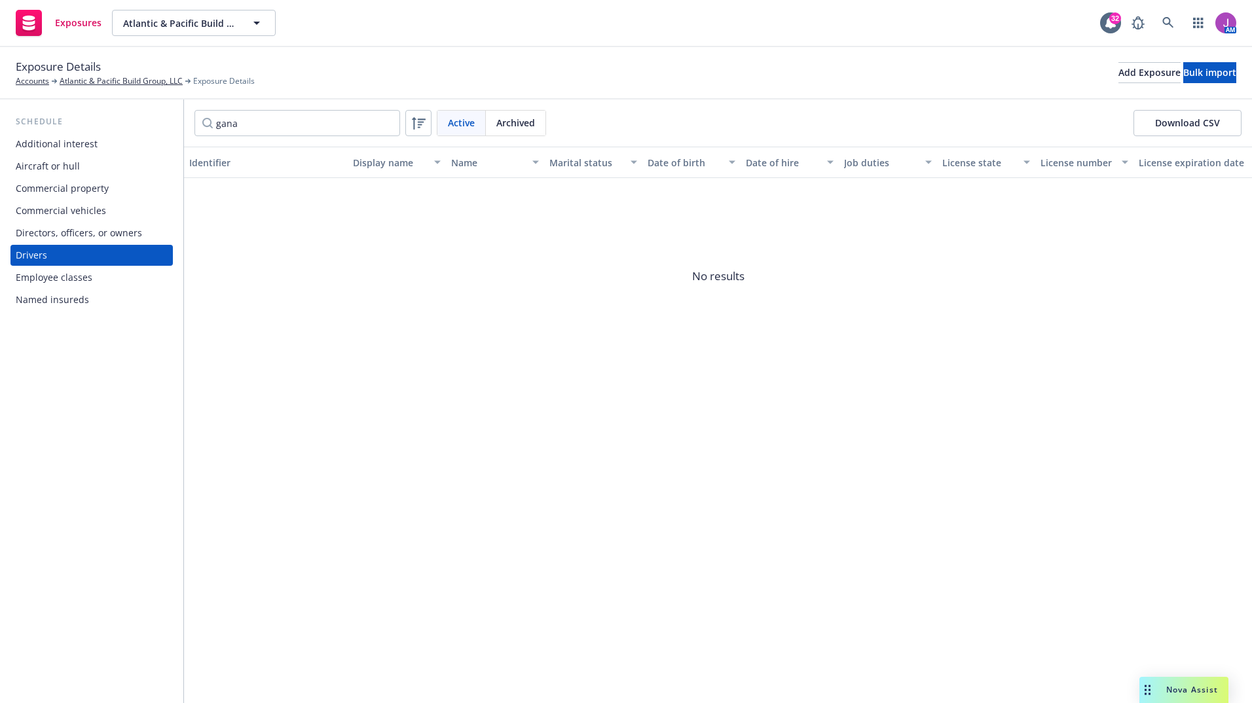
click at [501, 130] on div "Archived" at bounding box center [516, 123] width 60 height 25
click at [271, 213] on span "Y8473068" at bounding box center [256, 211] width 134 height 14
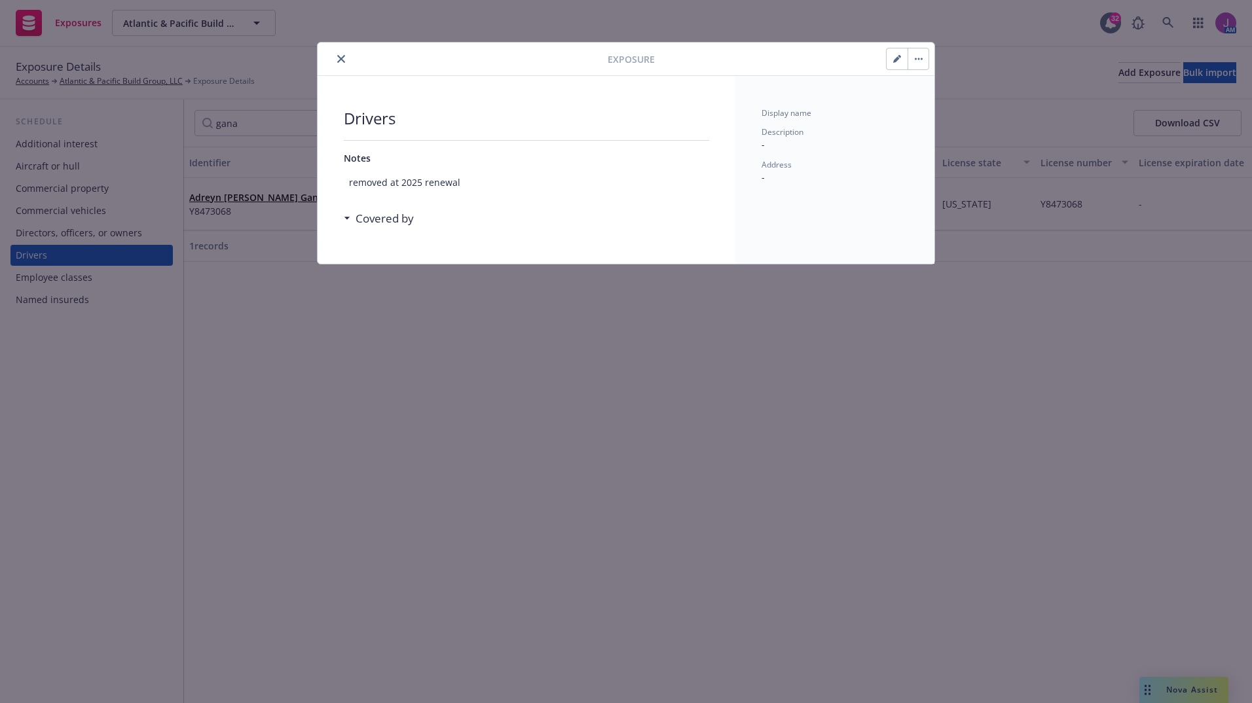
click at [921, 54] on button "button" at bounding box center [917, 58] width 21 height 21
click at [896, 60] on icon "button" at bounding box center [896, 59] width 7 height 7
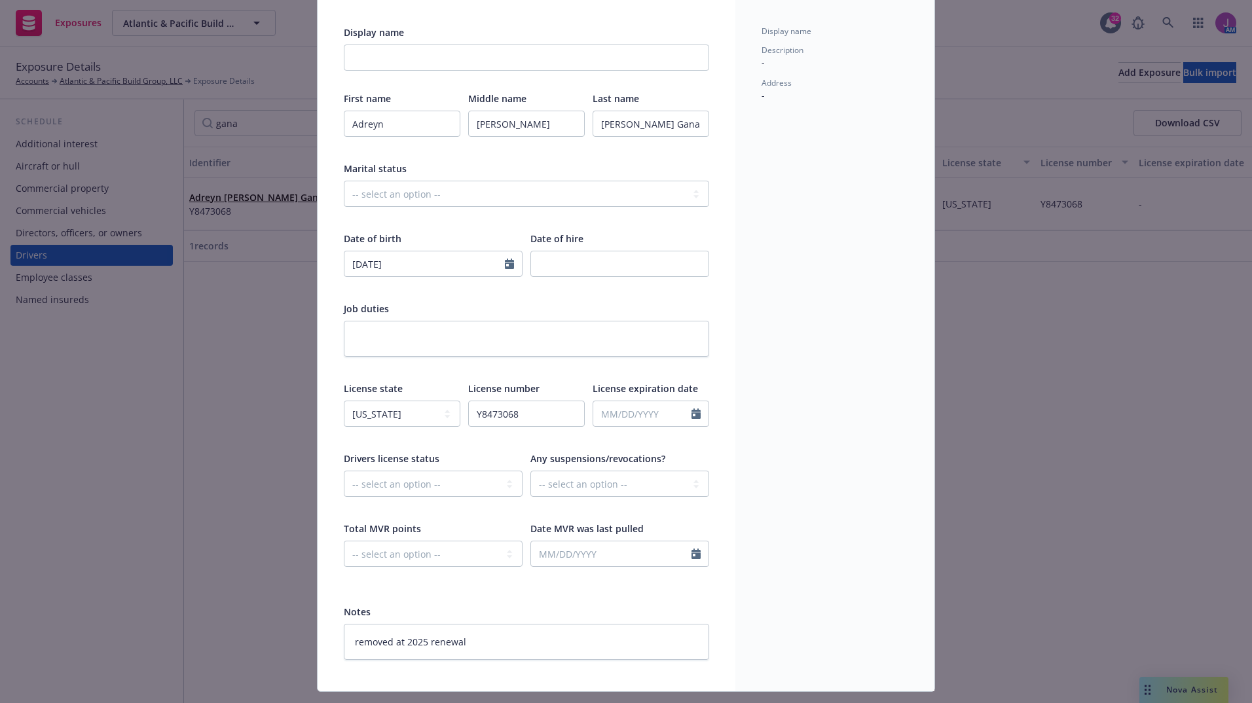
scroll to position [117, 0]
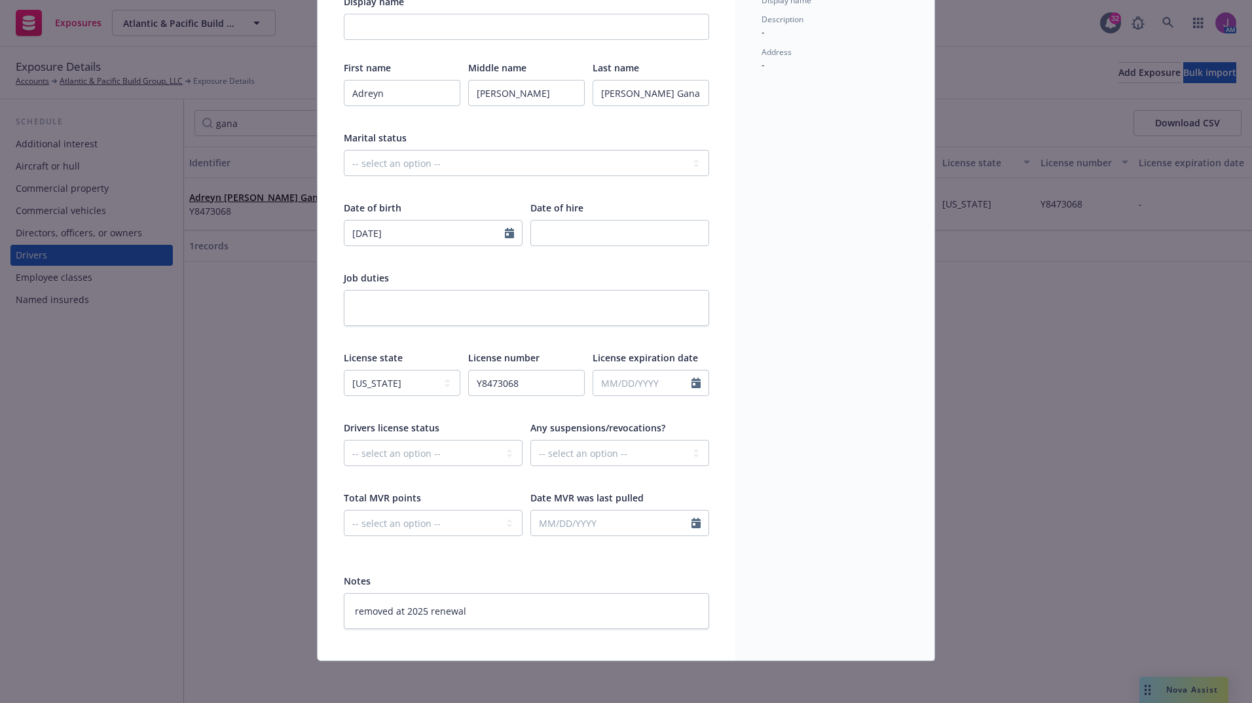
drag, startPoint x: 522, startPoint y: 592, endPoint x: 260, endPoint y: 602, distance: 262.0
click at [260, 602] on div "Edit exposure Cancel Save Display name First name Adreyn Middle name Keanu Last…" at bounding box center [626, 351] width 1252 height 703
click at [522, 607] on textarea "removed at 2025 renewal" at bounding box center [526, 611] width 365 height 36
click at [484, 620] on textarea "removed at 2025 renewal" at bounding box center [526, 611] width 365 height 36
drag, startPoint x: 473, startPoint y: 612, endPoint x: 312, endPoint y: 607, distance: 161.8
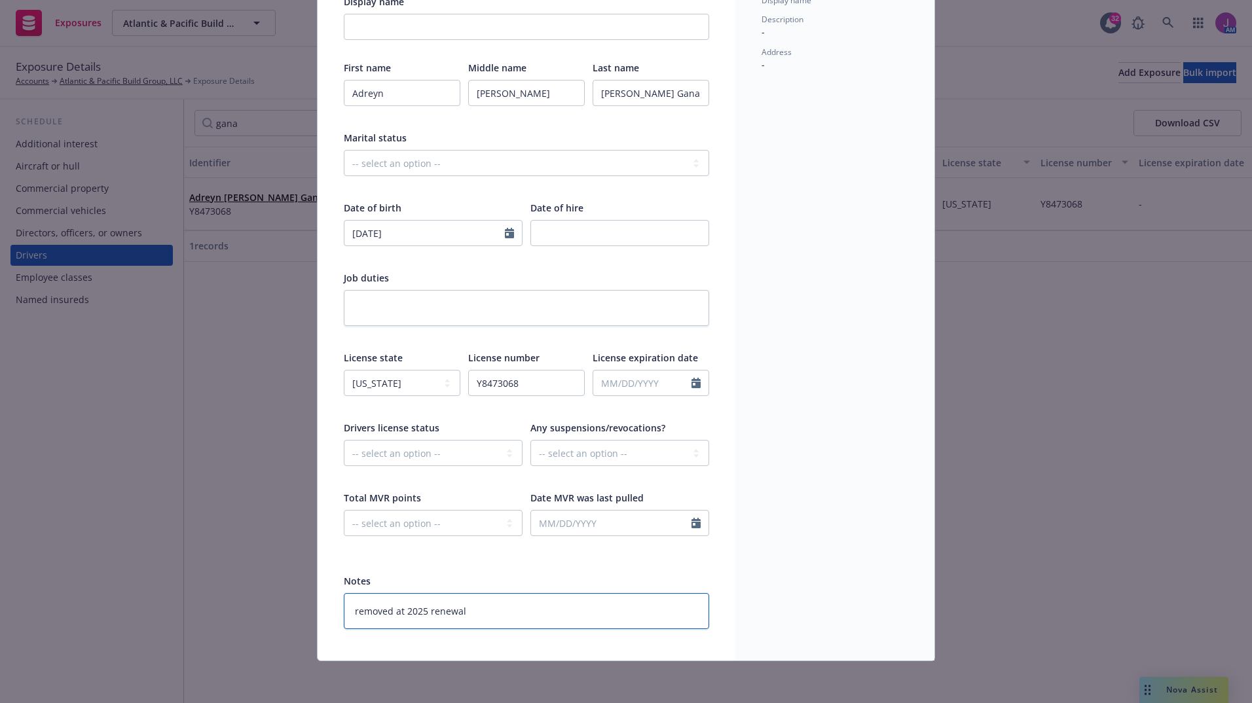
click at [317, 608] on div "Display name First name Adreyn Middle name Keanu Last name Peters Gana Marital …" at bounding box center [526, 311] width 418 height 697
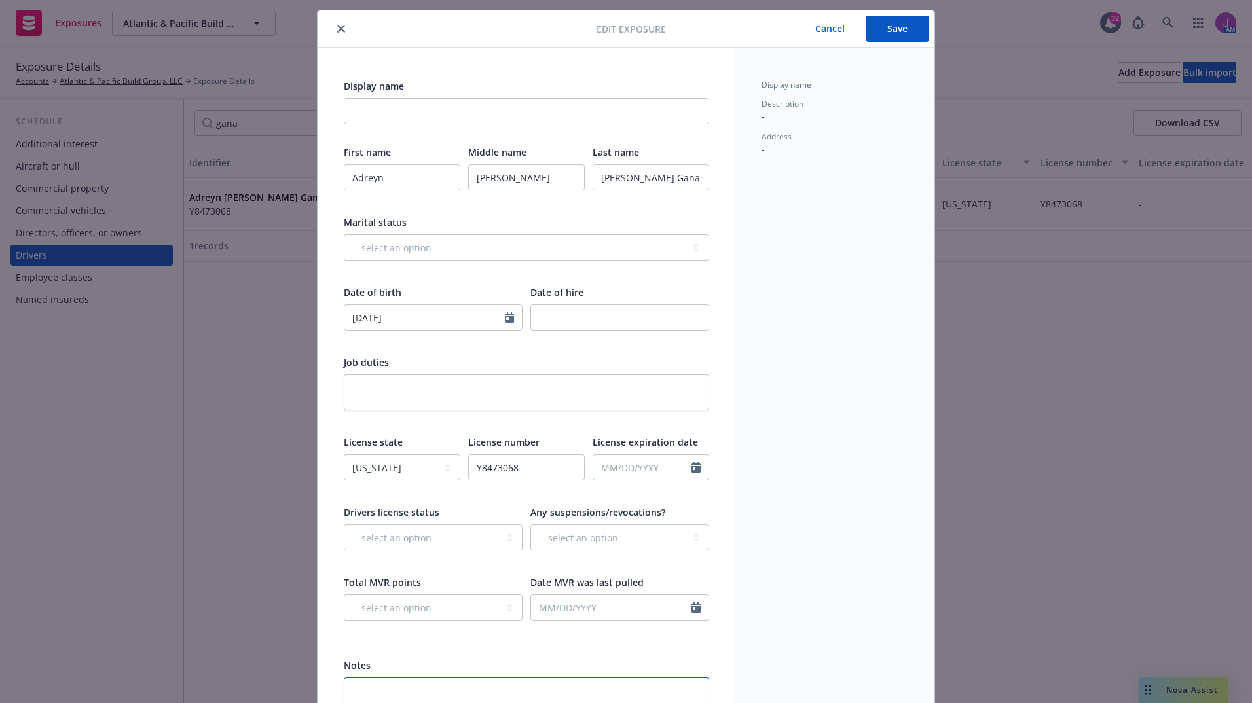
scroll to position [0, 0]
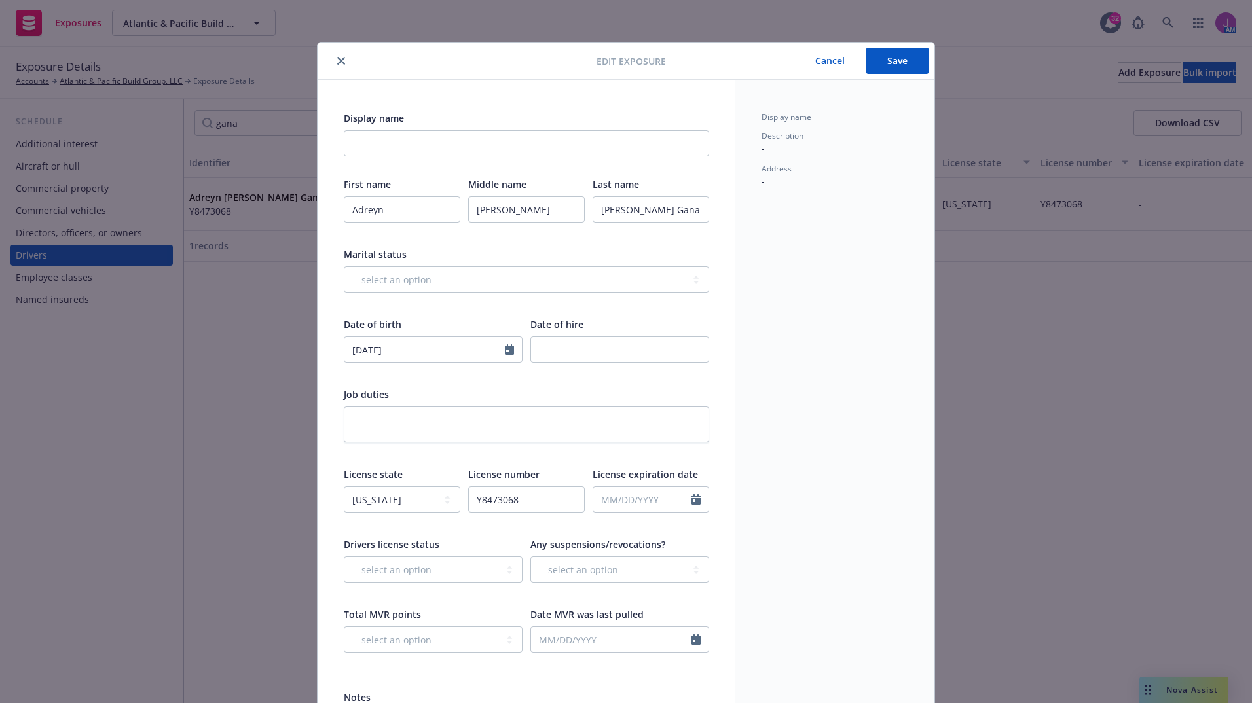
click at [869, 60] on button "Save" at bounding box center [896, 61] width 63 height 26
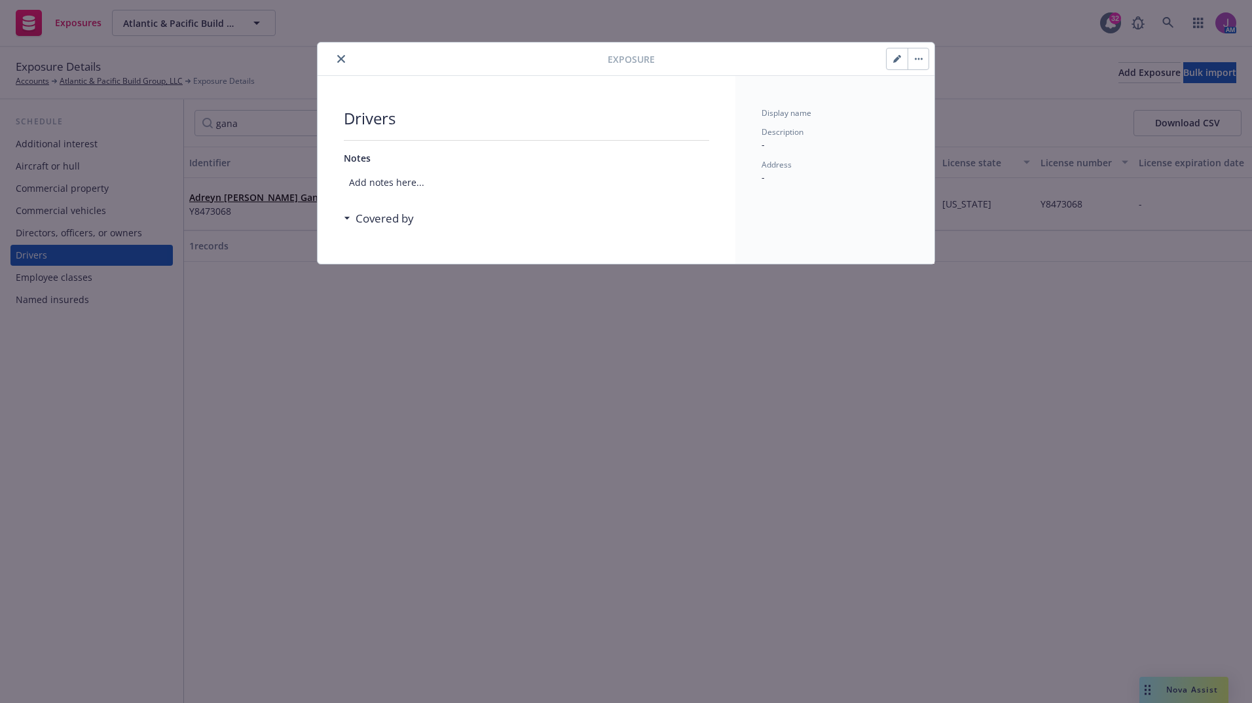
click at [919, 58] on icon "button" at bounding box center [919, 59] width 8 height 3
click at [958, 102] on link "Unarchive" at bounding box center [951, 95] width 86 height 26
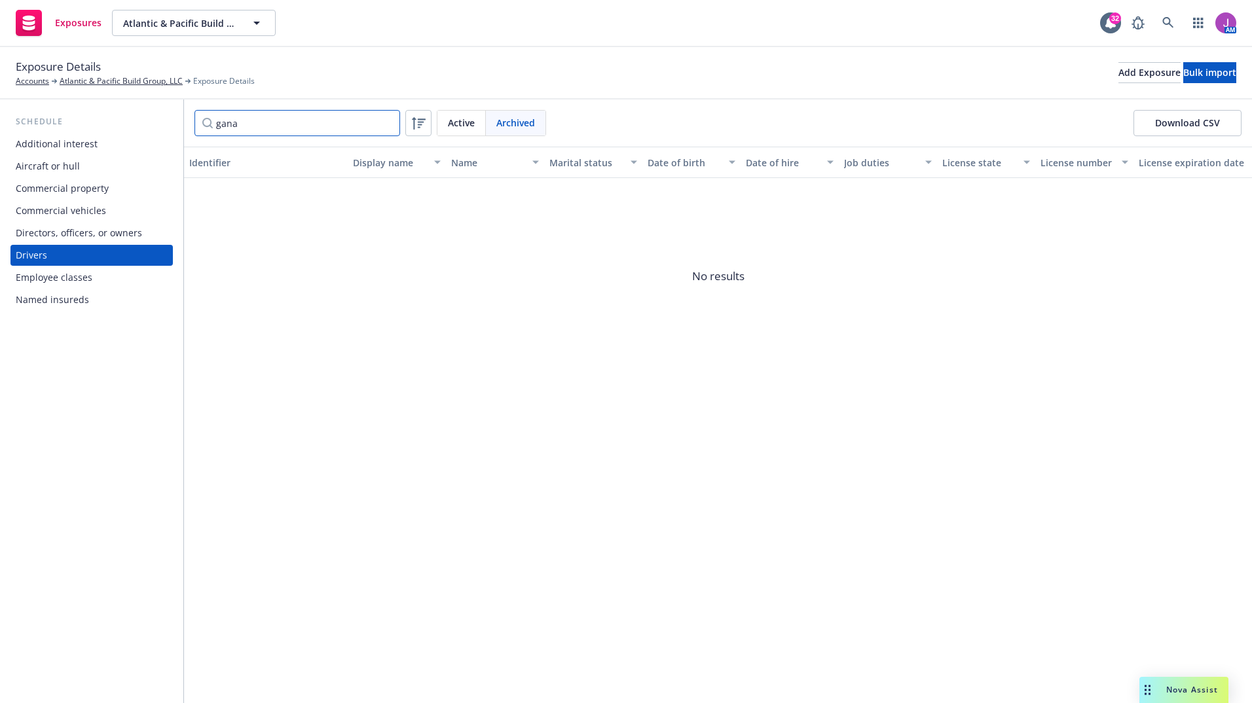
click at [245, 126] on input "gana" at bounding box center [297, 123] width 206 height 26
drag, startPoint x: 245, startPoint y: 126, endPoint x: 170, endPoint y: 111, distance: 76.8
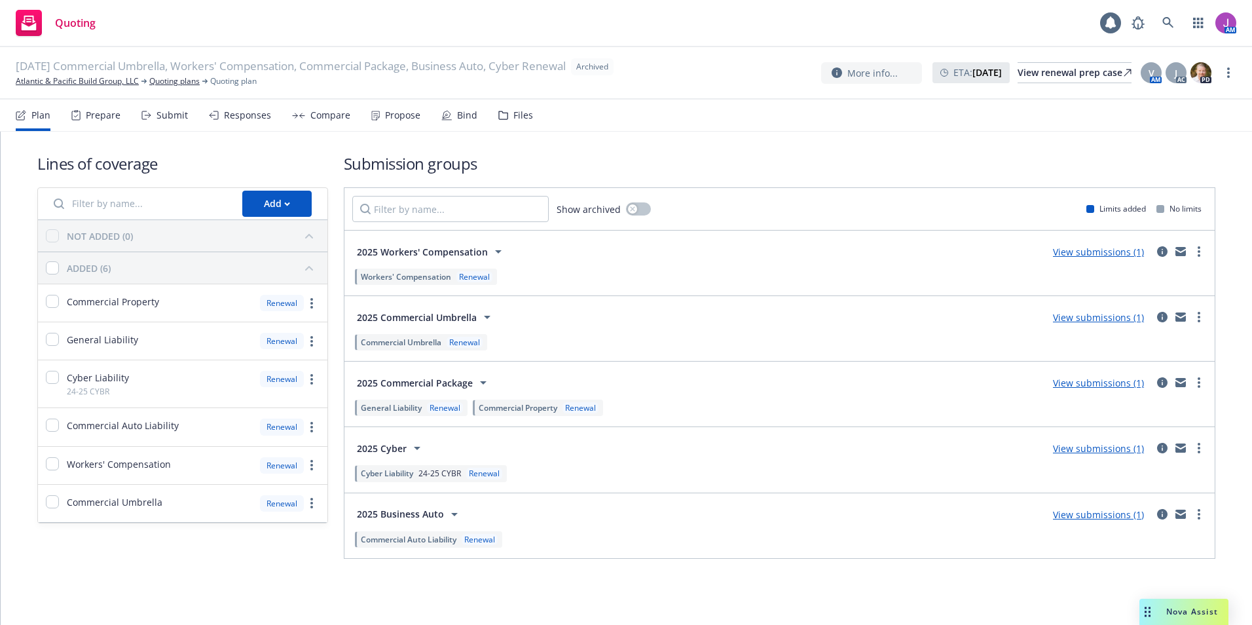
click at [506, 120] on div "Files" at bounding box center [515, 115] width 35 height 31
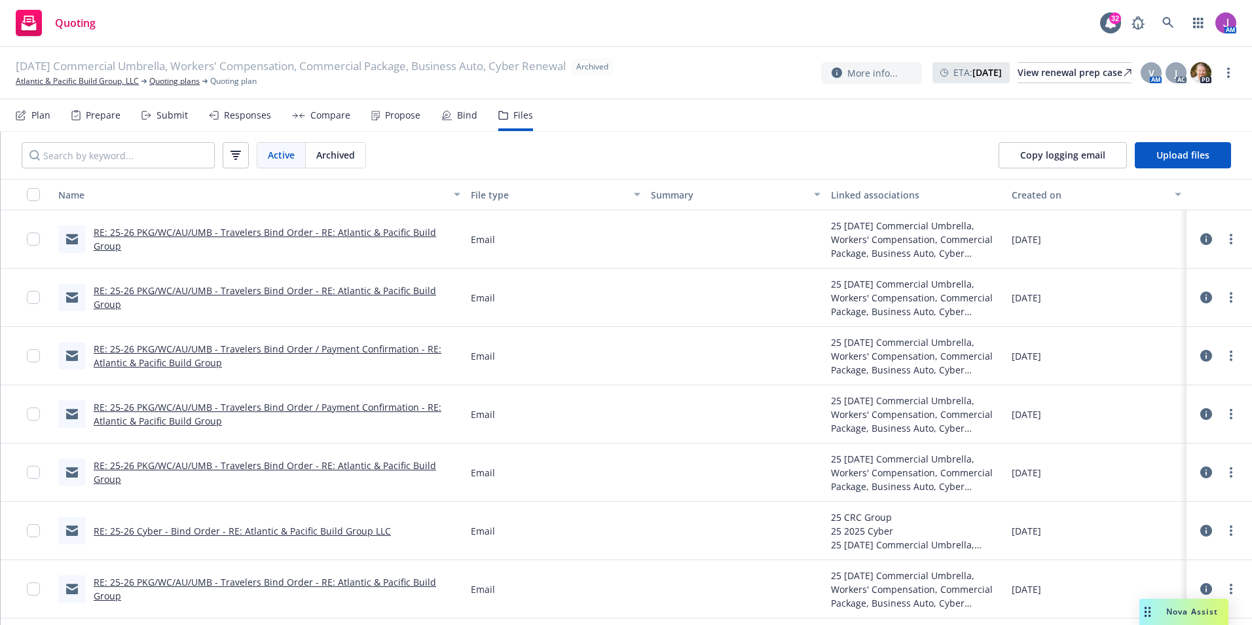
click at [289, 238] on link "RE: 25-26 PKG/WC/AU/UMB - Travelers Bind Order - RE: Atlantic & Pacific Build G…" at bounding box center [265, 239] width 342 height 26
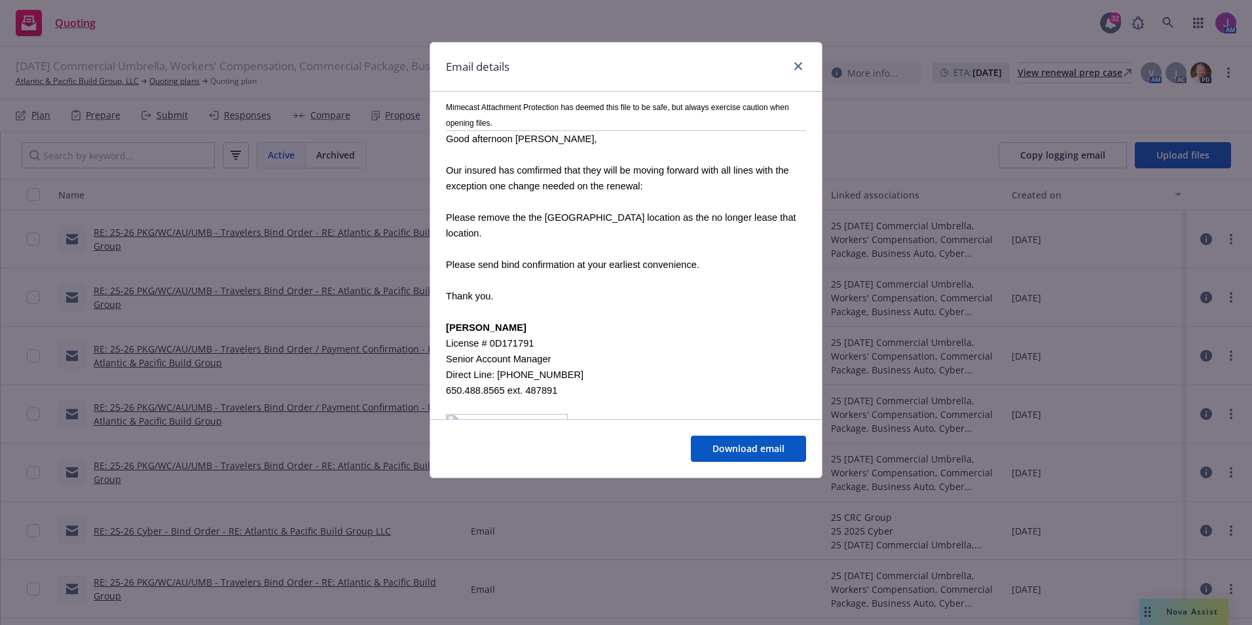
scroll to position [1878, 0]
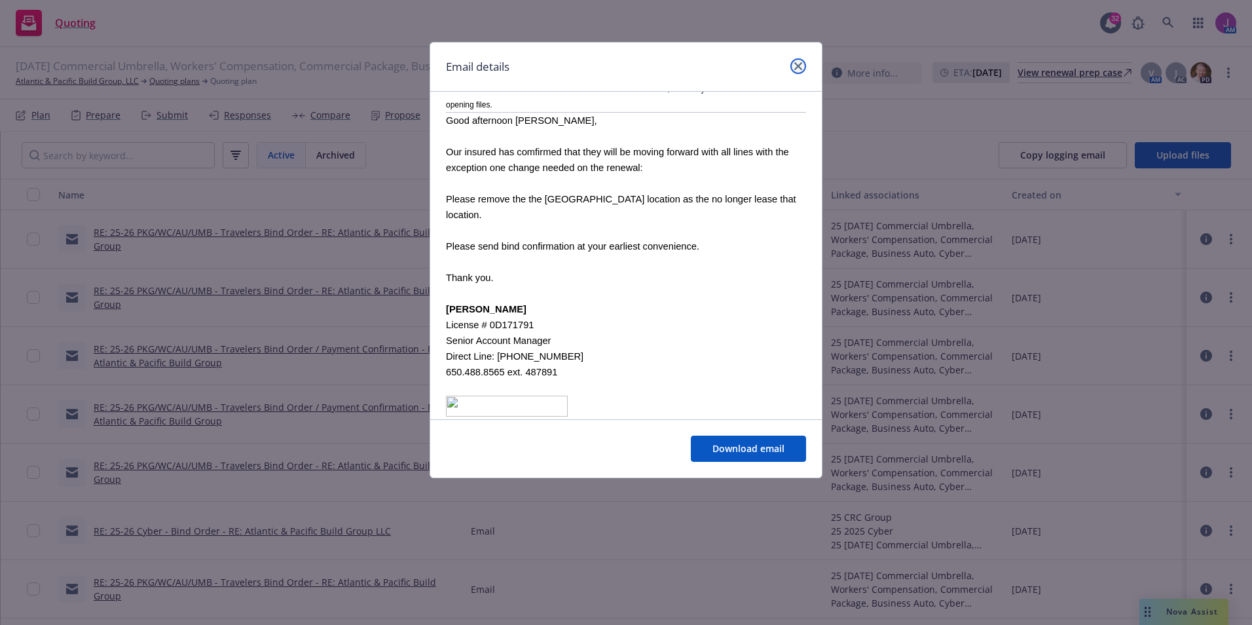
click at [792, 66] on link "close" at bounding box center [798, 66] width 16 height 16
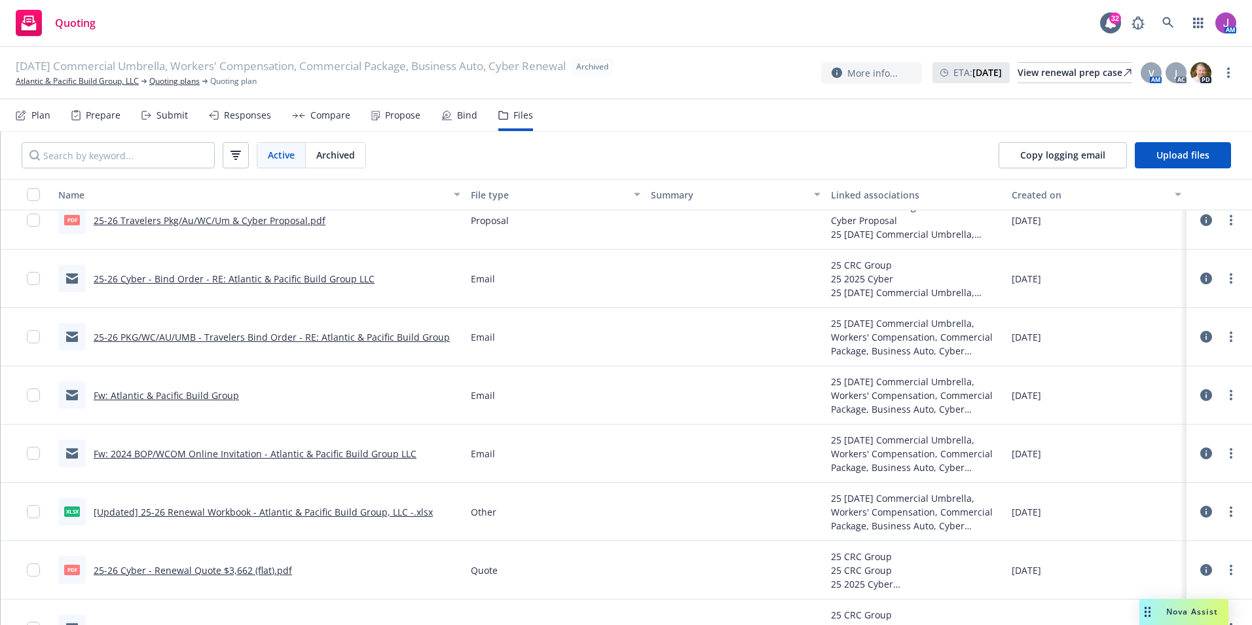
scroll to position [458, 0]
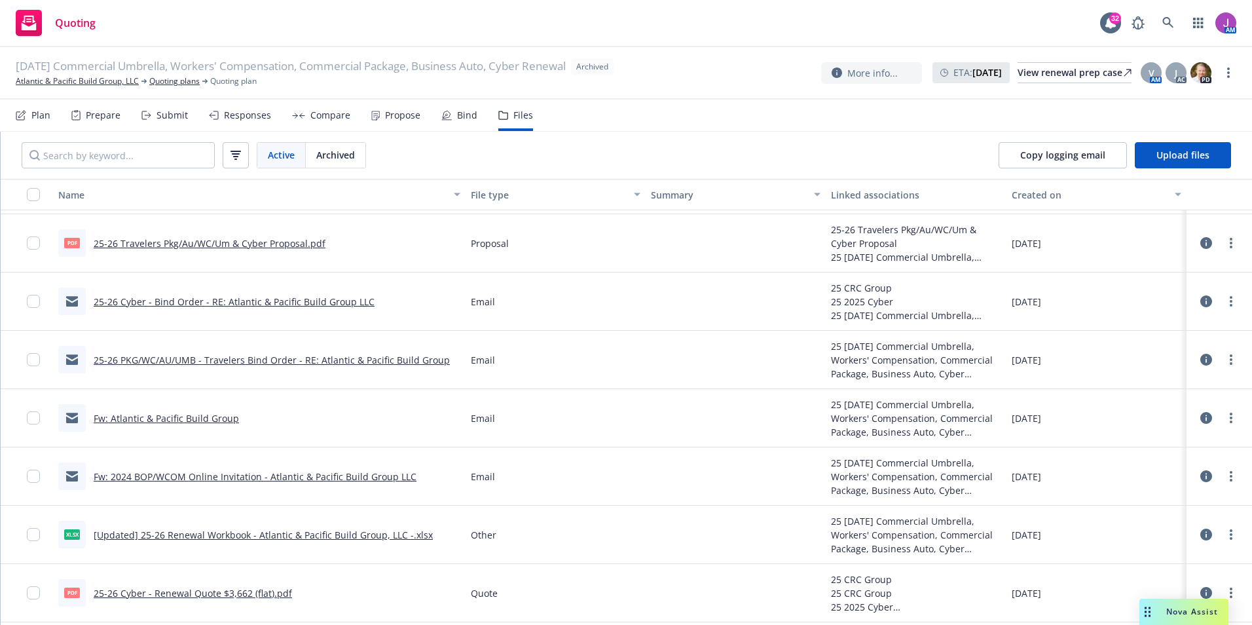
click at [268, 357] on link "25-26 PKG/WC/AU/UMB - Travelers Bind Order - RE: Atlantic & Pacific Build Group" at bounding box center [272, 359] width 356 height 12
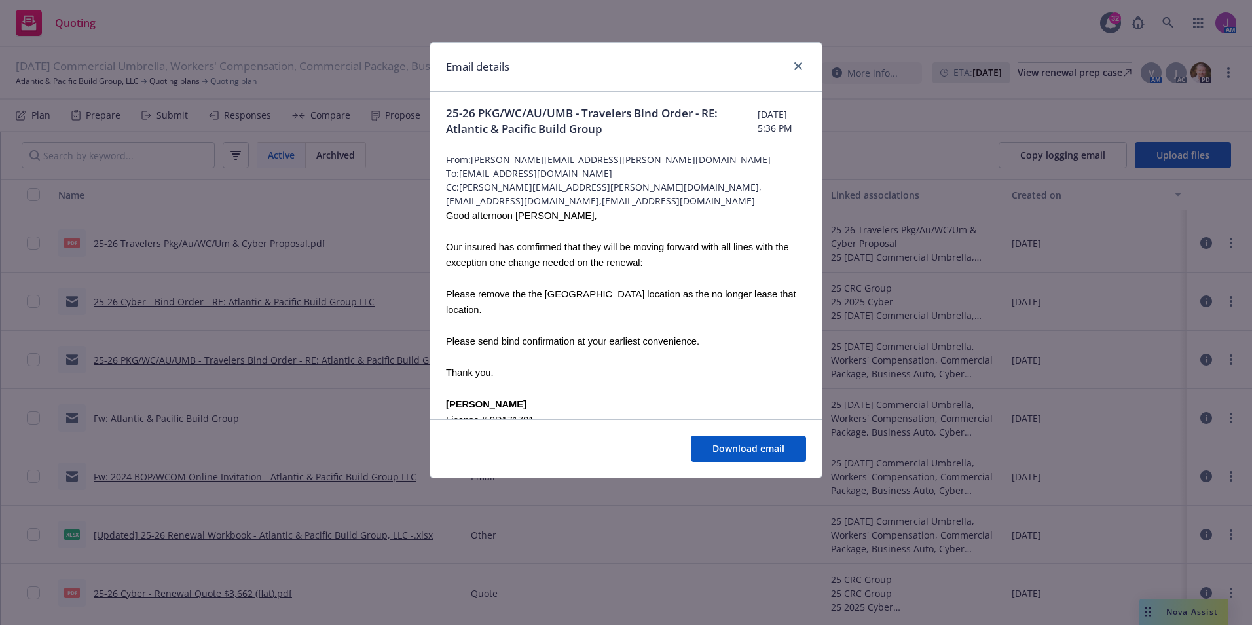
scroll to position [0, 0]
click at [800, 62] on icon "close" at bounding box center [798, 66] width 8 height 8
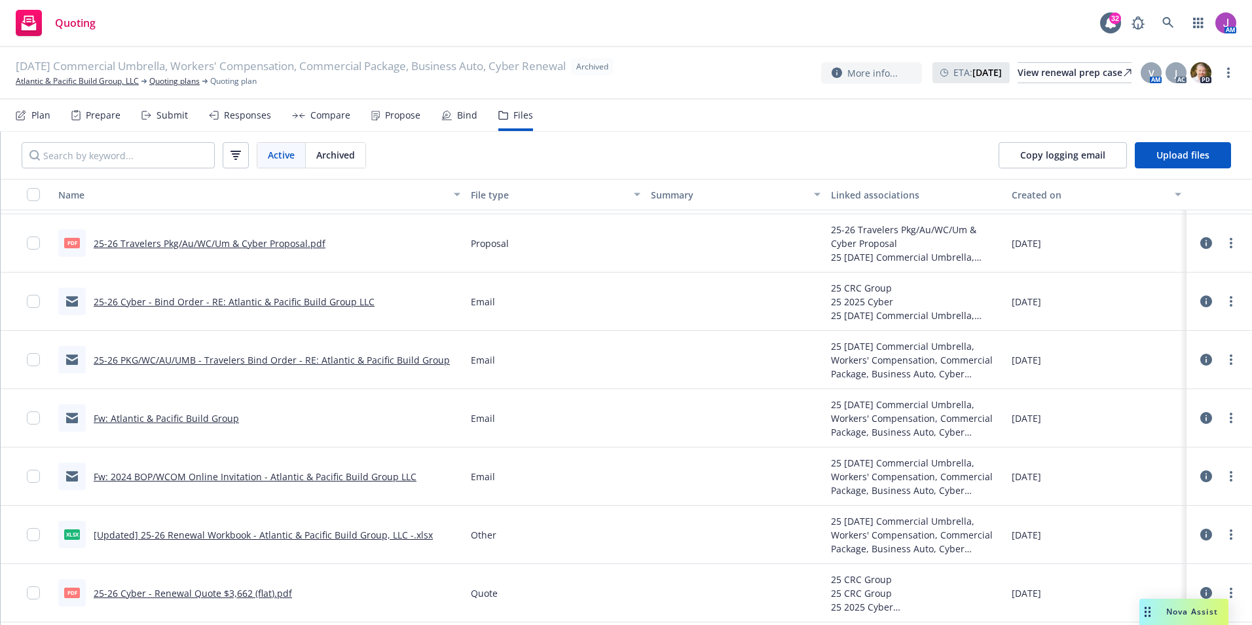
click at [180, 241] on link "25-26 Travelers Pkg/Au/WC/Um & Cyber Proposal.pdf" at bounding box center [210, 243] width 232 height 12
click at [192, 419] on link "Fw: Atlantic & Pacific Build Group" at bounding box center [166, 418] width 145 height 12
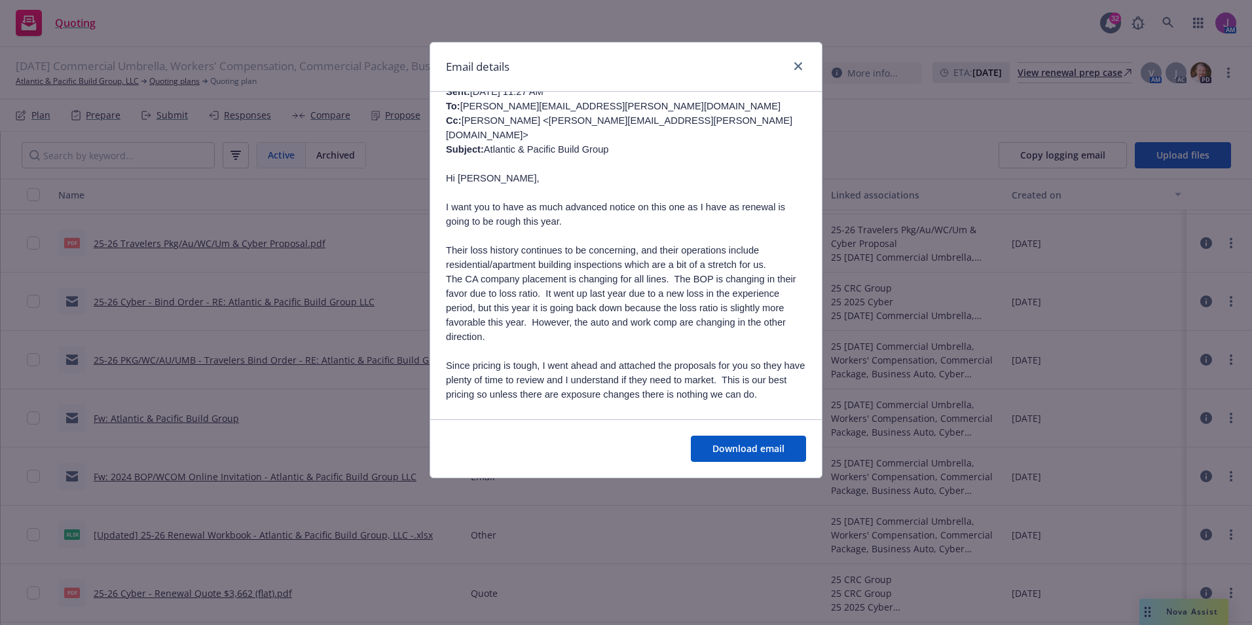
scroll to position [1244, 0]
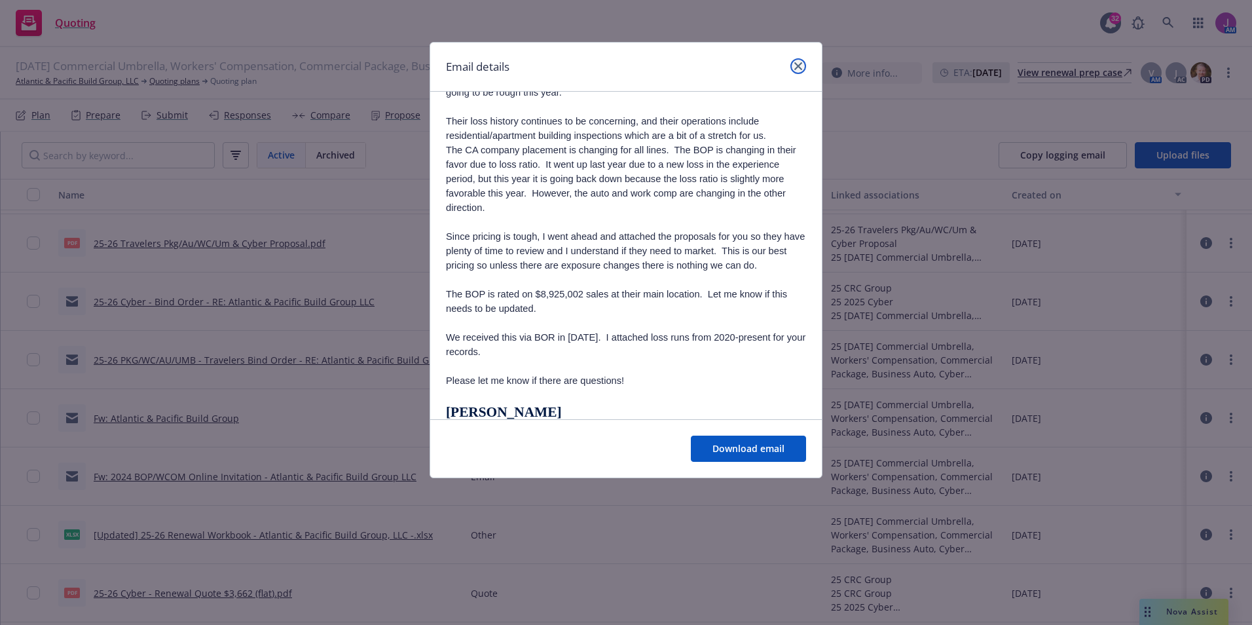
click at [796, 65] on icon "close" at bounding box center [798, 66] width 8 height 8
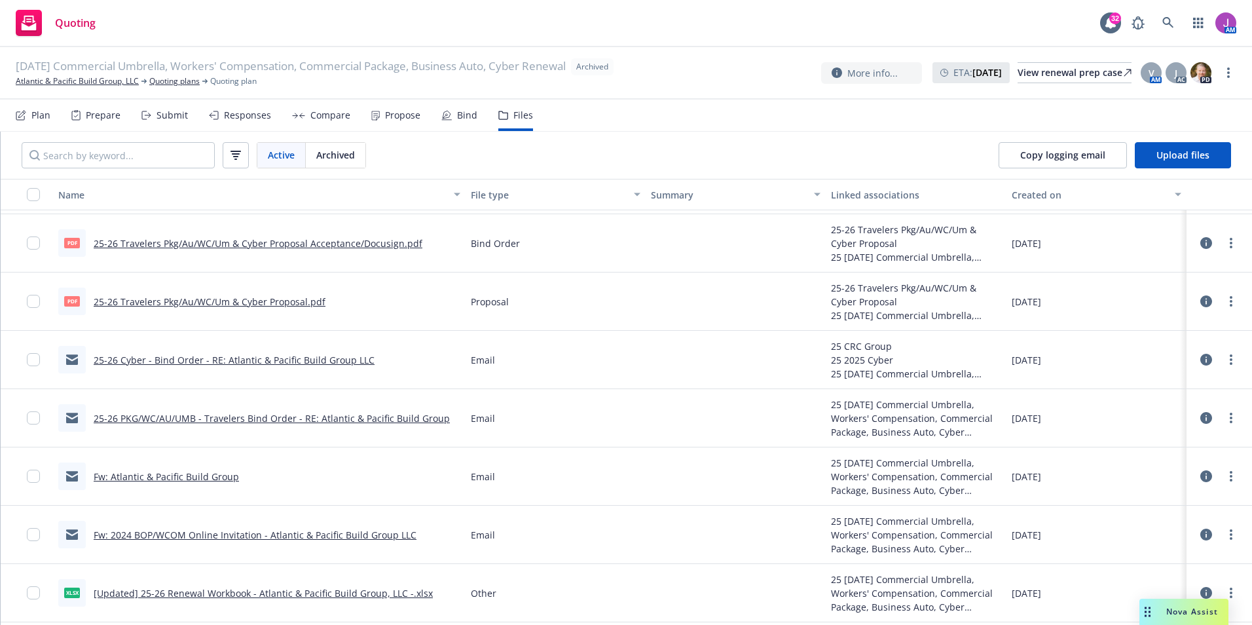
scroll to position [327, 0]
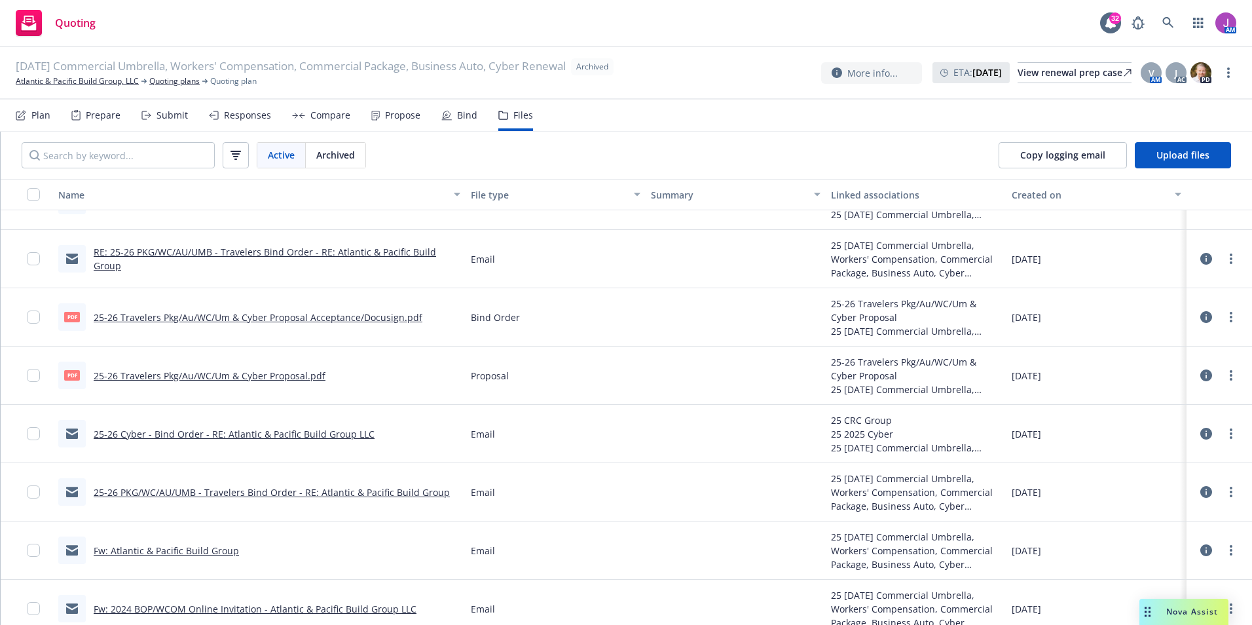
click at [282, 321] on link "25-26 Travelers Pkg/Au/WC/Um & Cyber Proposal Acceptance/Docusign.pdf" at bounding box center [258, 317] width 329 height 12
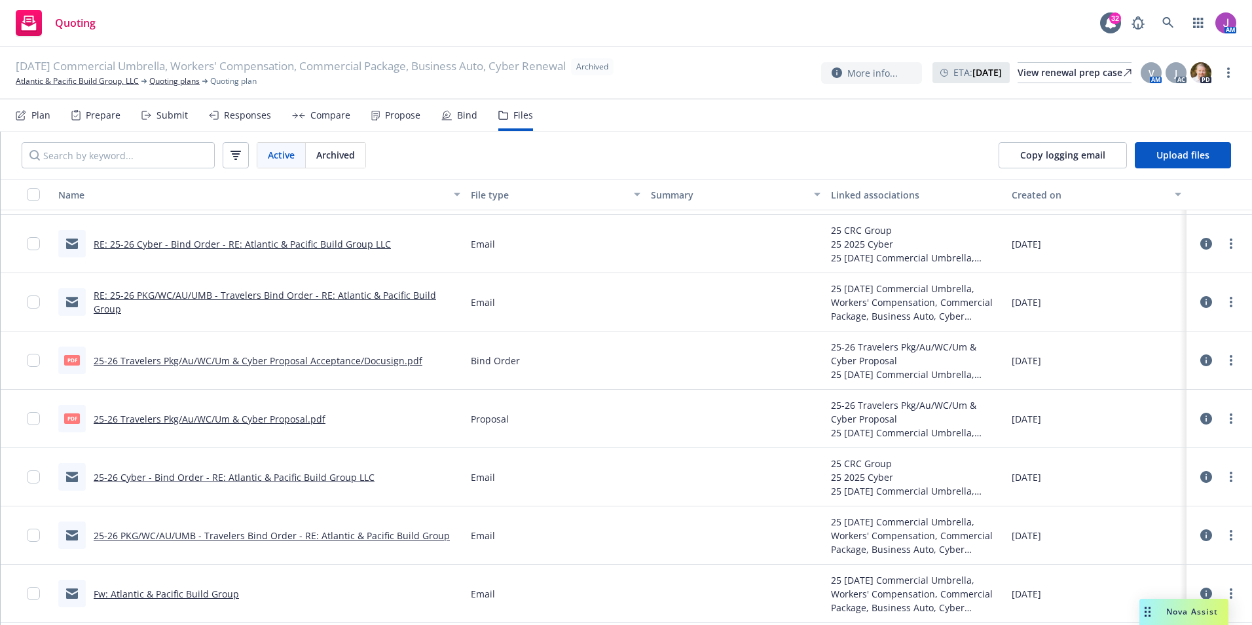
scroll to position [262, 0]
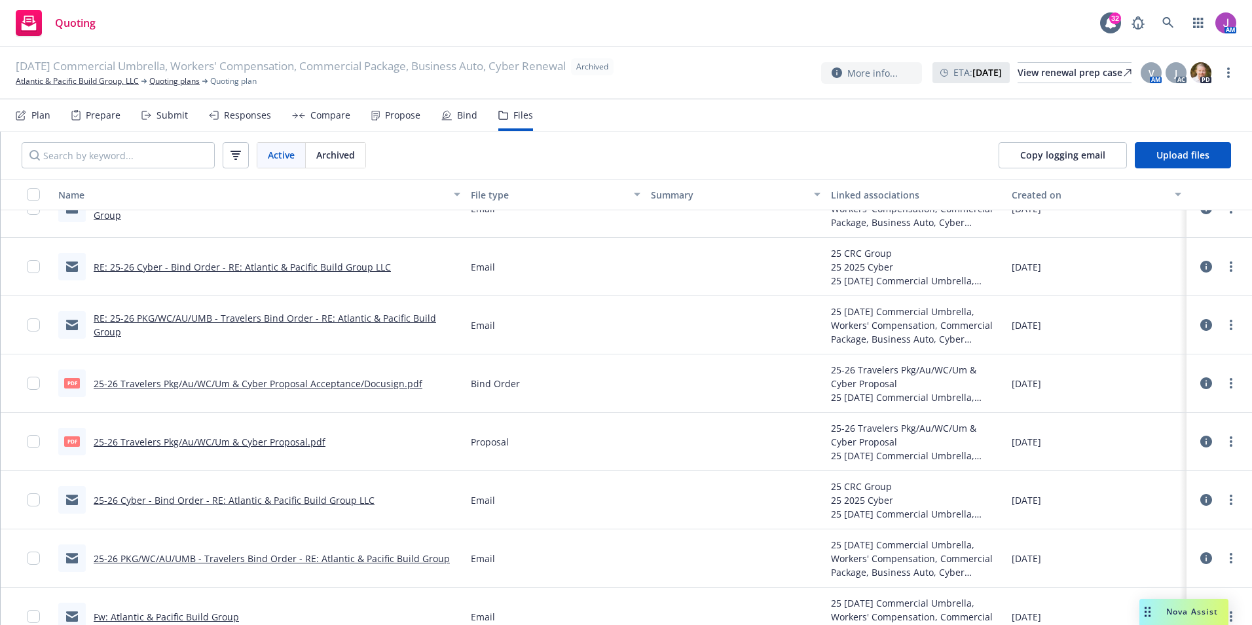
click at [253, 325] on link "RE: 25-26 PKG/WC/AU/UMB - Travelers Bind Order - RE: Atlantic & Pacific Build G…" at bounding box center [265, 325] width 342 height 26
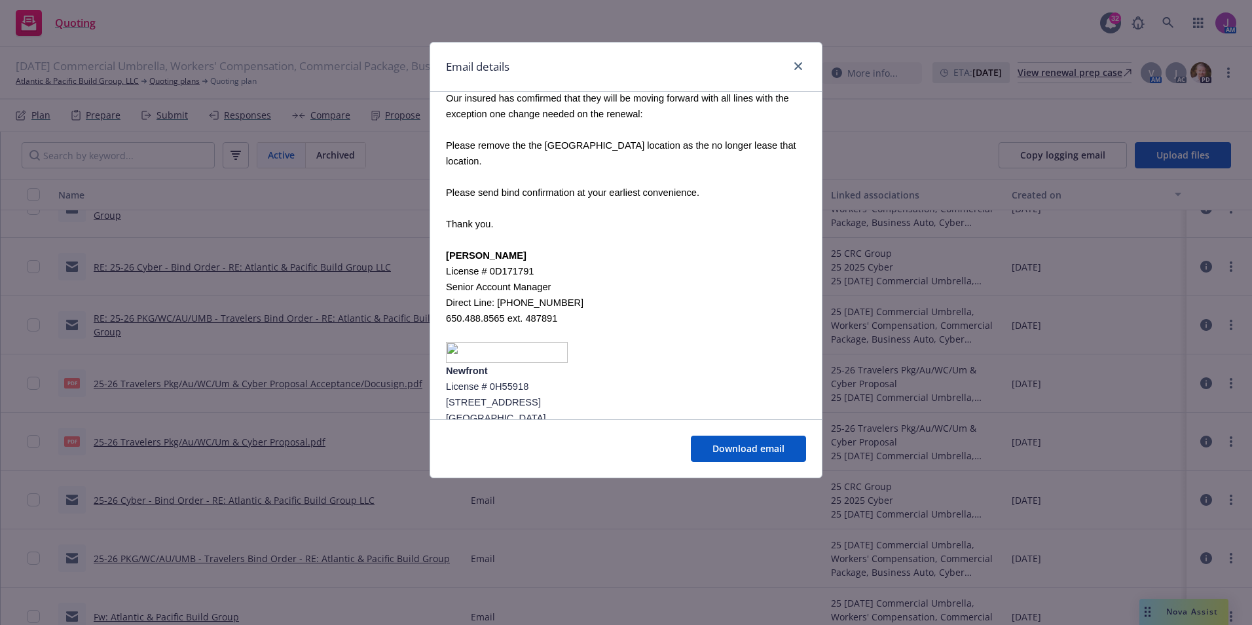
scroll to position [0, 0]
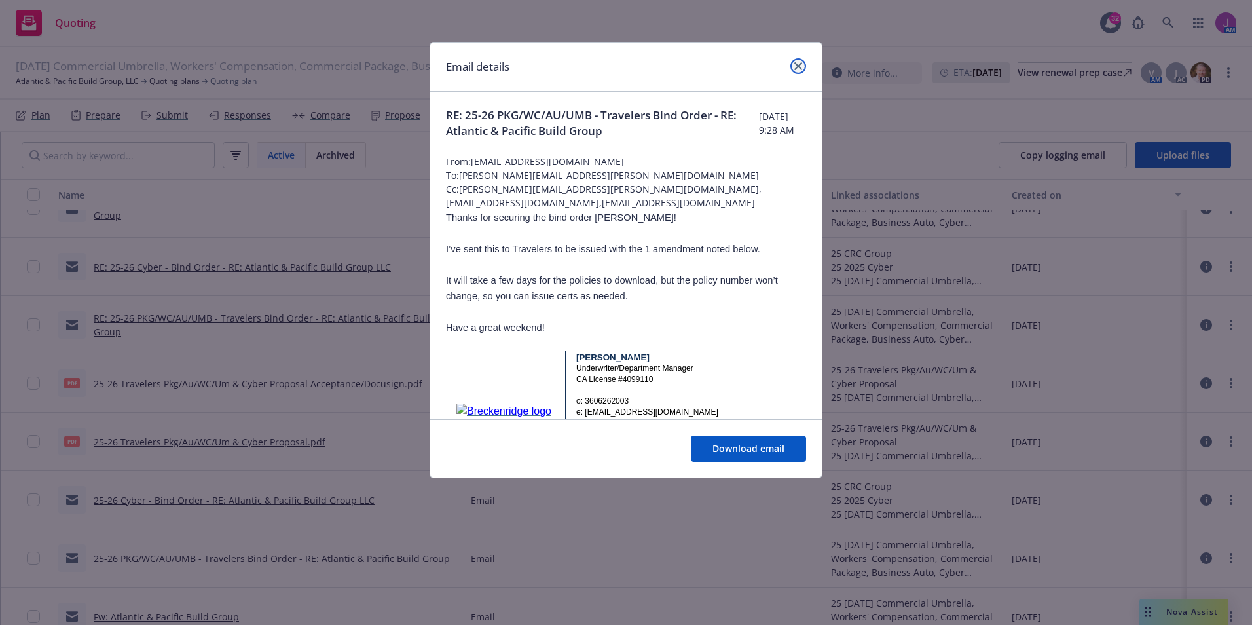
click at [794, 67] on icon "close" at bounding box center [798, 66] width 8 height 8
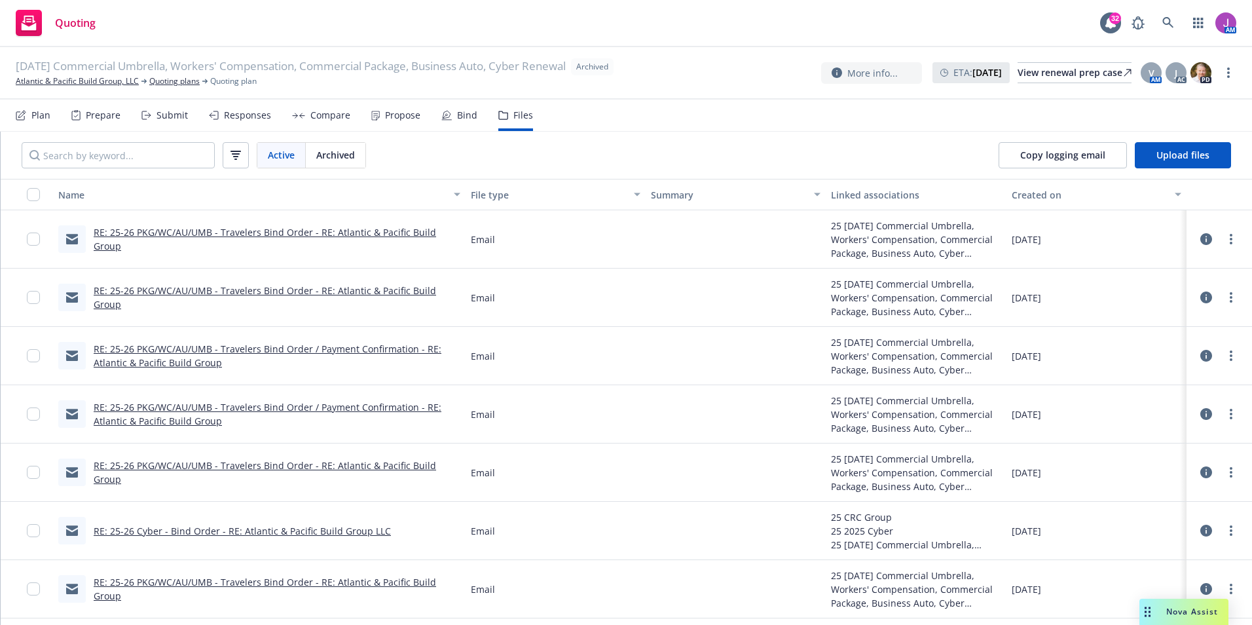
click at [254, 239] on link "RE: 25-26 PKG/WC/AU/UMB - Travelers Bind Order - RE: Atlantic & Pacific Build G…" at bounding box center [265, 239] width 342 height 26
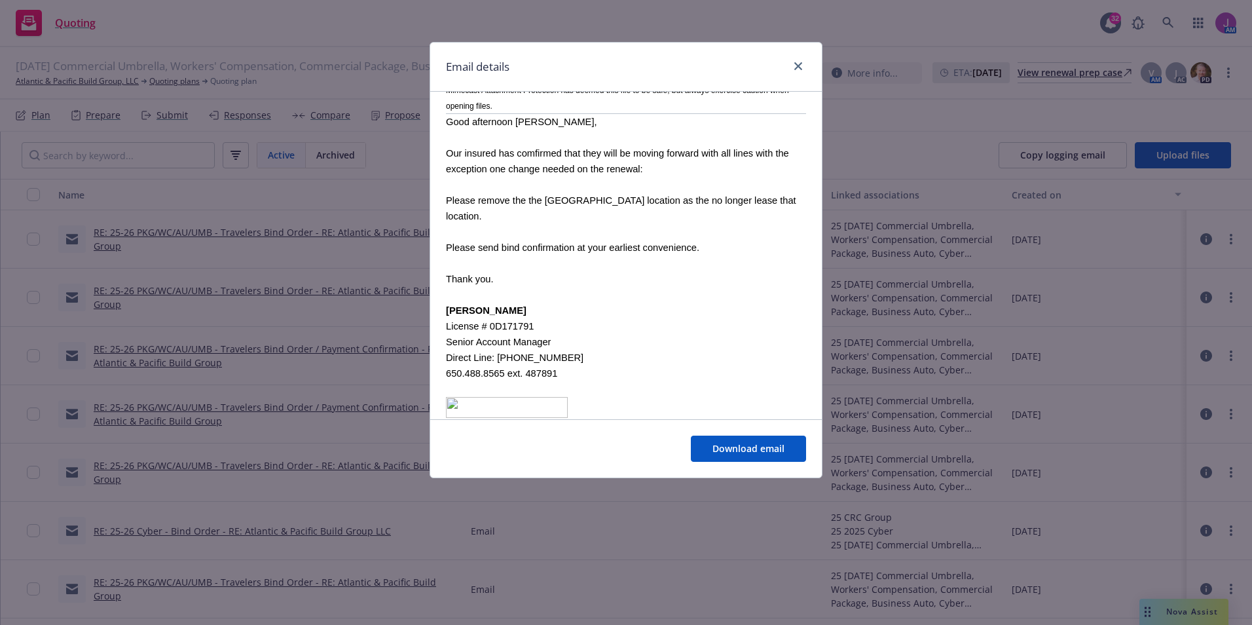
scroll to position [1878, 0]
click at [798, 62] on icon "close" at bounding box center [798, 66] width 8 height 8
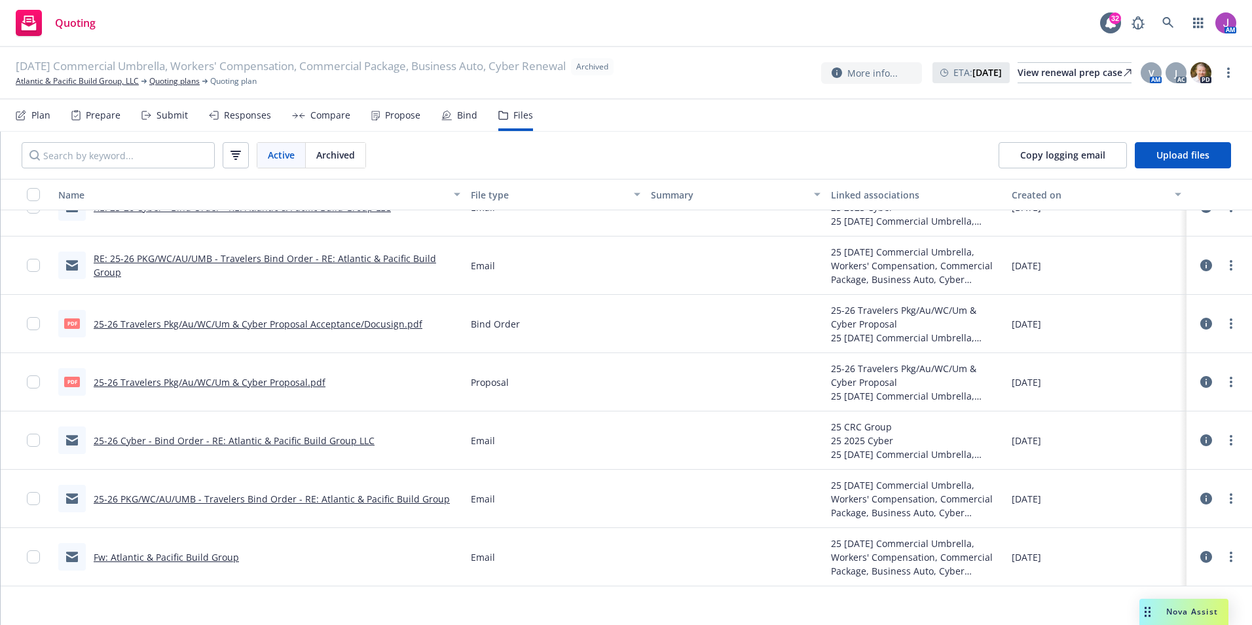
scroll to position [327, 0]
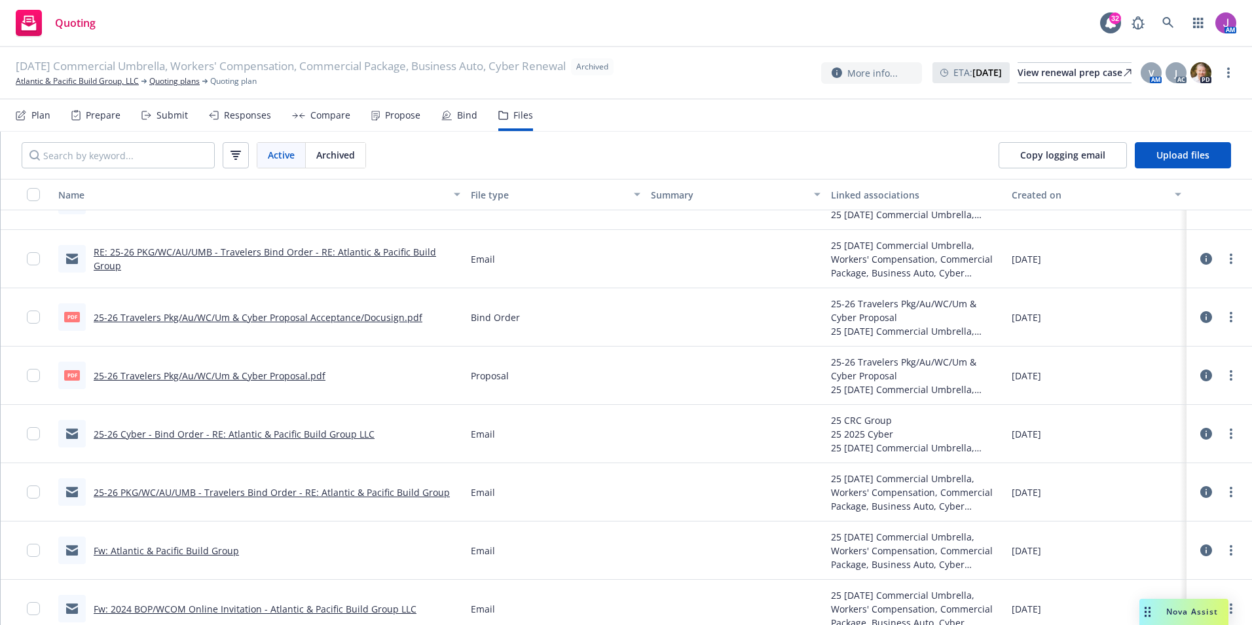
click at [291, 488] on link "25-26 PKG/WC/AU/UMB - Travelers Bind Order - RE: Atlantic & Pacific Build Group" at bounding box center [272, 492] width 356 height 12
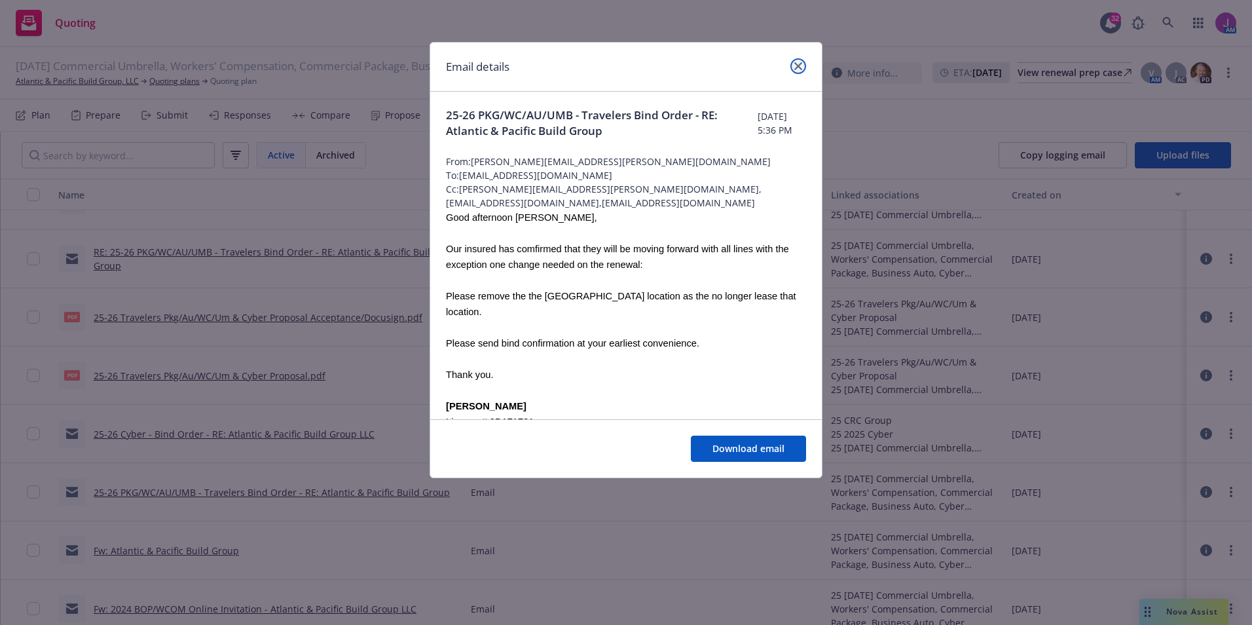
click at [795, 70] on link "close" at bounding box center [798, 66] width 16 height 16
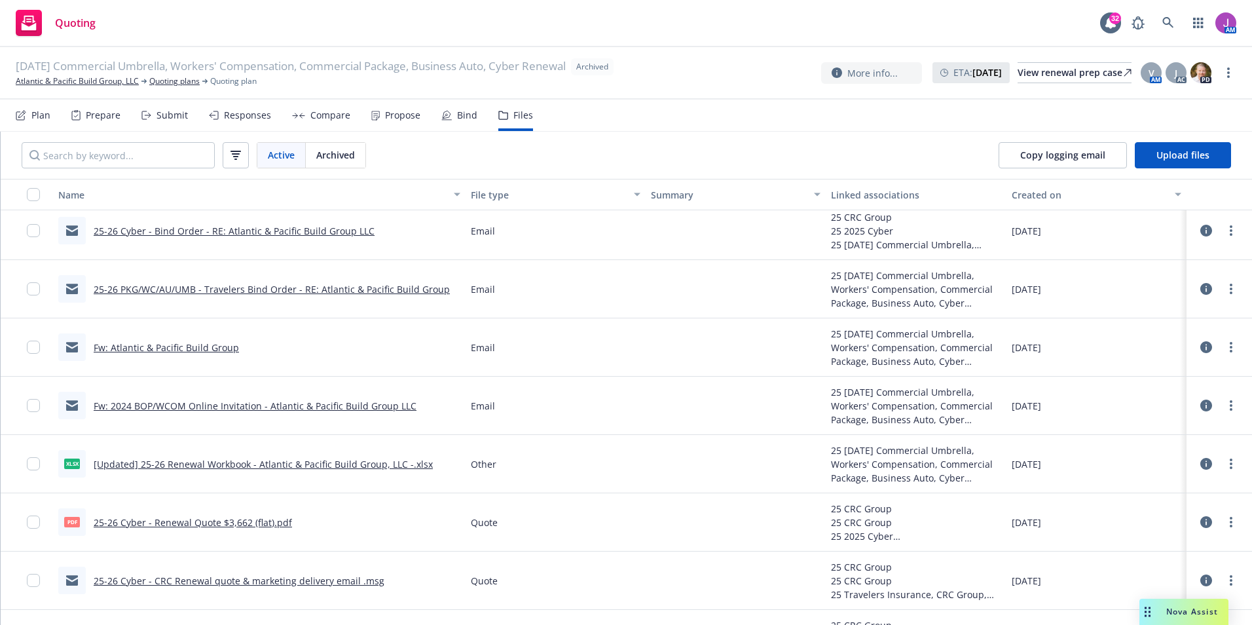
scroll to position [524, 0]
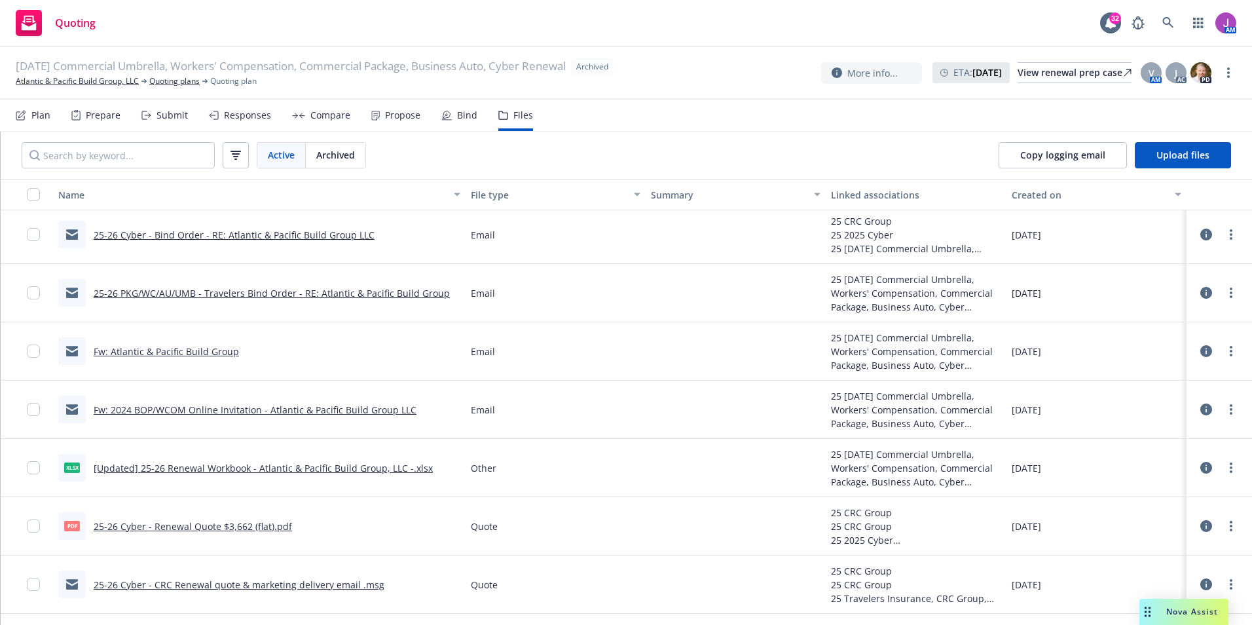
click at [288, 471] on link "[Updated] 25-26 Renewal Workbook - Atlantic & Pacific Build Group, LLC -.xlsx" at bounding box center [263, 468] width 339 height 12
click at [1226, 464] on link "more" at bounding box center [1231, 468] width 16 height 16
click at [1161, 527] on link "Download" at bounding box center [1163, 520] width 130 height 26
click at [79, 82] on link "Atlantic & Pacific Build Group, LLC" at bounding box center [77, 81] width 123 height 12
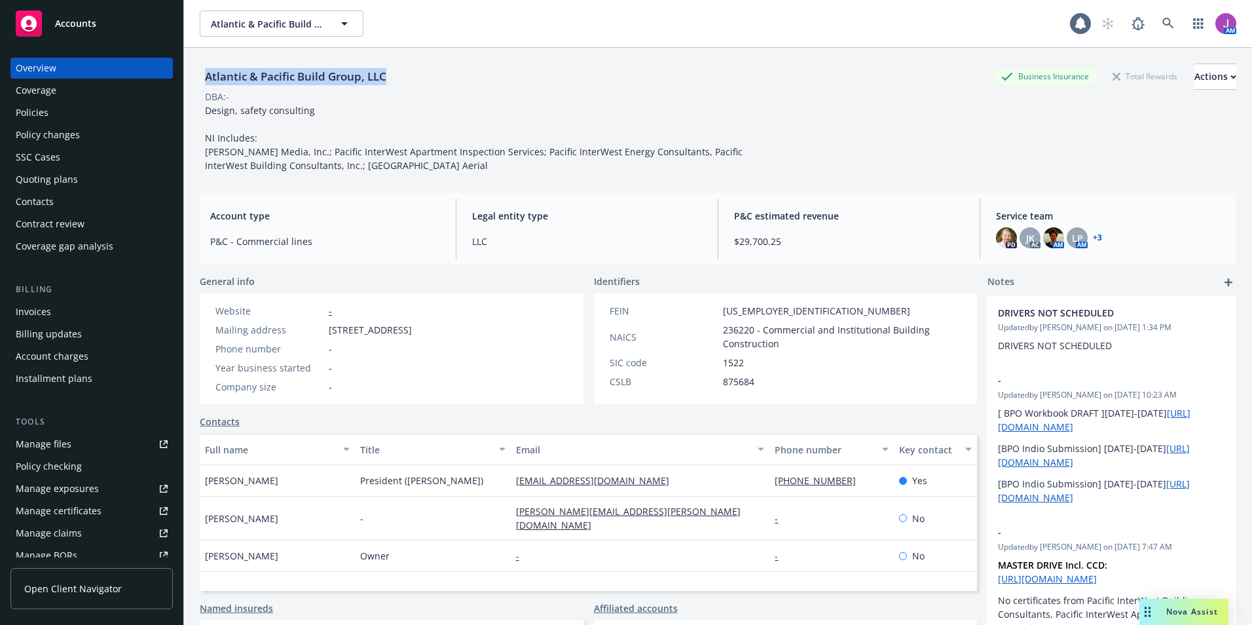
drag, startPoint x: 204, startPoint y: 75, endPoint x: 416, endPoint y: 75, distance: 212.8
click at [416, 75] on div "Atlantic & Pacific Build Group, LLC Business Insurance Total Rewards Actions" at bounding box center [718, 76] width 1036 height 26
copy div "Atlantic & Pacific Build Group, LLC"
drag, startPoint x: 32, startPoint y: 109, endPoint x: 215, endPoint y: 98, distance: 183.0
click at [32, 109] on div "Policies" at bounding box center [32, 112] width 33 height 21
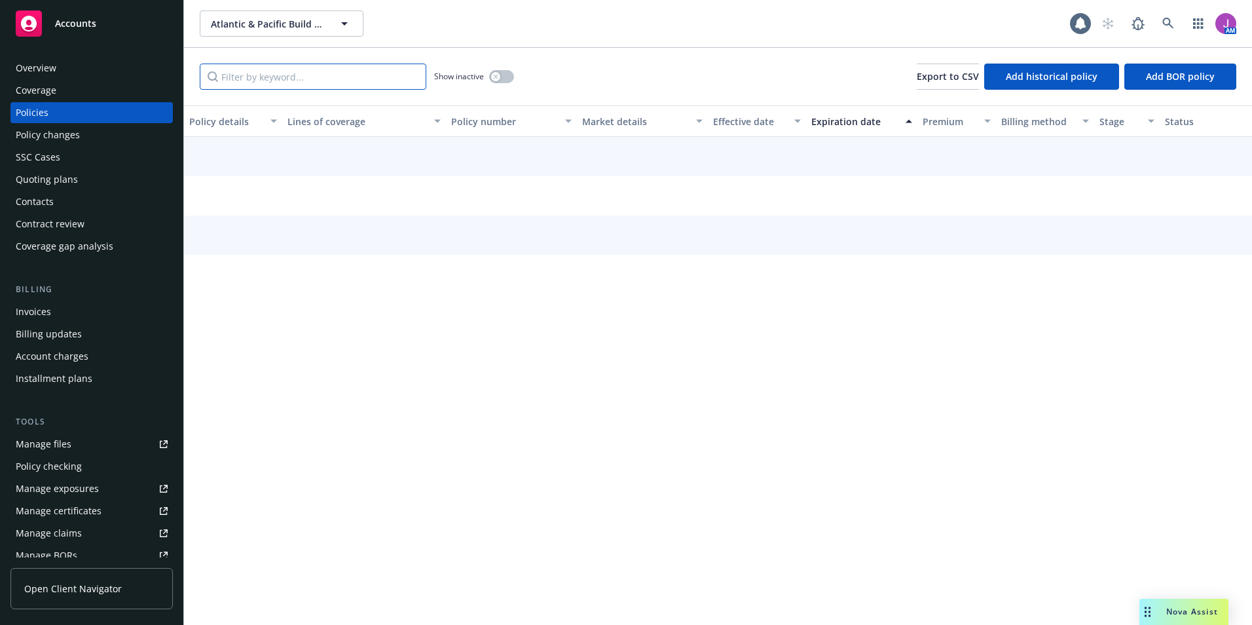
click at [257, 70] on input "Filter by keyword..." at bounding box center [313, 76] width 226 height 26
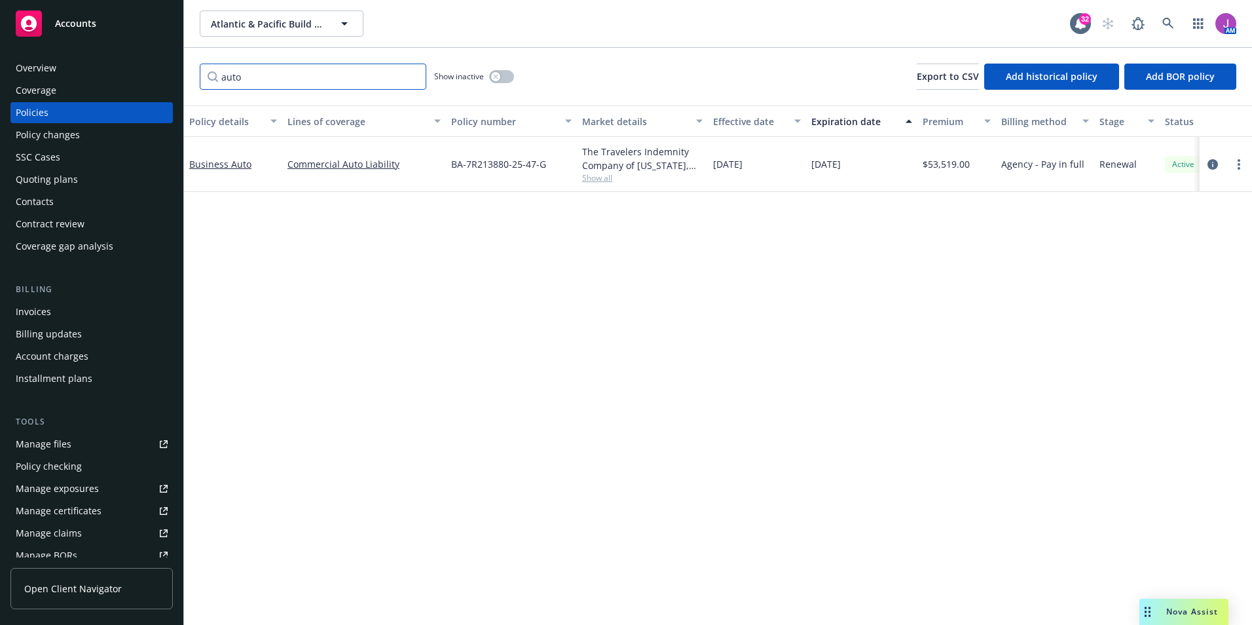
type input "auto"
drag, startPoint x: 444, startPoint y: 168, endPoint x: 551, endPoint y: 170, distance: 106.1
click at [551, 170] on div "Business Auto Commercial Auto Liability BA-7R213880-25-47-G The Travelers Indem…" at bounding box center [815, 164] width 1263 height 55
copy div "BA-7R213880-25-47-G"
click at [82, 132] on div "Policy changes" at bounding box center [92, 134] width 152 height 21
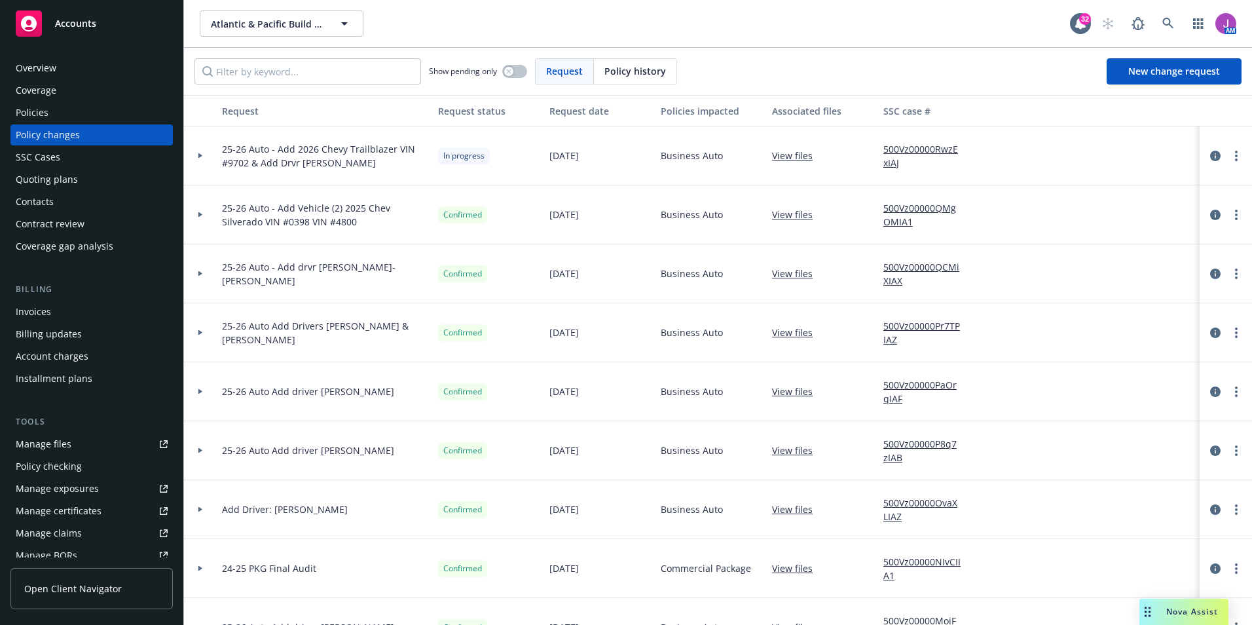
drag, startPoint x: 296, startPoint y: 147, endPoint x: 384, endPoint y: 167, distance: 90.5
click at [384, 167] on span "25-26 Auto - Add 2026 Chevy Trailblazer VIN #9702 & Add Drvr [PERSON_NAME]" at bounding box center [325, 155] width 206 height 27
copy span "2026 Chevy Trailblazer VIN #9702 & Add Drvr [PERSON_NAME]"
click at [1235, 151] on circle "more" at bounding box center [1236, 152] width 3 height 3
click at [1097, 181] on link "Copy logging email" at bounding box center [1121, 183] width 225 height 26
